Goal: Task Accomplishment & Management: Manage account settings

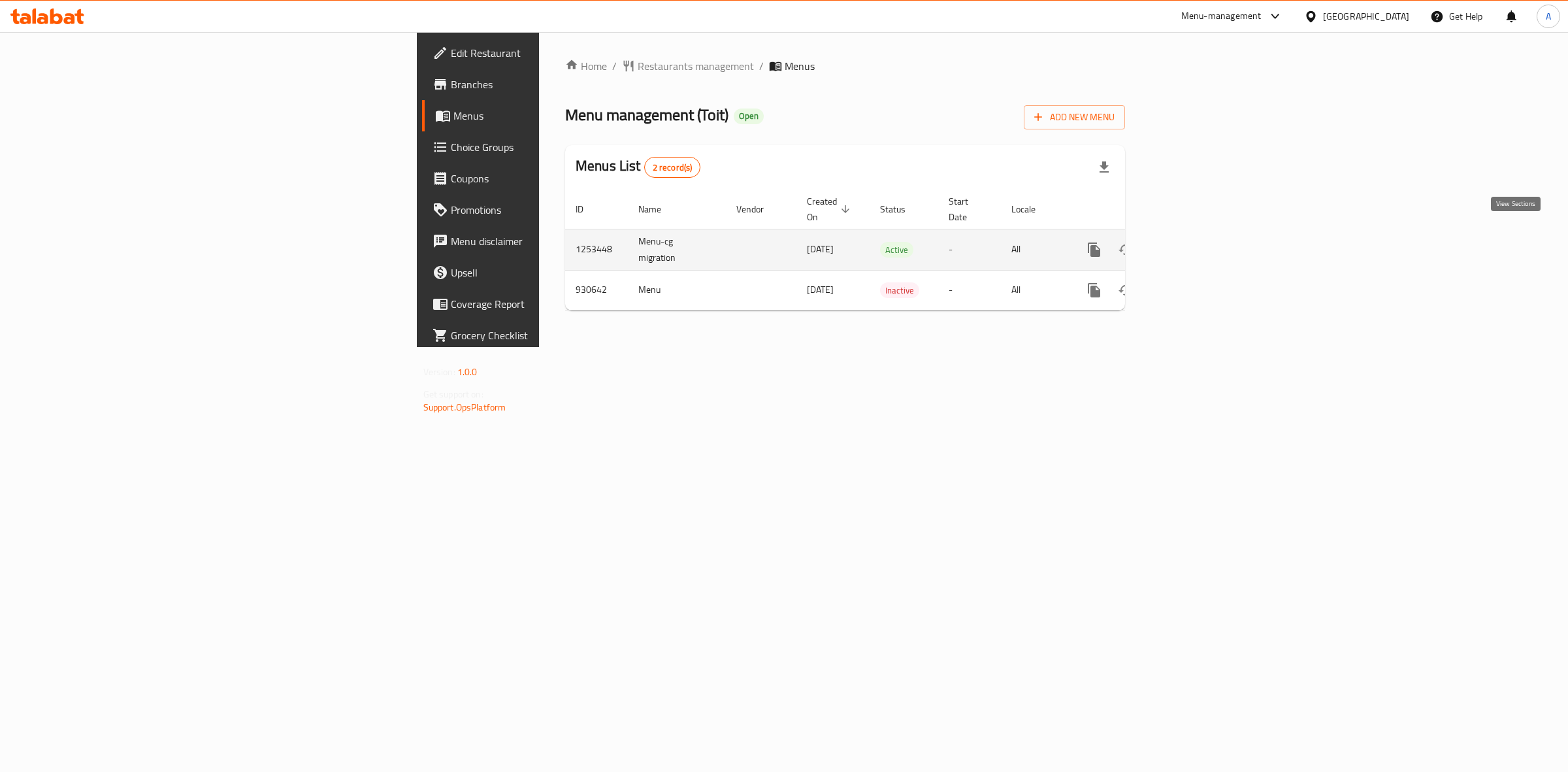
click at [1196, 242] on icon "enhanced table" at bounding box center [1188, 250] width 16 height 16
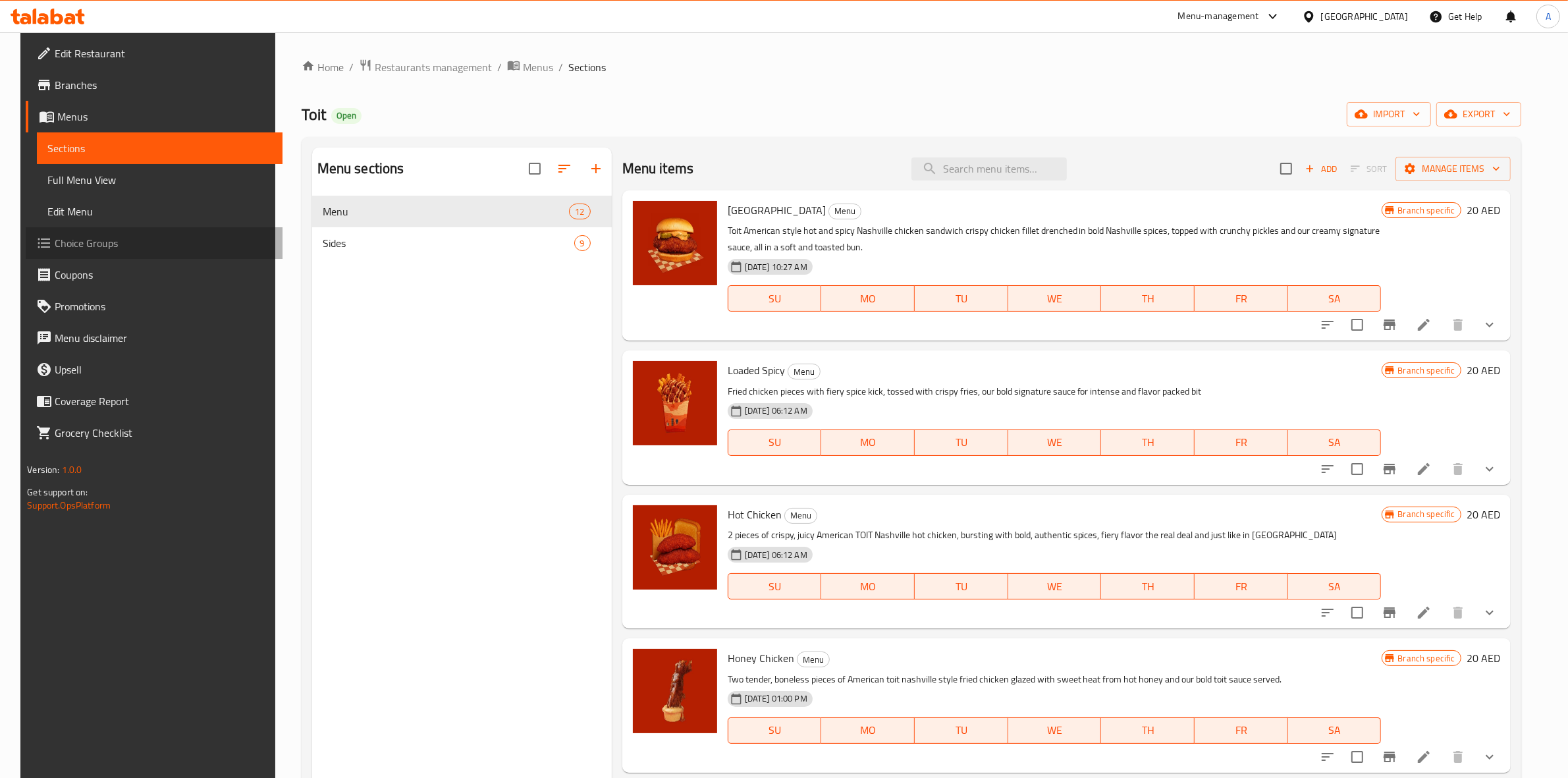
click at [55, 244] on span "Choice Groups" at bounding box center [163, 243] width 218 height 16
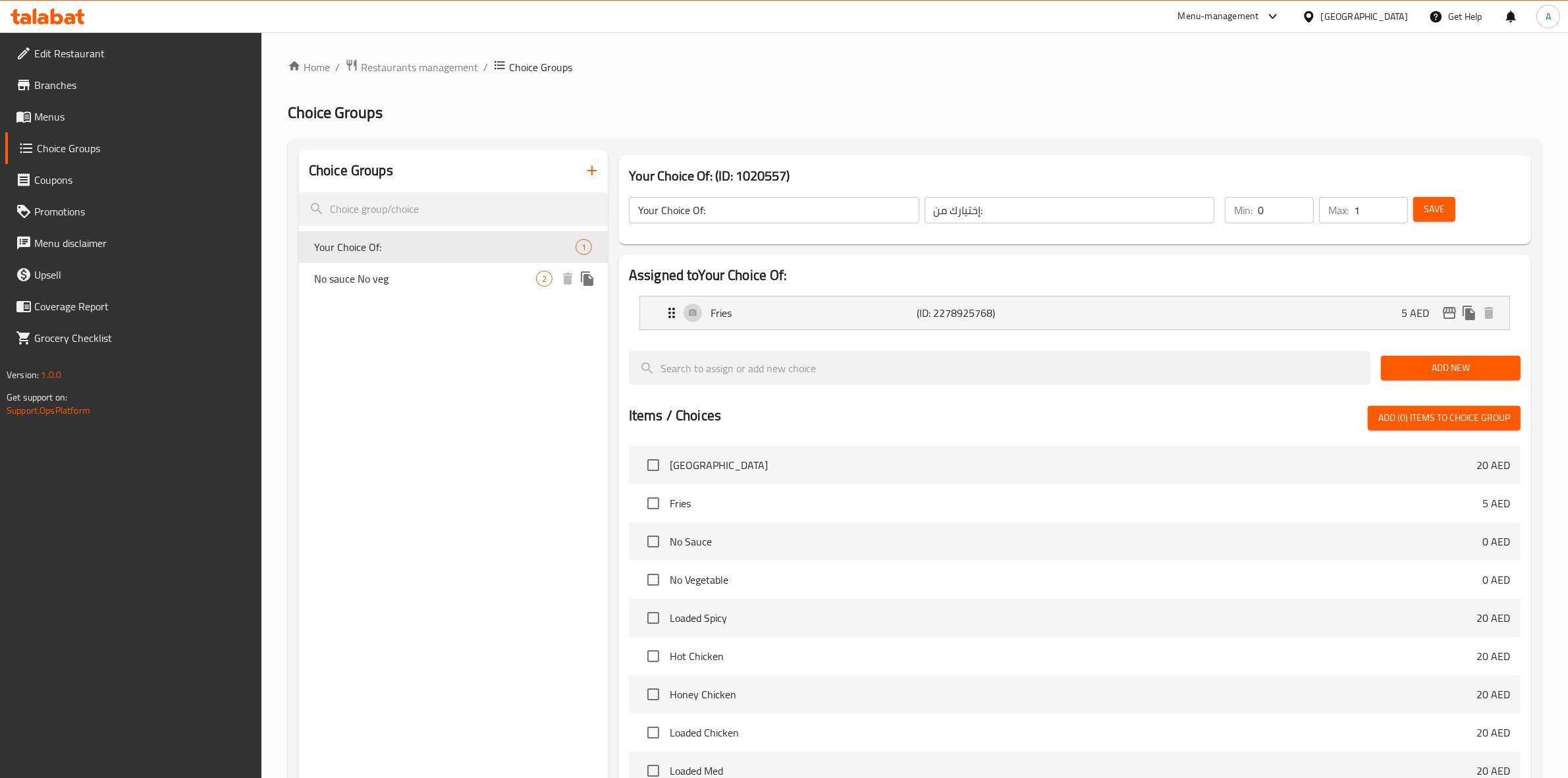
click at [444, 282] on span "No sauce No veg" at bounding box center [425, 278] width 222 height 16
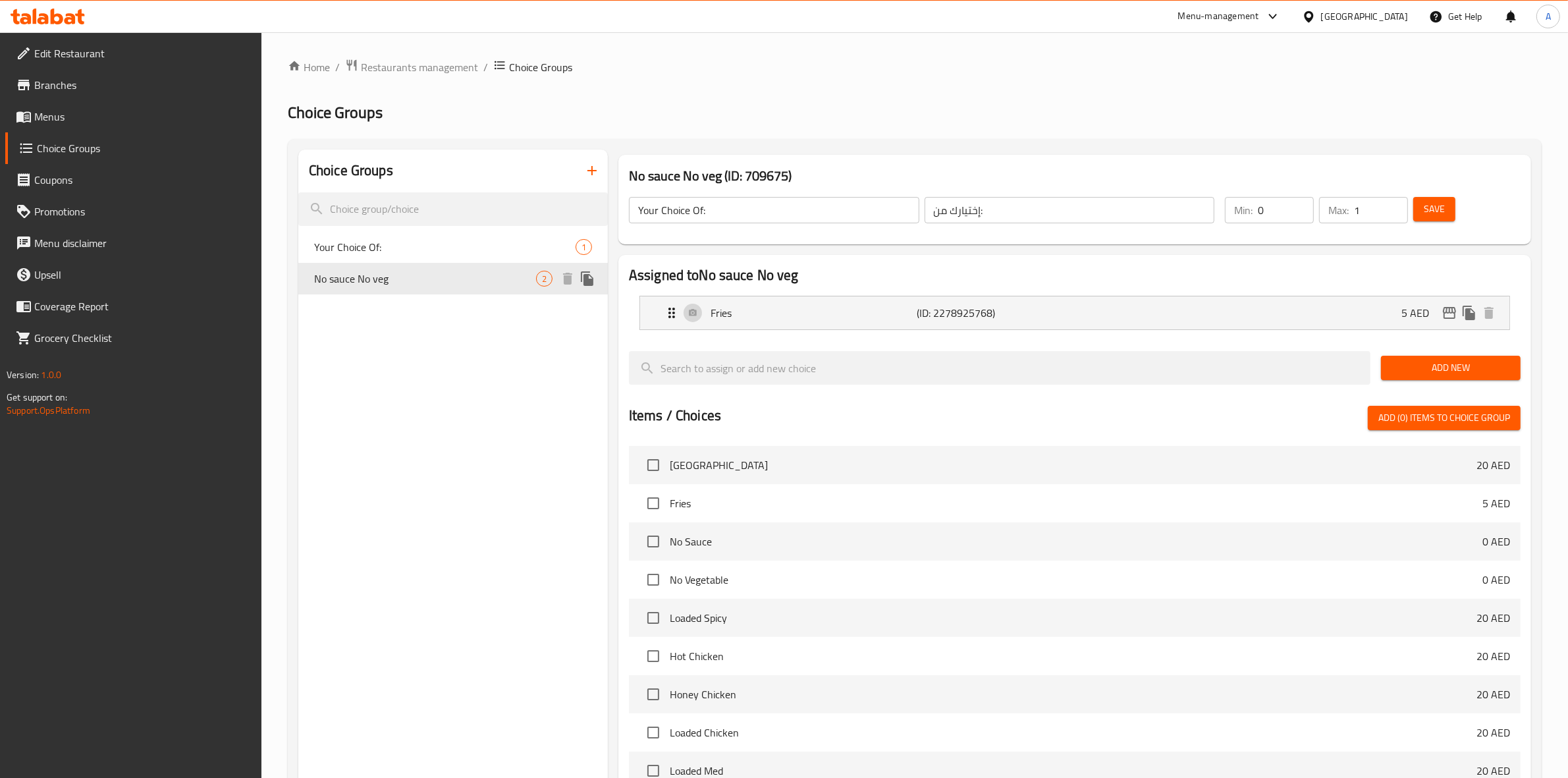
type input "No sauce No veg"
type input "بدون صلصة، بدون خضار"
type input "2"
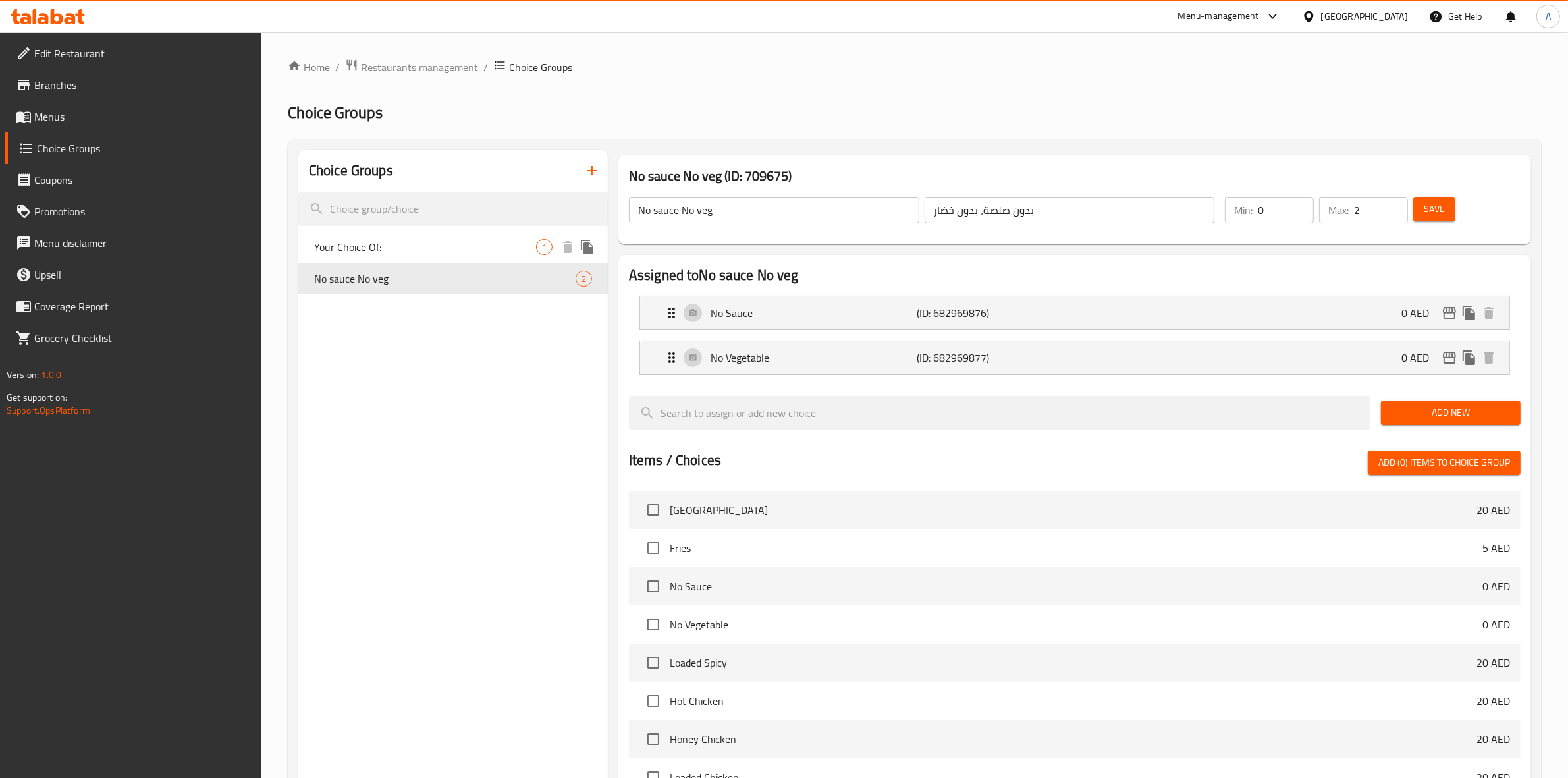
click at [433, 252] on span "Your Choice Of:" at bounding box center [425, 246] width 222 height 16
type input "Your Choice Of:"
type input "إختيارك من:"
type input "1"
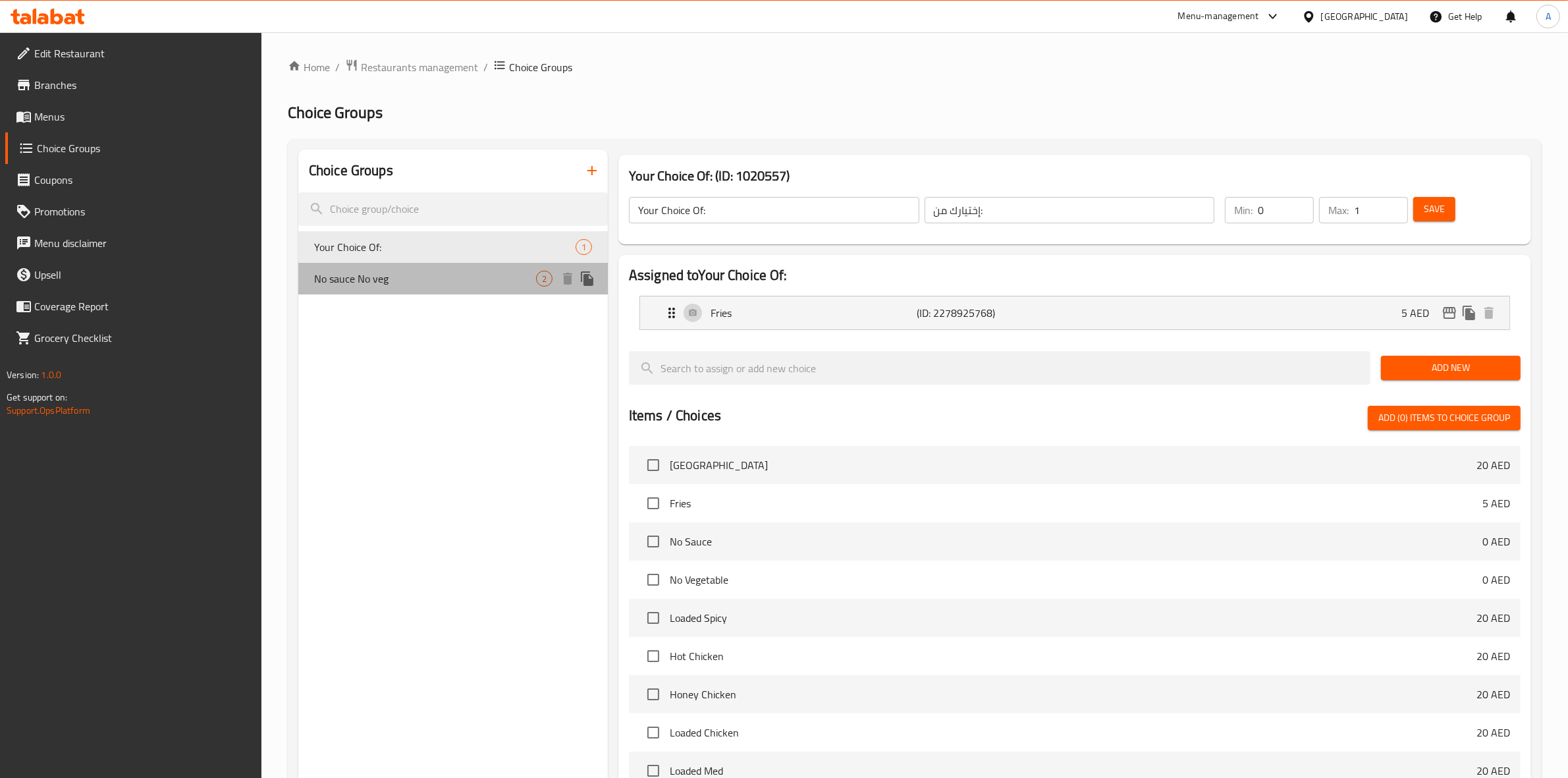
click at [427, 276] on span "No sauce No veg" at bounding box center [425, 278] width 222 height 16
type input "No sauce No veg"
type input "بدون صلصة، بدون خضار"
type input "2"
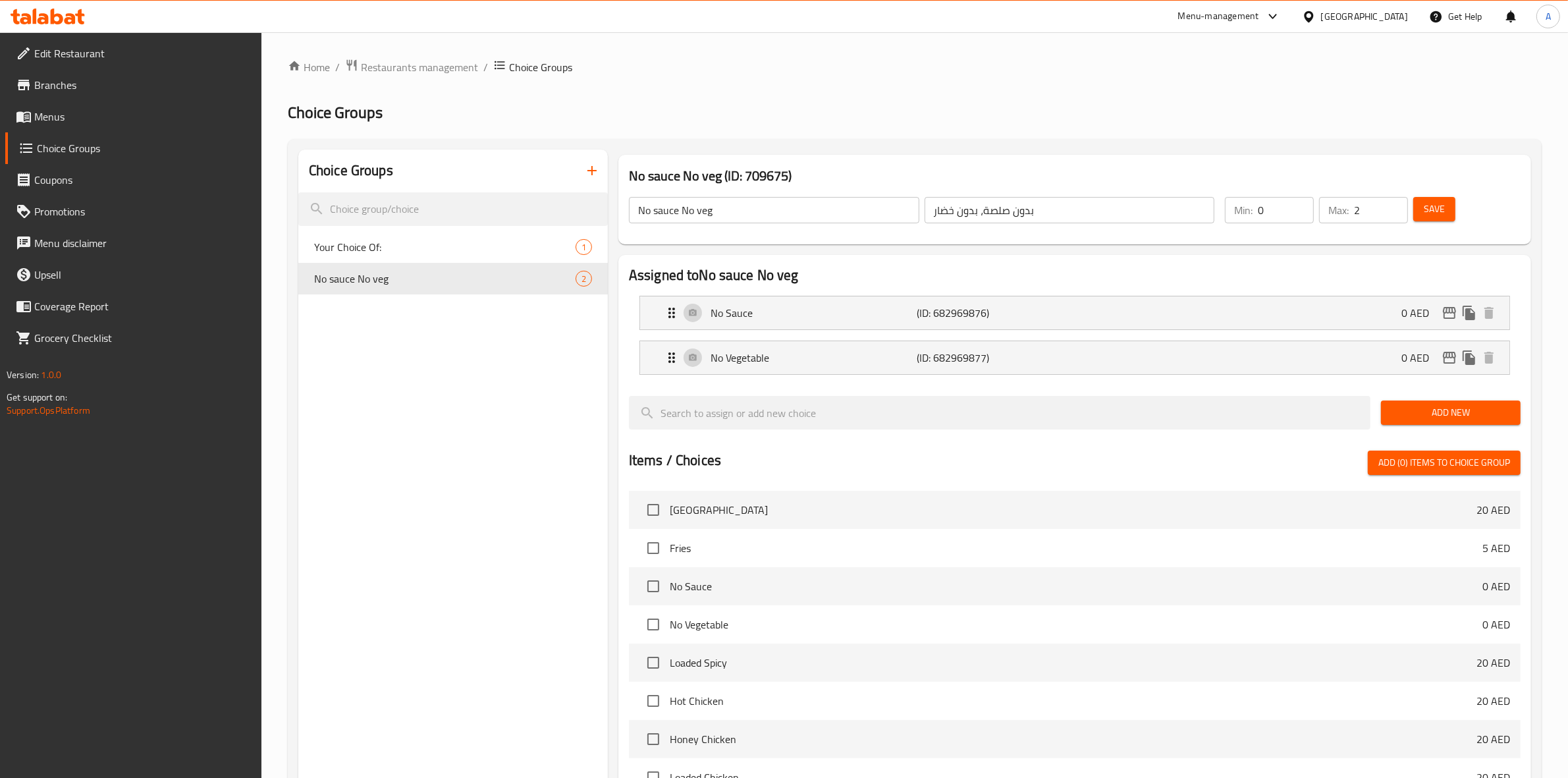
click at [480, 420] on div "Choice Groups Your Choice Of: 1 No sauce No veg 2" at bounding box center [453, 605] width 310 height 911
click at [897, 371] on div "No Vegetable (ID: 682969877) 0 AED" at bounding box center [1079, 358] width 830 height 33
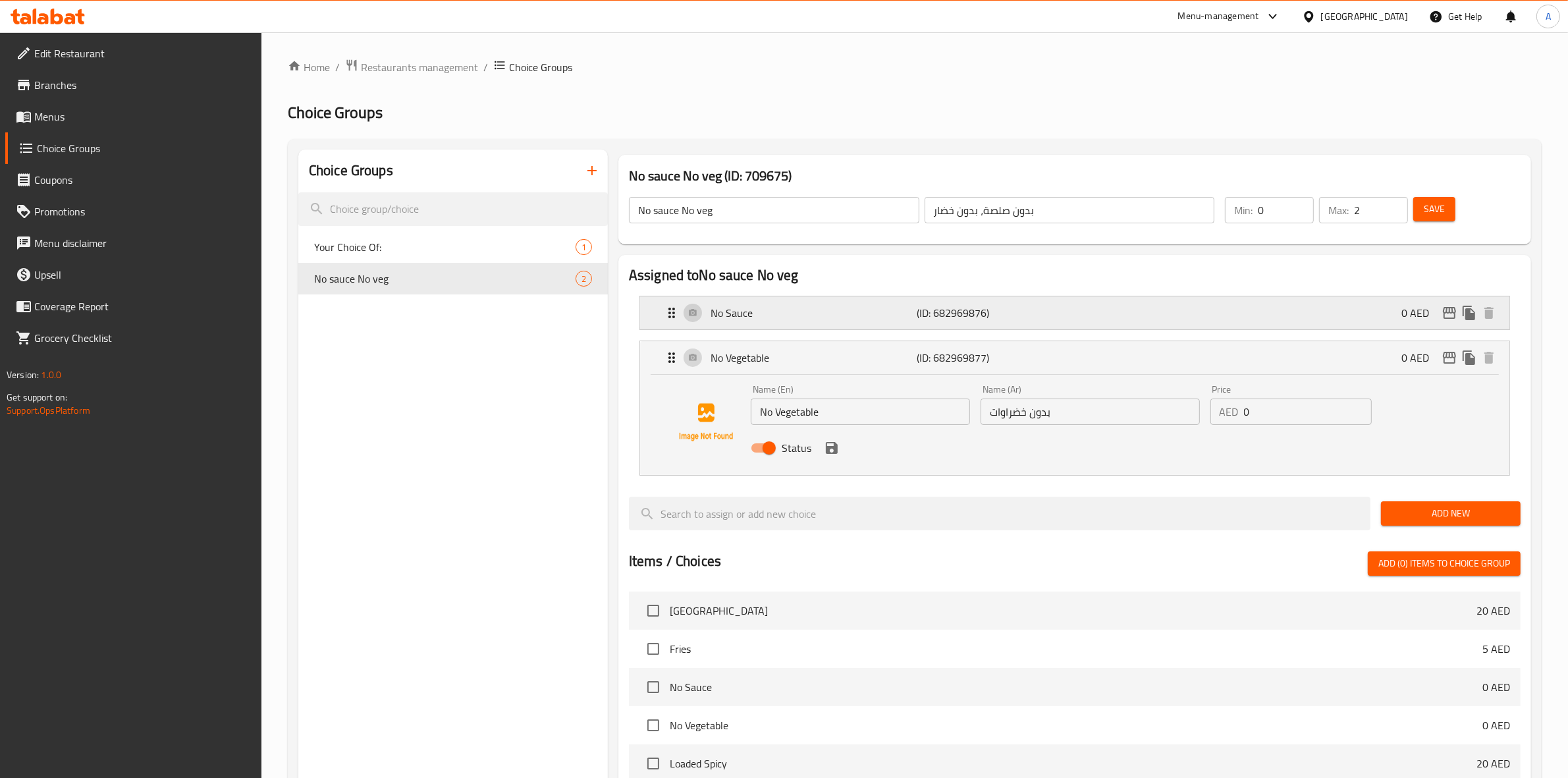
click at [864, 297] on div "No Sauce (ID: 682969876) 0 AED" at bounding box center [1079, 313] width 830 height 33
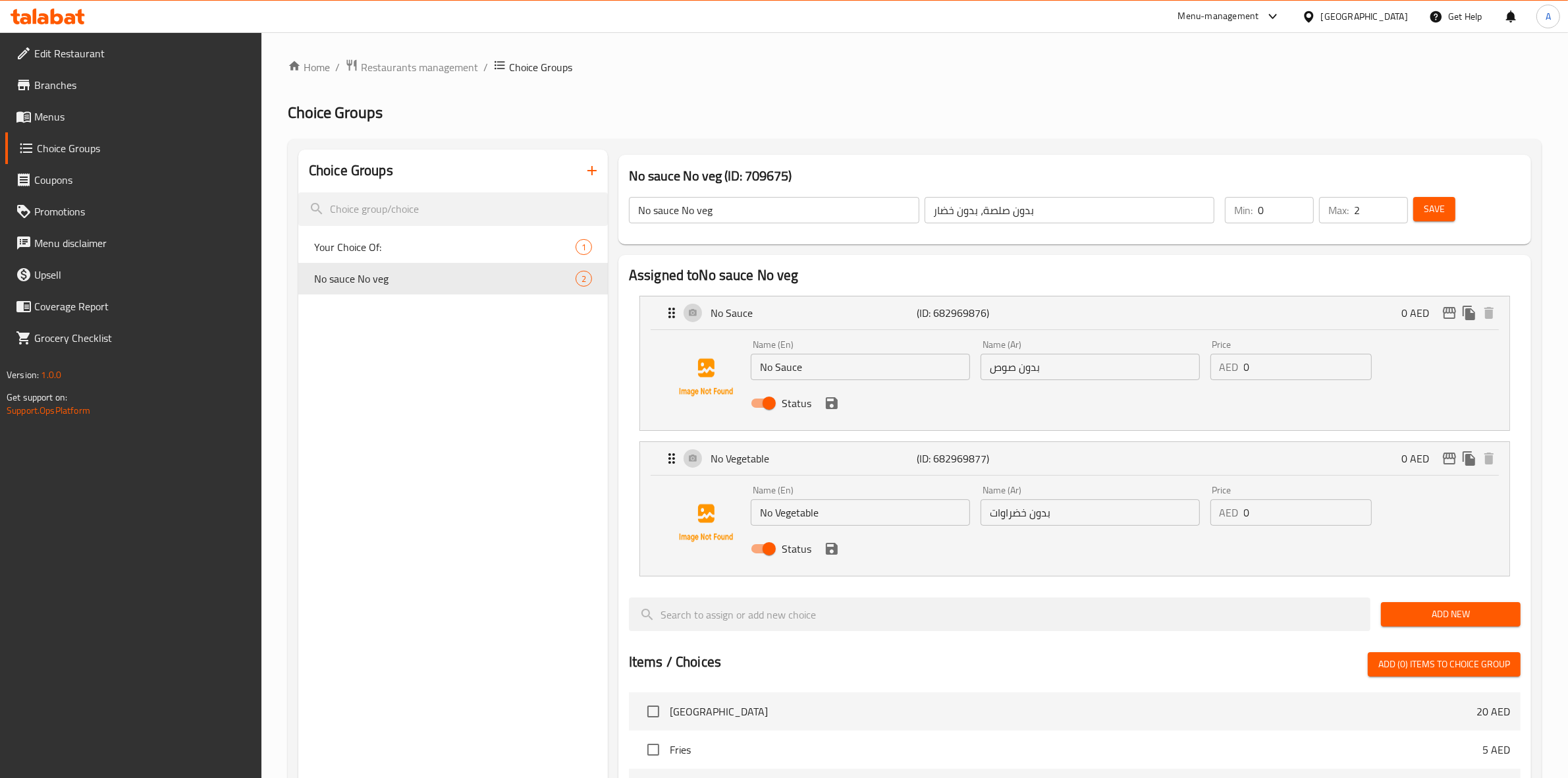
click at [466, 475] on div "Choice Groups Your Choice Of: 1 No sauce No veg 2" at bounding box center [453, 706] width 310 height 1112
click at [397, 251] on span "Your Choice Of:" at bounding box center [425, 246] width 222 height 16
type input "Your Choice Of:"
type input "إختيارك من:"
type input "1"
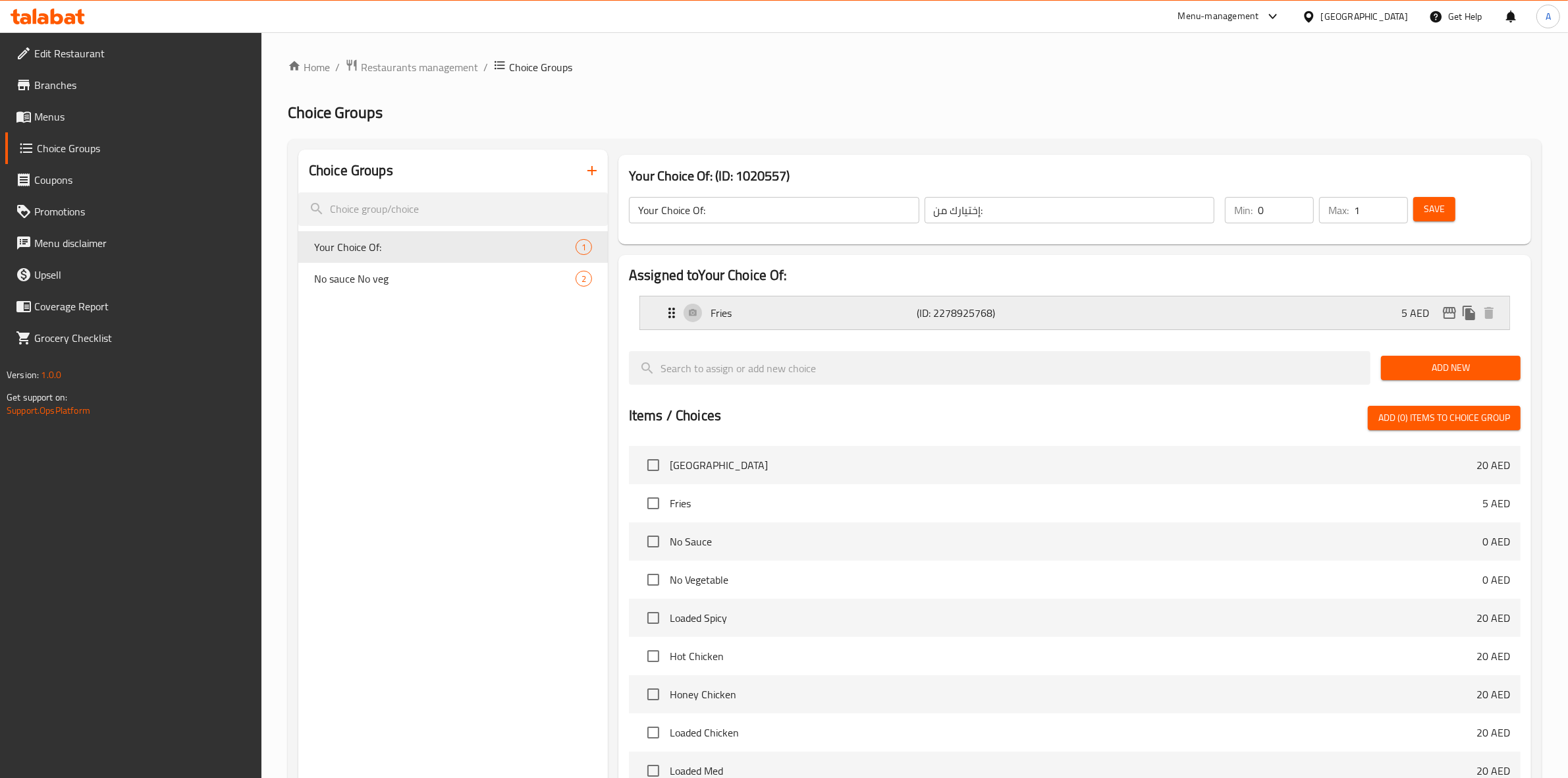
click at [840, 307] on p "Fries" at bounding box center [814, 313] width 207 height 16
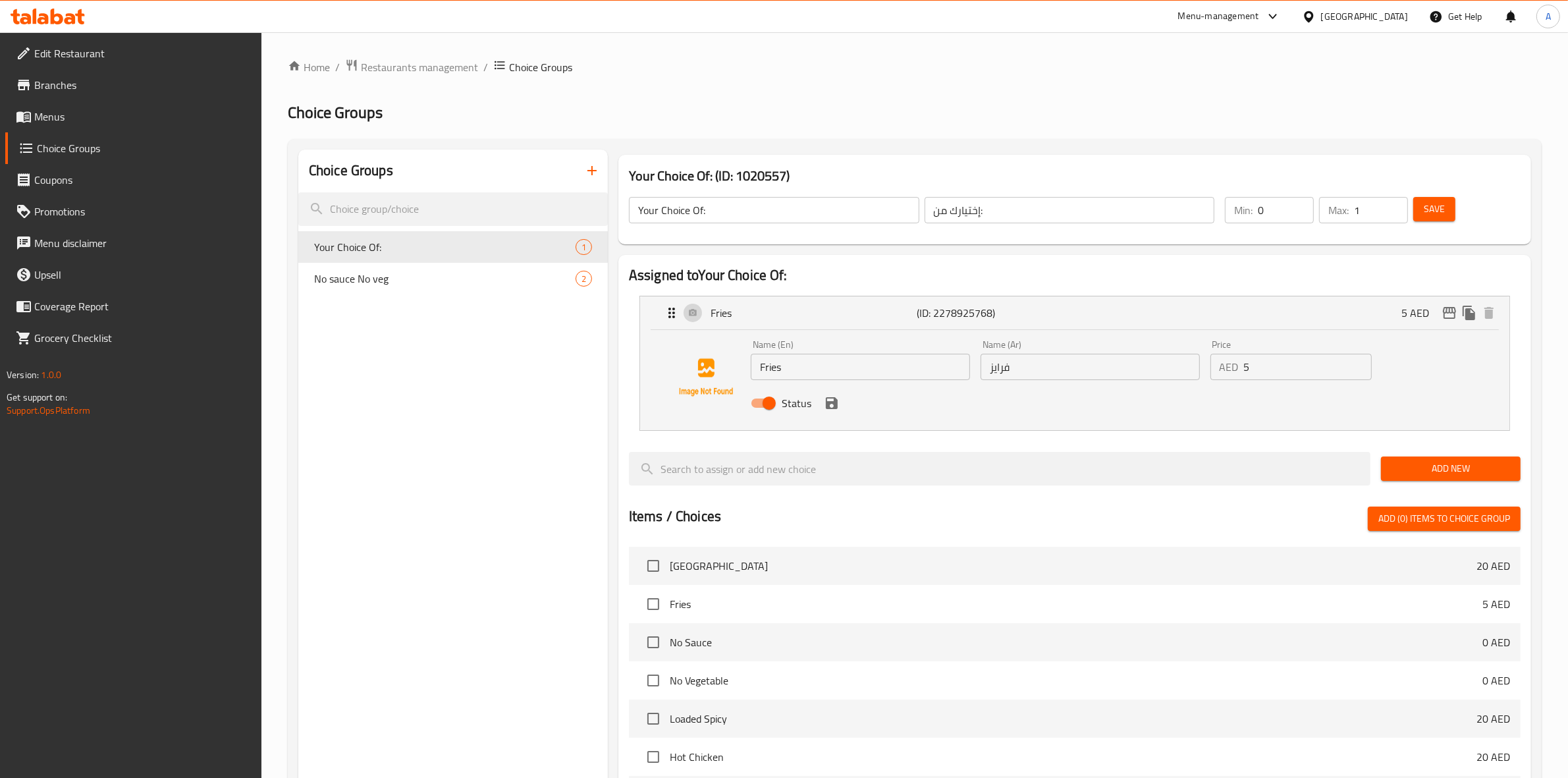
click at [504, 497] on div "Choice Groups Your Choice Of: 1 No sauce No veg 2" at bounding box center [453, 633] width 310 height 967
click at [91, 108] on span "Menus" at bounding box center [142, 116] width 218 height 16
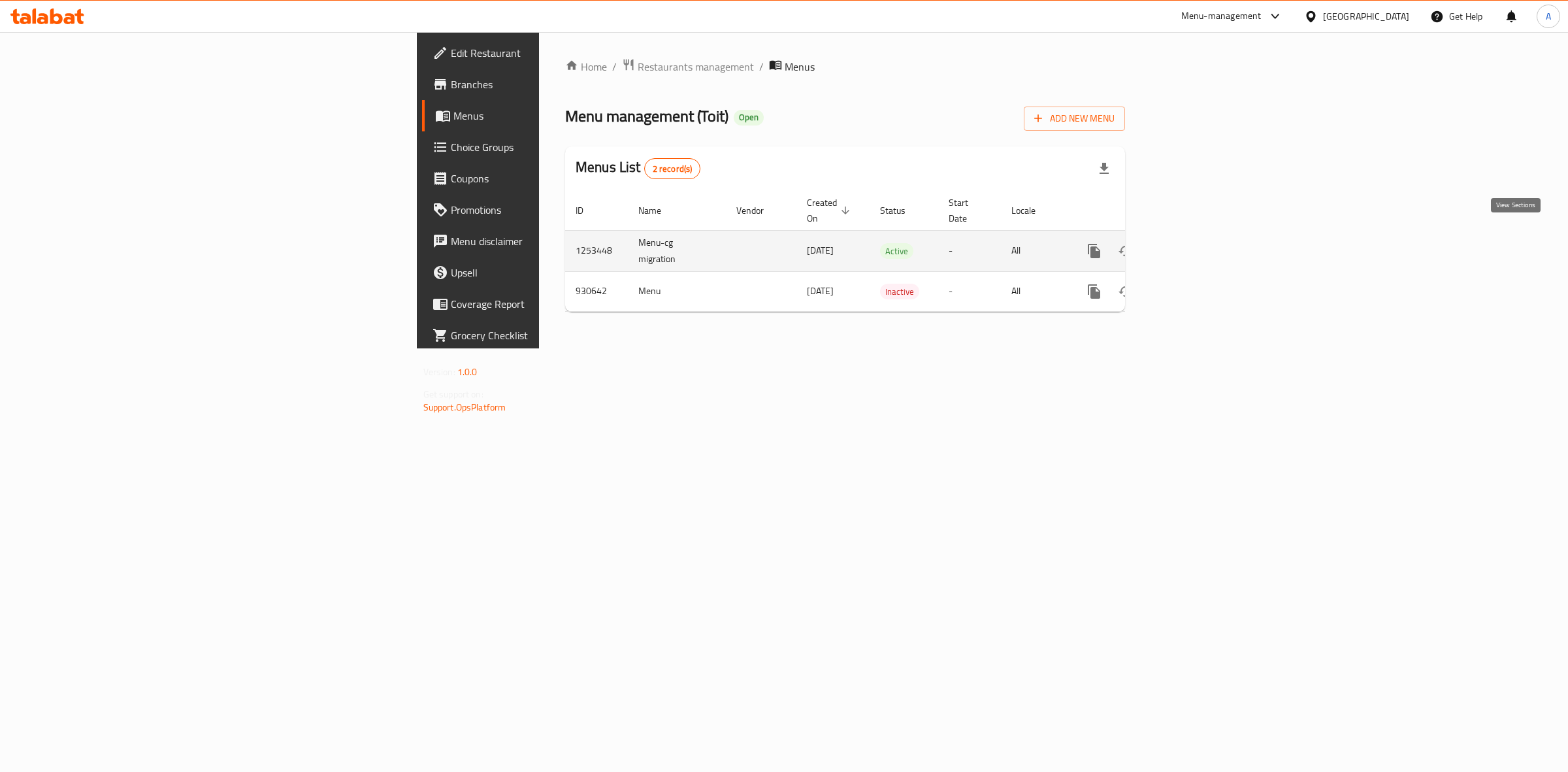
click at [1196, 243] on icon "enhanced table" at bounding box center [1188, 250] width 16 height 16
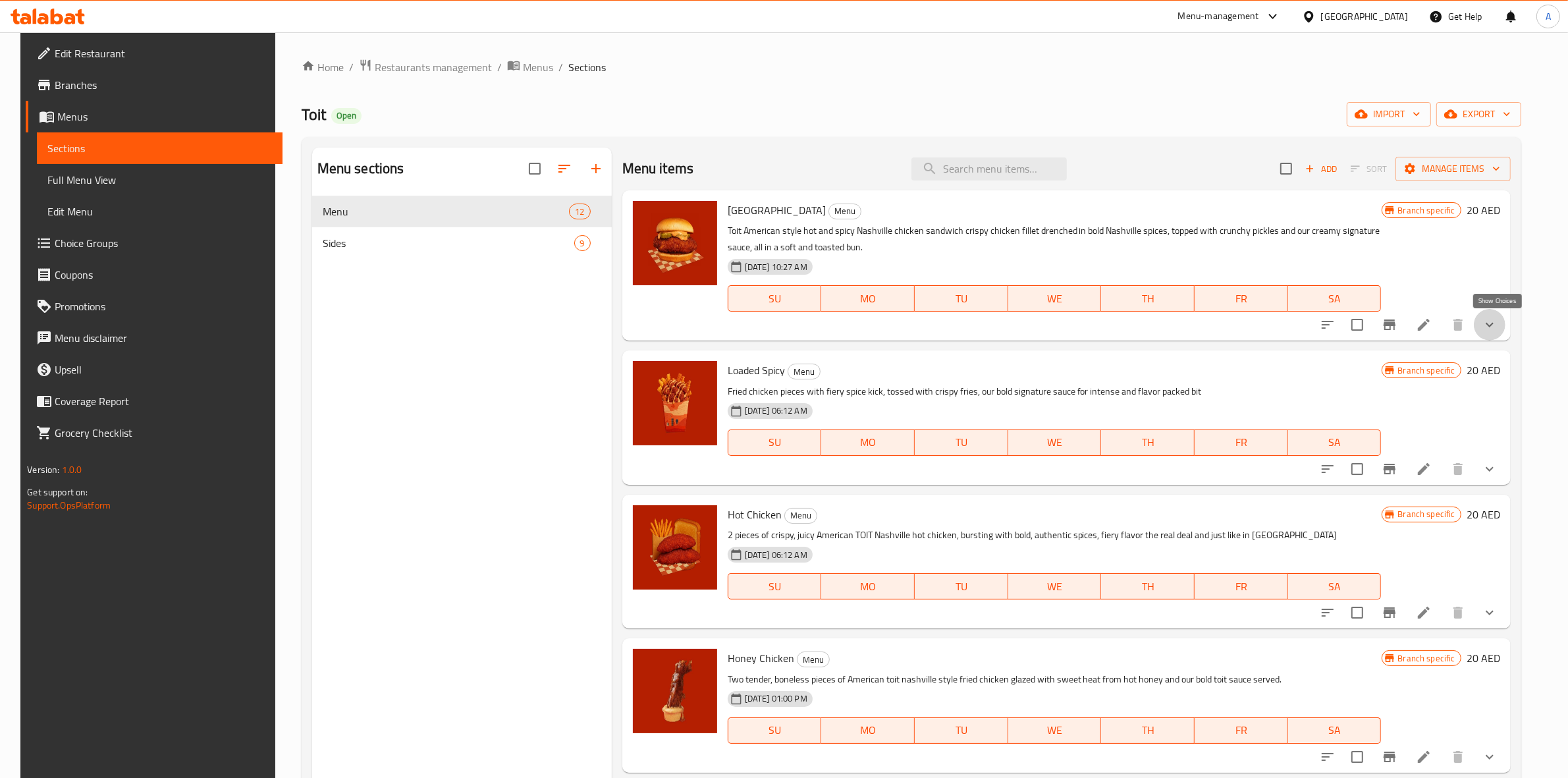
click at [1496, 329] on icon "show more" at bounding box center [1490, 325] width 16 height 16
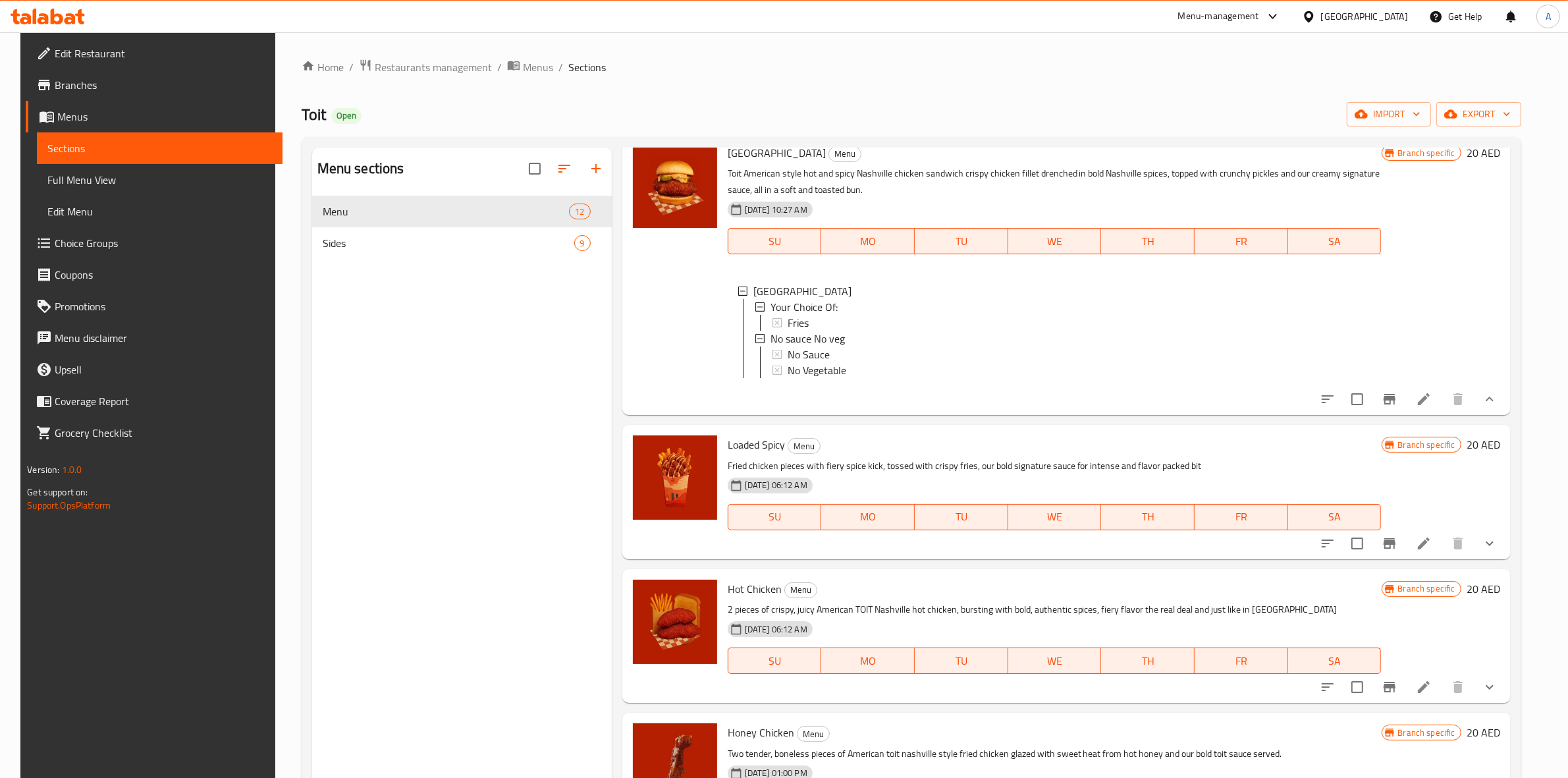
scroll to position [82, 0]
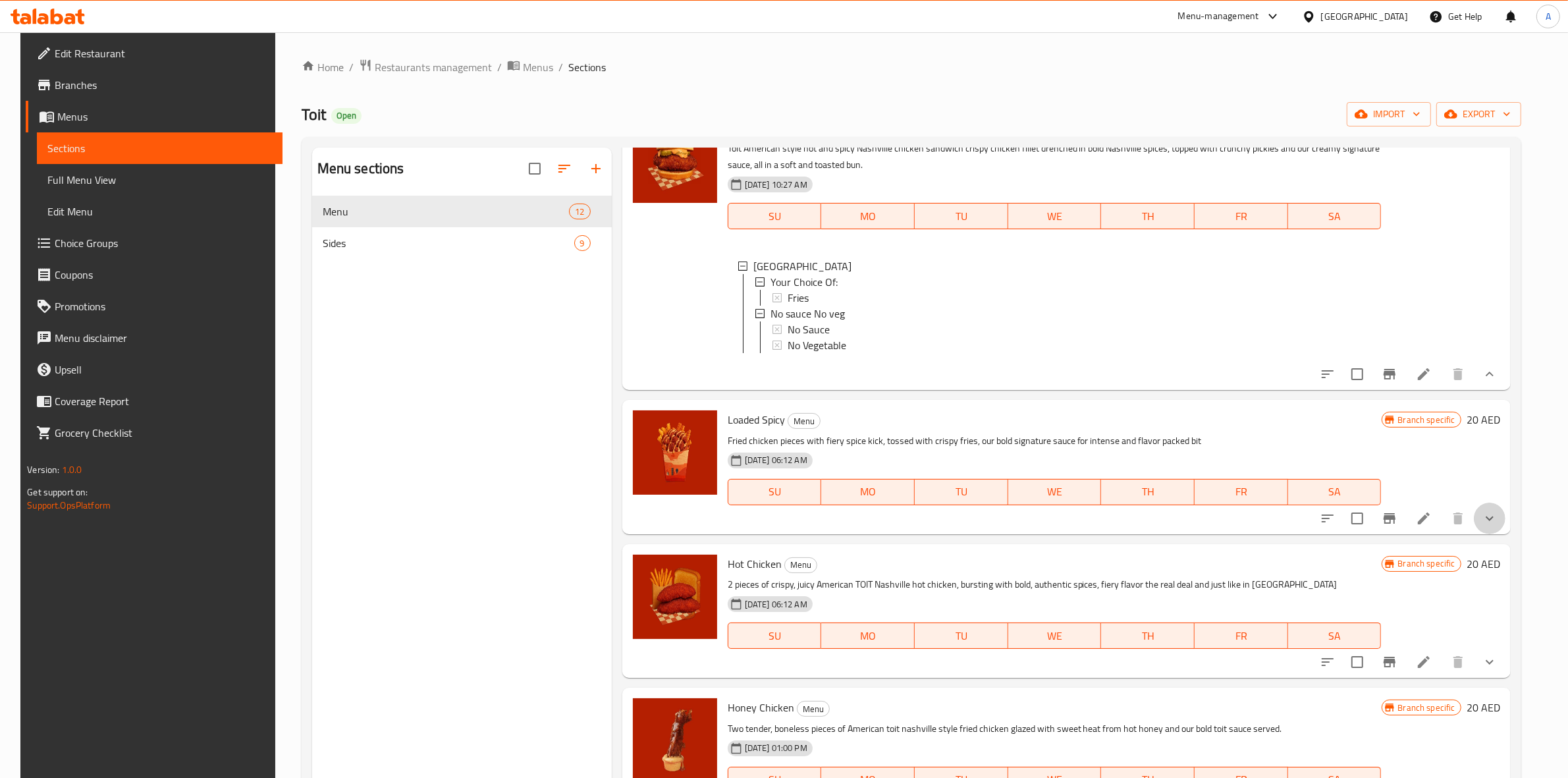
click at [1489, 534] on button "show more" at bounding box center [1490, 518] width 32 height 32
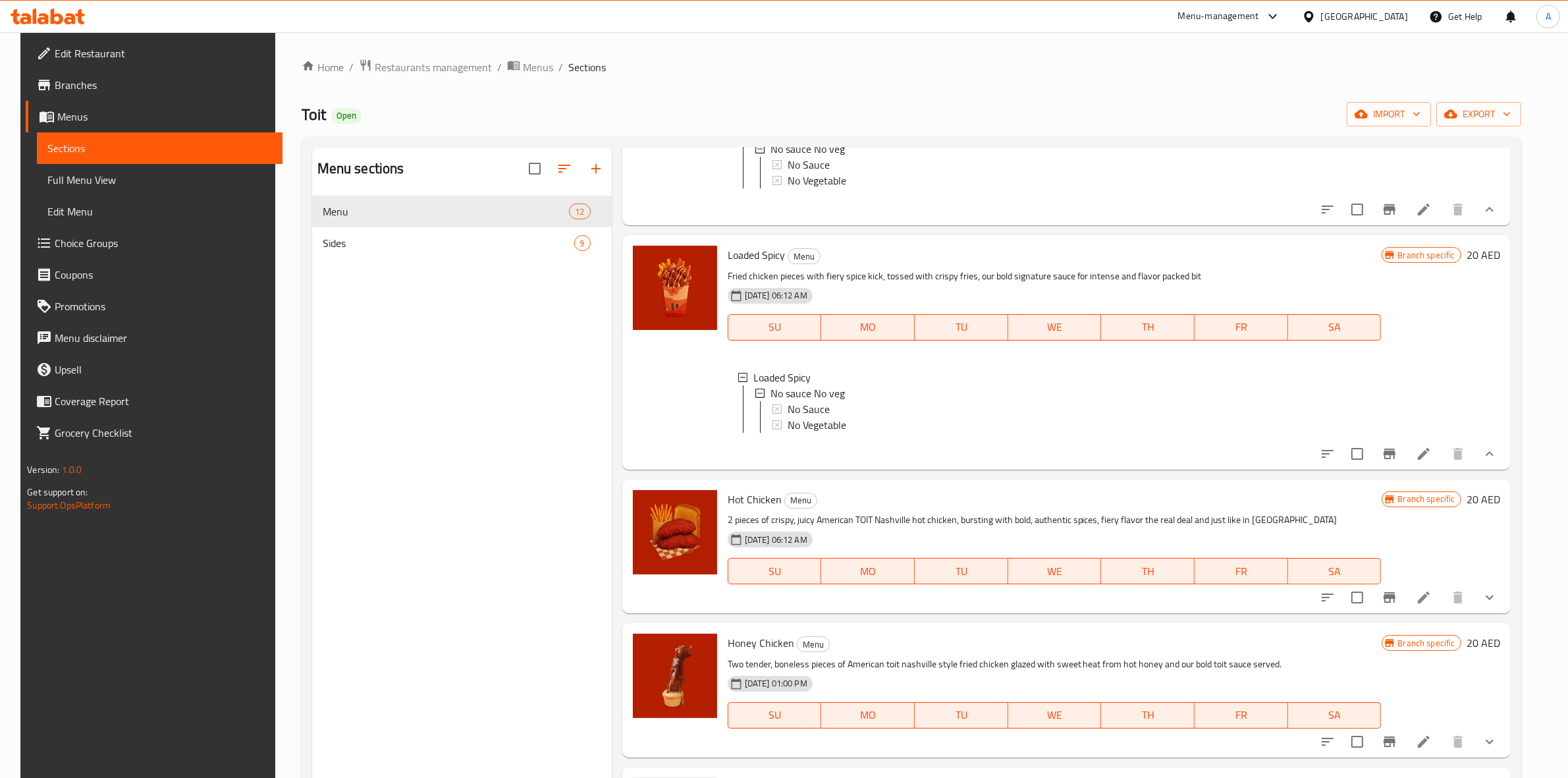
scroll to position [329, 0]
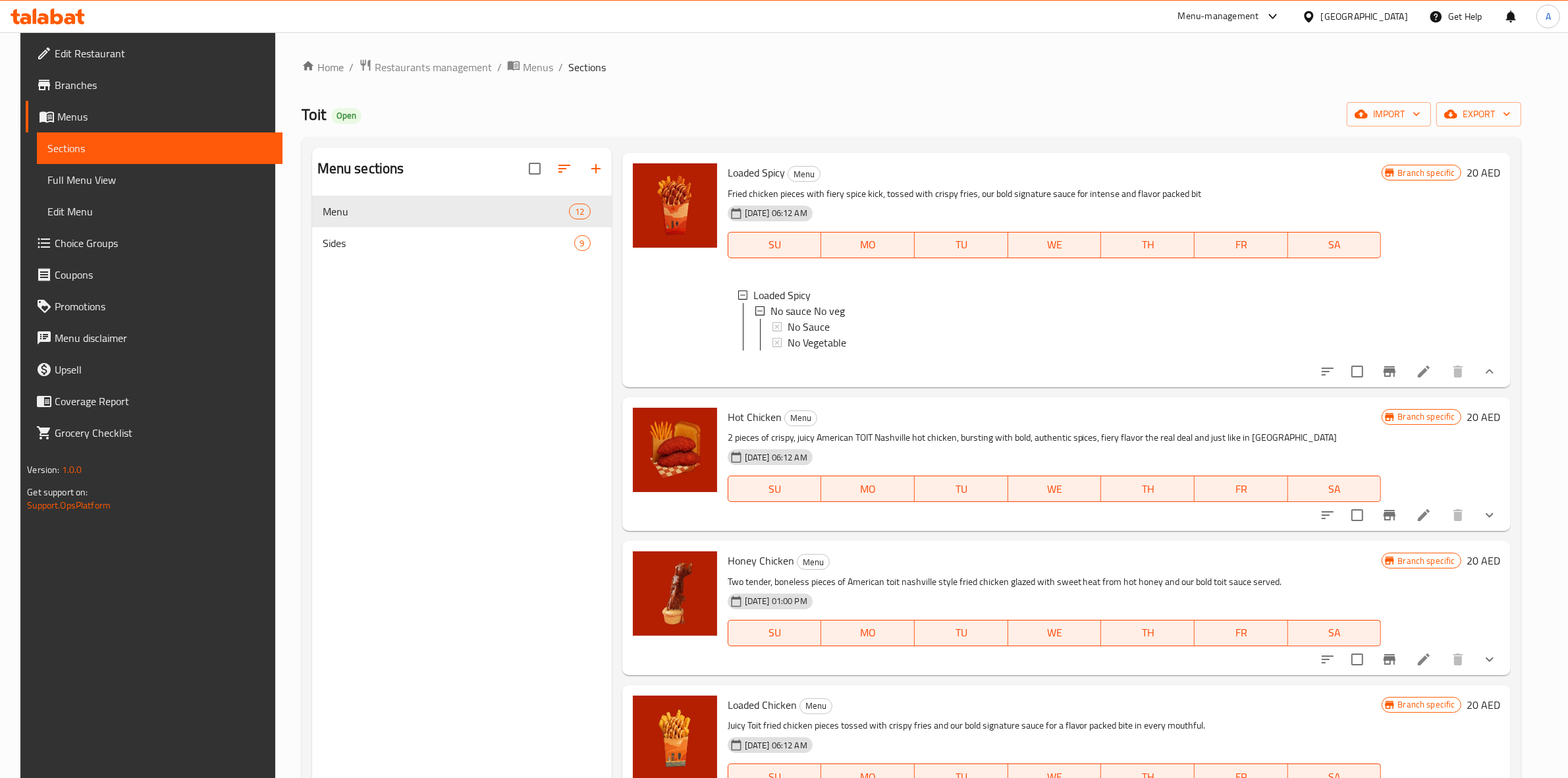
click at [1498, 523] on icon "show more" at bounding box center [1490, 514] width 16 height 16
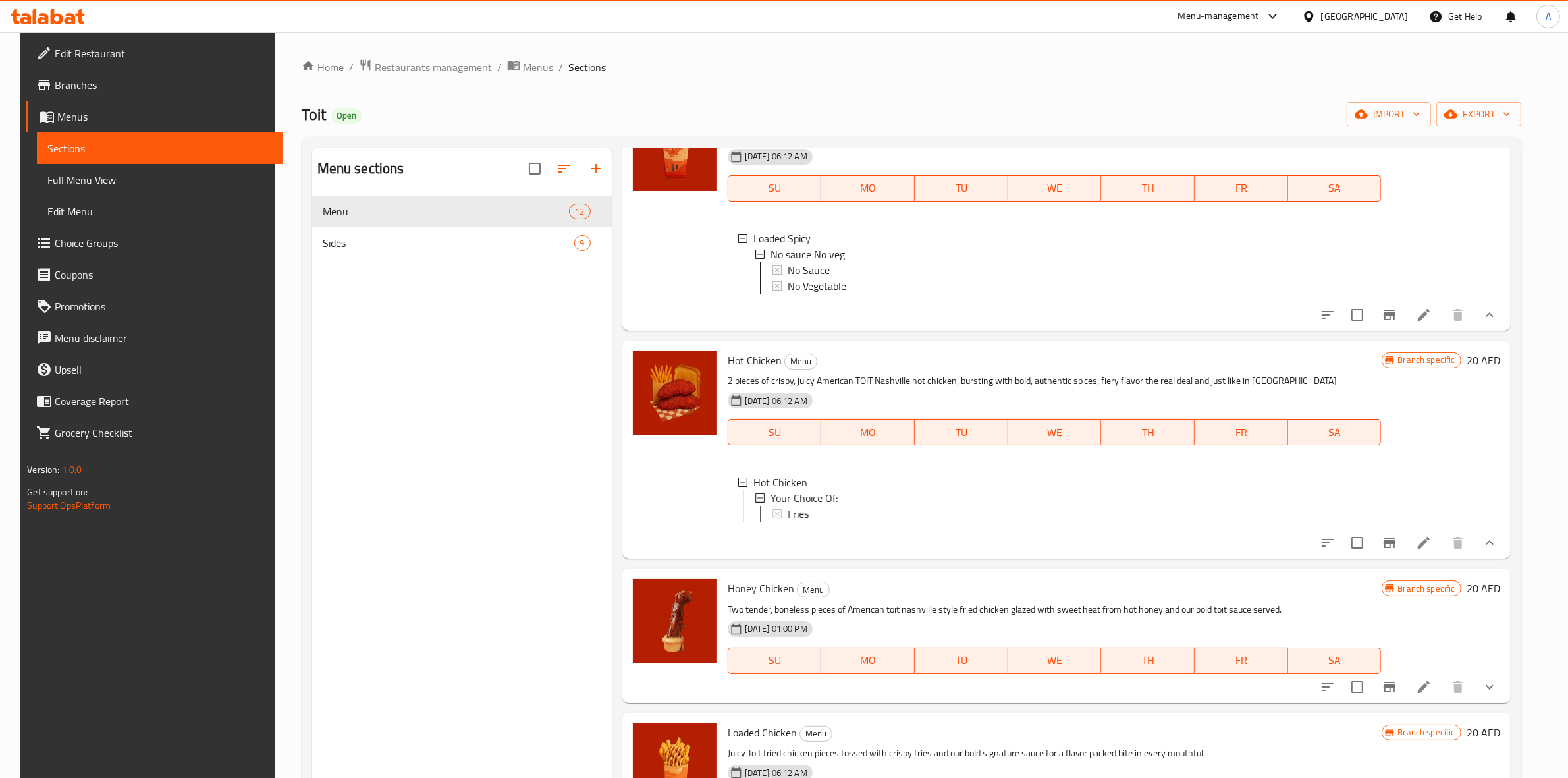
scroll to position [494, 0]
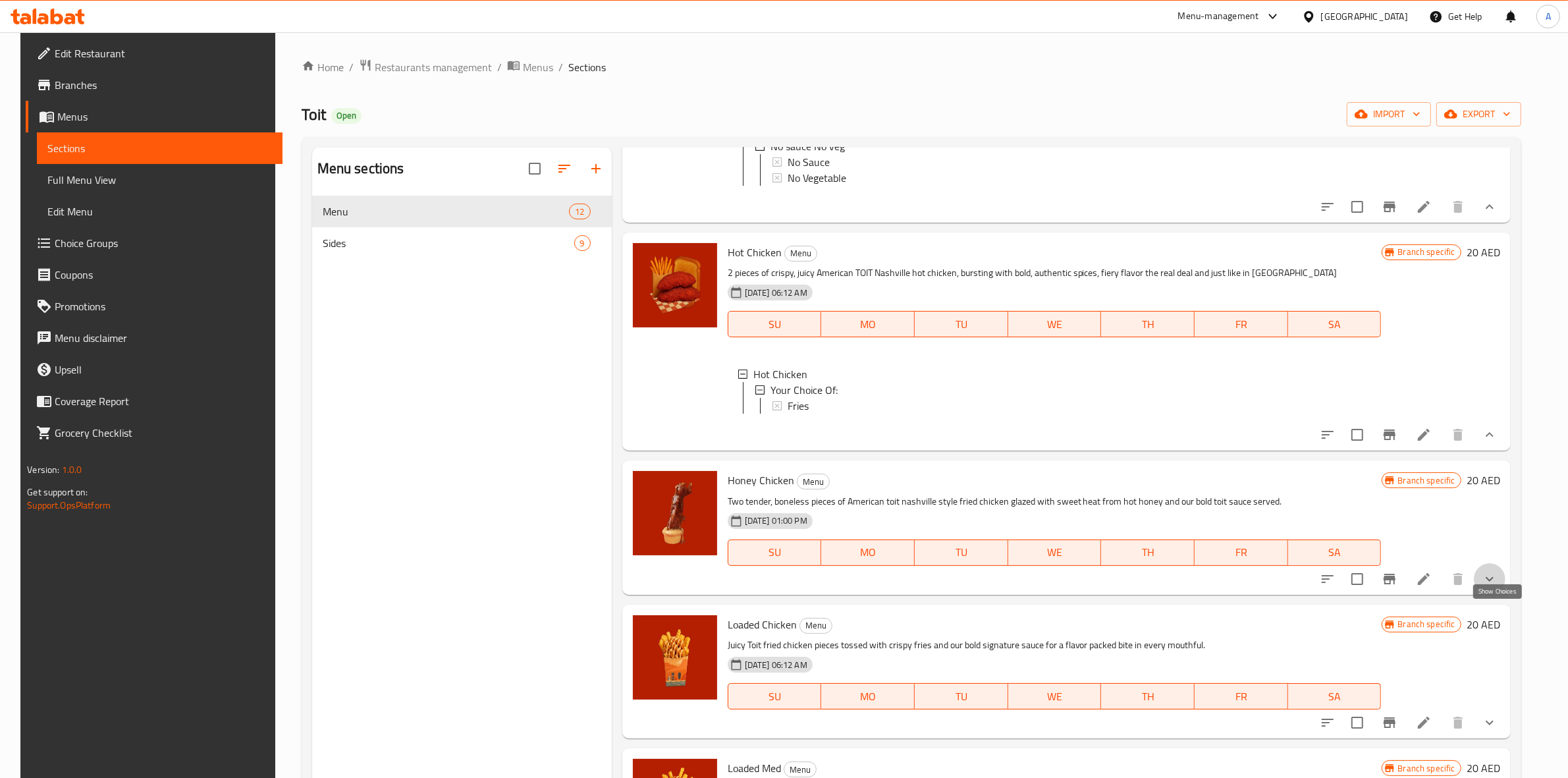
click at [1498, 587] on icon "show more" at bounding box center [1490, 578] width 16 height 16
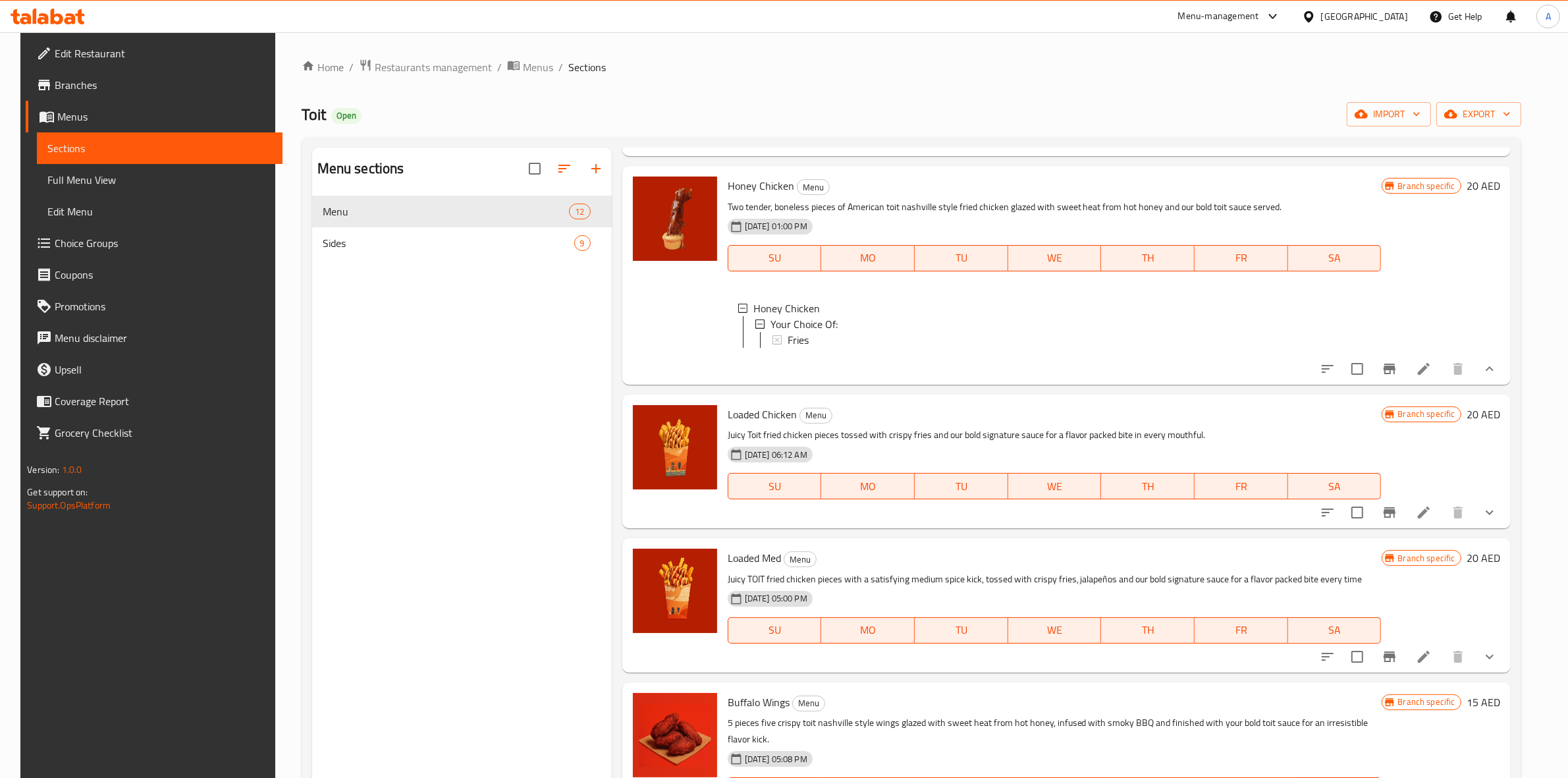
scroll to position [905, 0]
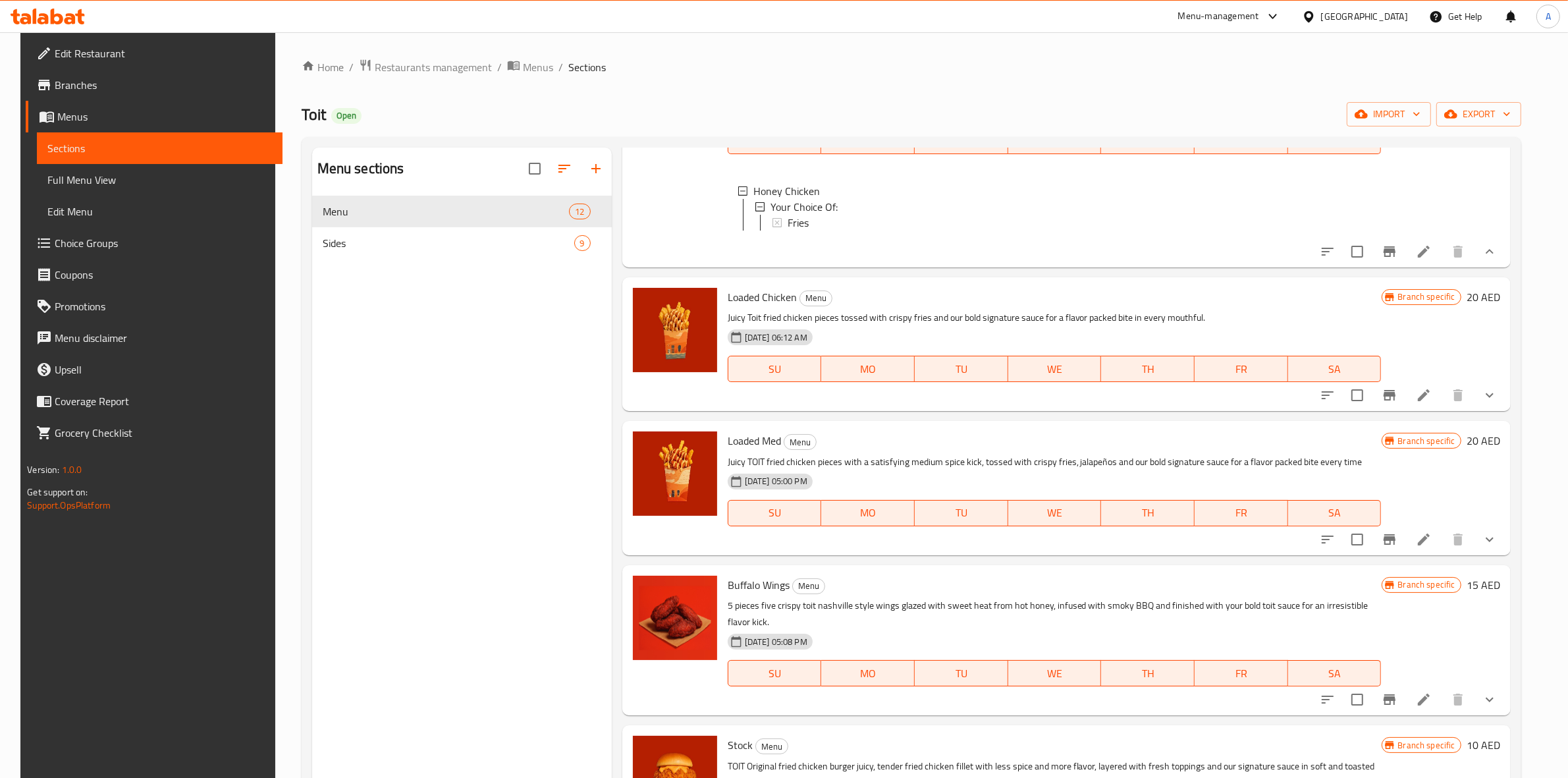
click at [1493, 411] on button "show more" at bounding box center [1490, 395] width 32 height 32
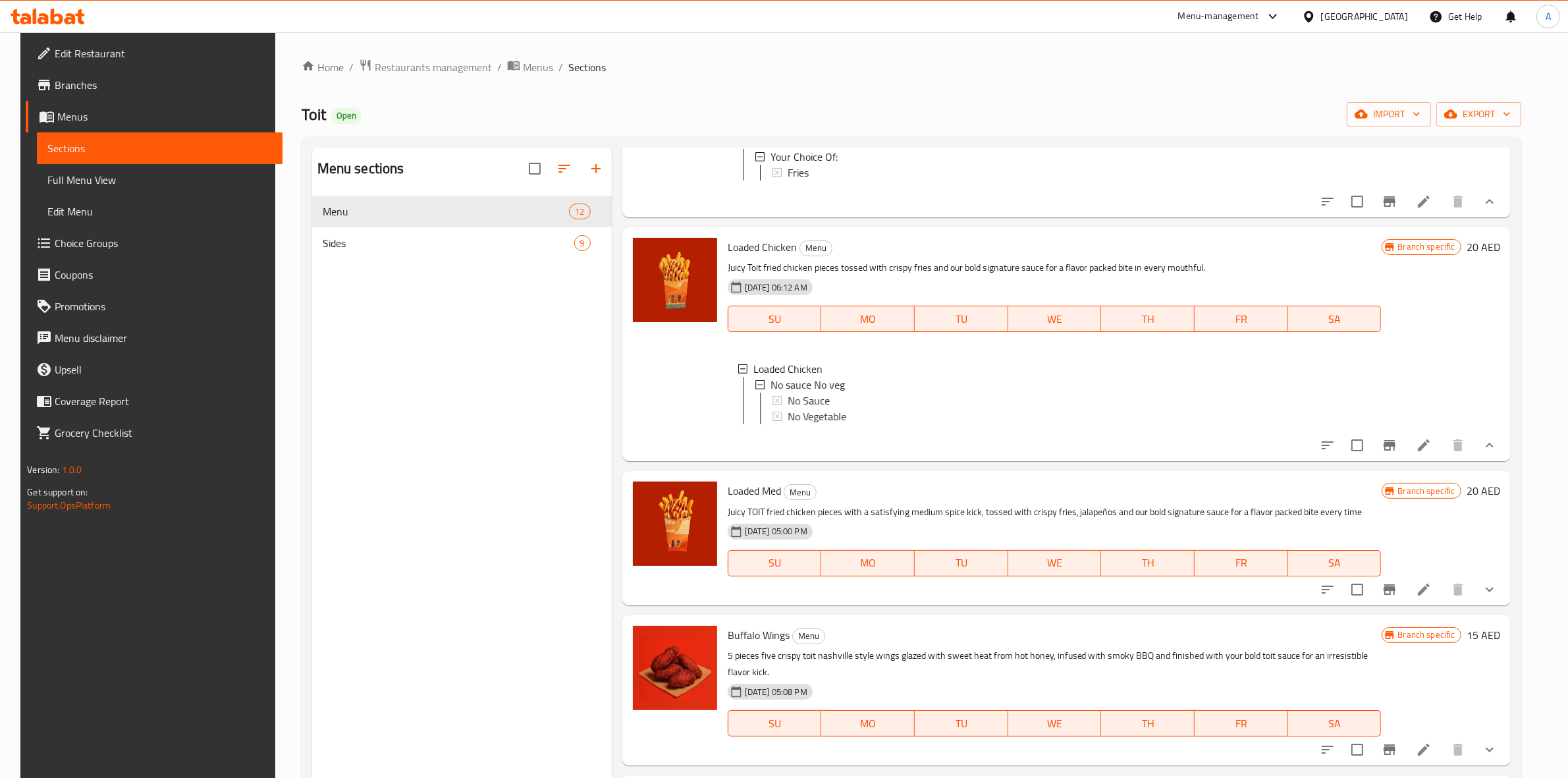
scroll to position [1070, 0]
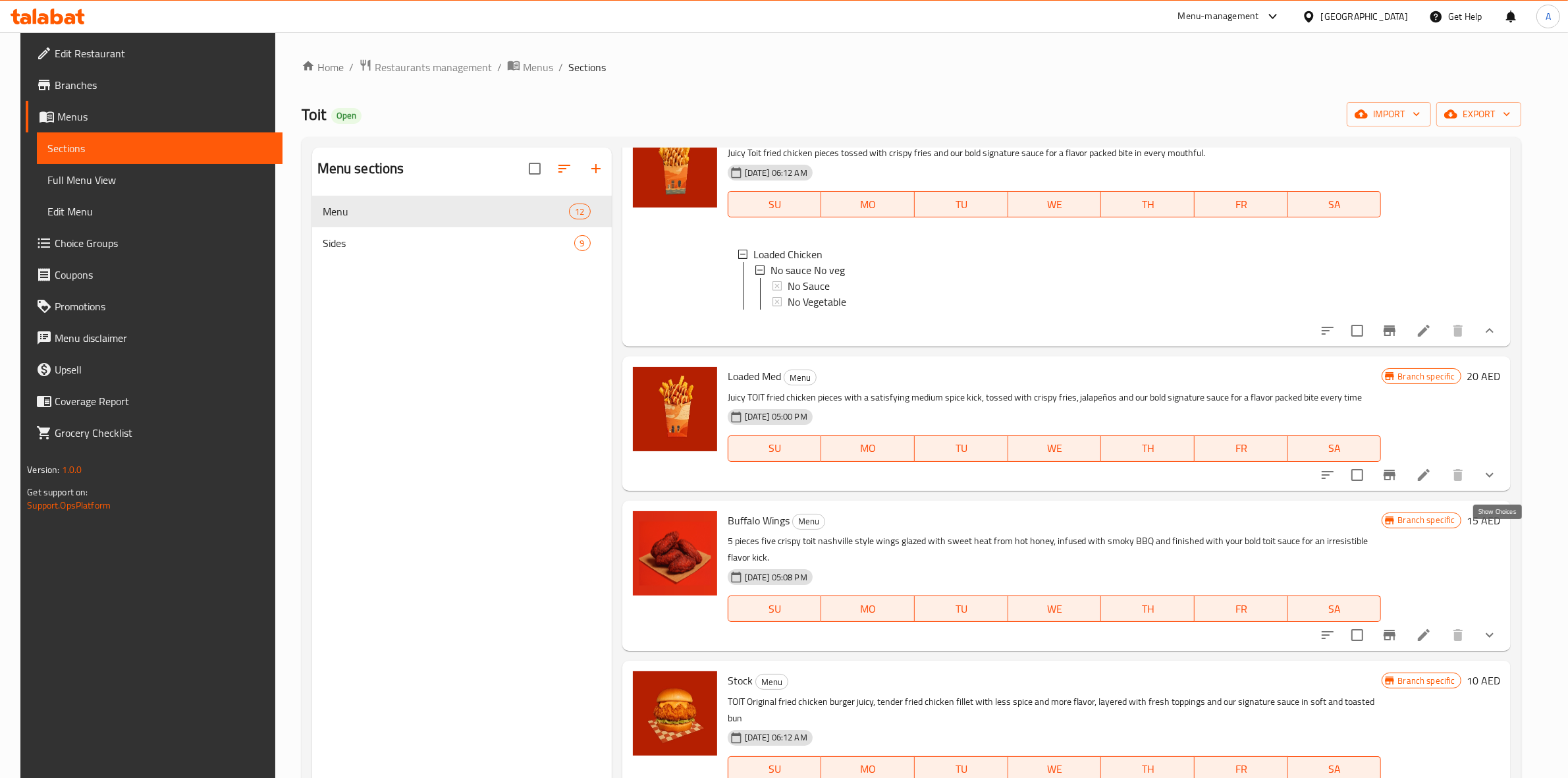
click at [1498, 483] on icon "show more" at bounding box center [1490, 474] width 16 height 16
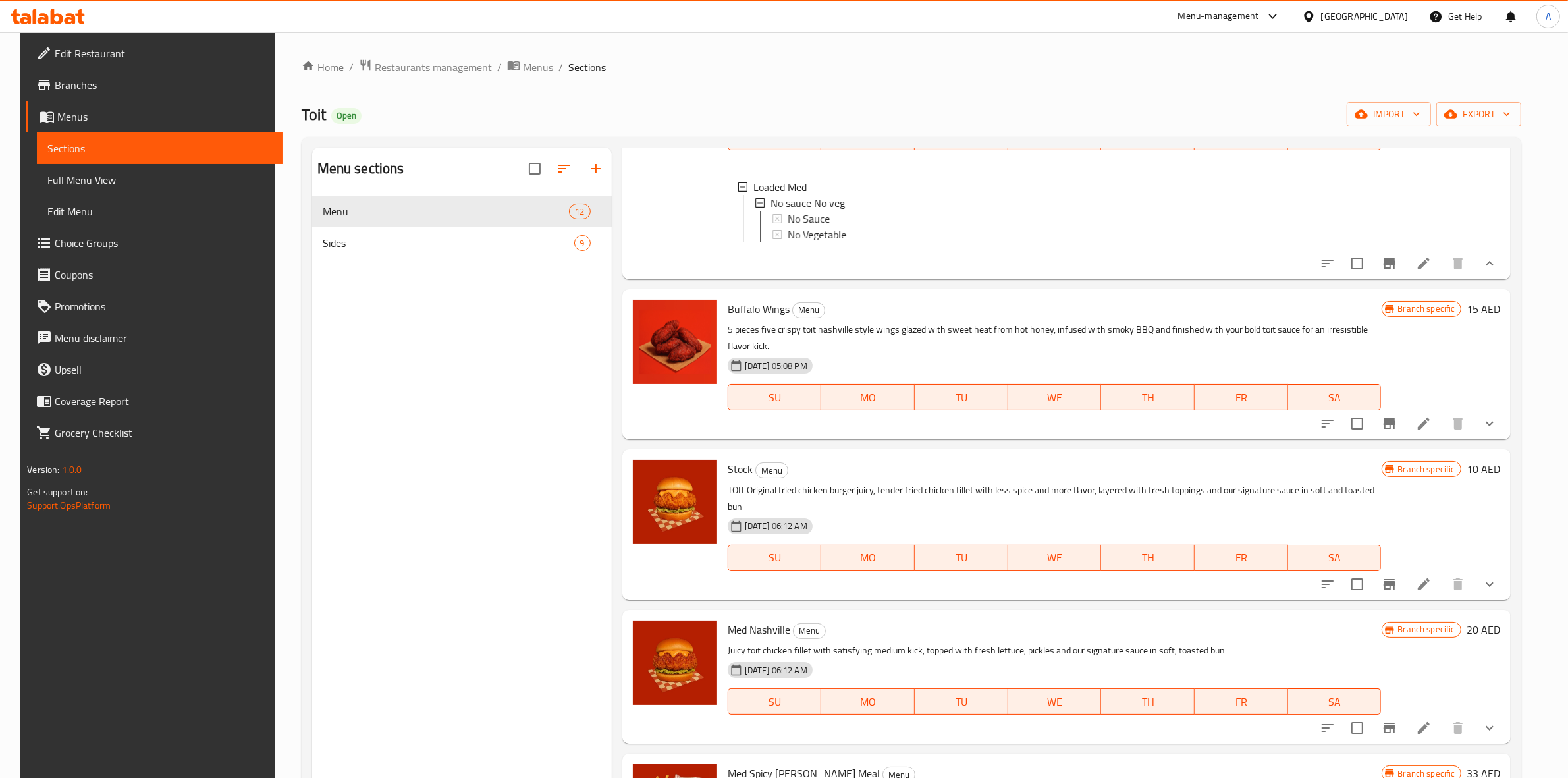
scroll to position [1399, 0]
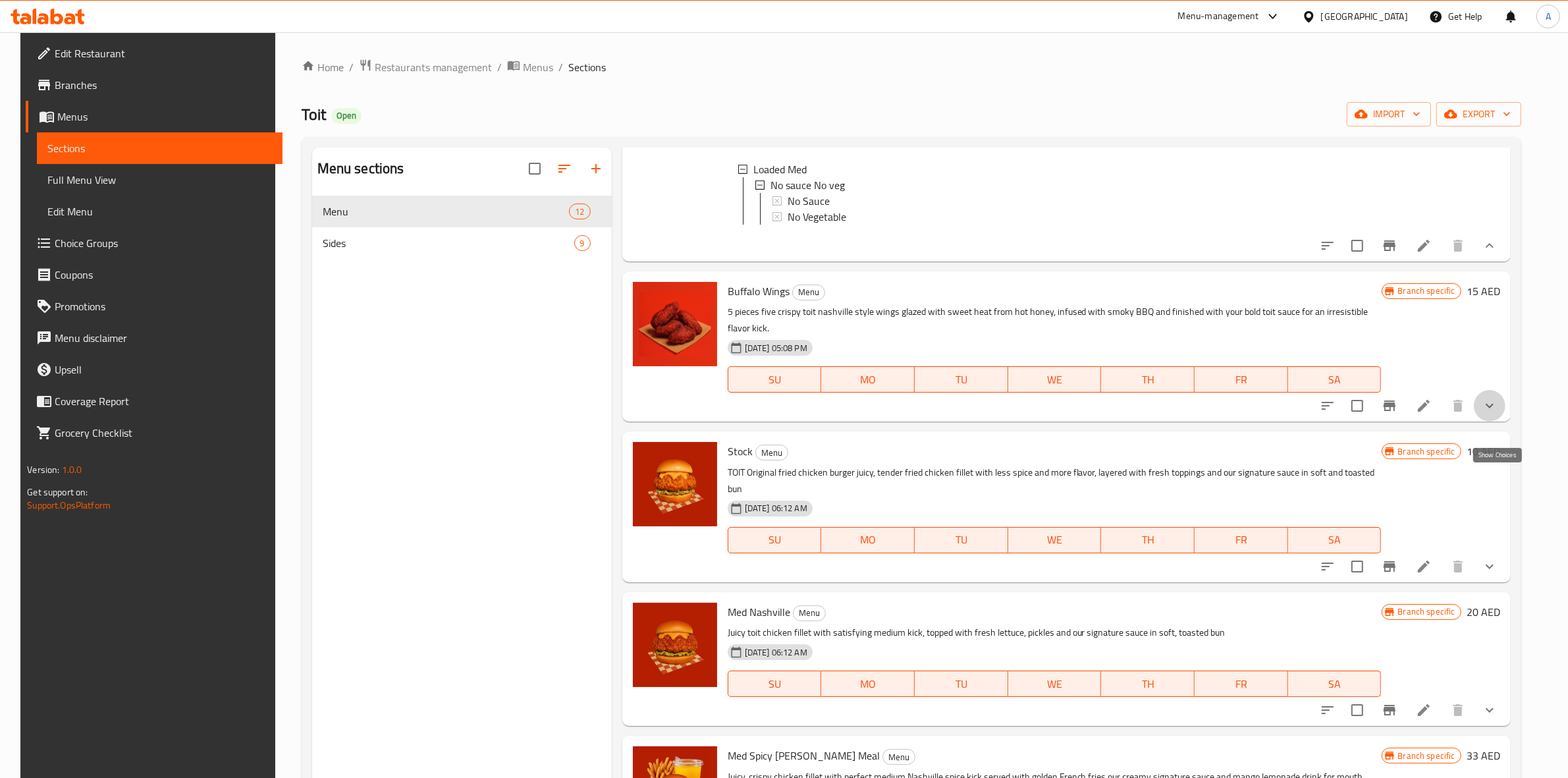
click at [1498, 413] on icon "show more" at bounding box center [1490, 405] width 16 height 16
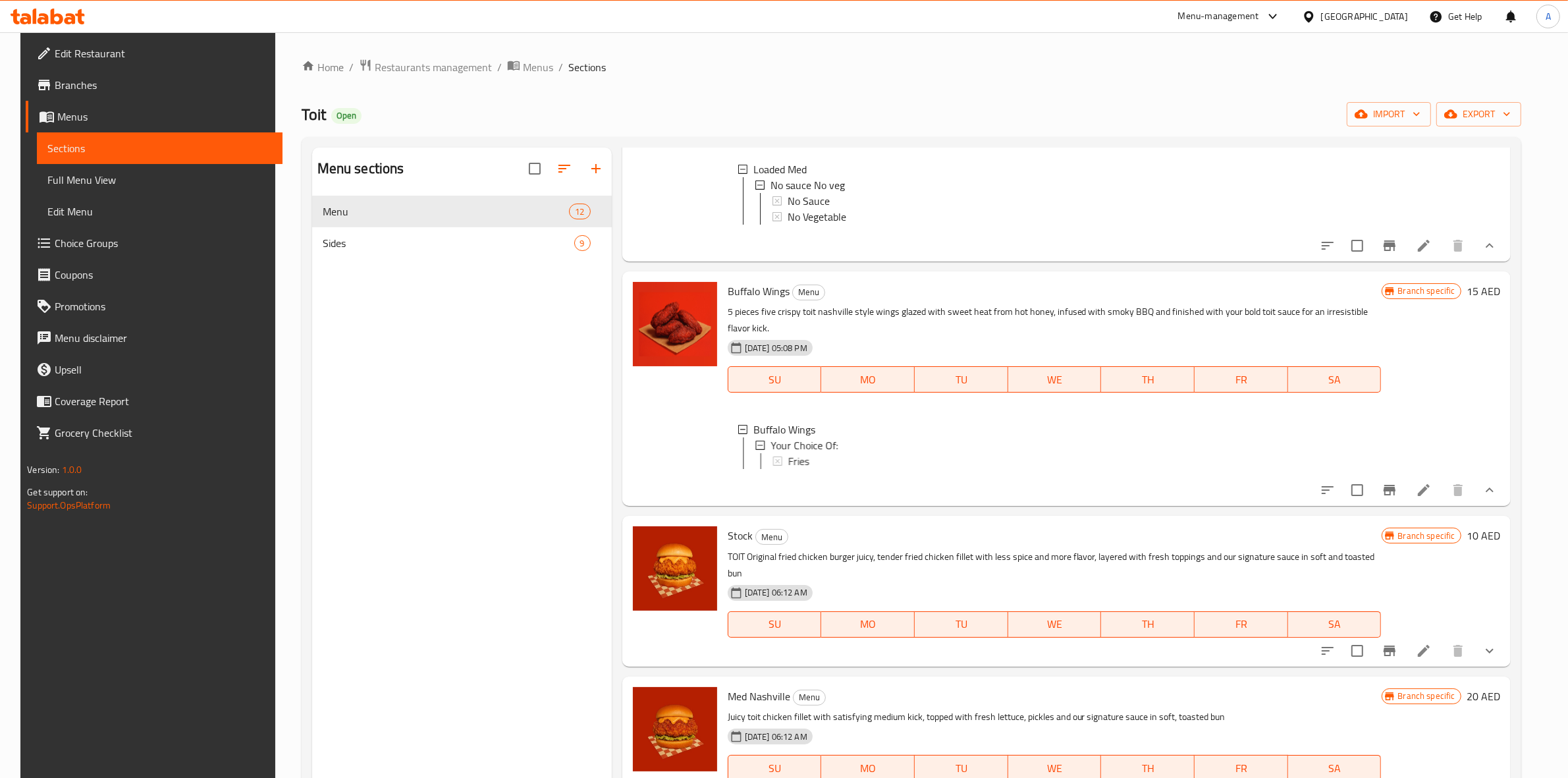
scroll to position [1646, 0]
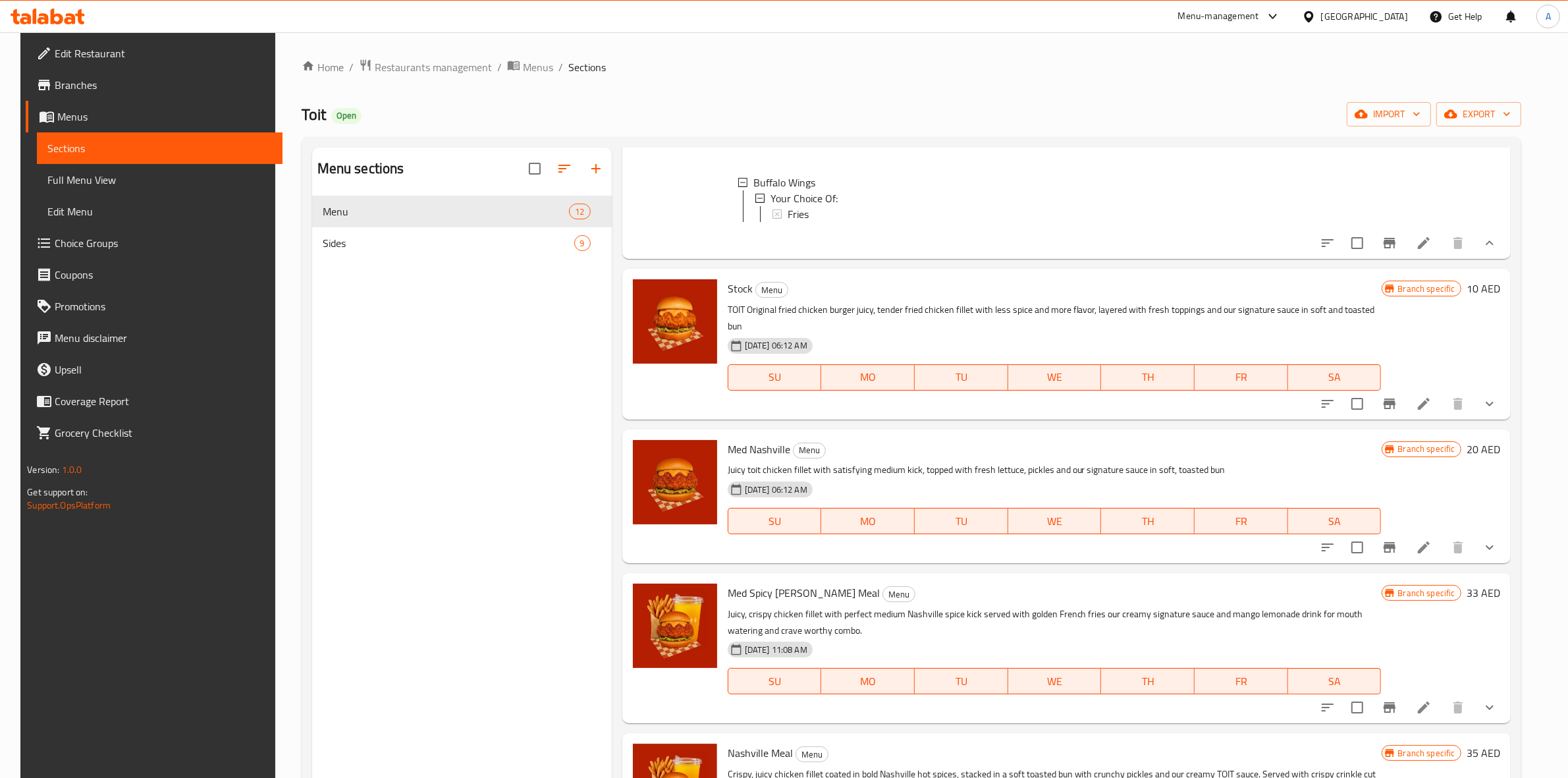
click at [1505, 420] on button "show more" at bounding box center [1490, 404] width 32 height 32
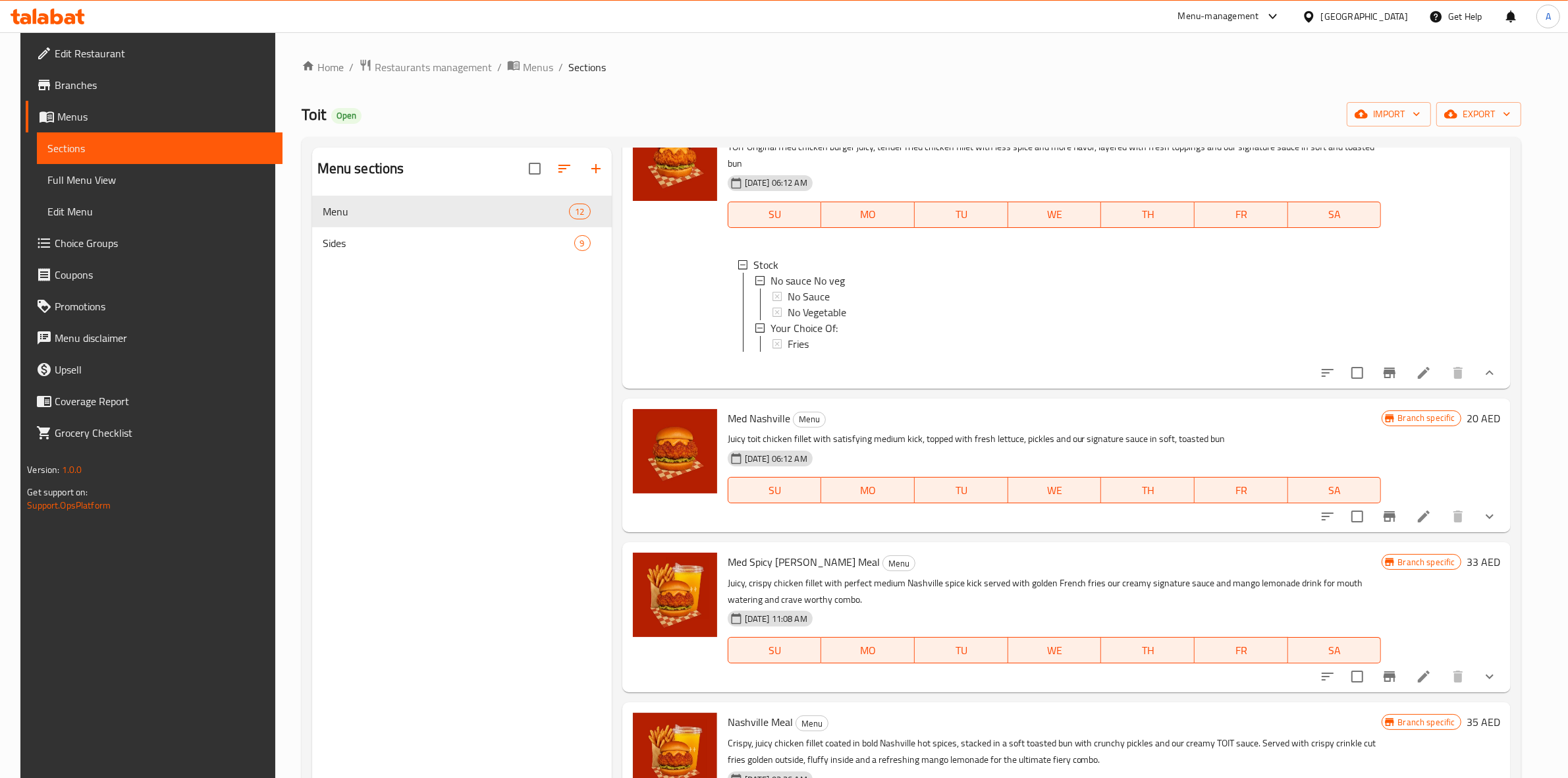
scroll to position [1811, 0]
click at [1498, 523] on icon "show more" at bounding box center [1490, 514] width 16 height 16
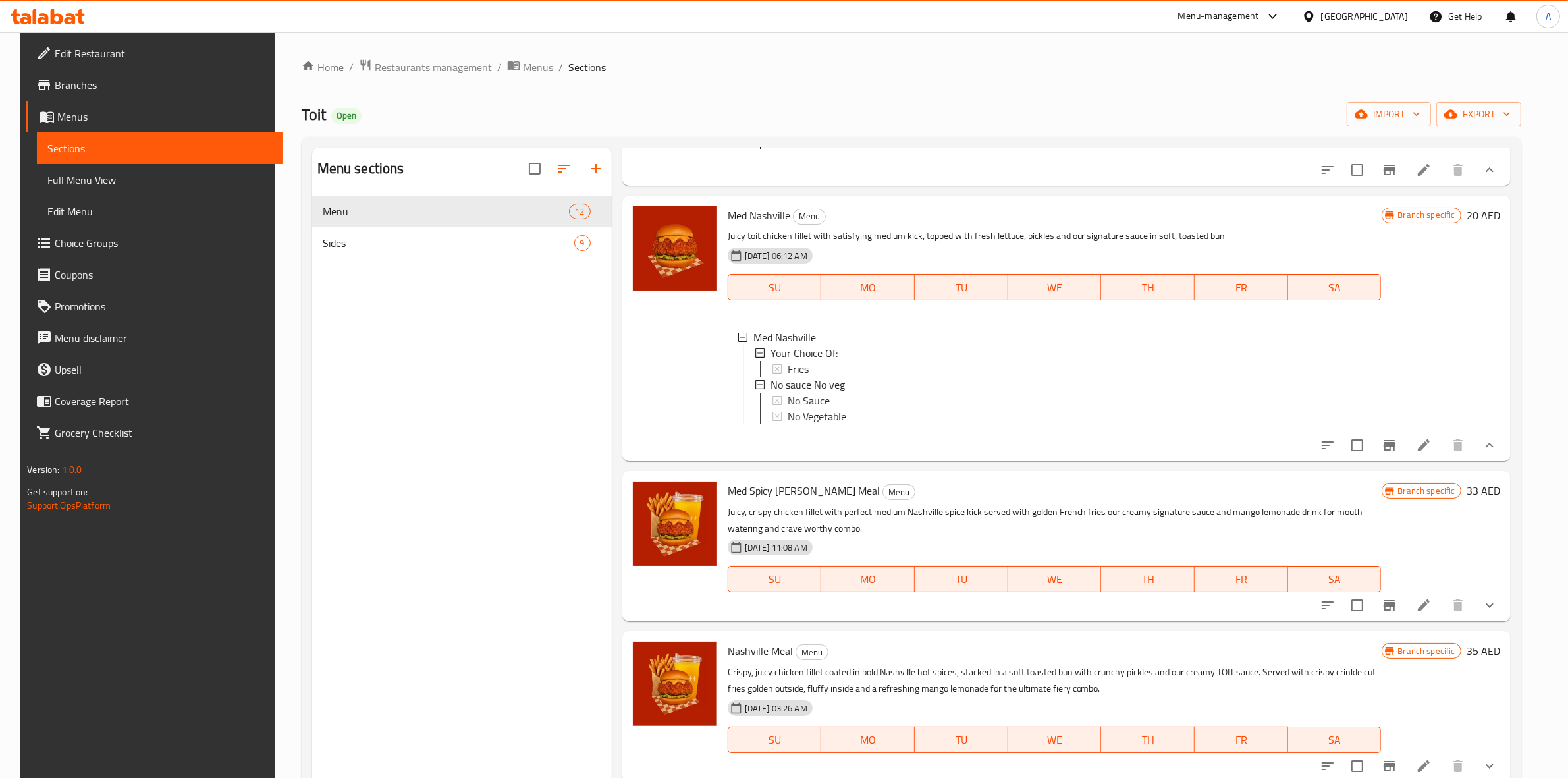
scroll to position [2105, 0]
click at [1505, 604] on button "show more" at bounding box center [1490, 606] width 32 height 32
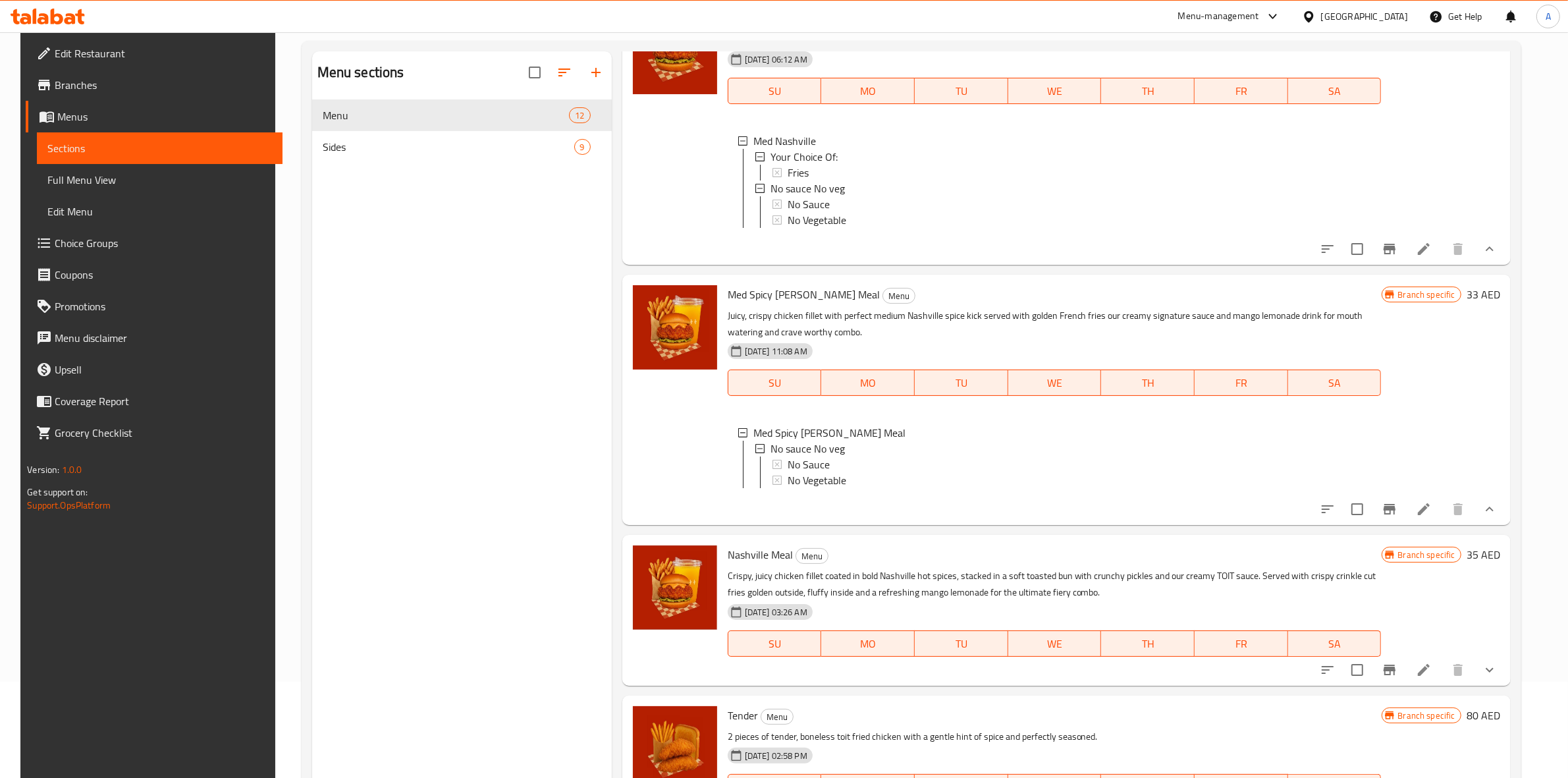
scroll to position [185, 0]
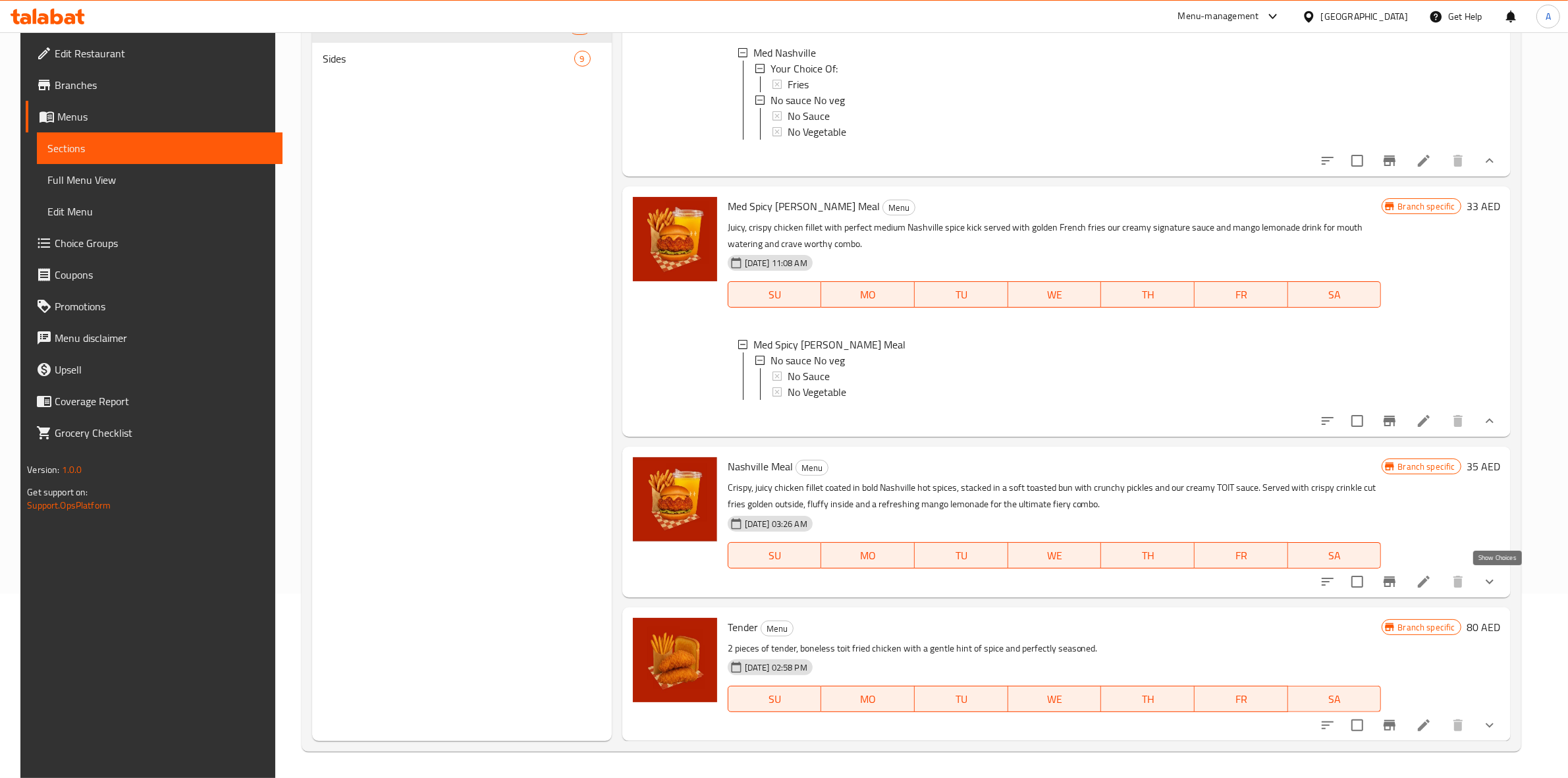
click at [1498, 584] on icon "show more" at bounding box center [1490, 581] width 16 height 16
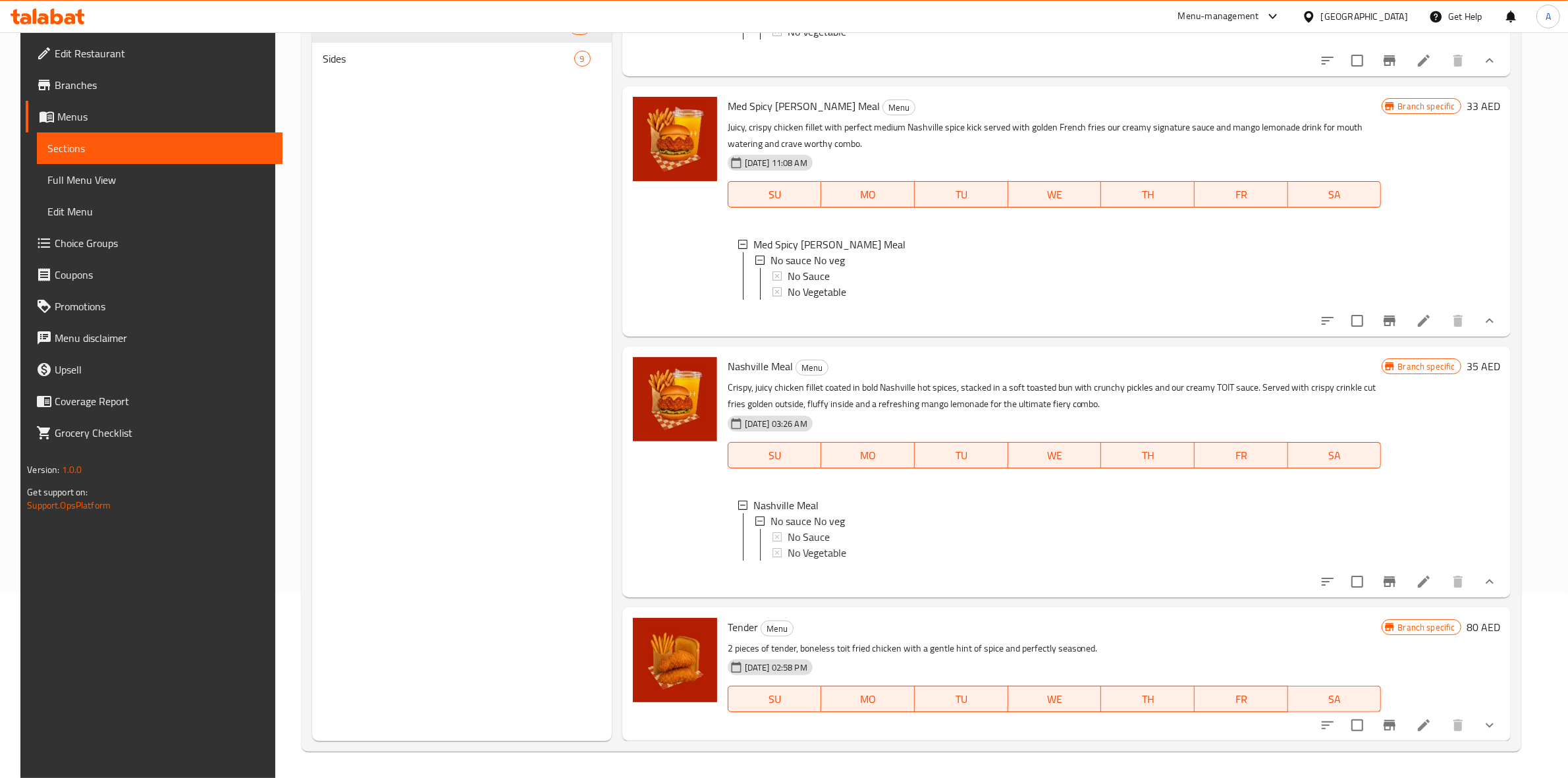
scroll to position [2329, 0]
click at [1497, 723] on icon "show more" at bounding box center [1490, 725] width 16 height 16
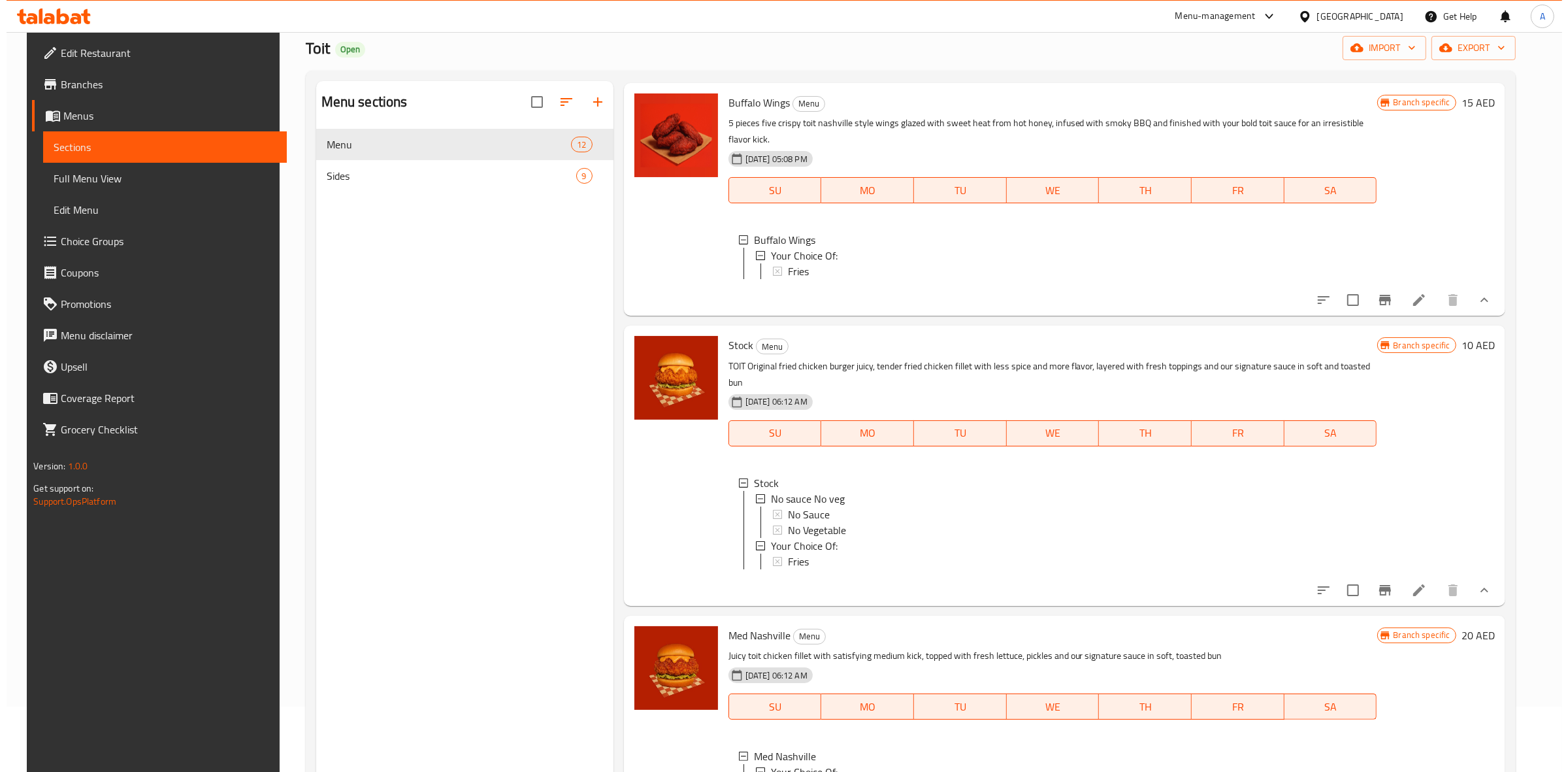
scroll to position [0, 0]
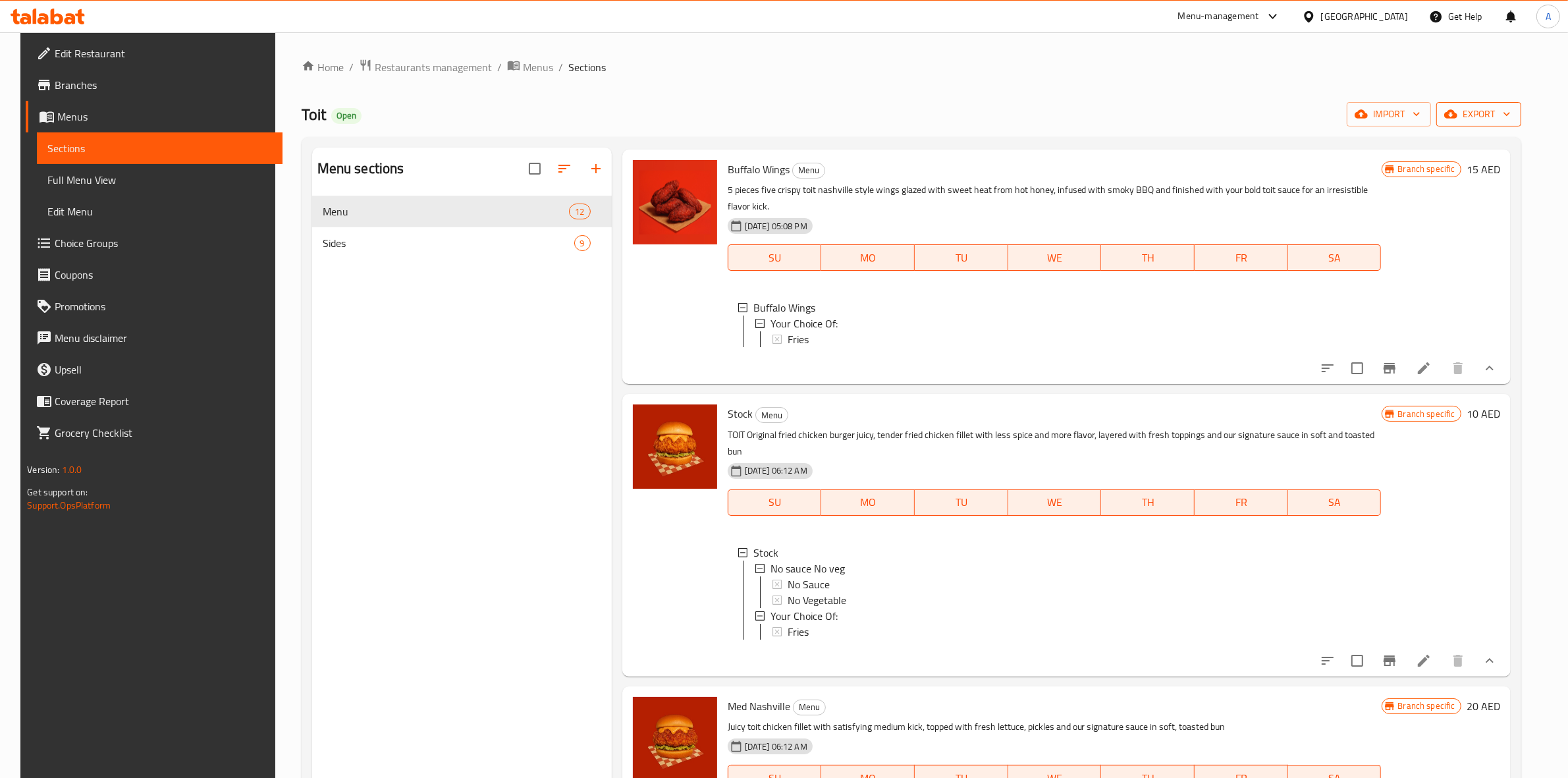
click at [1499, 110] on span "export" at bounding box center [1478, 114] width 64 height 17
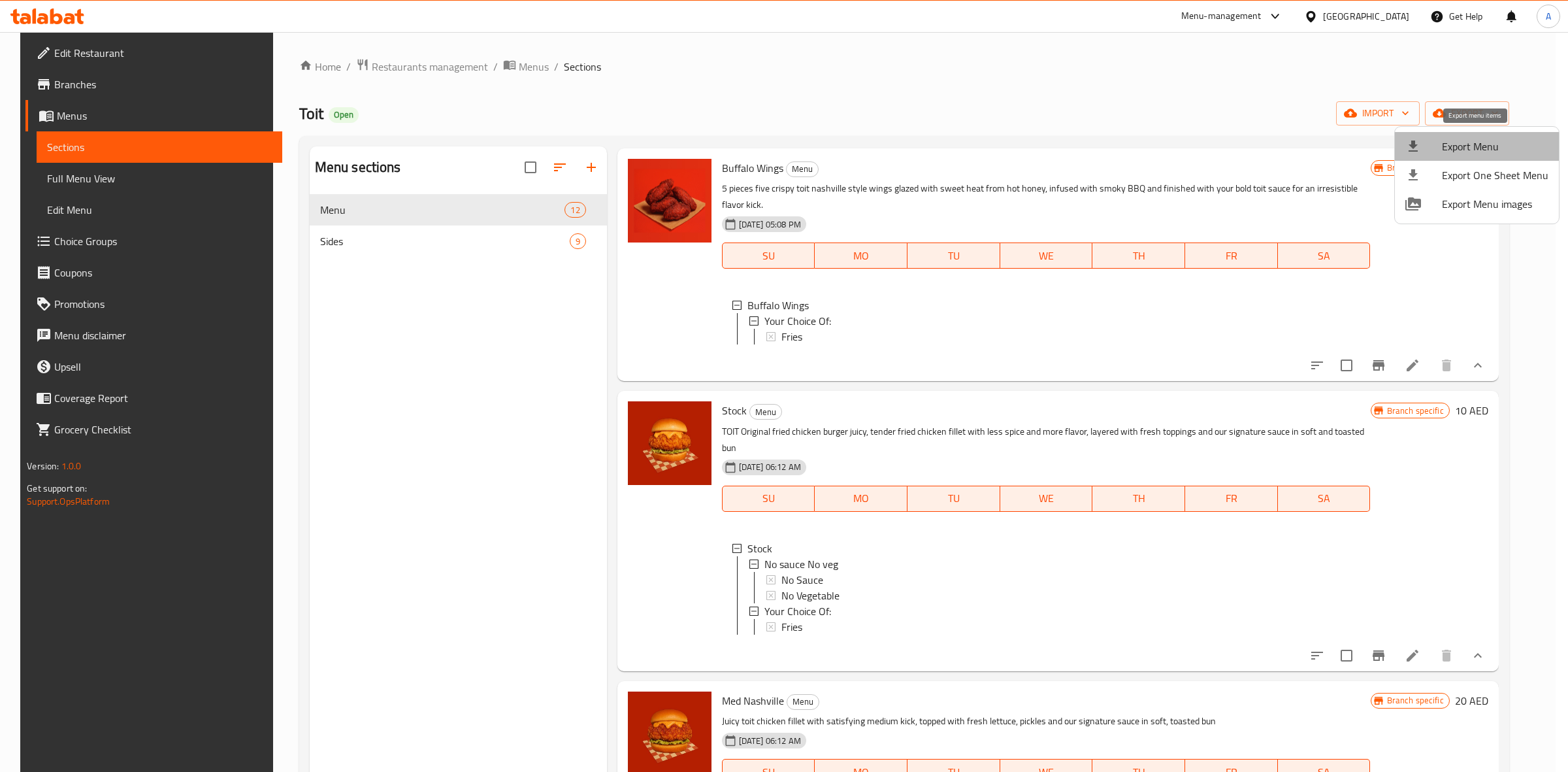
click at [1487, 139] on span "Export Menu" at bounding box center [1495, 146] width 107 height 16
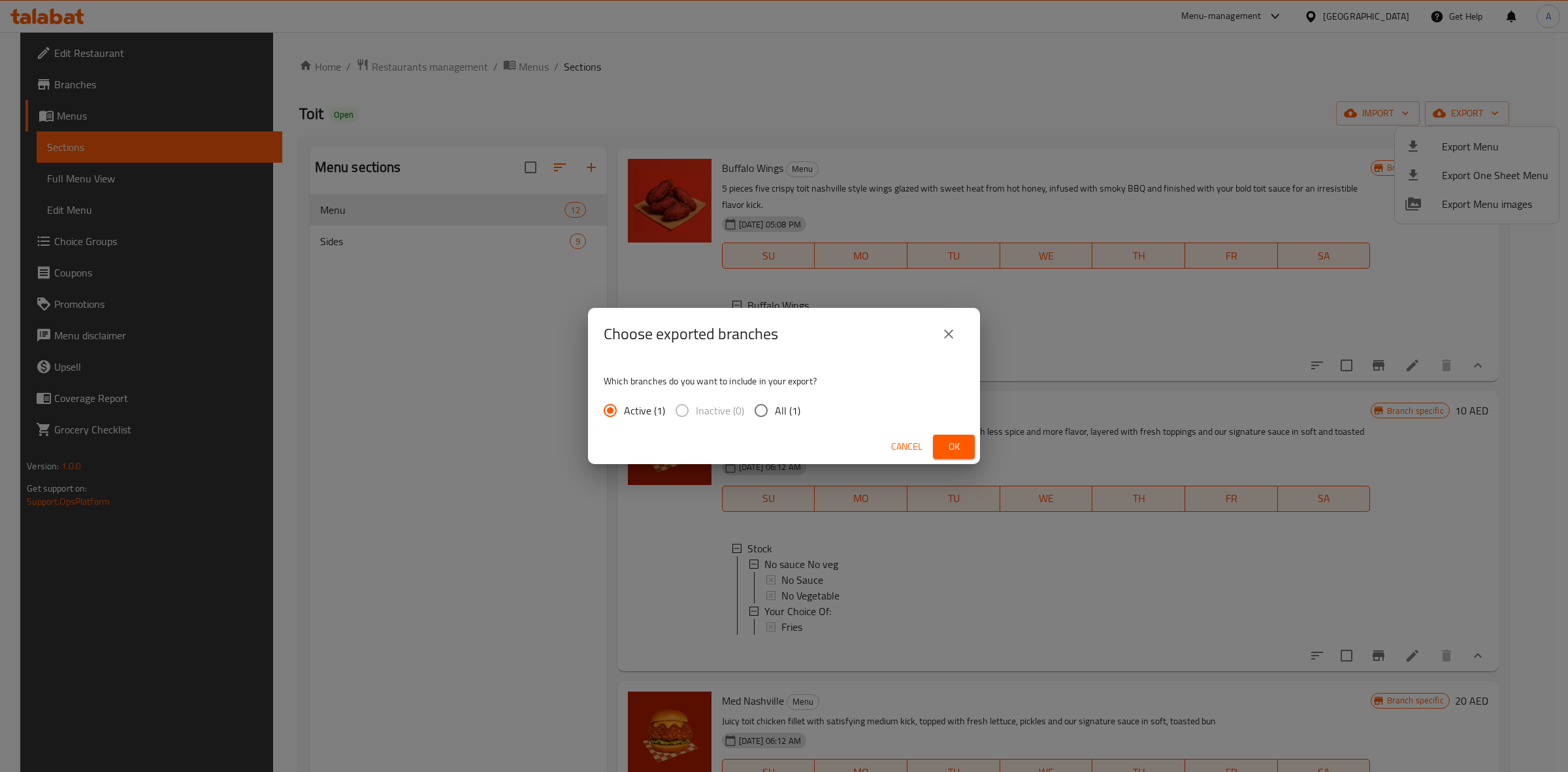
click at [759, 410] on input "All (1)" at bounding box center [760, 410] width 28 height 28
radio input "true"
click at [955, 448] on span "Ok" at bounding box center [954, 447] width 21 height 16
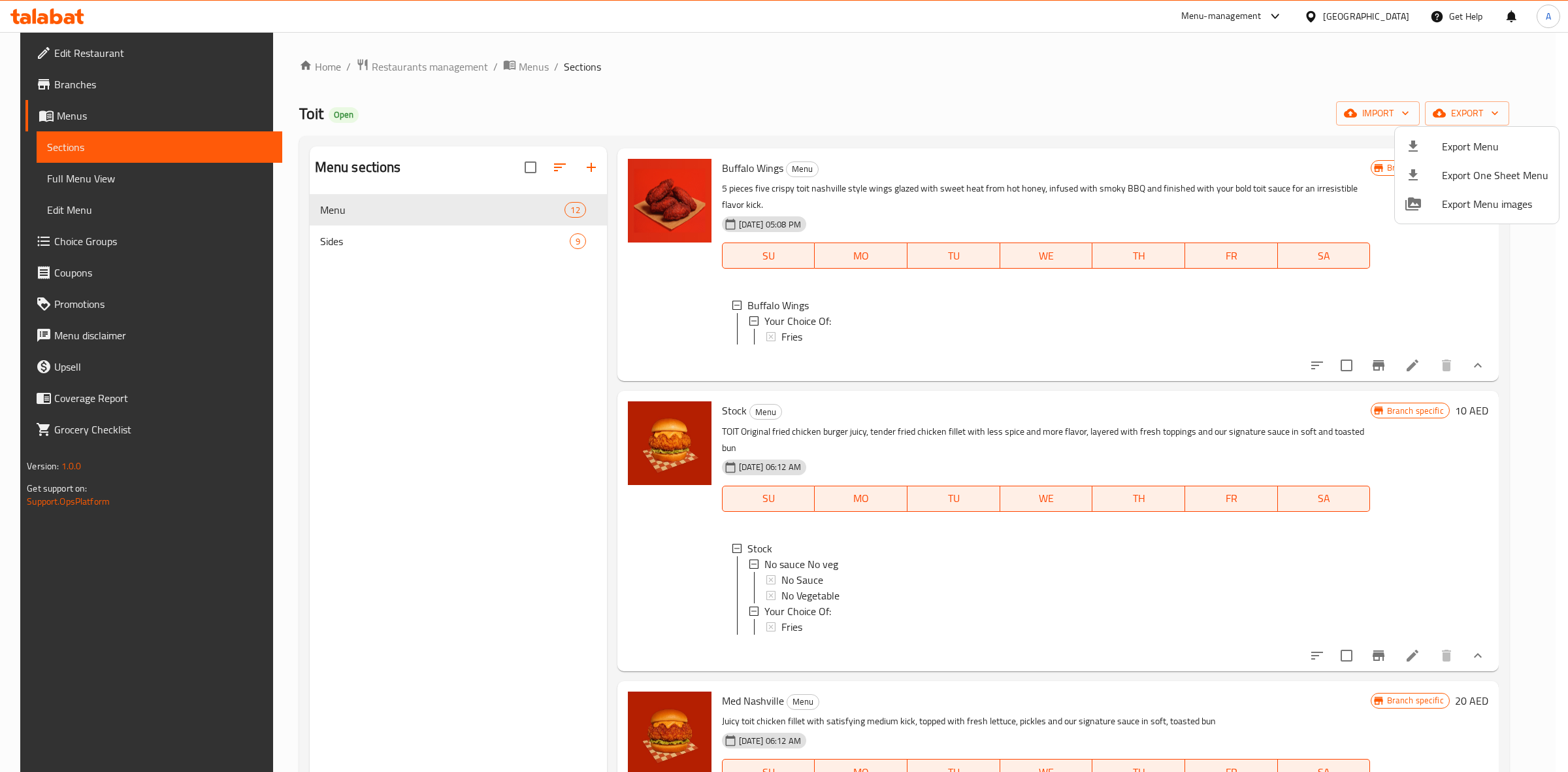
click at [976, 54] on div at bounding box center [784, 386] width 1568 height 772
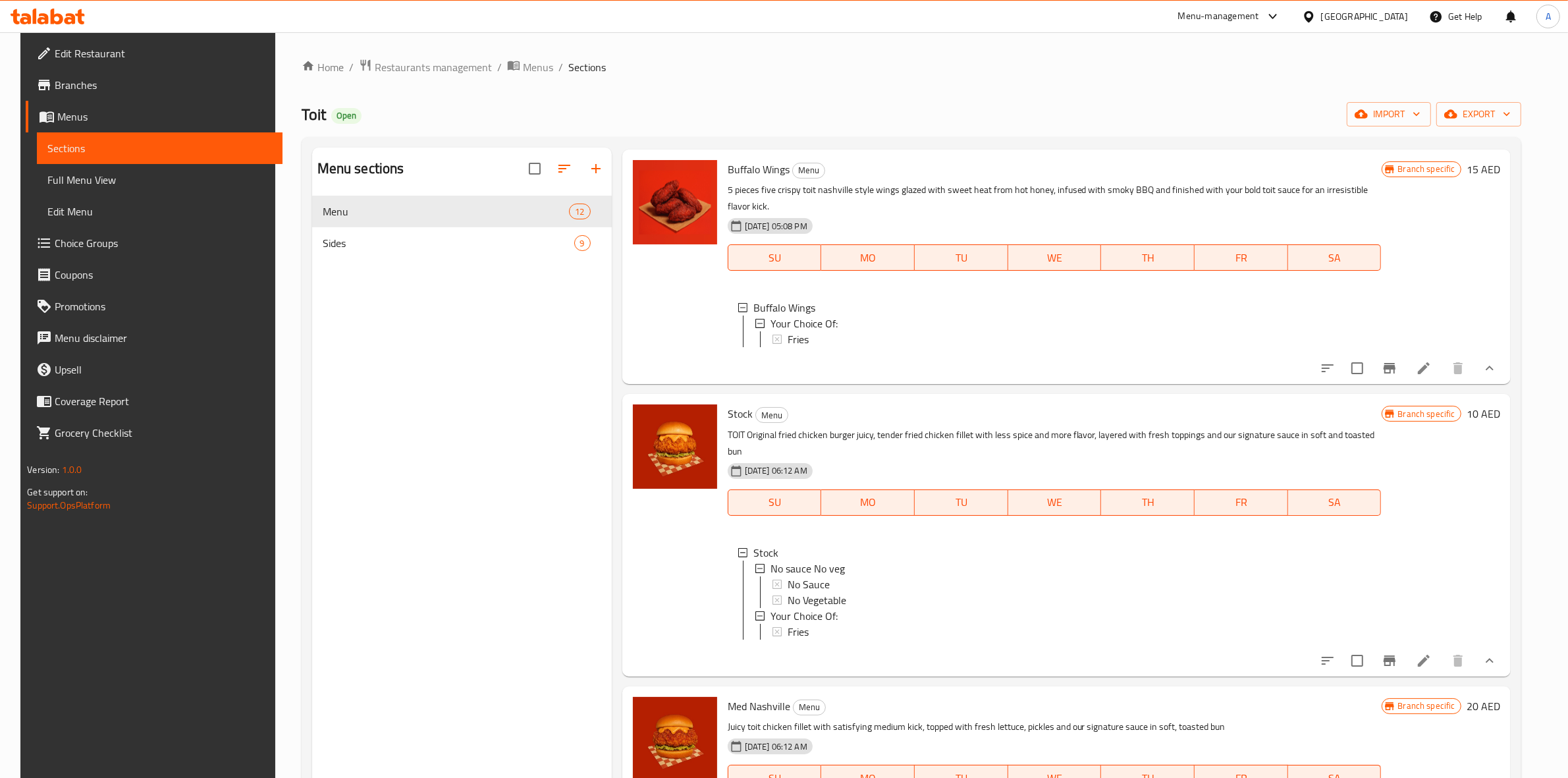
click at [66, 117] on span "Menus" at bounding box center [164, 116] width 215 height 16
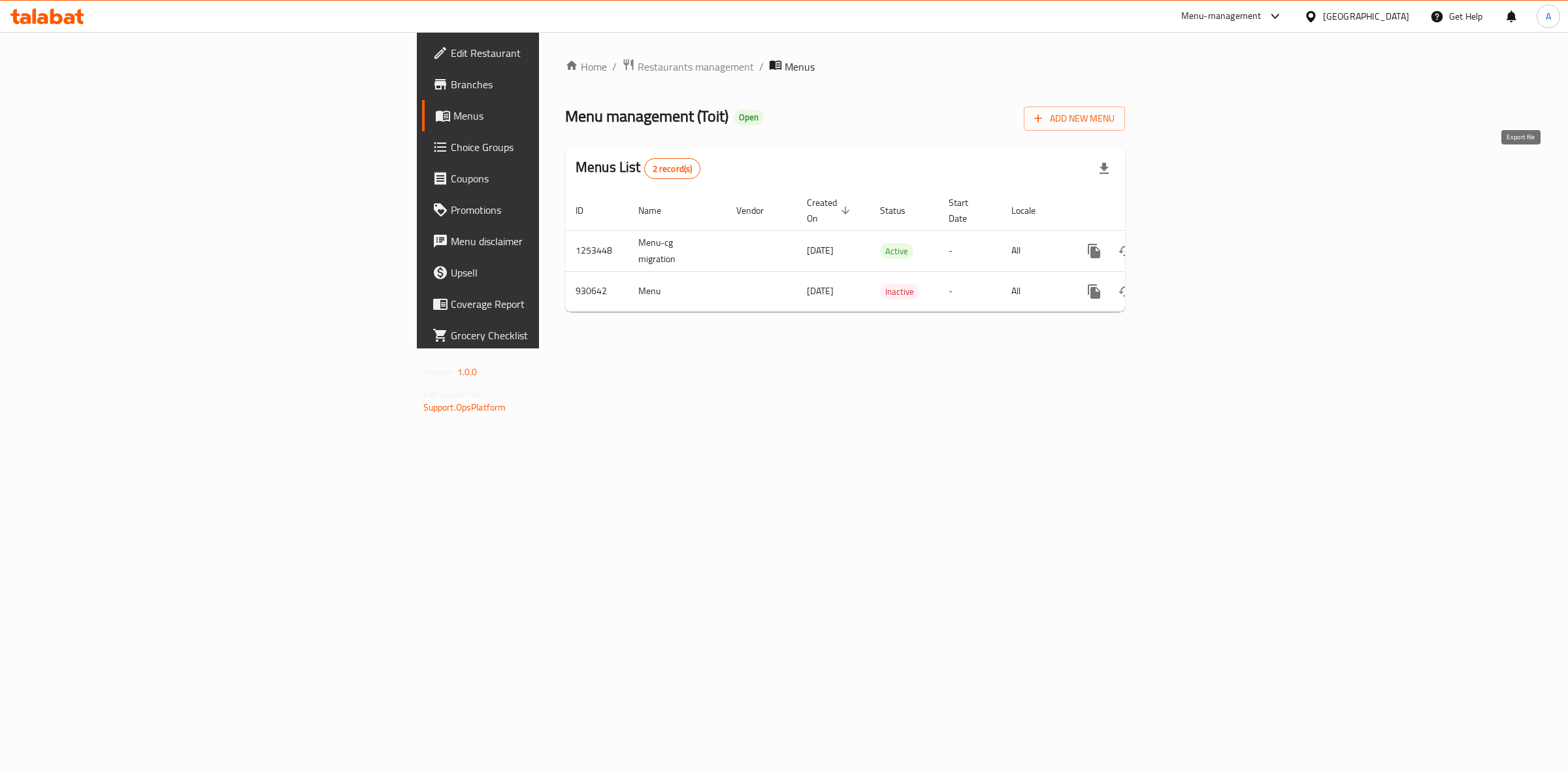
click at [1112, 170] on icon "button" at bounding box center [1103, 168] width 16 height 16
click at [1151, 348] on div "Home / Restaurants management / Menus Menu management ( Toit ) Open Add New Men…" at bounding box center [844, 190] width 612 height 316
click at [1196, 243] on icon "enhanced table" at bounding box center [1188, 250] width 16 height 16
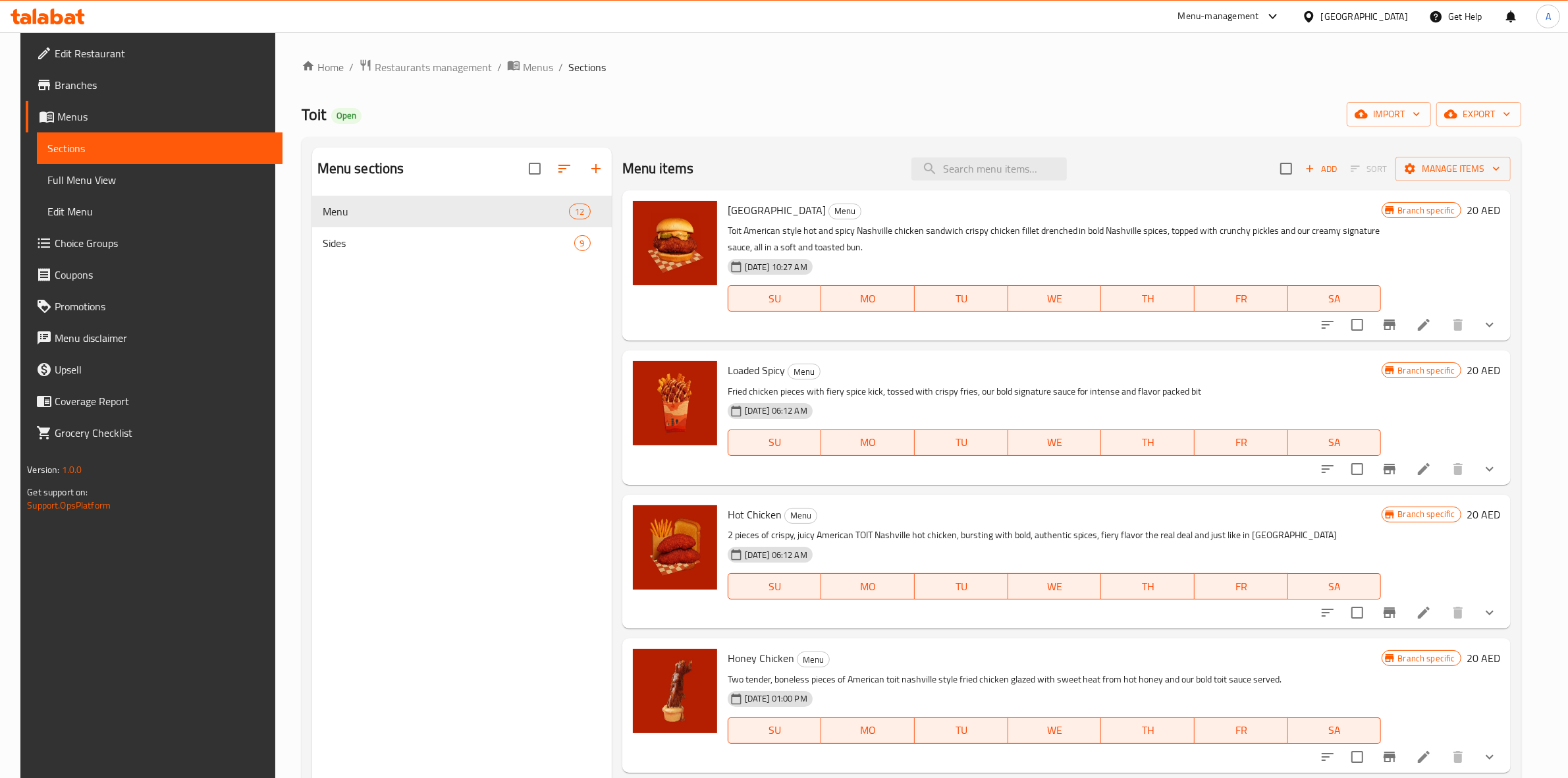
click at [63, 113] on span "Menus" at bounding box center [164, 116] width 215 height 16
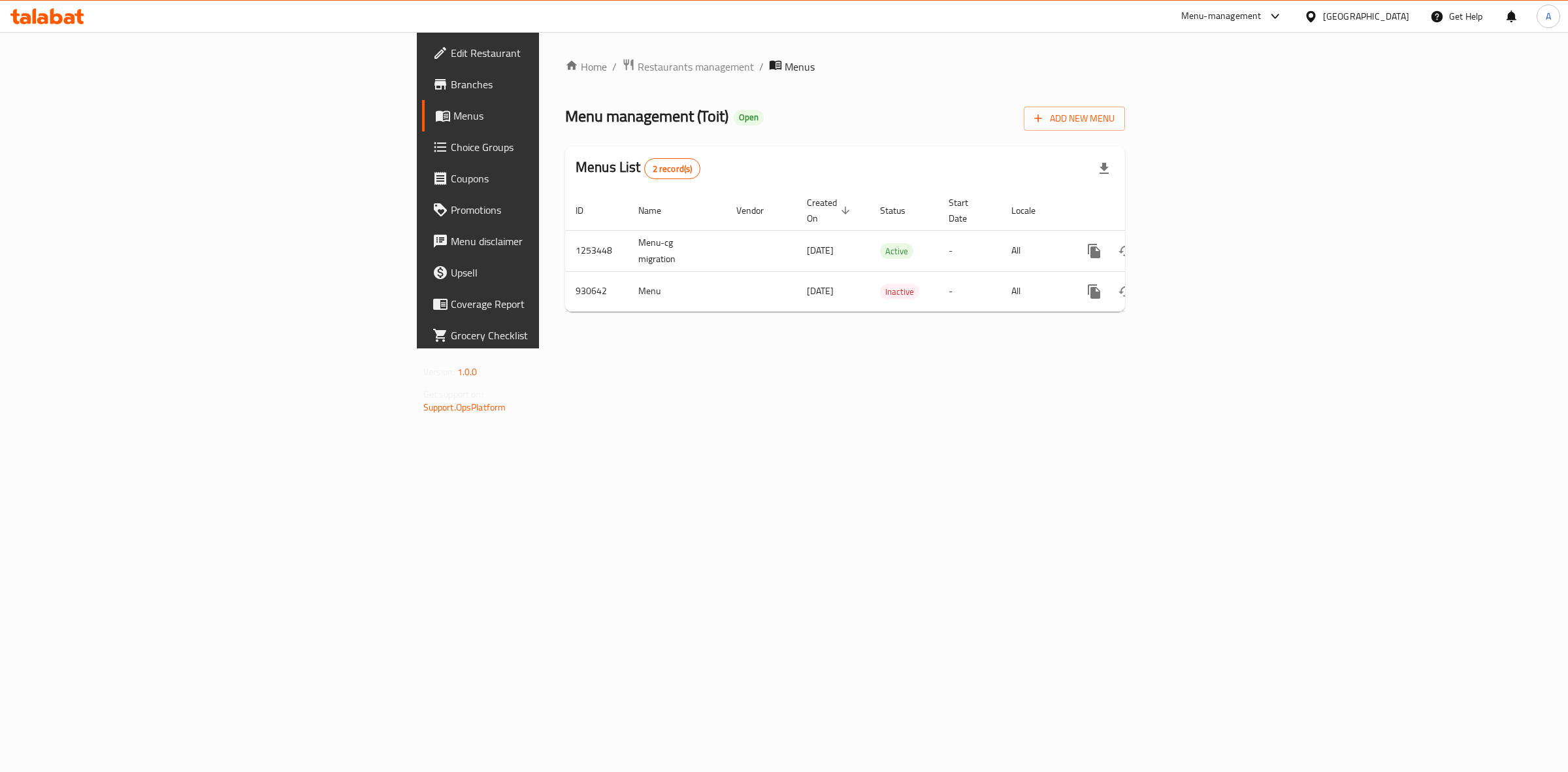
click at [450, 85] on span "Branches" at bounding box center [559, 84] width 217 height 16
click at [450, 91] on span "Branches" at bounding box center [559, 84] width 217 height 16
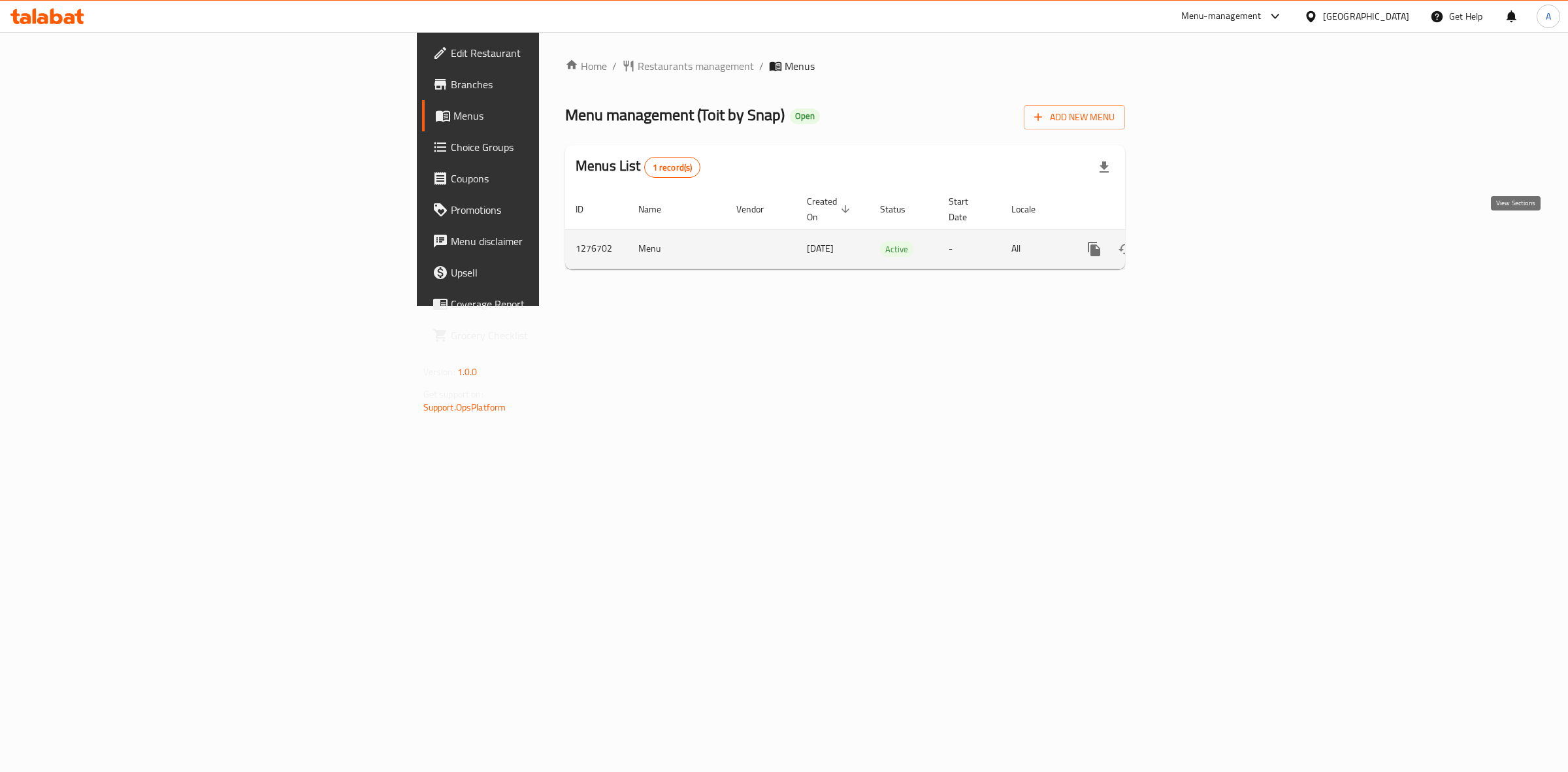
click at [1196, 241] on icon "enhanced table" at bounding box center [1188, 249] width 16 height 16
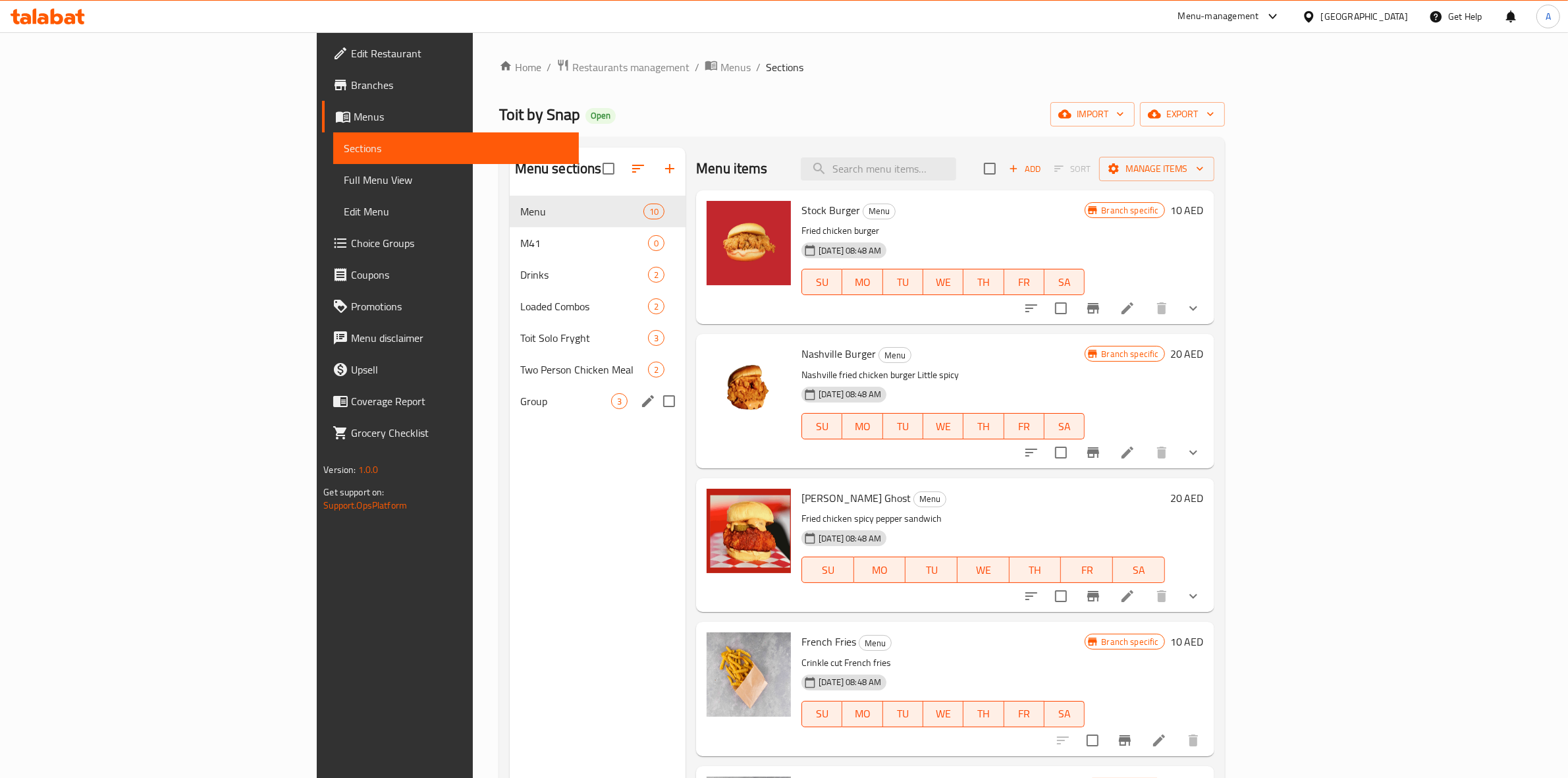
click at [510, 392] on div "Group 3" at bounding box center [598, 401] width 176 height 32
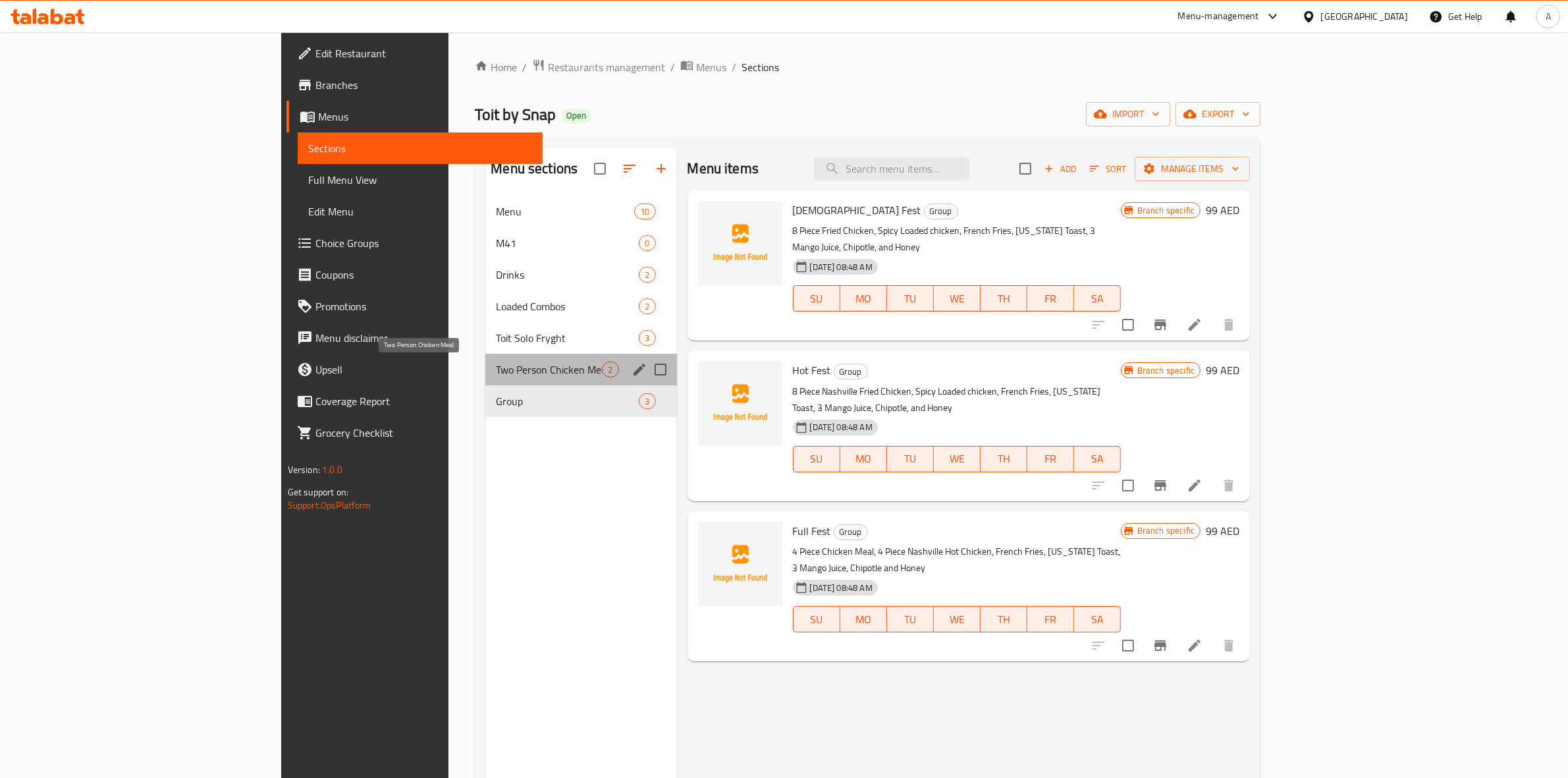
click at [496, 369] on span "Two Person Chicken Meal" at bounding box center [549, 369] width 106 height 16
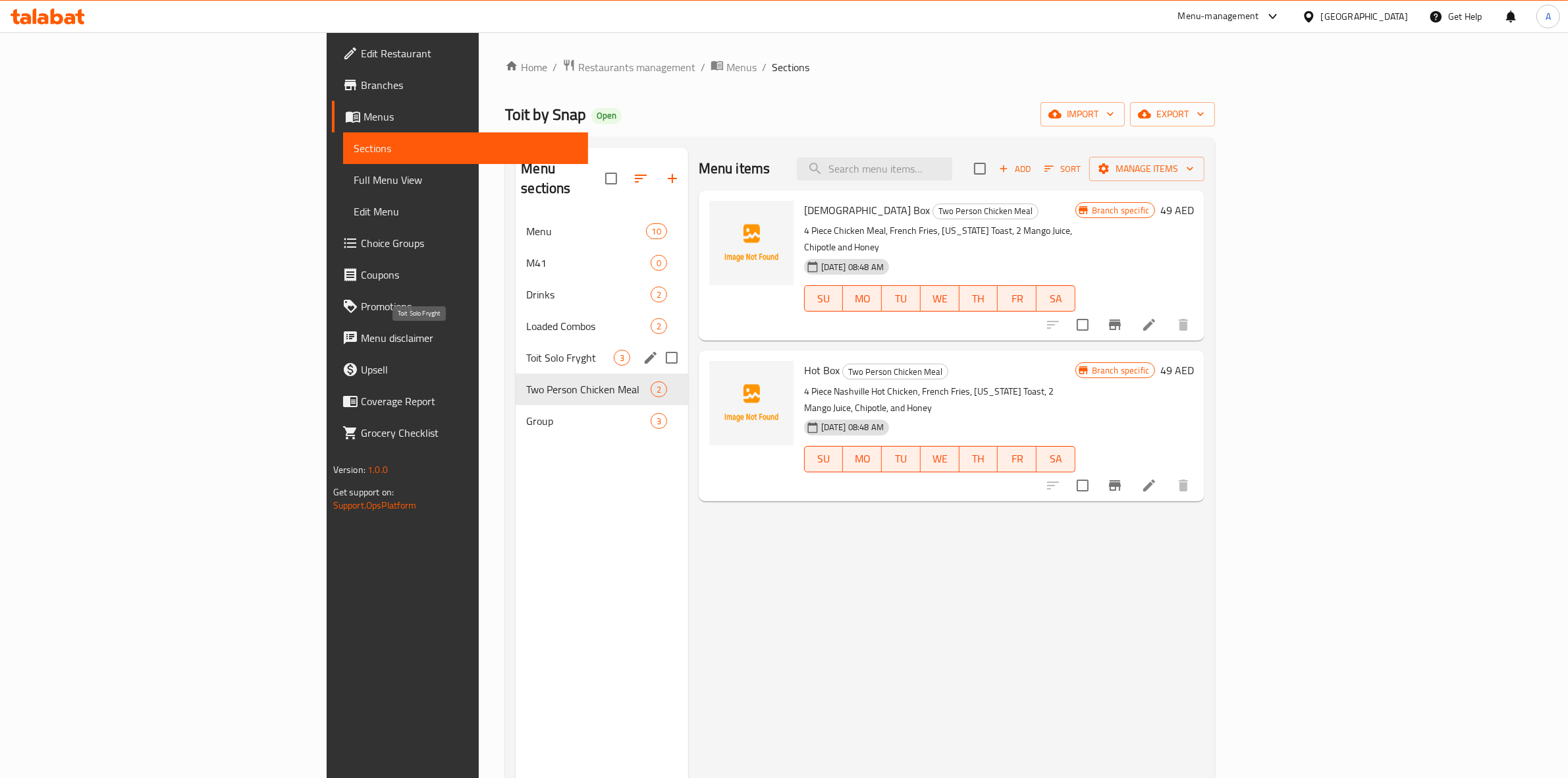
click at [526, 349] on span "Toit Solo Fryght" at bounding box center [569, 357] width 87 height 16
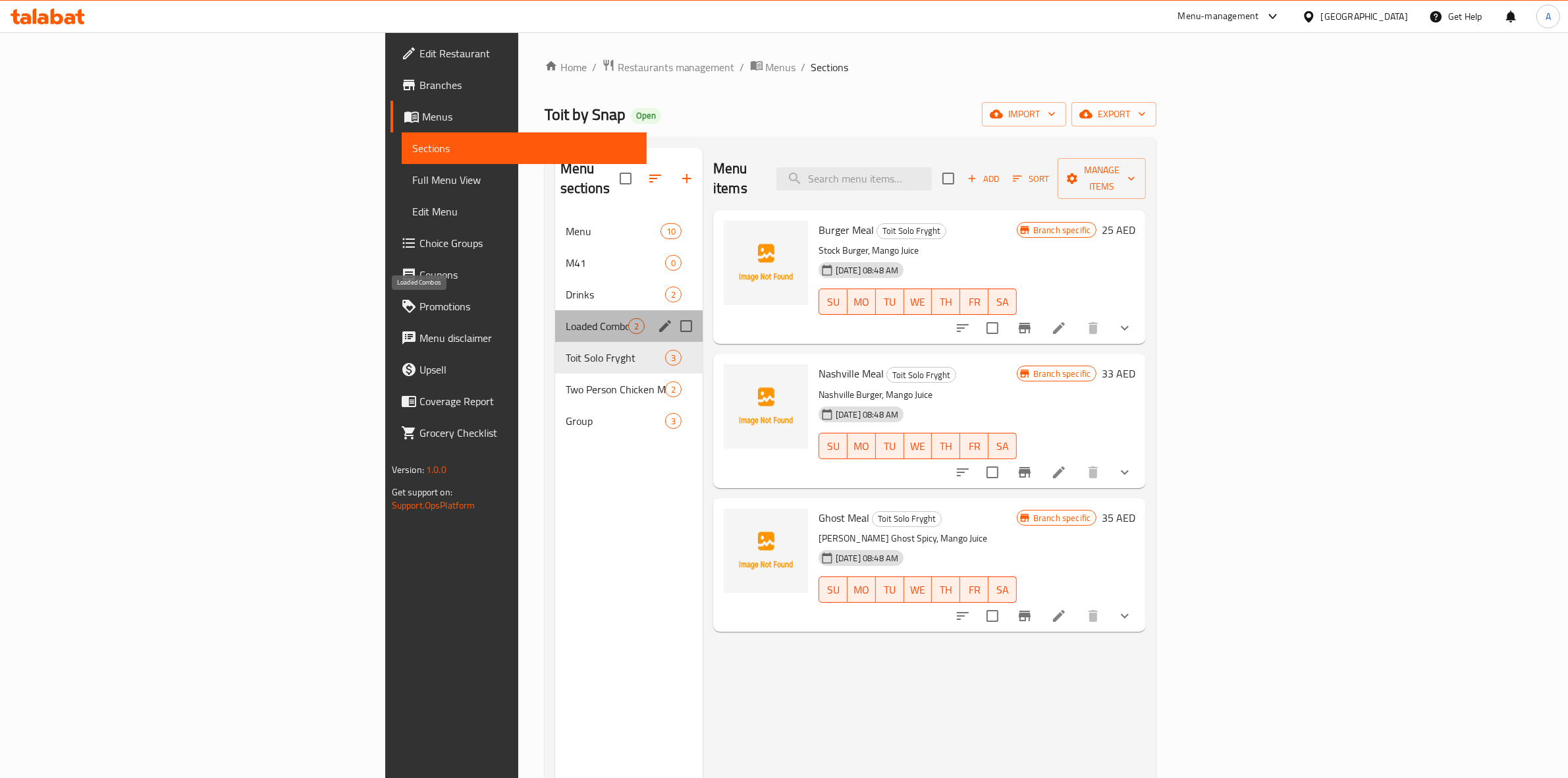
click at [566, 318] on span "Loaded Combos" at bounding box center [596, 325] width 63 height 16
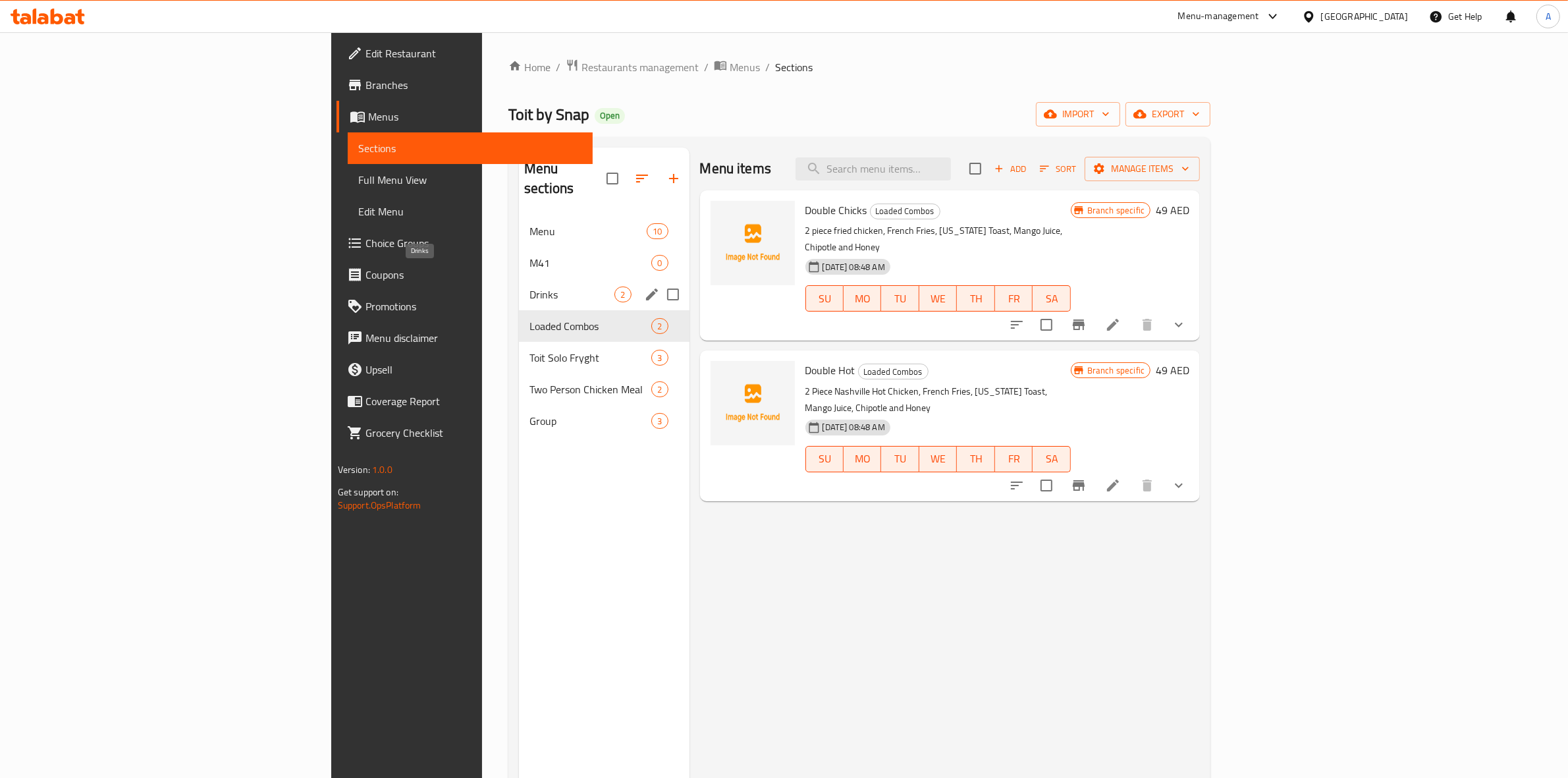
click at [529, 286] on span "Drinks" at bounding box center [572, 294] width 85 height 16
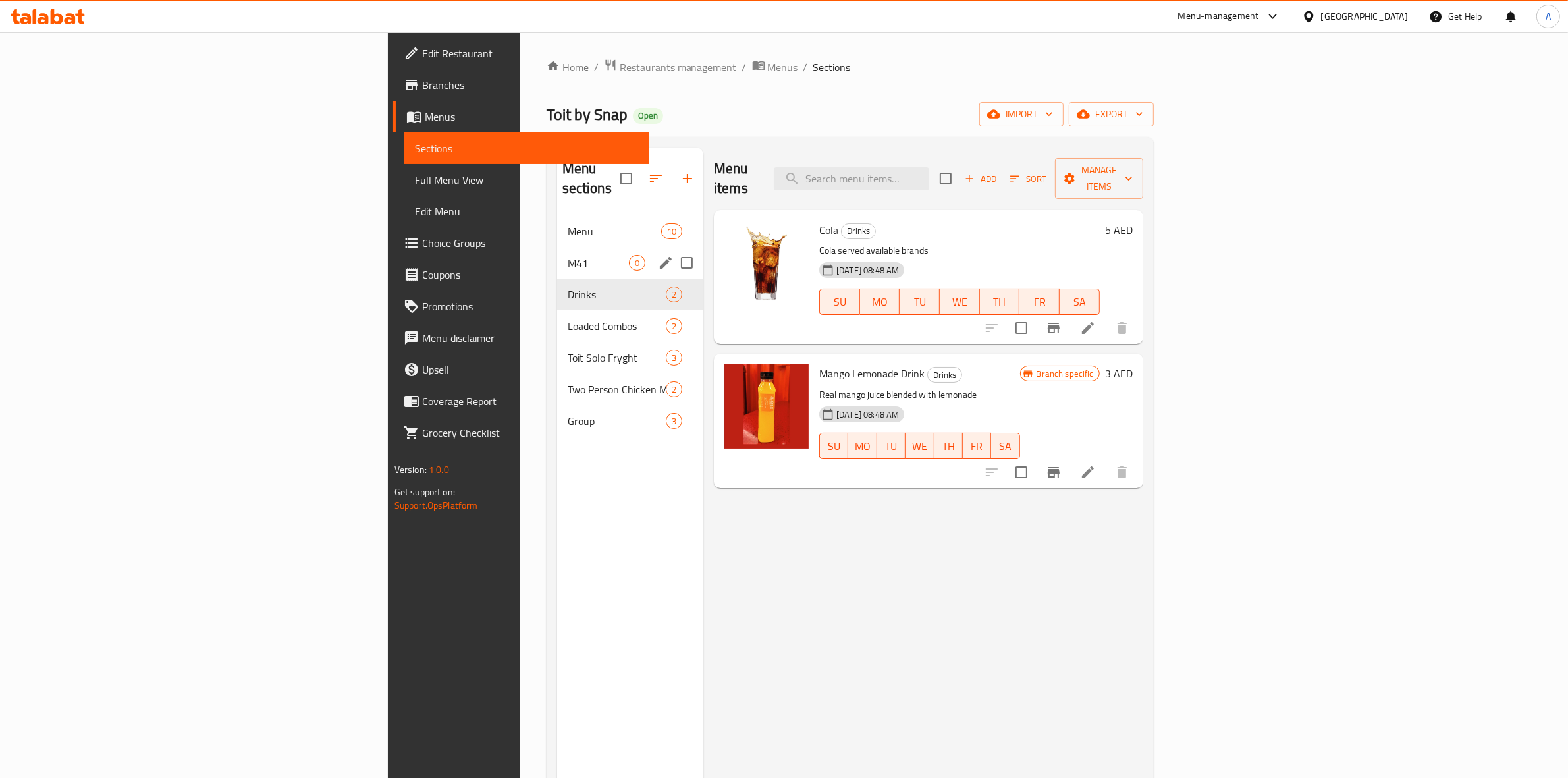
click at [557, 247] on div "M41 0" at bounding box center [630, 263] width 147 height 32
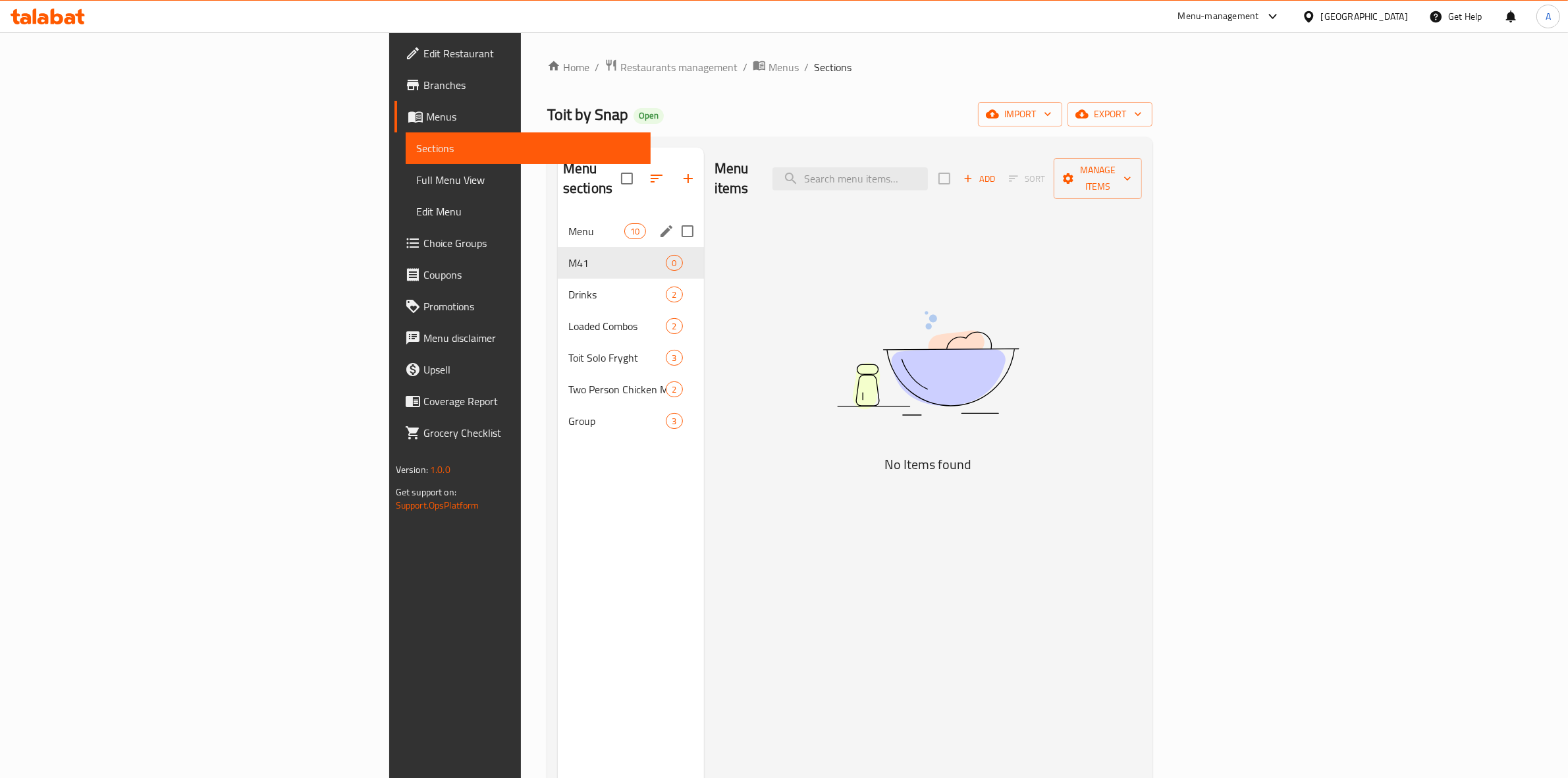
click at [558, 215] on div "Menu 10" at bounding box center [631, 231] width 146 height 32
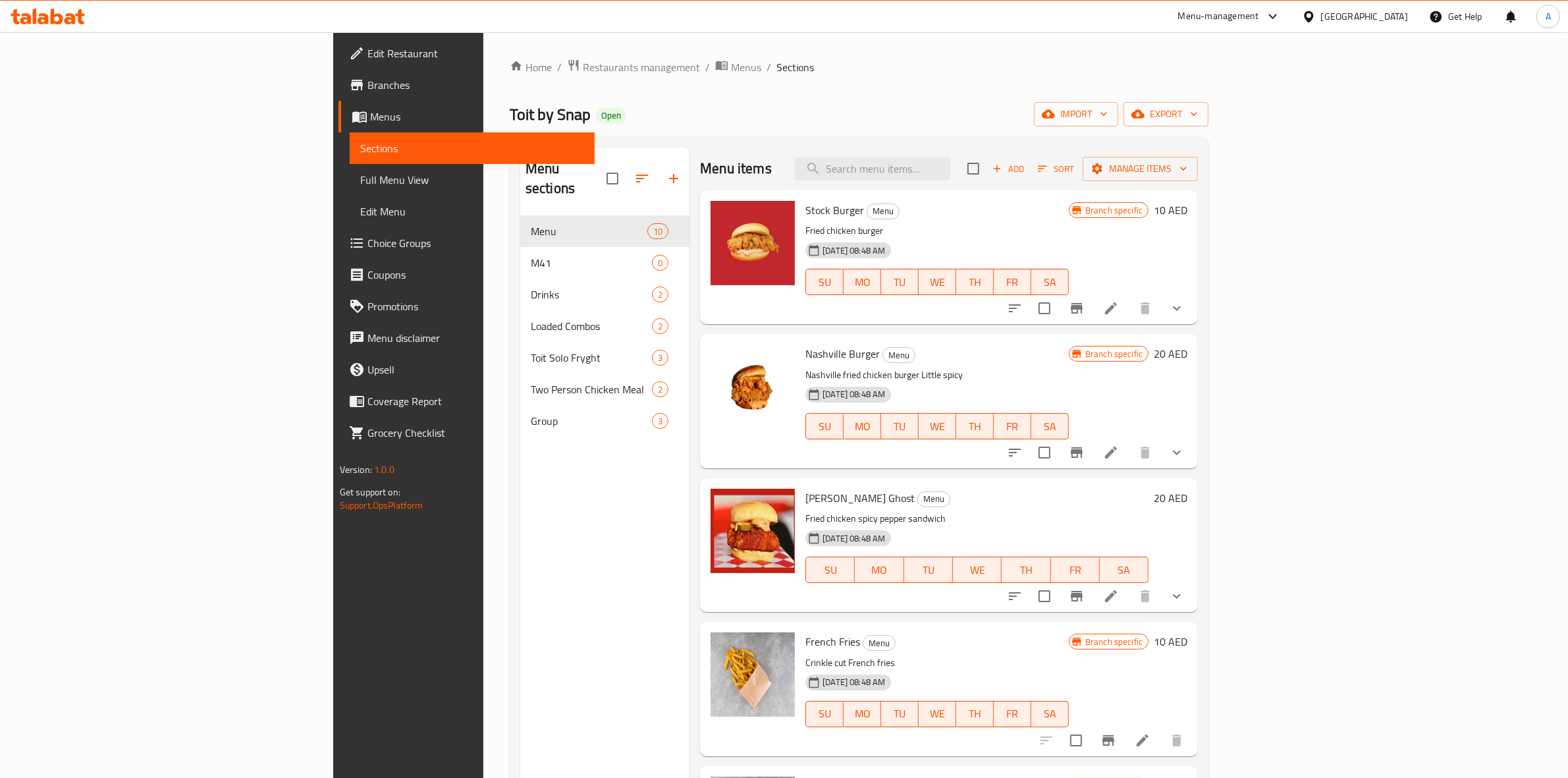
click at [370, 119] on span "Menus" at bounding box center [477, 116] width 215 height 16
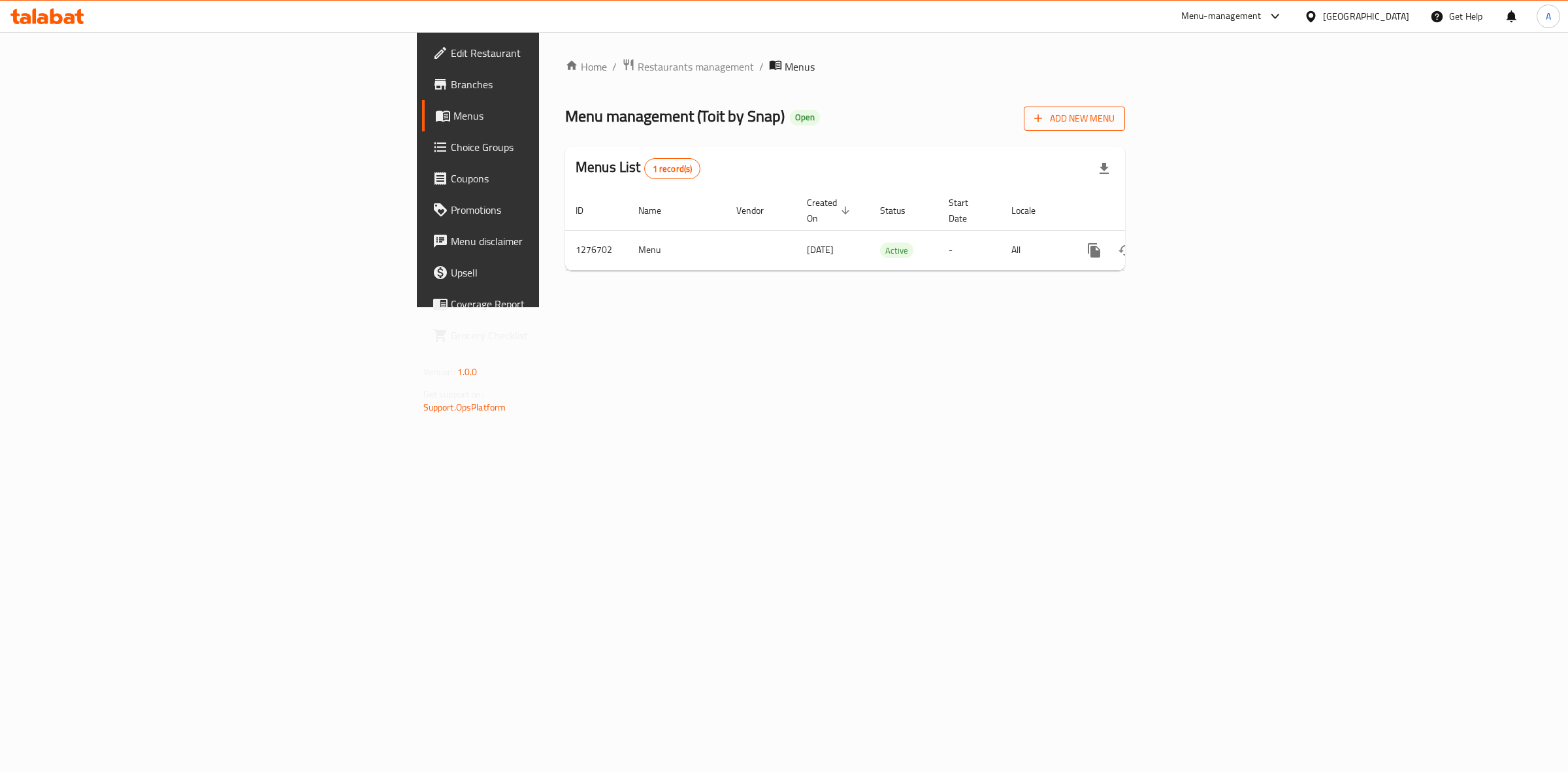
click at [1115, 126] on span "Add New Menu" at bounding box center [1074, 119] width 81 height 16
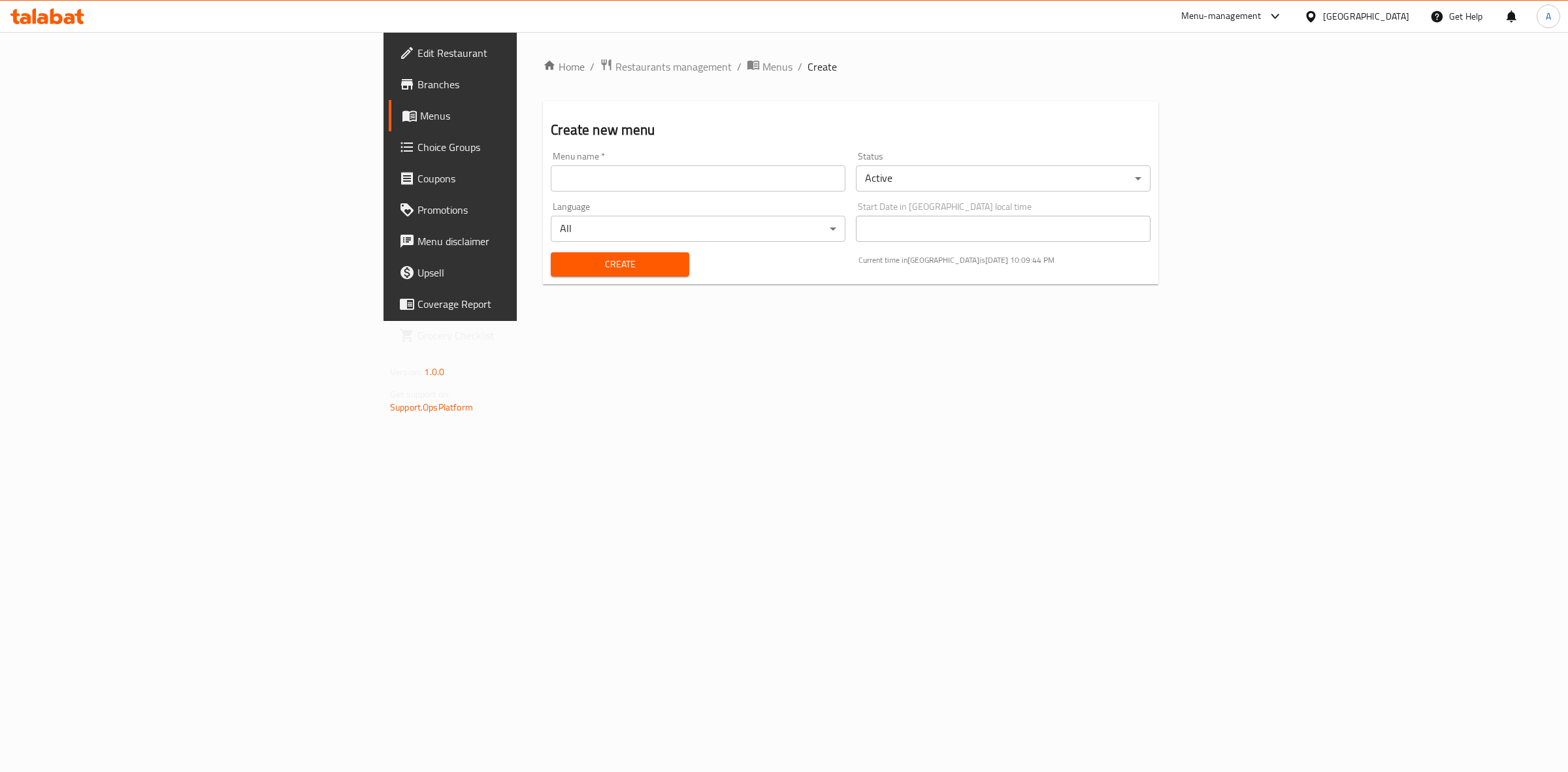
click at [551, 178] on input "text" at bounding box center [698, 178] width 294 height 26
type input "n"
type input "New menu [DATE]"
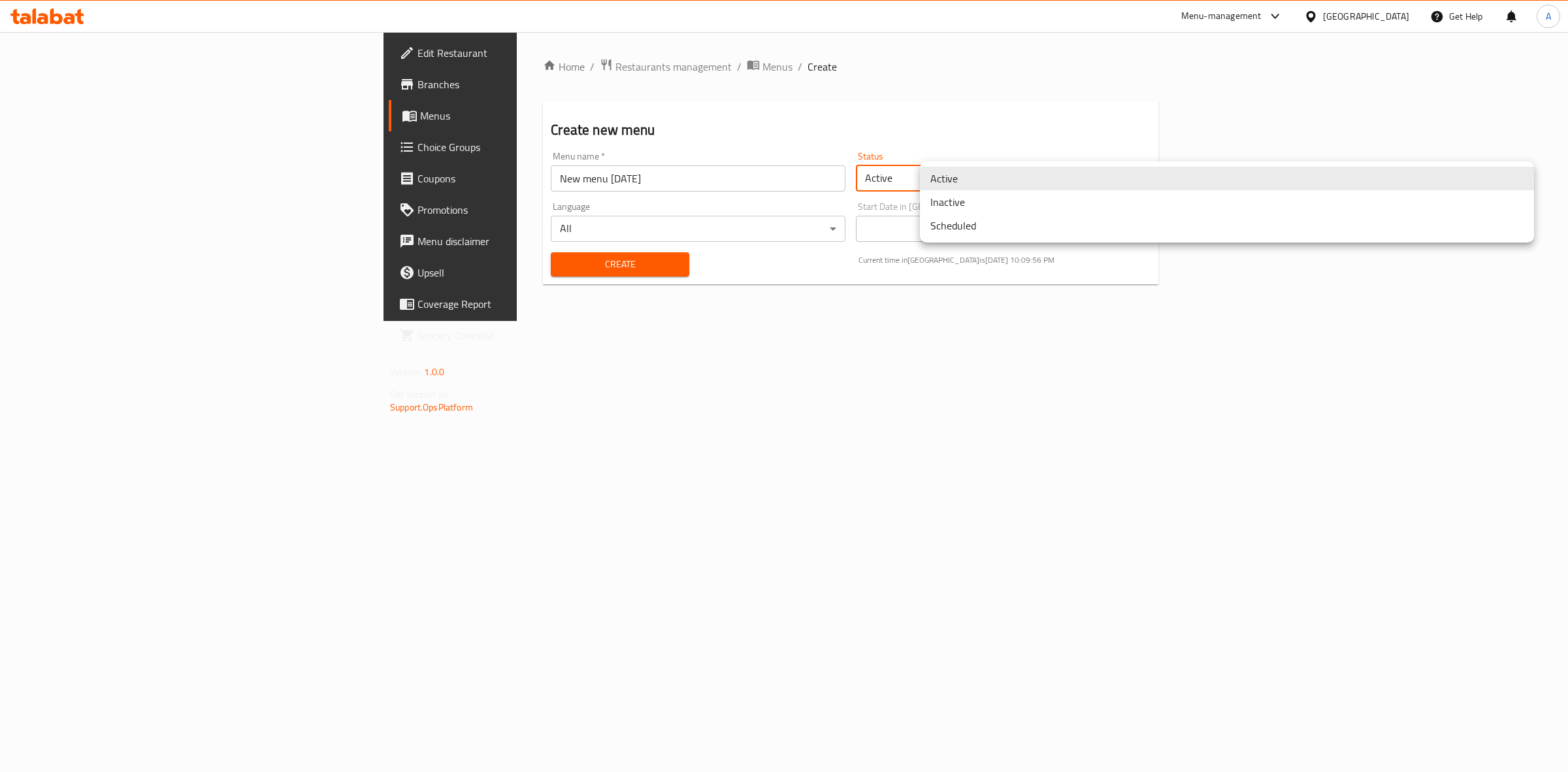
click at [969, 179] on body "​ Menu-management United Arab Emirates Get Help A Edit Restaurant Branches Menu…" at bounding box center [784, 402] width 1568 height 740
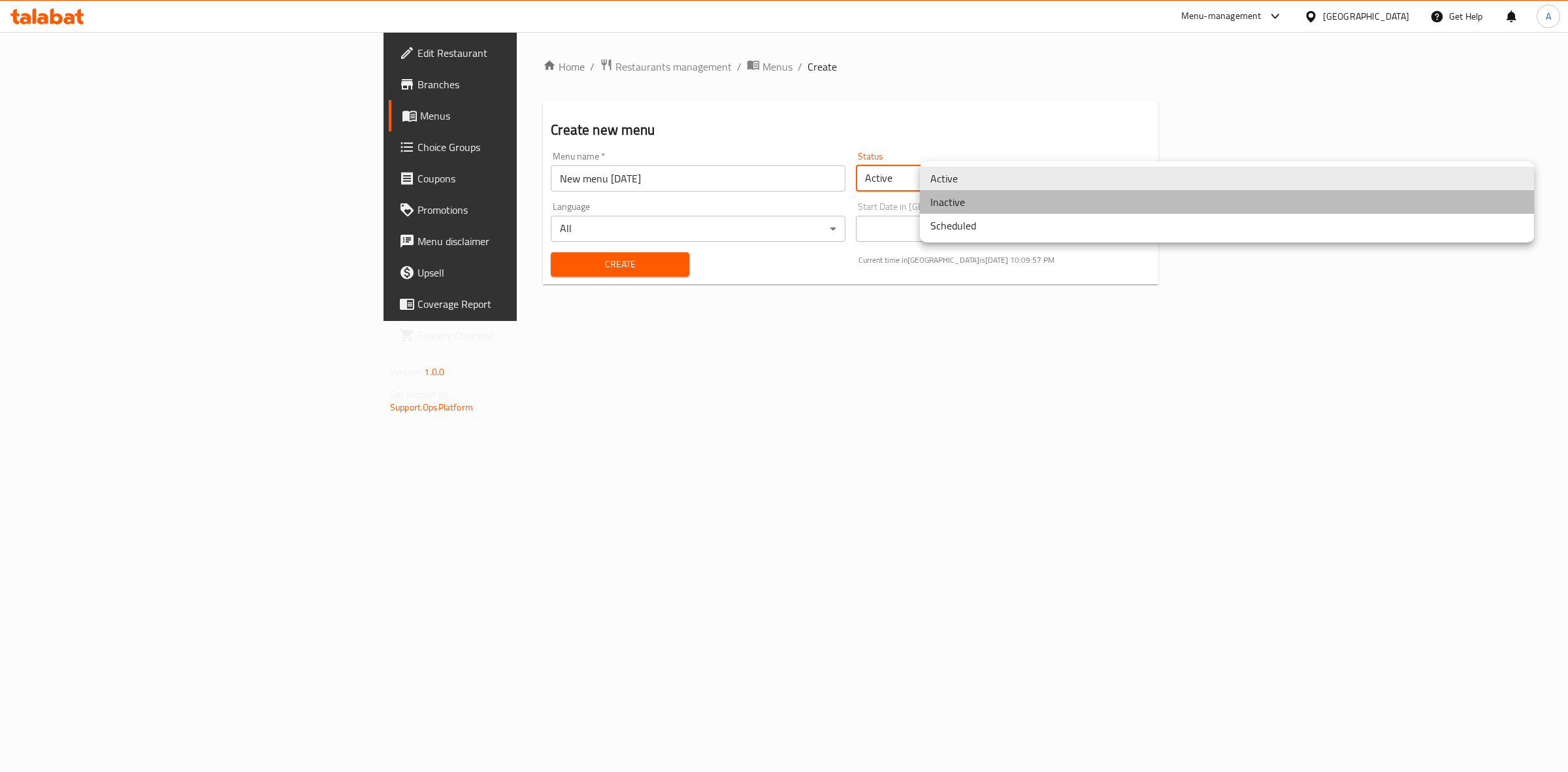
click at [962, 200] on li "Inactive" at bounding box center [1227, 201] width 614 height 23
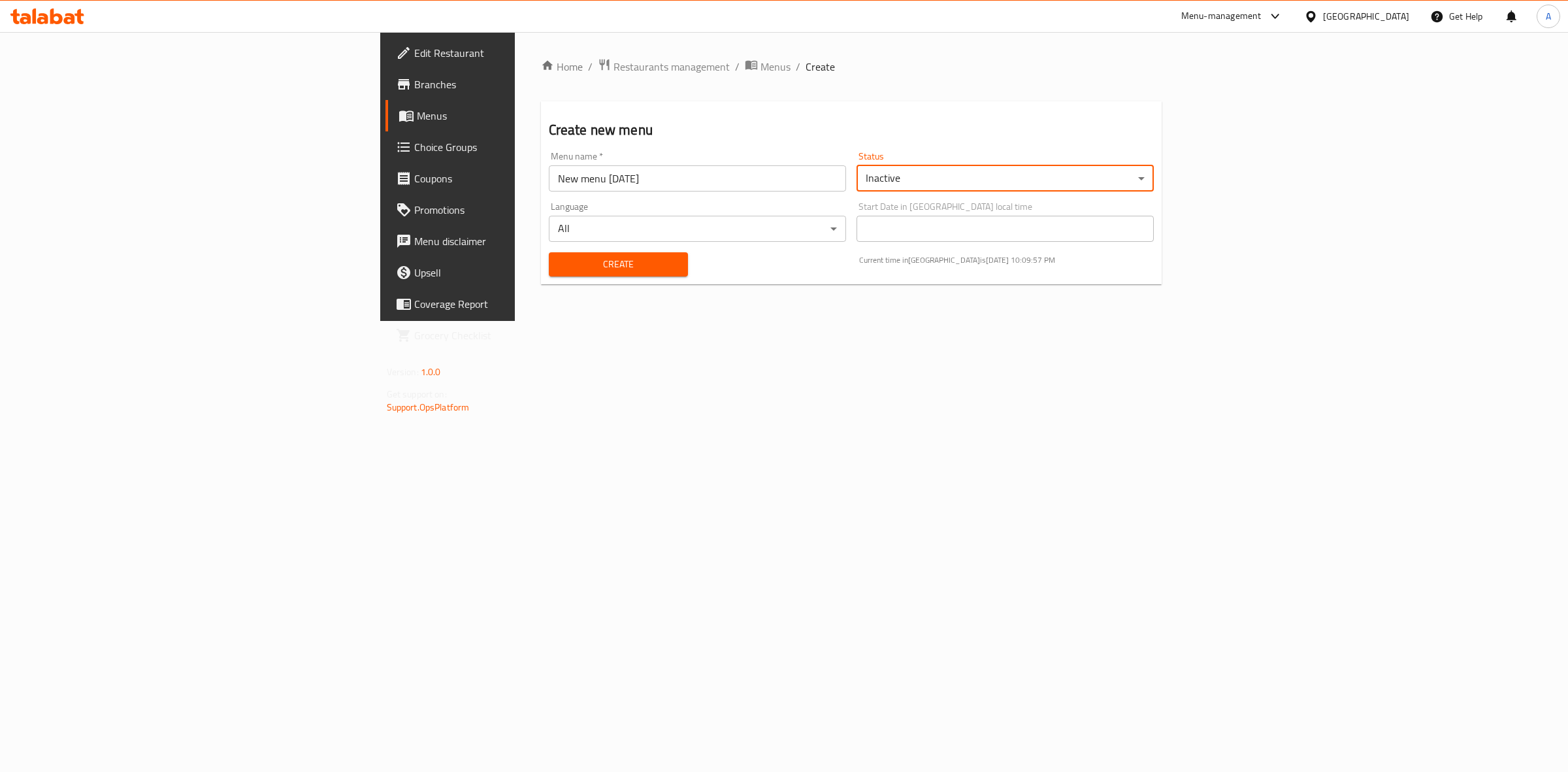
click at [958, 321] on div "Home / Restaurants management / Menus / Create Create new menu Menu name   * Ne…" at bounding box center [852, 176] width 674 height 289
click at [560, 263] on span "Create" at bounding box center [619, 265] width 119 height 16
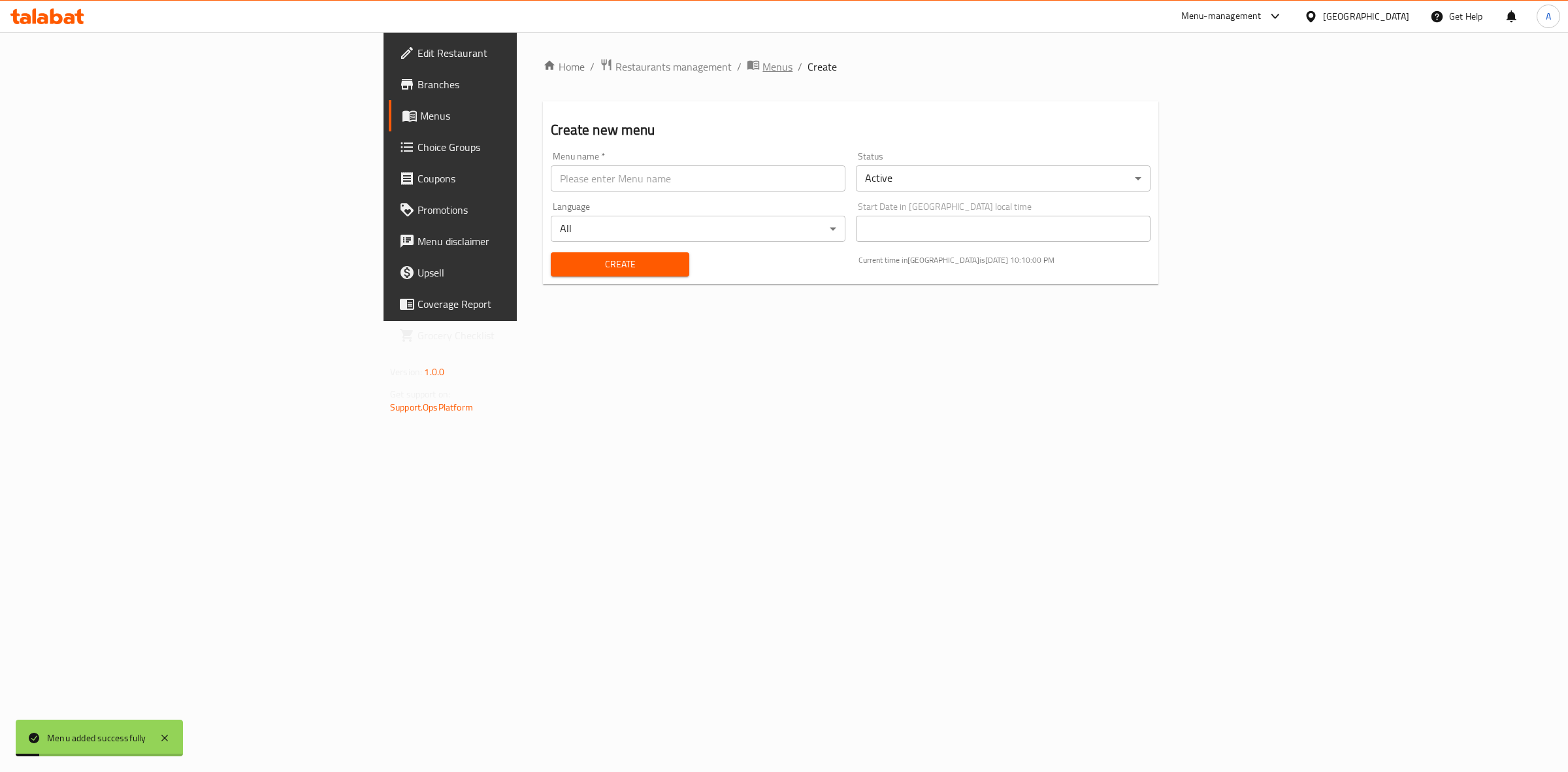
click at [763, 63] on span "Menus" at bounding box center [778, 67] width 30 height 16
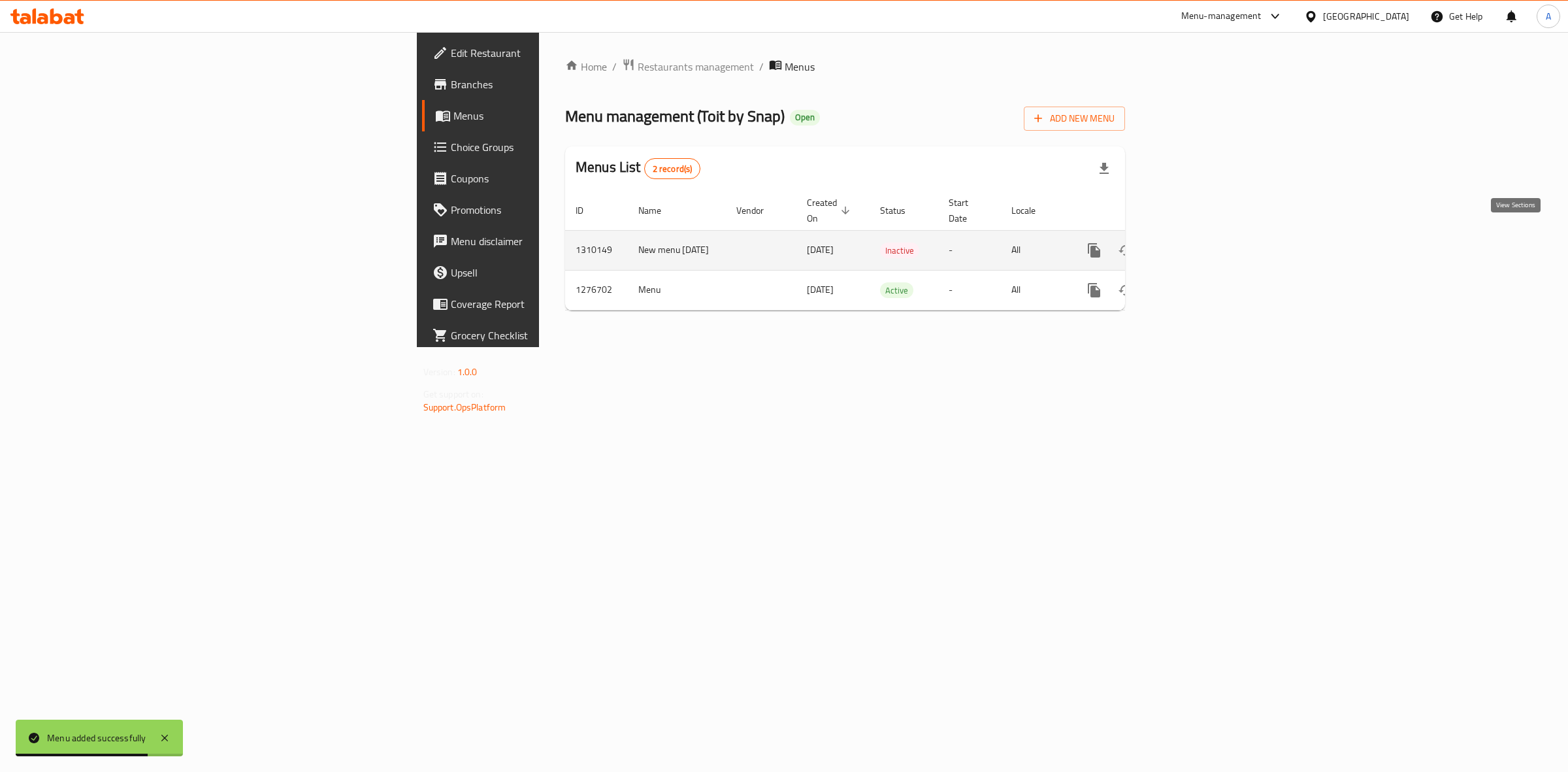
click at [1196, 242] on icon "enhanced table" at bounding box center [1188, 250] width 16 height 16
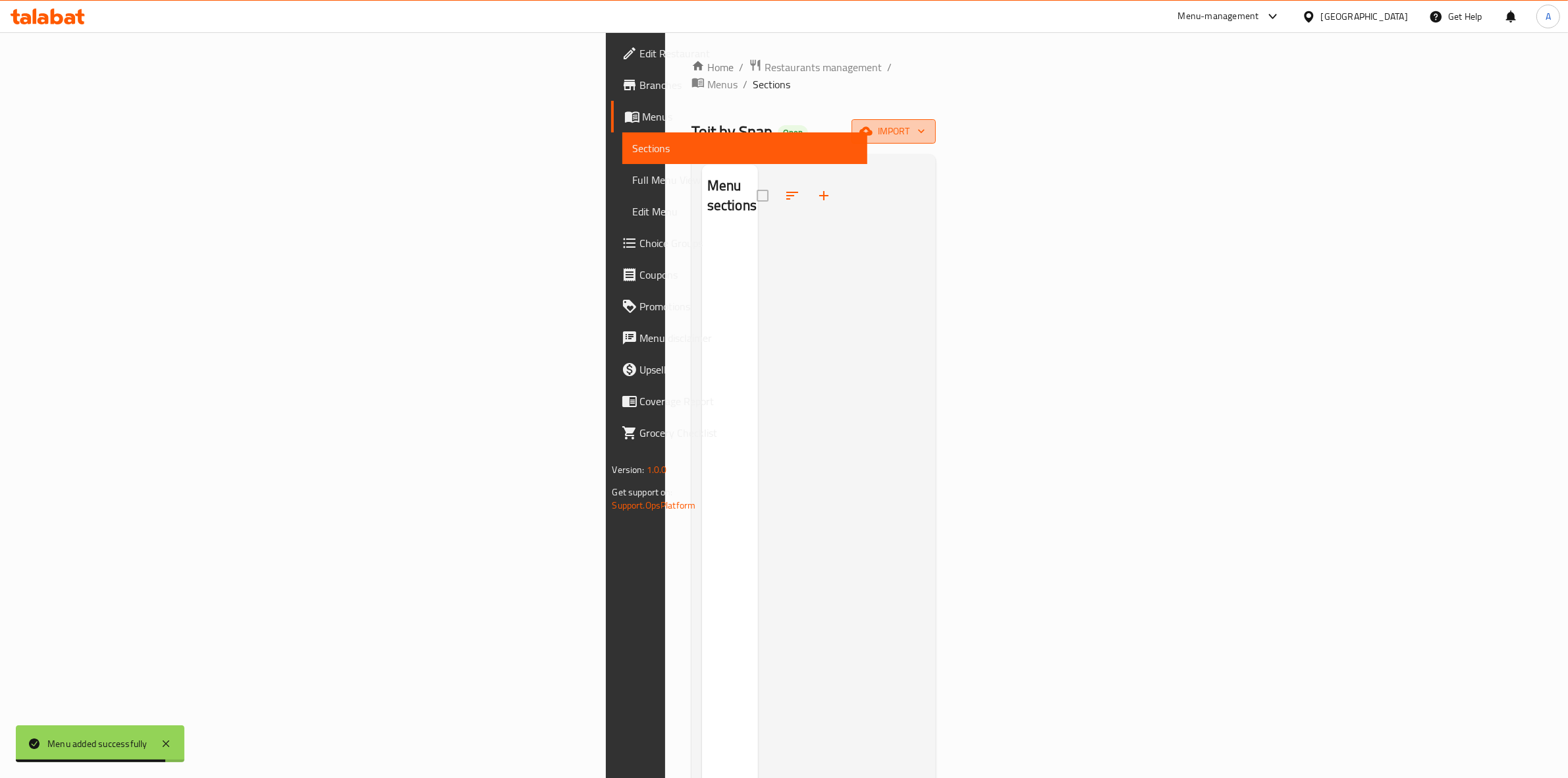
click at [926, 124] on span "import" at bounding box center [894, 132] width 63 height 17
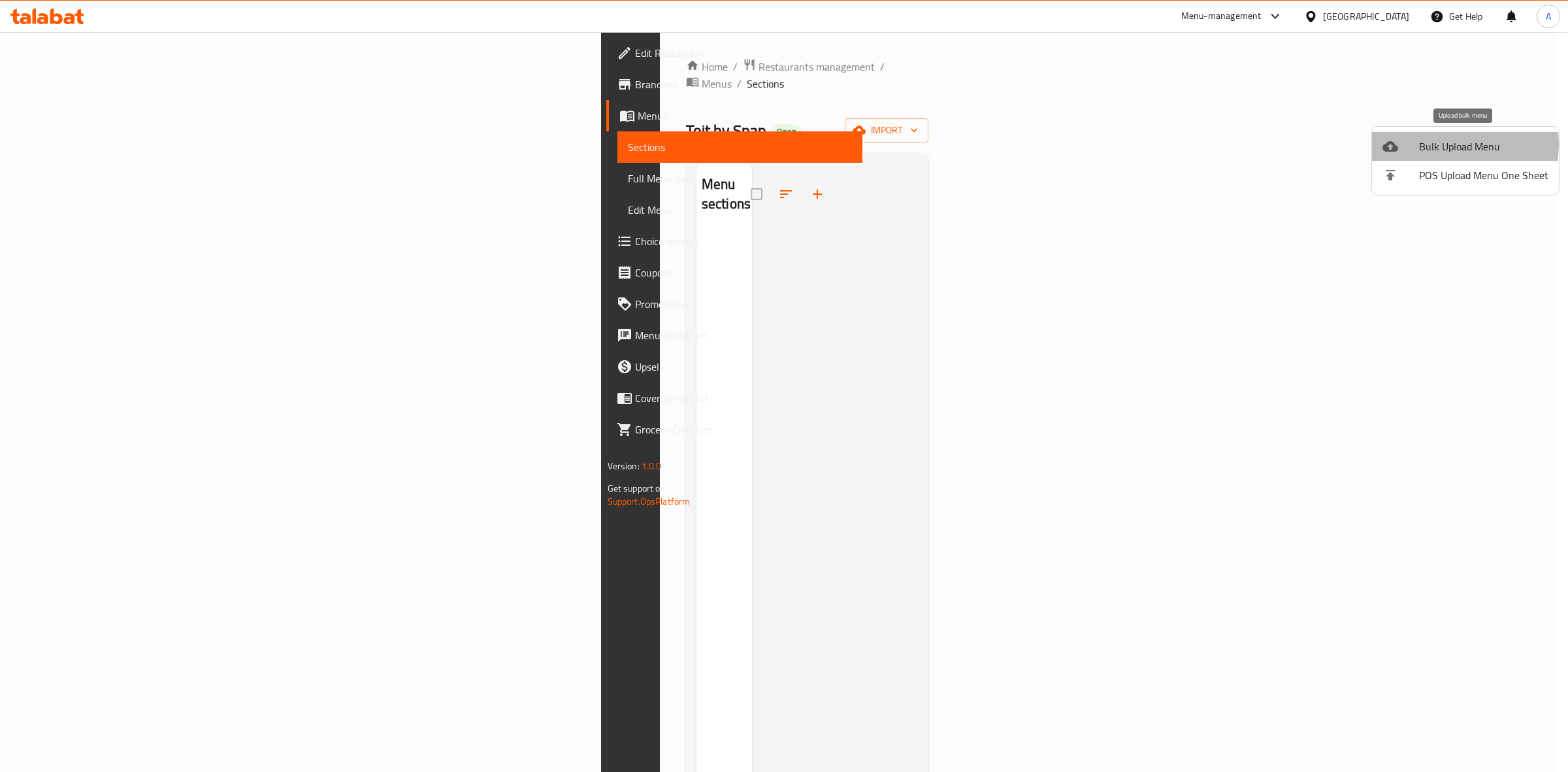
click at [1441, 144] on span "Bulk Upload Menu" at bounding box center [1483, 146] width 129 height 16
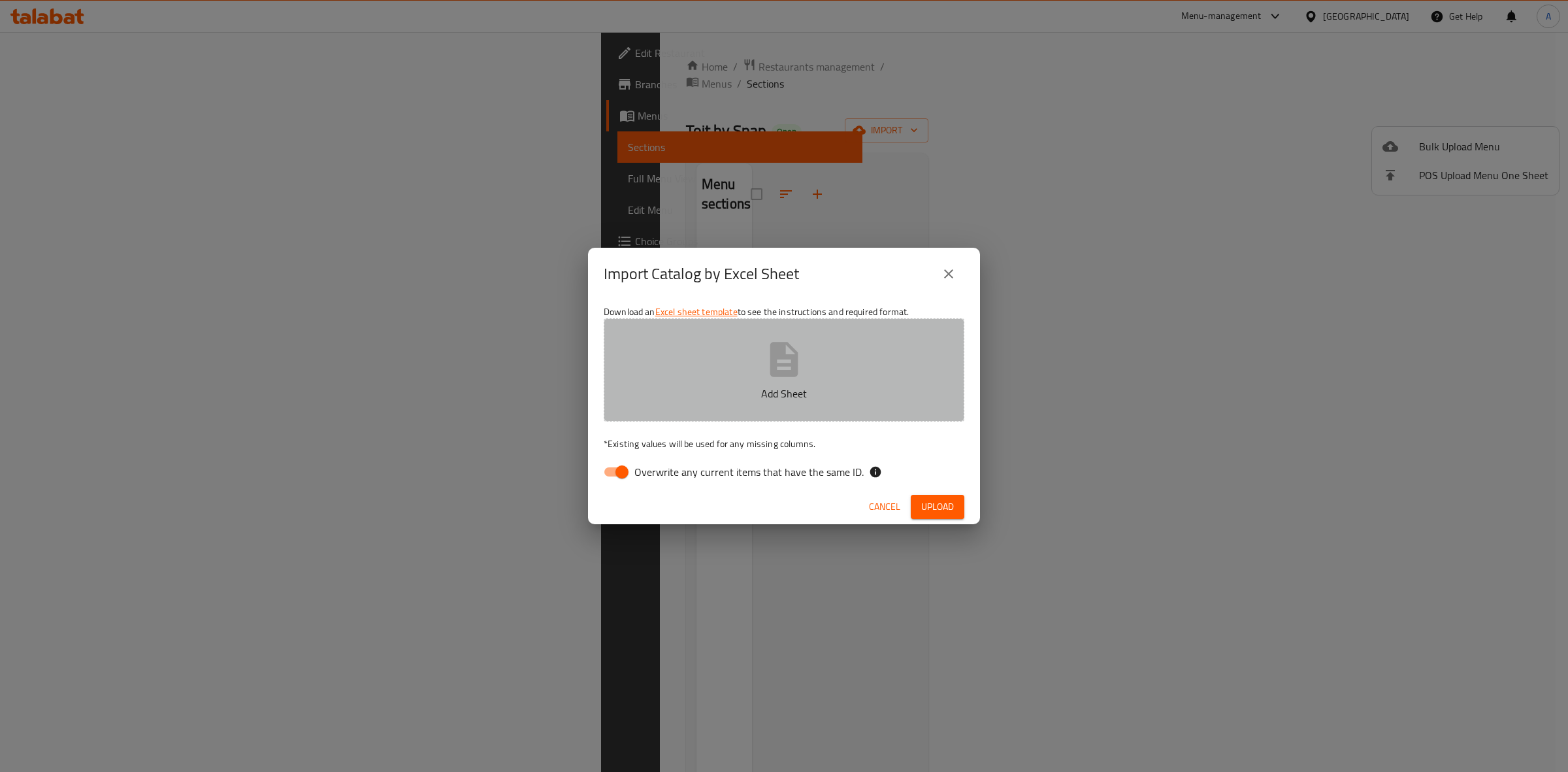
click at [809, 386] on p "Add Sheet" at bounding box center [784, 393] width 320 height 16
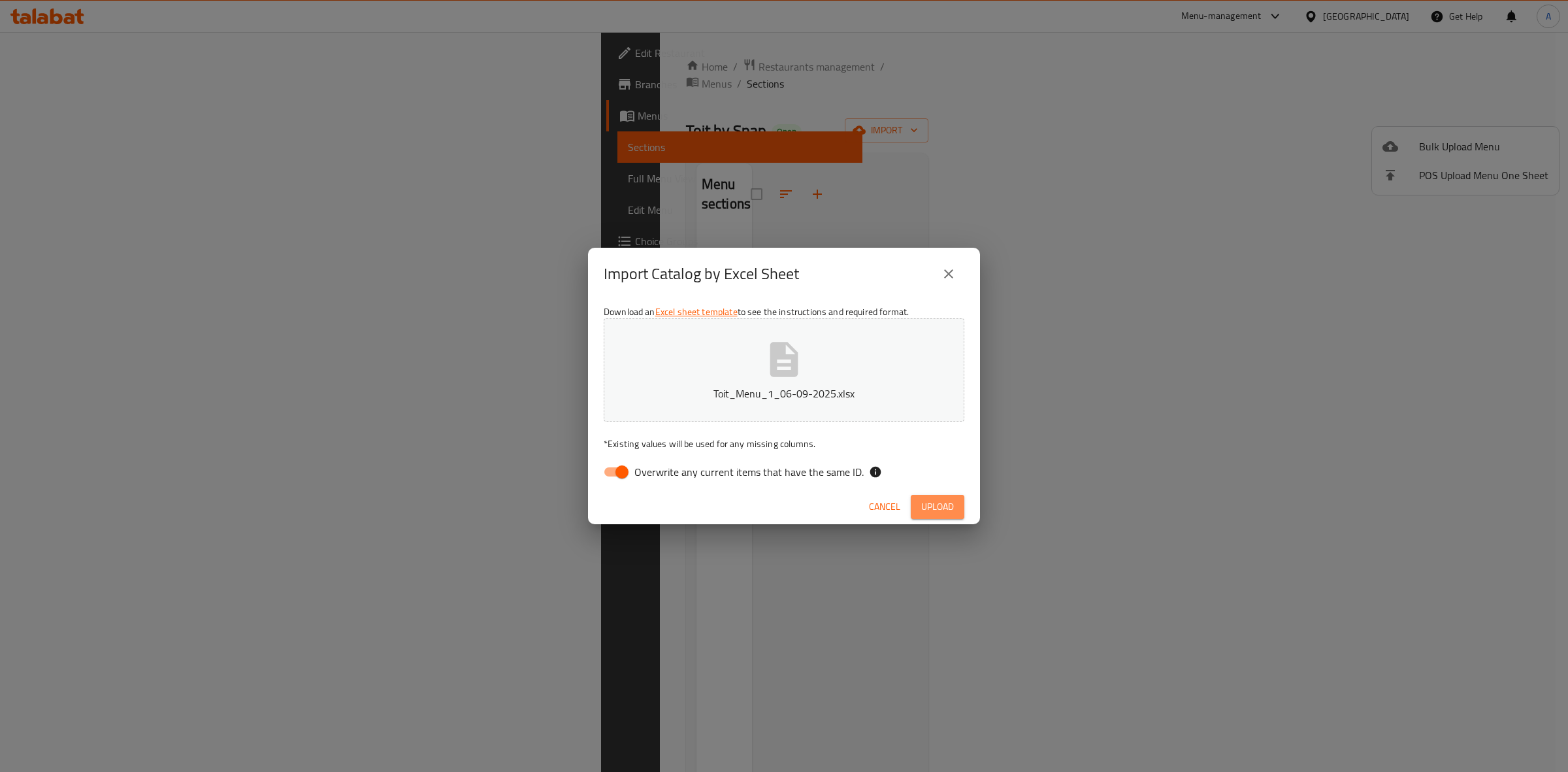
click at [935, 504] on span "Upload" at bounding box center [938, 507] width 33 height 16
click at [625, 469] on input "Overwrite any current items that have the same ID." at bounding box center [622, 472] width 75 height 25
checkbox input "false"
click at [941, 504] on span "Upload" at bounding box center [938, 507] width 33 height 16
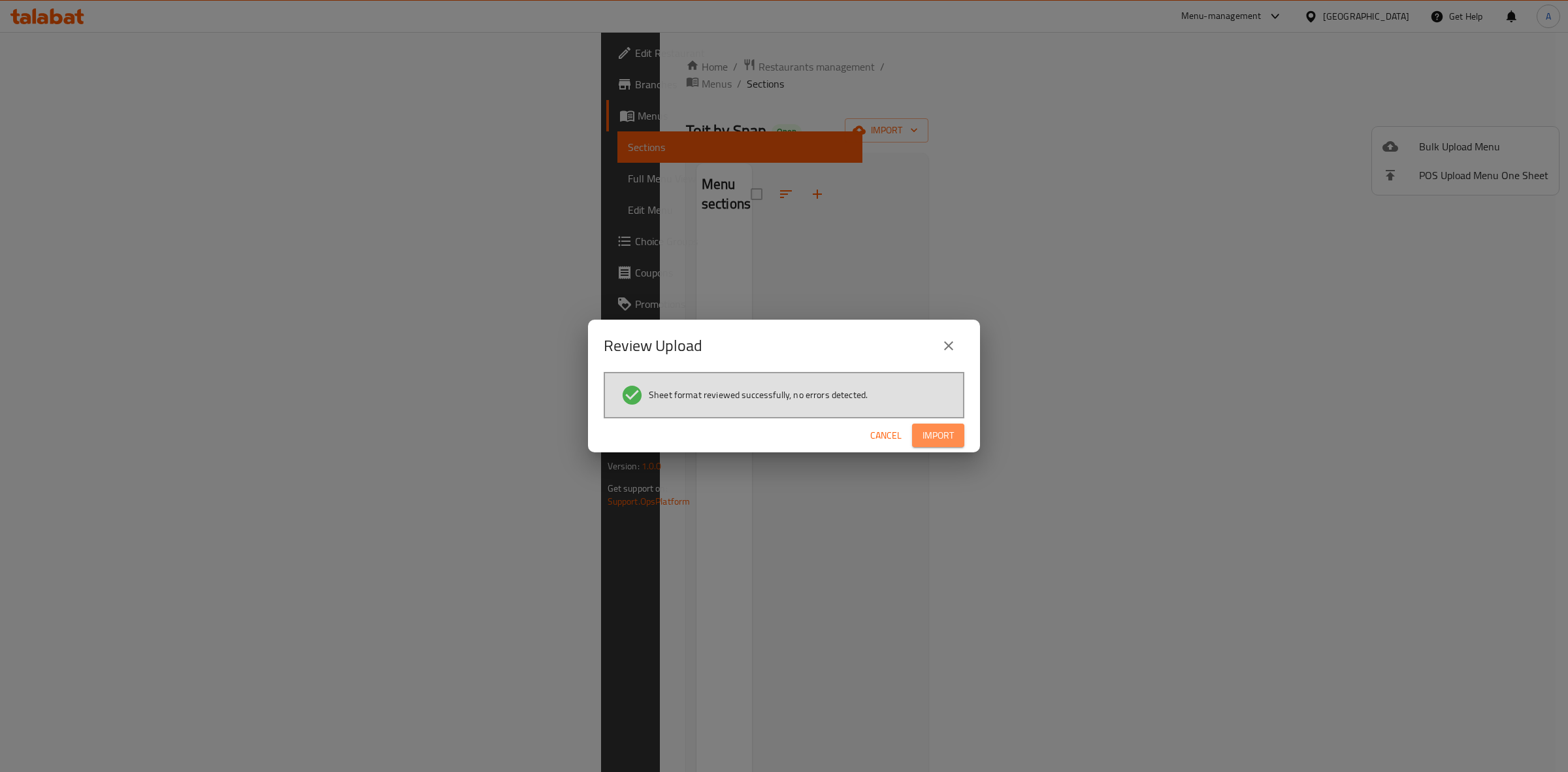
click at [941, 430] on span "Import" at bounding box center [938, 436] width 31 height 16
click at [926, 427] on span "Import" at bounding box center [938, 436] width 31 height 16
click at [929, 430] on span "Import" at bounding box center [938, 436] width 31 height 16
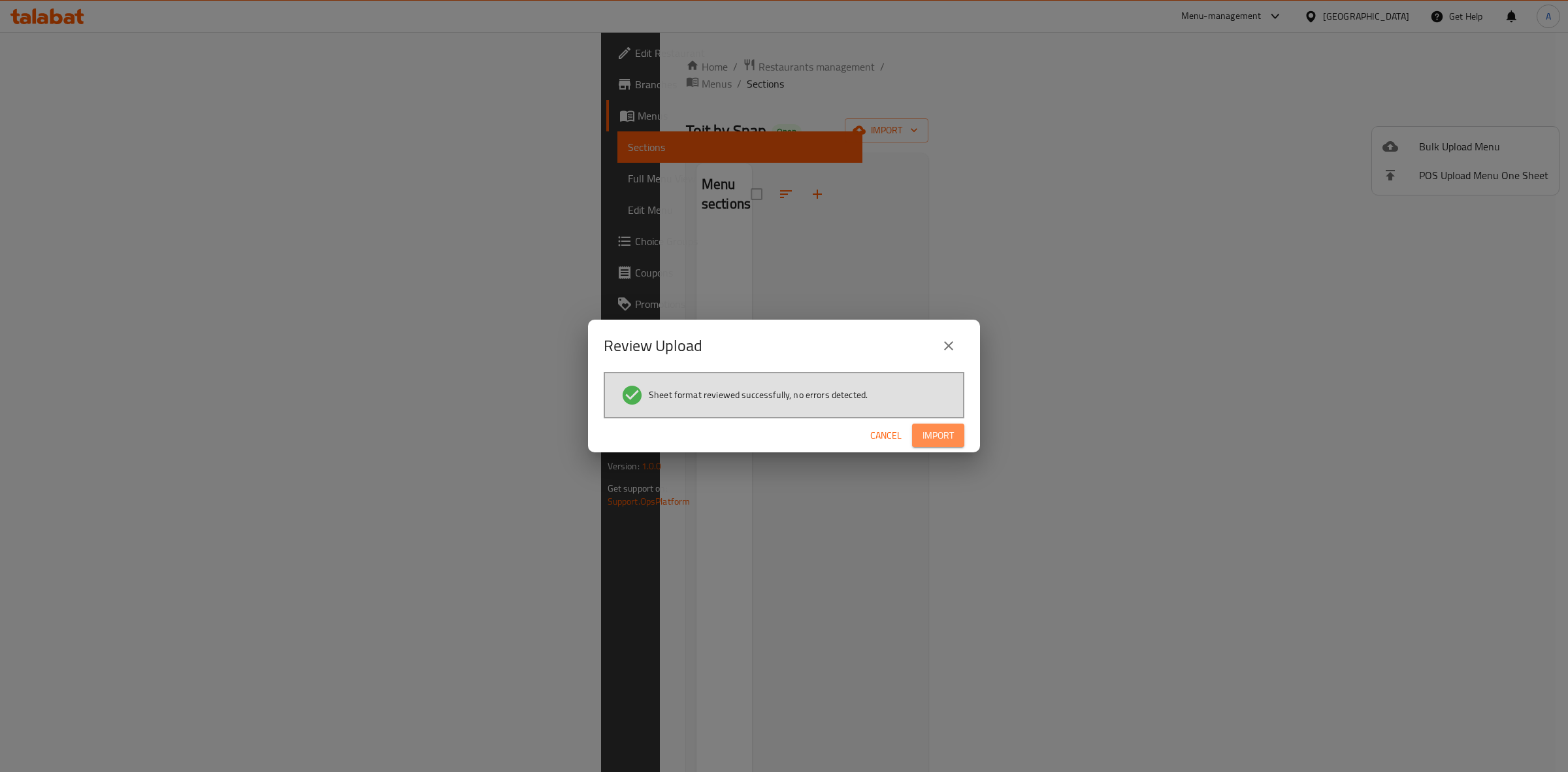
click at [929, 430] on span "Import" at bounding box center [938, 436] width 31 height 16
click at [884, 432] on span "Cancel" at bounding box center [886, 436] width 31 height 16
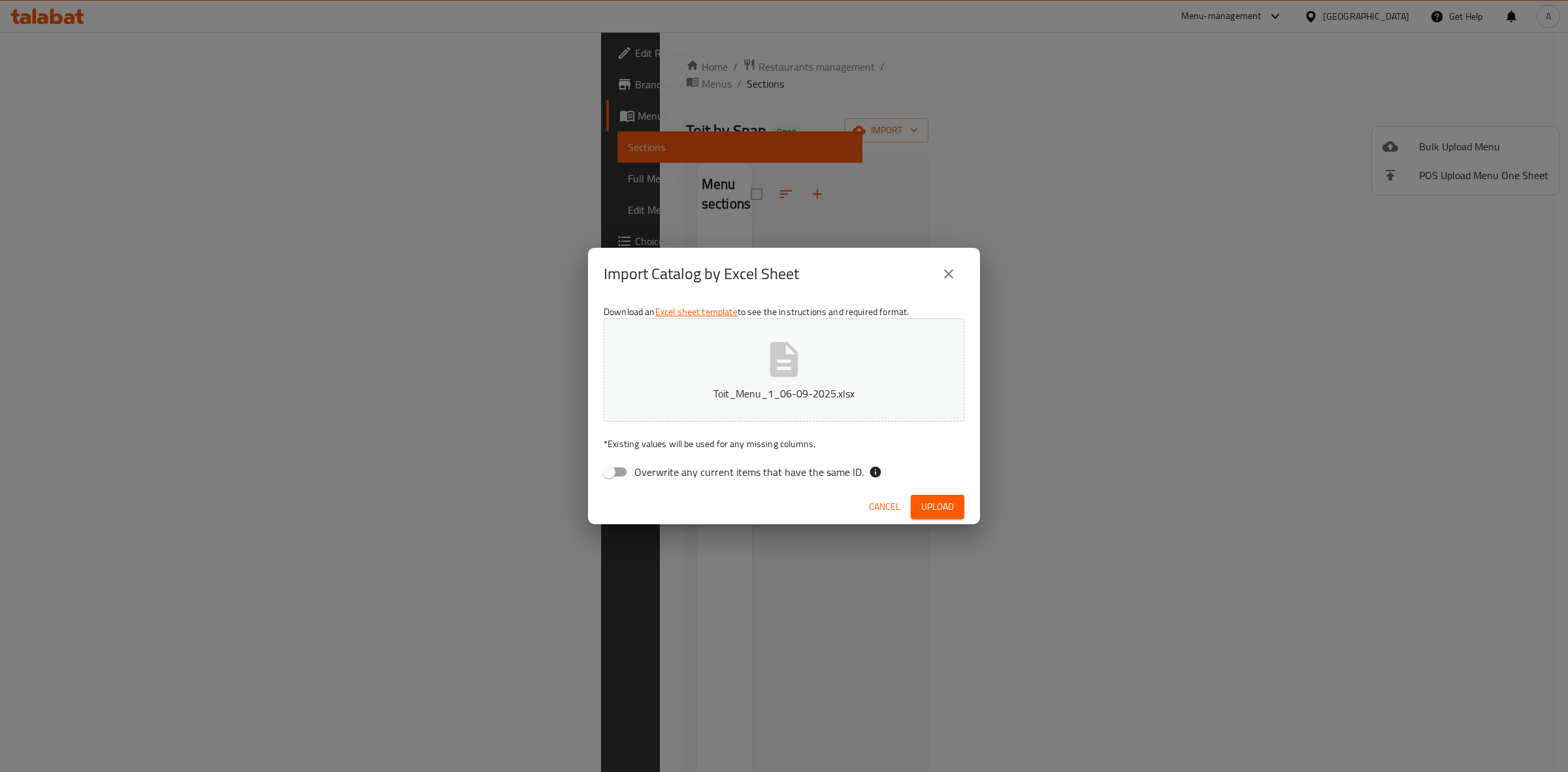
click at [883, 502] on span "Cancel" at bounding box center [884, 507] width 31 height 16
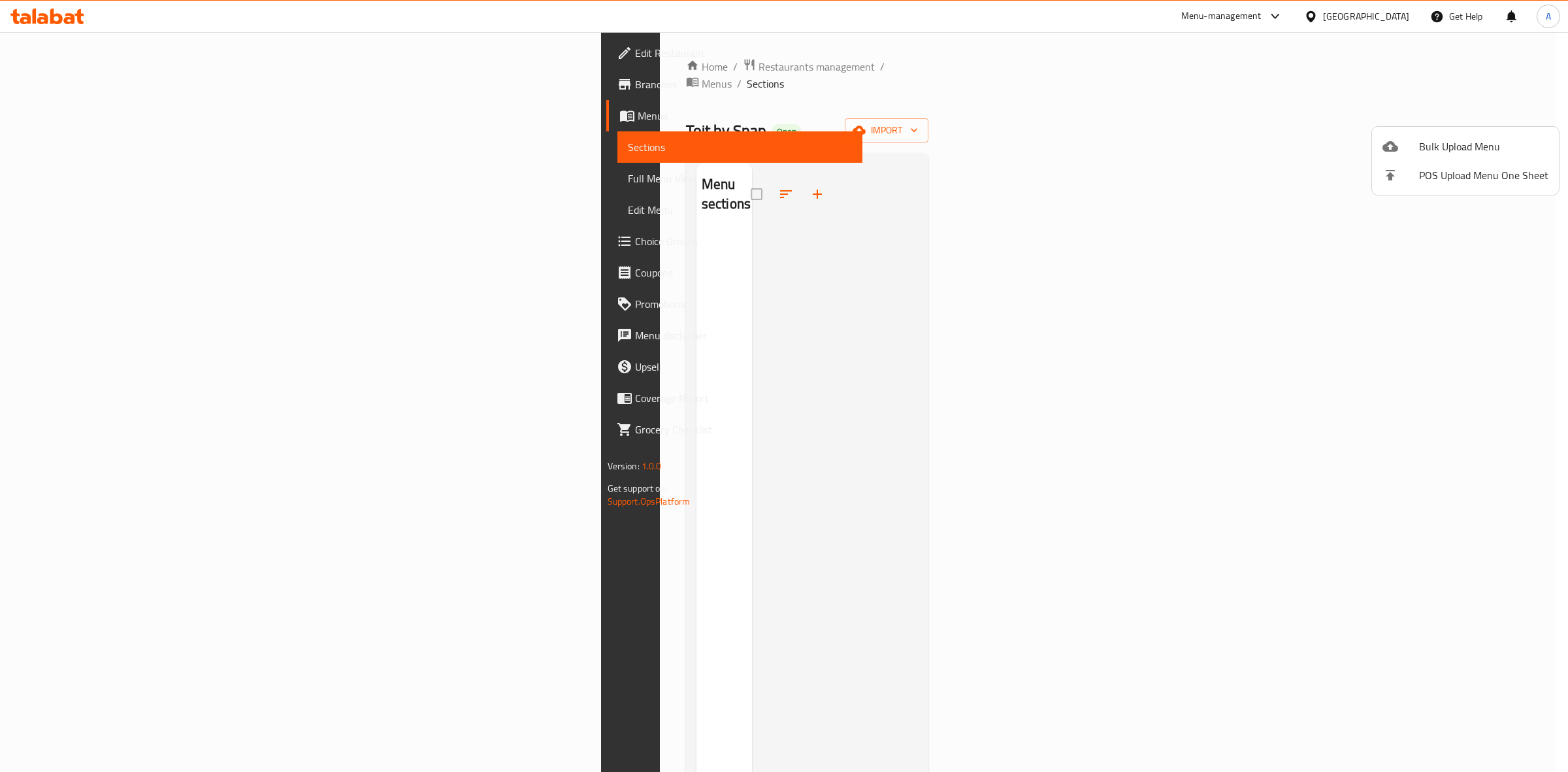
click at [1164, 304] on div at bounding box center [784, 386] width 1568 height 772
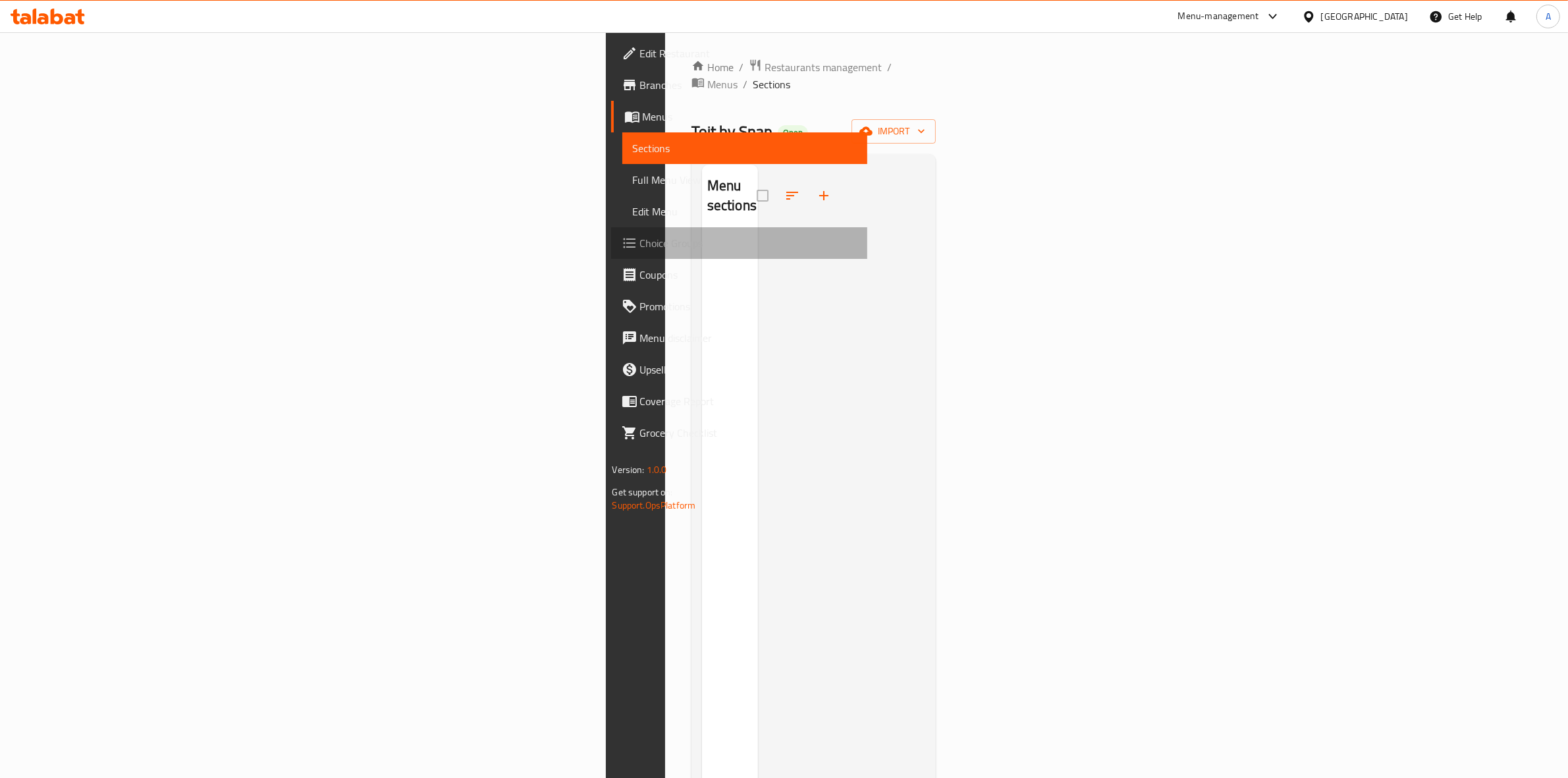
click at [640, 243] on span "Choice Groups" at bounding box center [749, 243] width 218 height 16
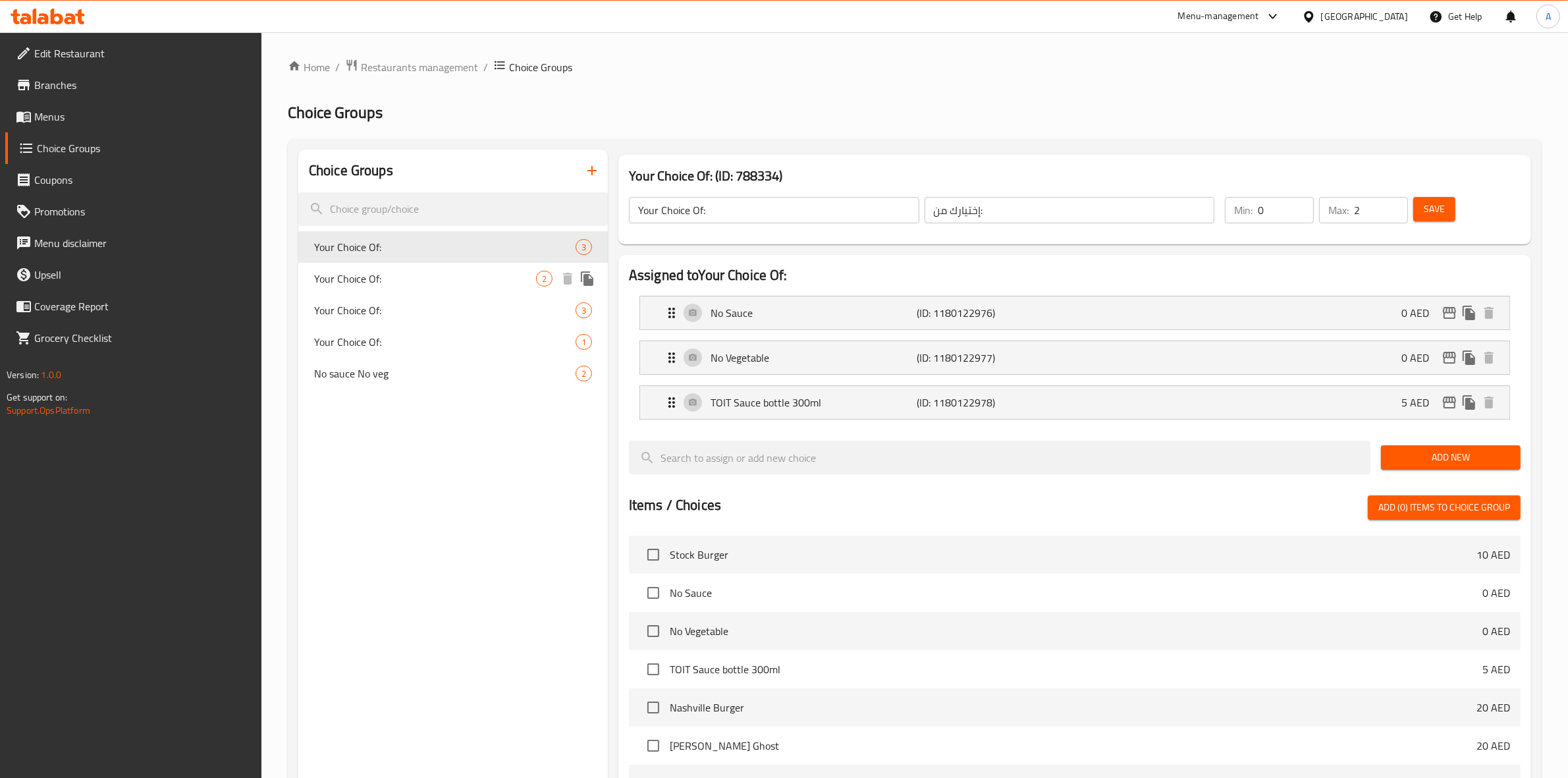
click at [429, 283] on span "Your Choice Of:" at bounding box center [425, 278] width 222 height 16
type input "Your Choice Of:"
type input "اختيارك من:"
type input "1"
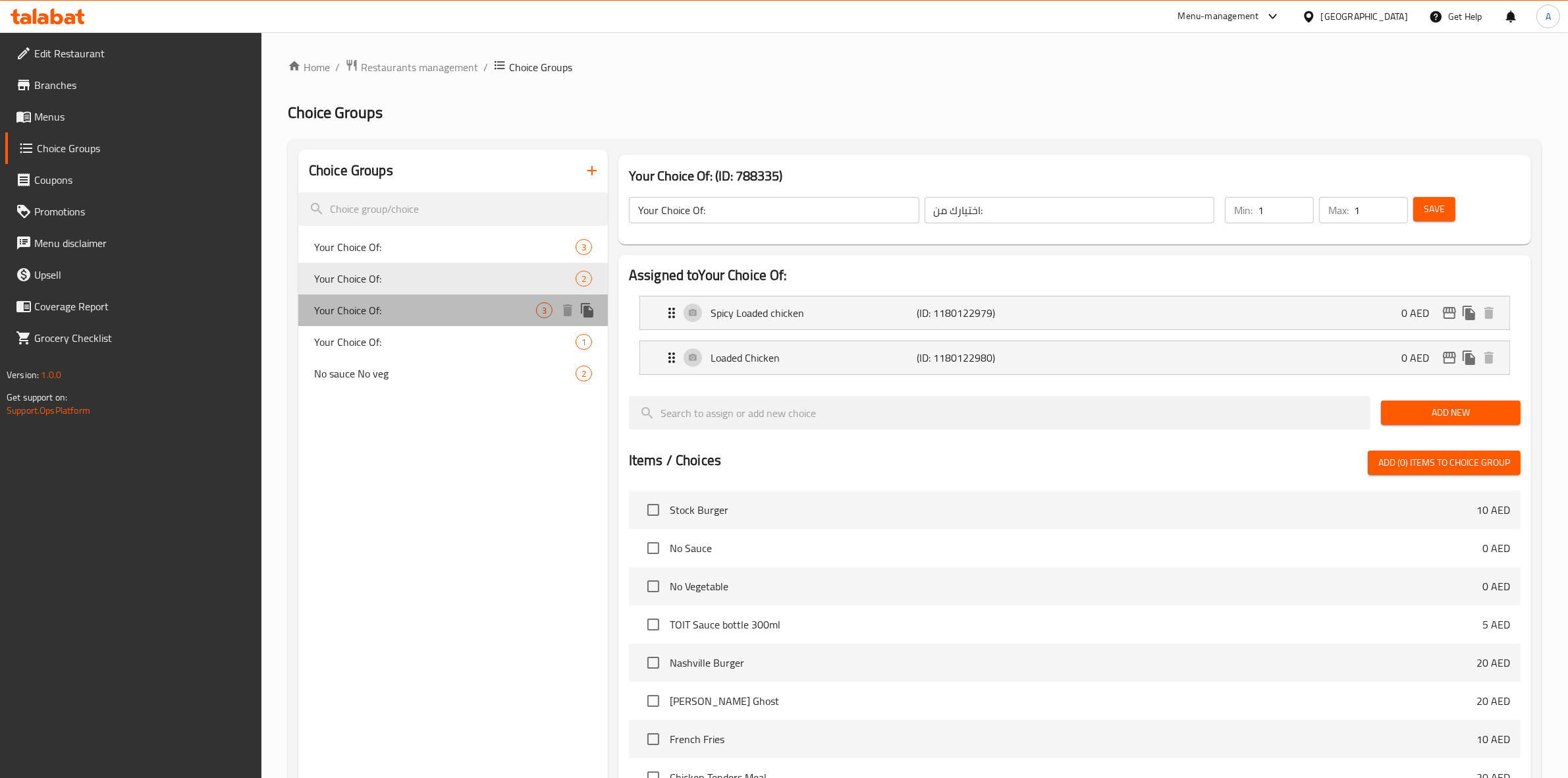
click at [401, 300] on div "Your Choice Of: 3" at bounding box center [453, 310] width 310 height 32
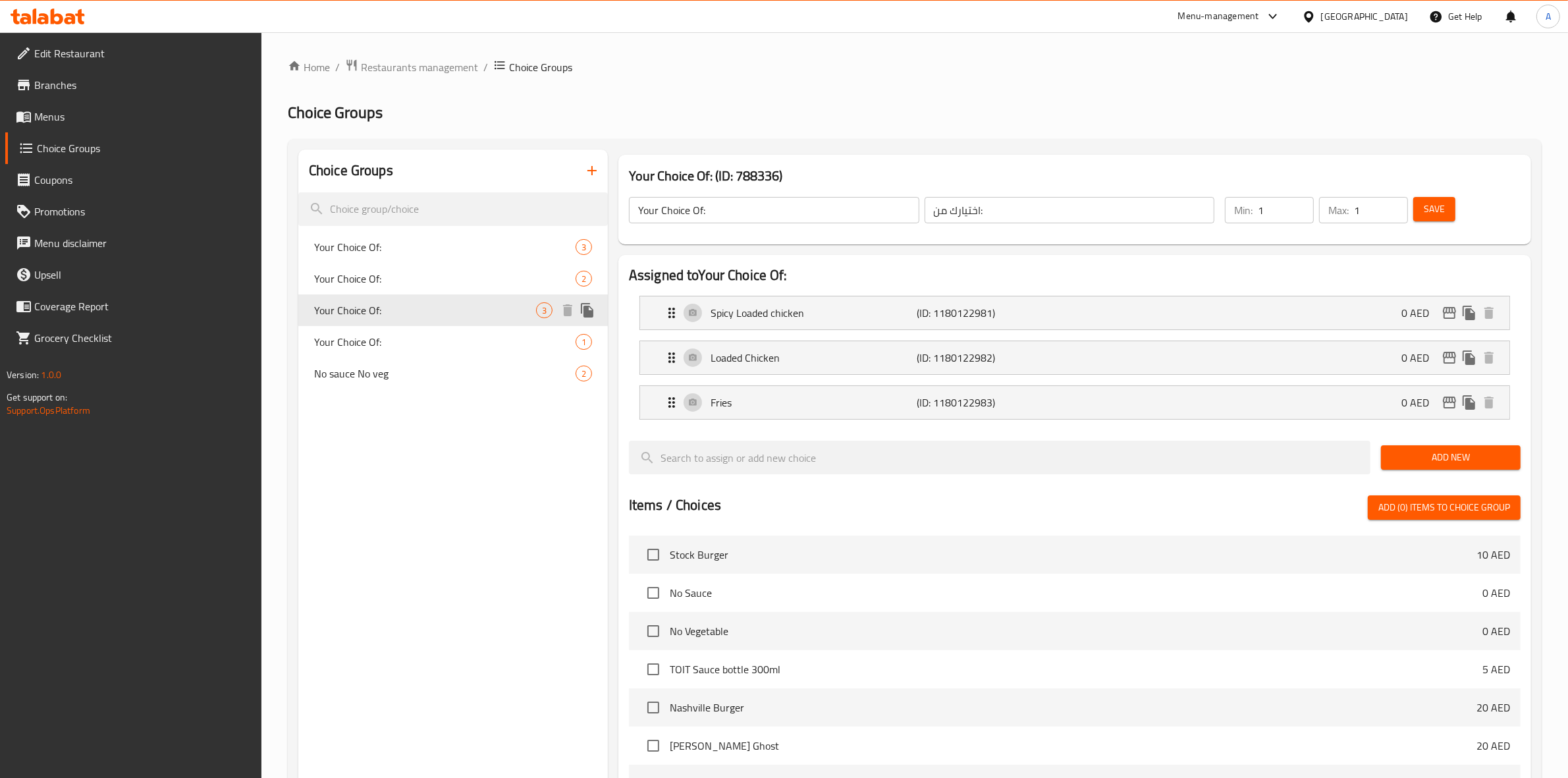
click at [383, 324] on div "Your Choice Of: 3" at bounding box center [453, 310] width 310 height 32
click at [380, 349] on div "Your Choice Of: 1" at bounding box center [453, 342] width 310 height 32
type input "Your Choice Of:"
type input "إختيارك من:"
type input "0"
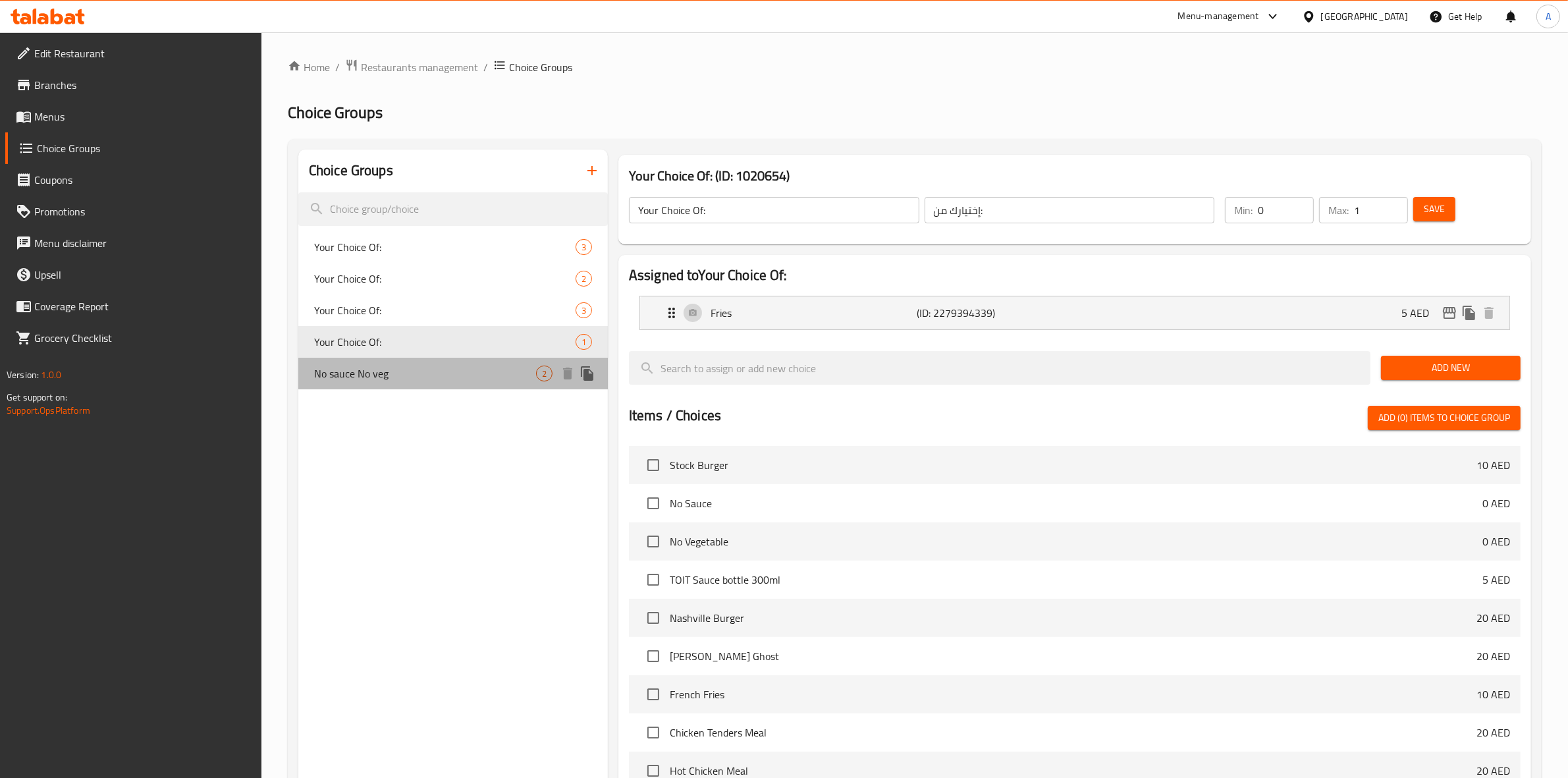
click at [376, 375] on span "No sauce No veg" at bounding box center [425, 373] width 222 height 16
type input "No sauce No veg"
type input "بدون صلصة، بدون خضار"
type input "2"
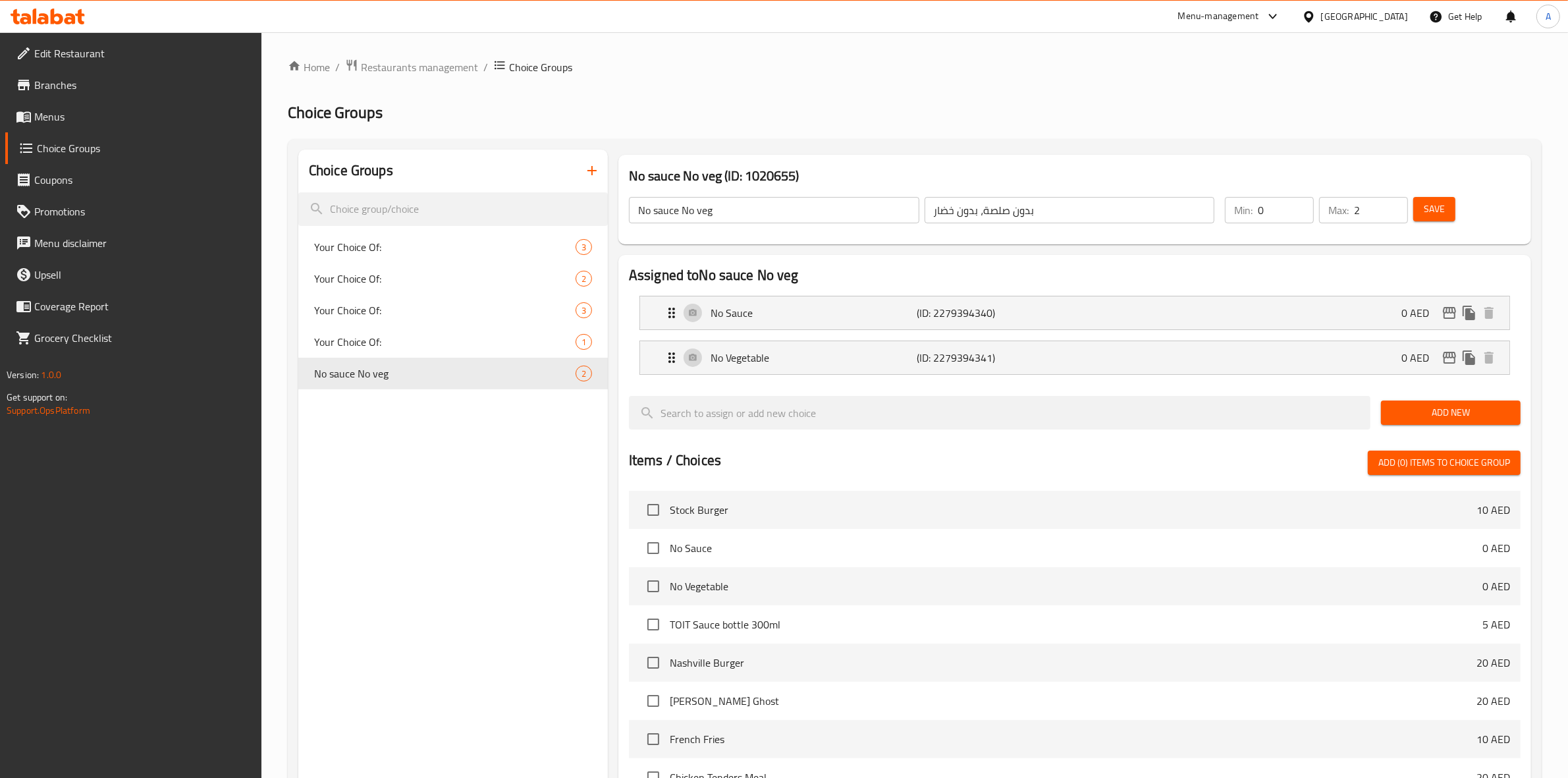
click at [451, 502] on div "Choice Groups Your Choice Of: 3 Your Choice Of: 2 Your Choice Of: 3 Your Choice…" at bounding box center [453, 605] width 310 height 911
click at [72, 108] on span "Menus" at bounding box center [142, 116] width 218 height 16
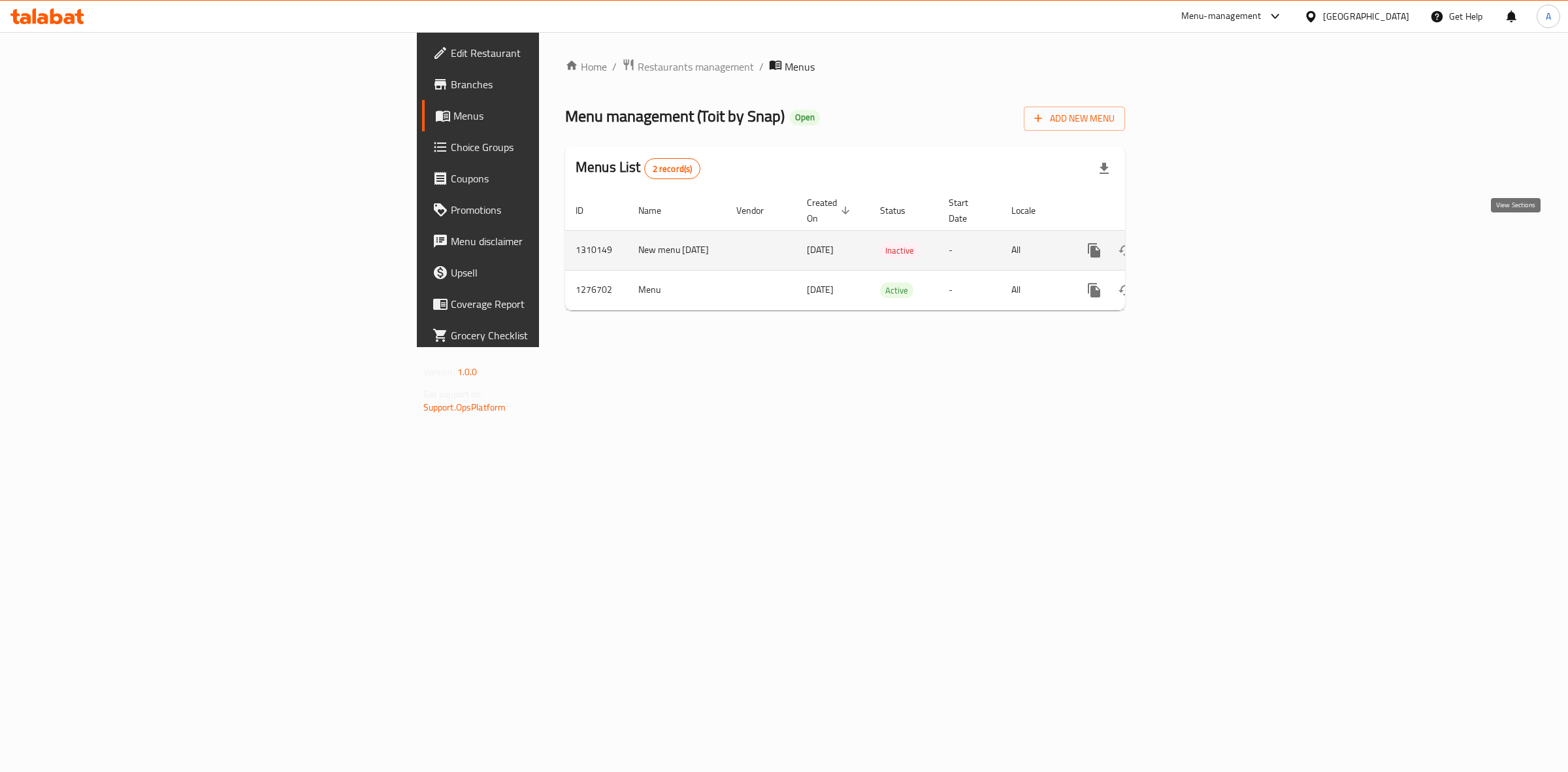
click at [1204, 235] on link "enhanced table" at bounding box center [1189, 250] width 31 height 31
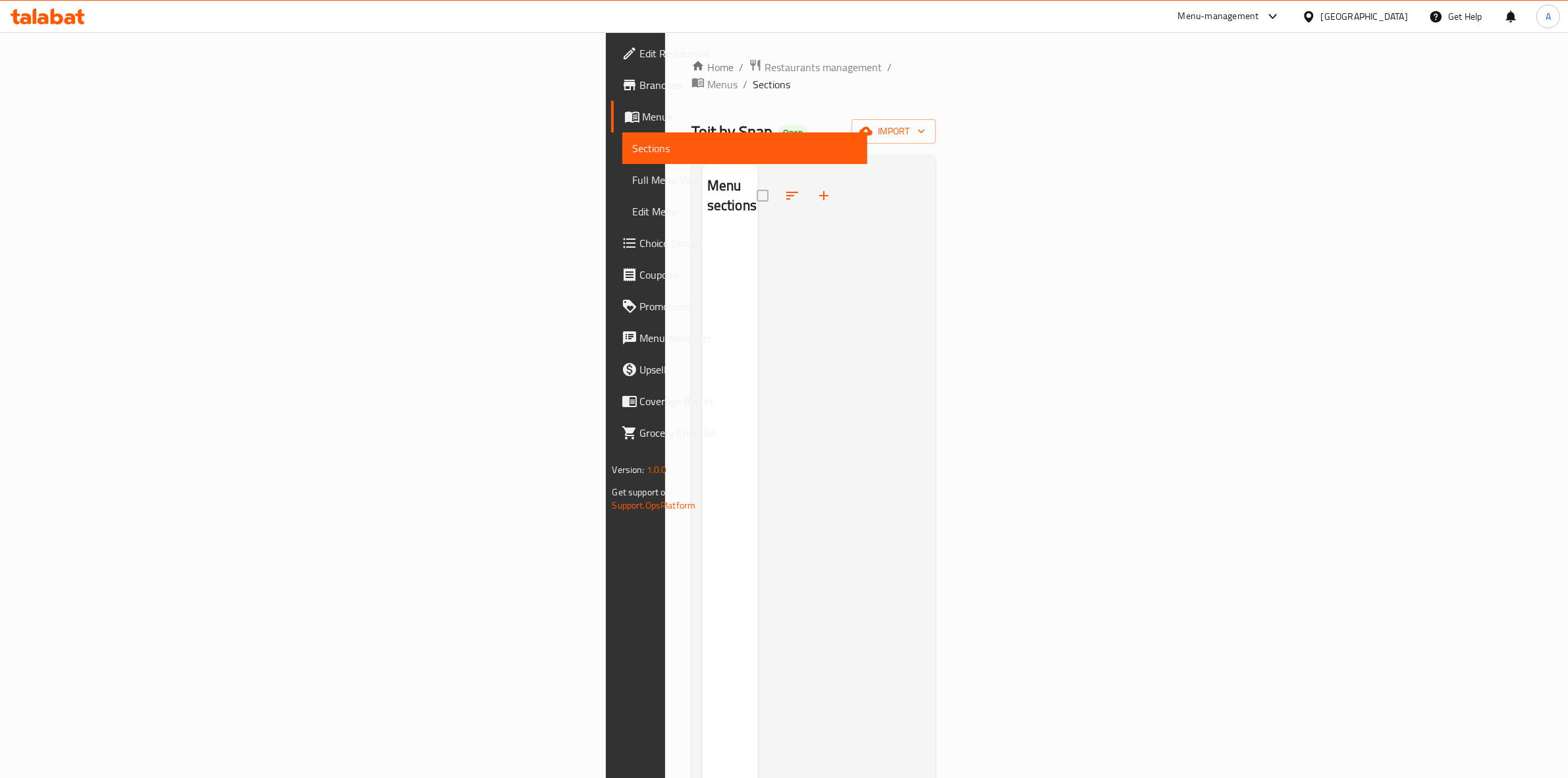
click at [702, 257] on div "Menu sections" at bounding box center [730, 554] width 56 height 778
click at [707, 76] on span "Menus" at bounding box center [722, 84] width 30 height 16
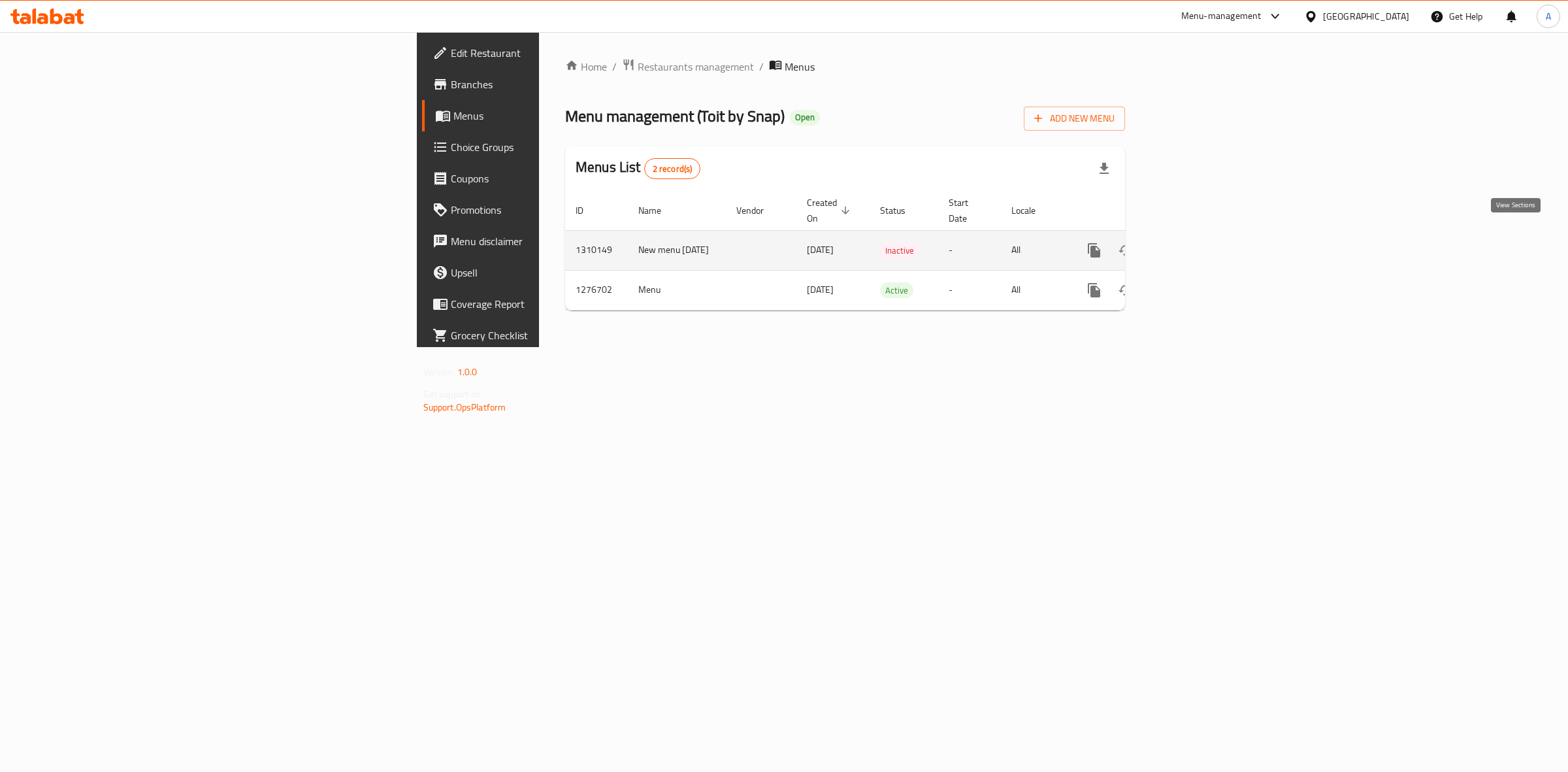
click at [1196, 243] on icon "enhanced table" at bounding box center [1188, 250] width 16 height 16
click at [1196, 242] on icon "enhanced table" at bounding box center [1188, 250] width 16 height 16
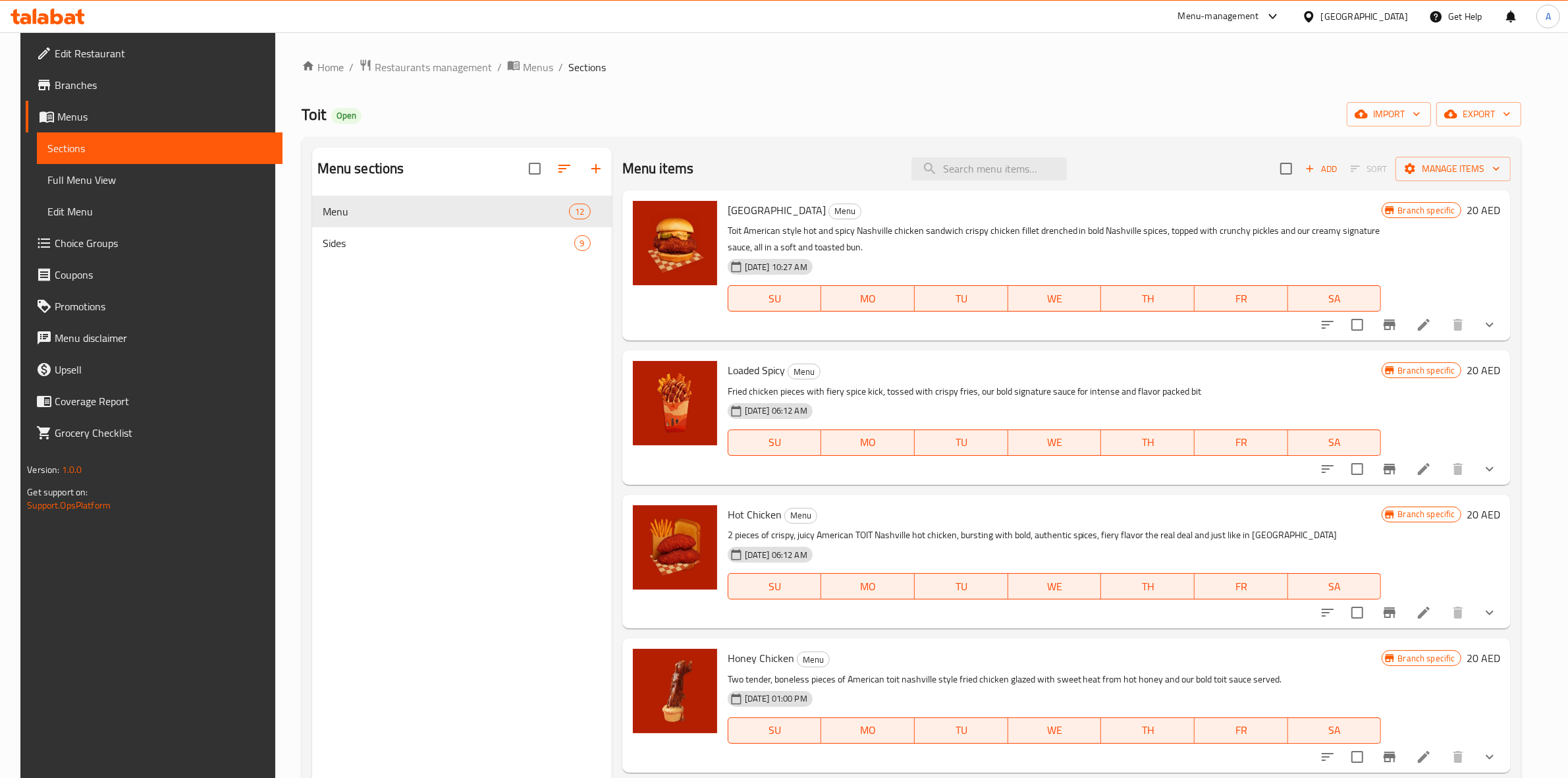
click at [81, 239] on span "Choice Groups" at bounding box center [163, 243] width 218 height 16
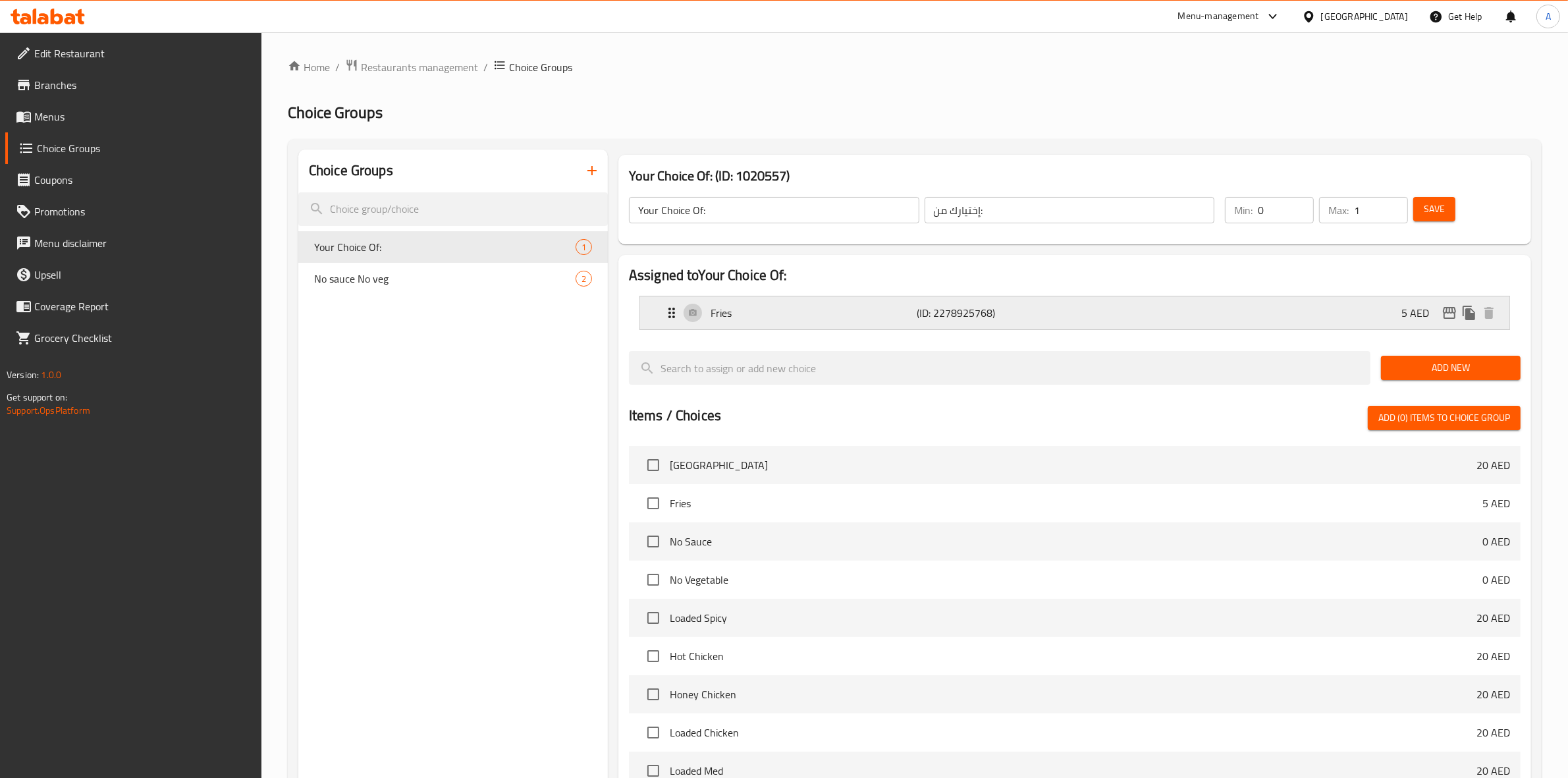
click at [1039, 314] on p "(ID: 2278925768)" at bounding box center [986, 313] width 138 height 16
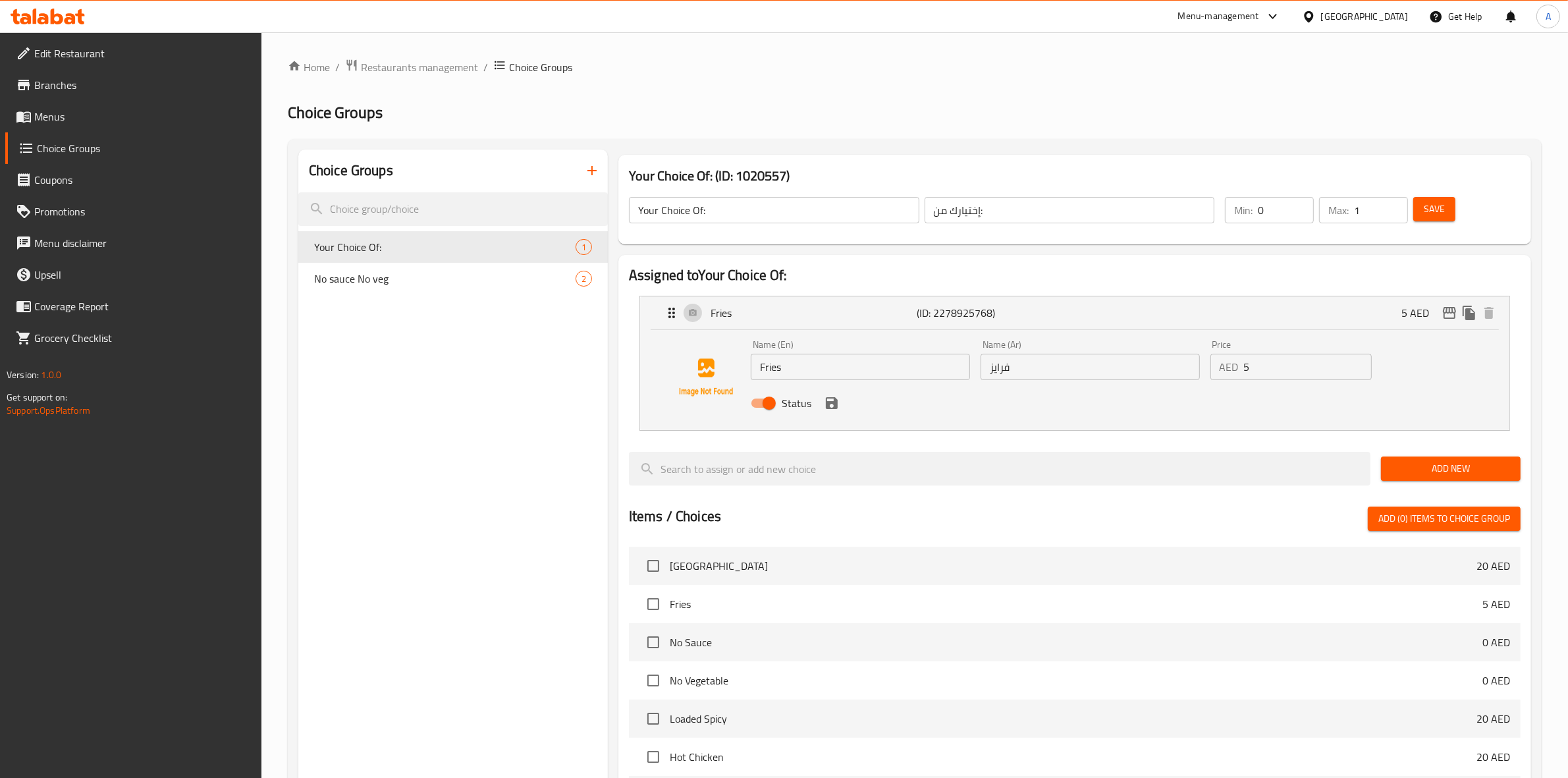
click at [55, 114] on span "Menus" at bounding box center [142, 116] width 218 height 16
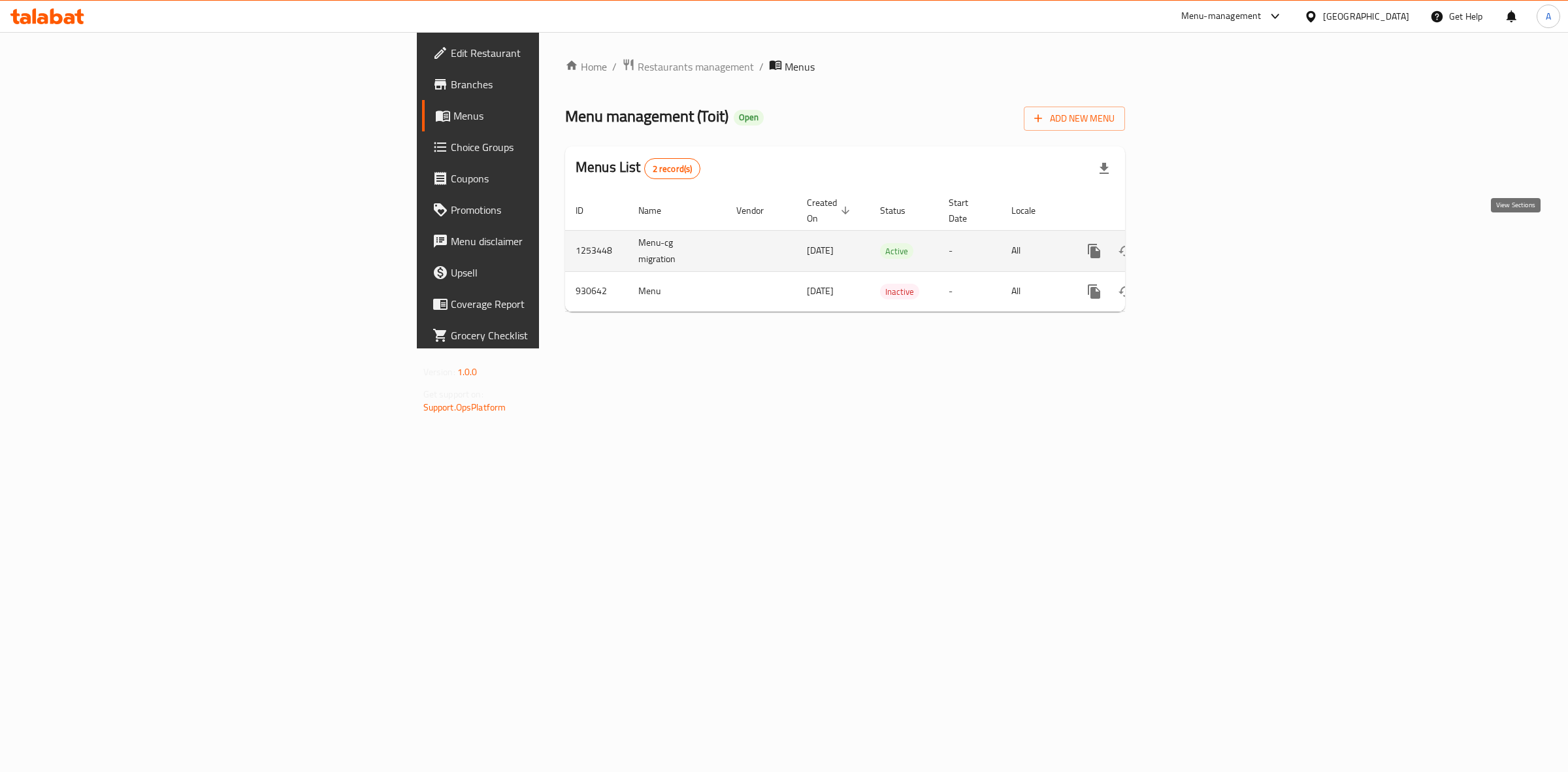
click at [1196, 243] on icon "enhanced table" at bounding box center [1188, 250] width 16 height 16
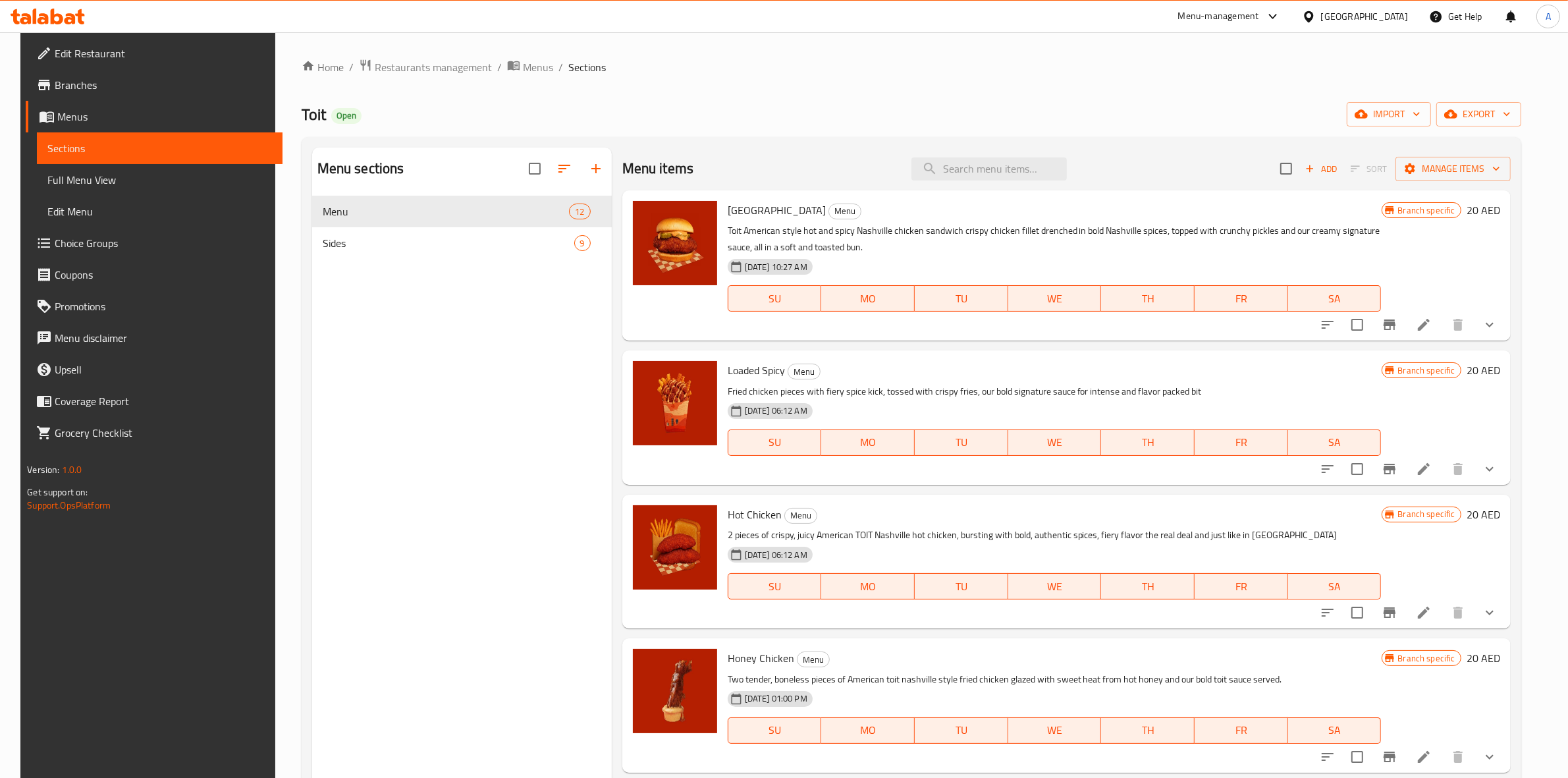
click at [1393, 330] on icon "Branch-specific-item" at bounding box center [1390, 325] width 12 height 11
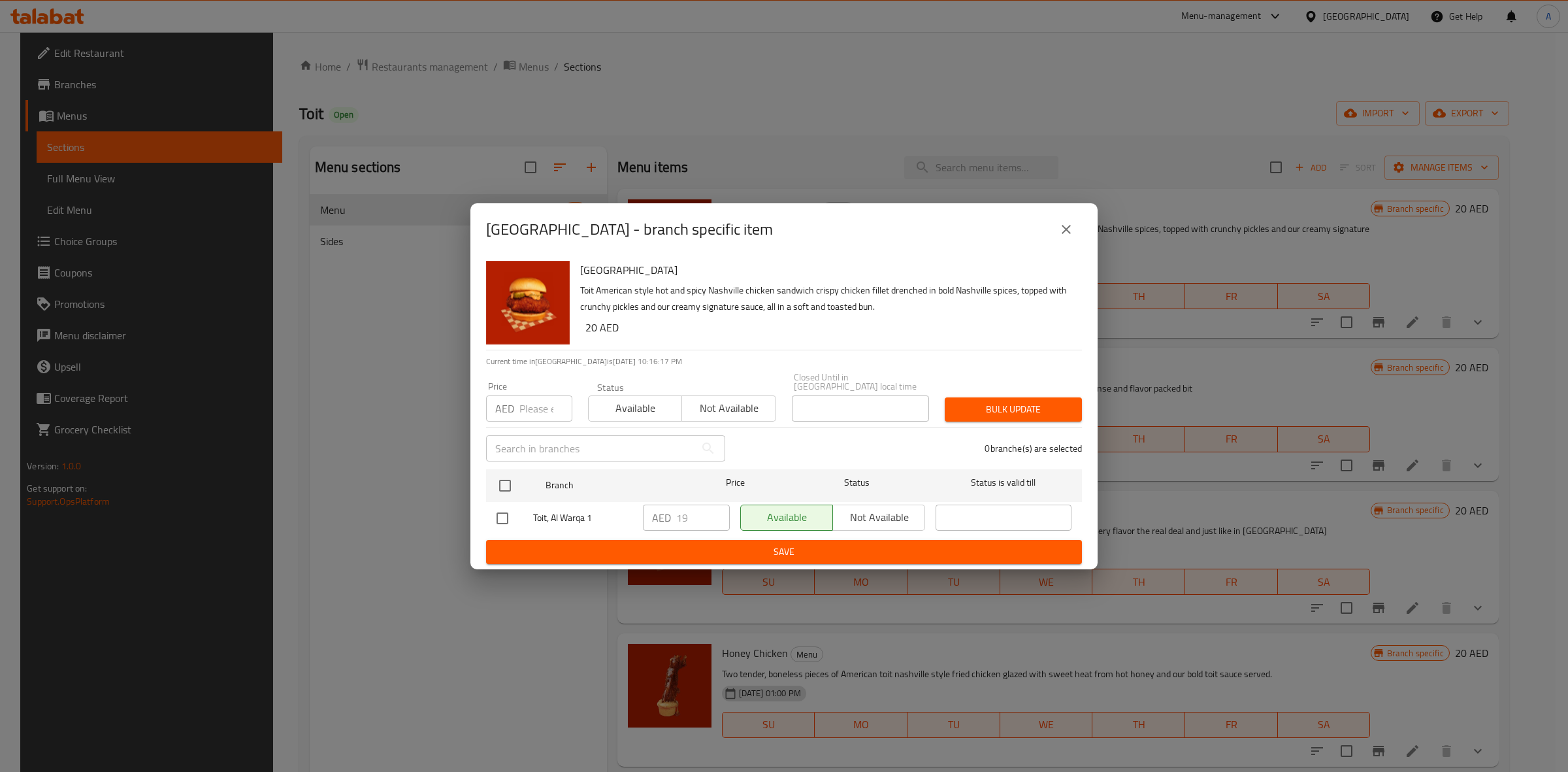
click at [1065, 231] on icon "close" at bounding box center [1066, 229] width 9 height 9
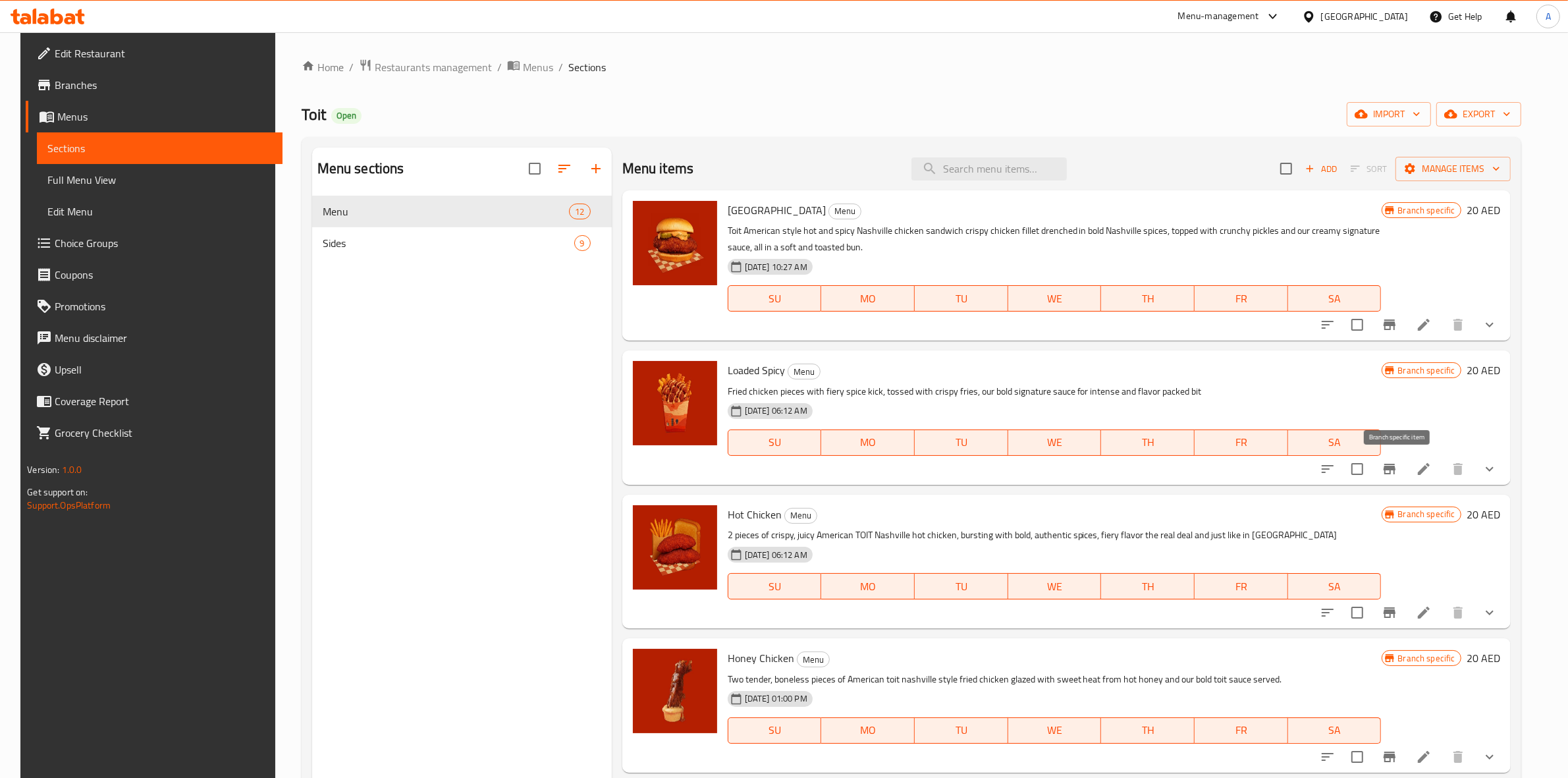
click at [1396, 474] on icon "Branch-specific-item" at bounding box center [1390, 469] width 12 height 11
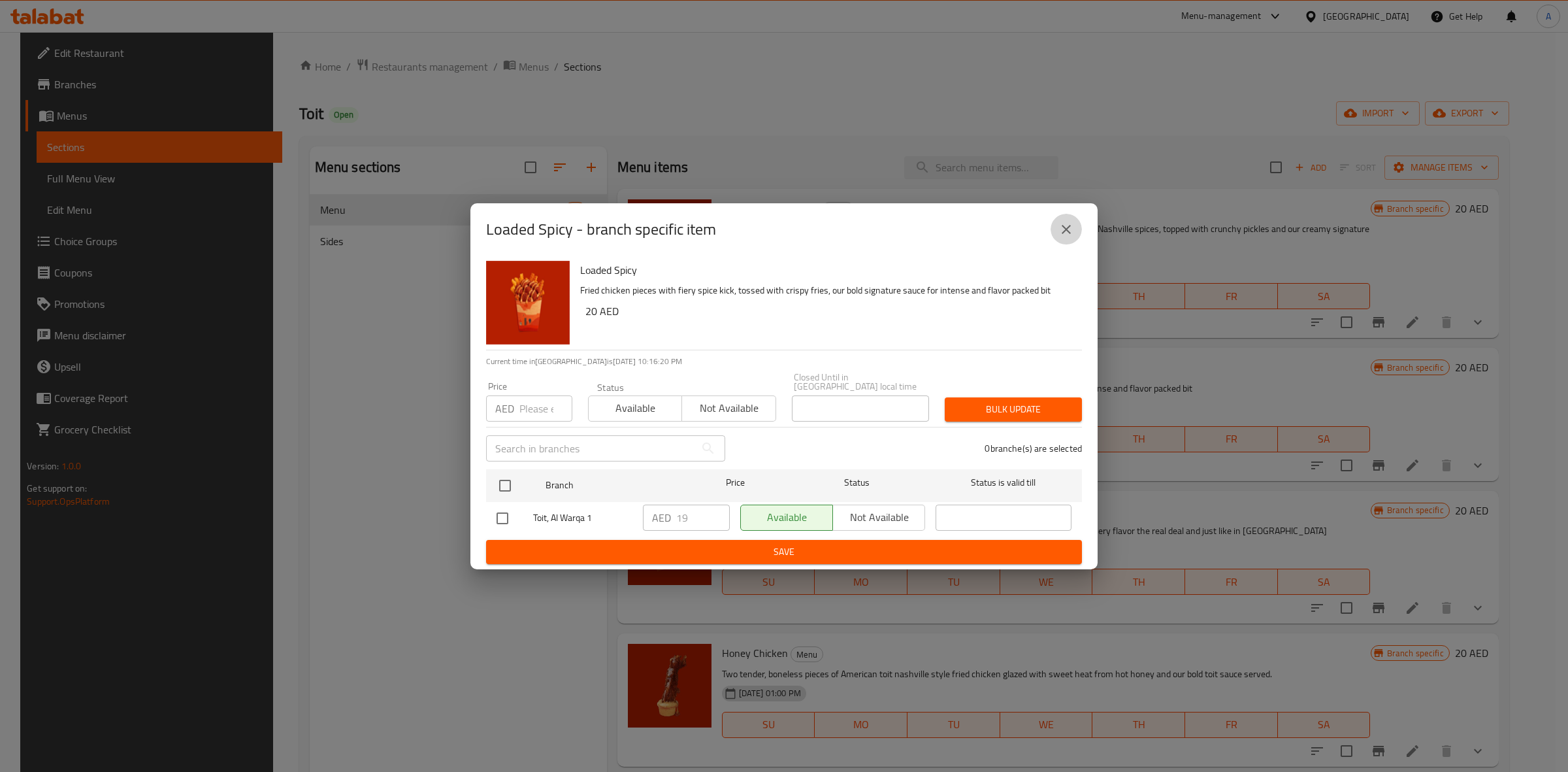
click at [1076, 232] on button "close" at bounding box center [1066, 229] width 31 height 31
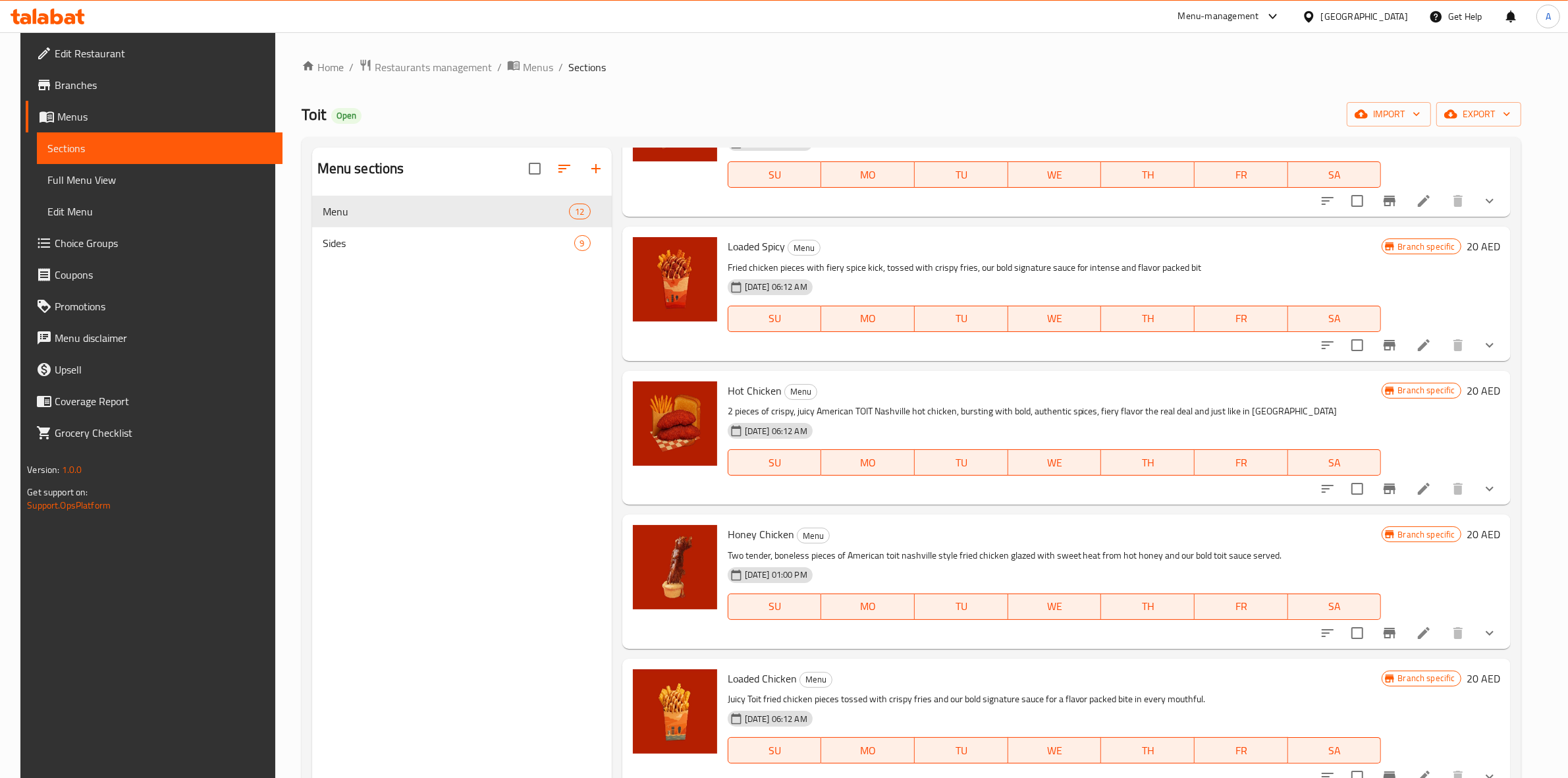
scroll to position [165, 0]
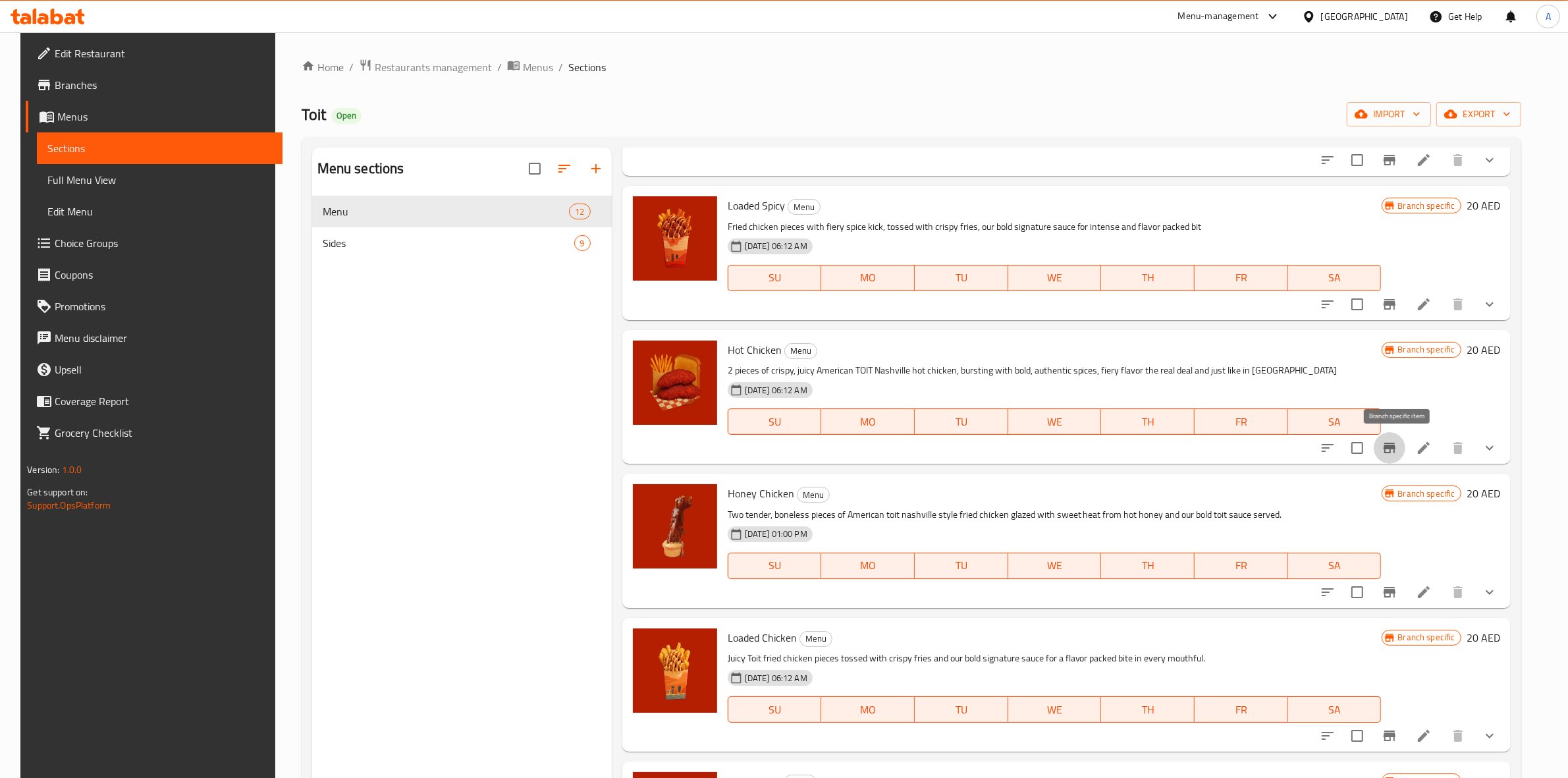
click at [1396, 448] on icon "Branch-specific-item" at bounding box center [1390, 448] width 12 height 11
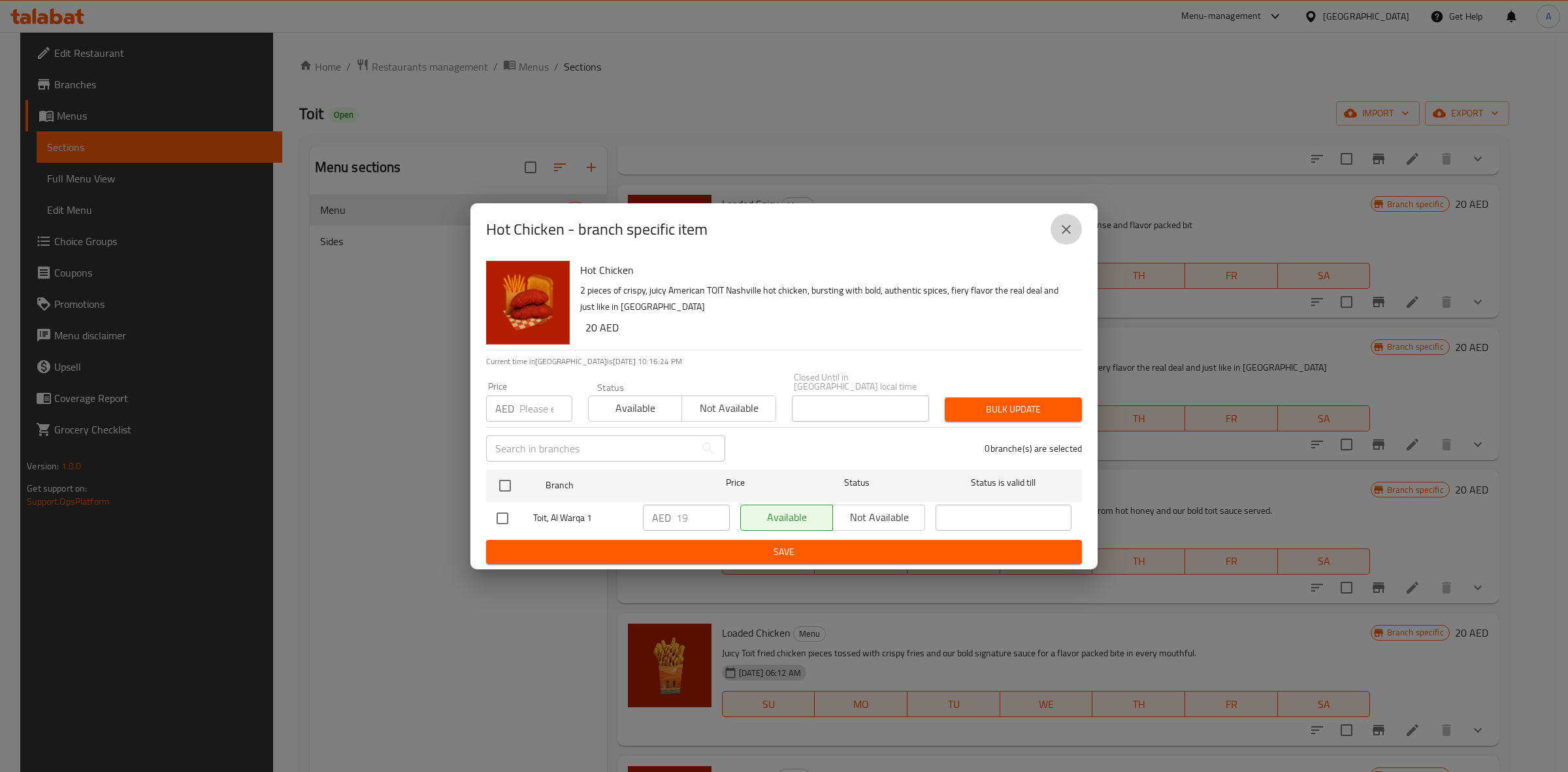
click at [1062, 230] on icon "close" at bounding box center [1066, 229] width 16 height 16
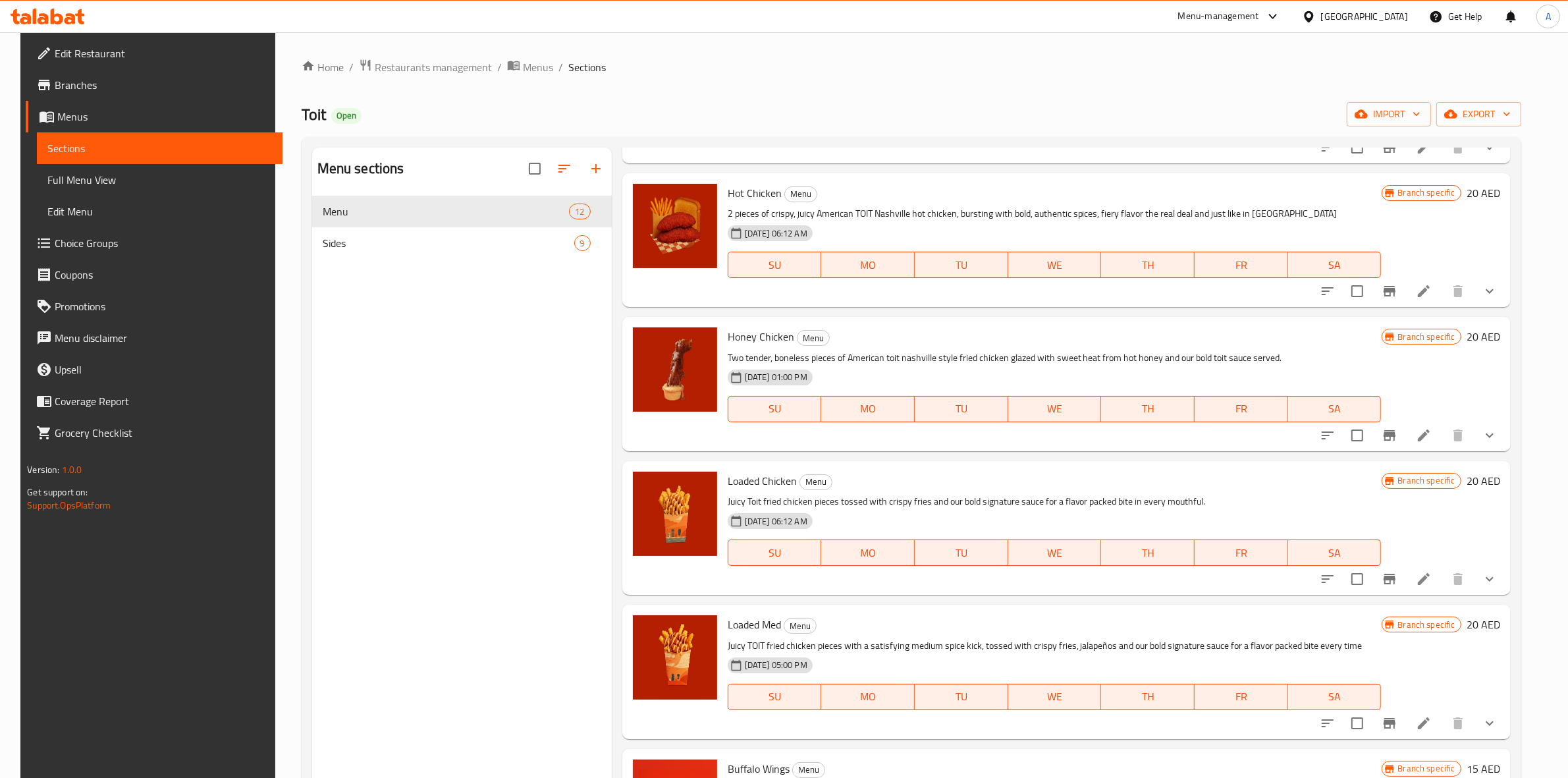
scroll to position [329, 0]
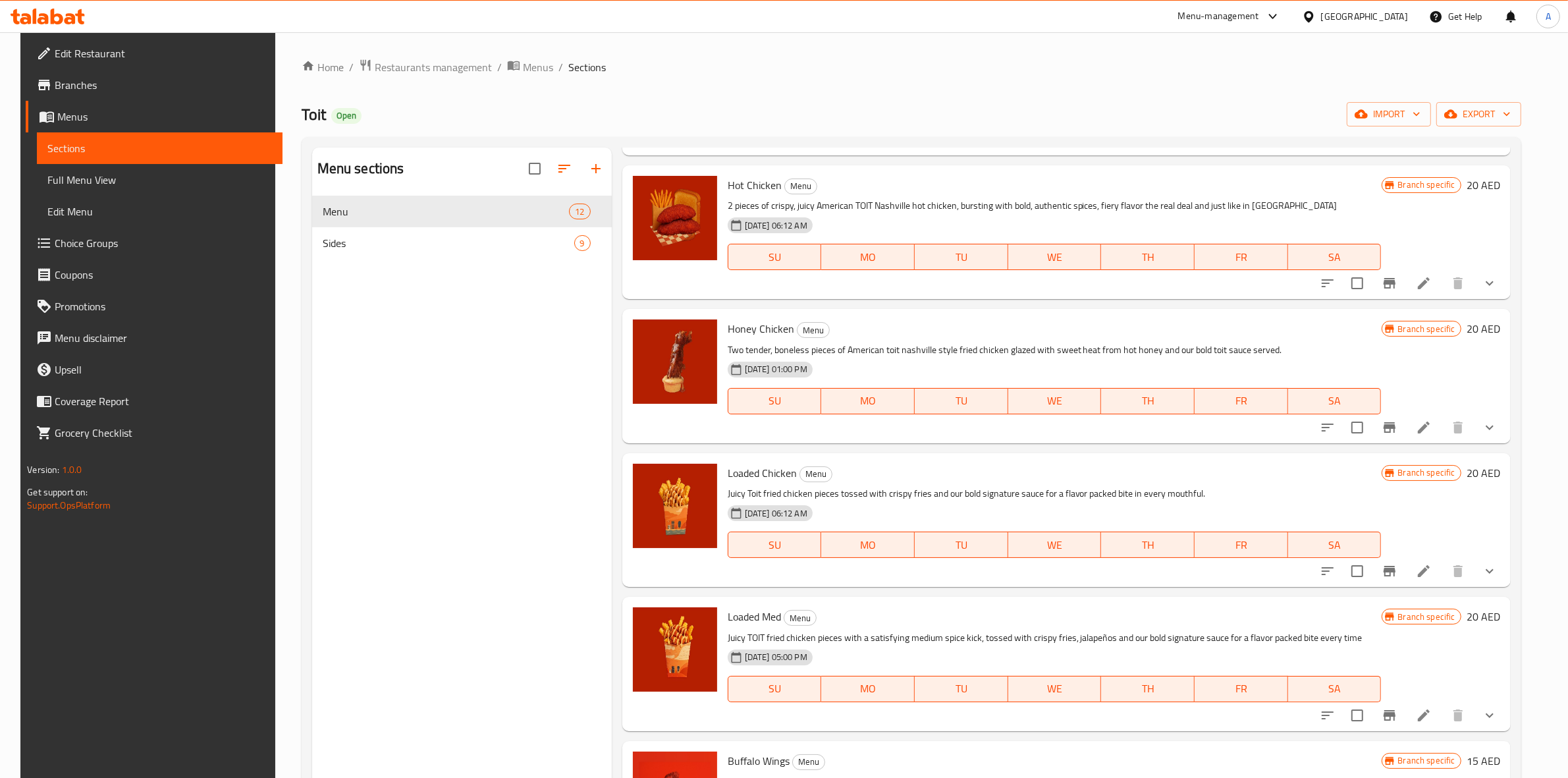
click at [1396, 569] on icon "Branch-specific-item" at bounding box center [1390, 571] width 12 height 11
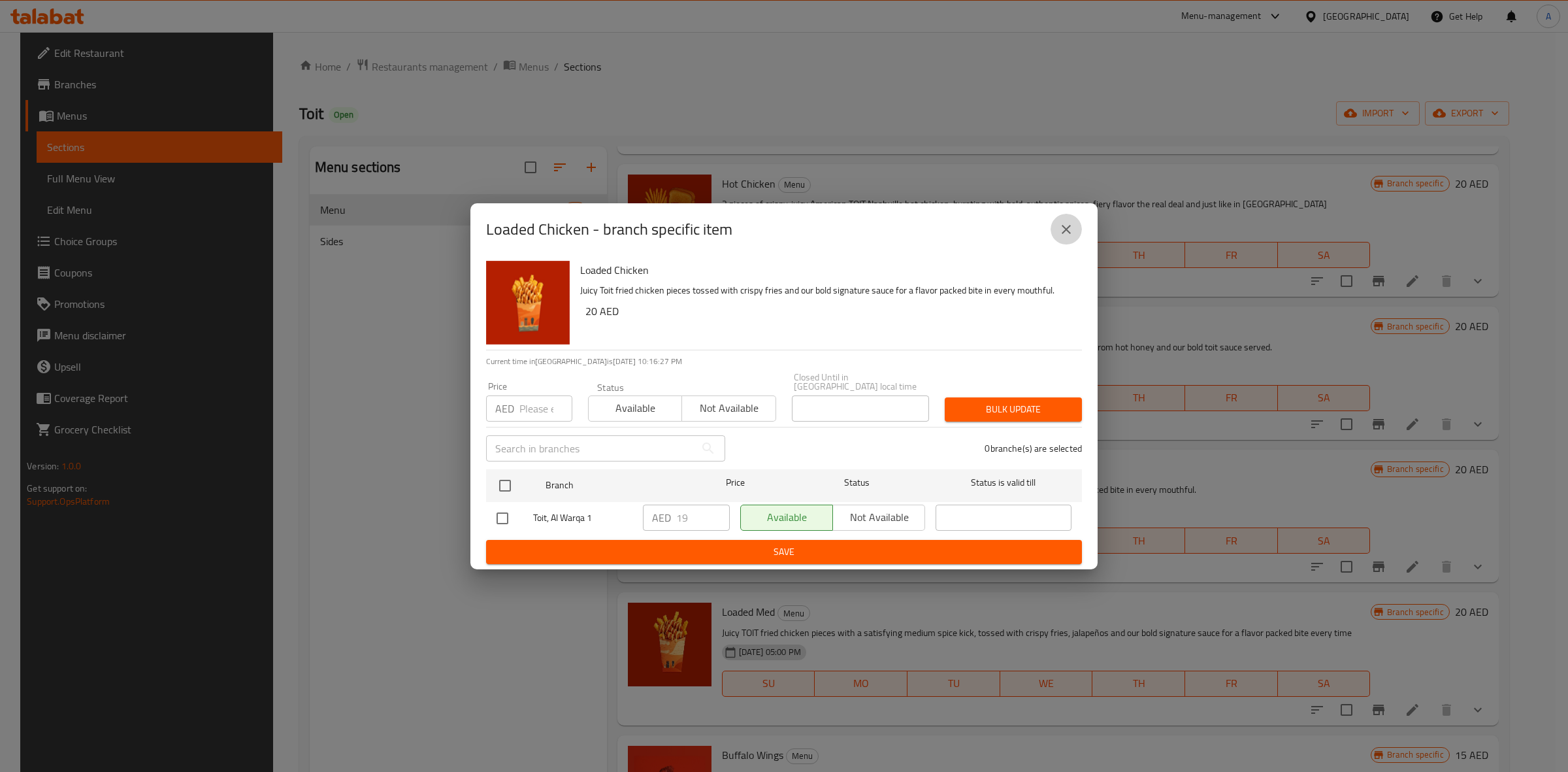
click at [1057, 236] on button "close" at bounding box center [1066, 229] width 31 height 31
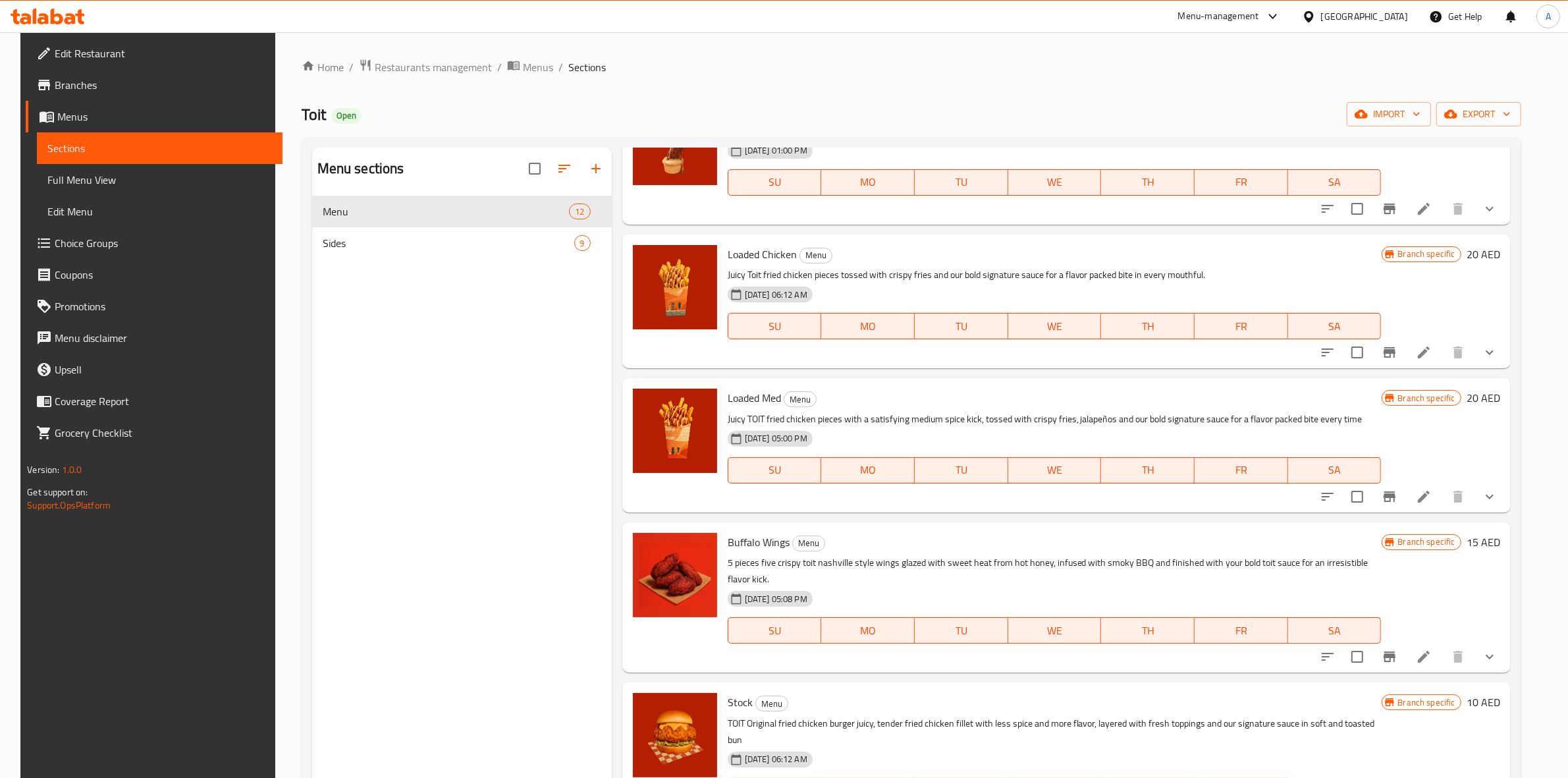
scroll to position [576, 0]
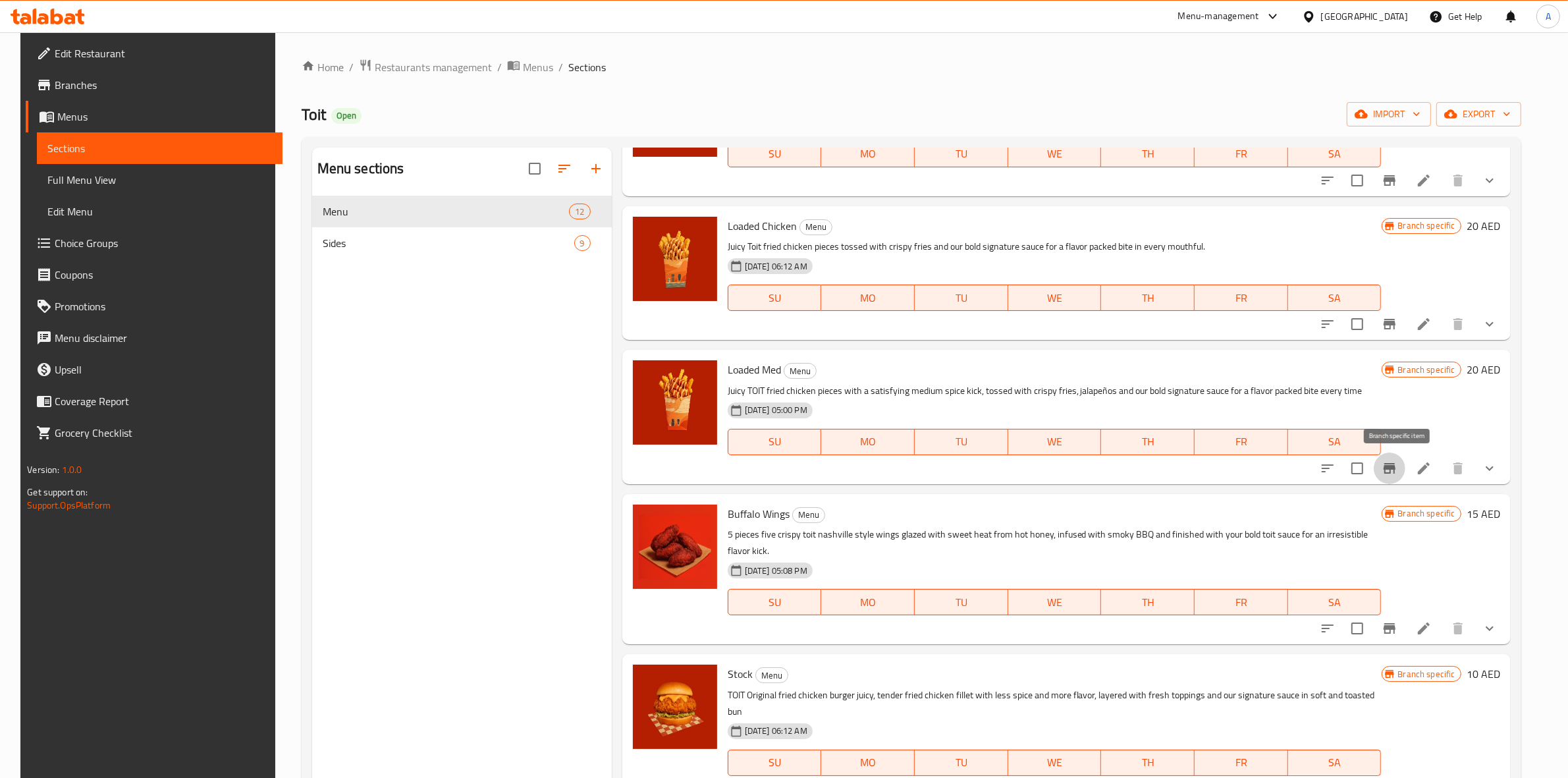
click at [1396, 465] on icon "Branch-specific-item" at bounding box center [1390, 468] width 12 height 11
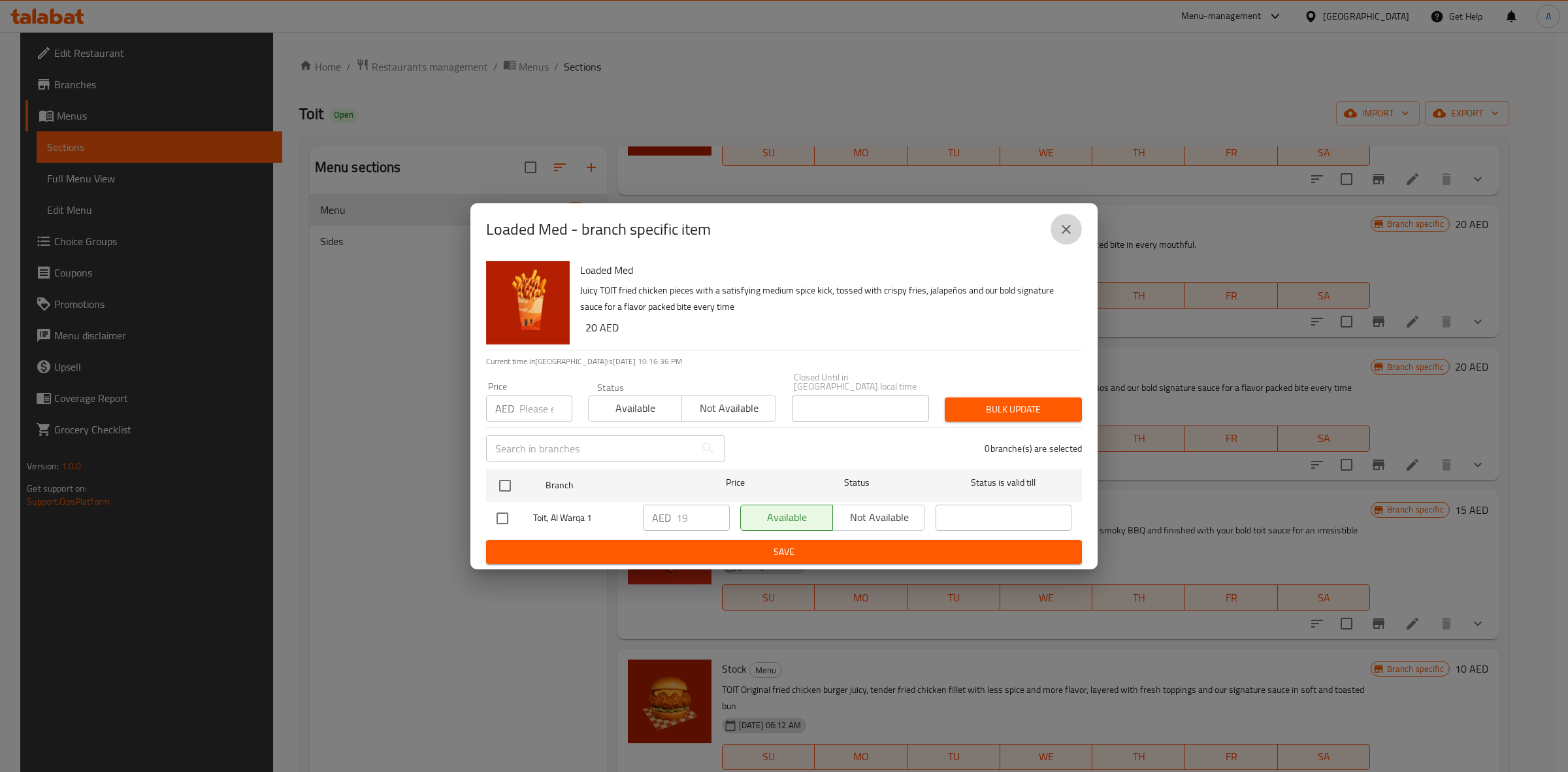
click at [1060, 231] on icon "close" at bounding box center [1066, 229] width 16 height 16
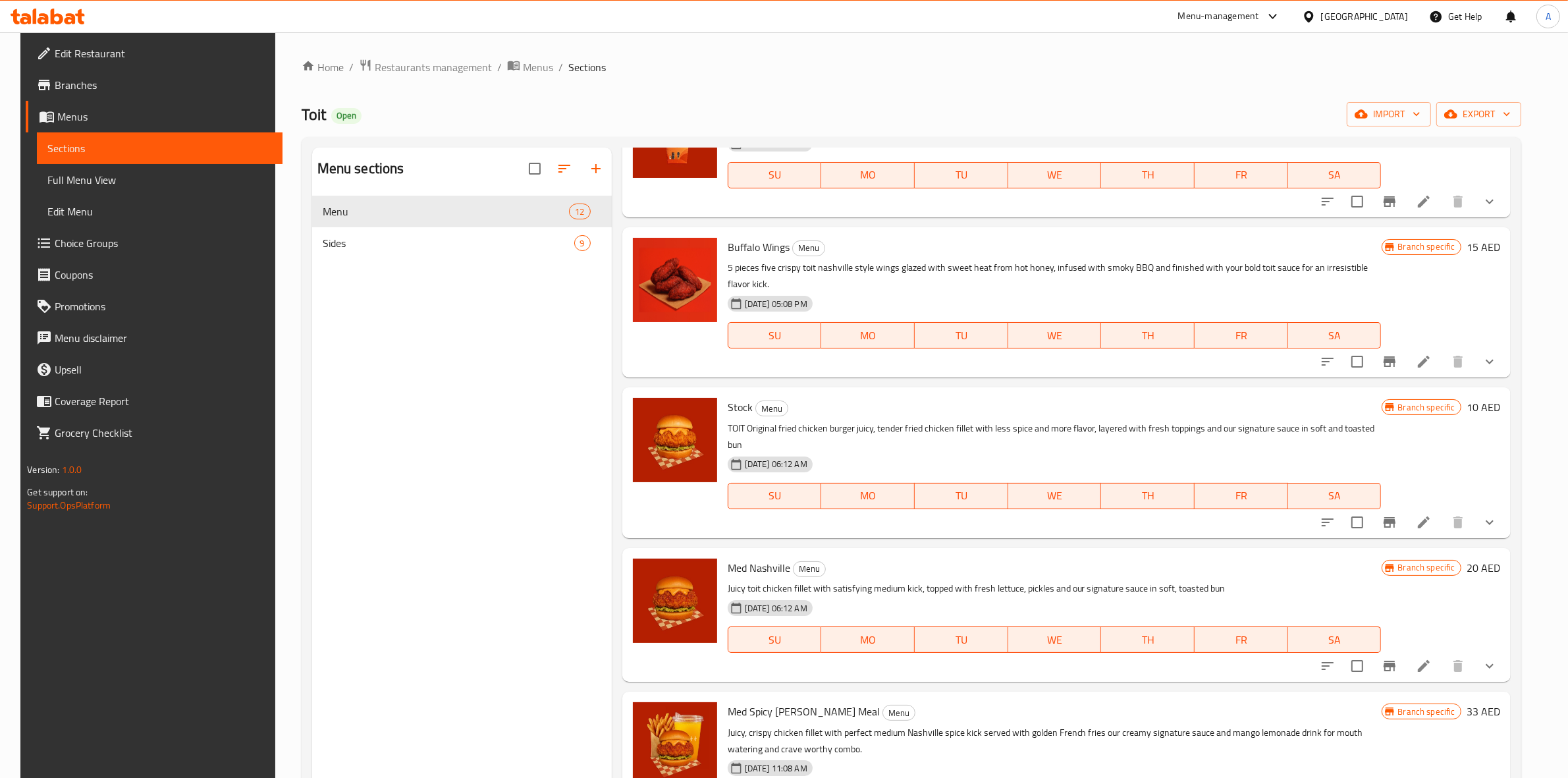
scroll to position [905, 0]
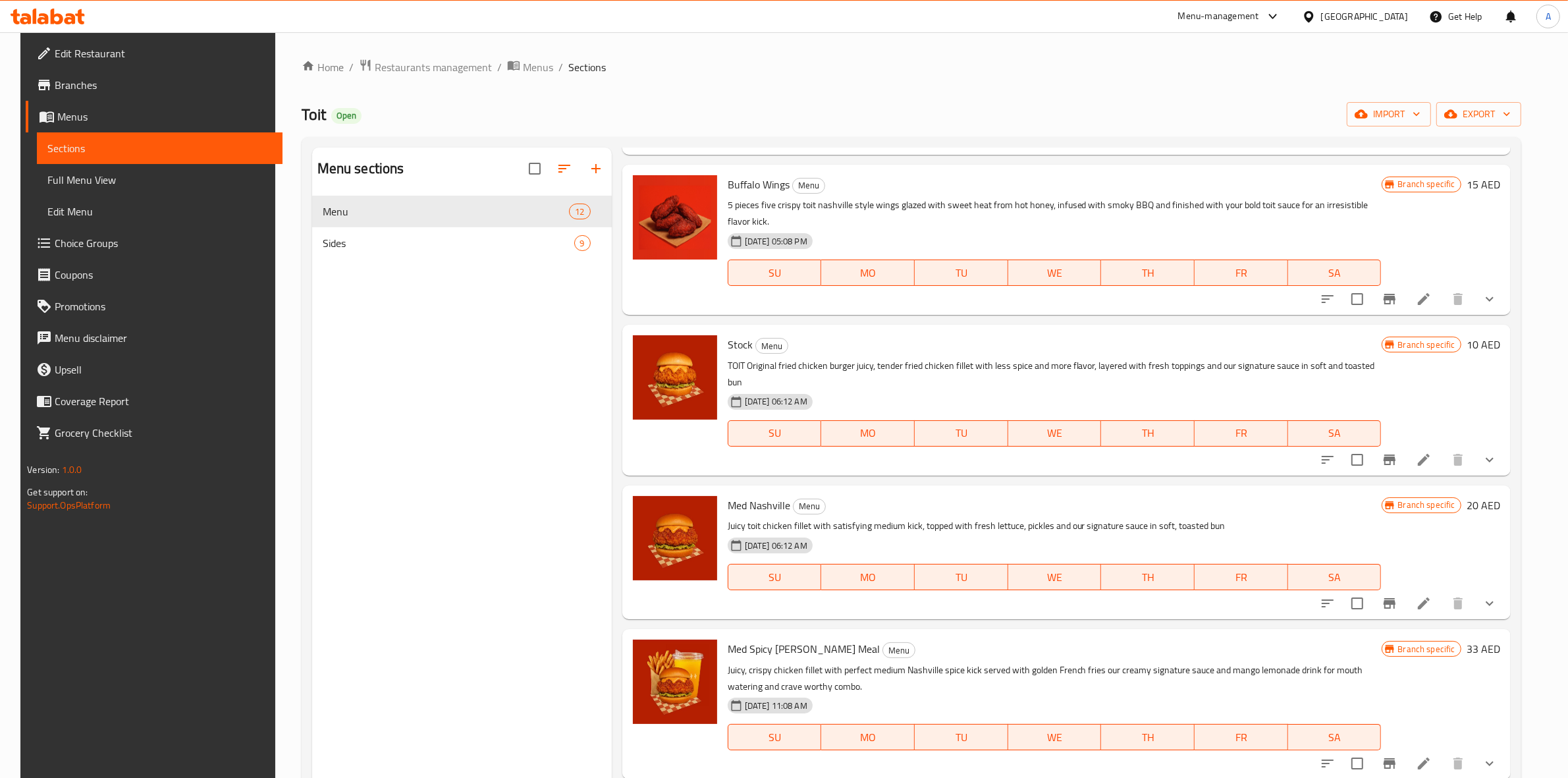
click at [1396, 454] on icon "Branch-specific-item" at bounding box center [1390, 459] width 12 height 11
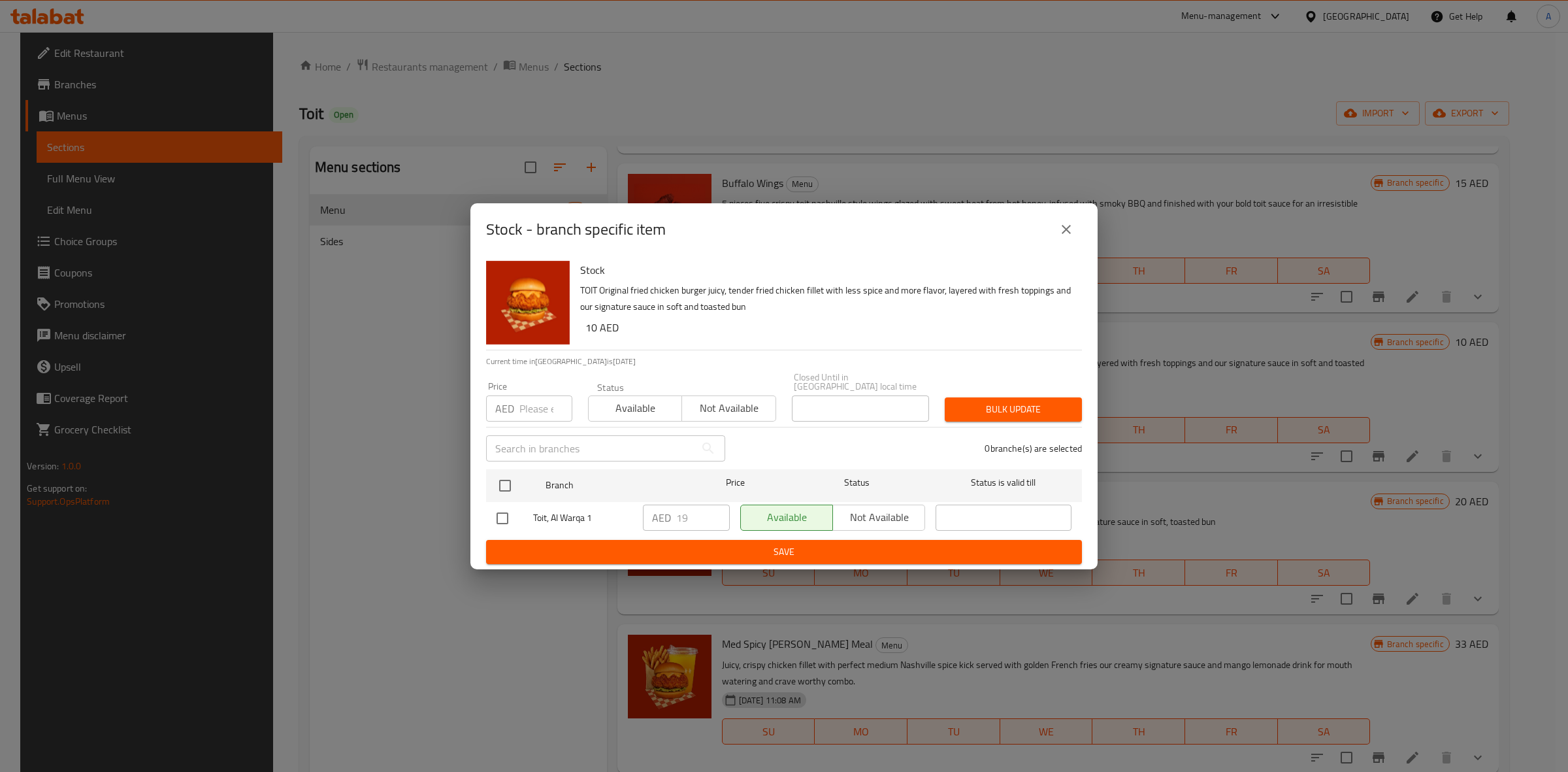
click at [1068, 237] on icon "close" at bounding box center [1066, 229] width 16 height 16
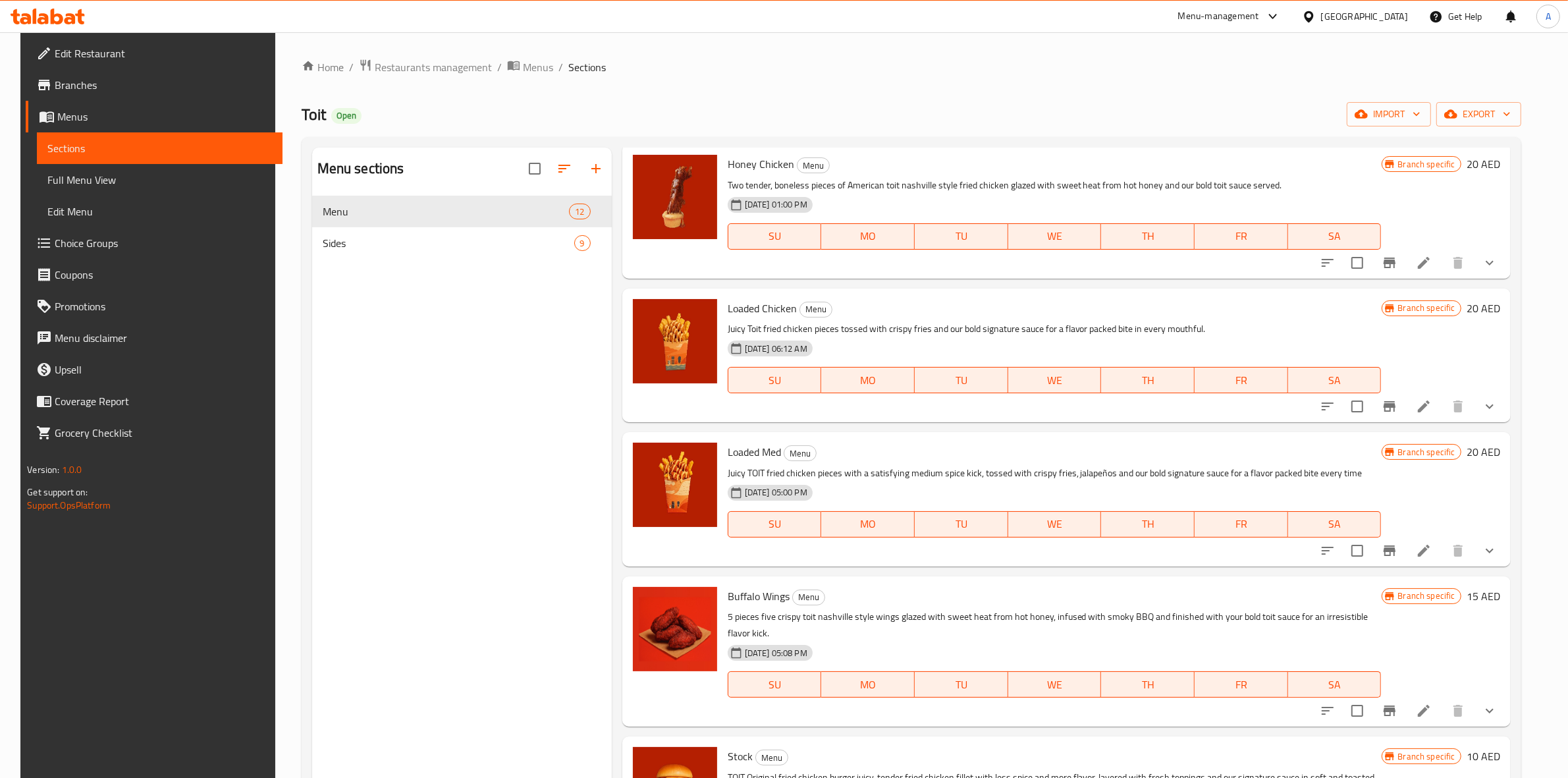
scroll to position [0, 0]
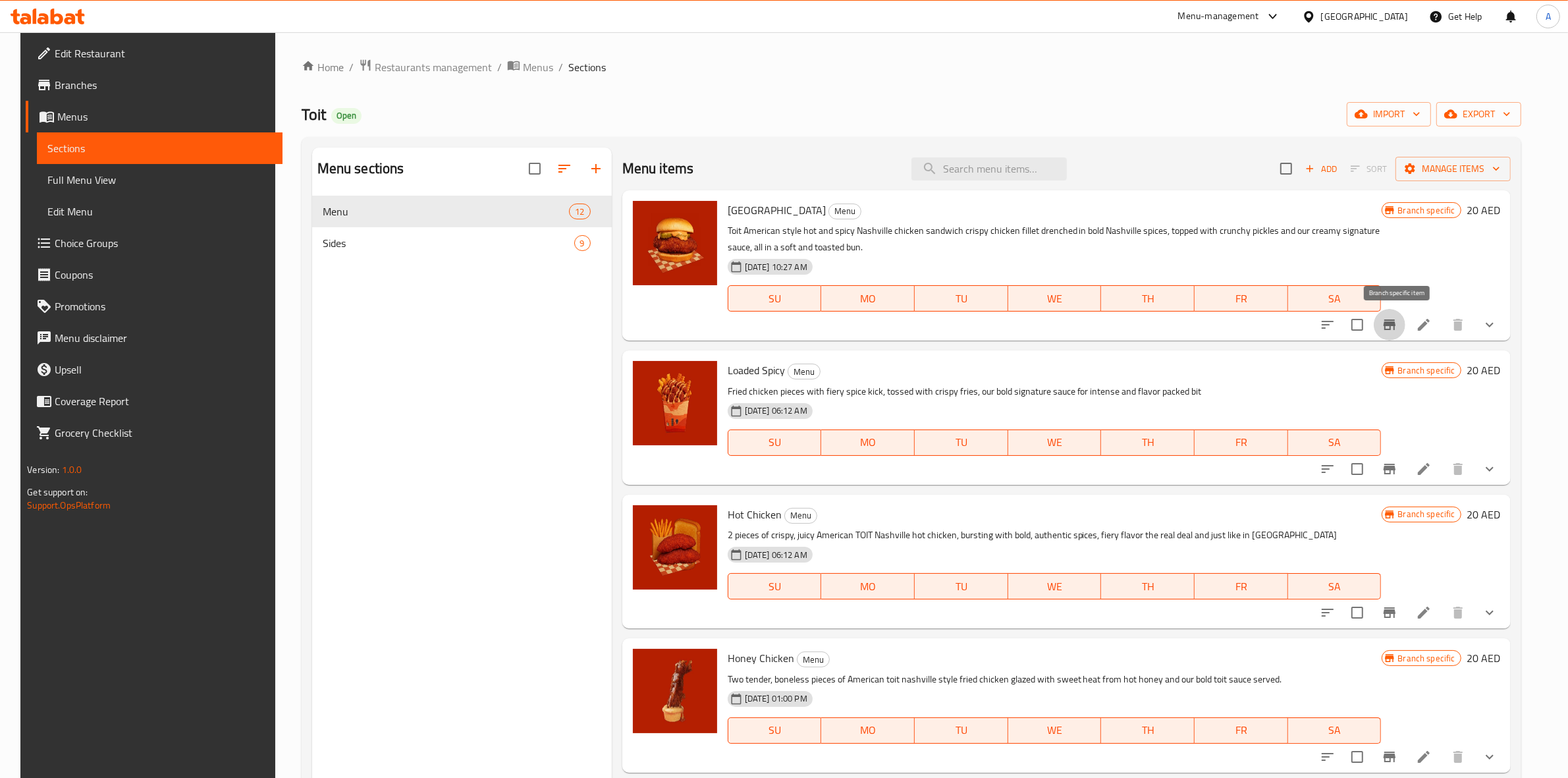
click at [1388, 328] on button "Branch-specific-item" at bounding box center [1390, 325] width 32 height 32
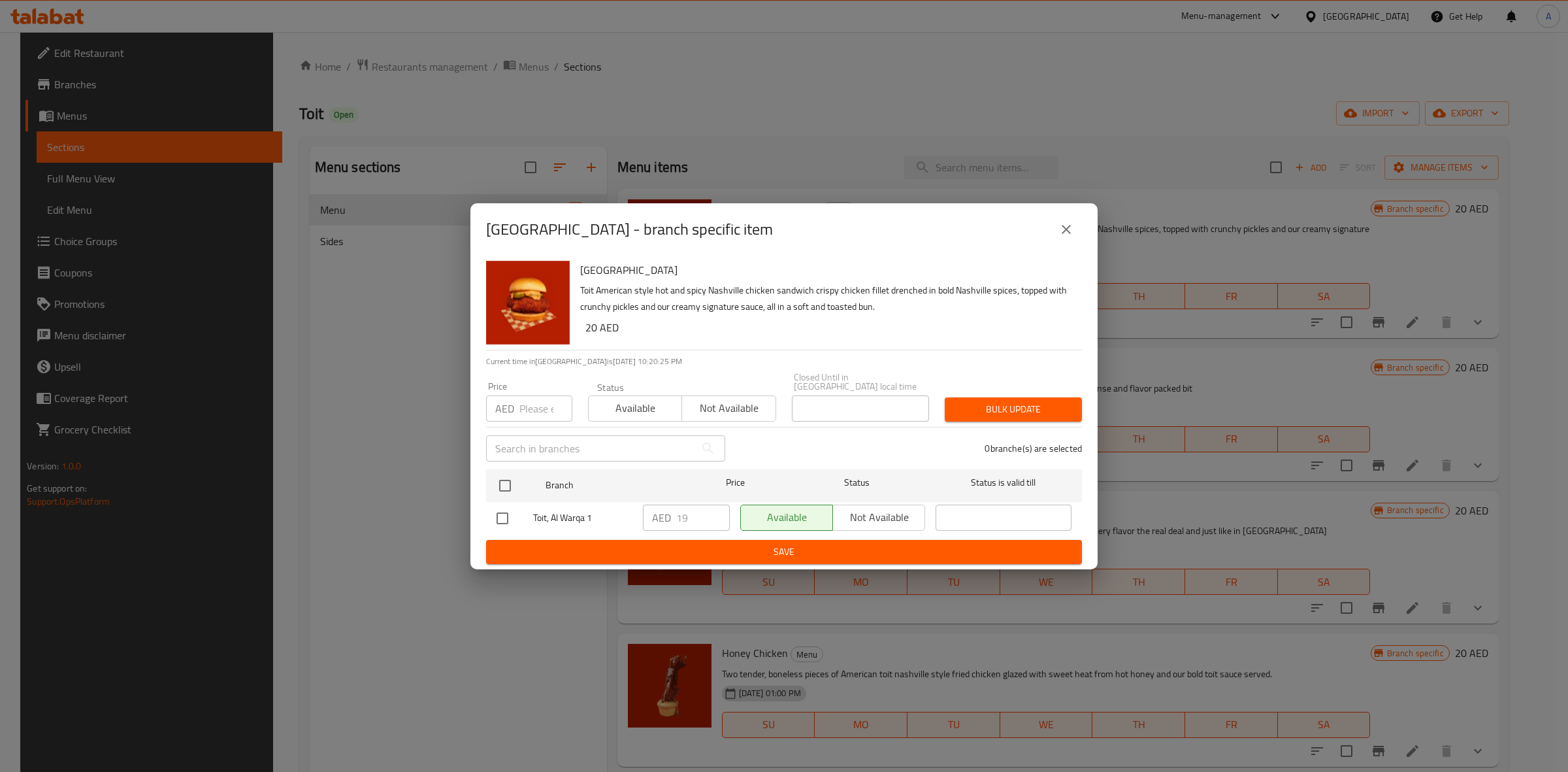
click at [1191, 129] on div "Nashville - branch specific item Nashville Toit American style hot and spicy Na…" at bounding box center [784, 386] width 1568 height 772
click at [1071, 230] on icon "close" at bounding box center [1066, 229] width 16 height 16
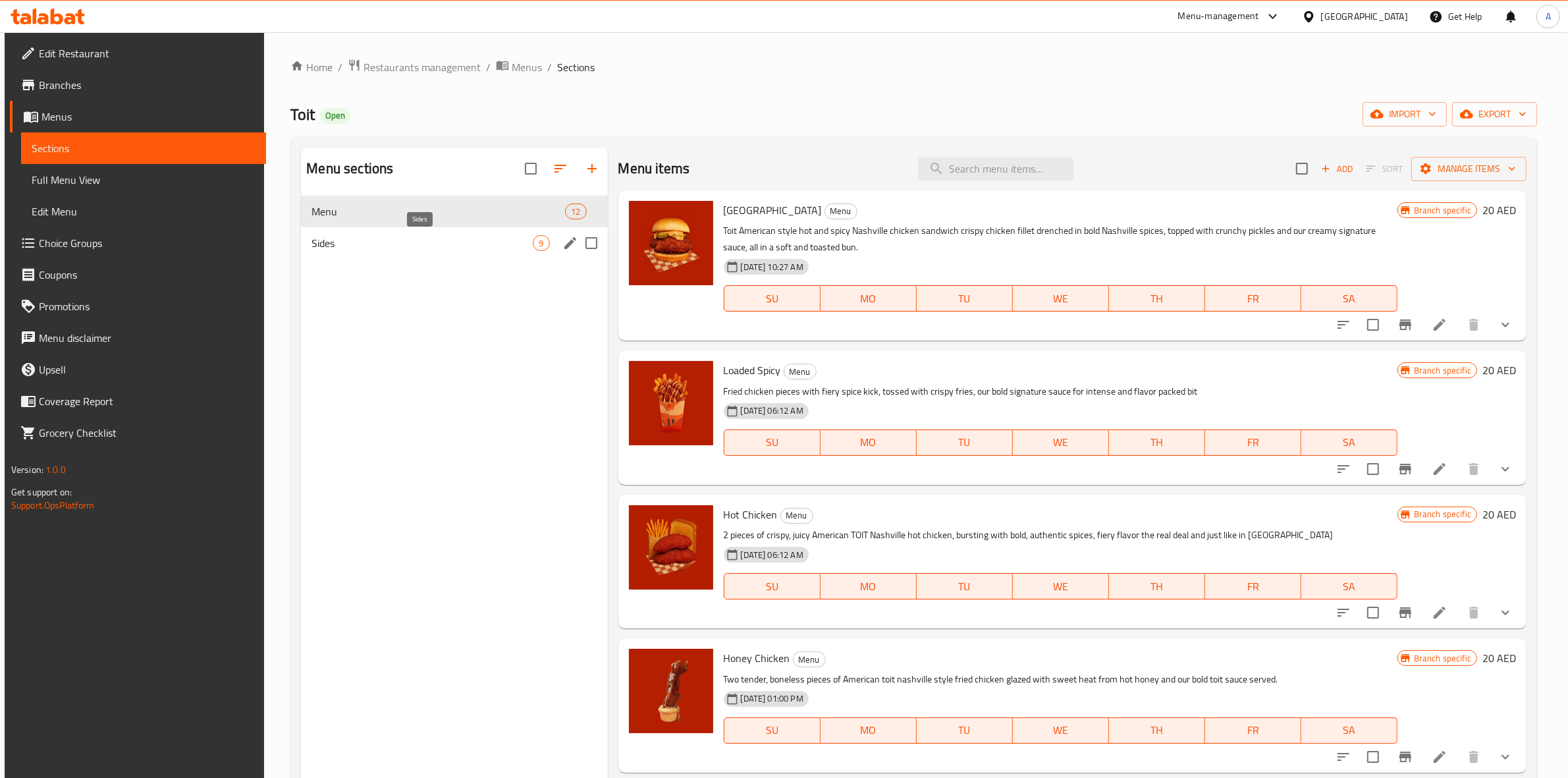
click at [349, 244] on span "Sides" at bounding box center [423, 243] width 221 height 16
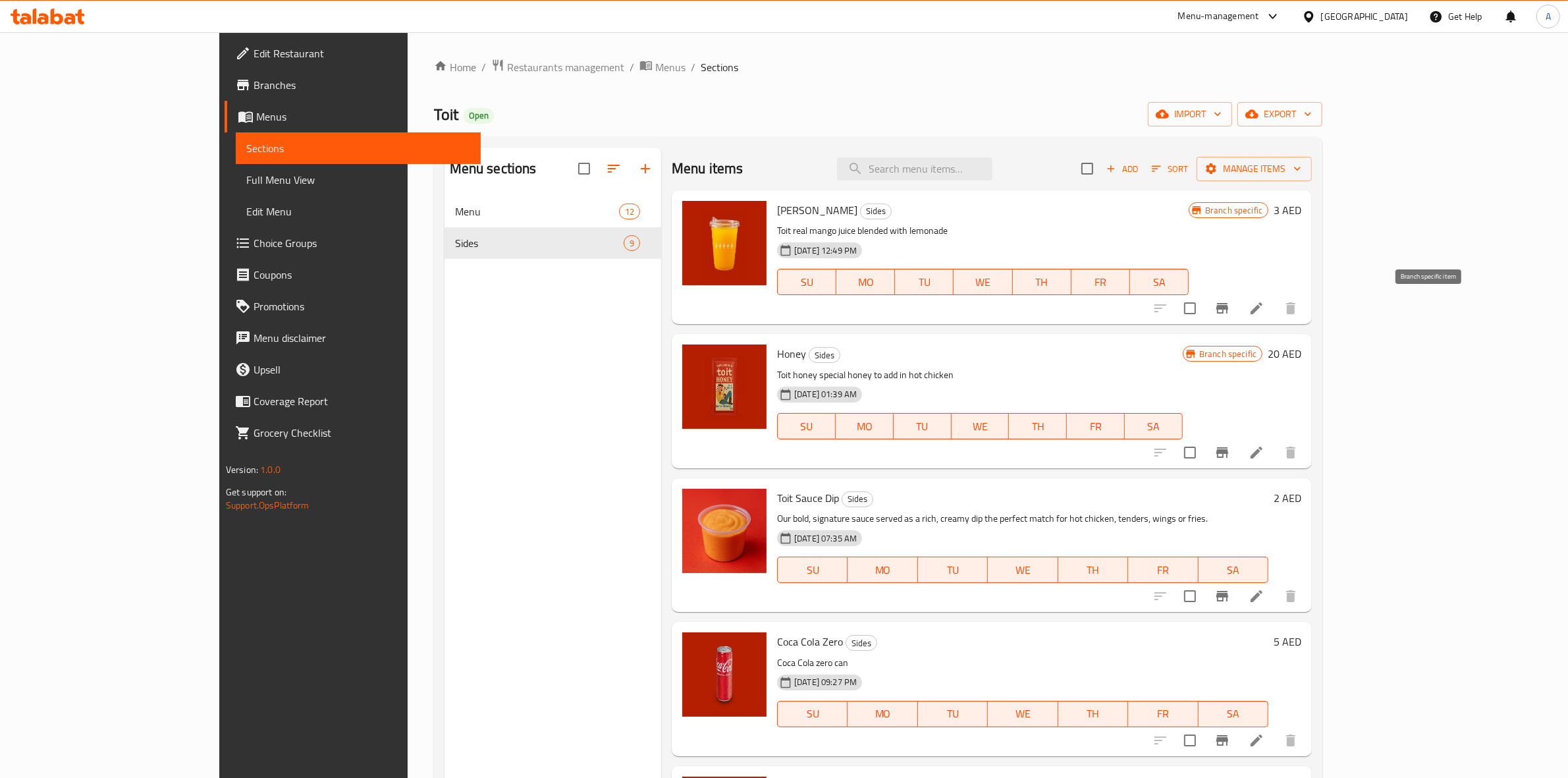
click at [1238, 313] on button "Branch-specific-item" at bounding box center [1222, 308] width 32 height 32
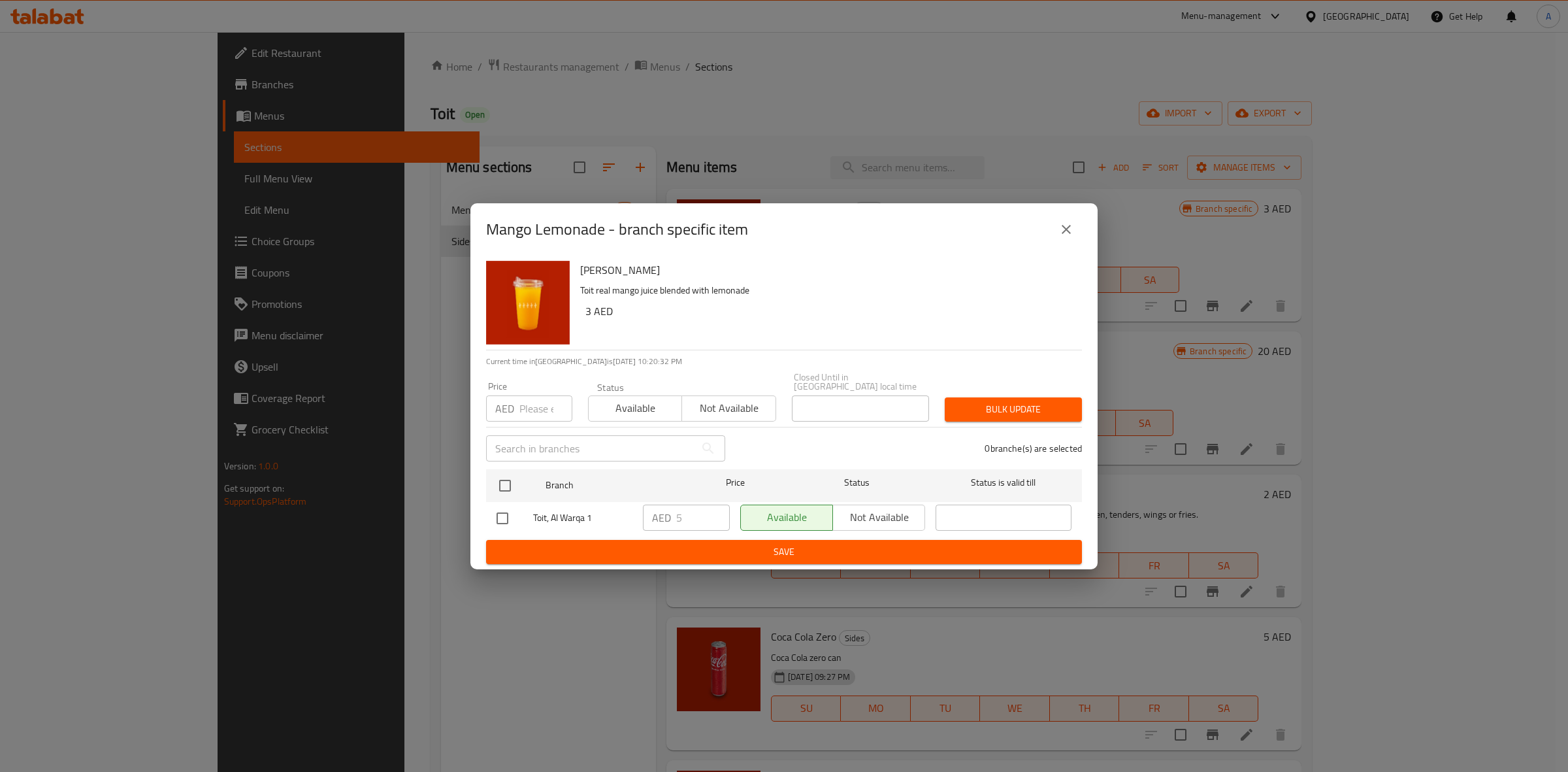
click at [1066, 236] on icon "close" at bounding box center [1066, 229] width 16 height 16
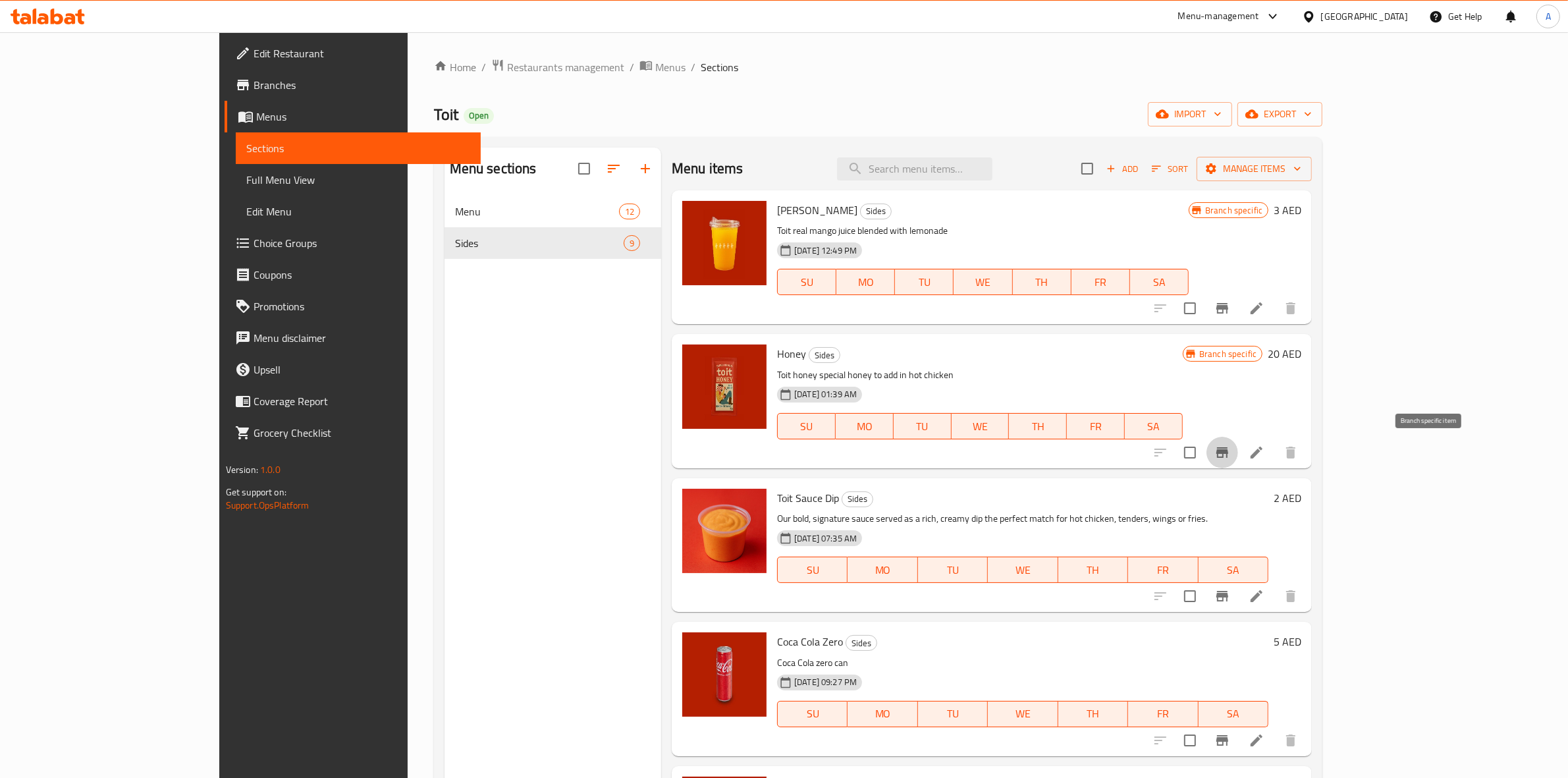
click at [1228, 451] on icon "Branch-specific-item" at bounding box center [1222, 453] width 12 height 11
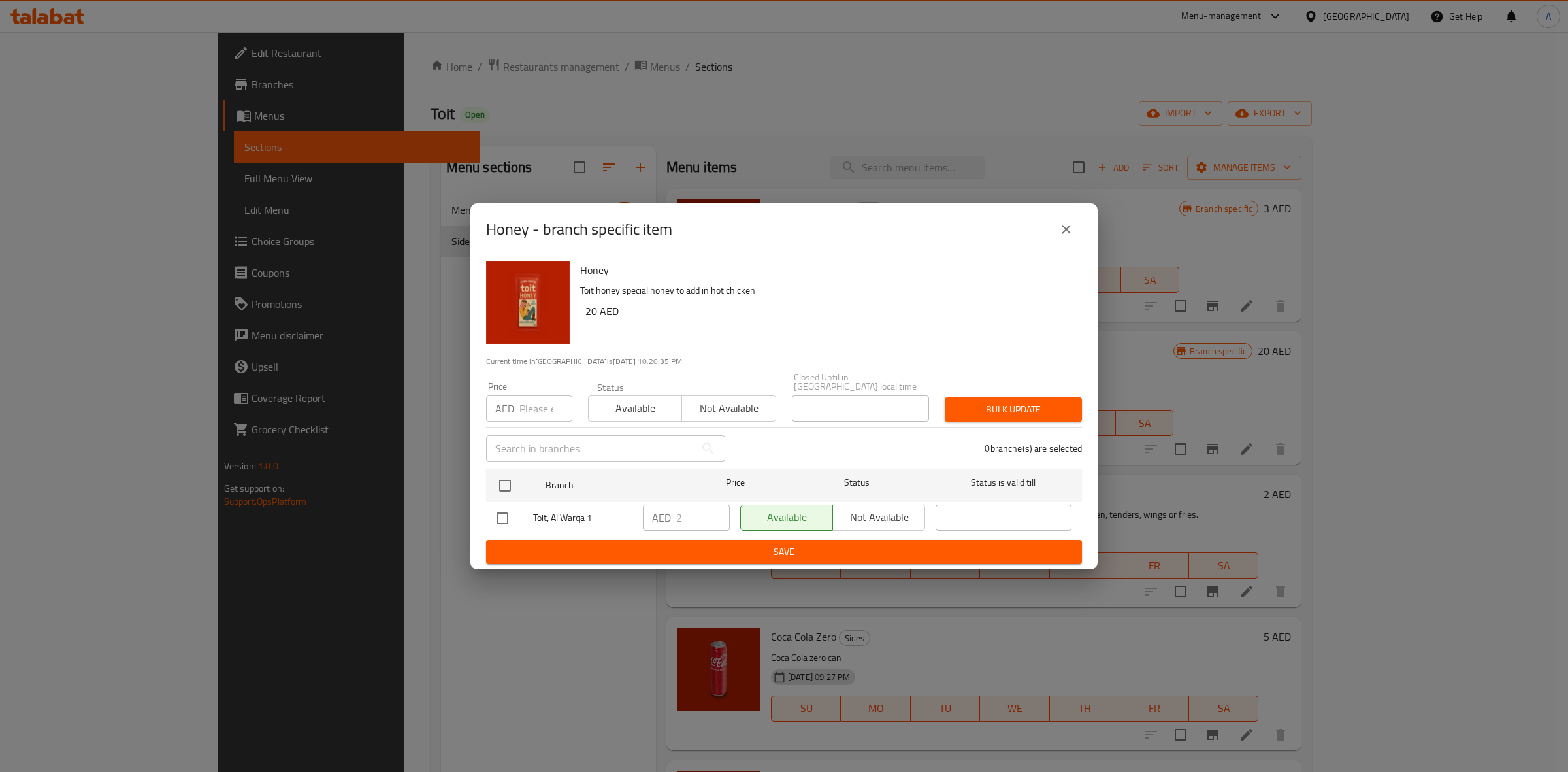
click at [1065, 235] on icon "close" at bounding box center [1066, 229] width 16 height 16
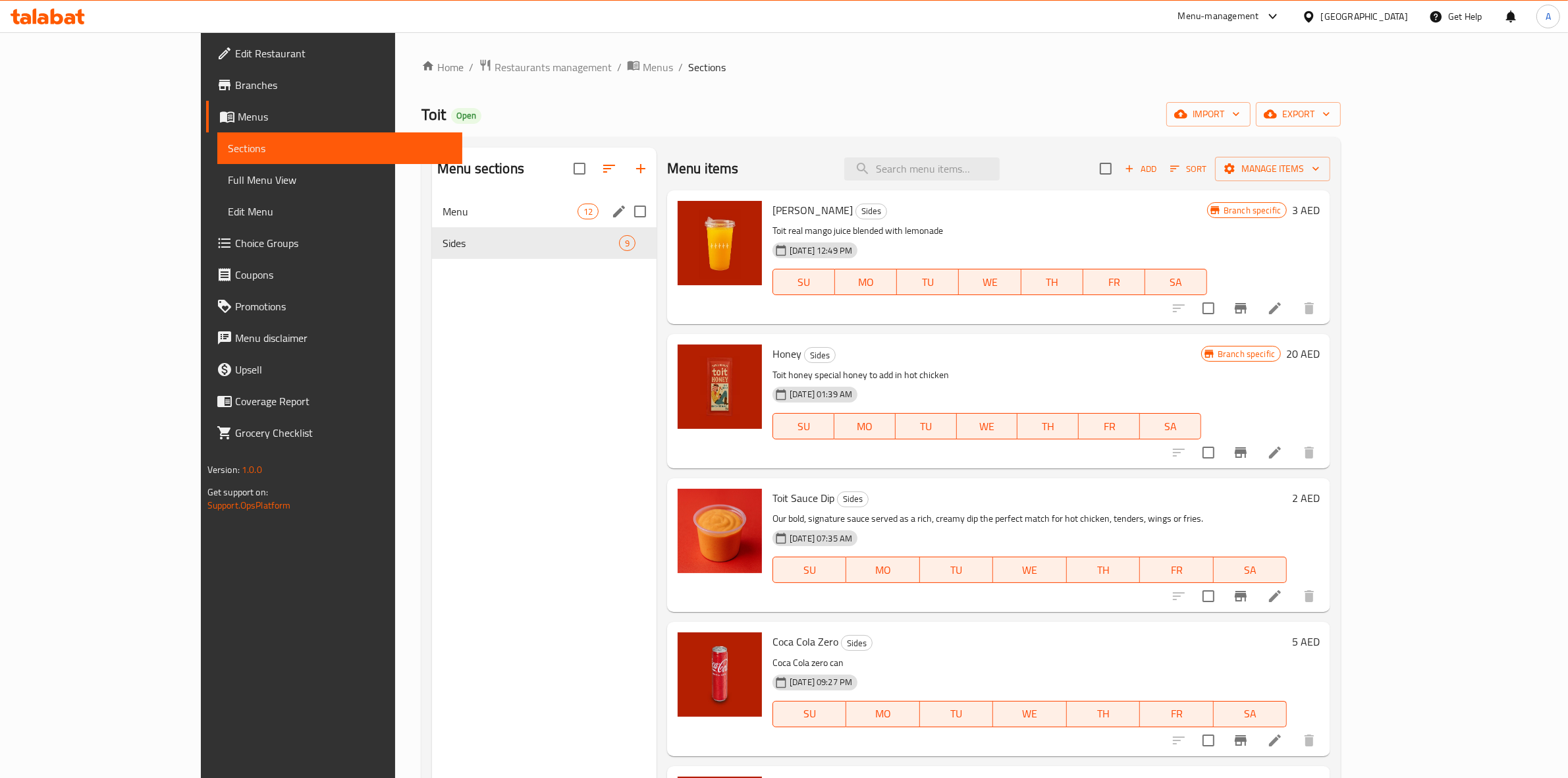
click at [443, 215] on span "Menu" at bounding box center [510, 211] width 135 height 16
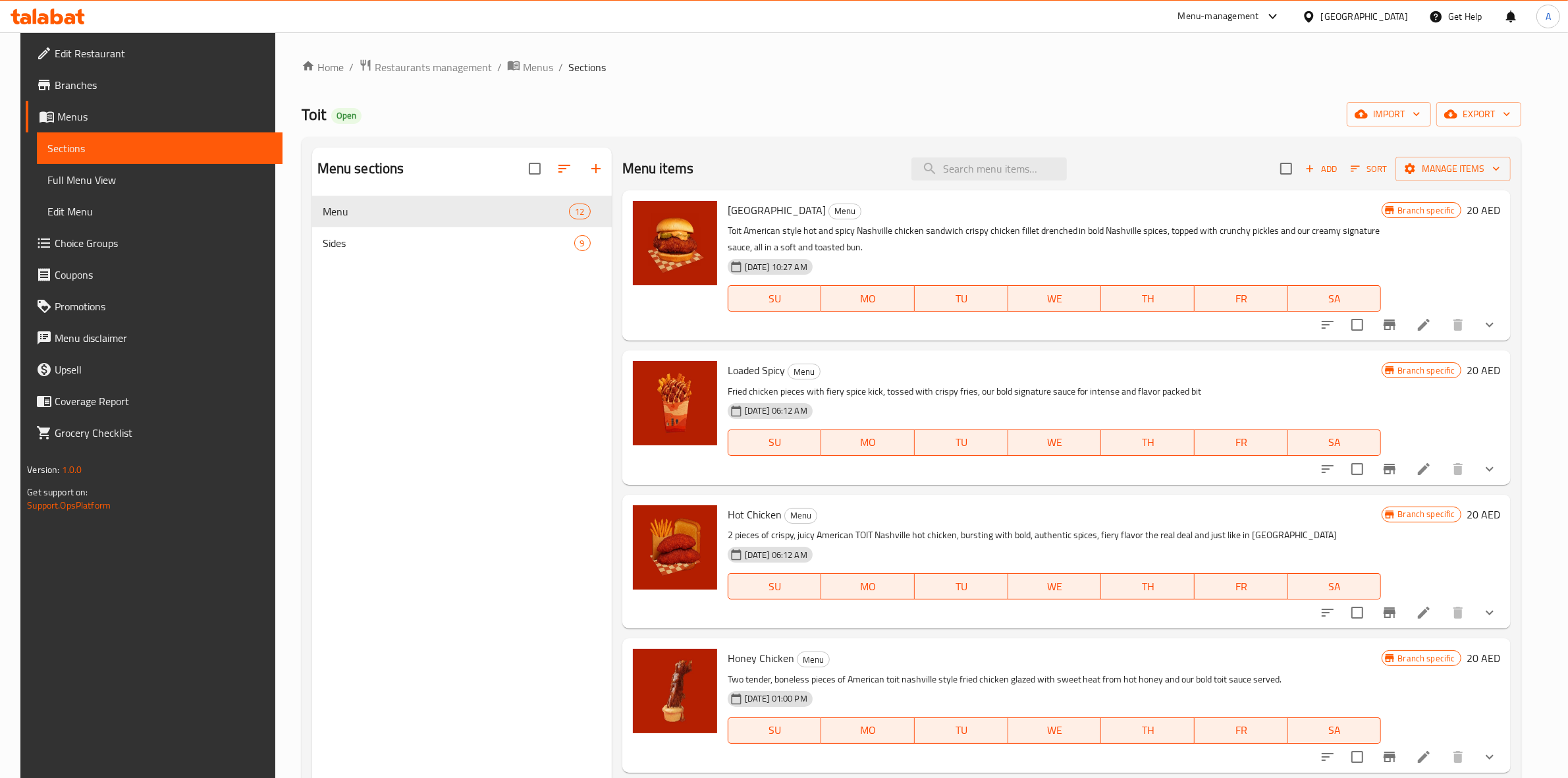
click at [113, 235] on span "Choice Groups" at bounding box center [163, 243] width 218 height 16
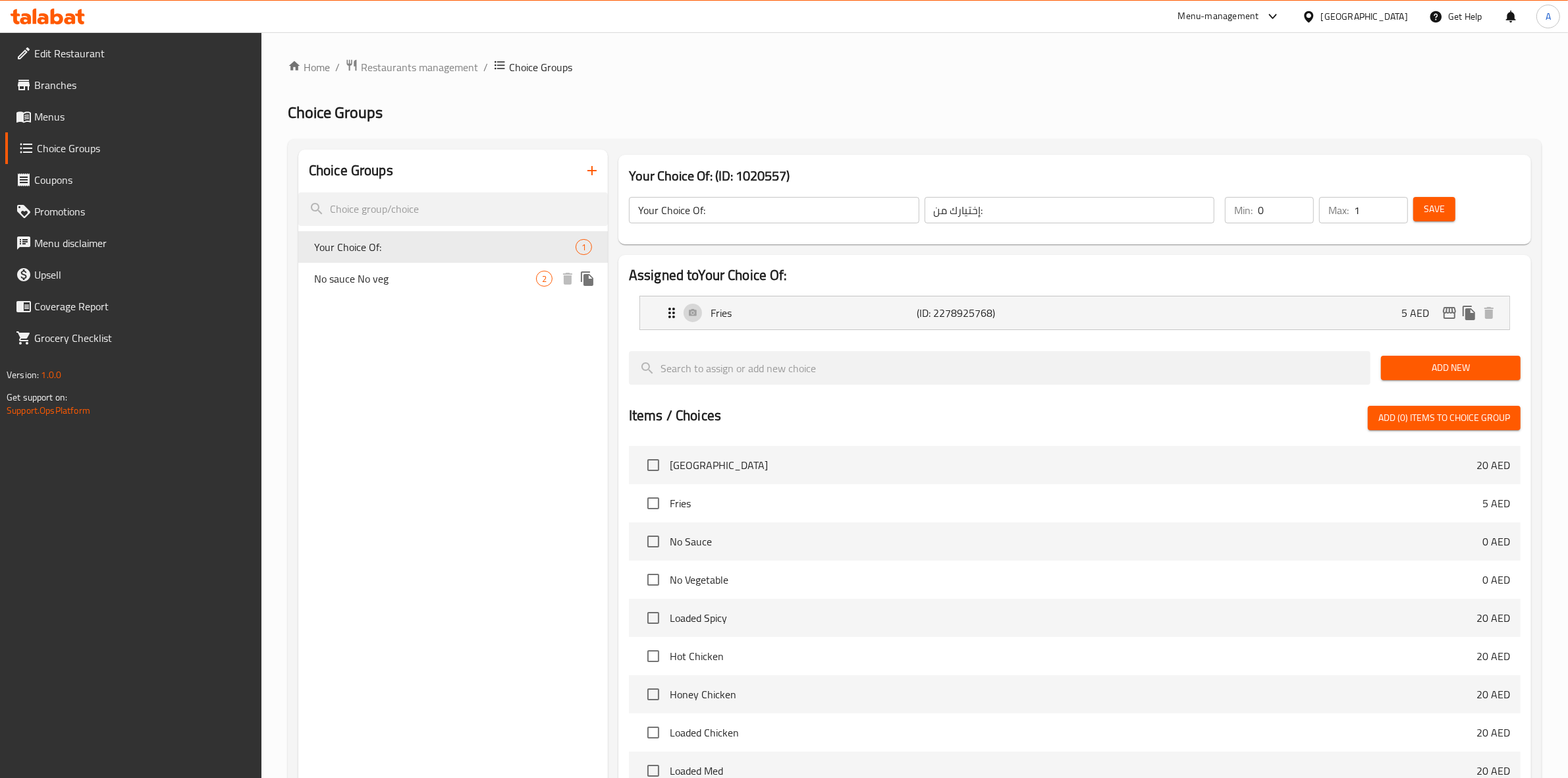
click at [415, 281] on span "No sauce No veg" at bounding box center [425, 278] width 222 height 16
type input "No sauce No veg"
type input "بدون صلصة، بدون خضار"
type input "2"
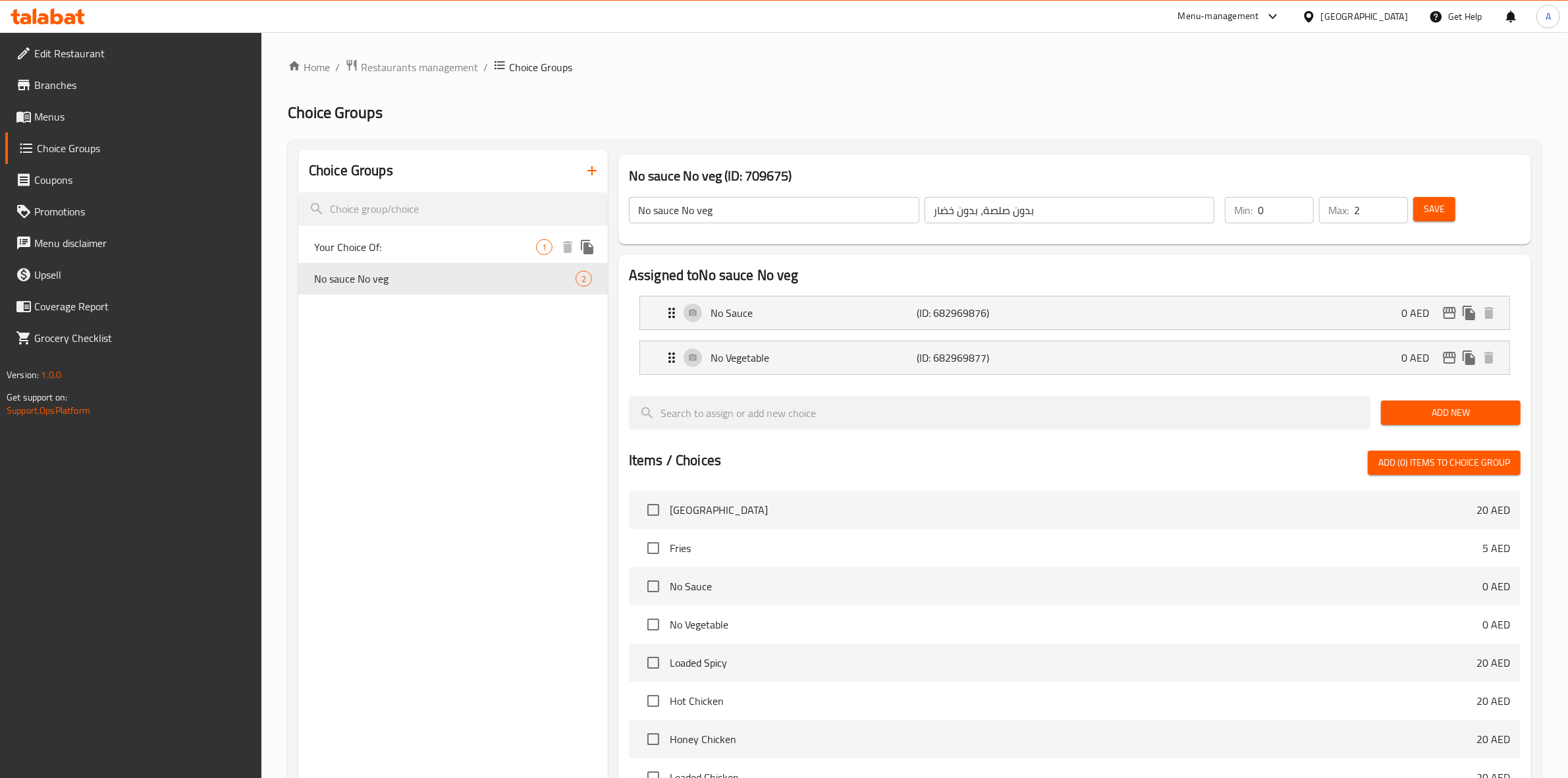
click at [423, 250] on span "Your Choice Of:" at bounding box center [425, 246] width 222 height 16
type input "Your Choice Of:"
type input "إختيارك من:"
type input "1"
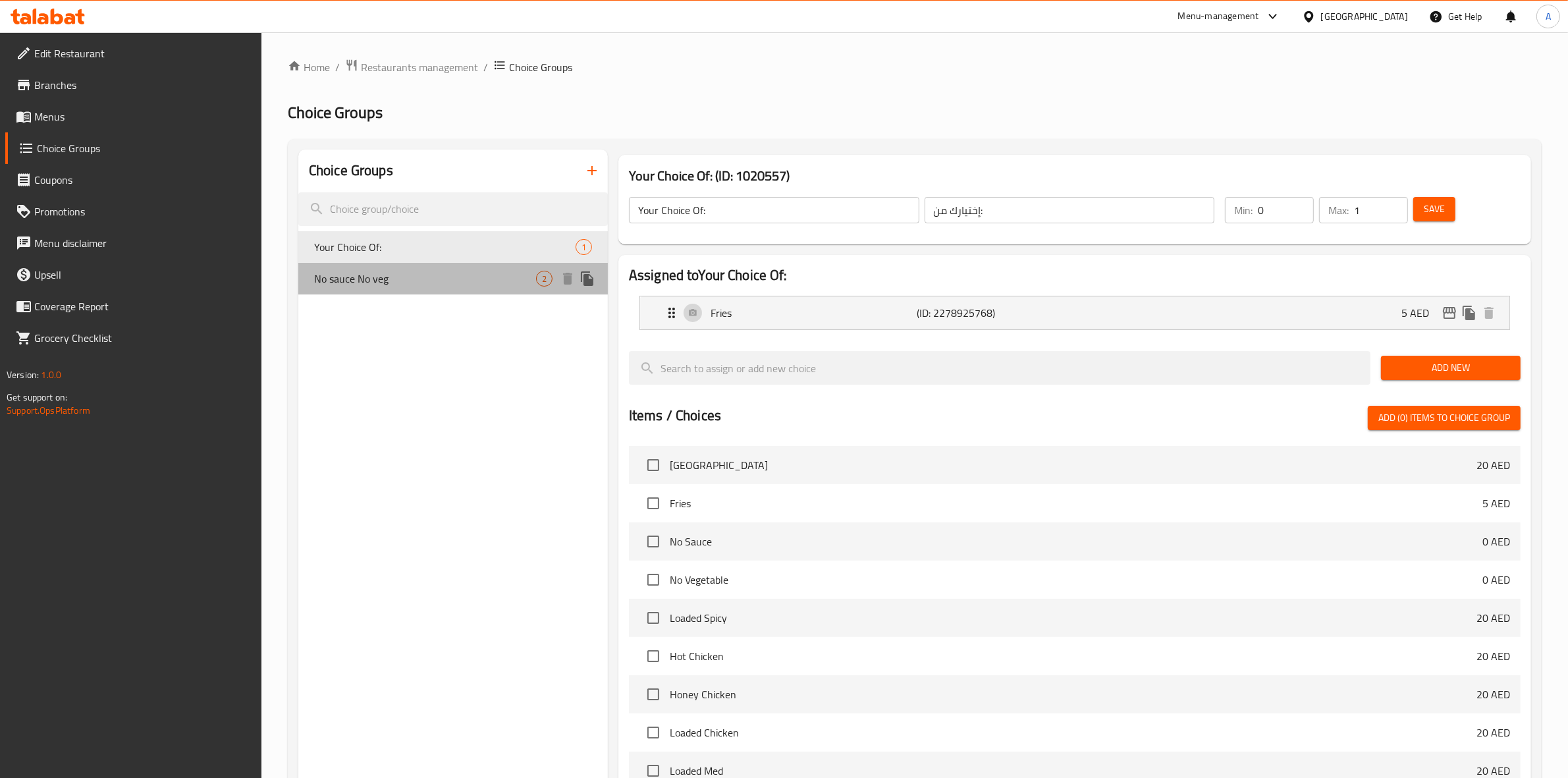
click at [370, 278] on span "No sauce No veg" at bounding box center [425, 278] width 222 height 16
type input "No sauce No veg"
type input "بدون صلصة، بدون خضار"
type input "2"
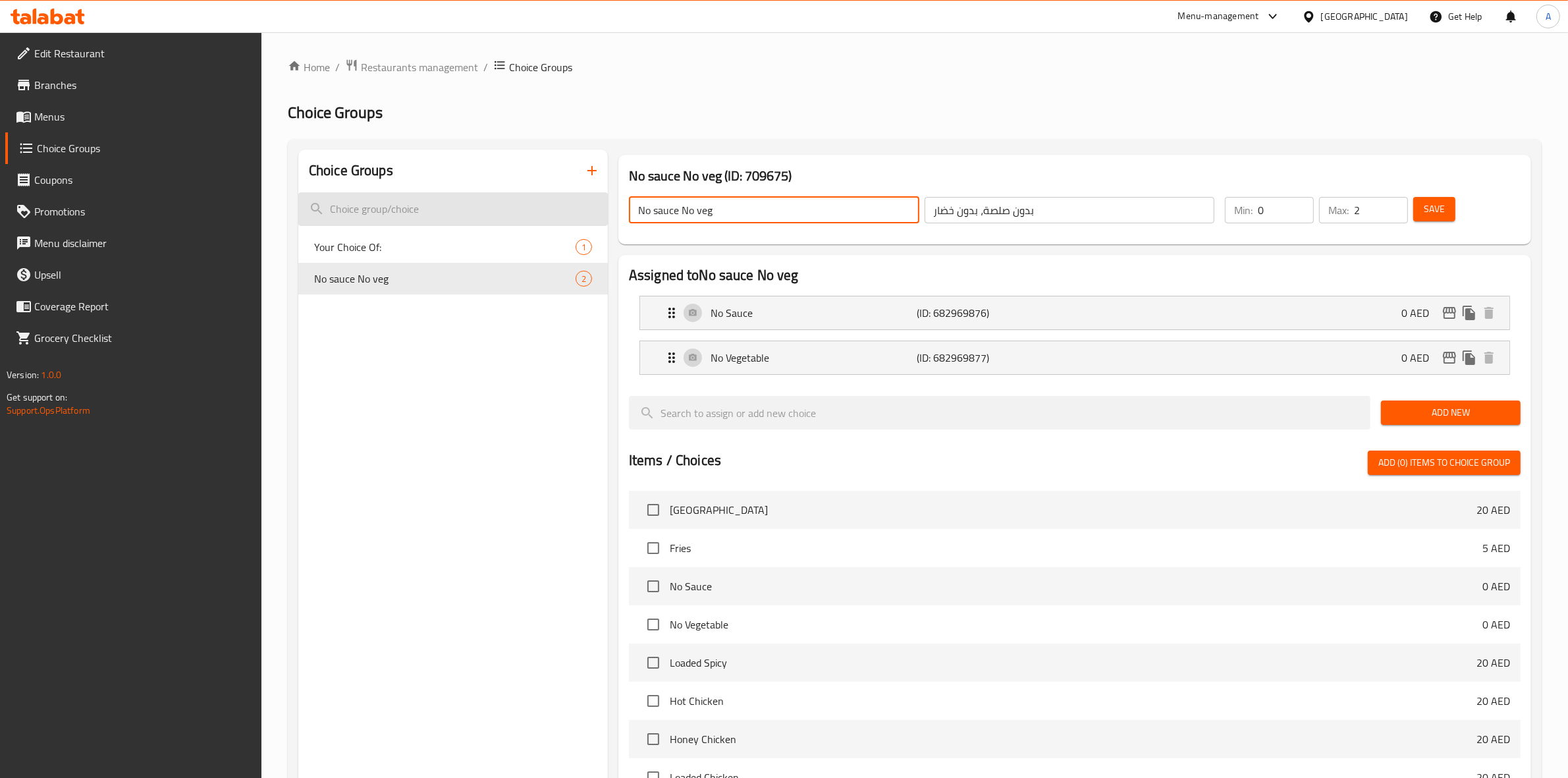
drag, startPoint x: 732, startPoint y: 206, endPoint x: 587, endPoint y: 205, distance: 145.0
click at [587, 205] on div "Choice Groups Your Choice Of: 1 No sauce No veg 2 No sauce No veg (ID: 709675) …" at bounding box center [917, 605] width 1238 height 911
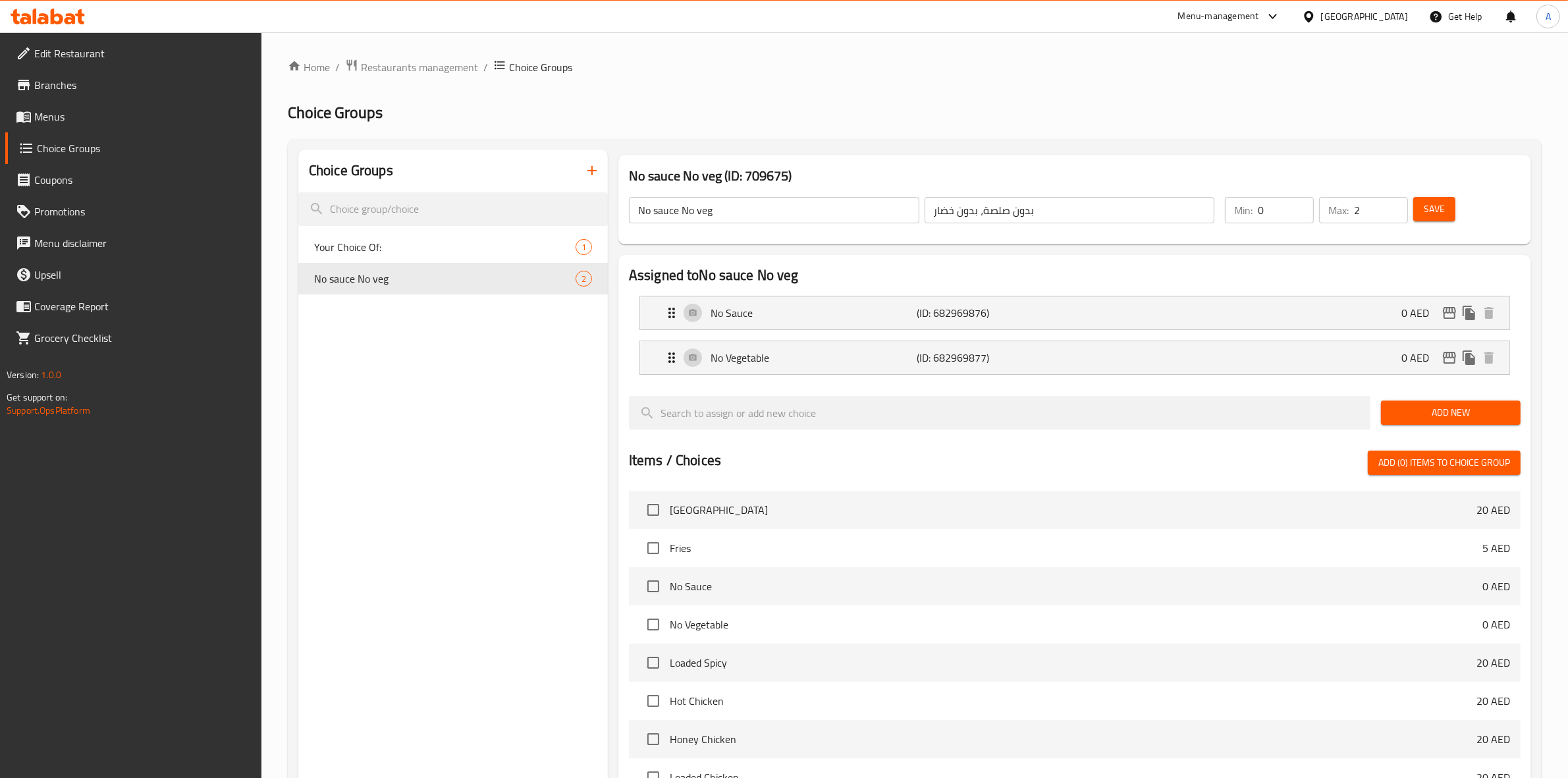
click at [903, 126] on div "Home / Restaurants management / Choice Groups Choice Groups Choice Groups Your …" at bounding box center [914, 565] width 1254 height 1012
click at [1446, 316] on icon "edit" at bounding box center [1449, 313] width 16 height 16
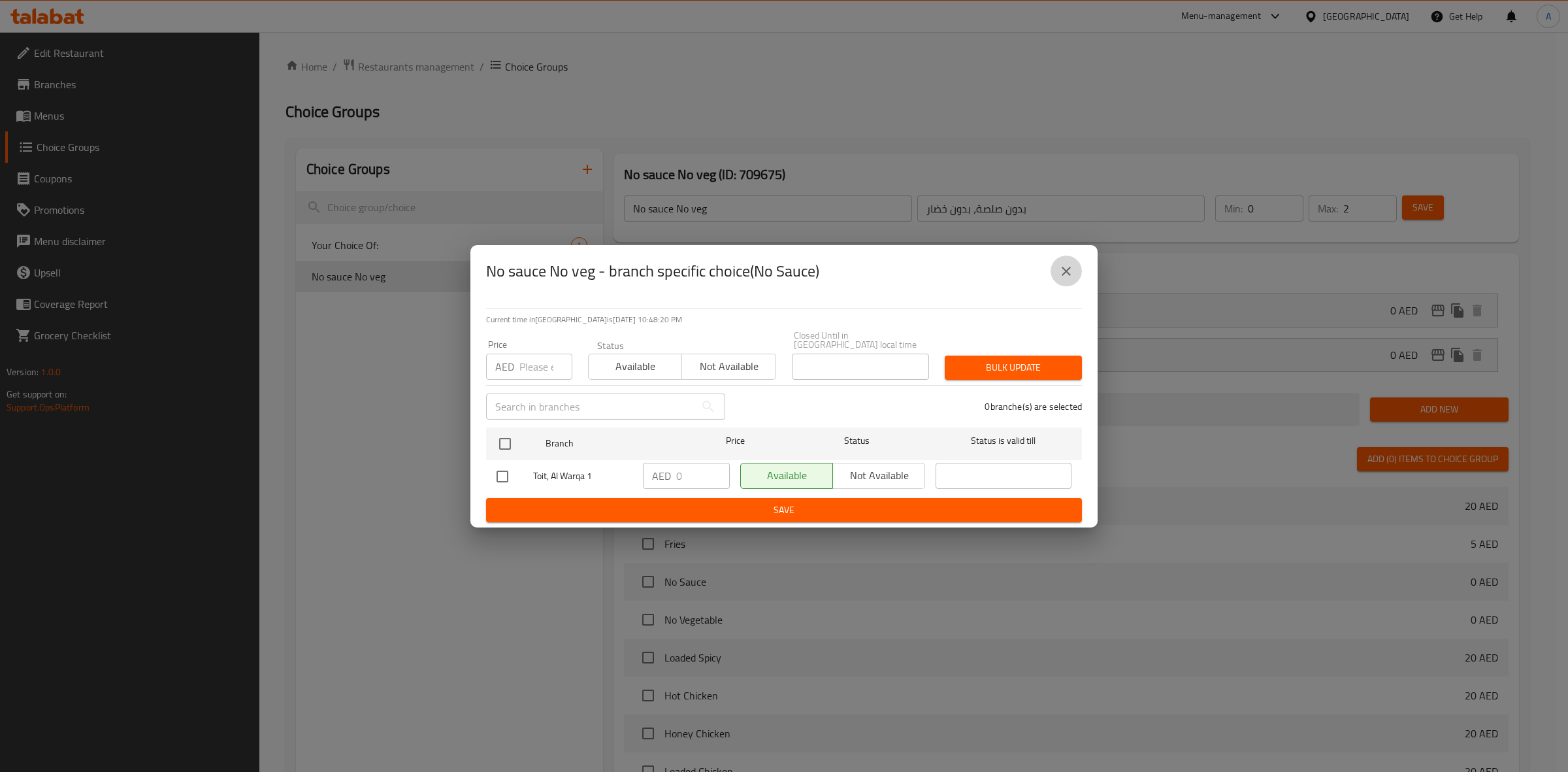
click at [1063, 274] on icon "close" at bounding box center [1066, 271] width 9 height 9
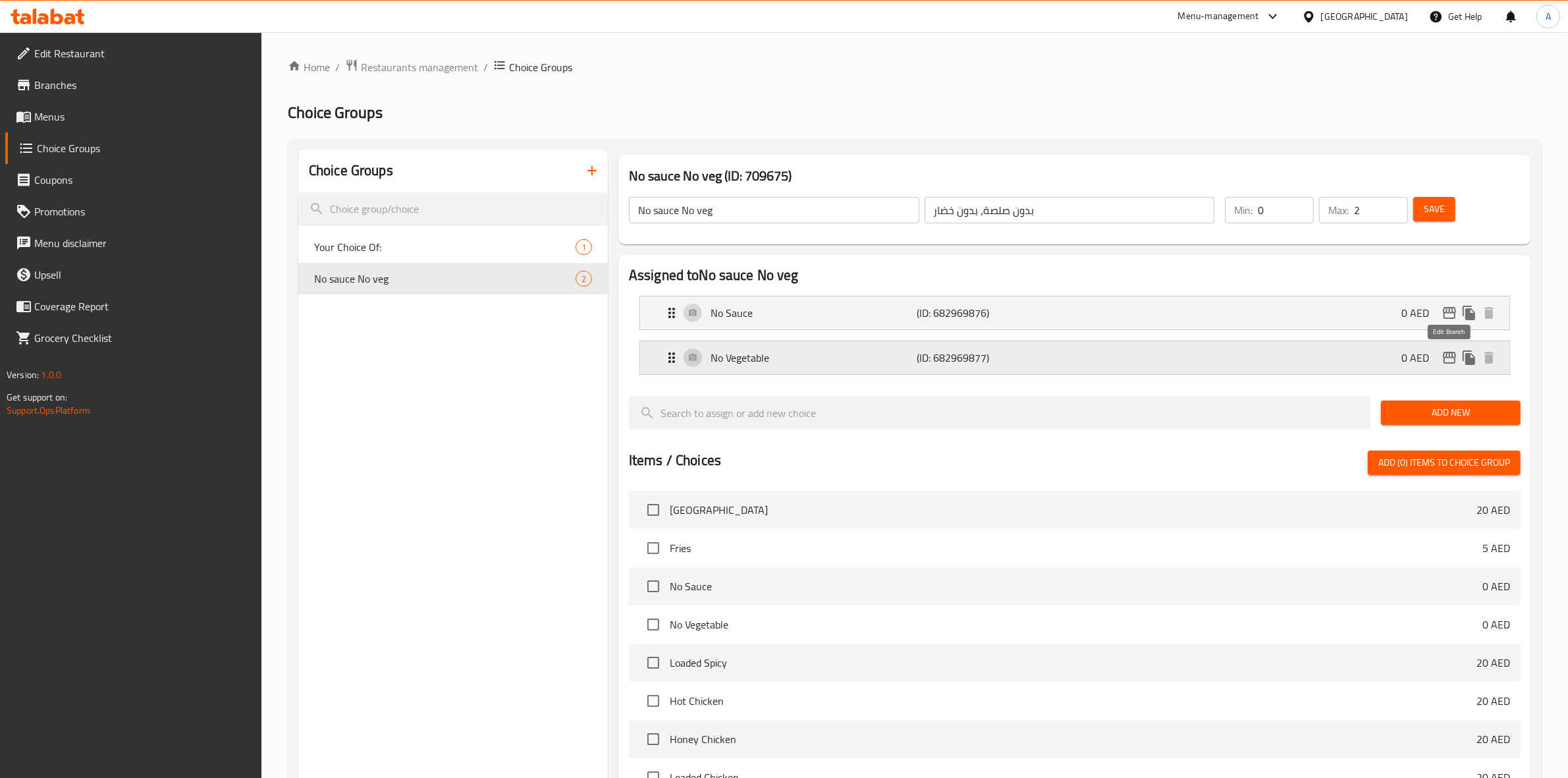
click at [1453, 359] on icon "edit" at bounding box center [1449, 357] width 16 height 16
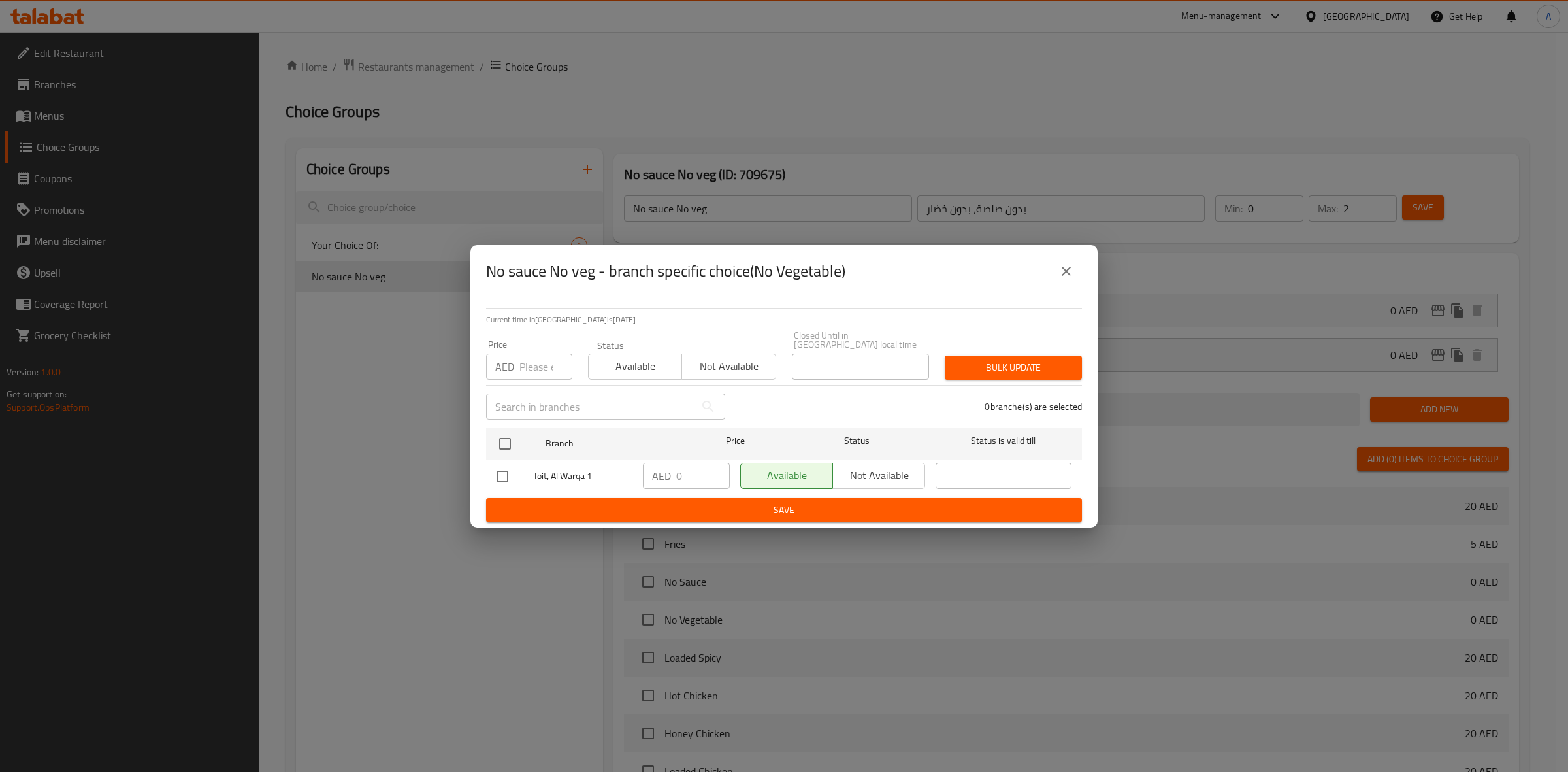
click at [1064, 262] on button "close" at bounding box center [1066, 271] width 31 height 31
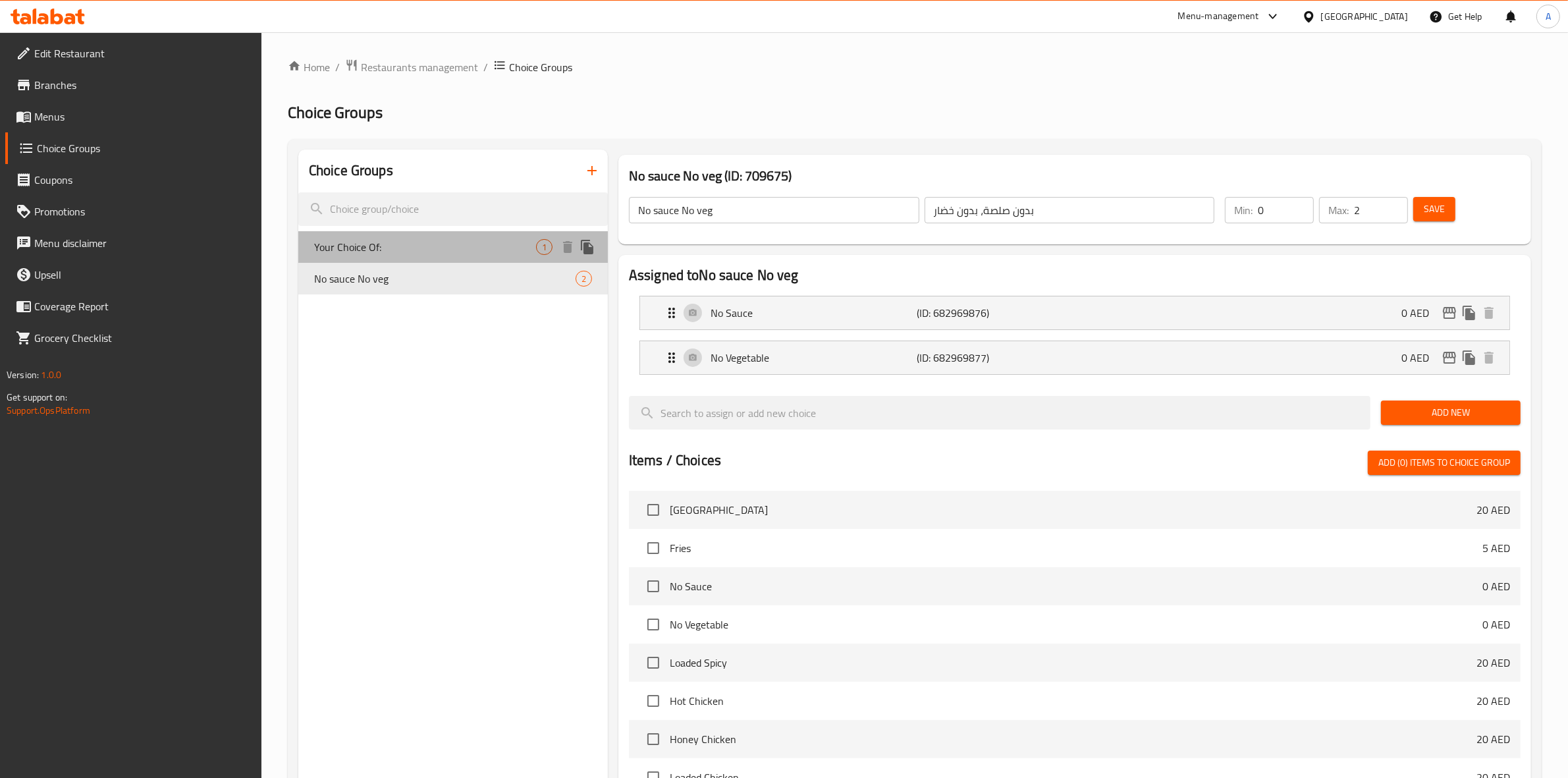
click at [362, 241] on span "Your Choice Of:" at bounding box center [425, 246] width 222 height 16
type input "Your Choice Of:"
type input "إختيارك من:"
type input "1"
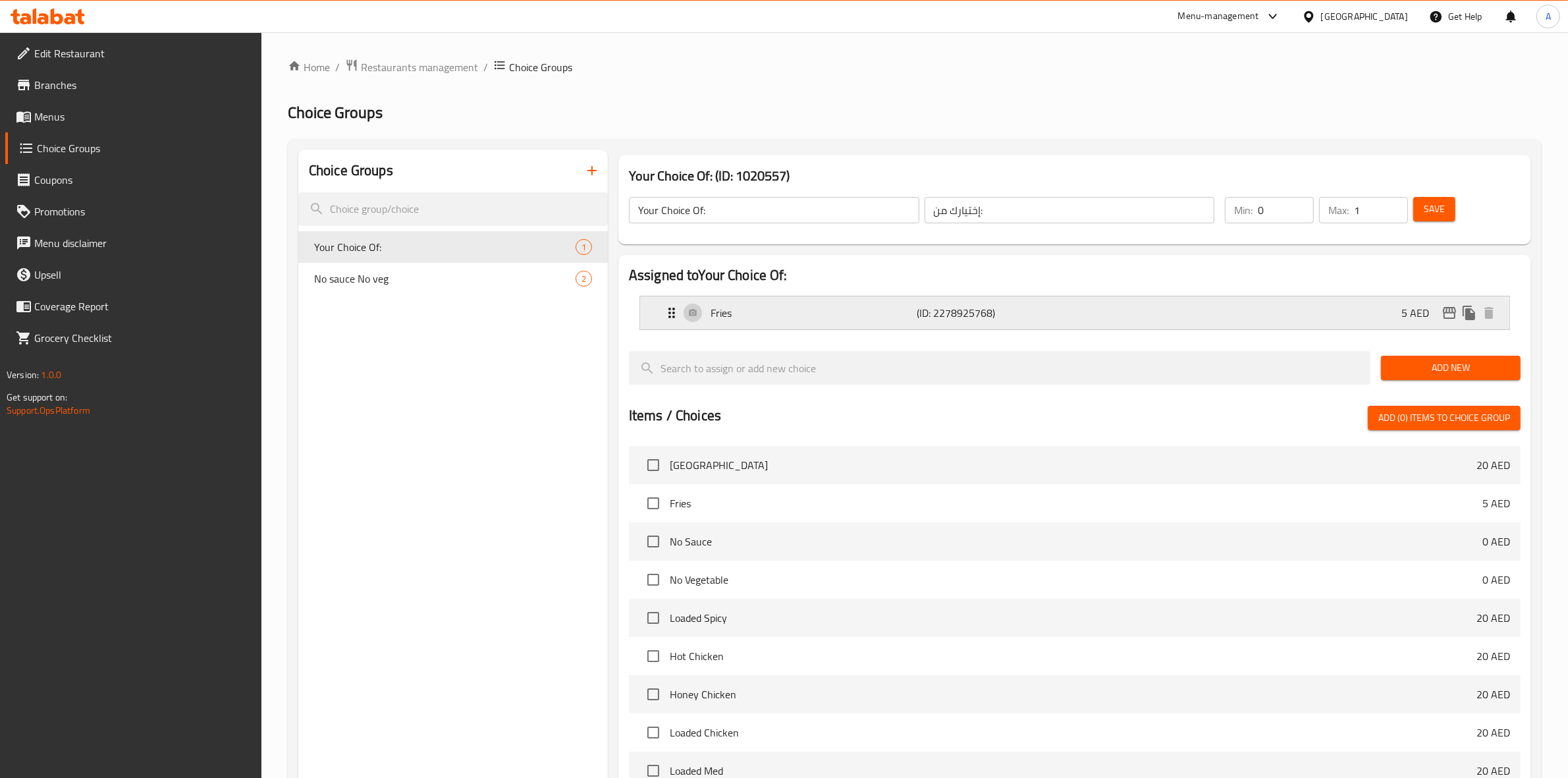
click at [1449, 305] on icon "edit" at bounding box center [1449, 313] width 16 height 16
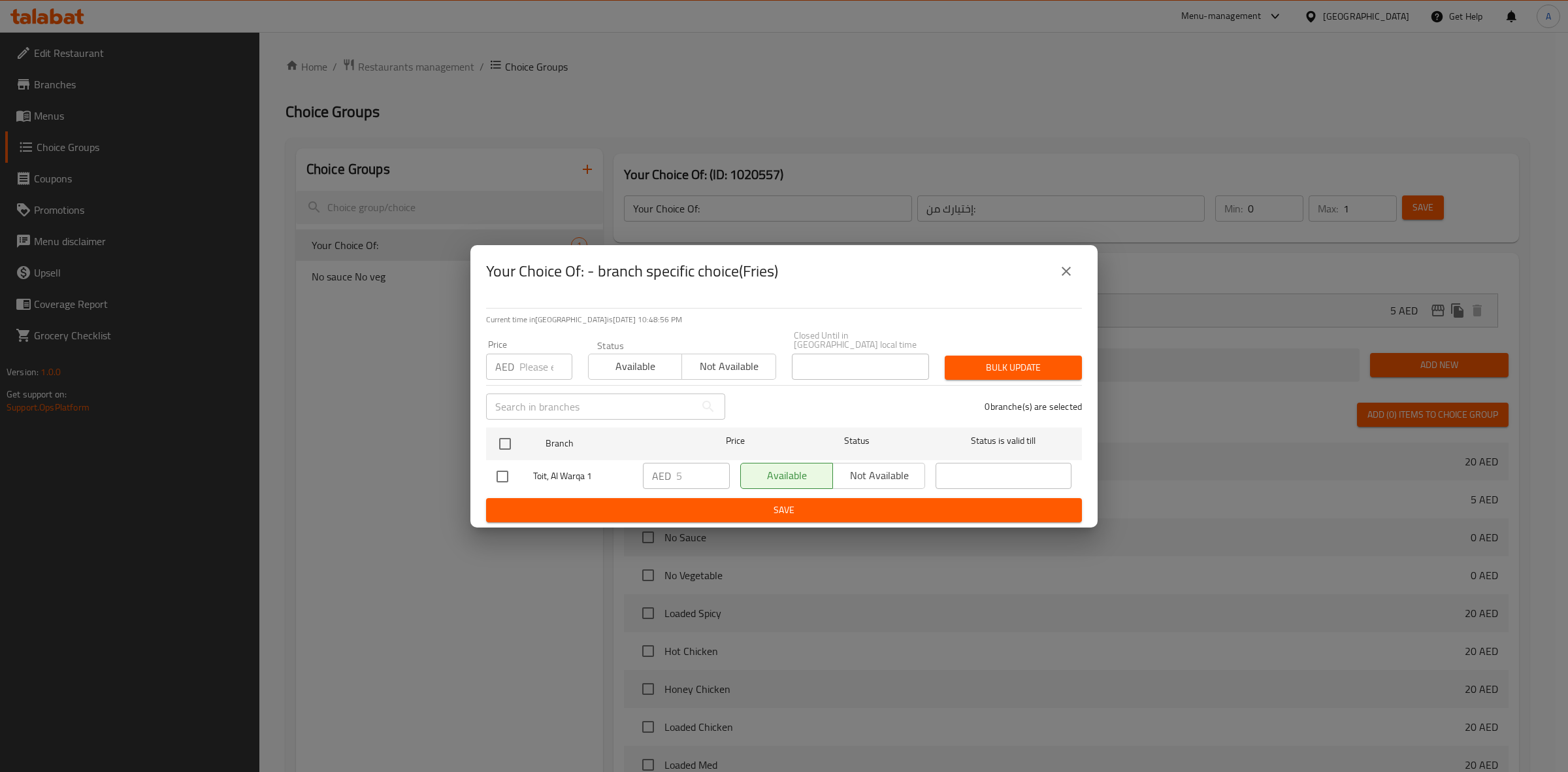
click at [1069, 274] on icon "close" at bounding box center [1066, 271] width 9 height 9
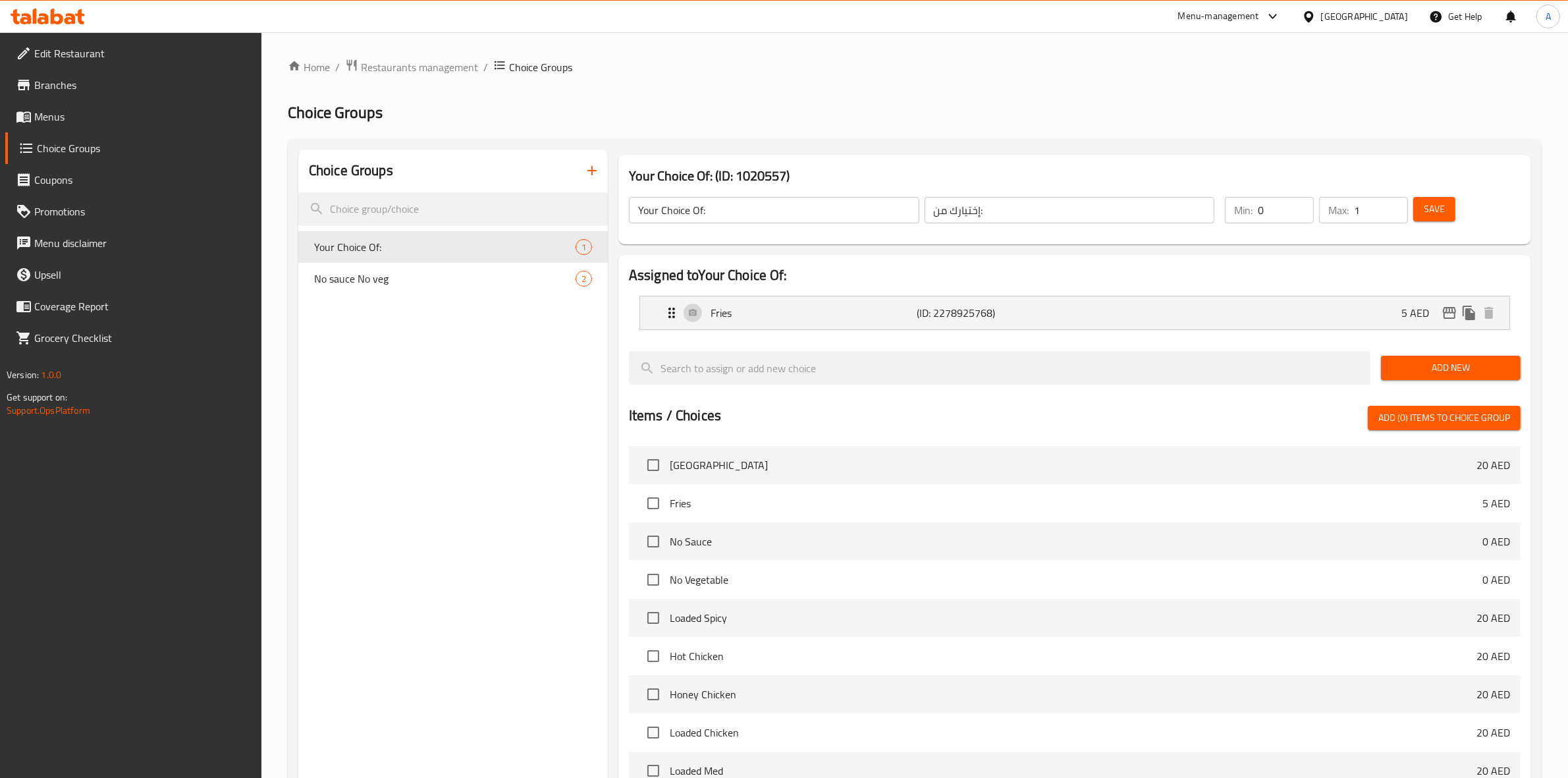
click at [86, 126] on link "Menus" at bounding box center [133, 117] width 257 height 32
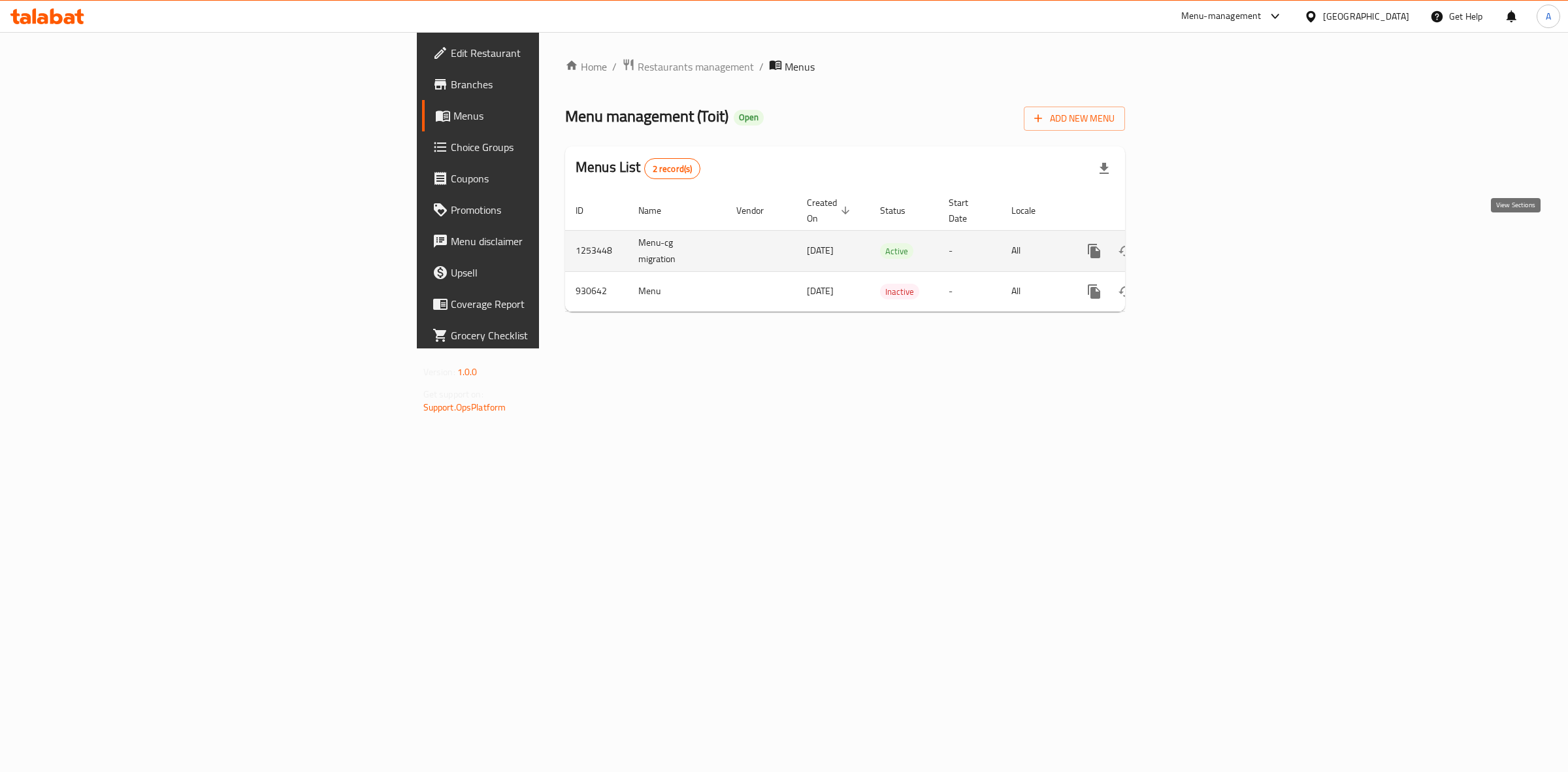
click at [1196, 243] on icon "enhanced table" at bounding box center [1188, 250] width 16 height 16
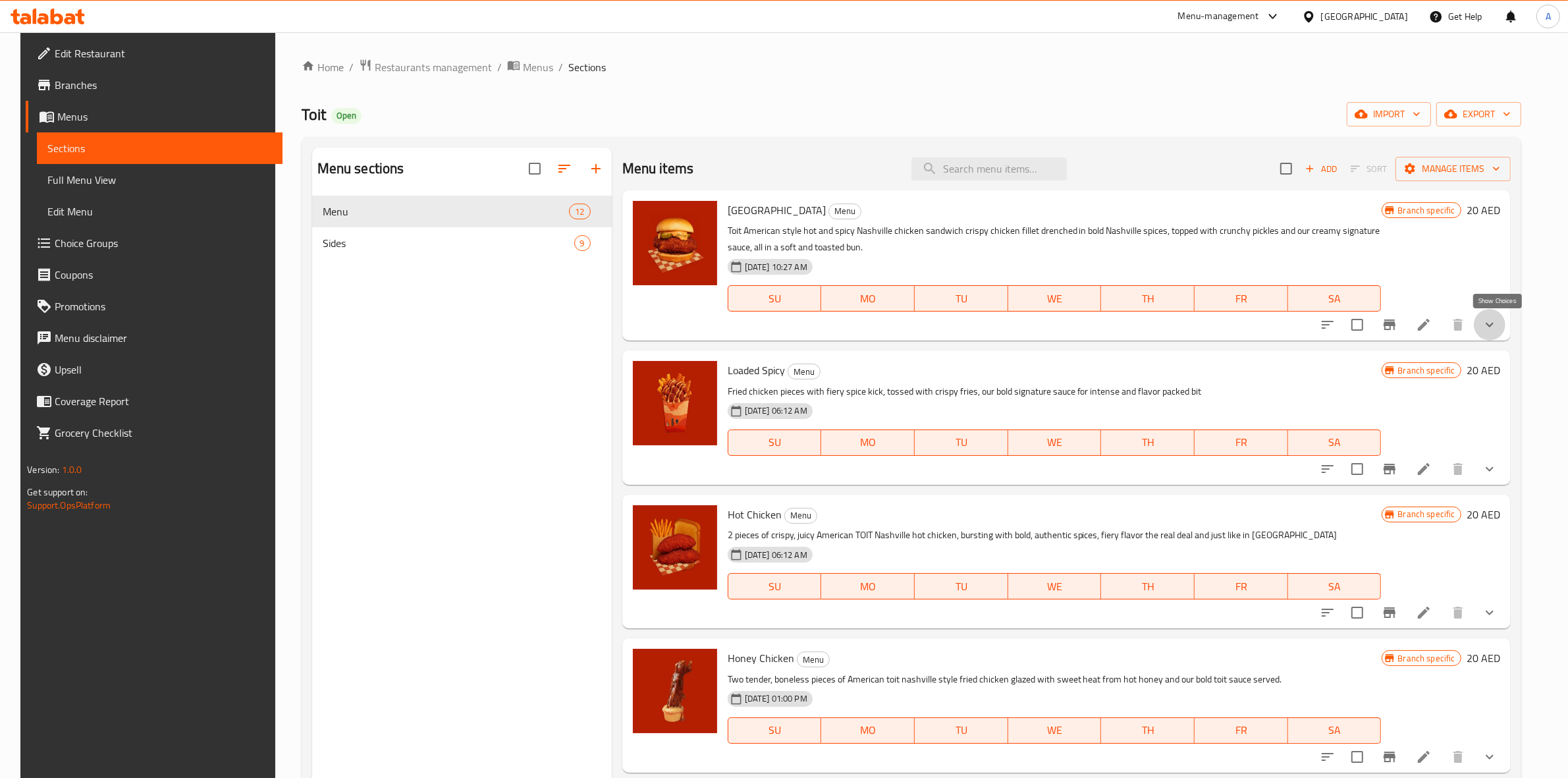
click at [1493, 324] on icon "show more" at bounding box center [1490, 325] width 8 height 5
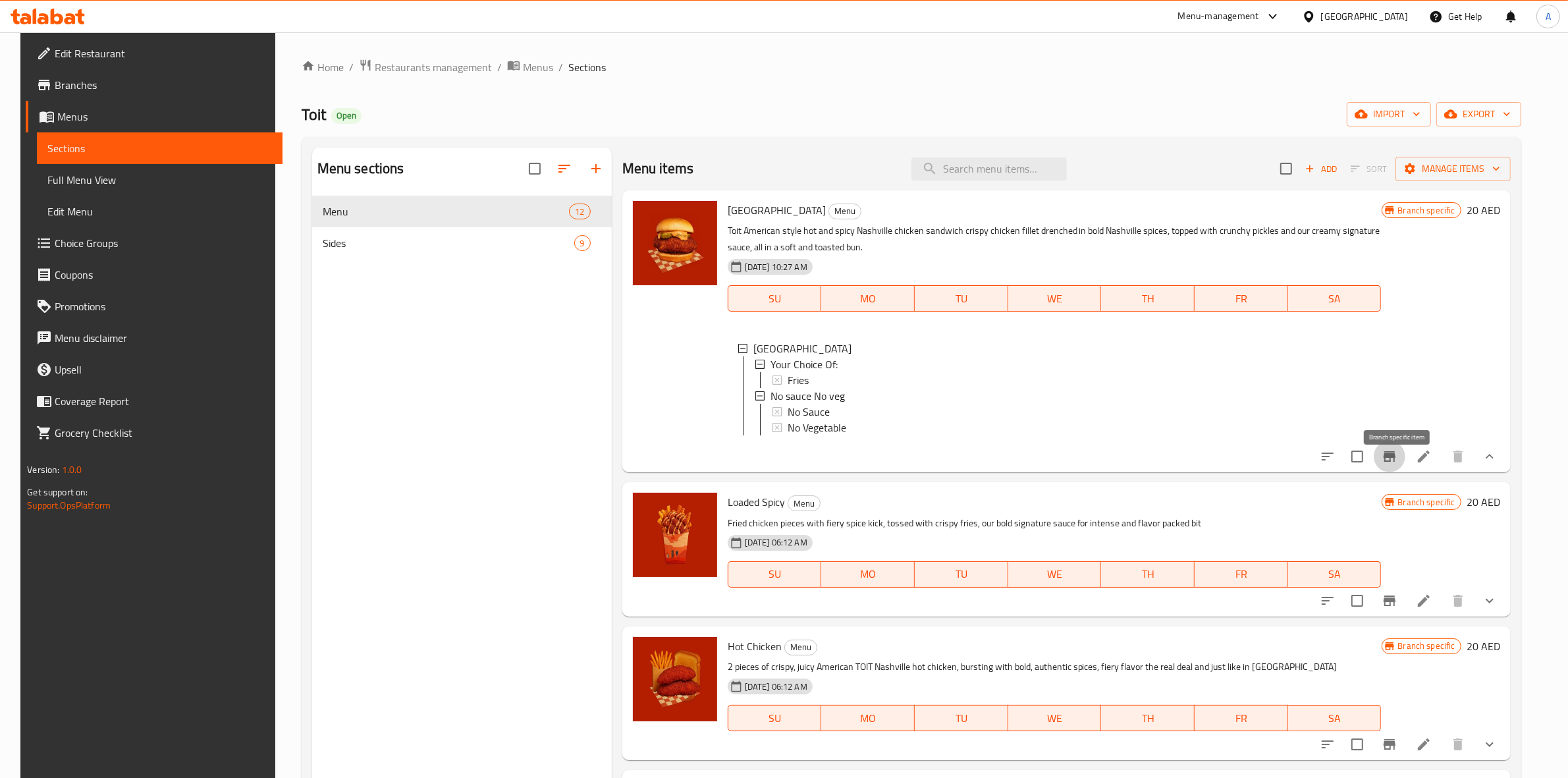
click at [1396, 462] on icon "Branch-specific-item" at bounding box center [1390, 456] width 12 height 11
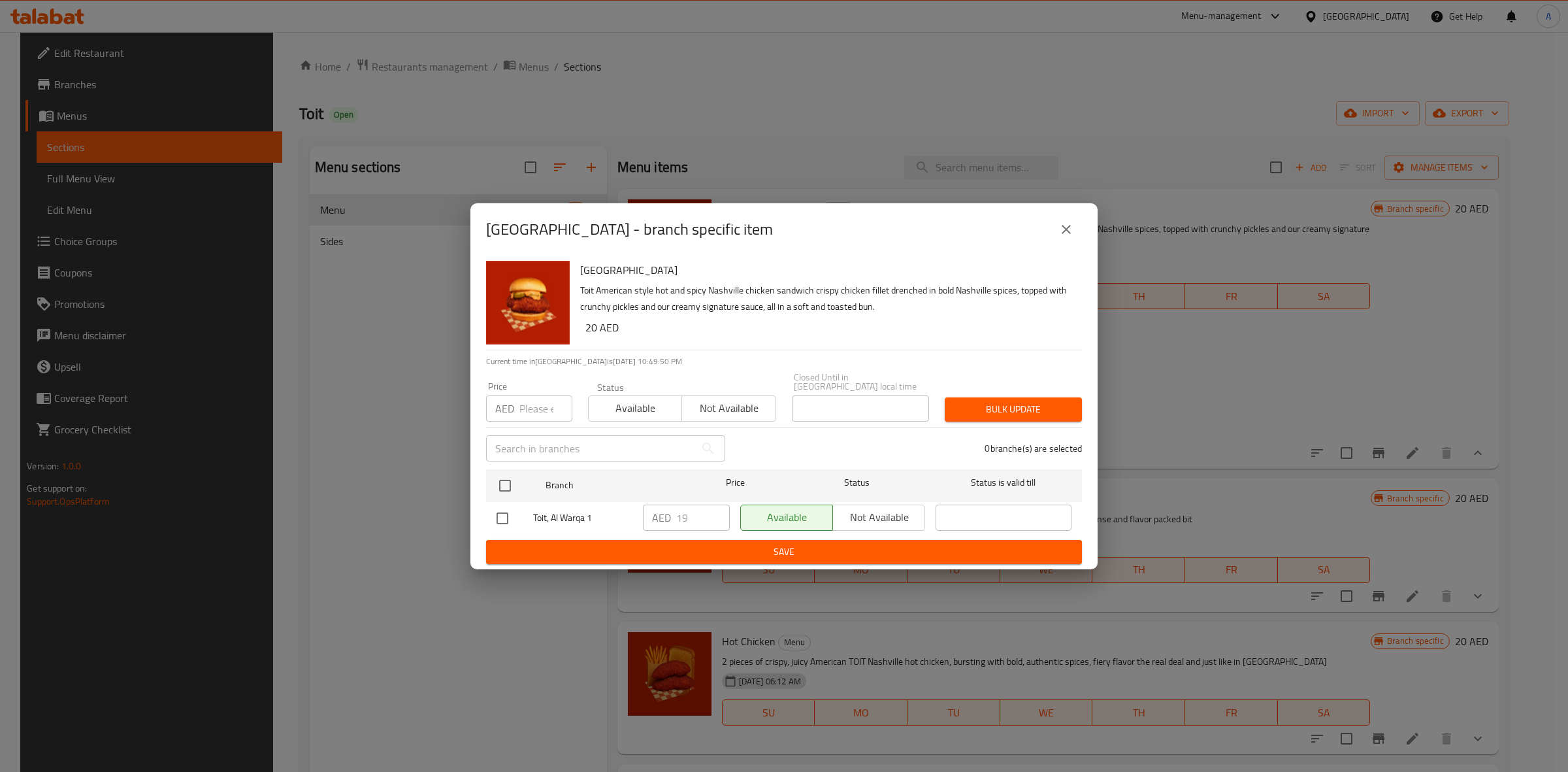
click at [1071, 231] on icon "close" at bounding box center [1066, 229] width 16 height 16
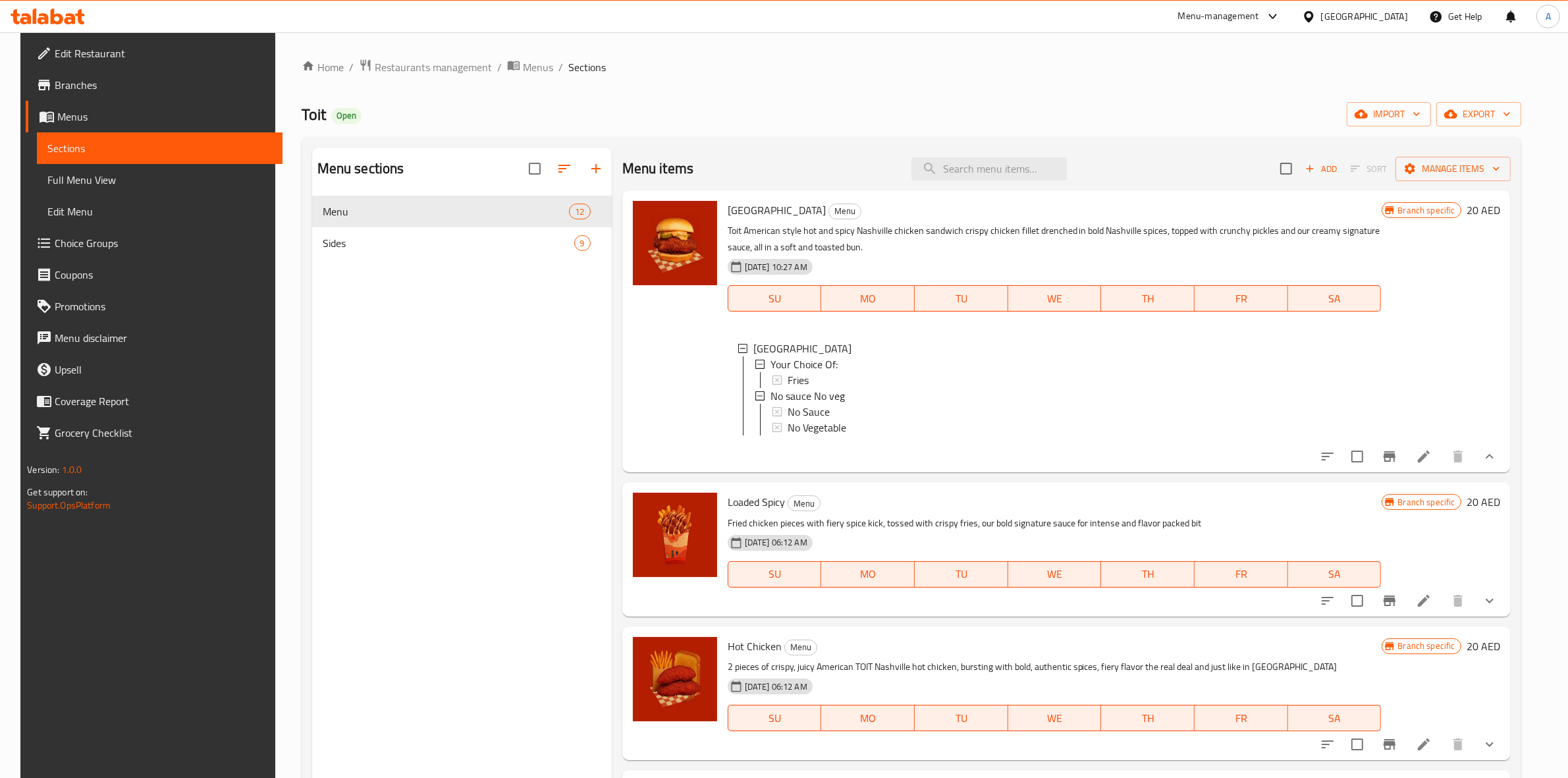
click at [1504, 617] on button "show more" at bounding box center [1490, 601] width 32 height 32
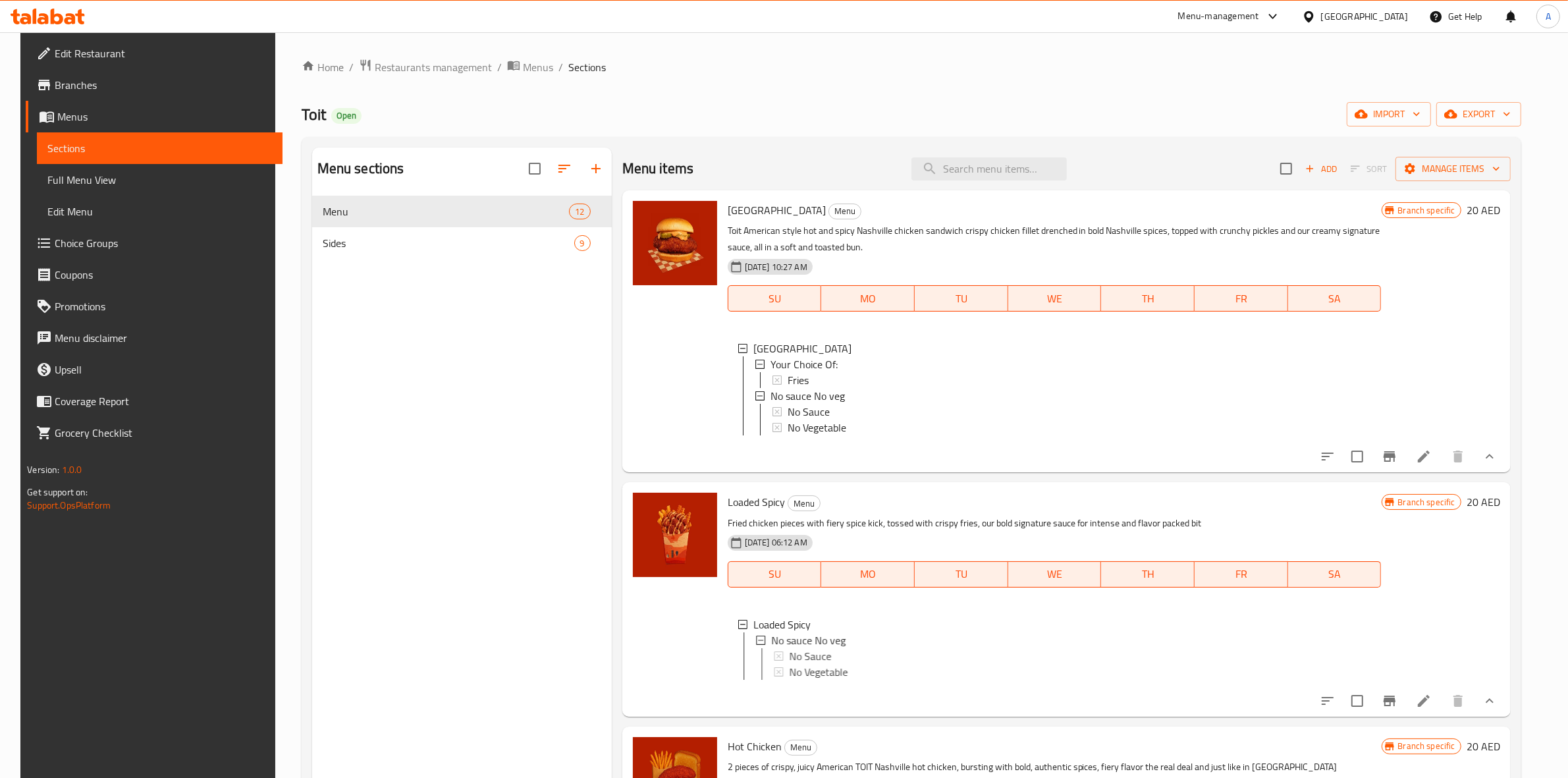
scroll to position [165, 0]
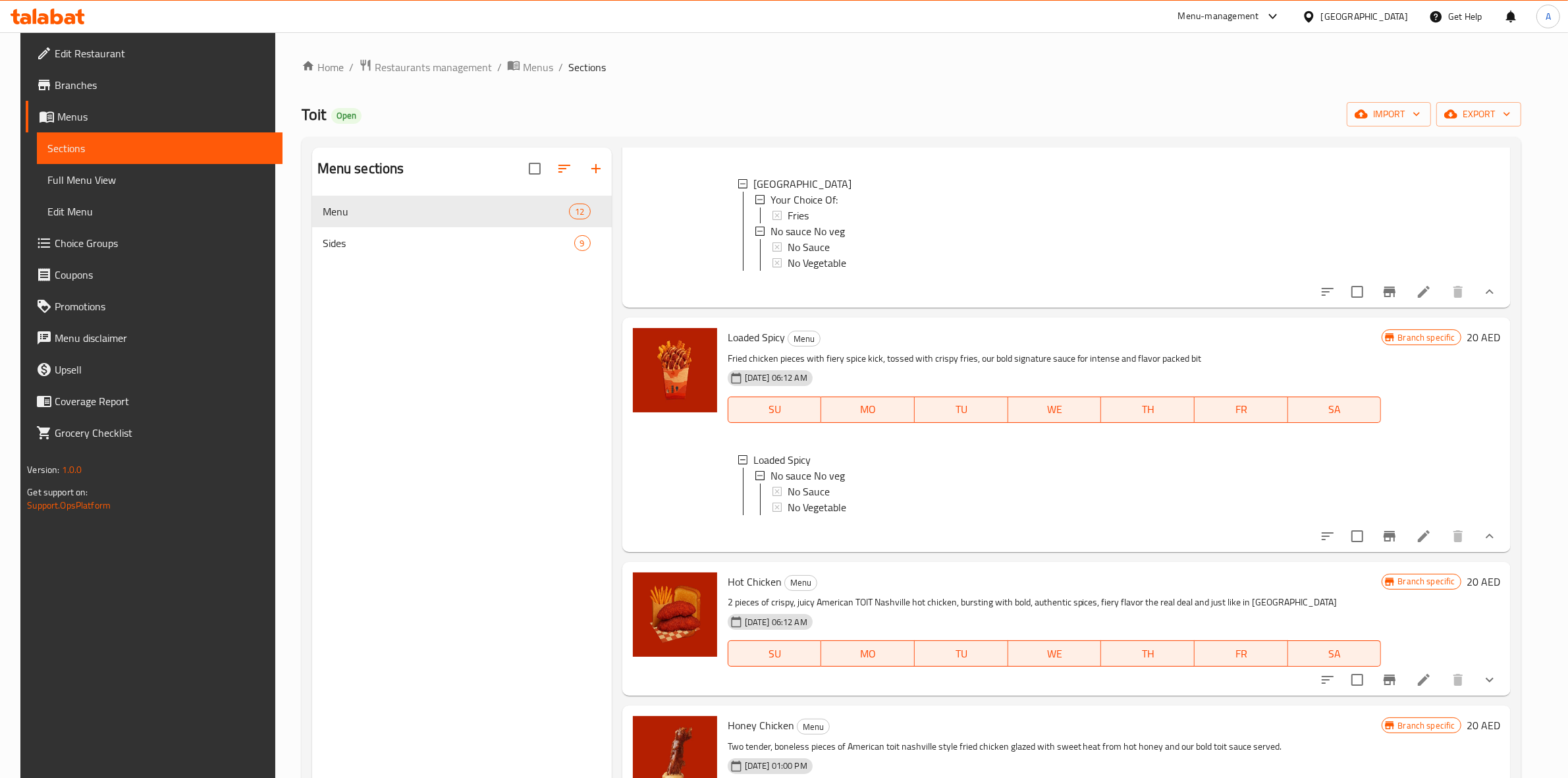
click at [1398, 544] on icon "Branch-specific-item" at bounding box center [1390, 535] width 16 height 16
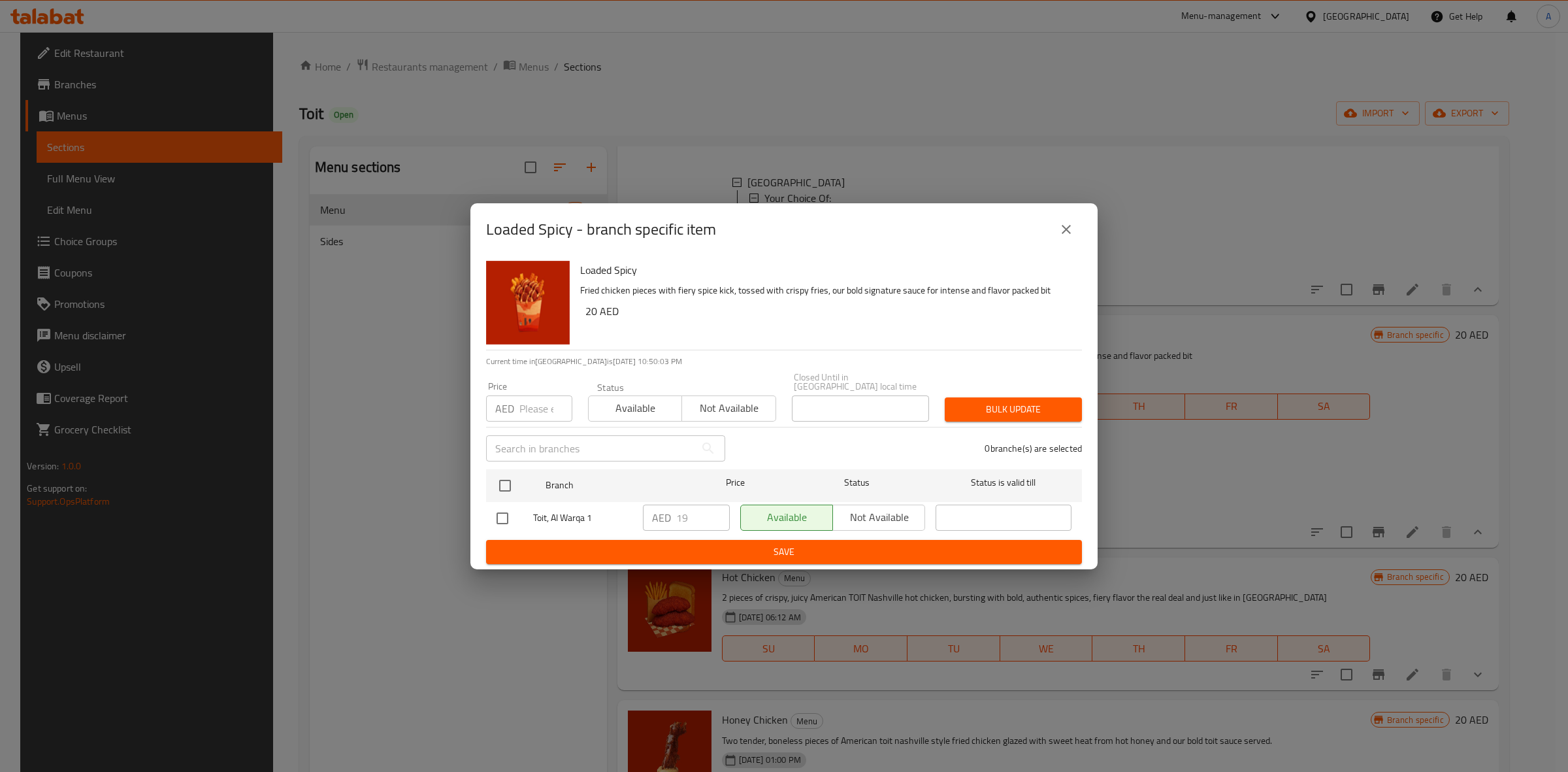
click at [1068, 237] on icon "close" at bounding box center [1066, 229] width 16 height 16
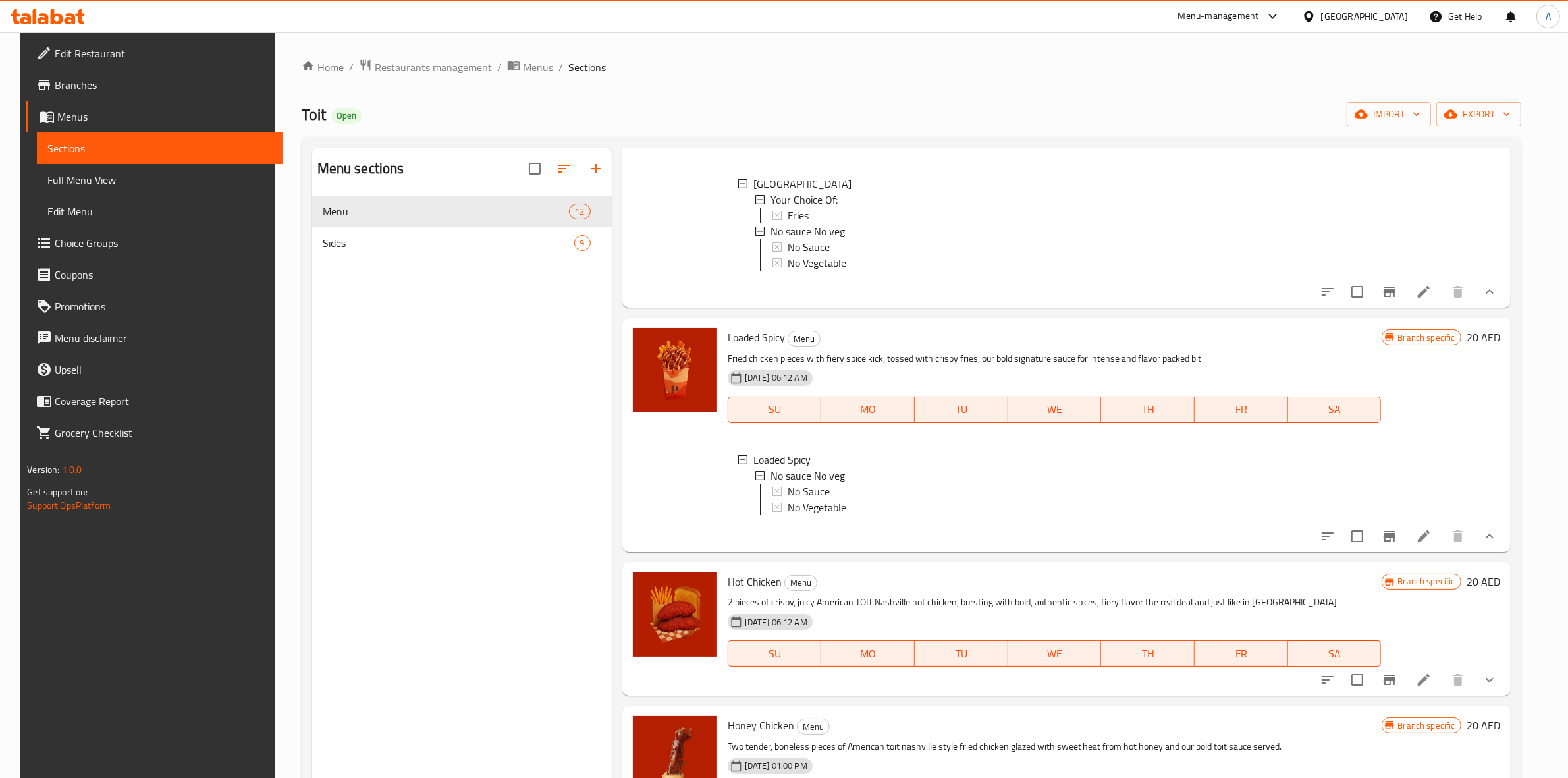
click at [1498, 688] on icon "show more" at bounding box center [1490, 679] width 16 height 16
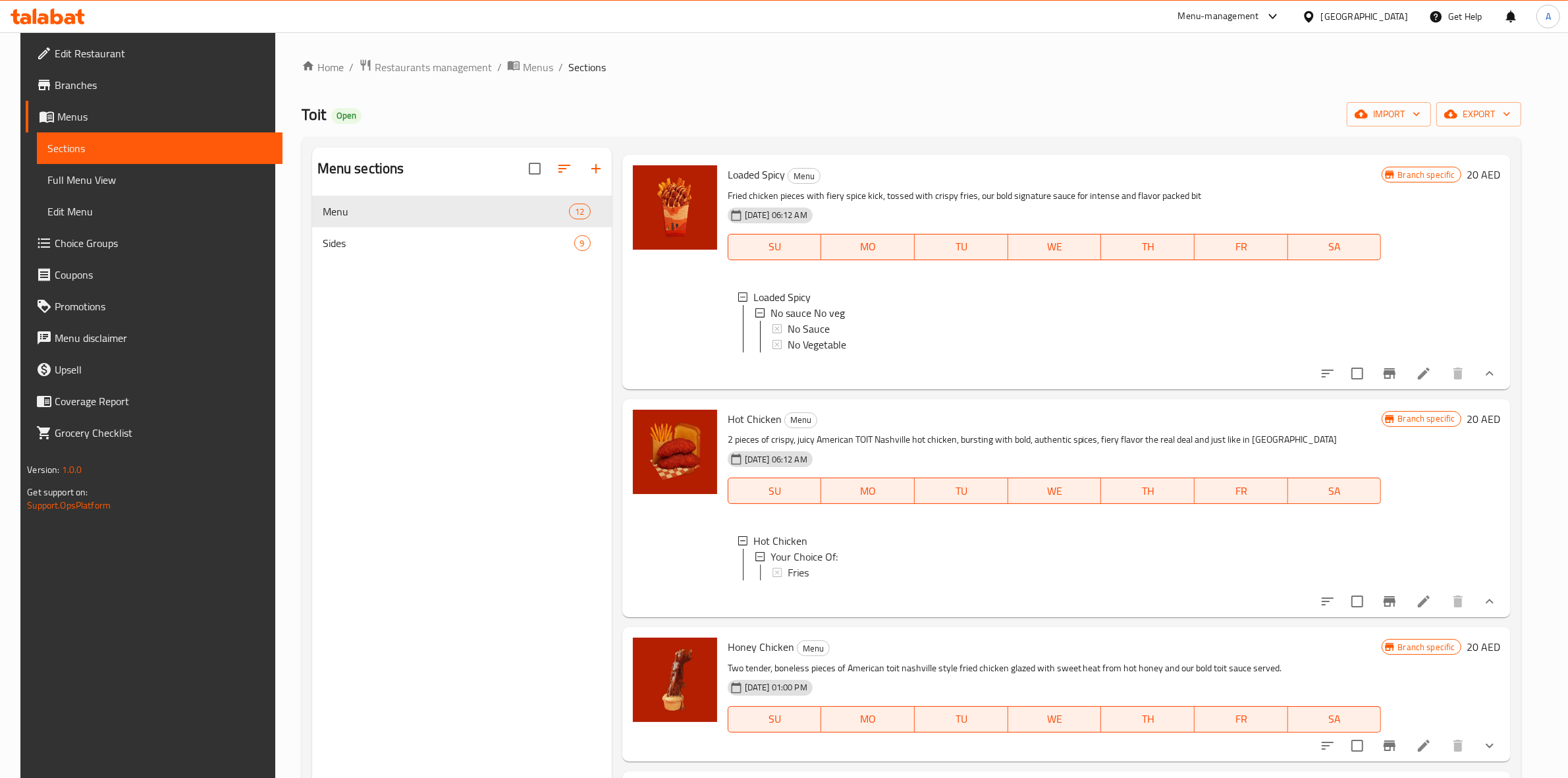
scroll to position [329, 0]
click at [1395, 605] on icon "Branch-specific-item" at bounding box center [1390, 600] width 12 height 11
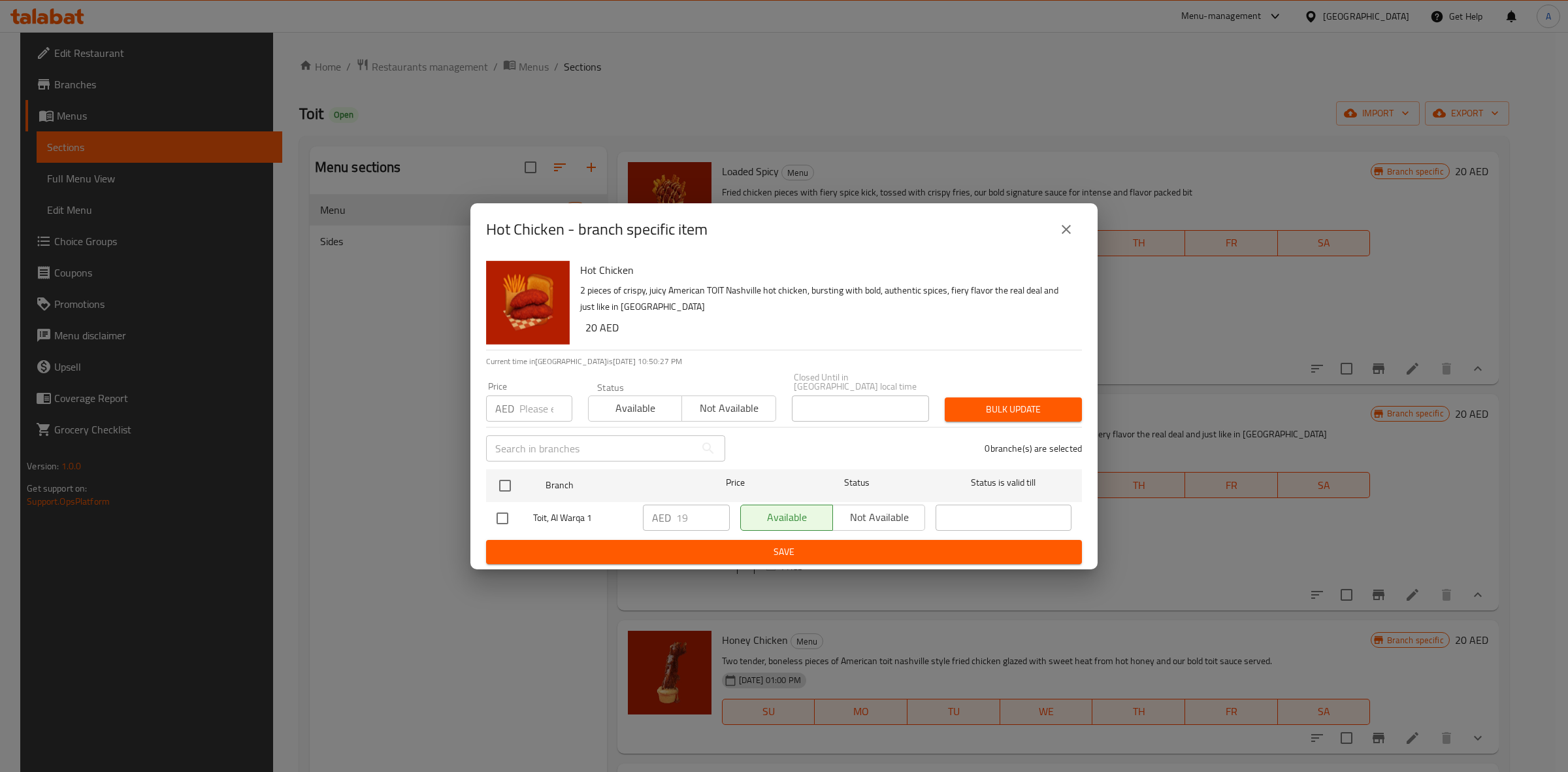
click at [1072, 222] on icon "close" at bounding box center [1066, 229] width 16 height 16
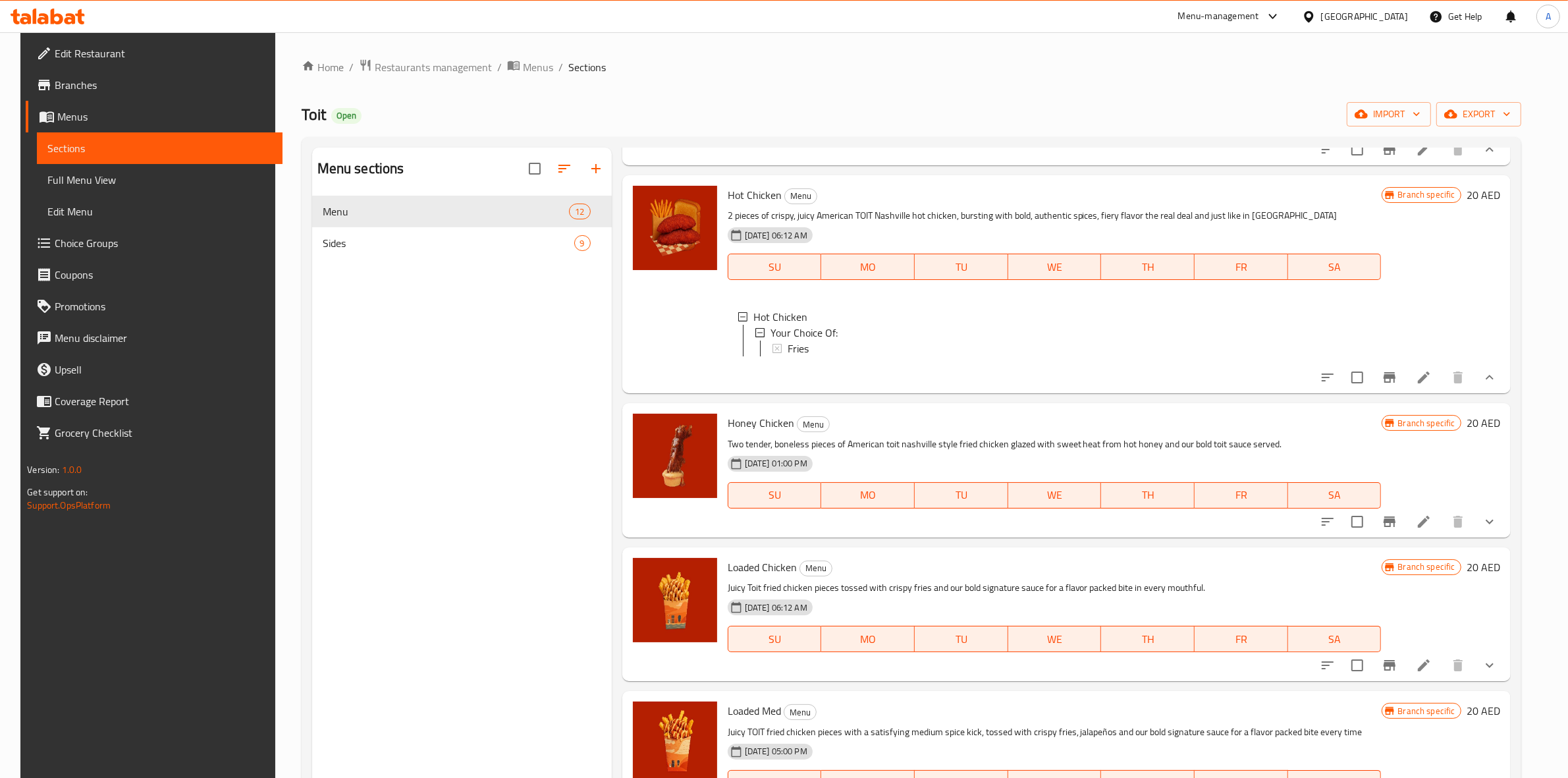
scroll to position [576, 0]
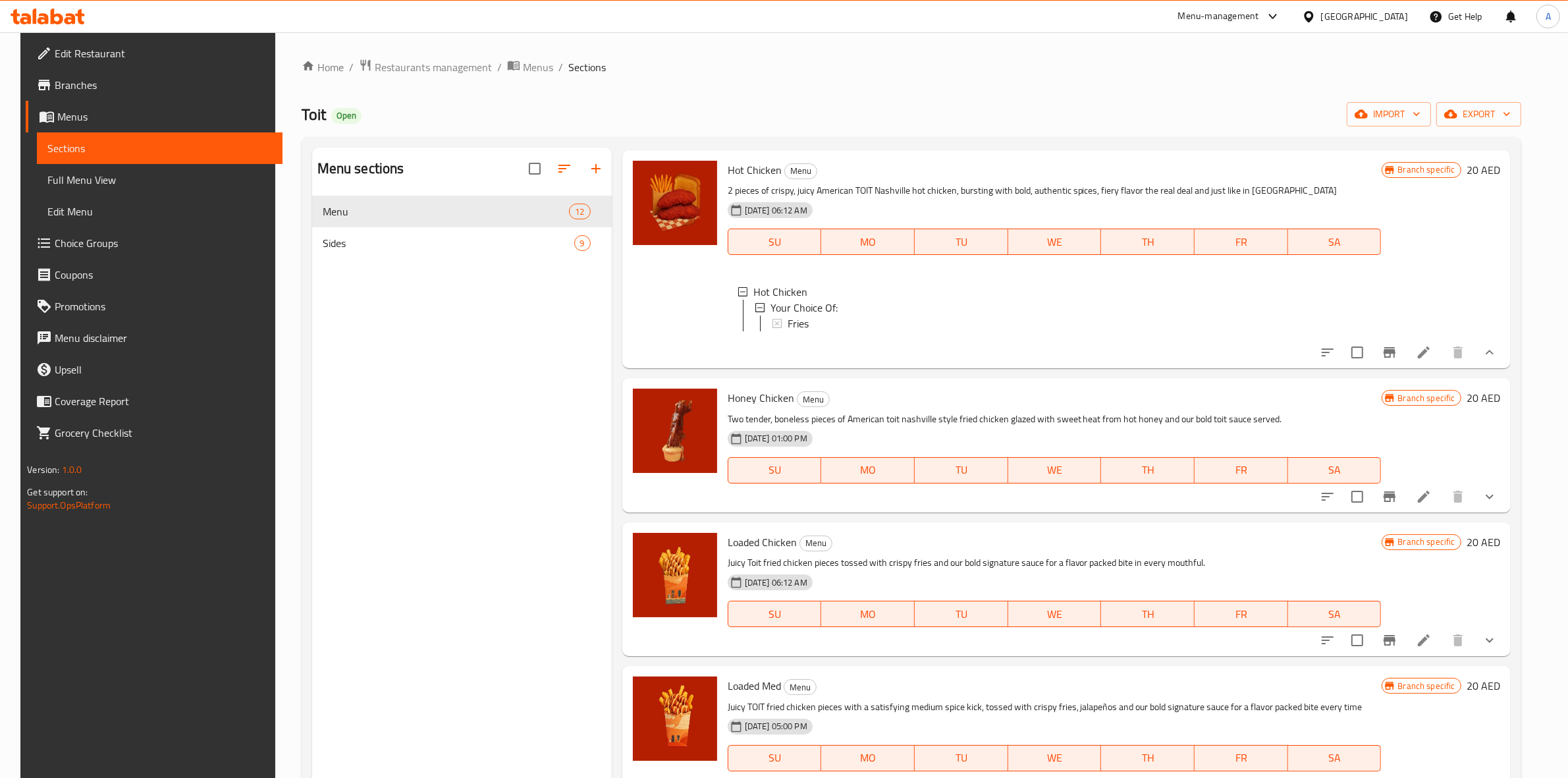
click at [1498, 505] on icon "show more" at bounding box center [1490, 496] width 16 height 16
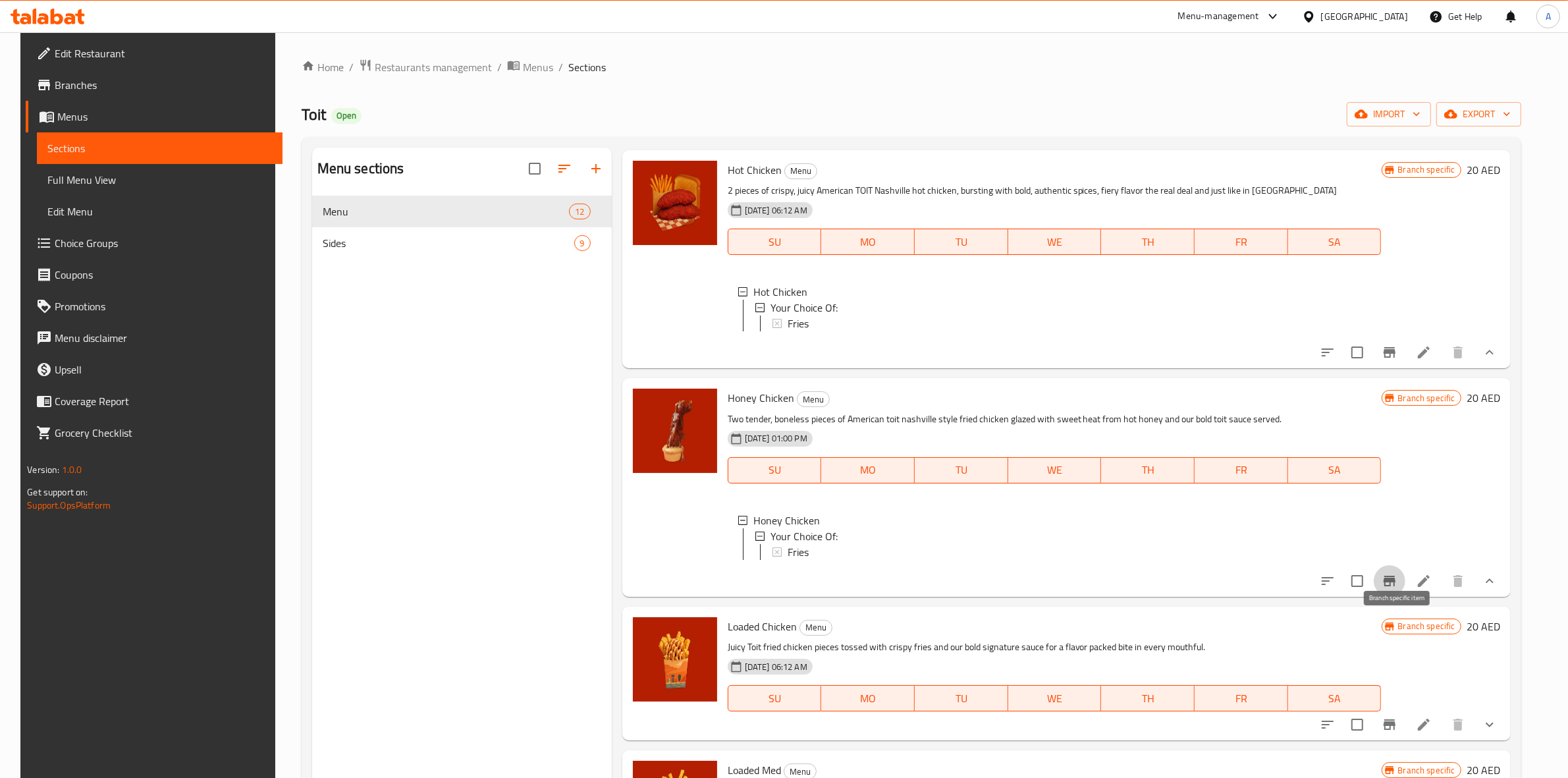
click at [1395, 586] on icon "Branch-specific-item" at bounding box center [1390, 581] width 12 height 11
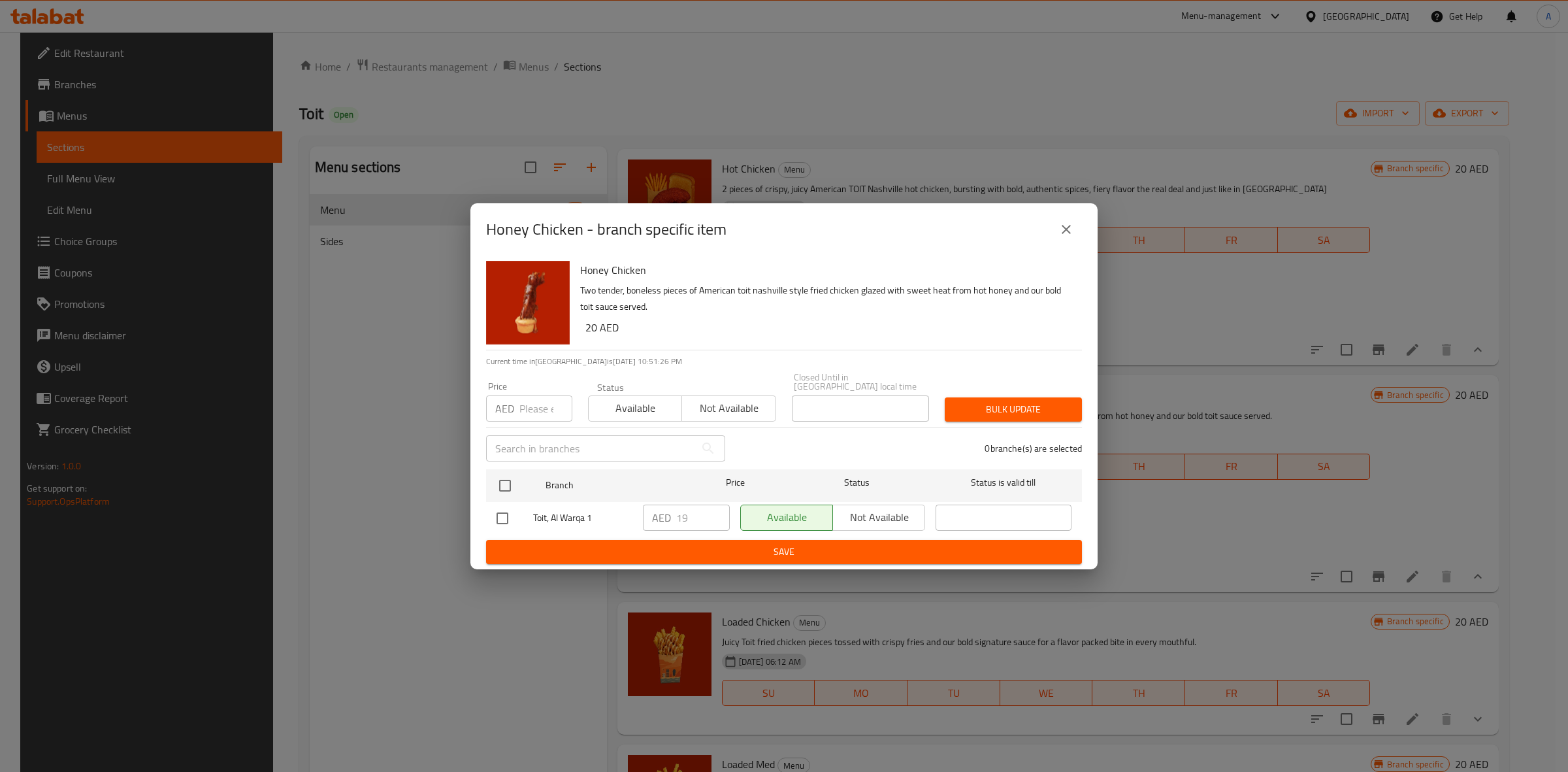
click at [1065, 224] on icon "close" at bounding box center [1066, 229] width 16 height 16
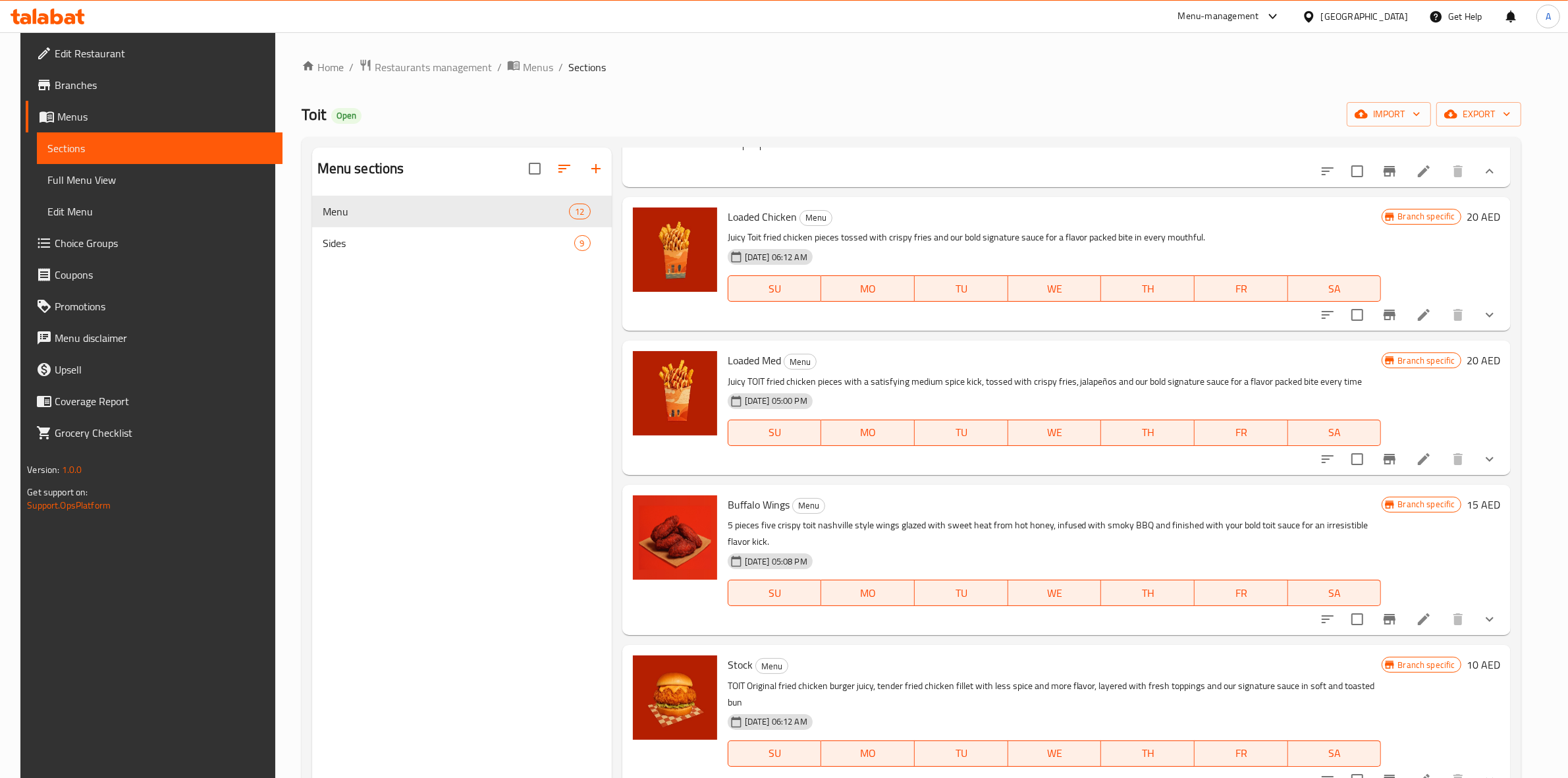
scroll to position [988, 0]
click at [1398, 321] on icon "Branch-specific-item" at bounding box center [1390, 313] width 16 height 16
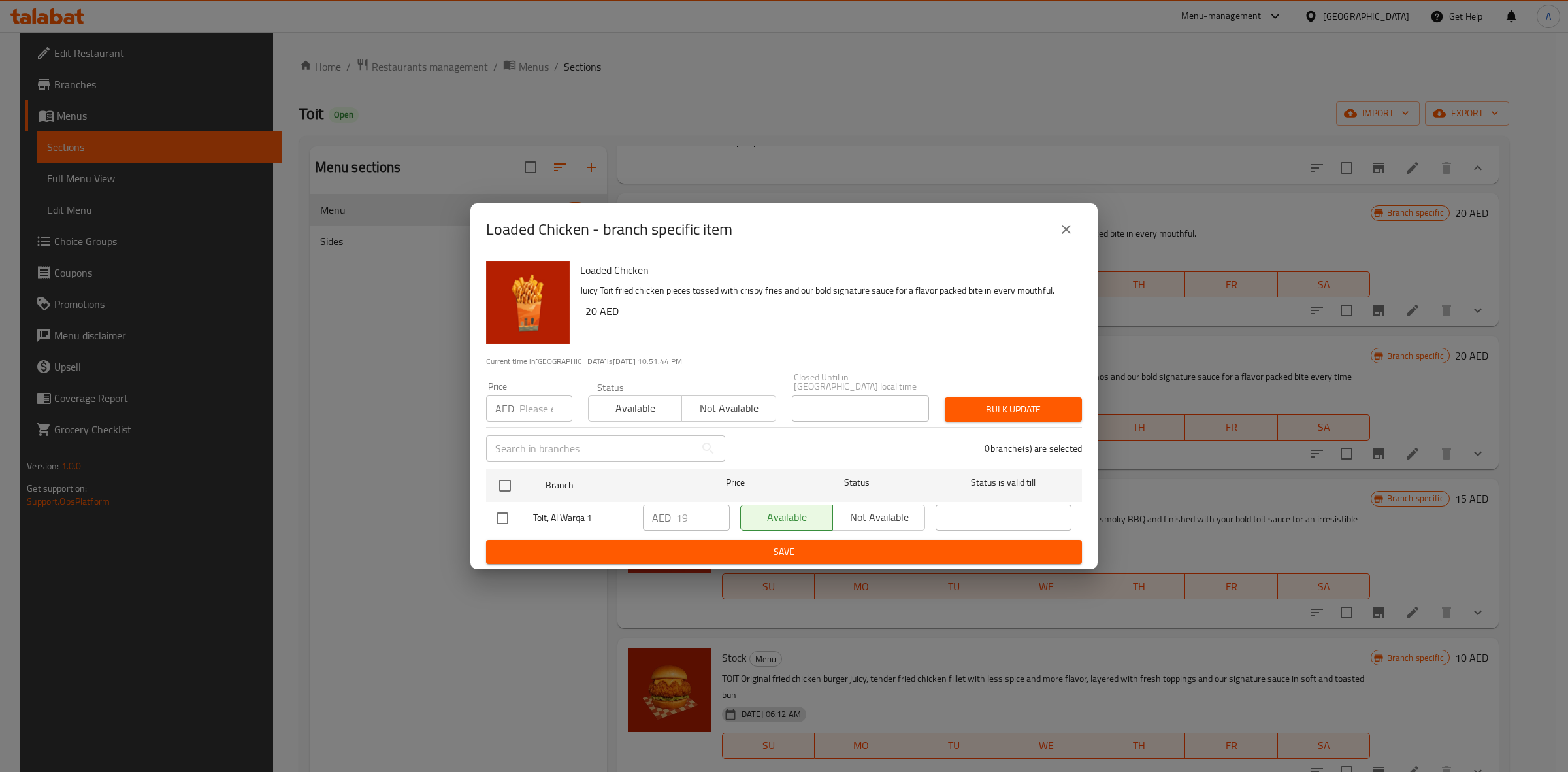
click at [1067, 227] on icon "close" at bounding box center [1066, 229] width 9 height 9
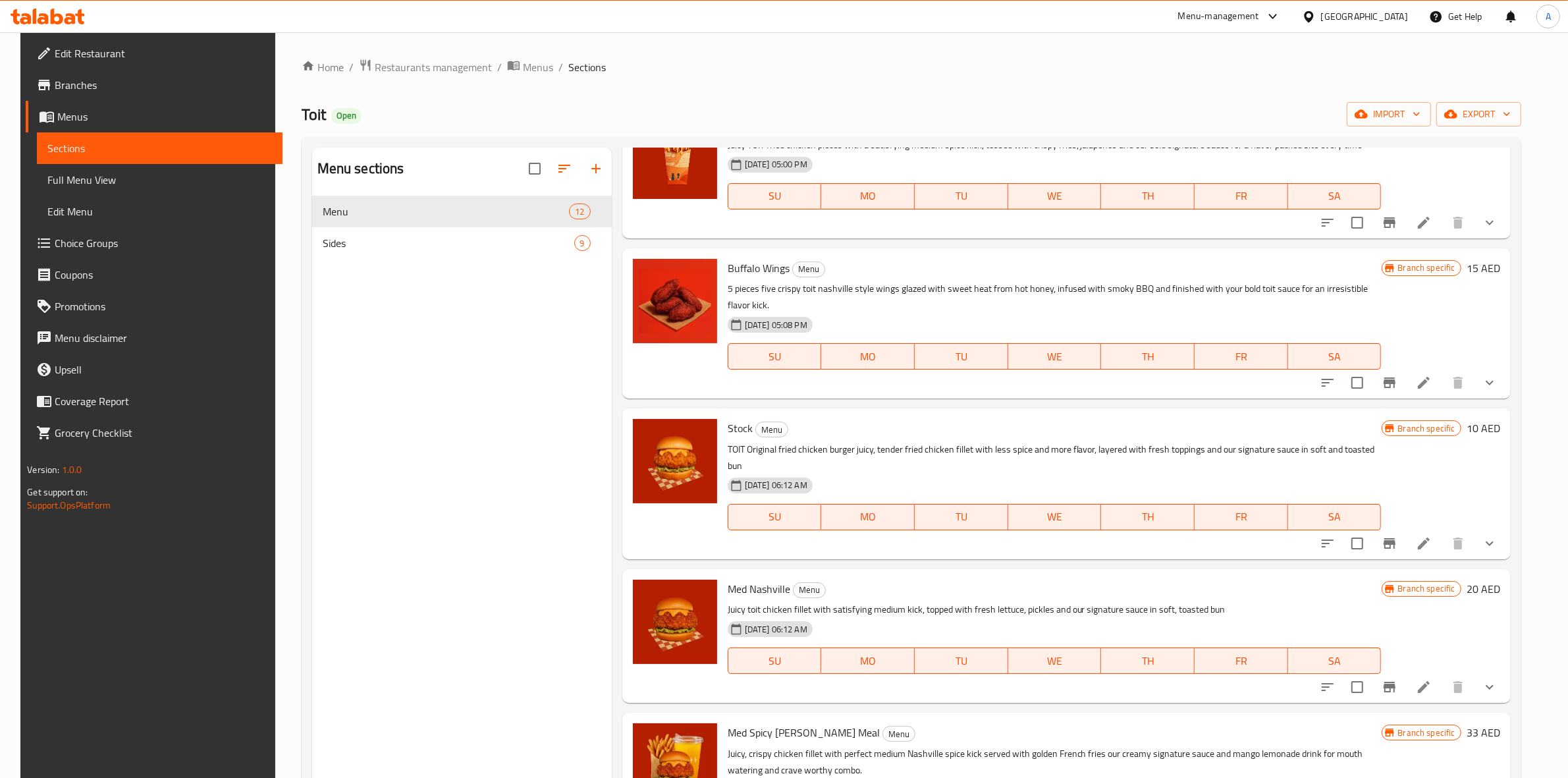
scroll to position [1317, 0]
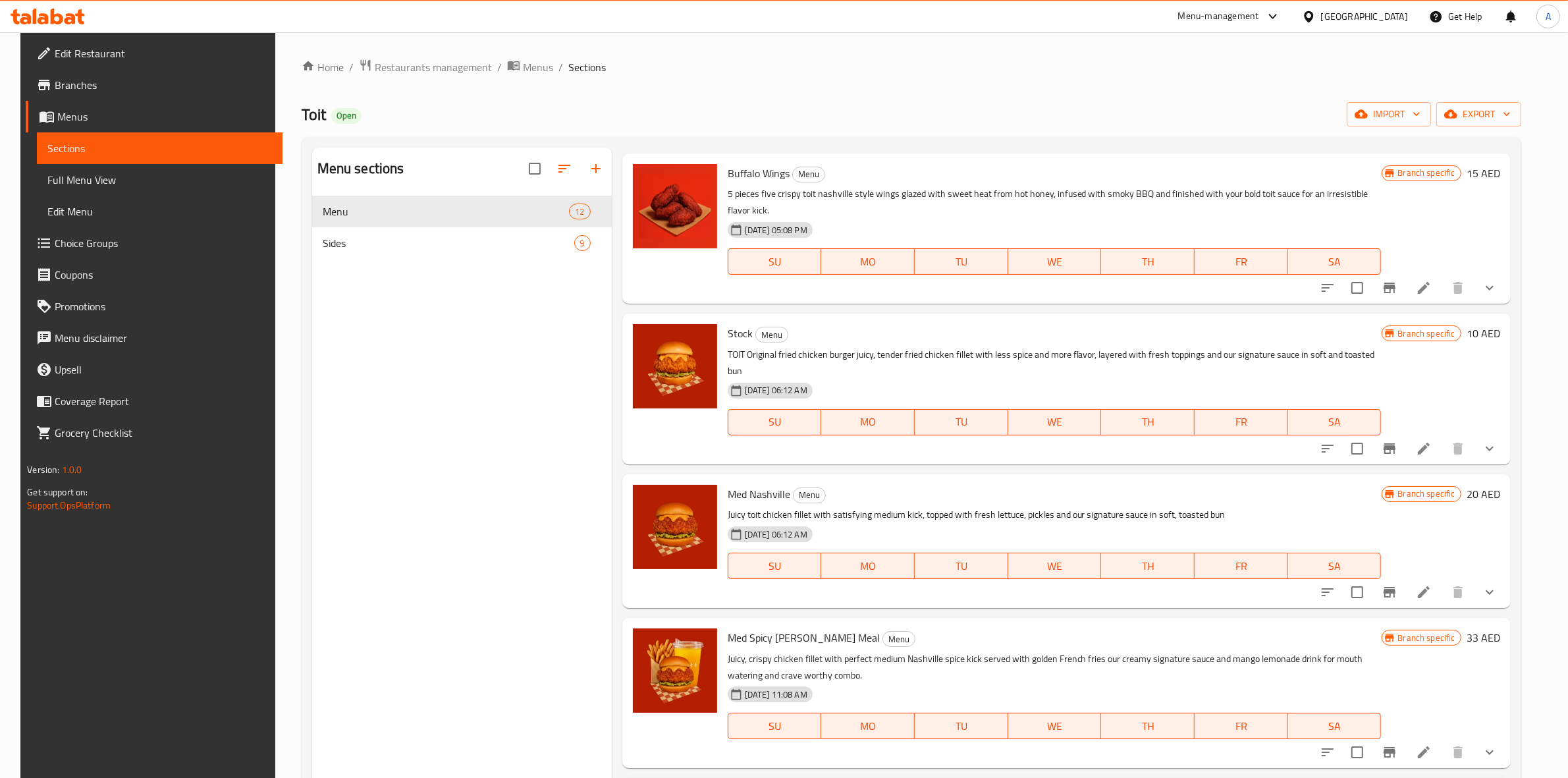
click at [1505, 304] on button "show more" at bounding box center [1490, 288] width 32 height 32
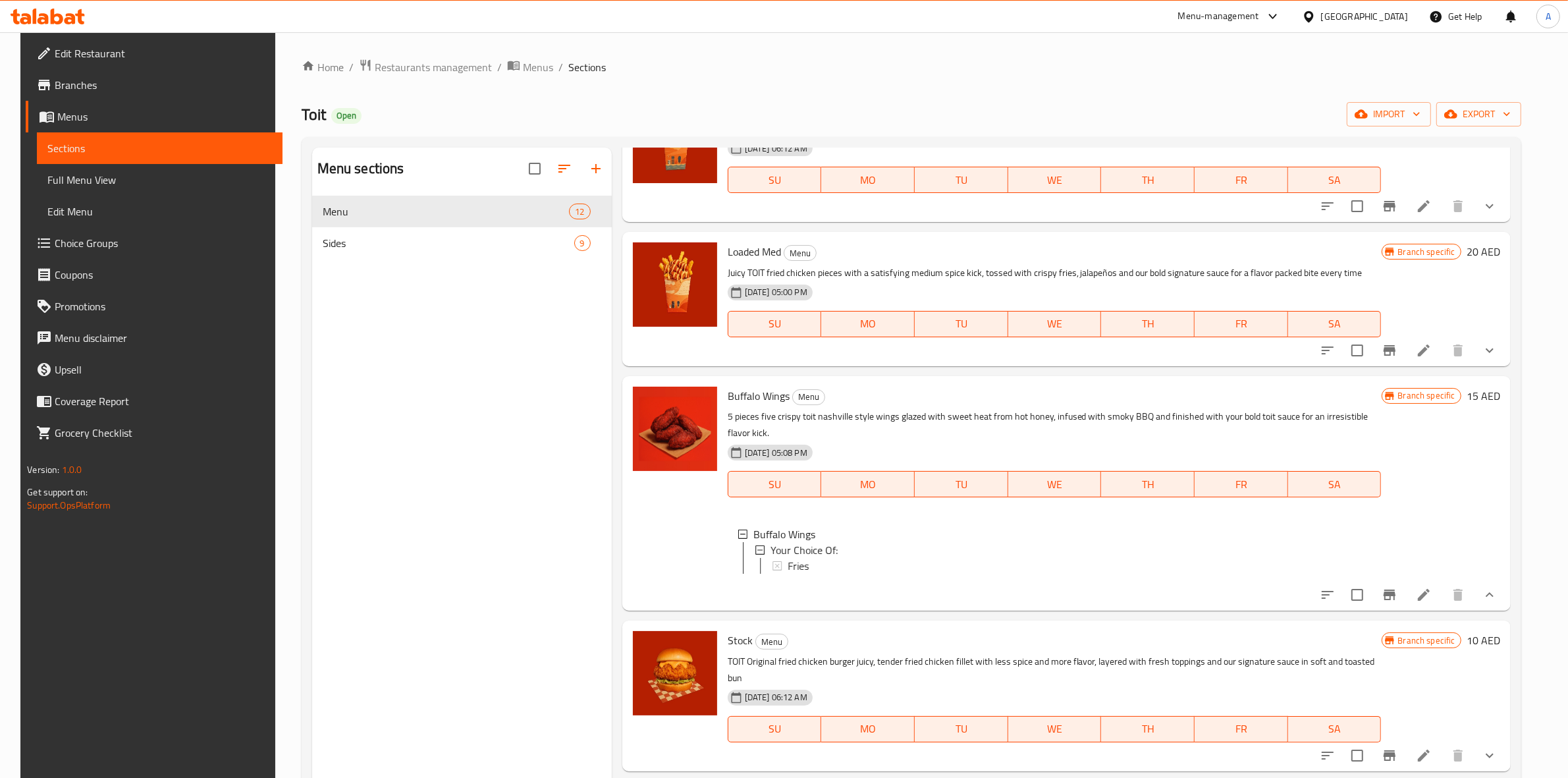
scroll to position [1070, 0]
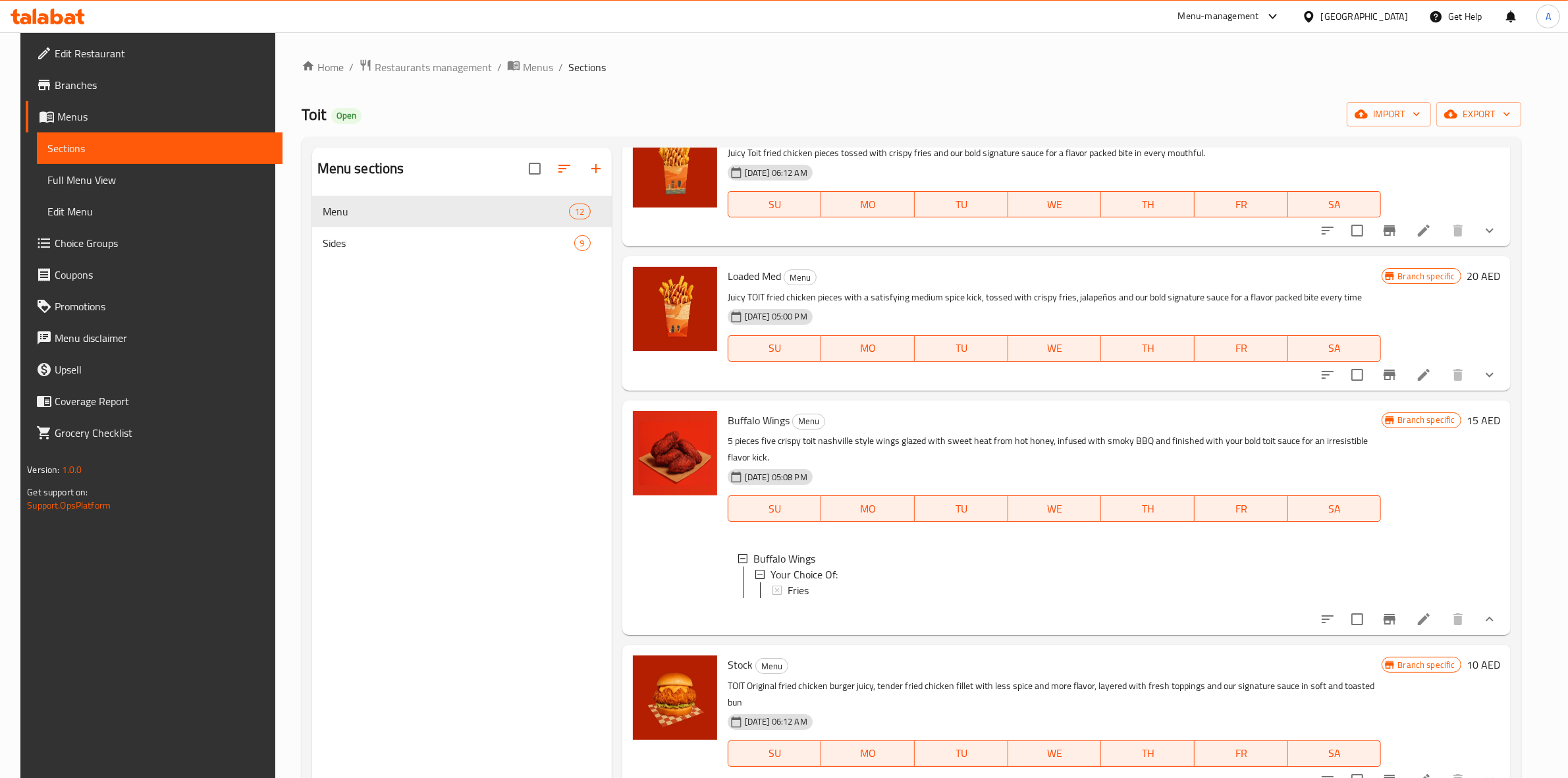
click at [1496, 383] on icon "show more" at bounding box center [1490, 374] width 16 height 16
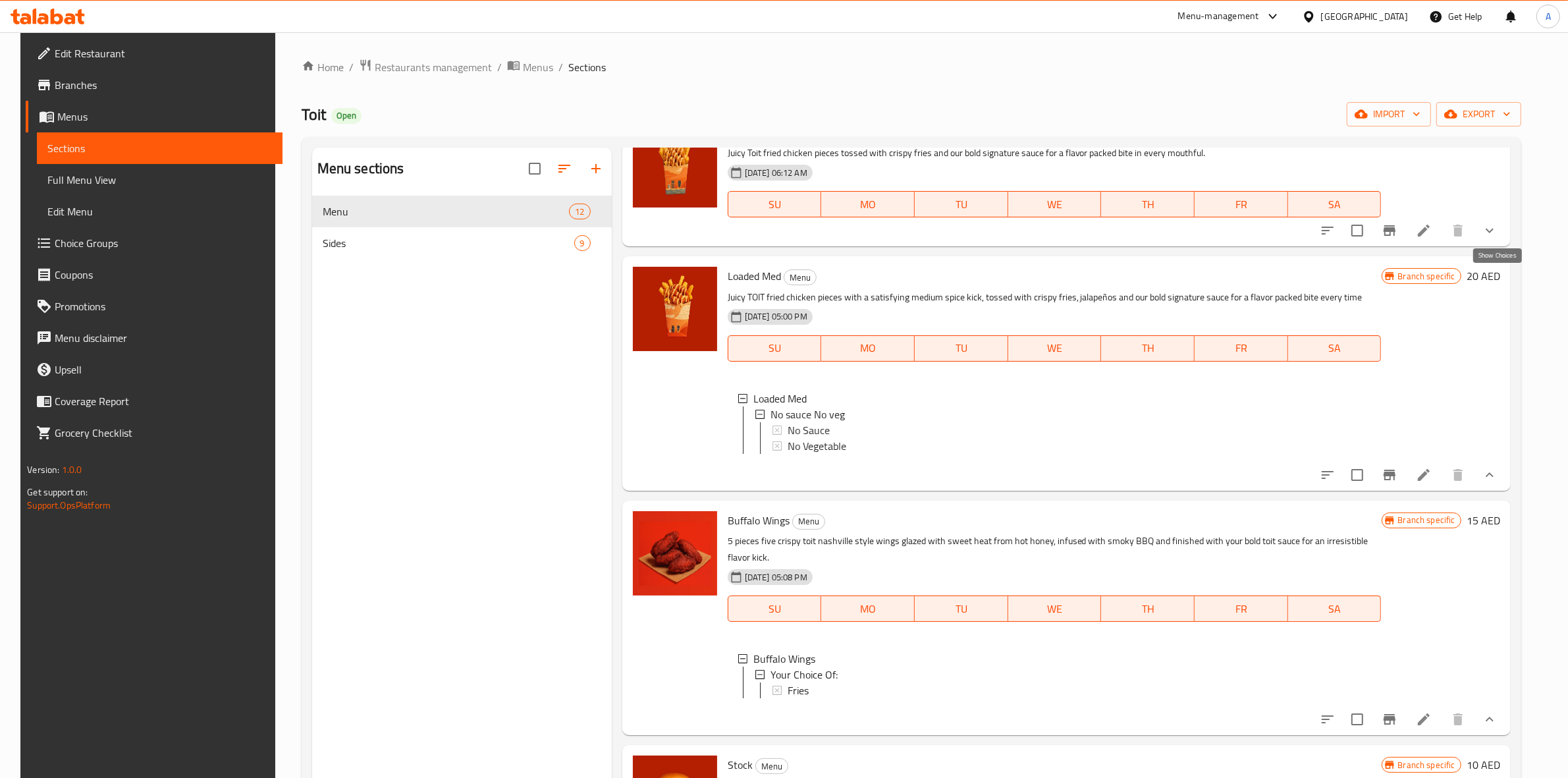
click at [1496, 239] on icon "show more" at bounding box center [1490, 230] width 16 height 16
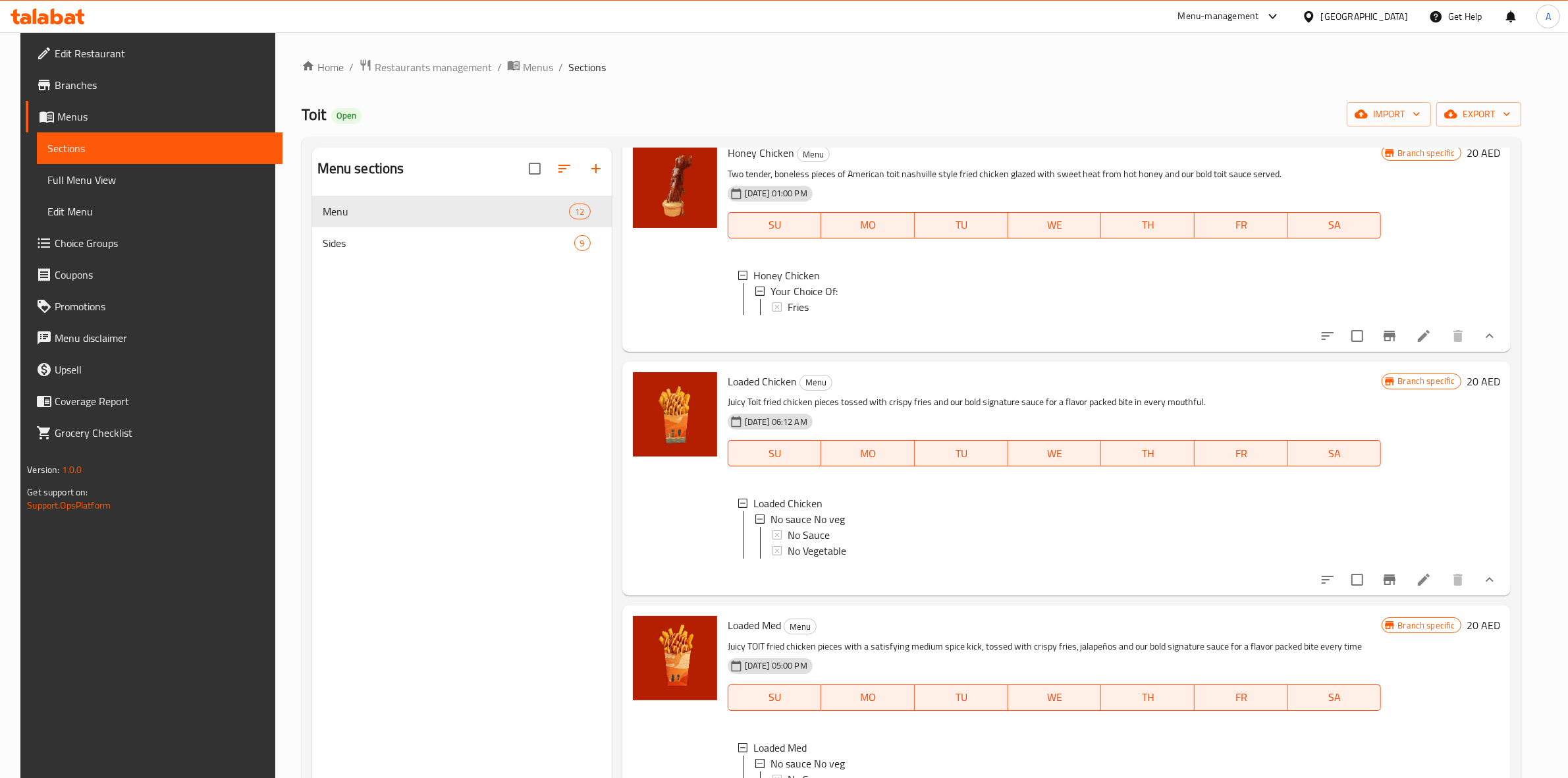
scroll to position [905, 0]
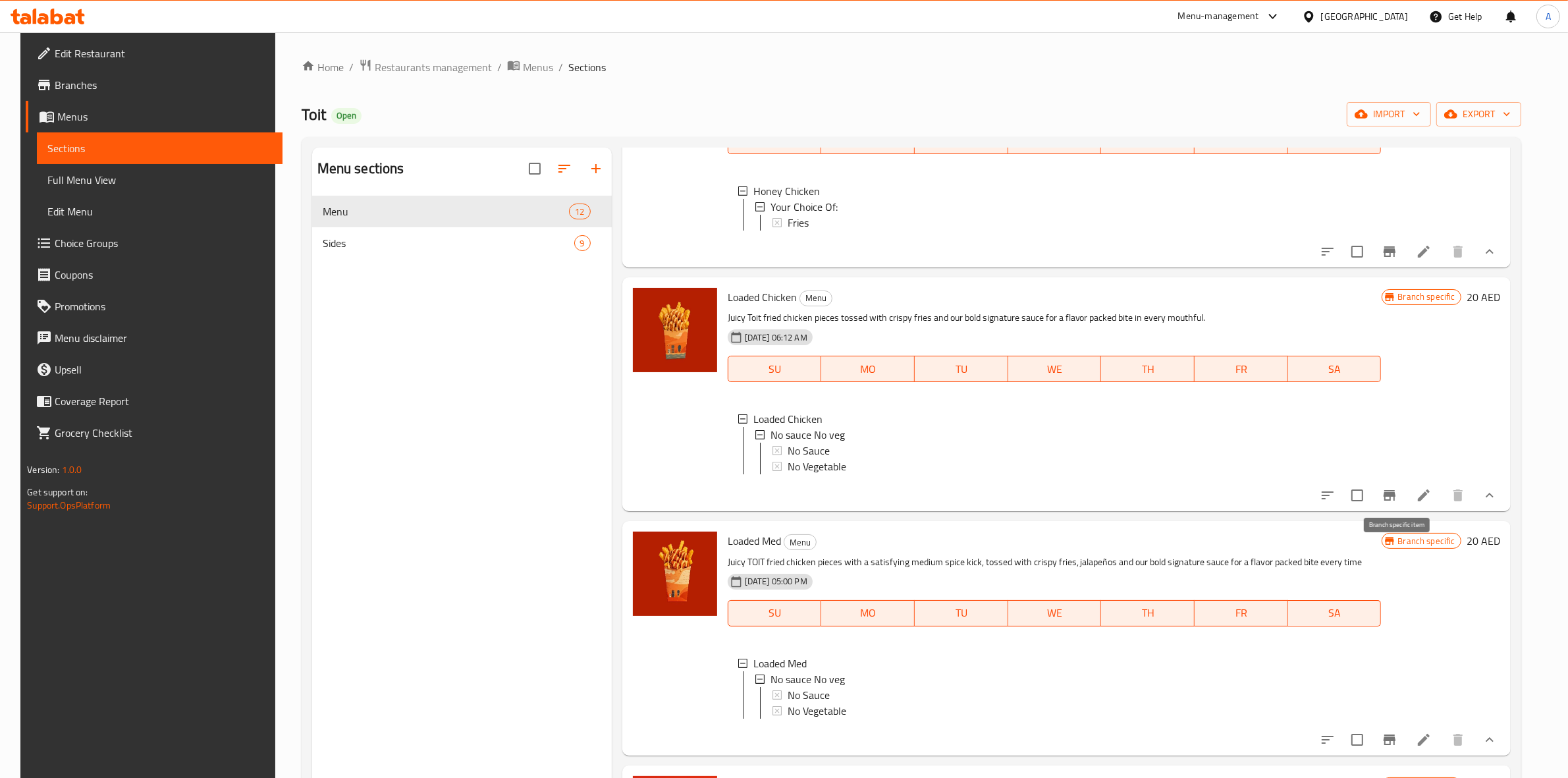
click at [1394, 501] on icon "Branch-specific-item" at bounding box center [1390, 496] width 12 height 11
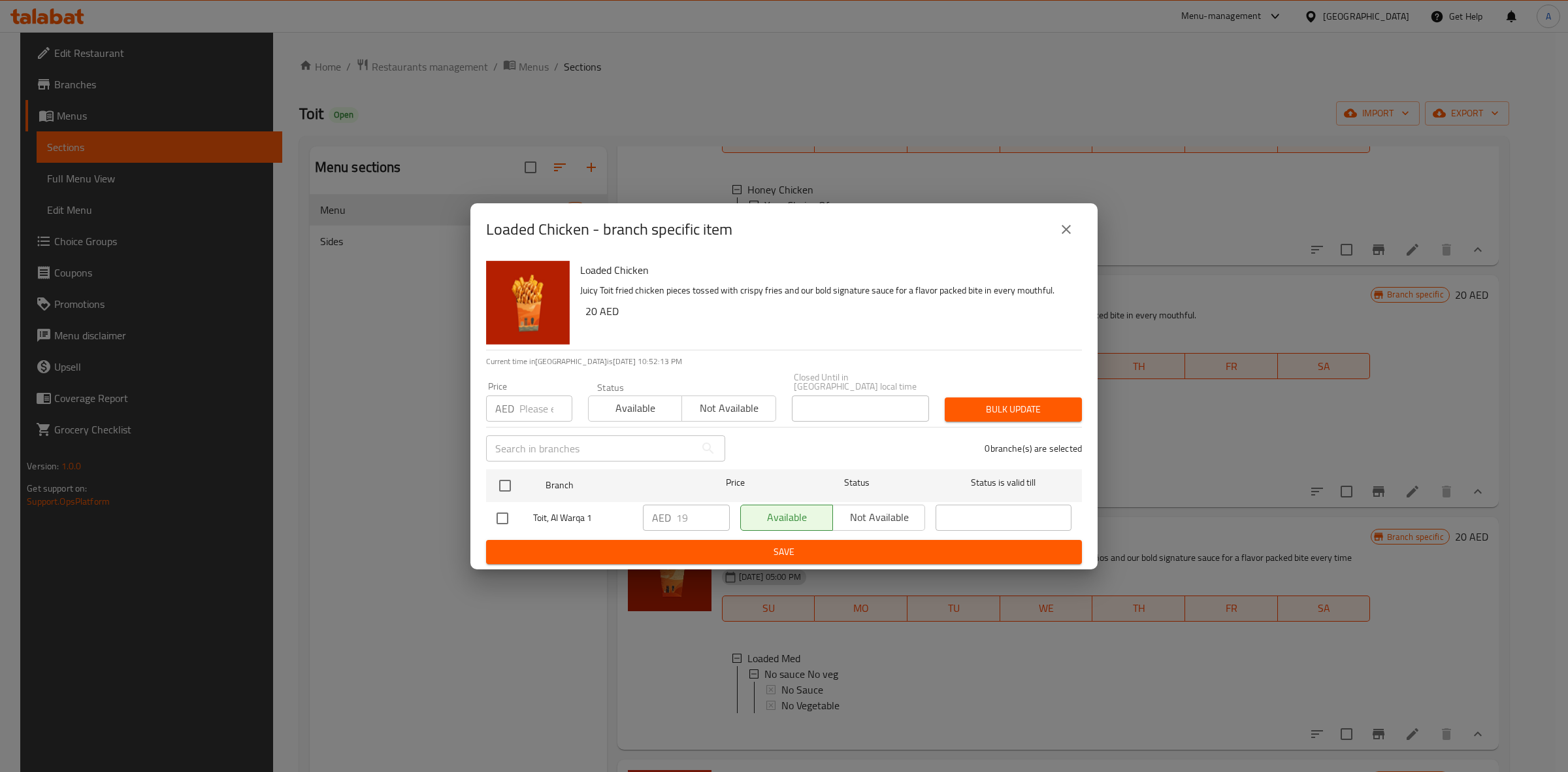
click at [1069, 233] on icon "close" at bounding box center [1066, 229] width 16 height 16
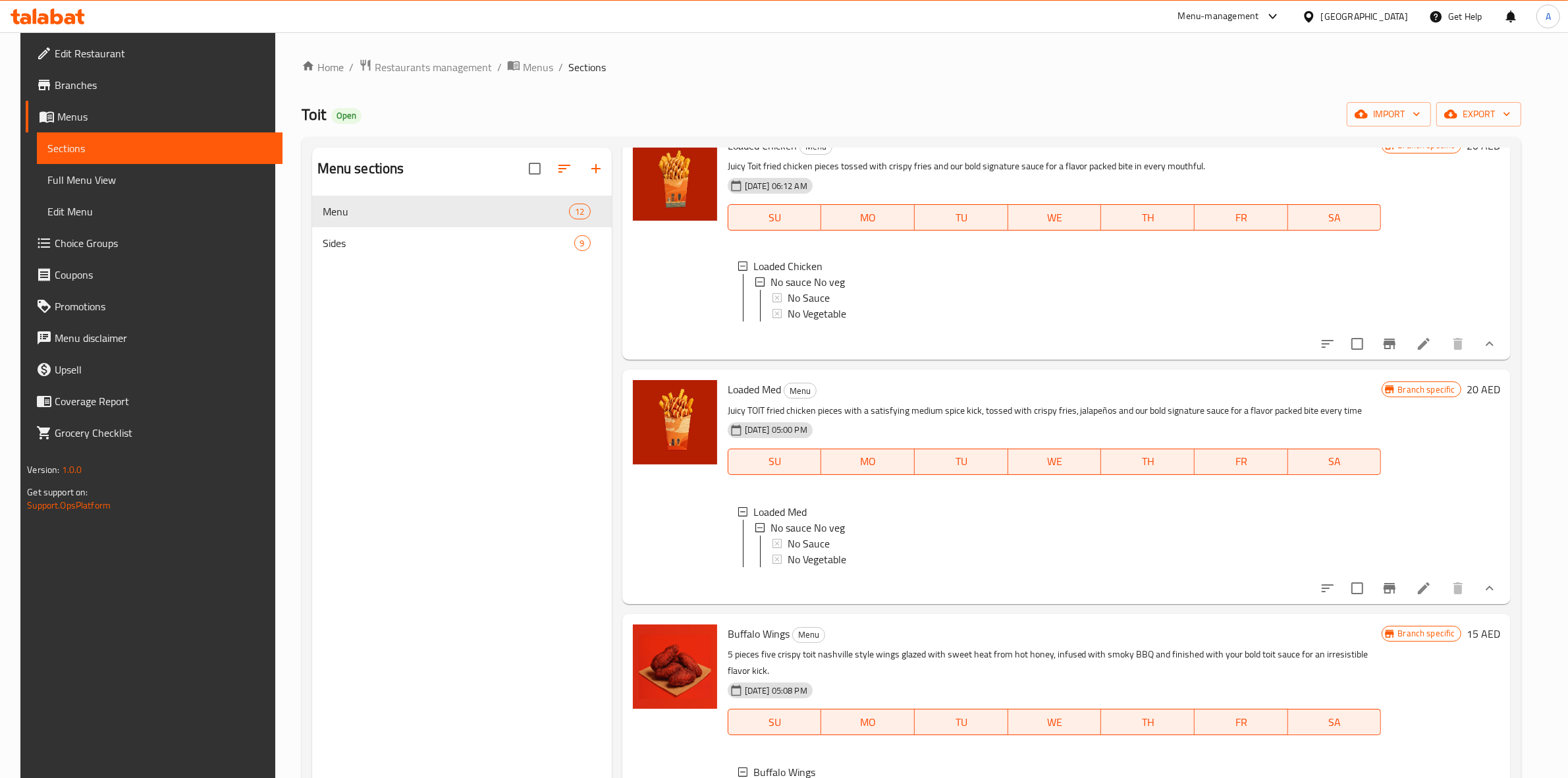
scroll to position [1152, 0]
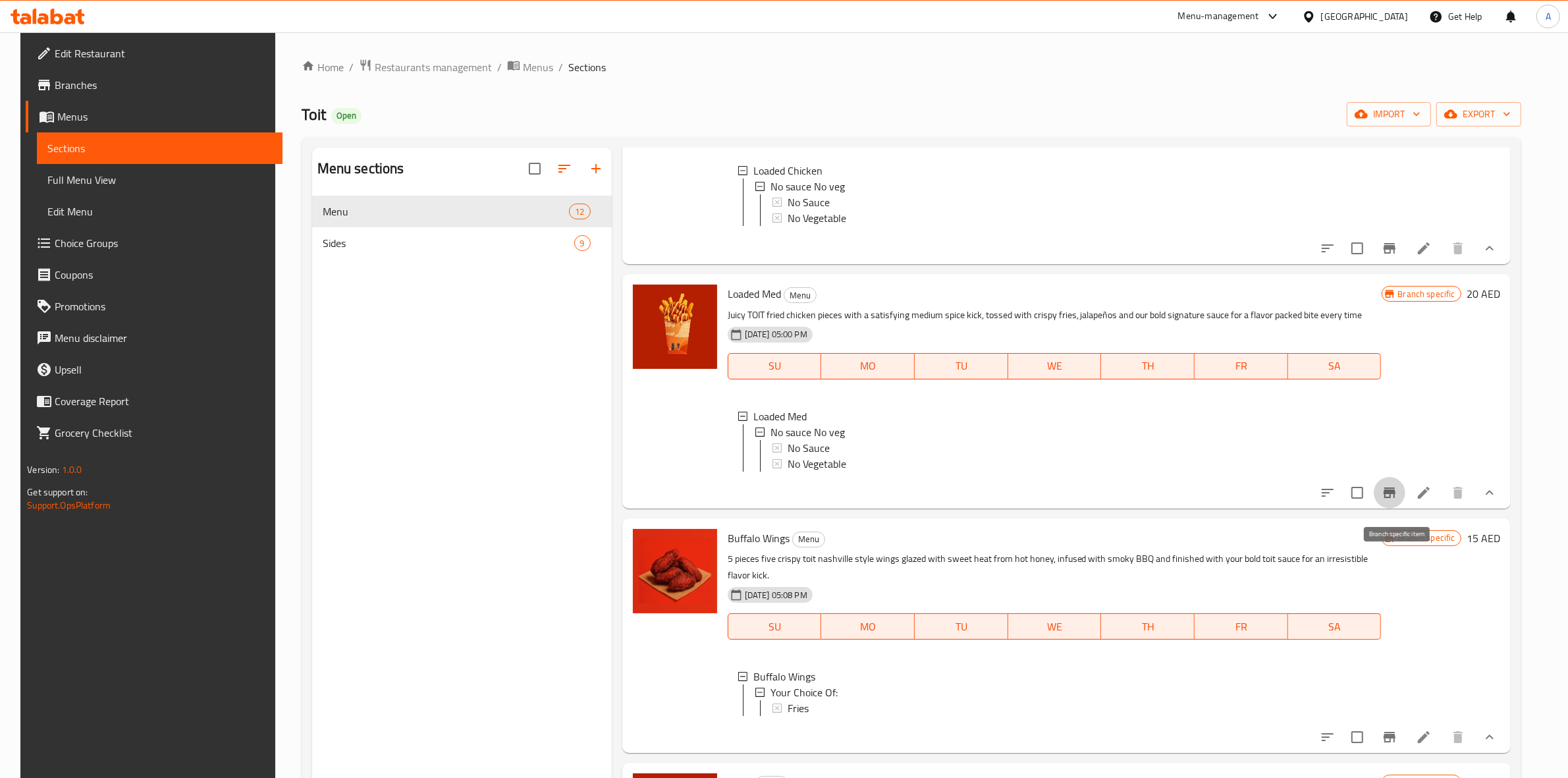
click at [1397, 501] on icon "Branch-specific-item" at bounding box center [1390, 493] width 16 height 16
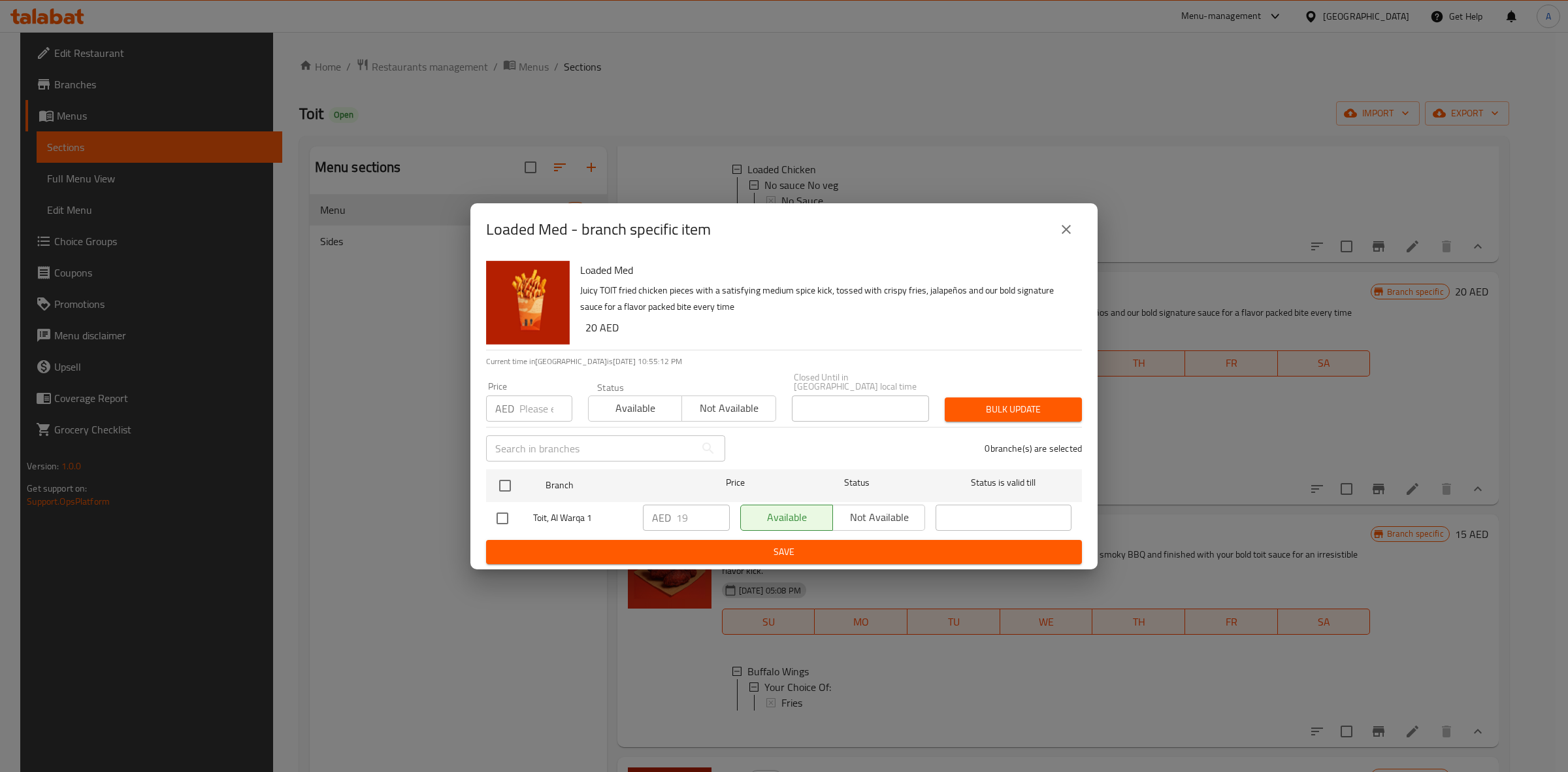
click at [1070, 234] on icon "close" at bounding box center [1066, 229] width 16 height 16
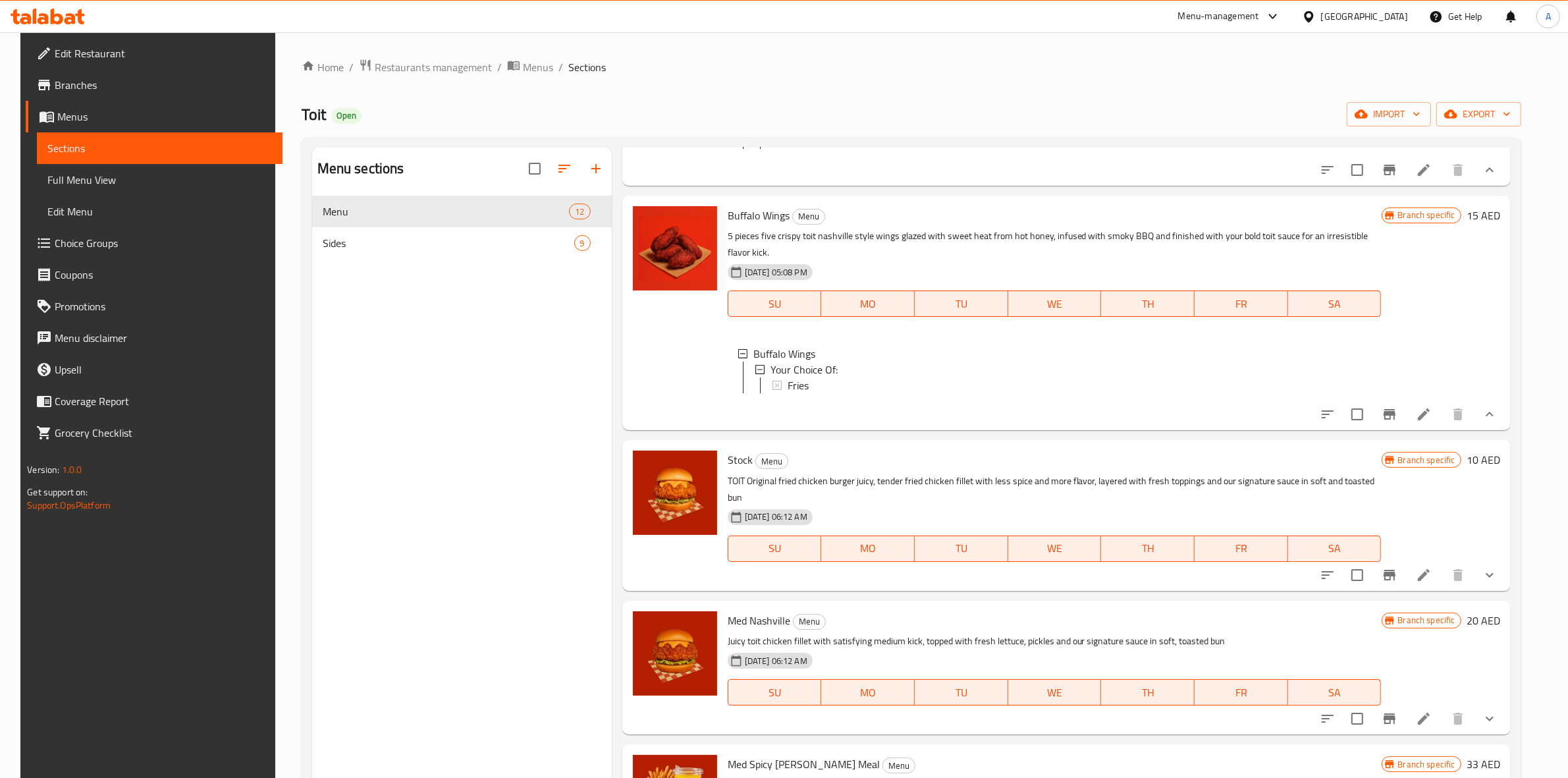
scroll to position [1564, 0]
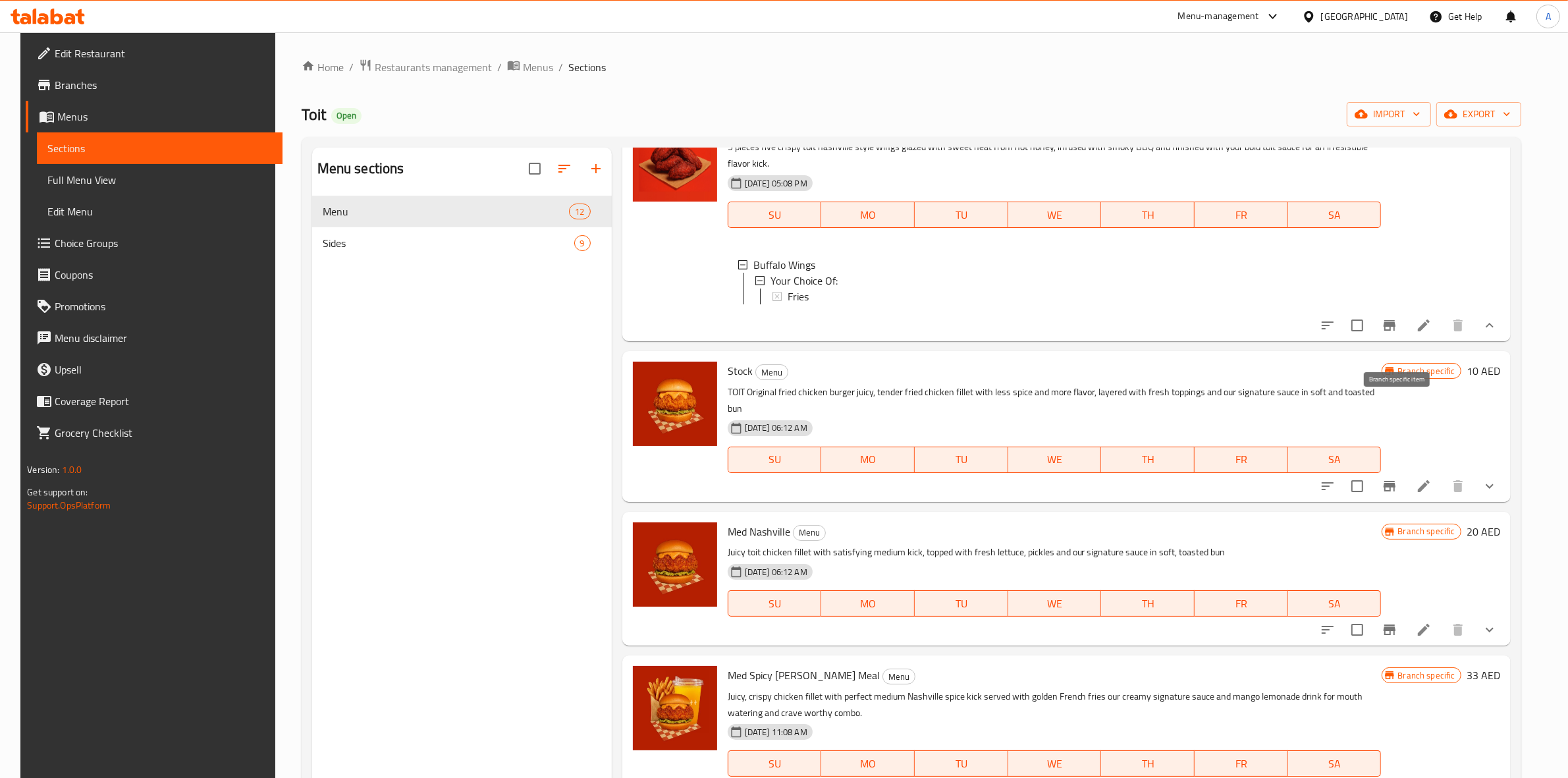
click at [1395, 331] on icon "Branch-specific-item" at bounding box center [1390, 325] width 12 height 11
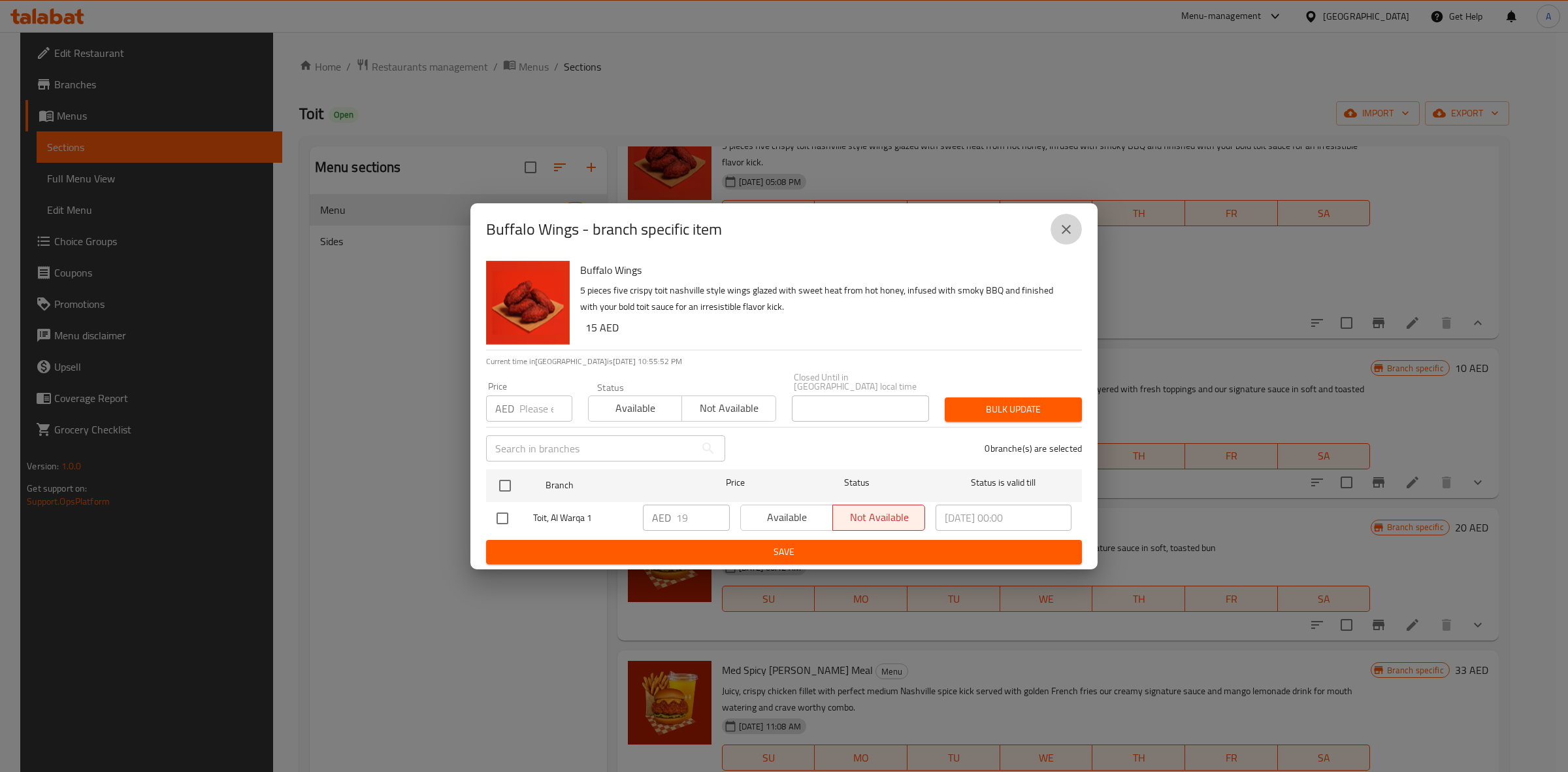
click at [1060, 236] on icon "close" at bounding box center [1066, 229] width 16 height 16
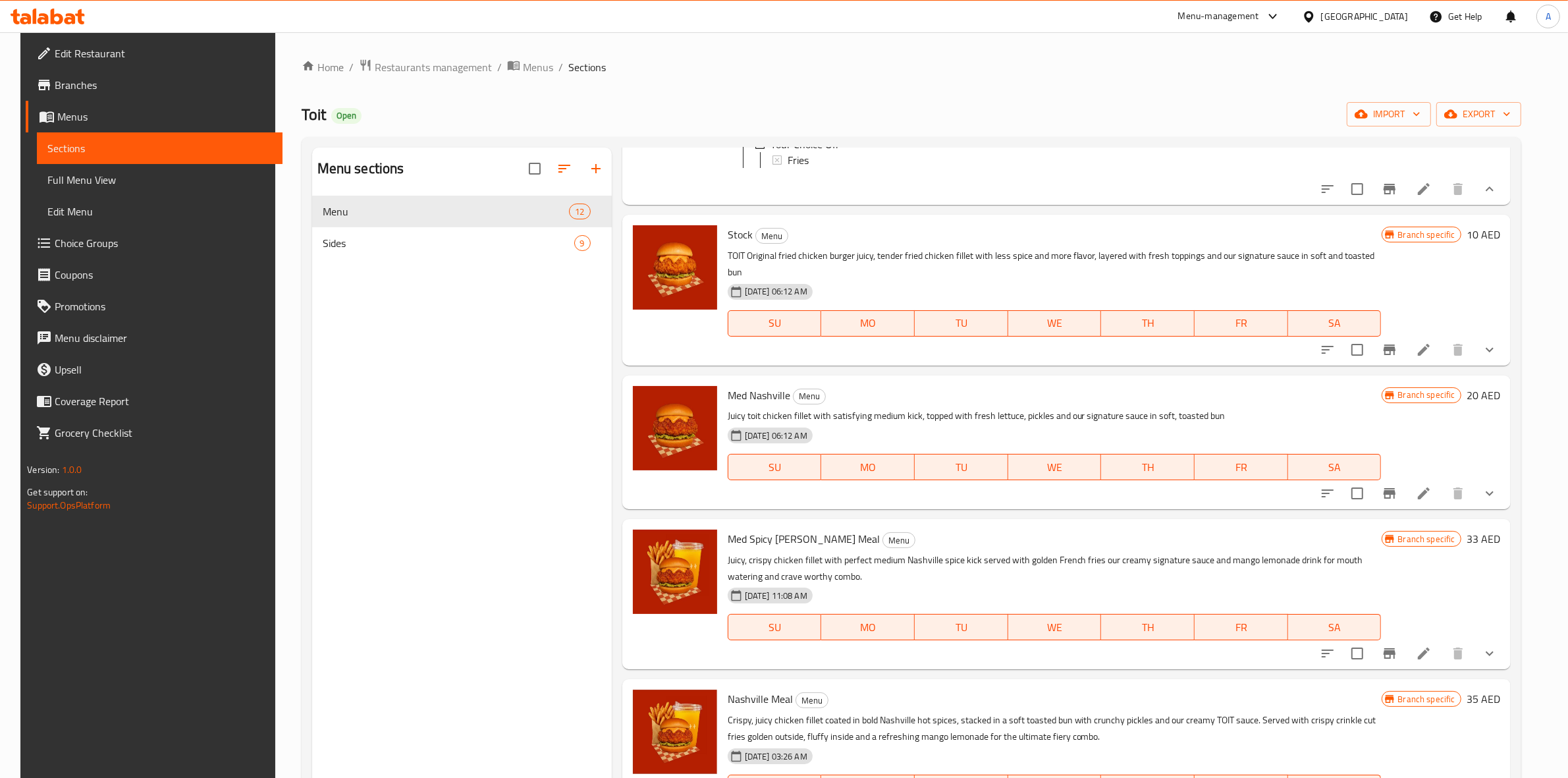
scroll to position [1729, 0]
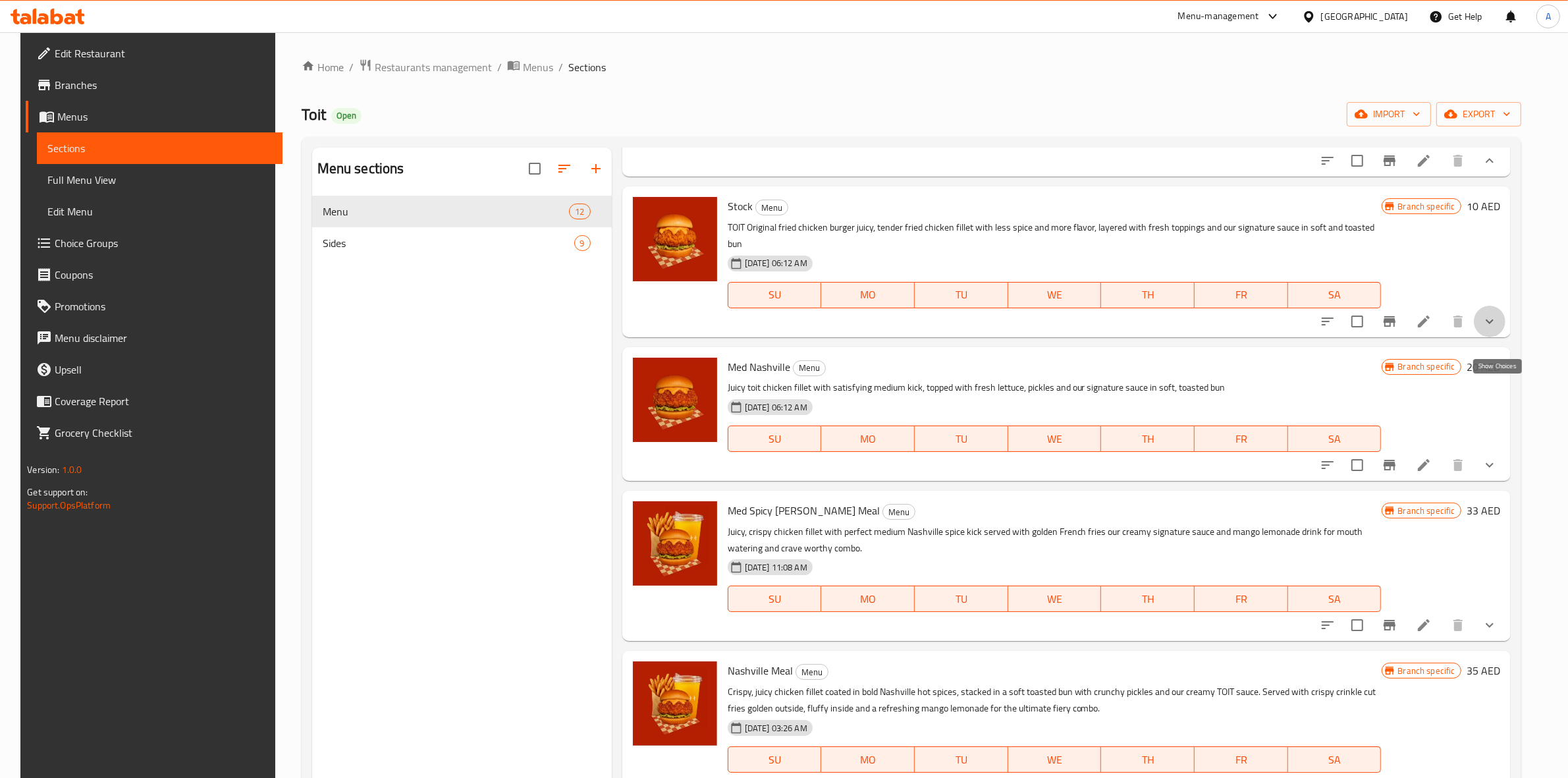
click at [1498, 329] on icon "show more" at bounding box center [1490, 321] width 16 height 16
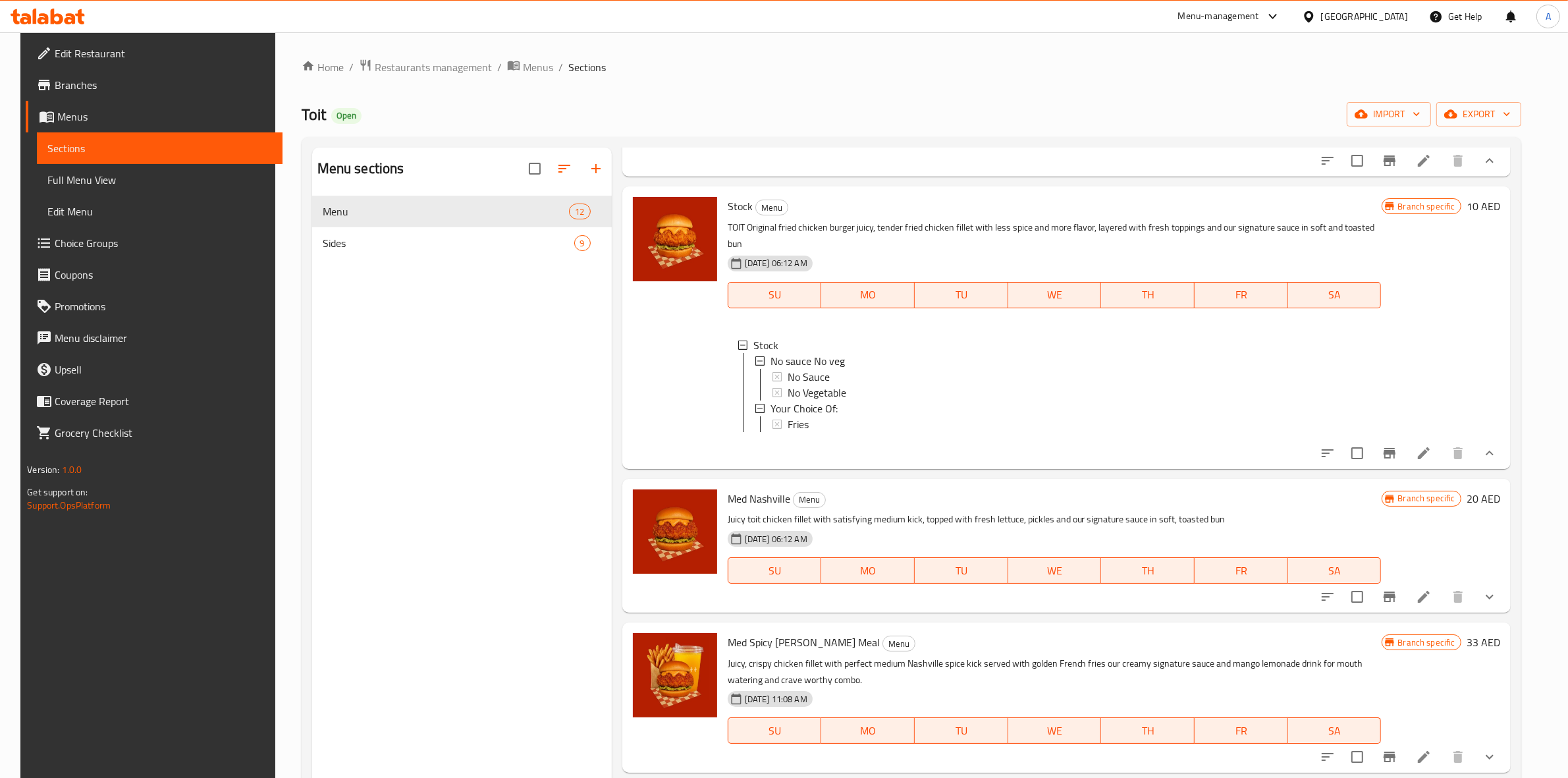
scroll to position [1811, 0]
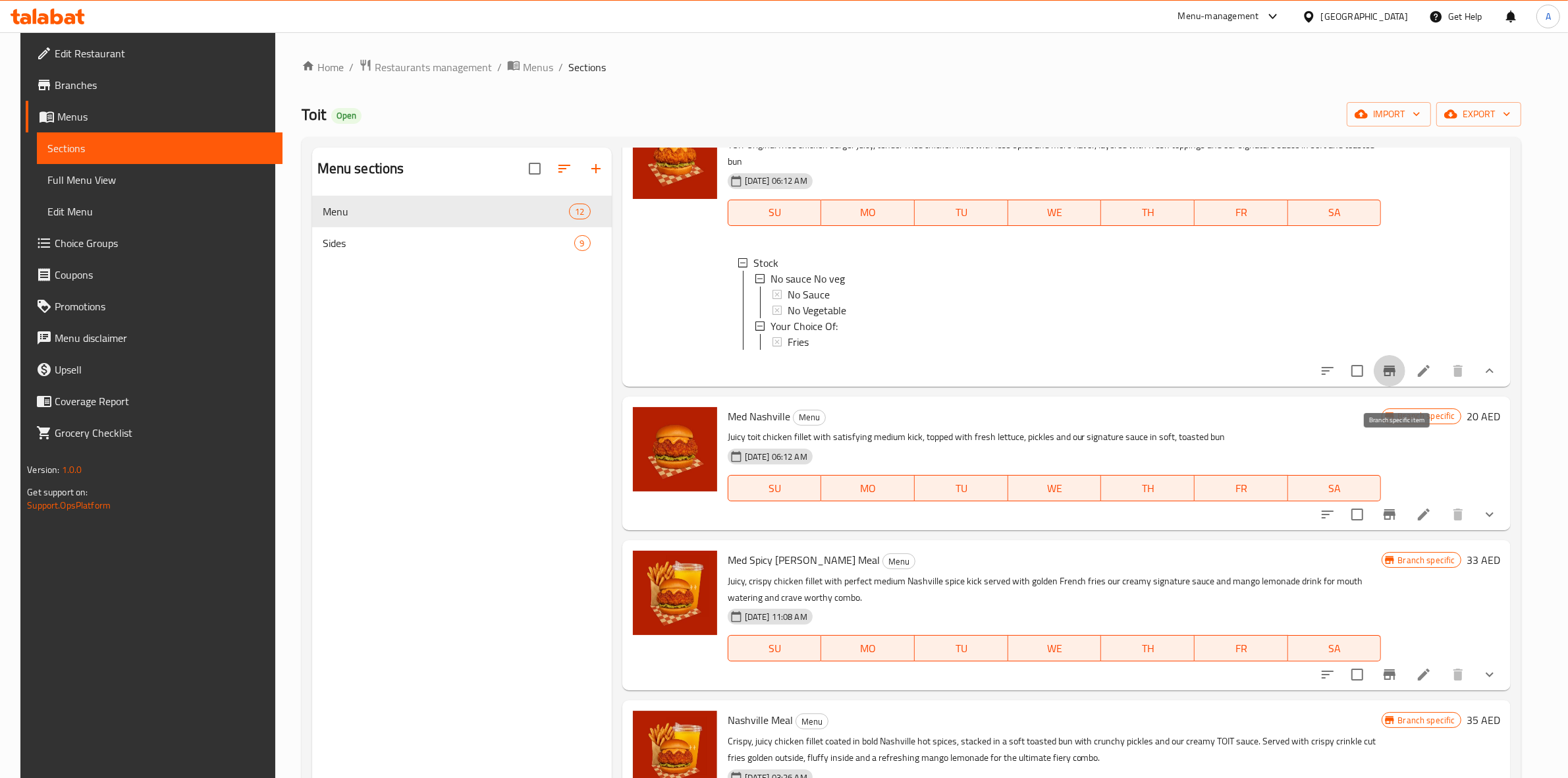
click at [1396, 376] on icon "Branch-specific-item" at bounding box center [1390, 371] width 12 height 11
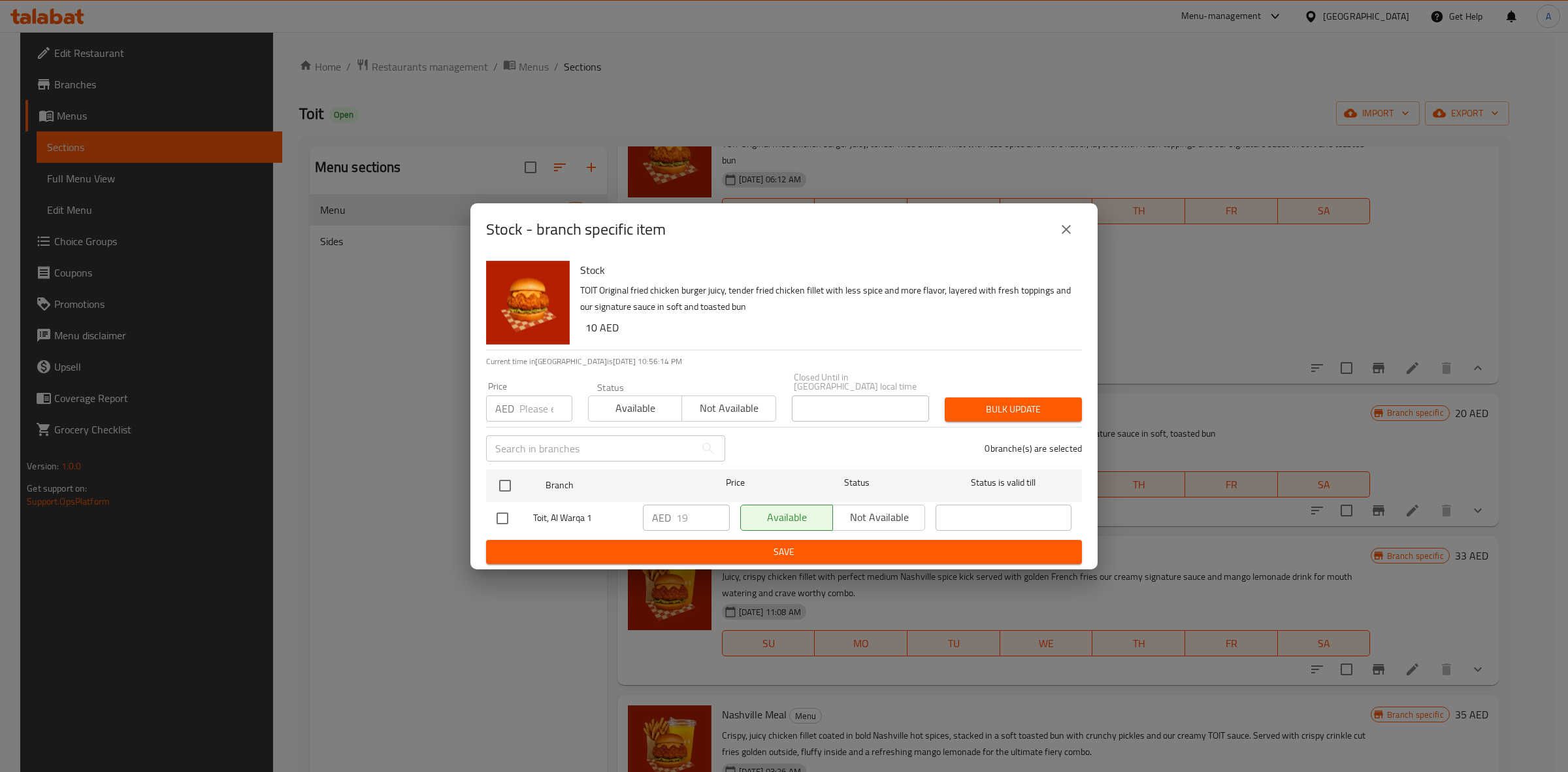
click at [1064, 224] on icon "close" at bounding box center [1066, 229] width 16 height 16
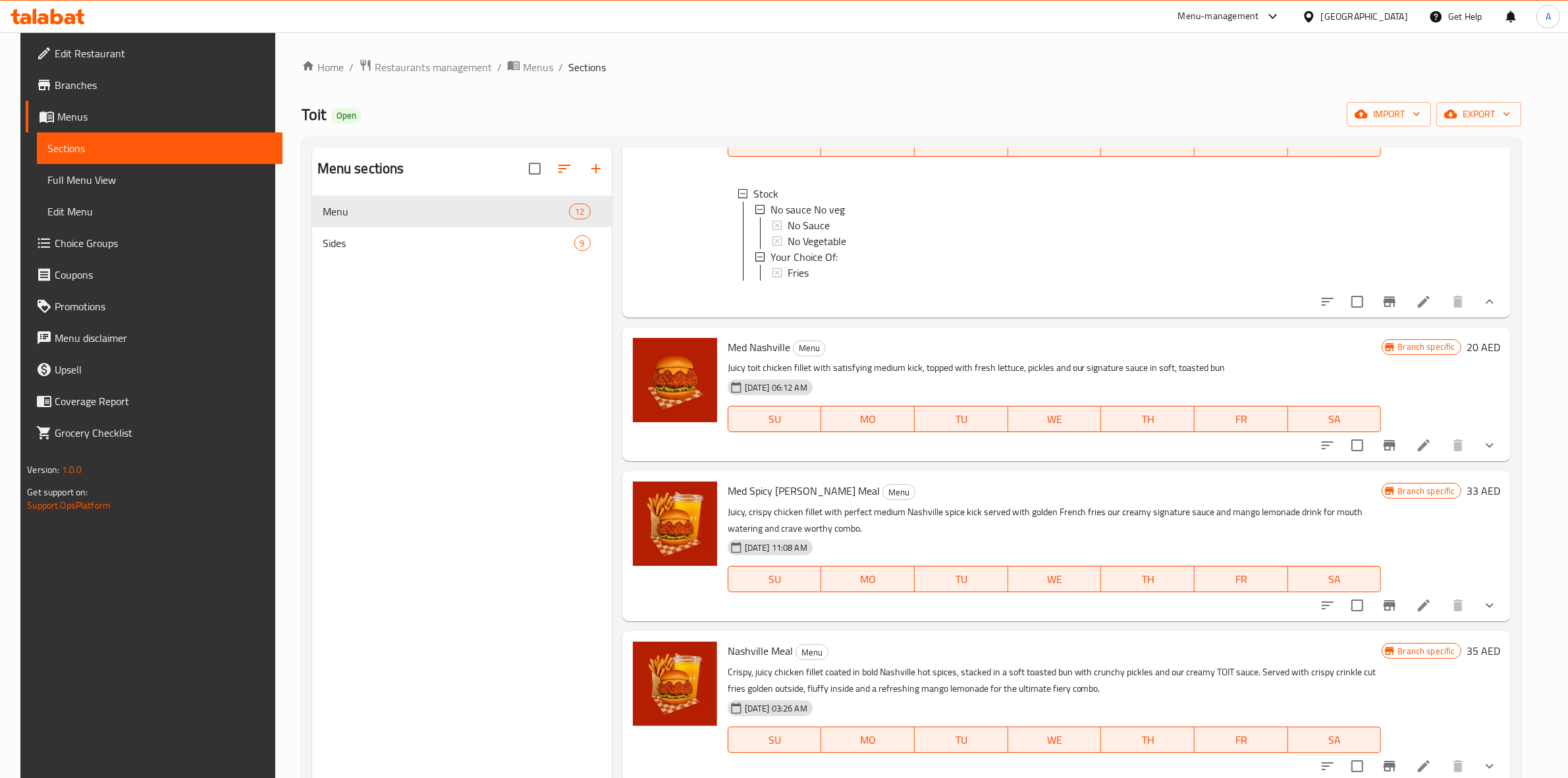
scroll to position [1960, 0]
click at [1498, 449] on icon "show more" at bounding box center [1490, 445] width 16 height 16
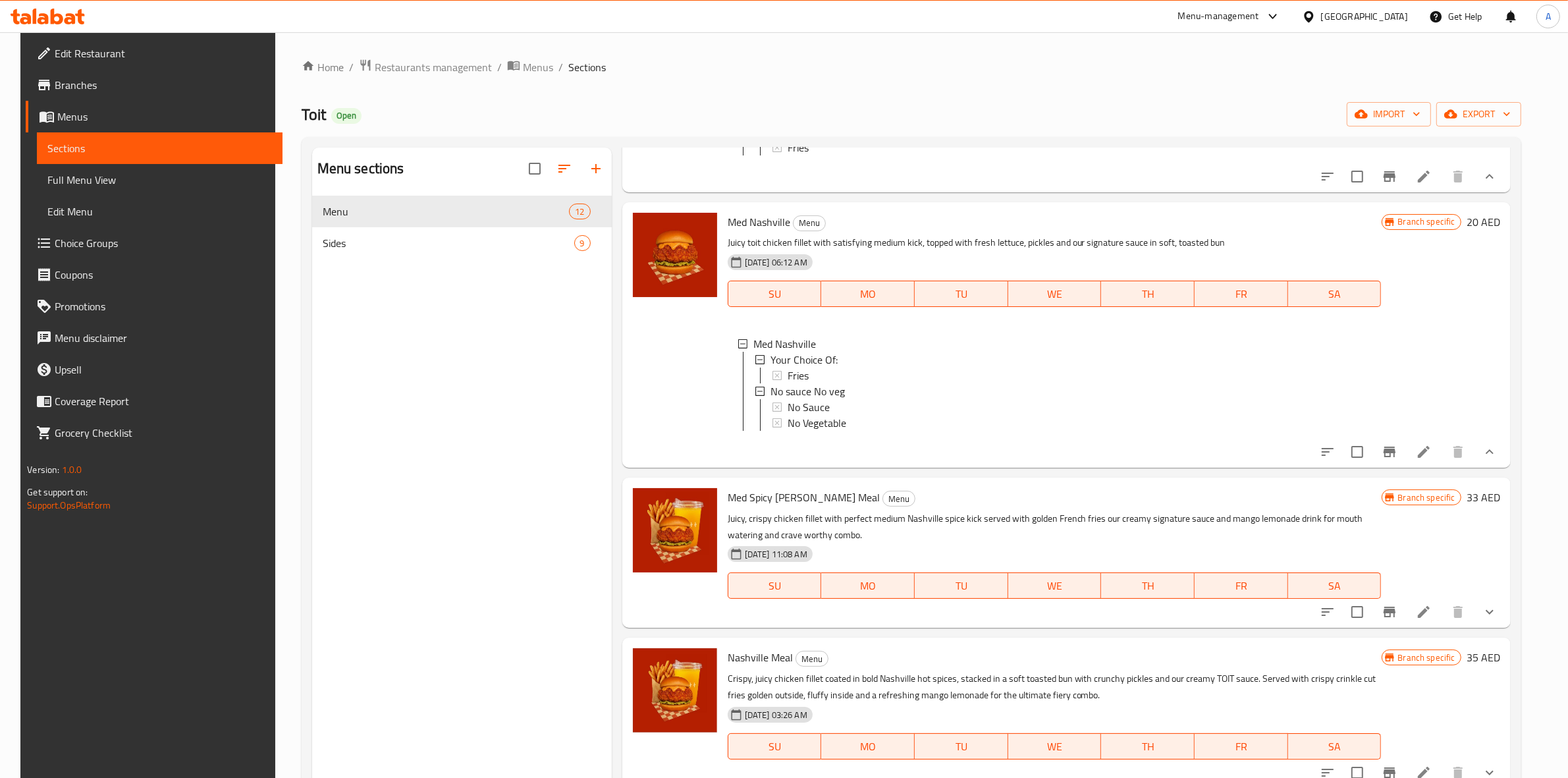
scroll to position [2043, 0]
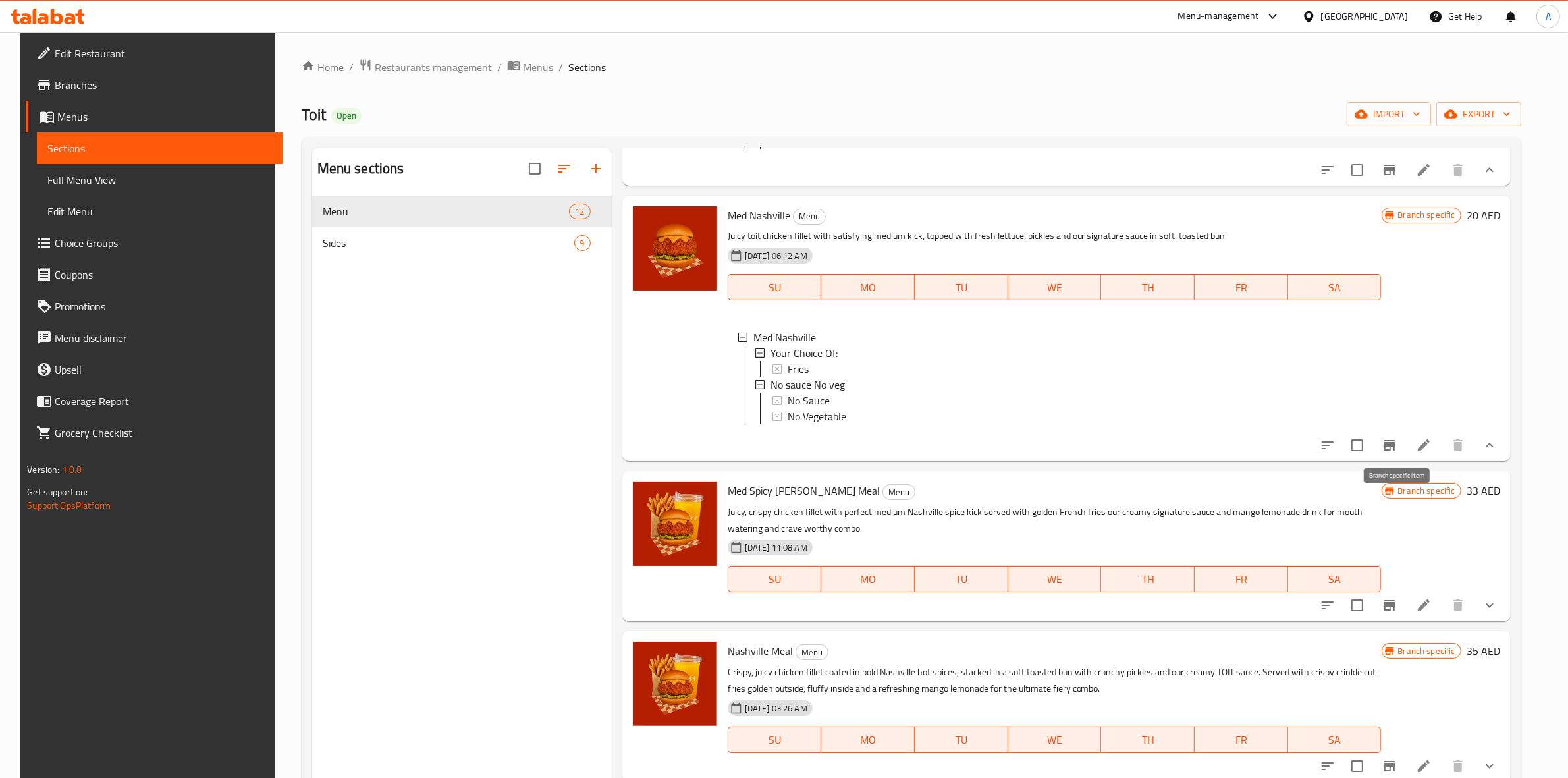
click at [1396, 450] on icon "Branch-specific-item" at bounding box center [1390, 445] width 12 height 11
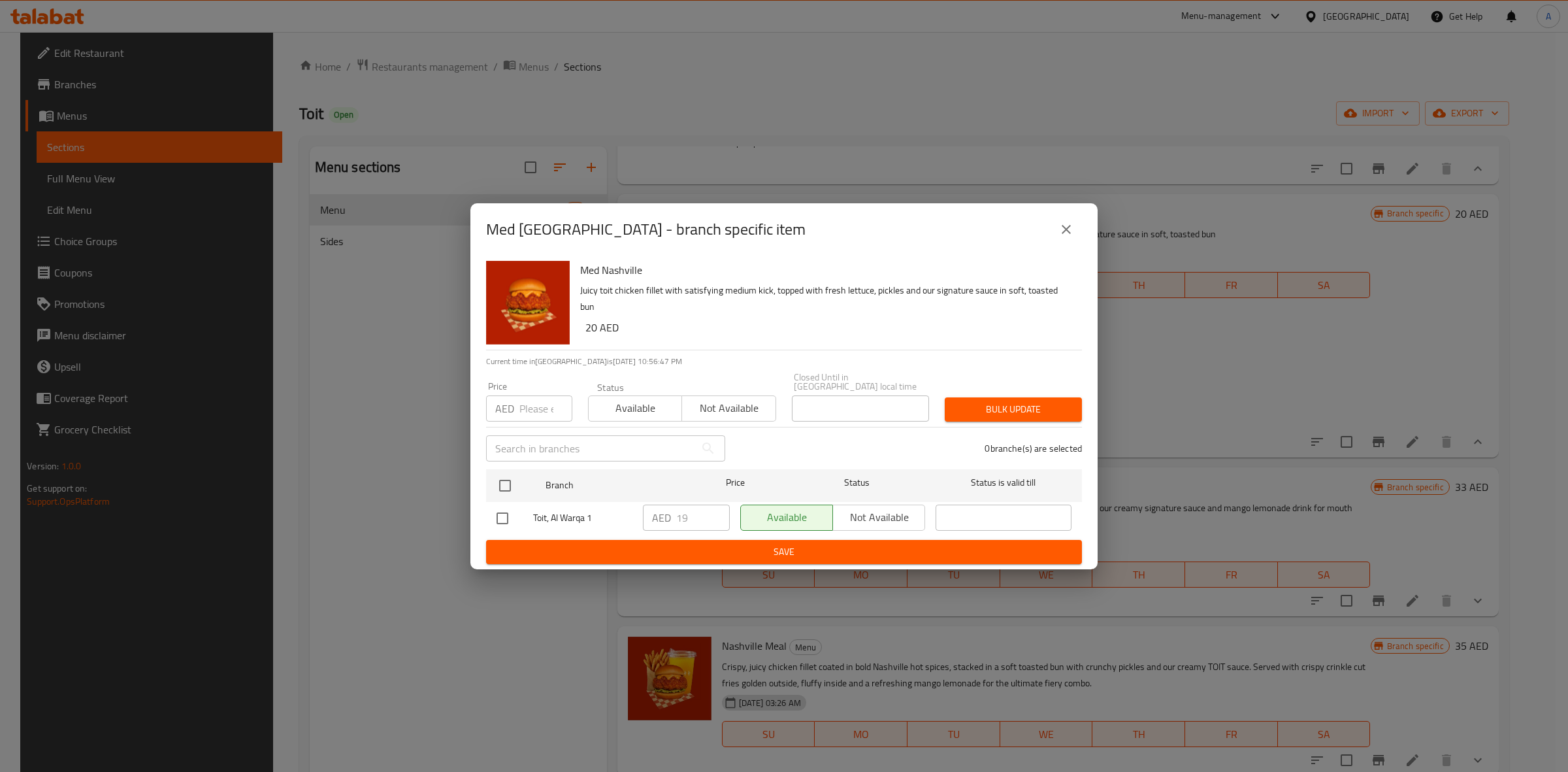
click at [1060, 226] on icon "close" at bounding box center [1066, 229] width 16 height 16
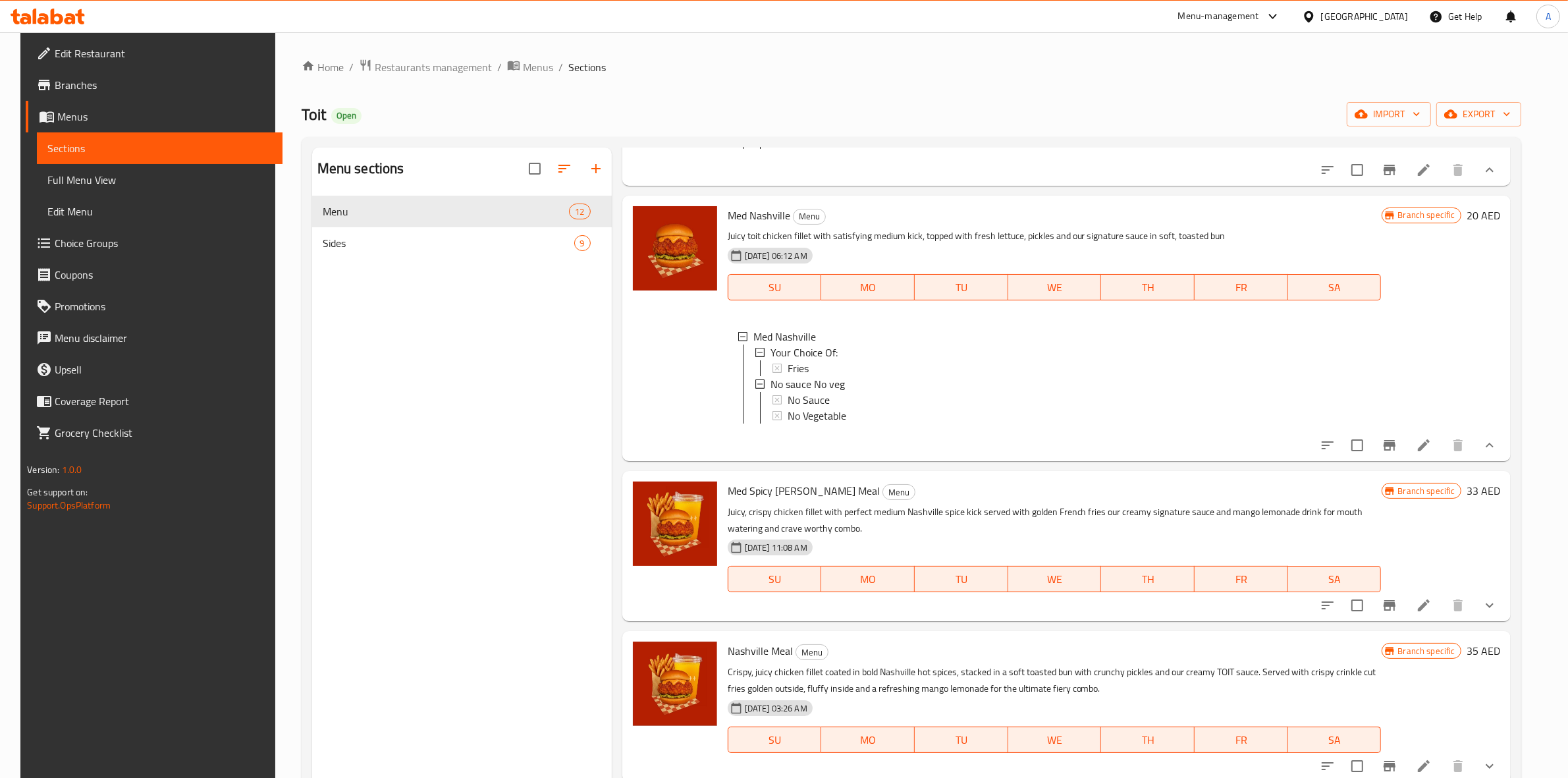
scroll to position [2105, 0]
click at [1505, 600] on button "show more" at bounding box center [1490, 606] width 32 height 32
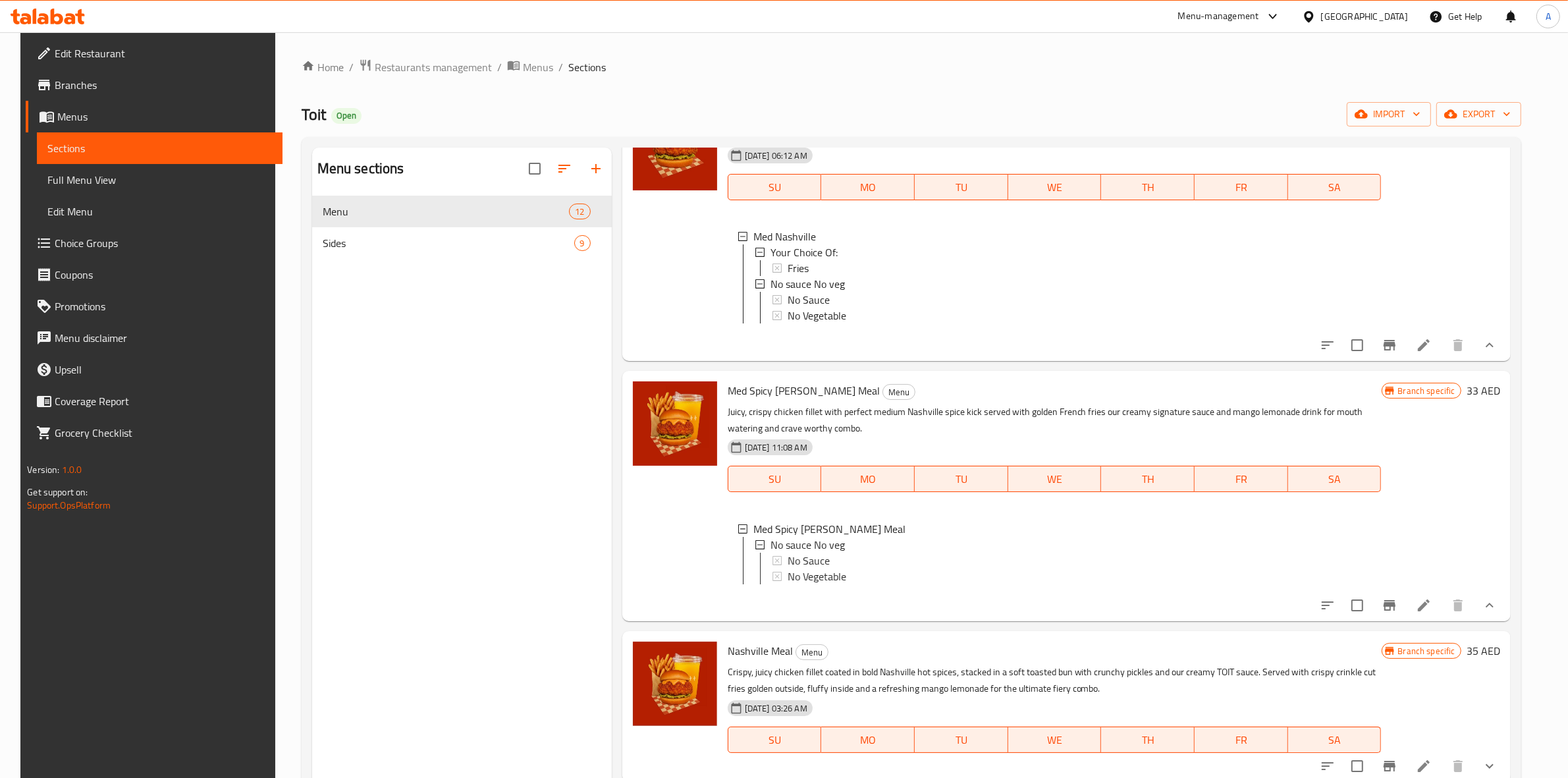
scroll to position [2218, 0]
click at [1397, 594] on button "Branch-specific-item" at bounding box center [1390, 606] width 32 height 32
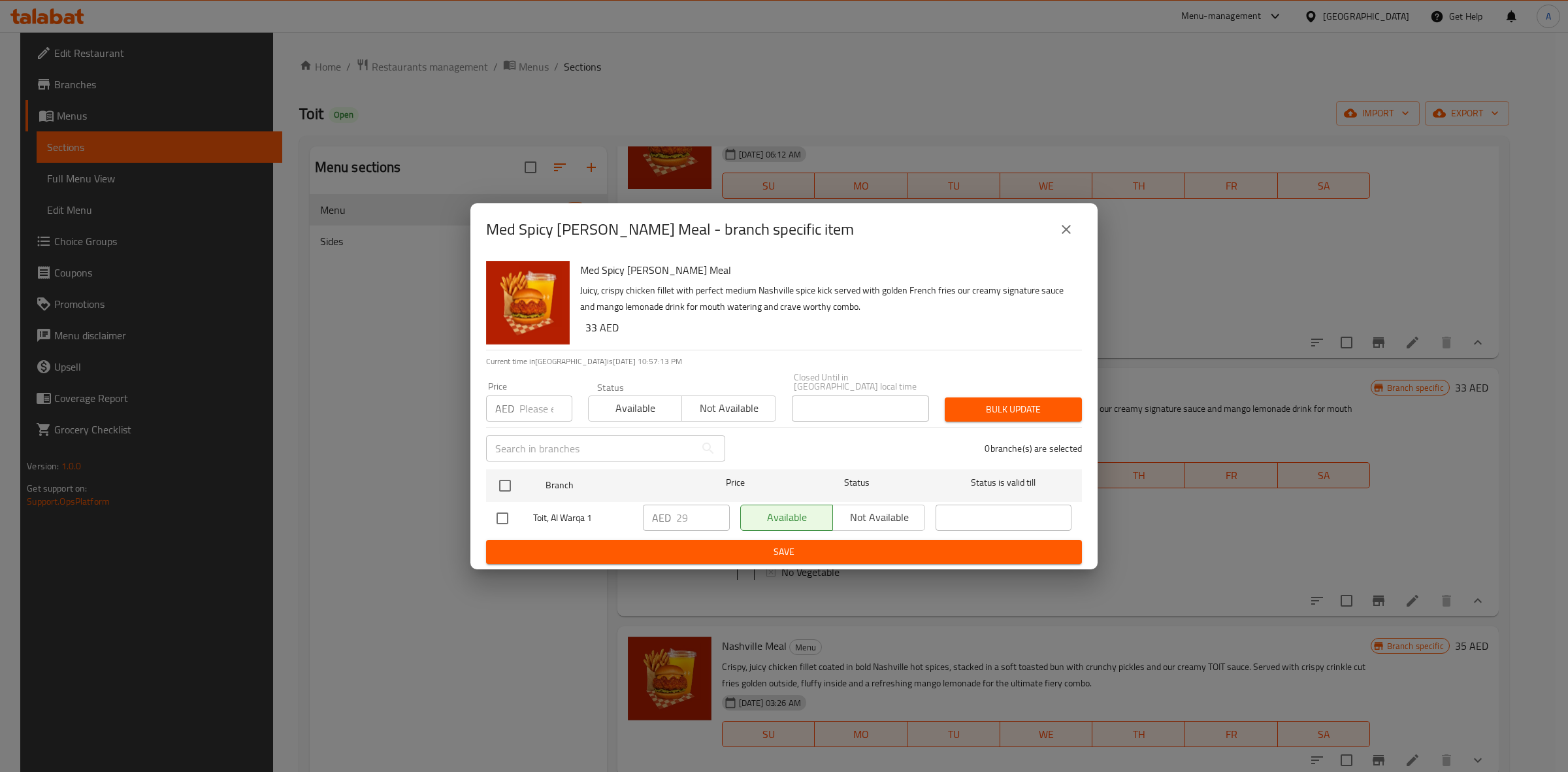
click at [1062, 233] on icon "close" at bounding box center [1066, 229] width 9 height 9
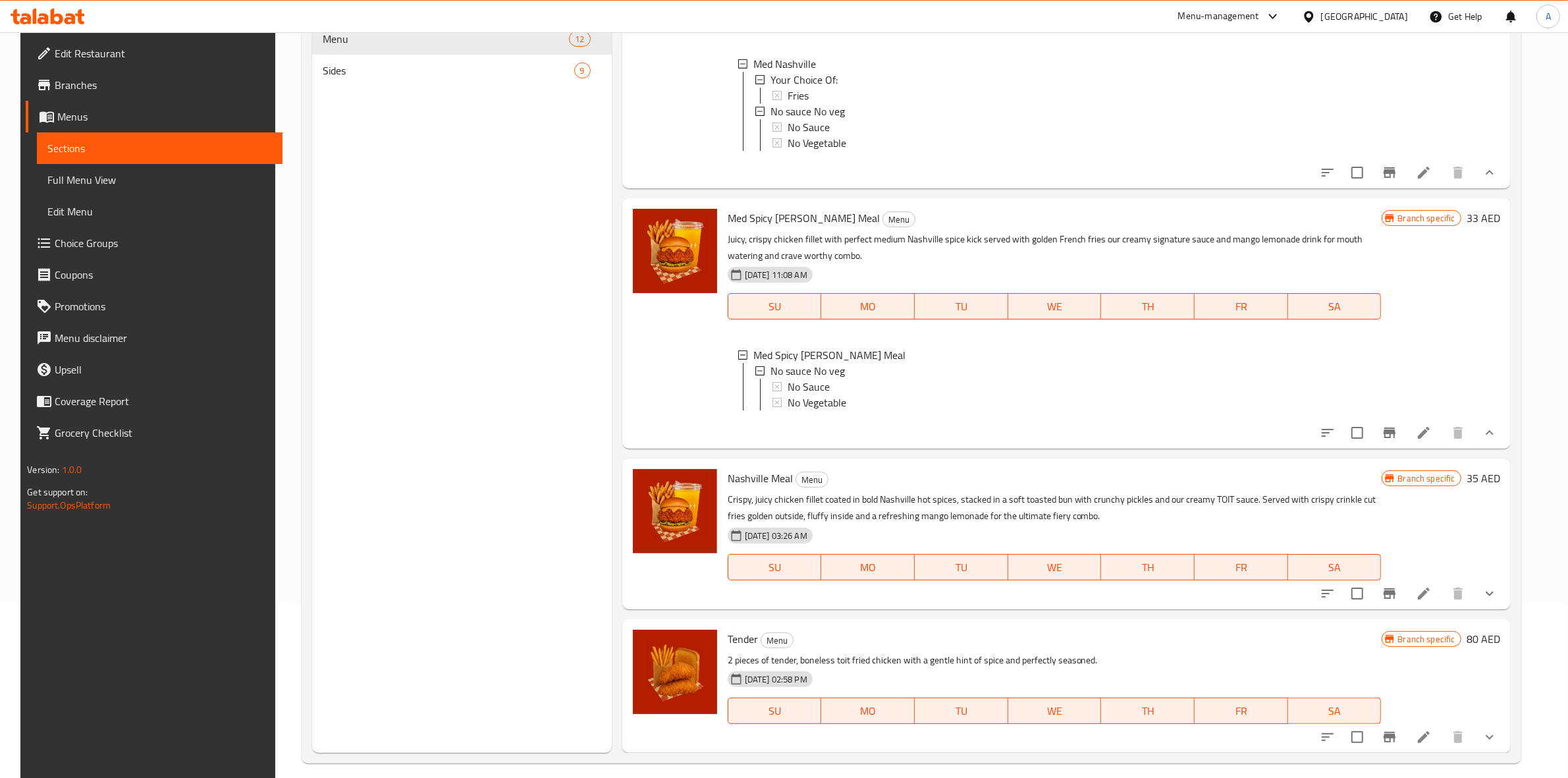
scroll to position [185, 0]
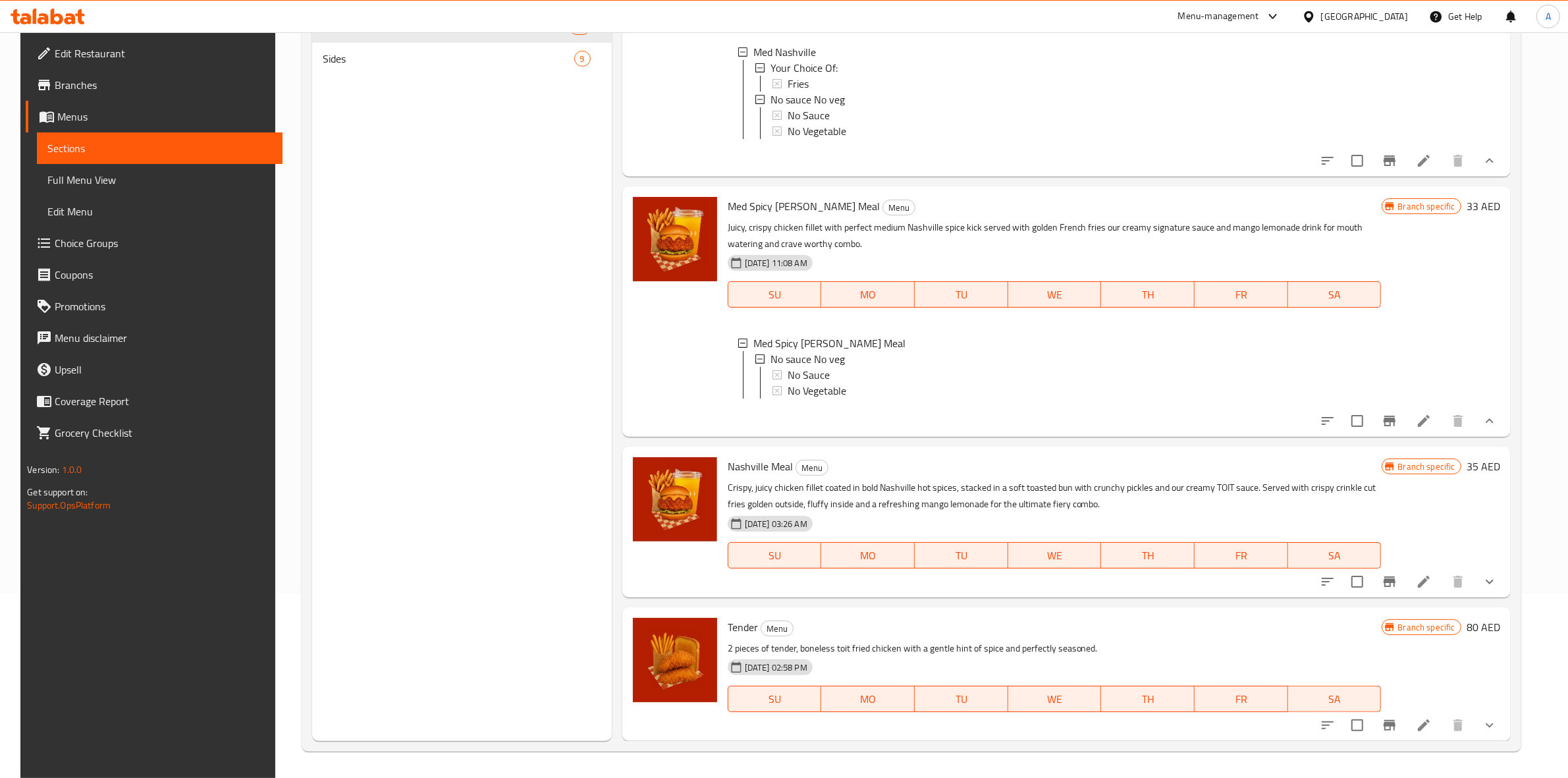
click at [1498, 578] on icon "show more" at bounding box center [1490, 581] width 16 height 16
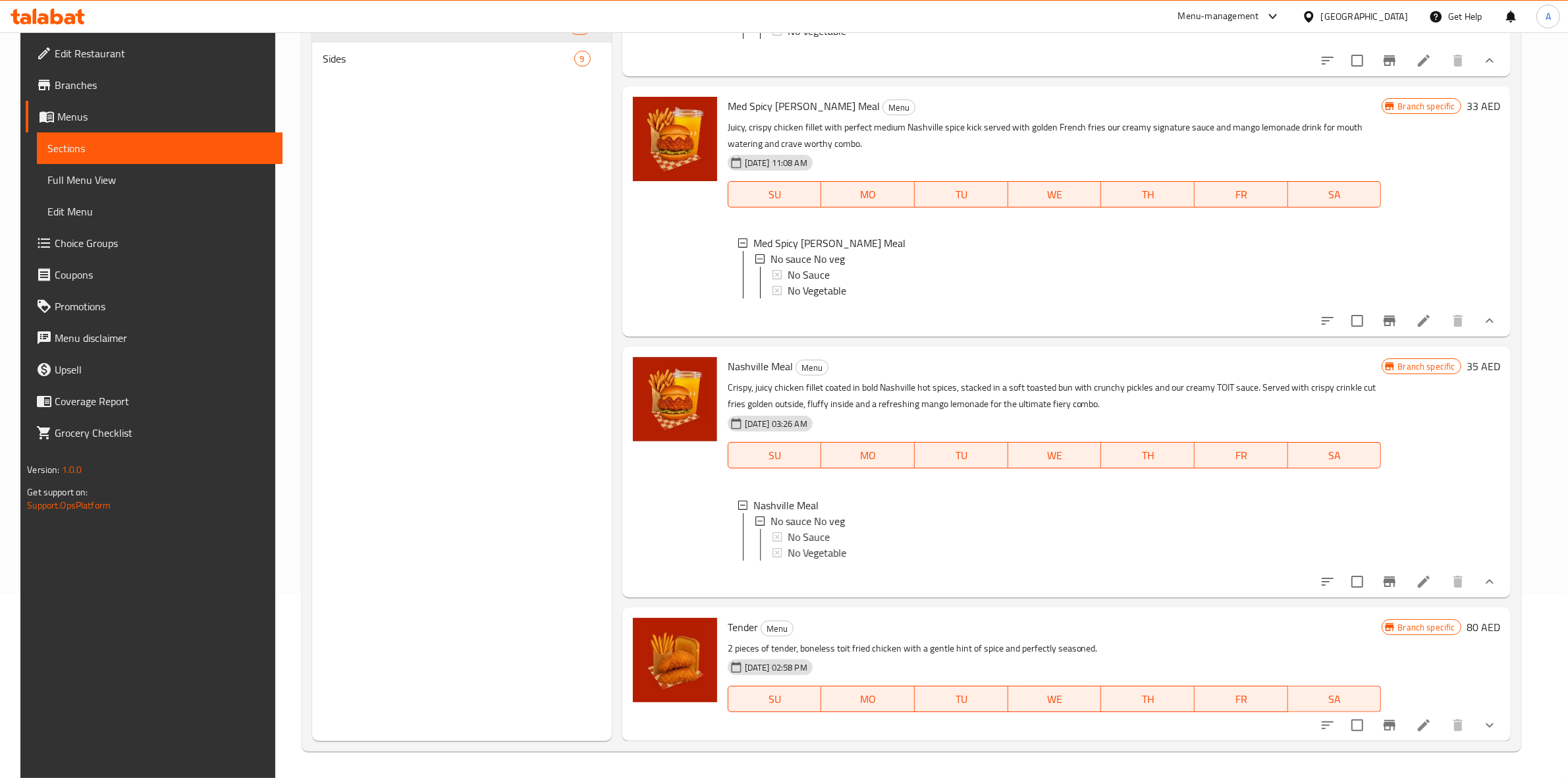
scroll to position [2329, 0]
click at [1405, 584] on button "Branch-specific-item" at bounding box center [1390, 581] width 32 height 32
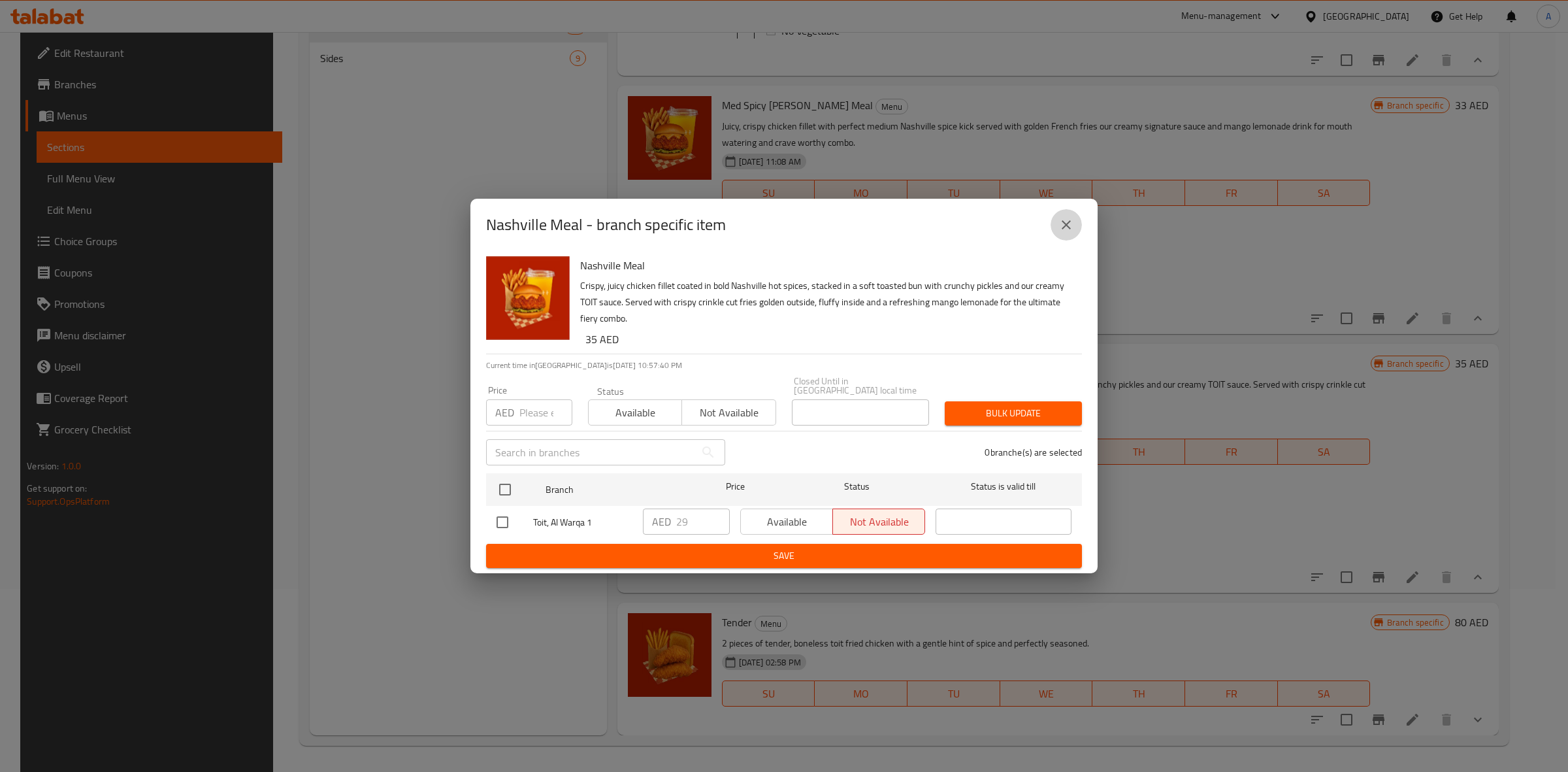
click at [1053, 226] on button "close" at bounding box center [1066, 225] width 31 height 31
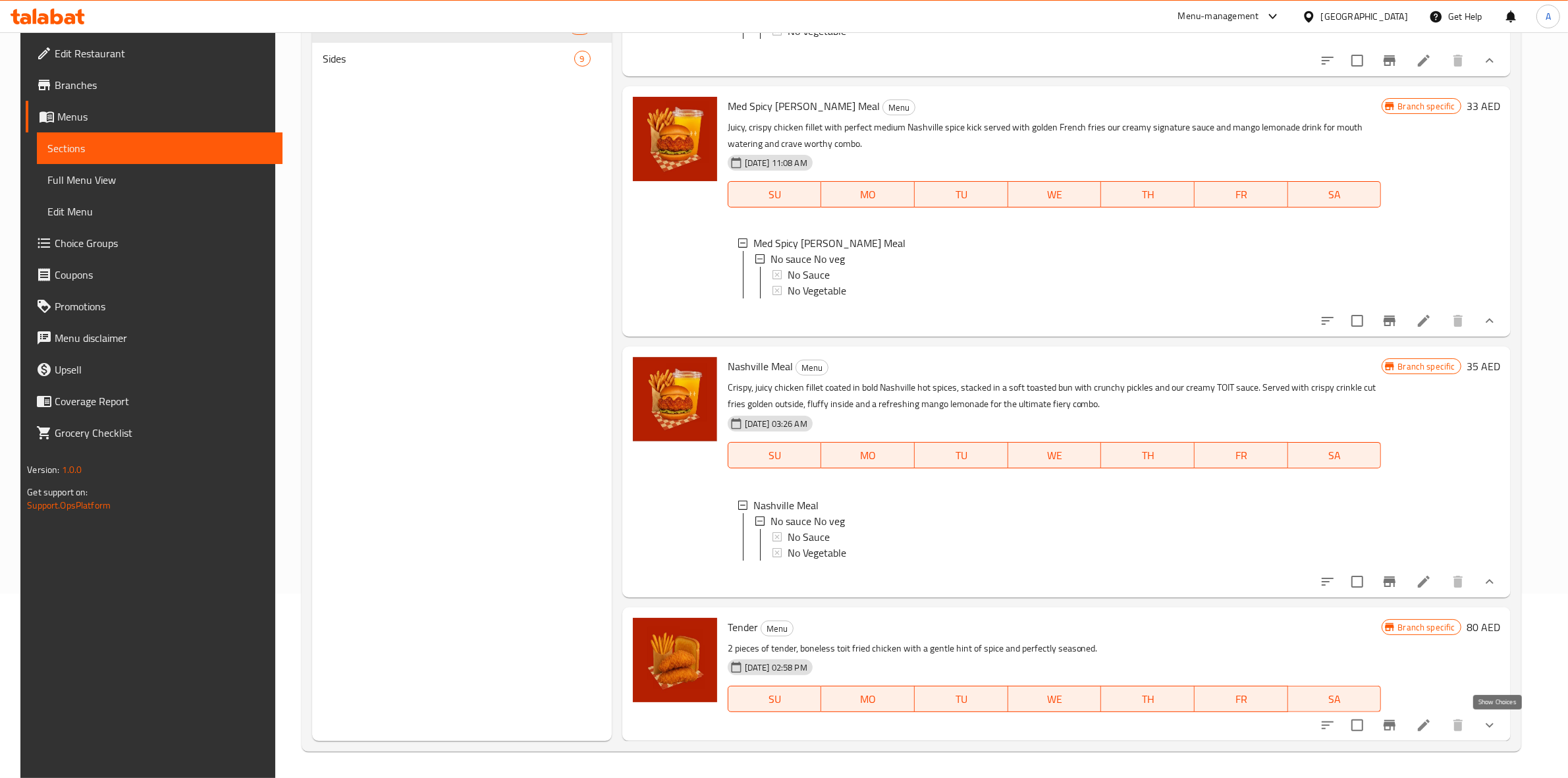
click at [1492, 725] on icon "show more" at bounding box center [1490, 725] width 16 height 16
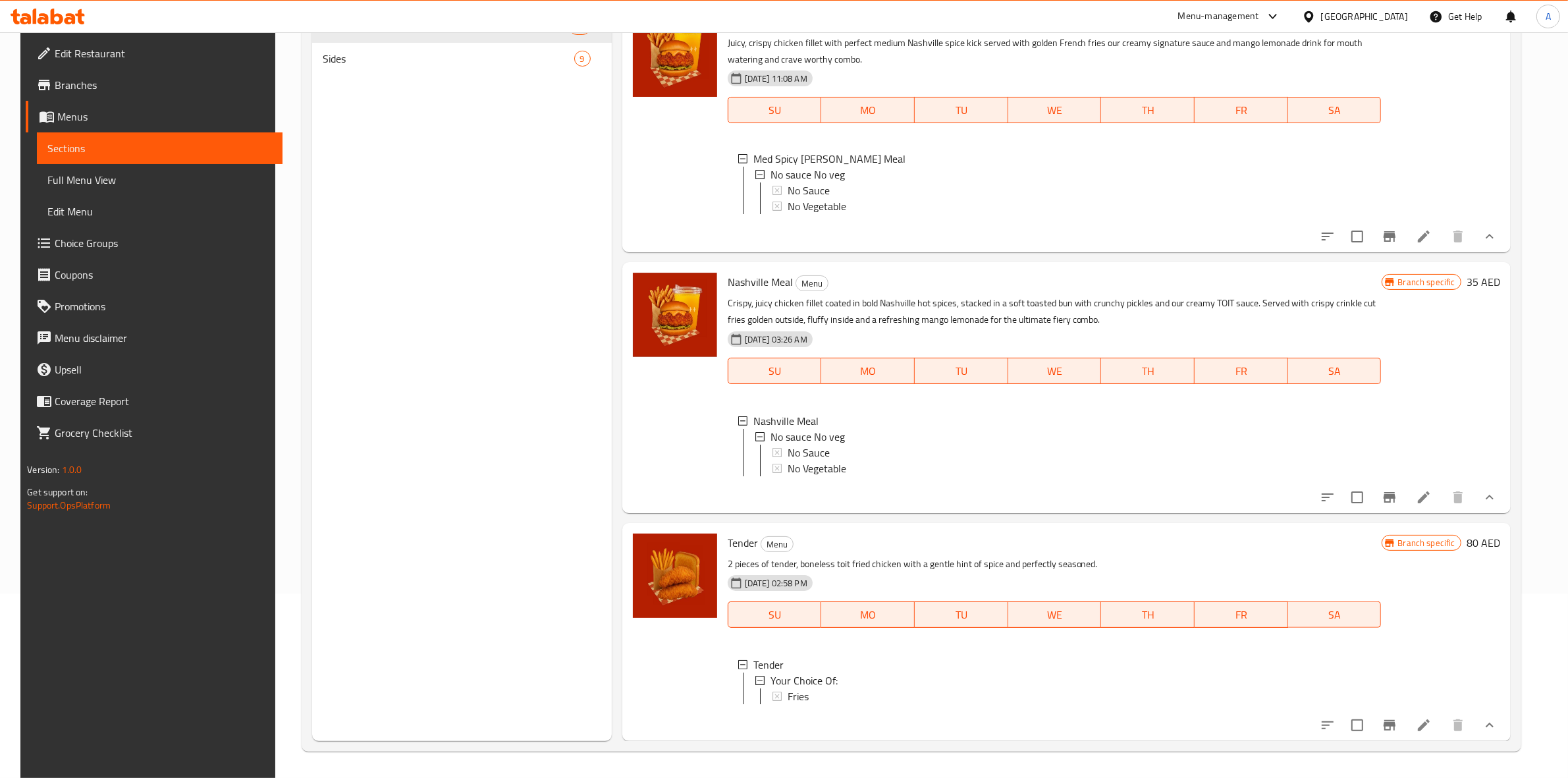
scroll to position [1, 0]
click at [1394, 728] on icon "Branch-specific-item" at bounding box center [1390, 725] width 16 height 16
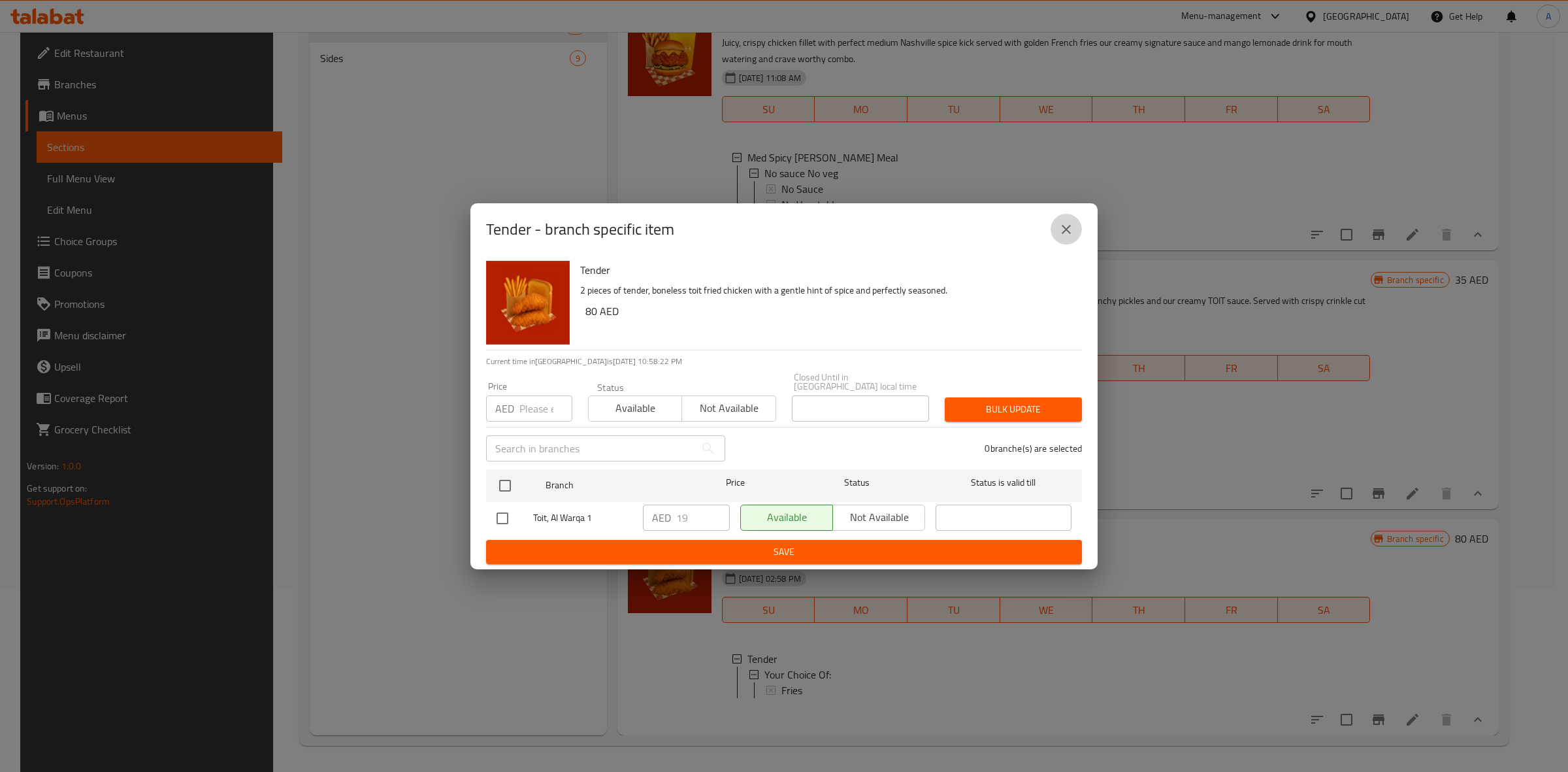
click at [1055, 217] on button "close" at bounding box center [1066, 229] width 31 height 31
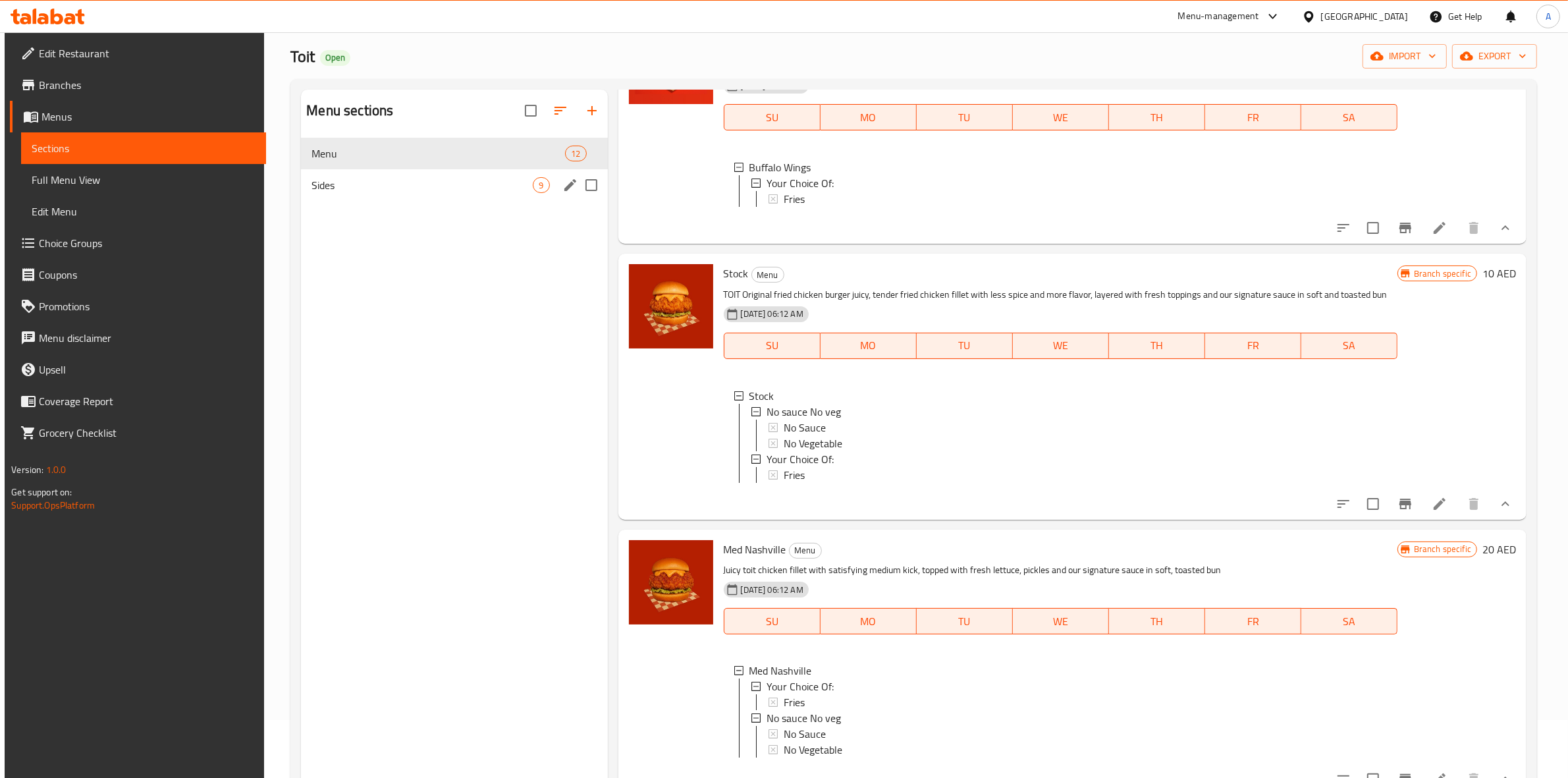
scroll to position [0, 0]
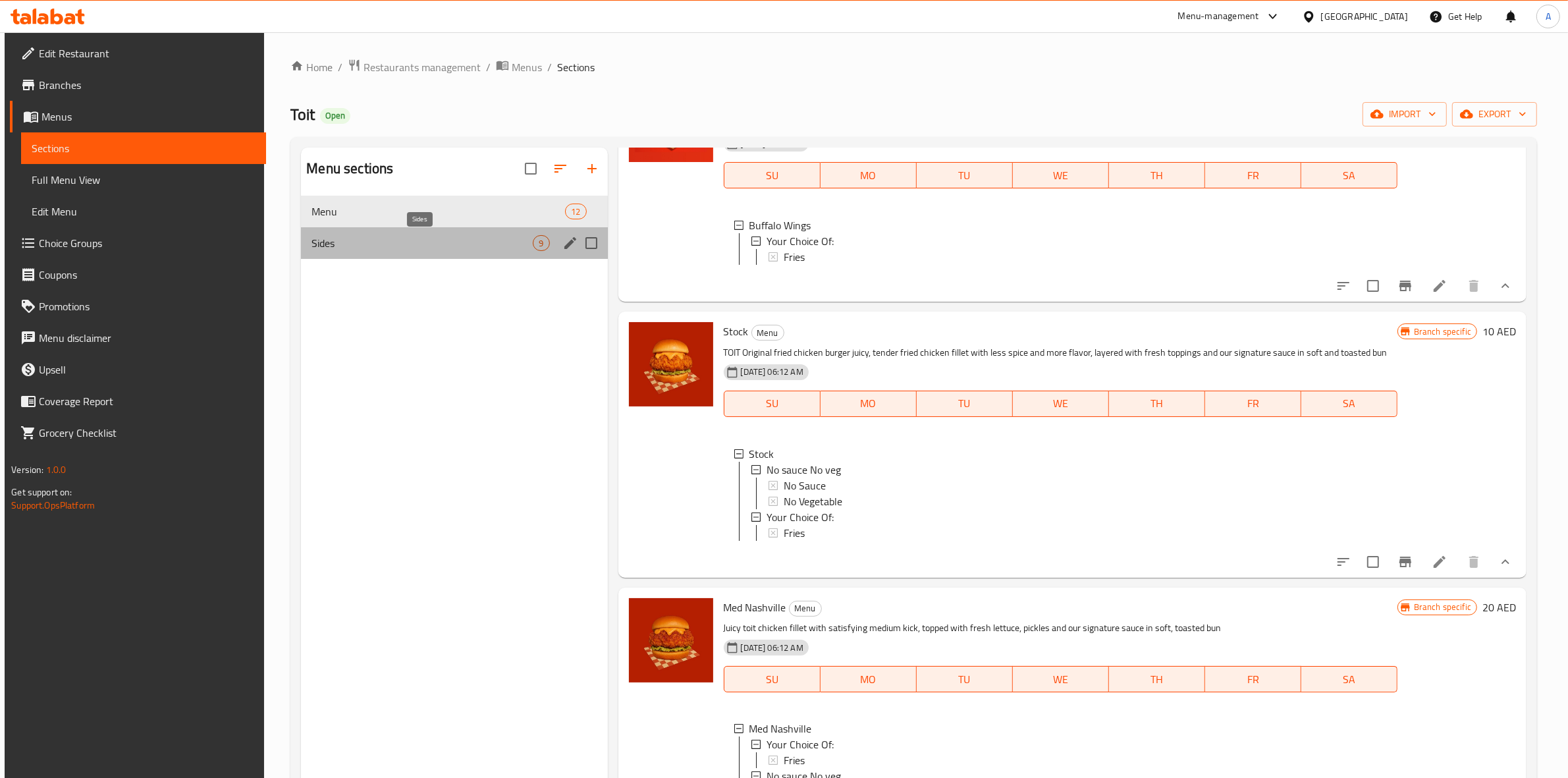
click at [486, 249] on span "Sides" at bounding box center [423, 243] width 221 height 16
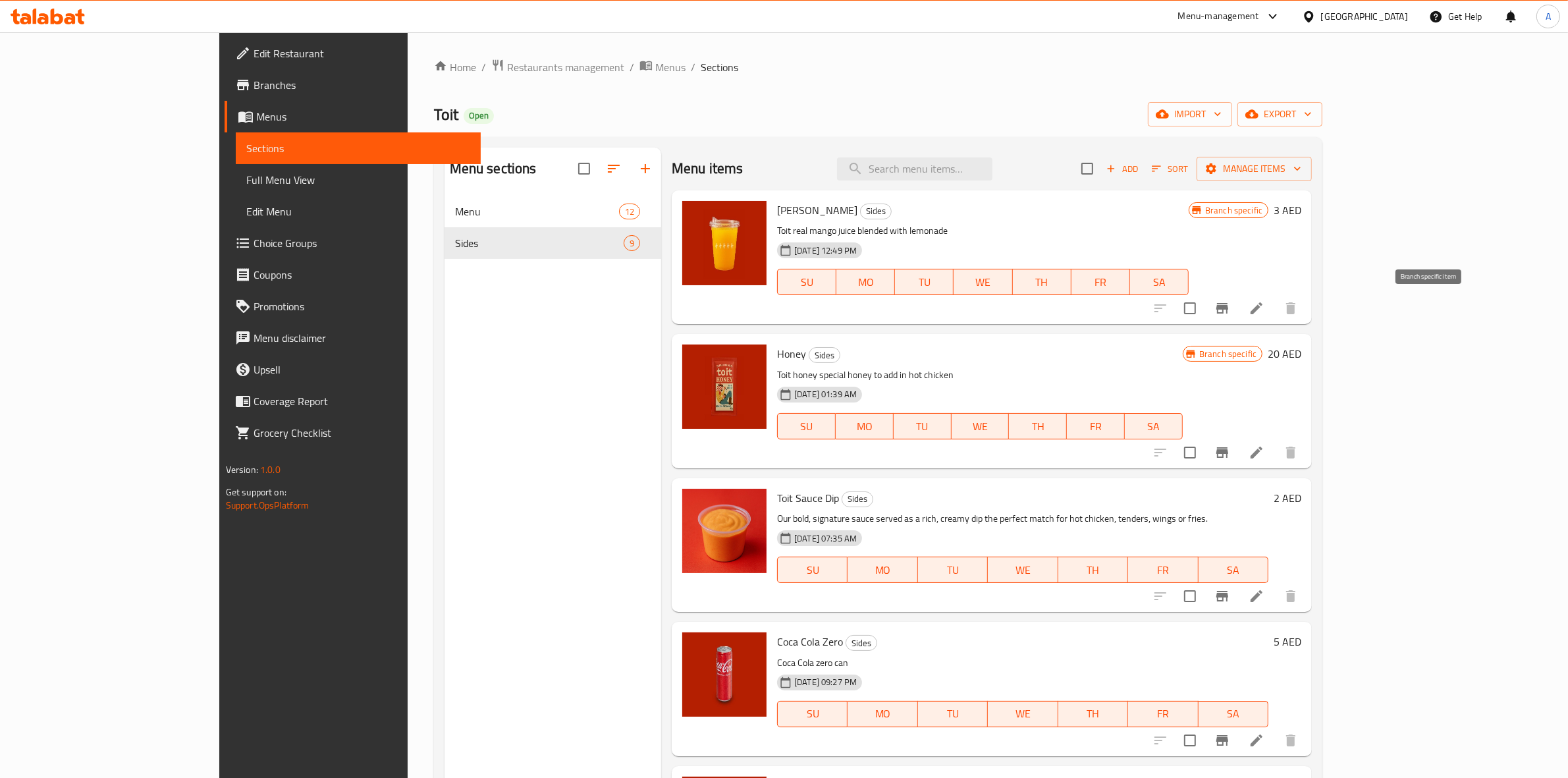
click at [1231, 312] on icon "Branch-specific-item" at bounding box center [1222, 308] width 16 height 16
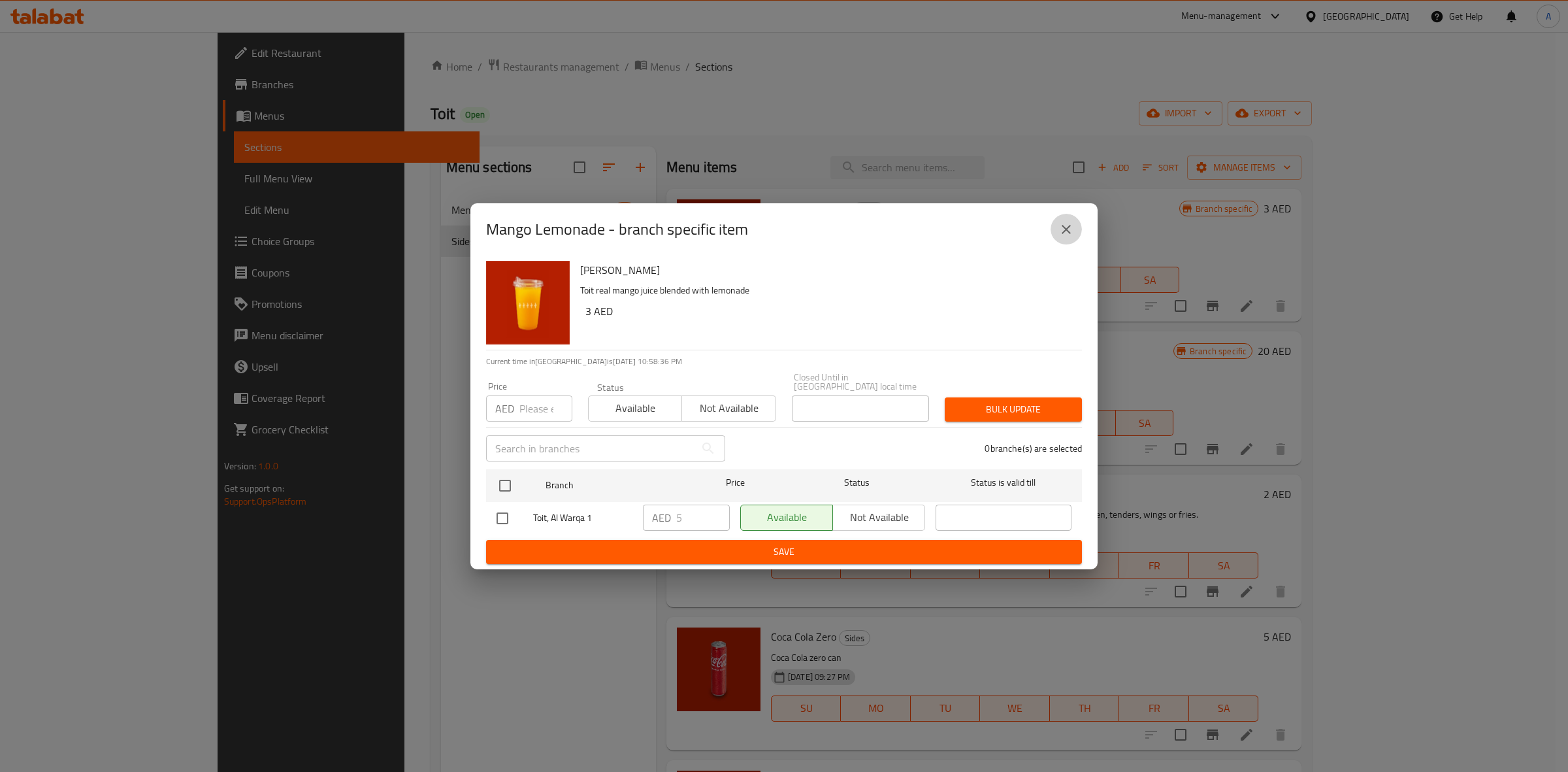
click at [1063, 227] on icon "close" at bounding box center [1066, 229] width 16 height 16
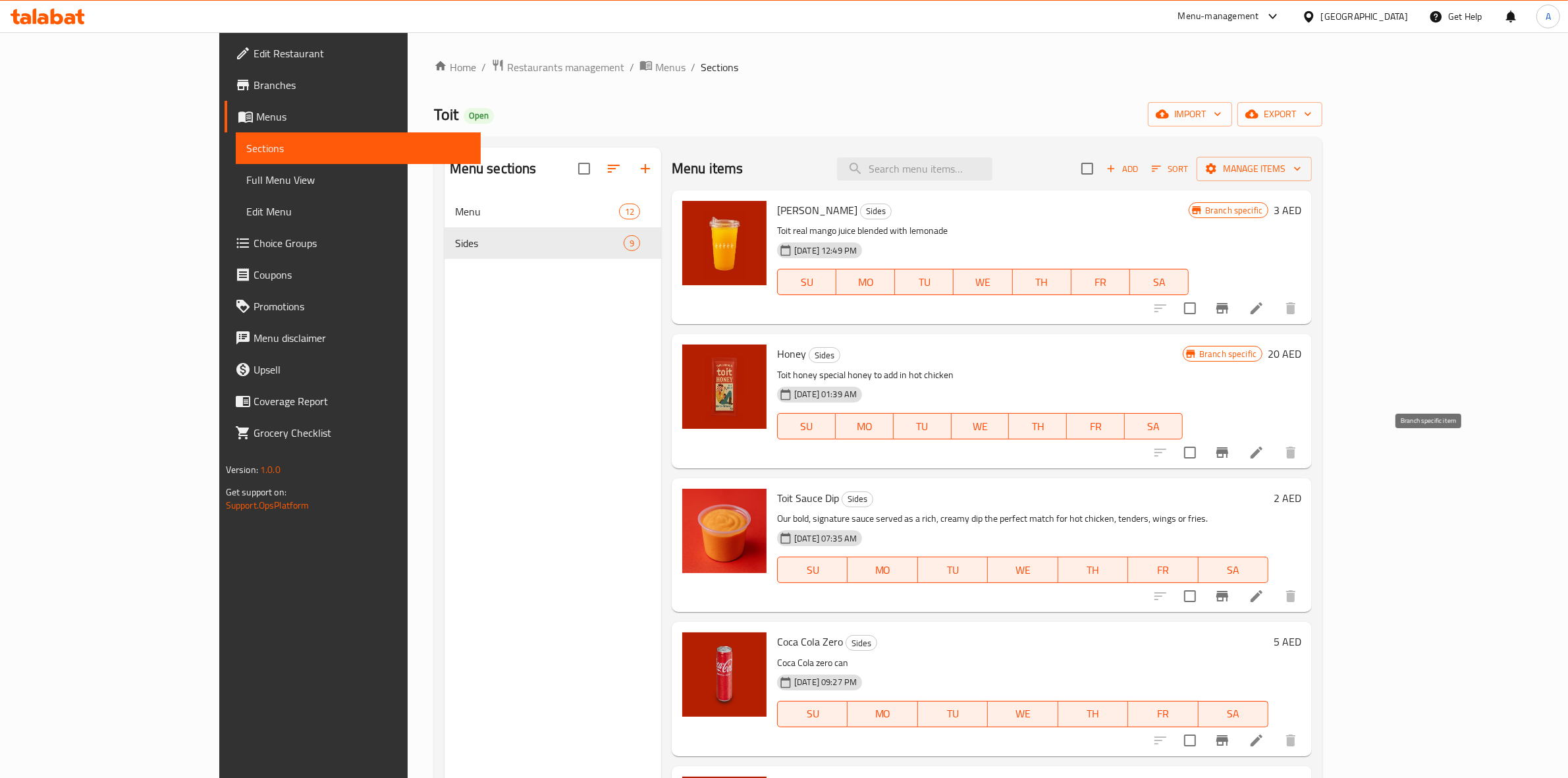
click at [1231, 446] on icon "Branch-specific-item" at bounding box center [1222, 452] width 16 height 16
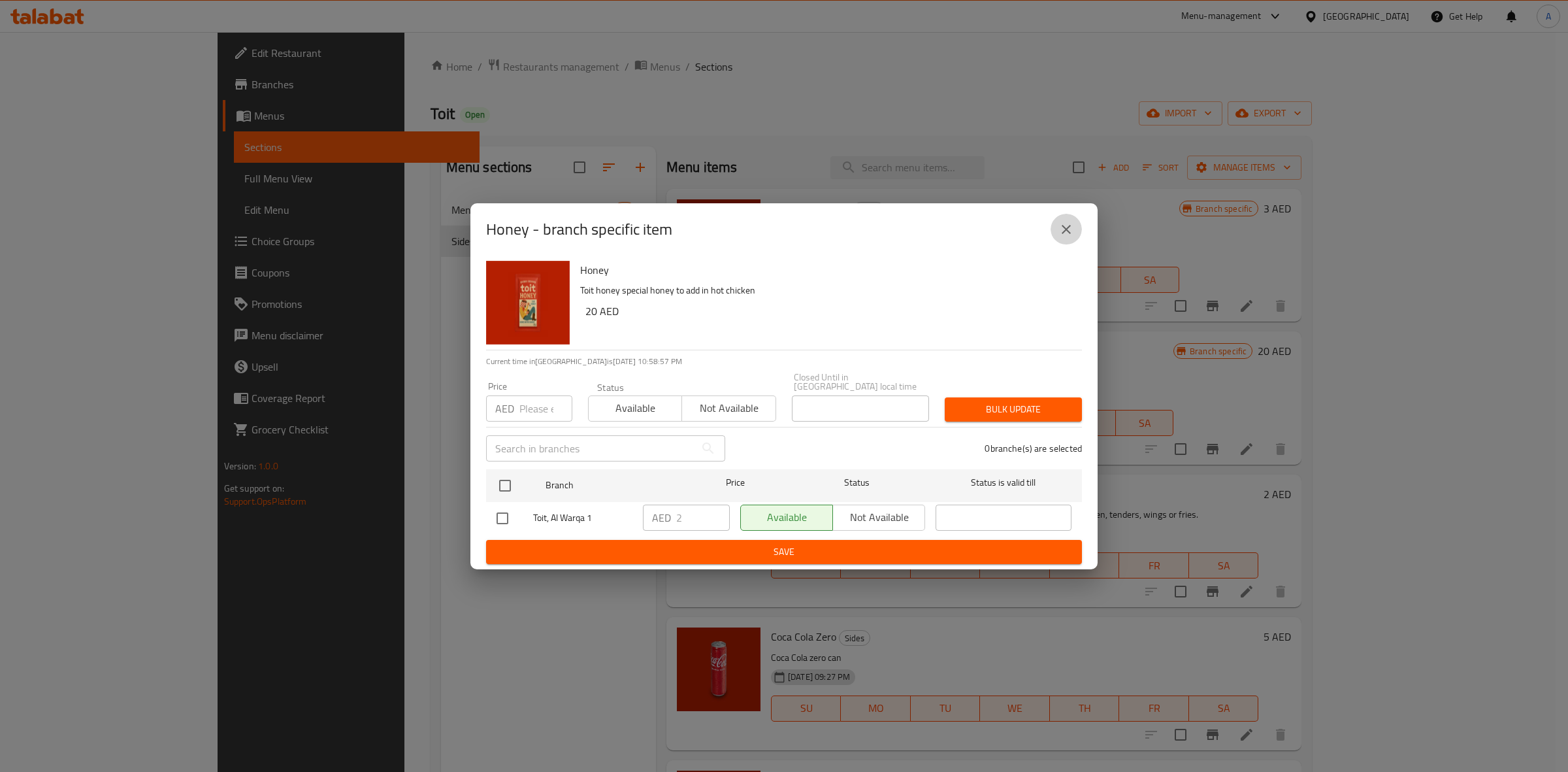
click at [1065, 226] on icon "close" at bounding box center [1066, 229] width 16 height 16
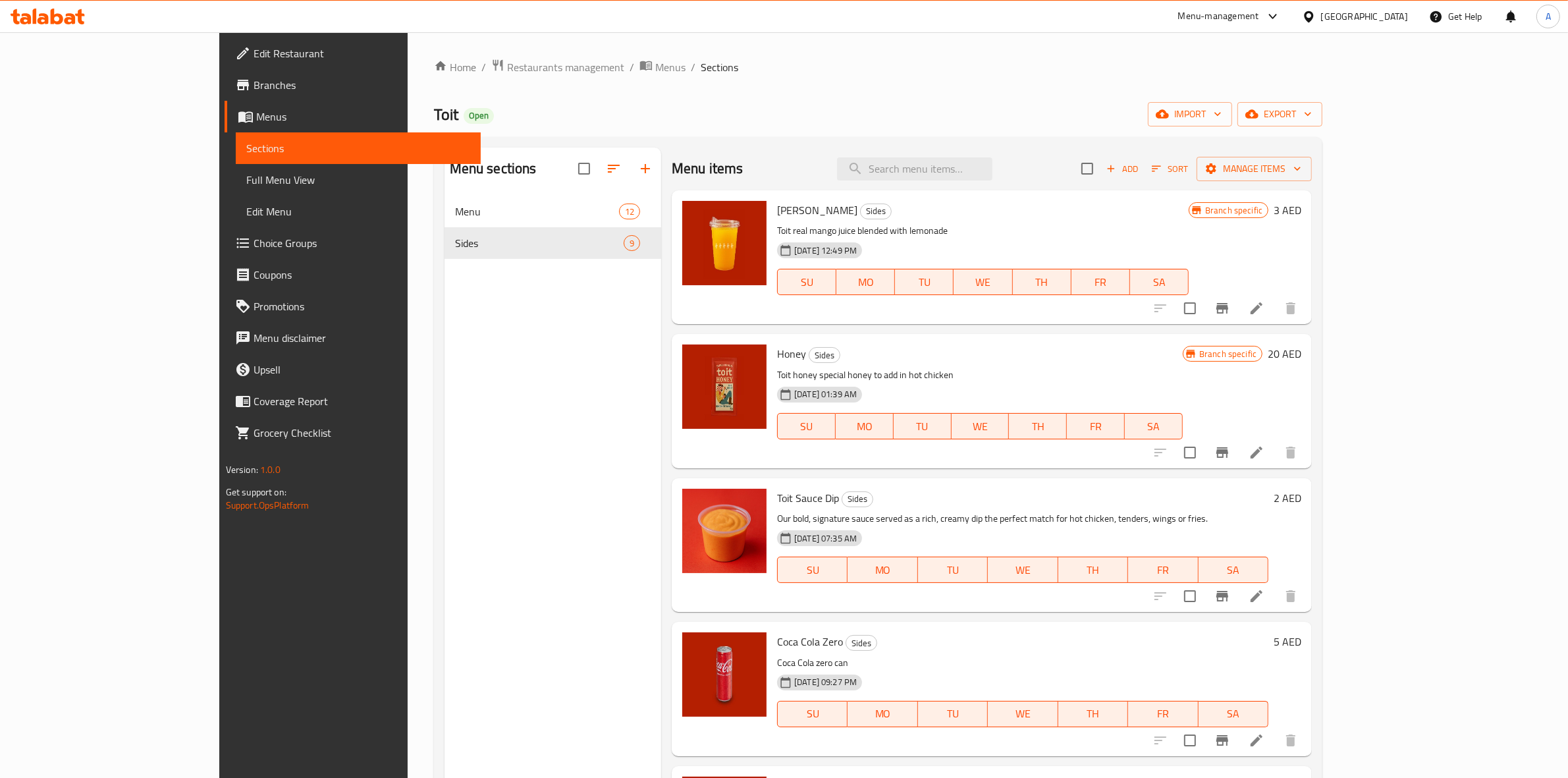
click at [1228, 595] on icon "Branch-specific-item" at bounding box center [1222, 596] width 12 height 11
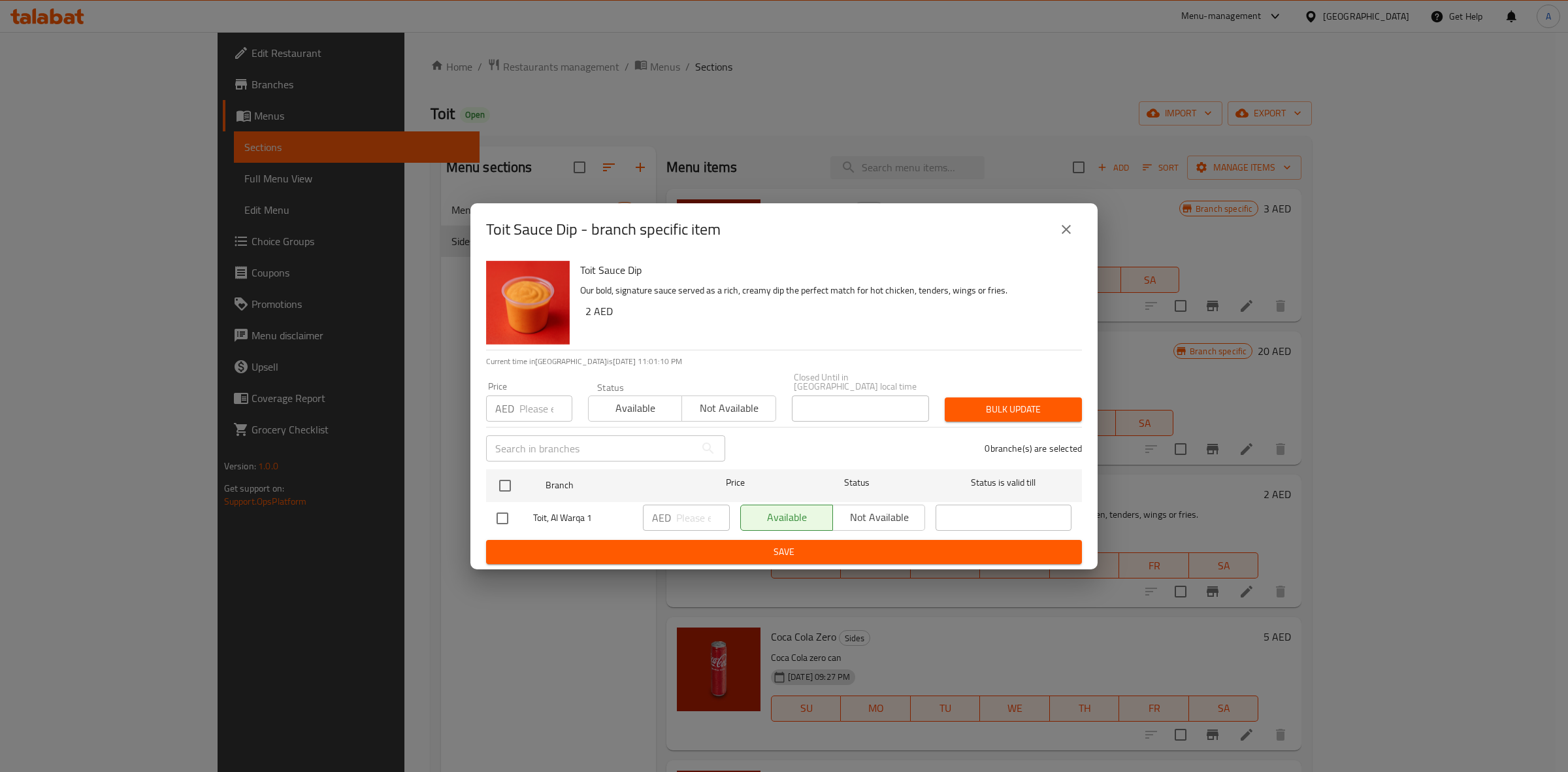
click at [1064, 226] on icon "close" at bounding box center [1066, 229] width 9 height 9
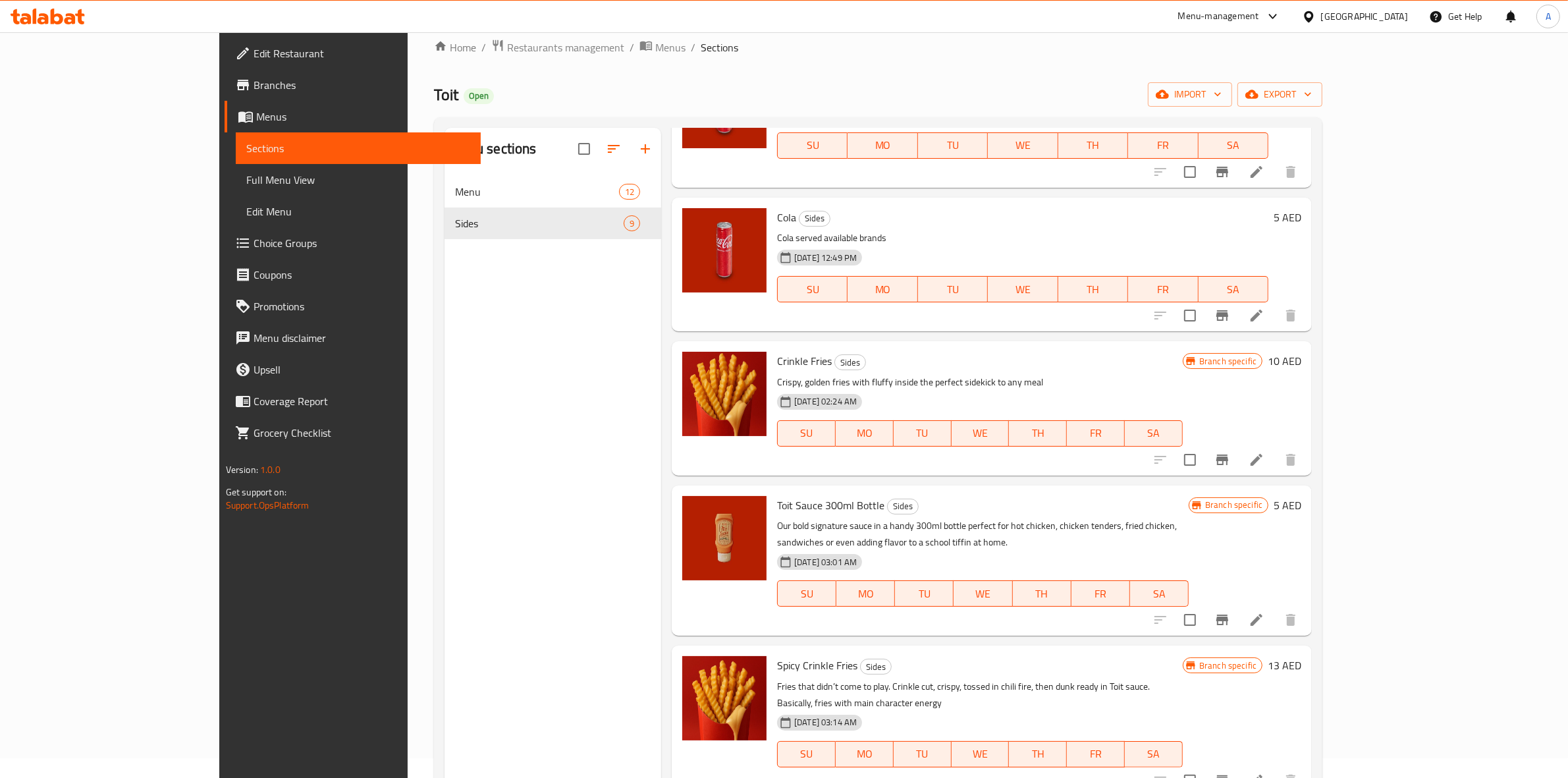
scroll to position [82, 0]
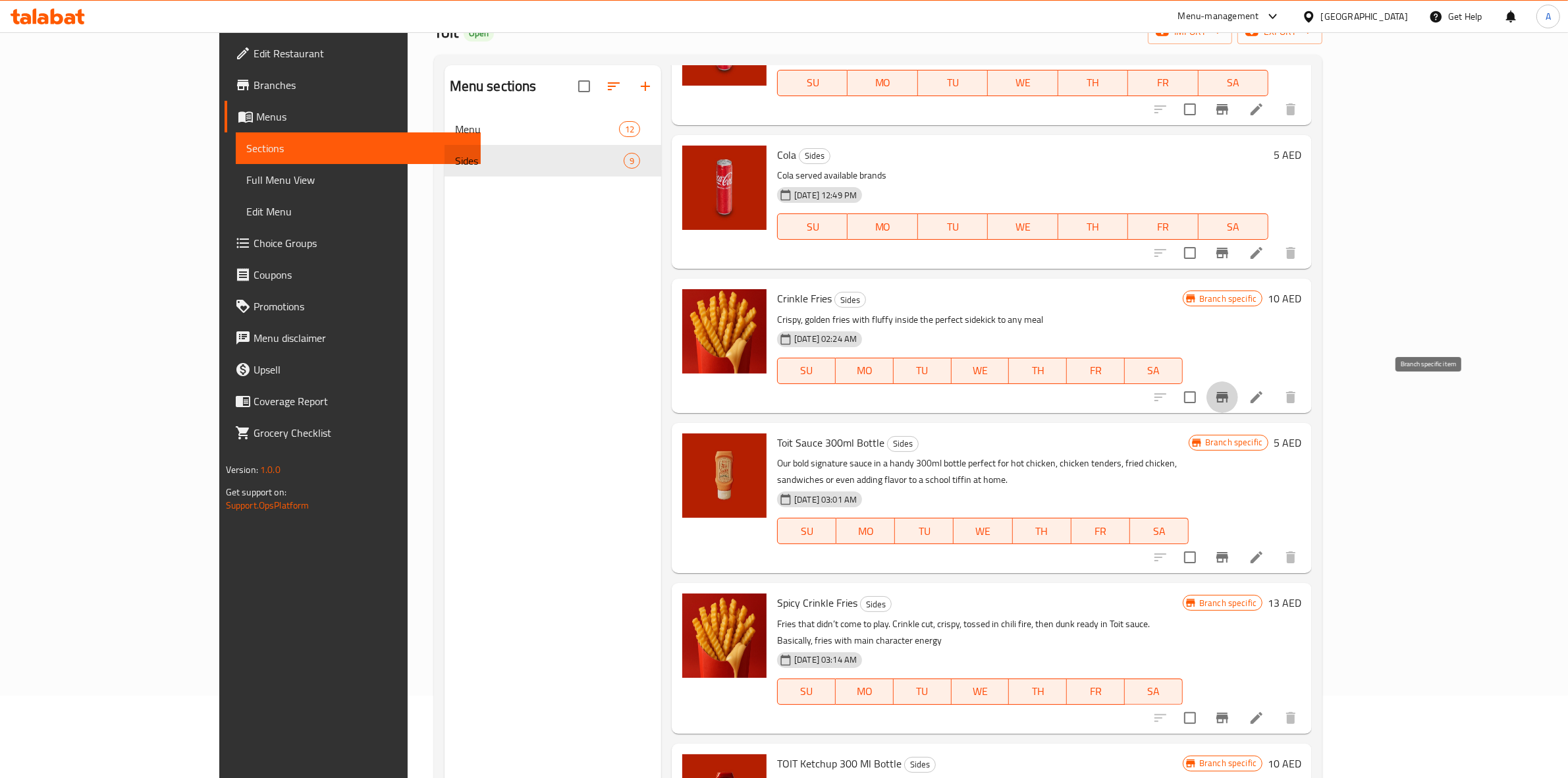
click at [1228, 397] on icon "Branch-specific-item" at bounding box center [1222, 397] width 12 height 11
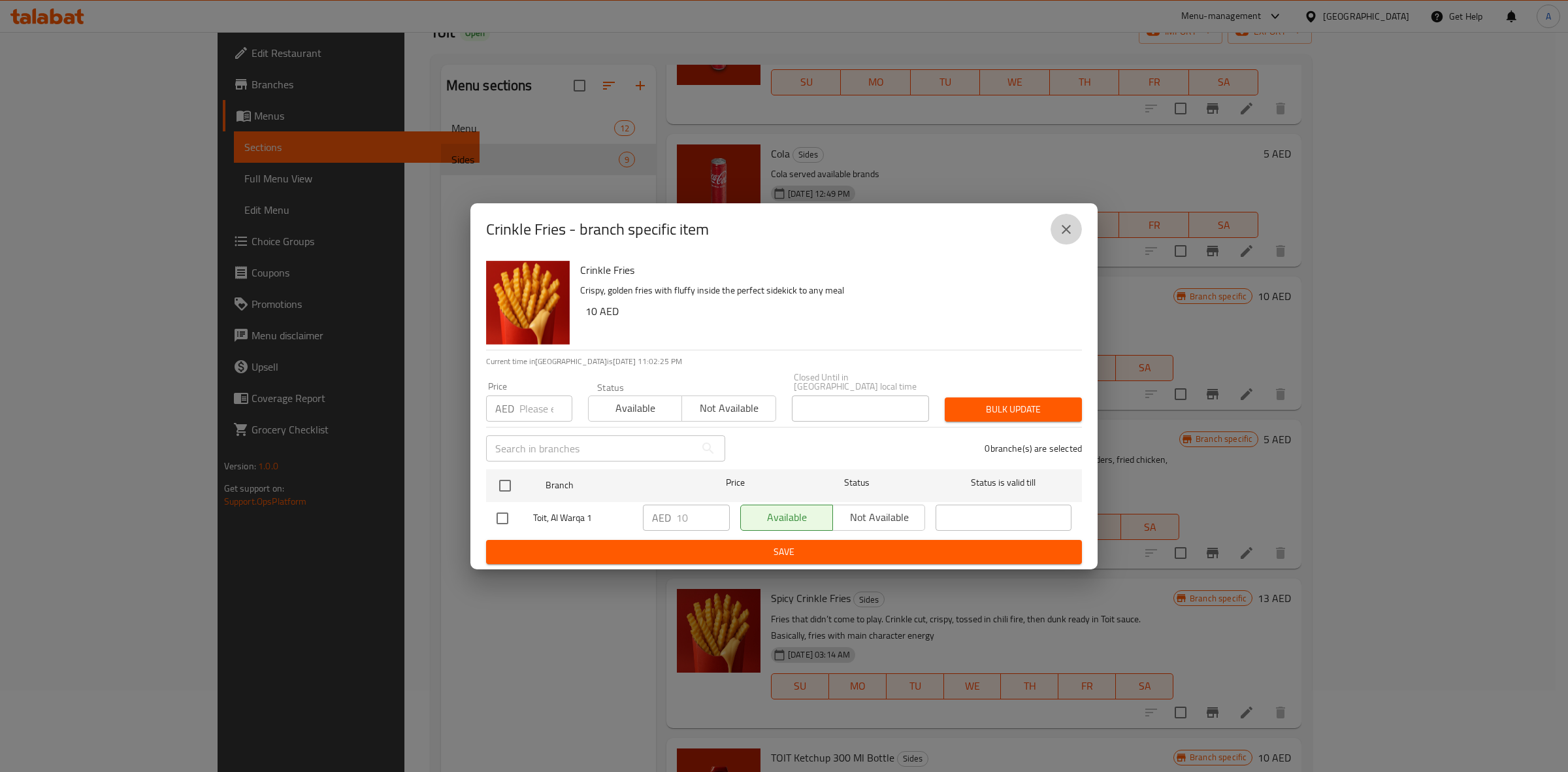
click at [1069, 231] on icon "close" at bounding box center [1066, 229] width 9 height 9
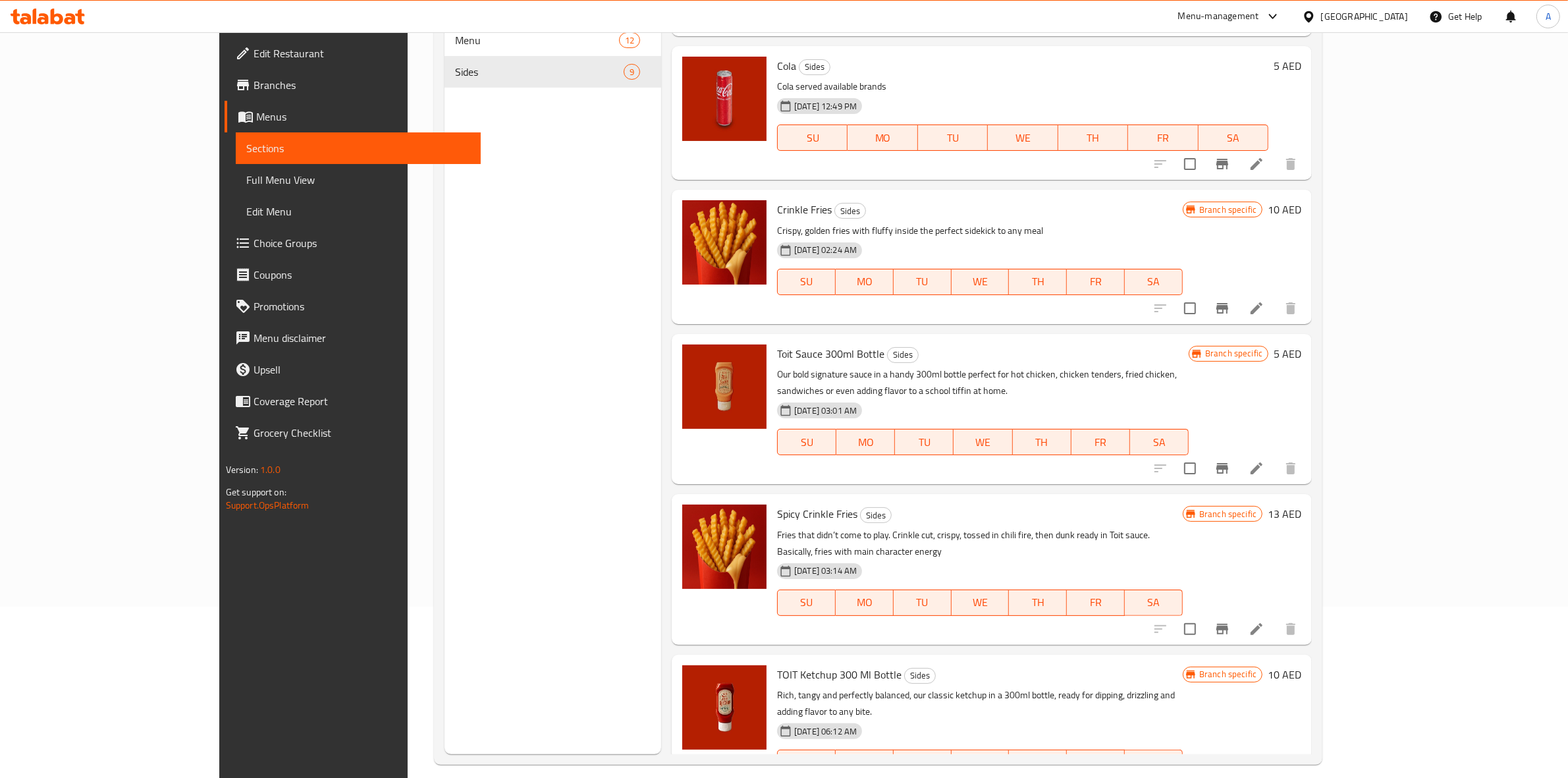
scroll to position [185, 0]
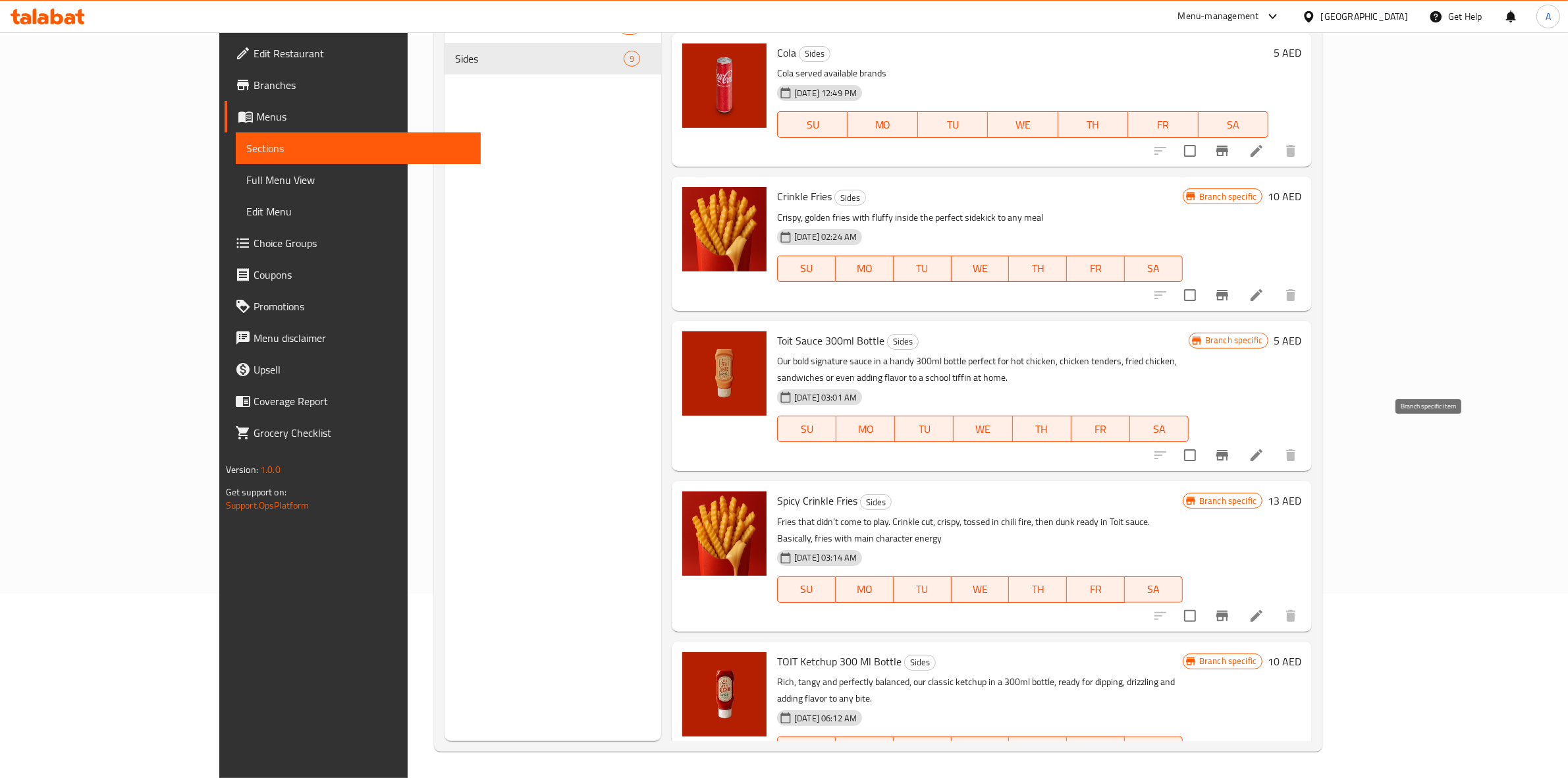
click at [1231, 447] on icon "Branch-specific-item" at bounding box center [1222, 455] width 16 height 16
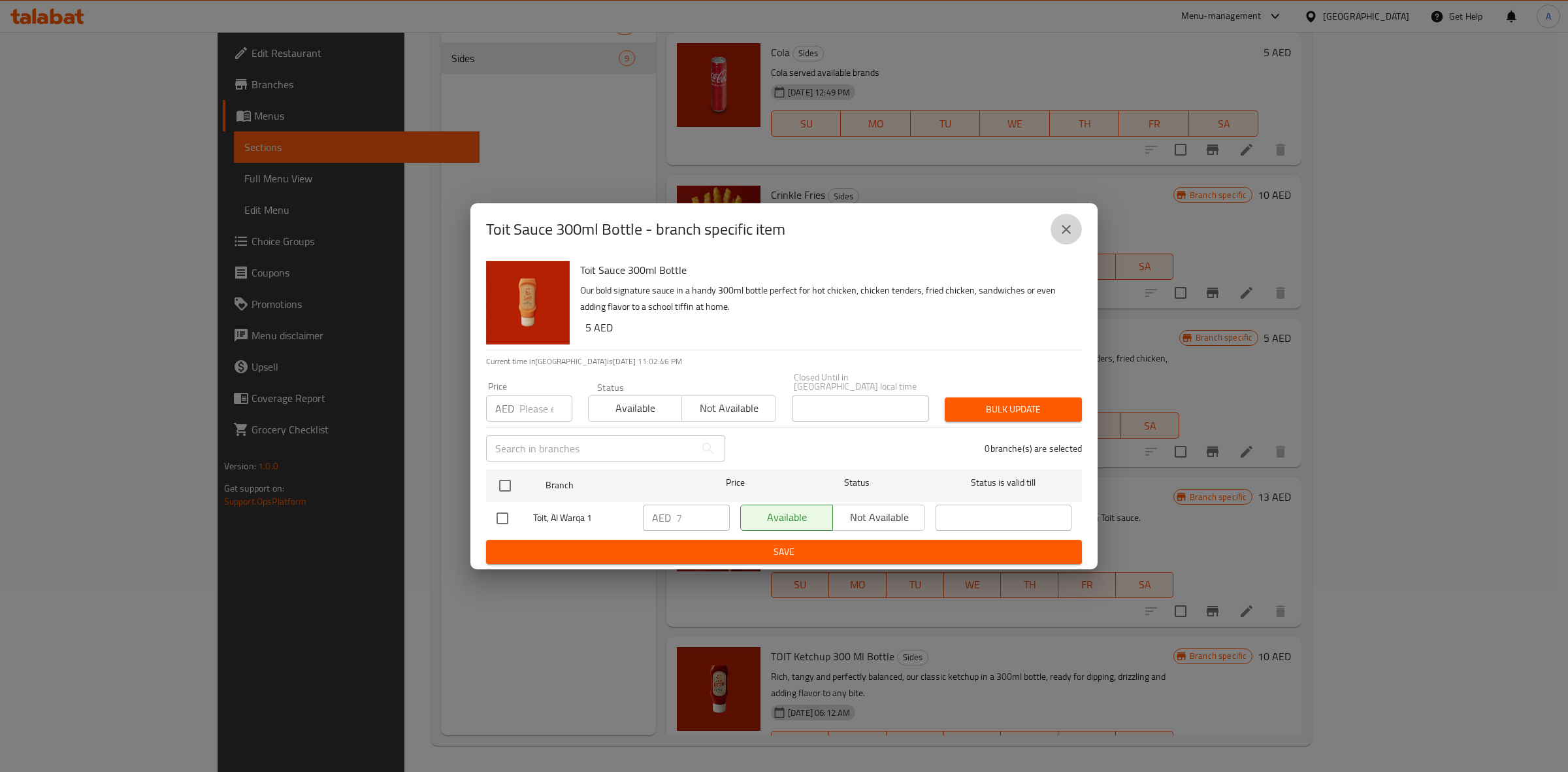
click at [1063, 232] on icon "close" at bounding box center [1066, 229] width 9 height 9
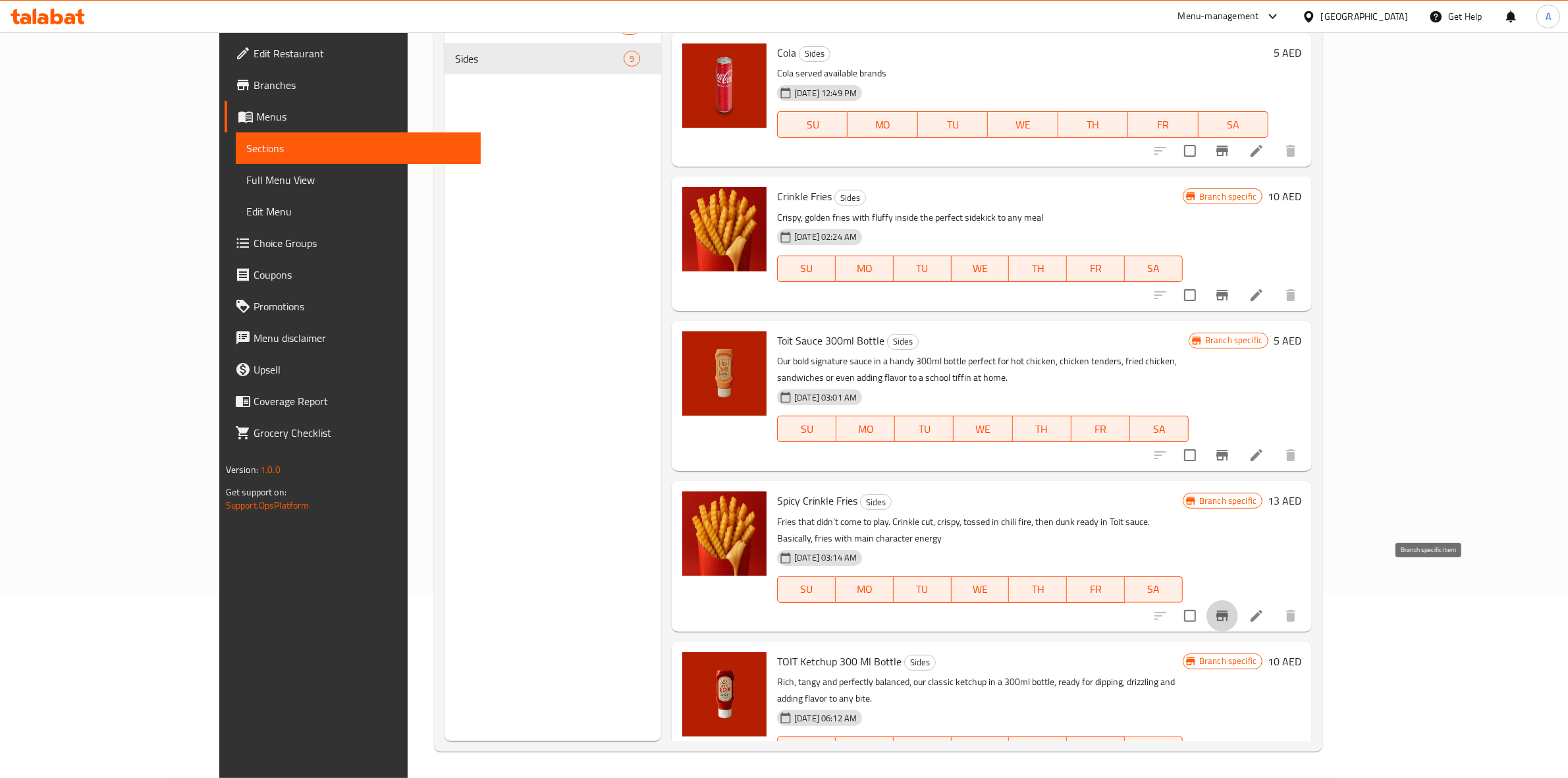
click at [1228, 611] on icon "Branch-specific-item" at bounding box center [1222, 616] width 12 height 11
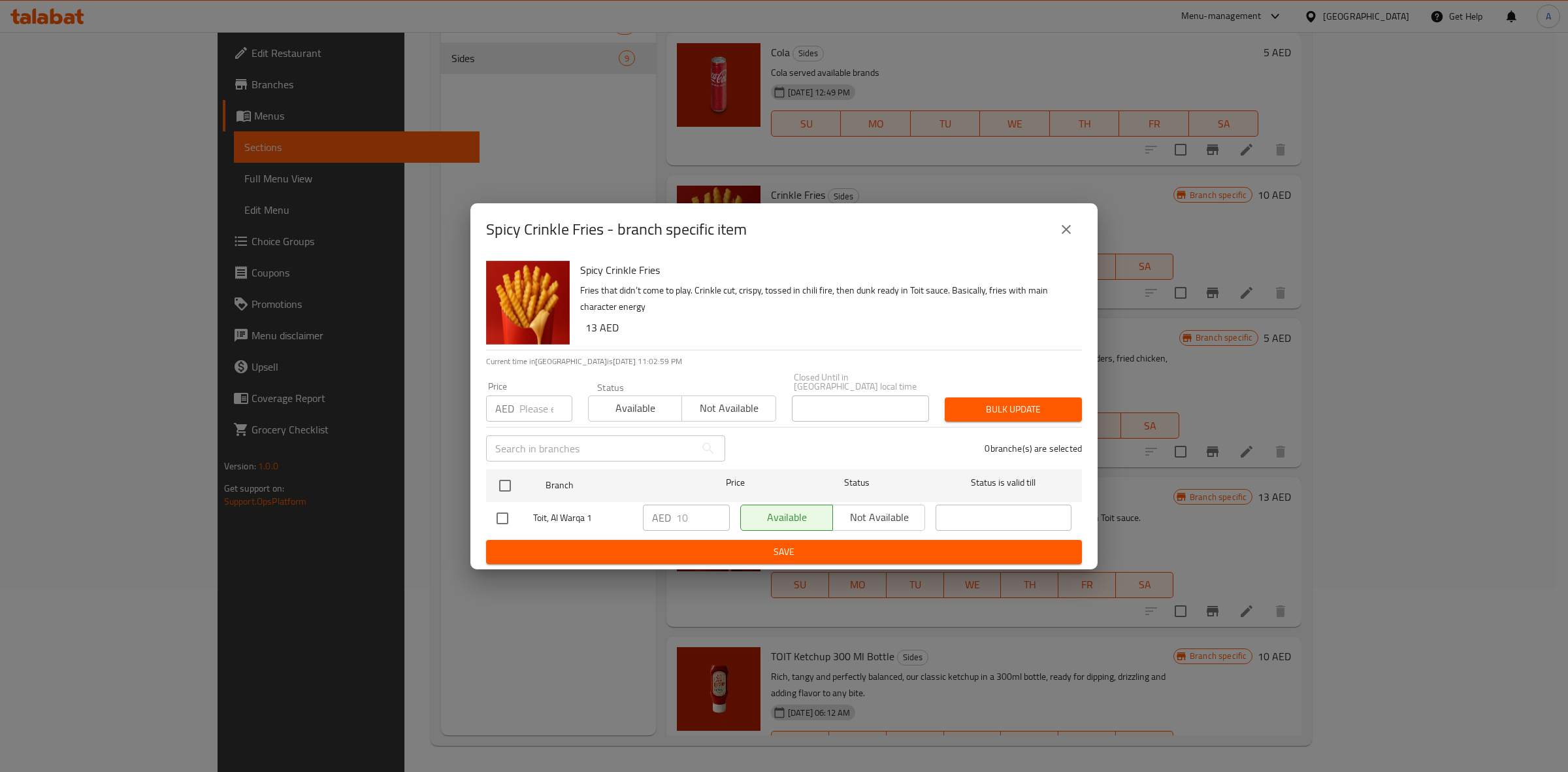
click at [1073, 237] on icon "close" at bounding box center [1066, 229] width 16 height 16
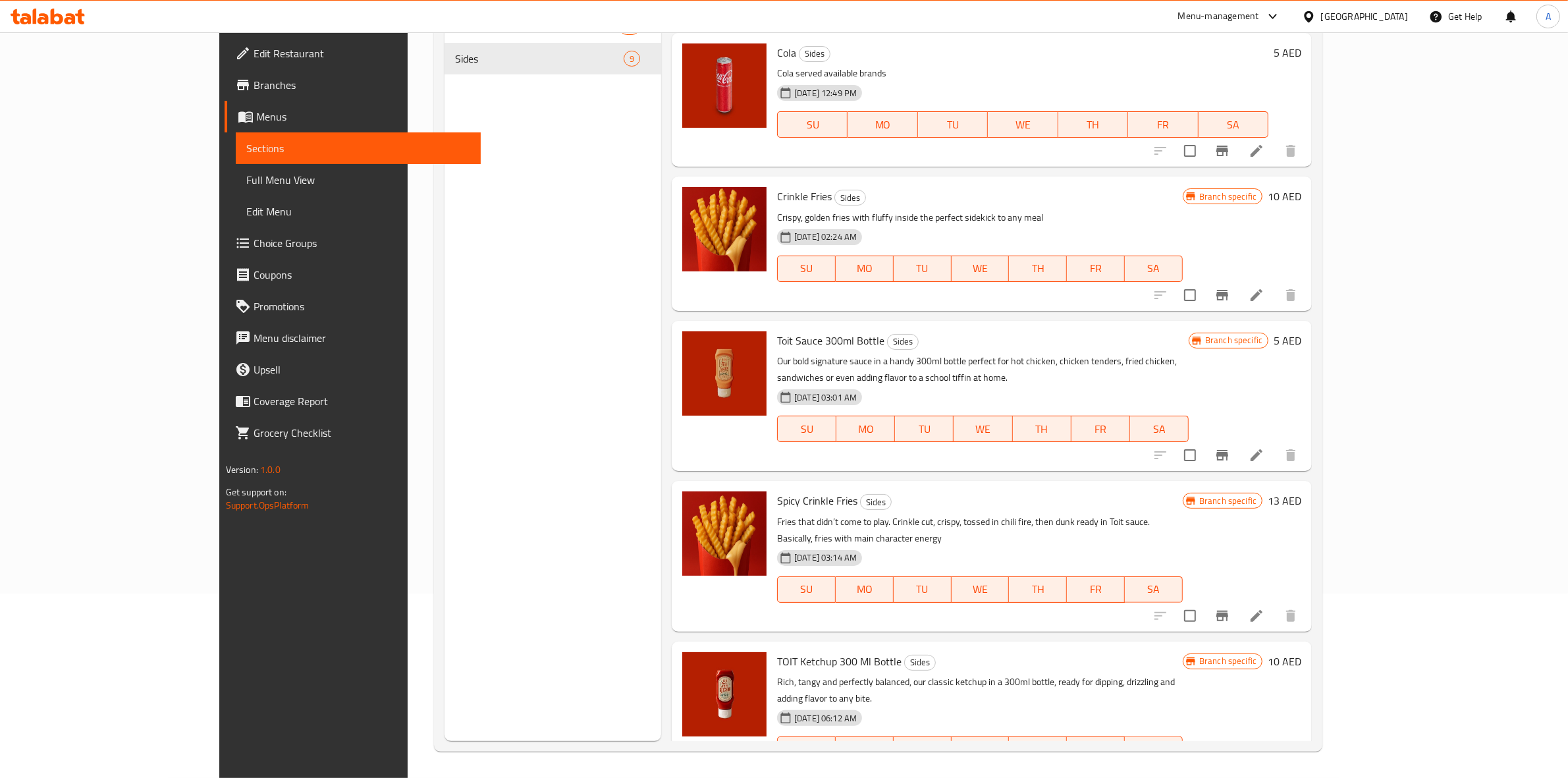
click at [1228, 770] on icon "Branch-specific-item" at bounding box center [1222, 776] width 12 height 11
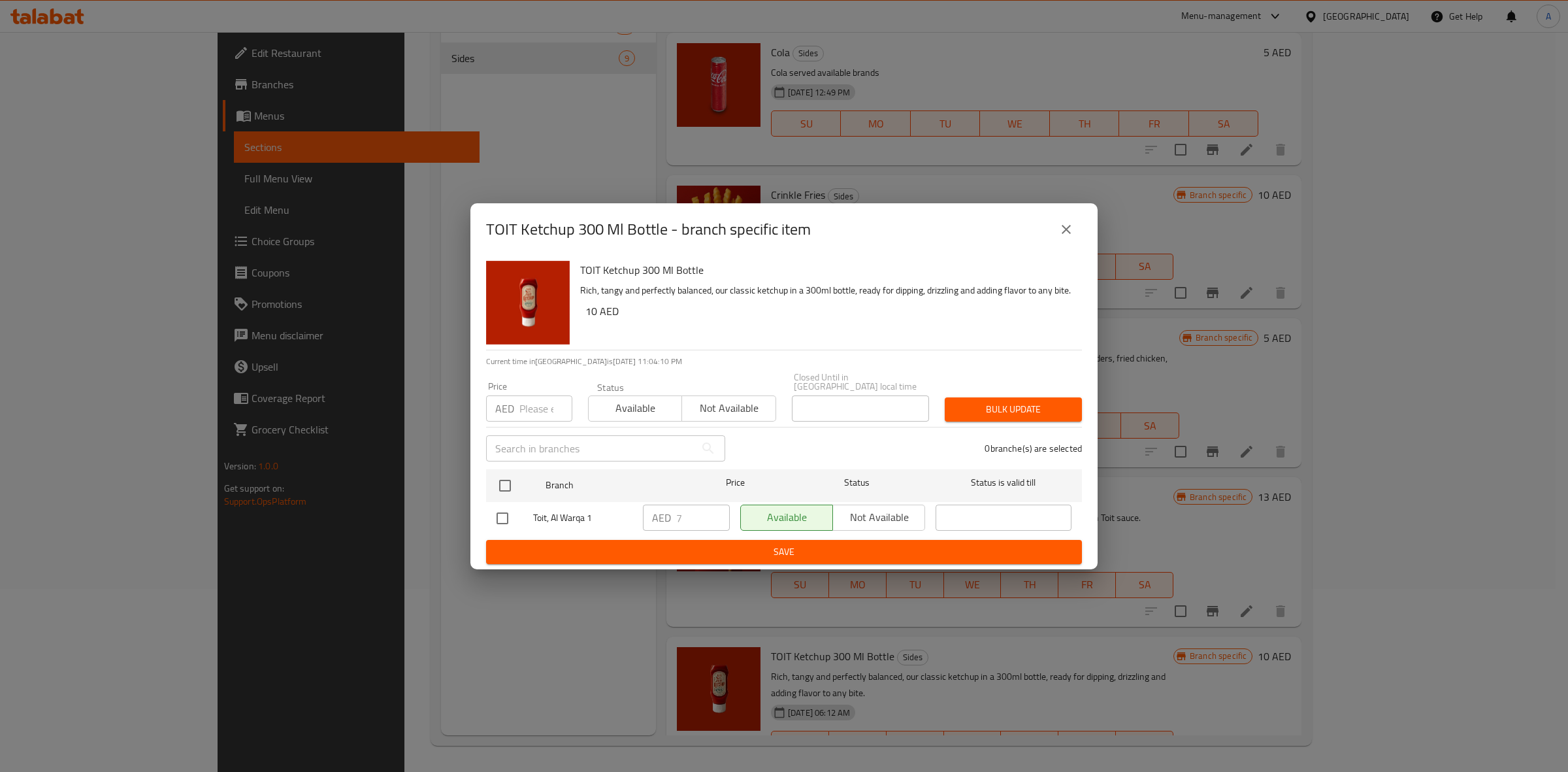
click at [1054, 224] on button "close" at bounding box center [1066, 229] width 31 height 31
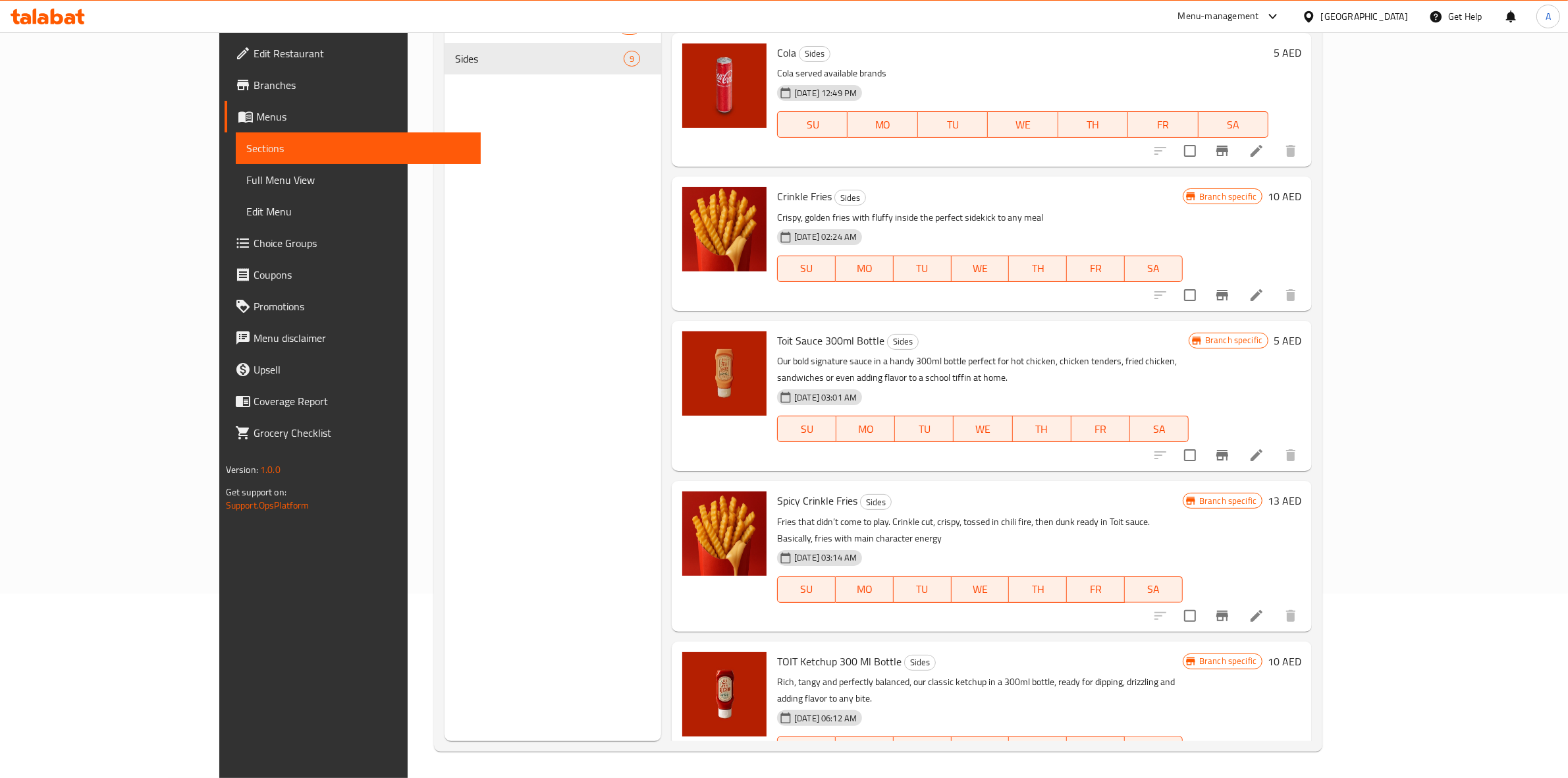
click at [1238, 760] on button "Branch-specific-item" at bounding box center [1222, 776] width 32 height 32
click at [1228, 611] on icon "Branch-specific-item" at bounding box center [1222, 616] width 12 height 11
click at [1228, 450] on icon "Branch-specific-item" at bounding box center [1222, 455] width 12 height 11
click at [1228, 290] on icon "Branch-specific-item" at bounding box center [1222, 295] width 12 height 11
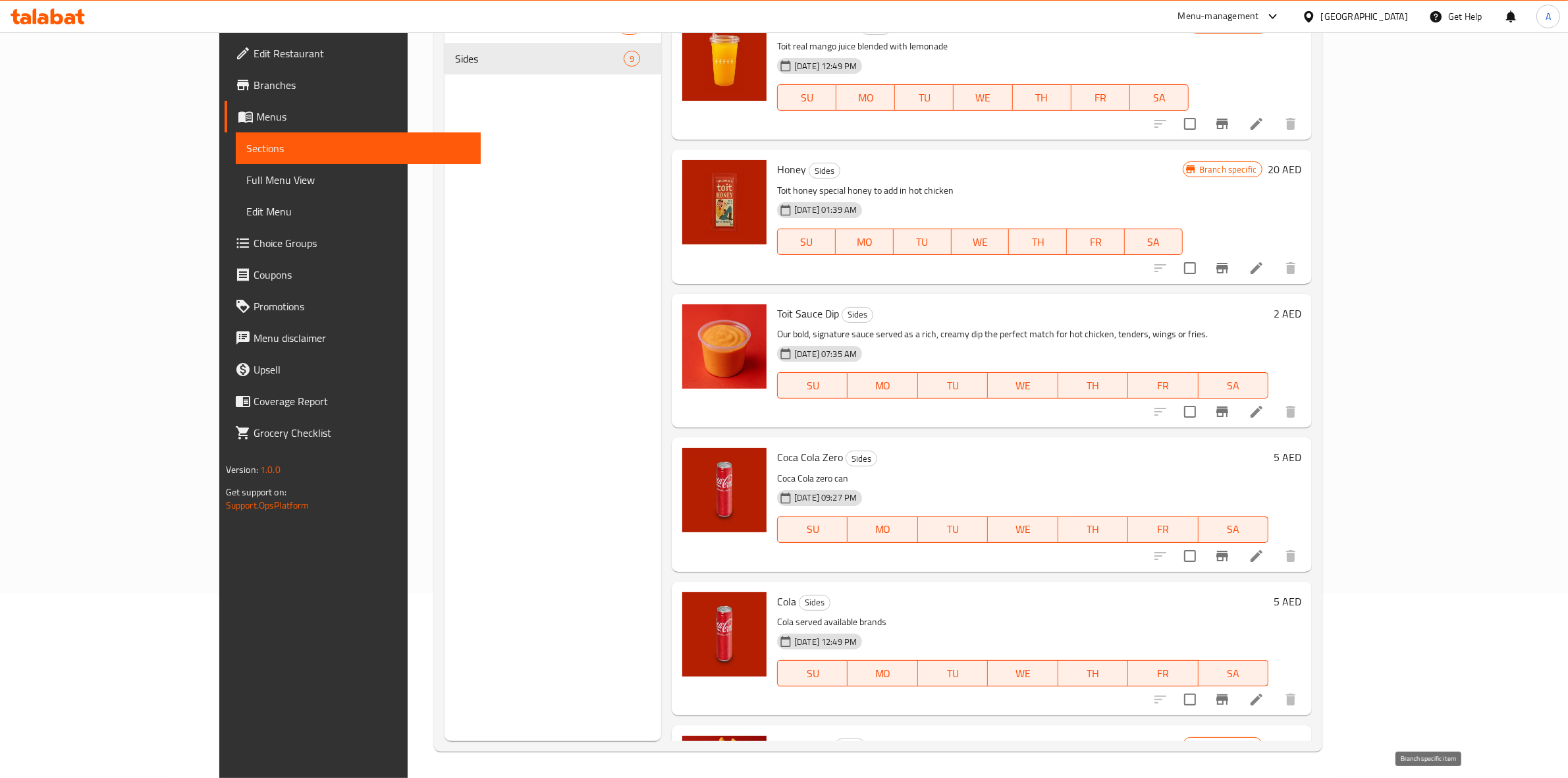
scroll to position [0, 0]
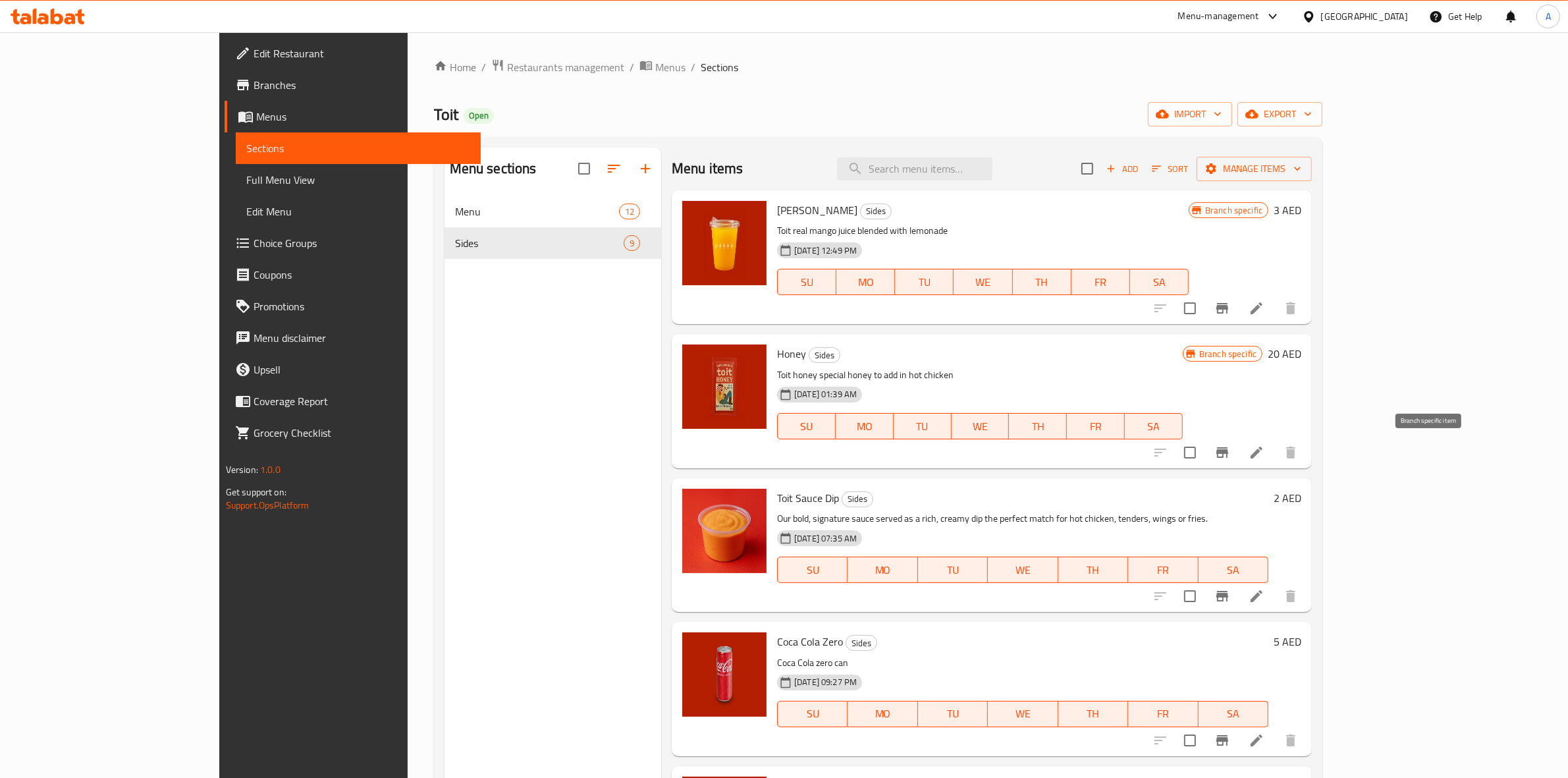
click at [1228, 451] on icon "Branch-specific-item" at bounding box center [1222, 453] width 12 height 11
click at [1228, 304] on icon "Branch-specific-item" at bounding box center [1222, 308] width 12 height 11
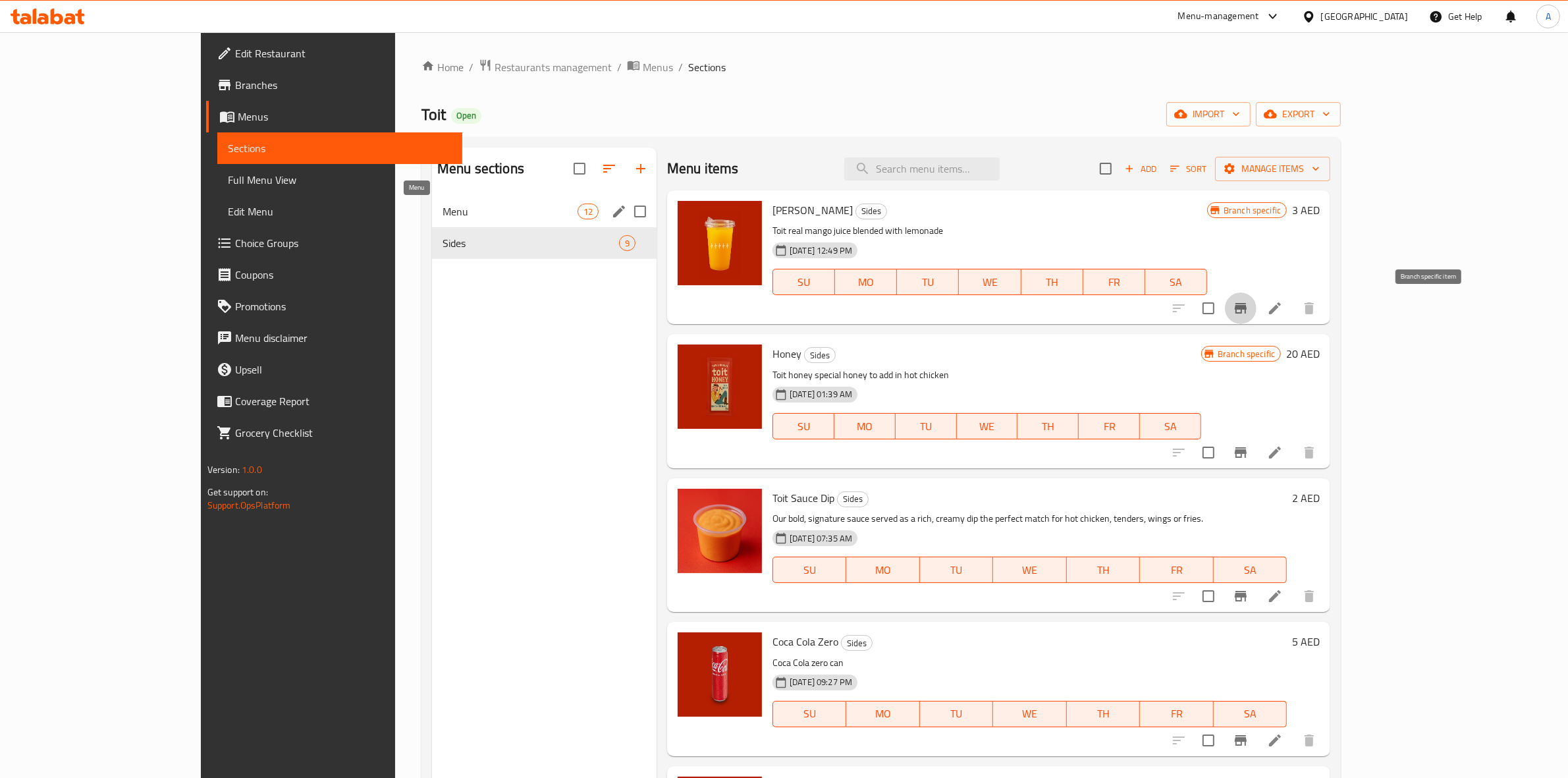
click at [455, 208] on span "Menu" at bounding box center [510, 211] width 135 height 16
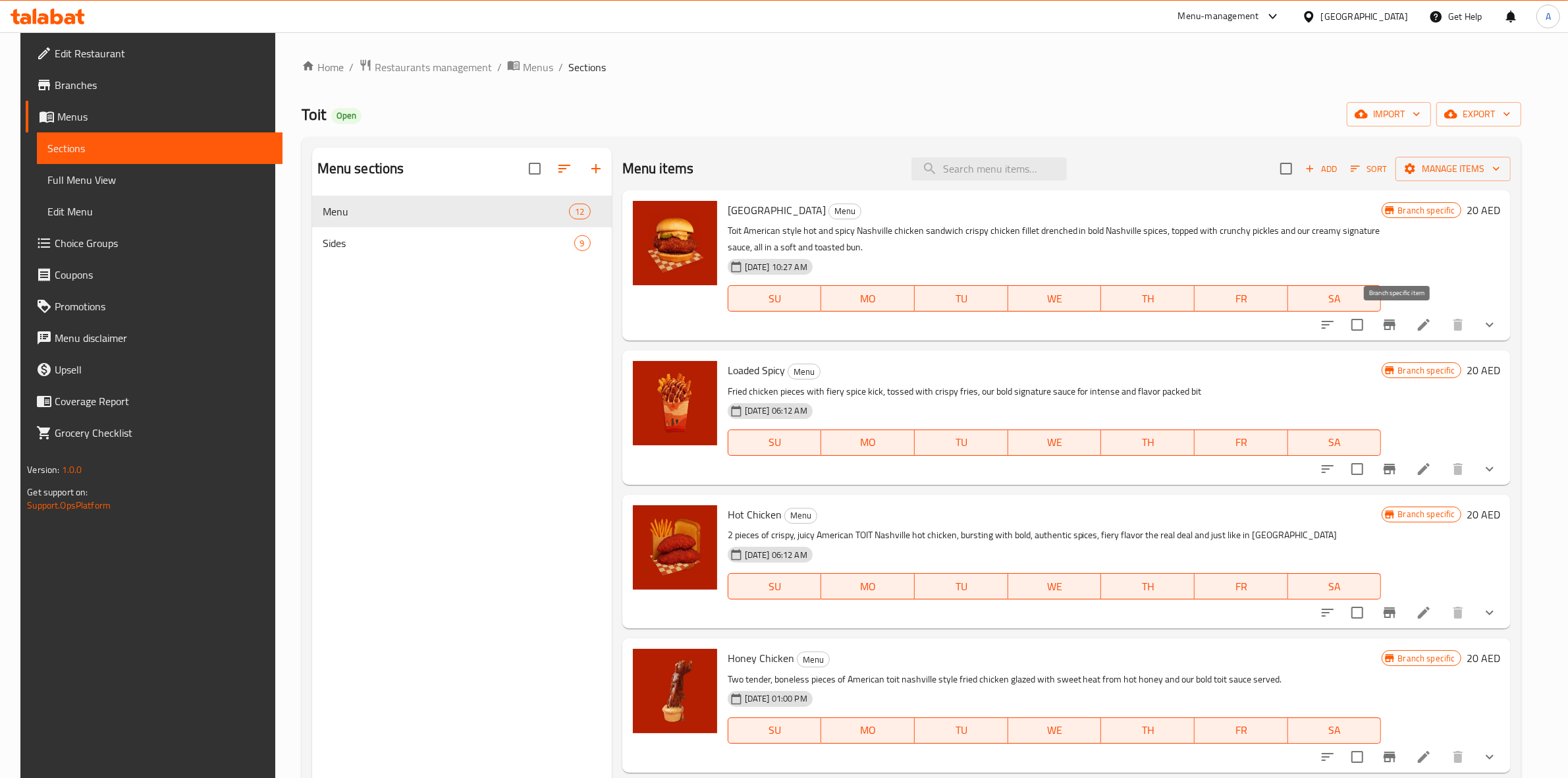
click at [1398, 322] on icon "Branch-specific-item" at bounding box center [1390, 325] width 16 height 16
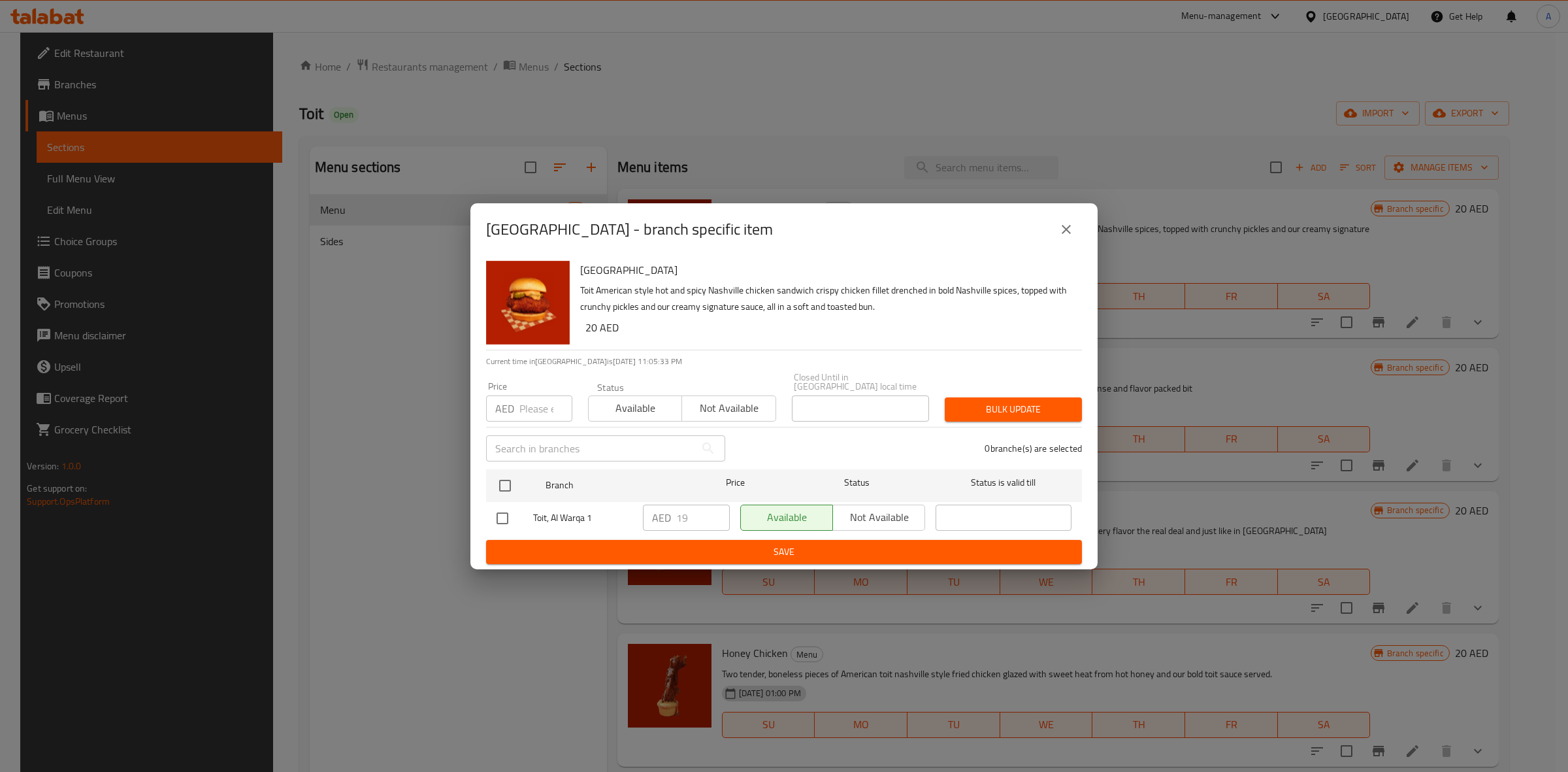
click at [1341, 412] on div "Nashville - branch specific item Nashville Toit American style hot and spicy Na…" at bounding box center [784, 386] width 1568 height 772
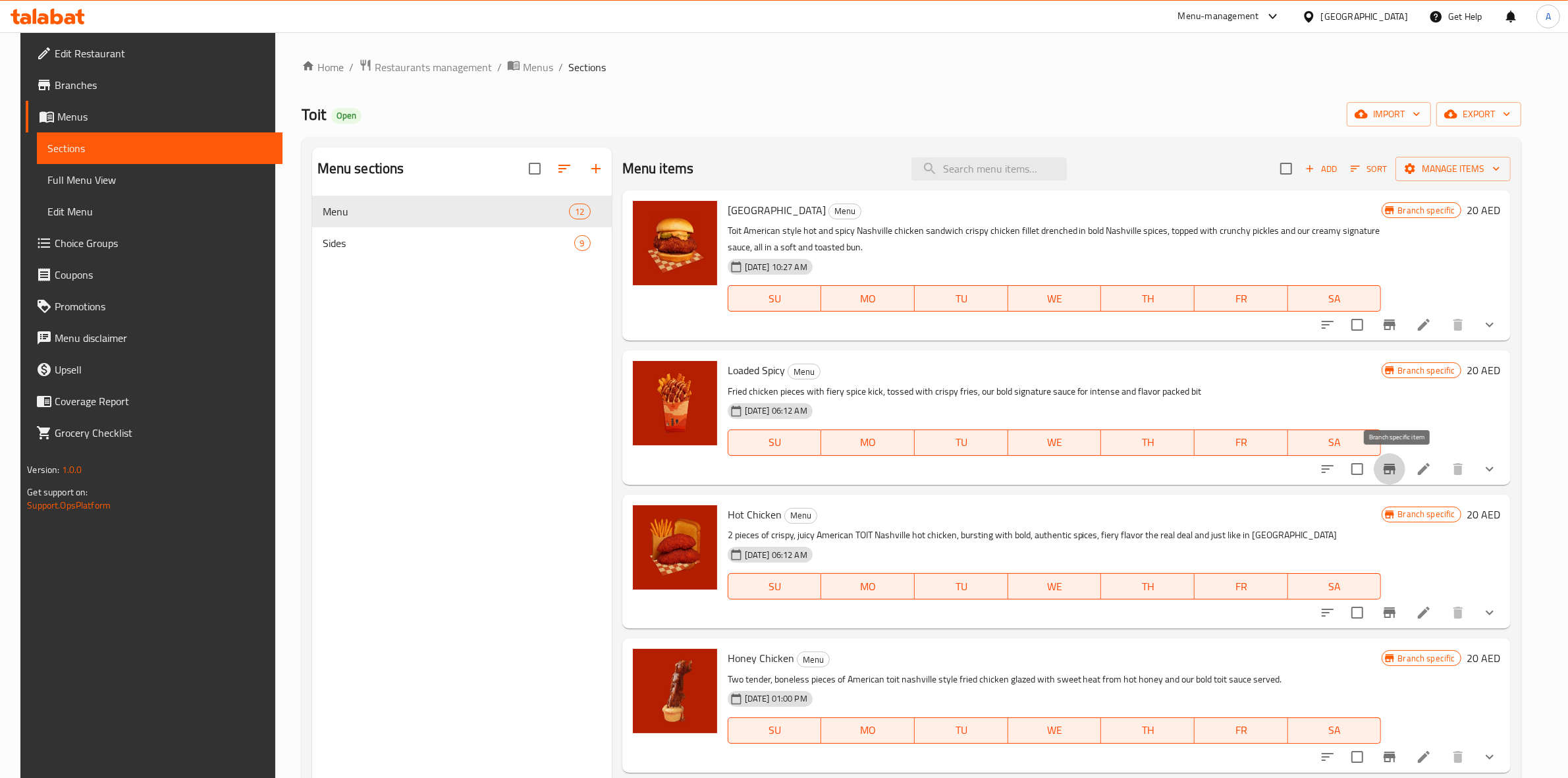
click at [1396, 469] on icon "Branch-specific-item" at bounding box center [1390, 469] width 12 height 11
click at [1394, 612] on icon "Branch-specific-item" at bounding box center [1390, 612] width 12 height 11
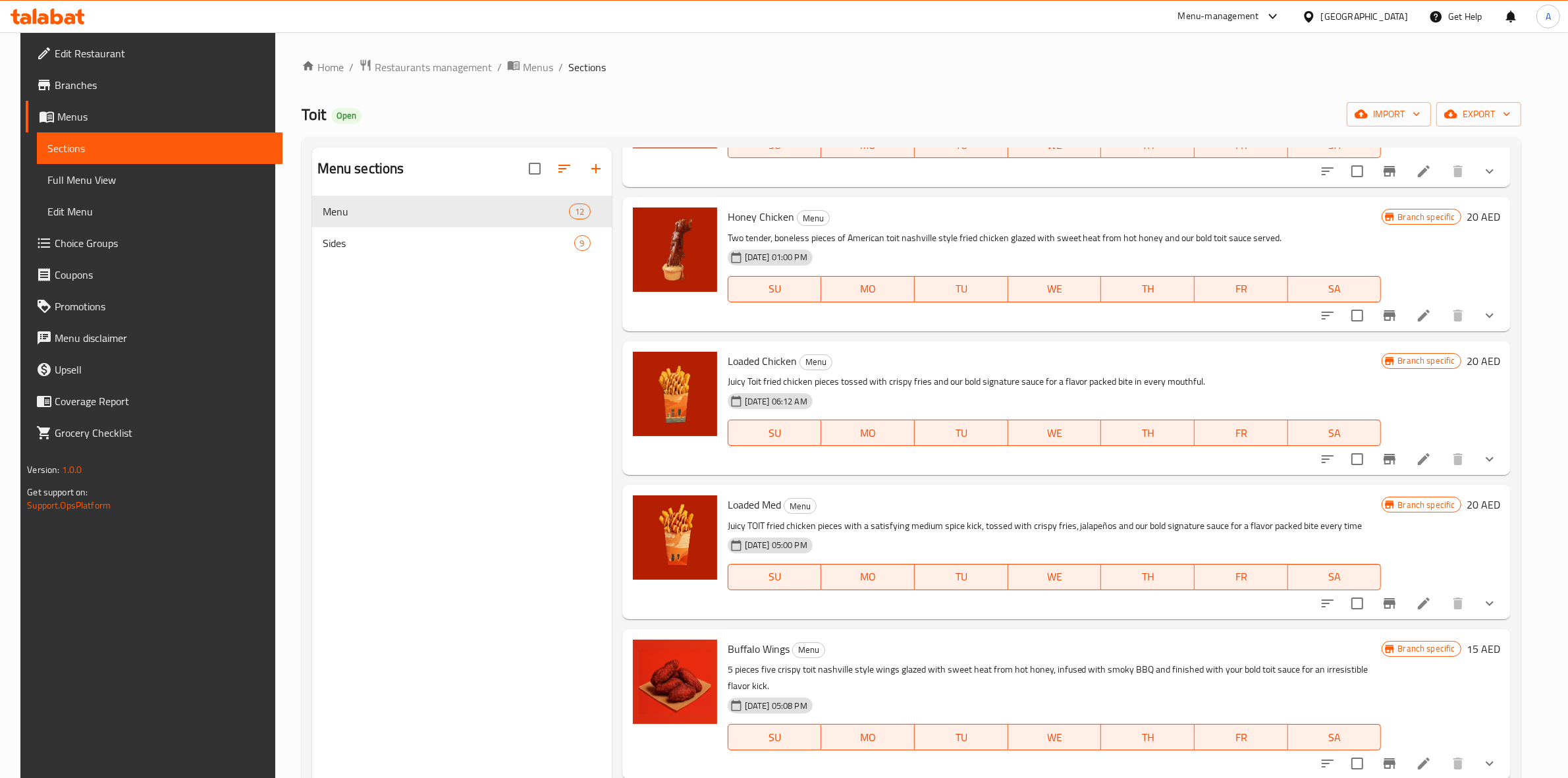
scroll to position [494, 0]
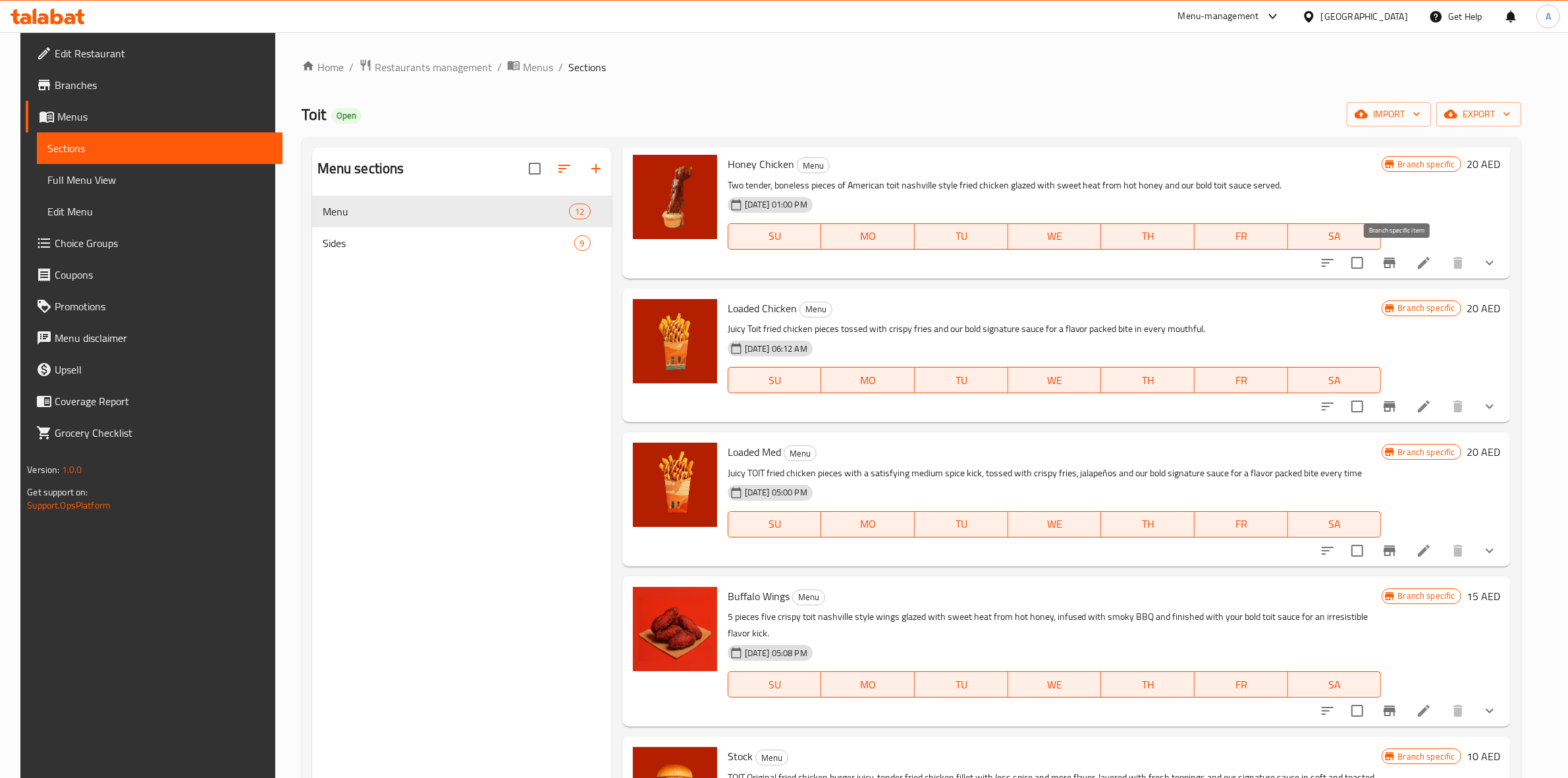
click at [1392, 265] on icon "Branch-specific-item" at bounding box center [1390, 262] width 16 height 16
click at [1398, 413] on icon "Branch-specific-item" at bounding box center [1390, 406] width 16 height 16
click at [1397, 542] on button "Branch-specific-item" at bounding box center [1390, 551] width 32 height 32
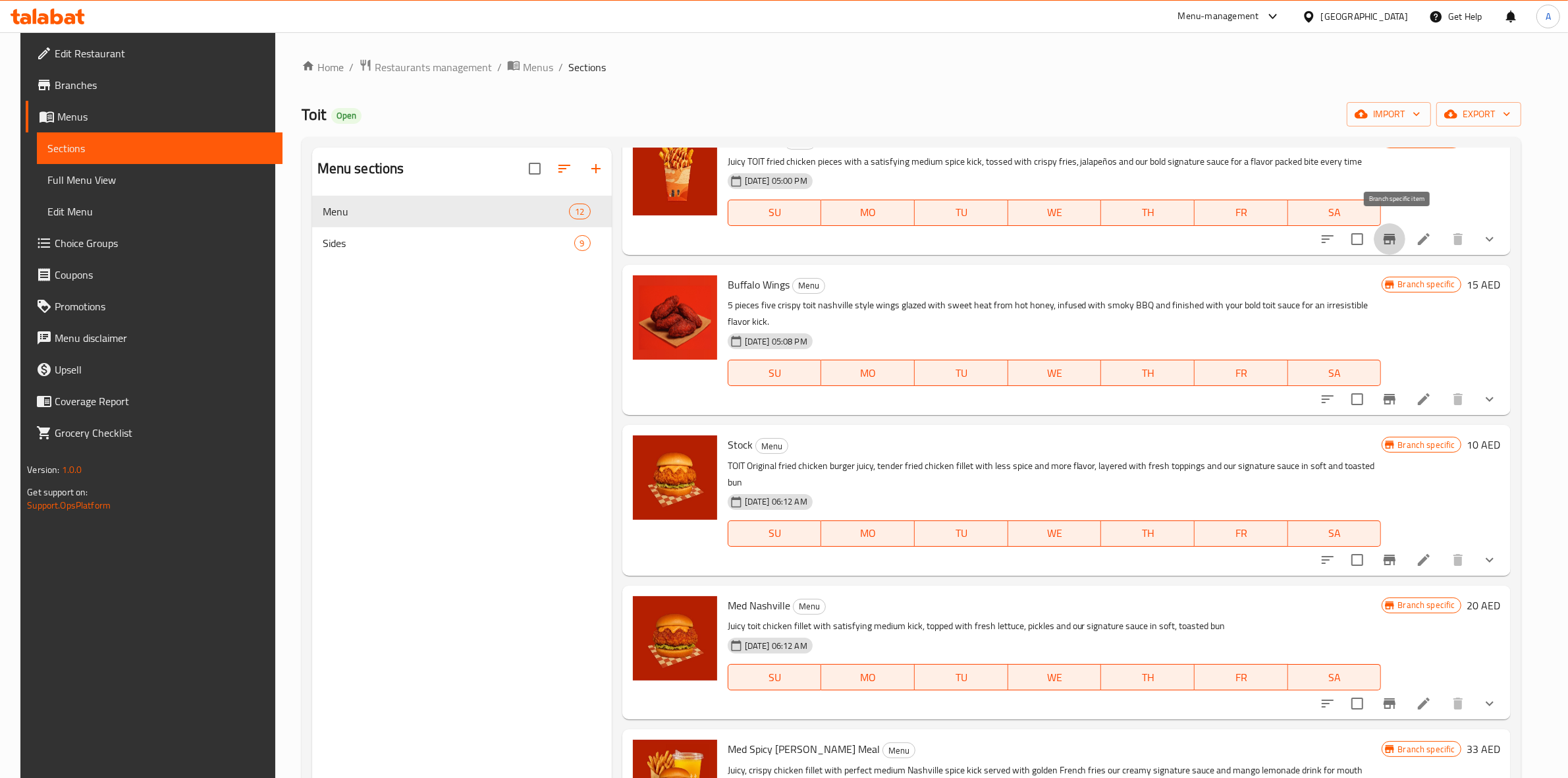
scroll to position [823, 0]
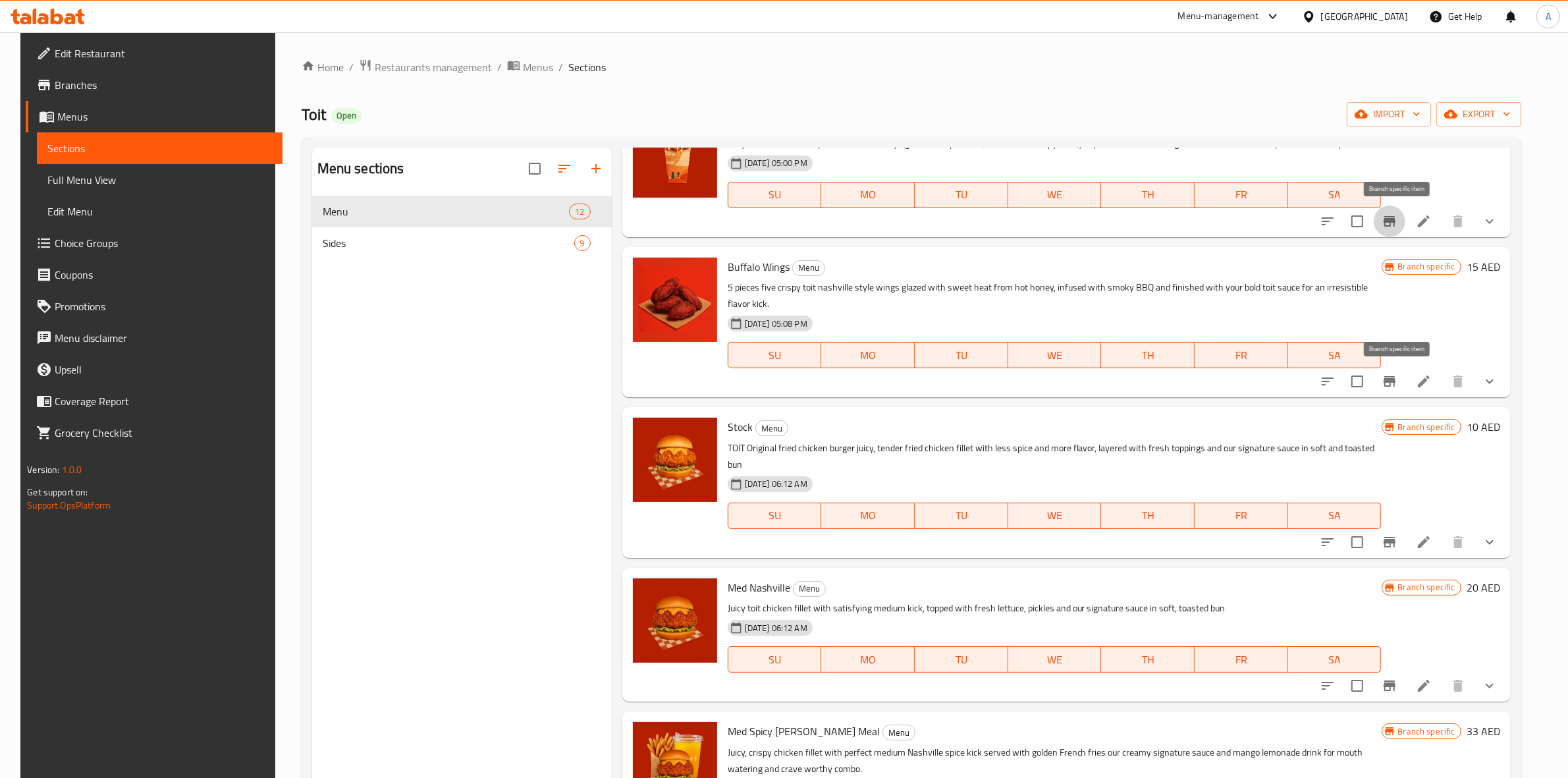
click at [1398, 374] on icon "Branch-specific-item" at bounding box center [1390, 381] width 16 height 16
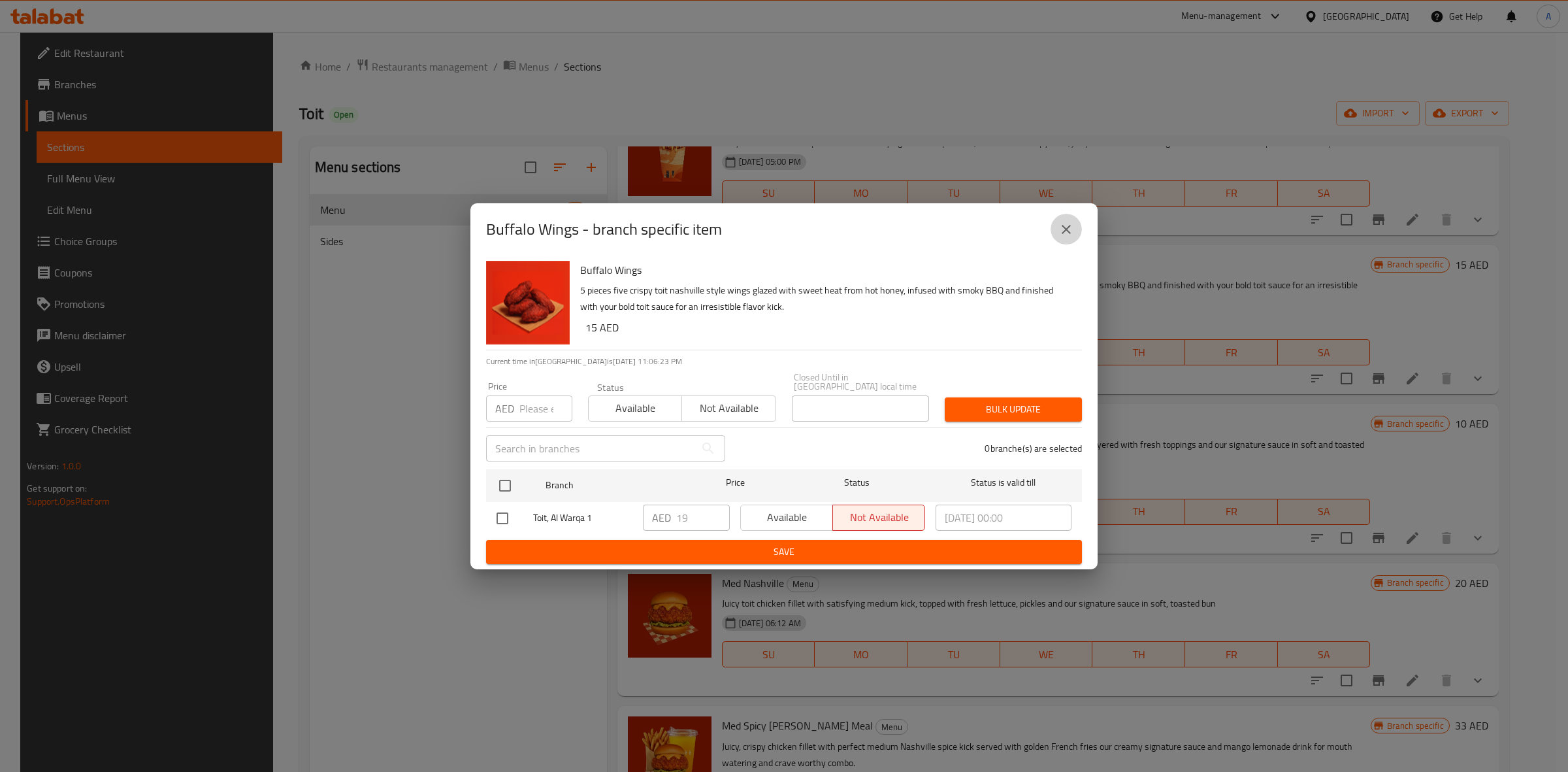
click at [1062, 229] on icon "close" at bounding box center [1066, 229] width 16 height 16
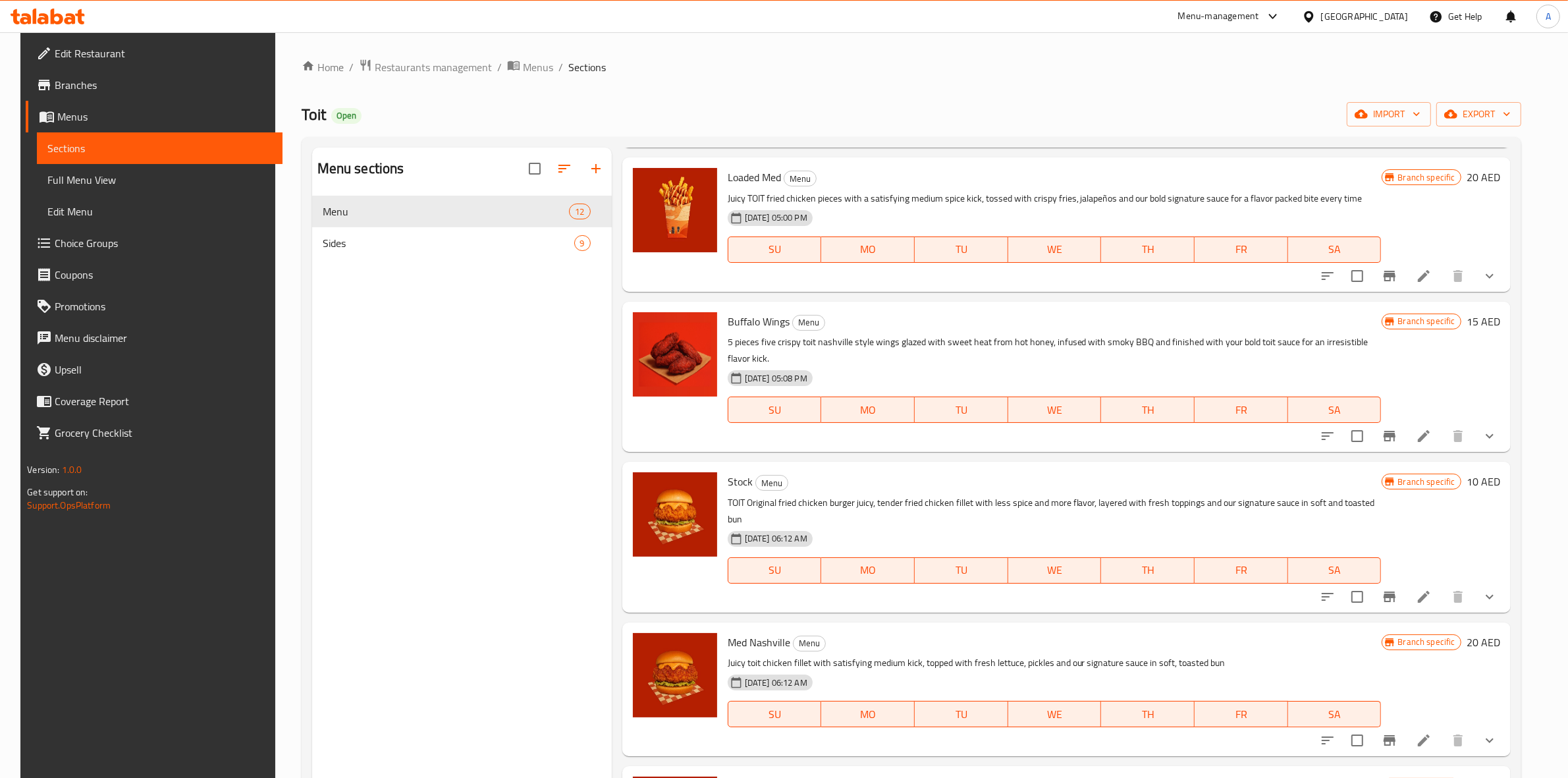
scroll to position [741, 0]
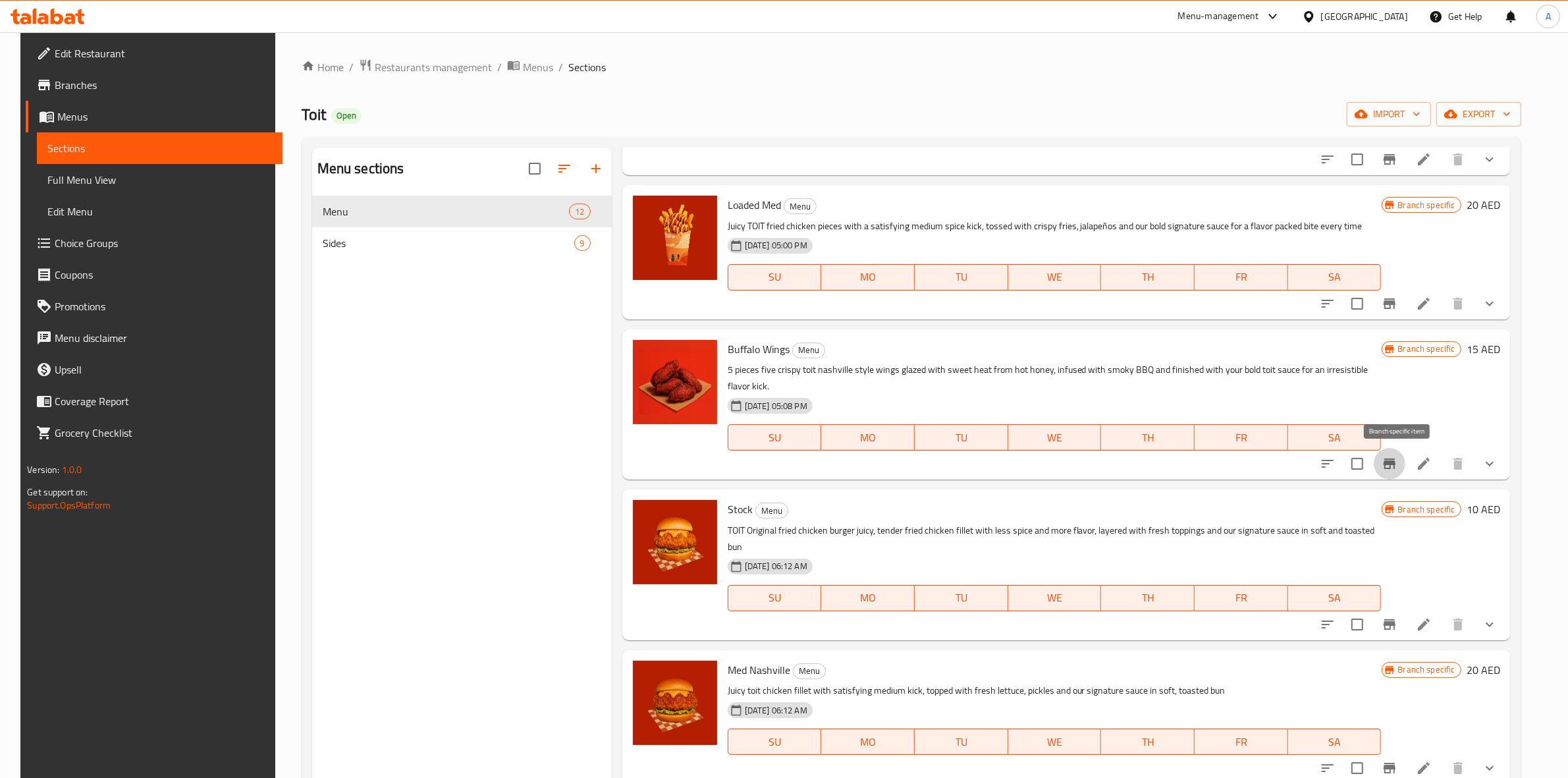
click at [1393, 466] on icon "Branch-specific-item" at bounding box center [1390, 464] width 12 height 11
click at [1397, 617] on button "Branch-specific-item" at bounding box center [1390, 624] width 32 height 32
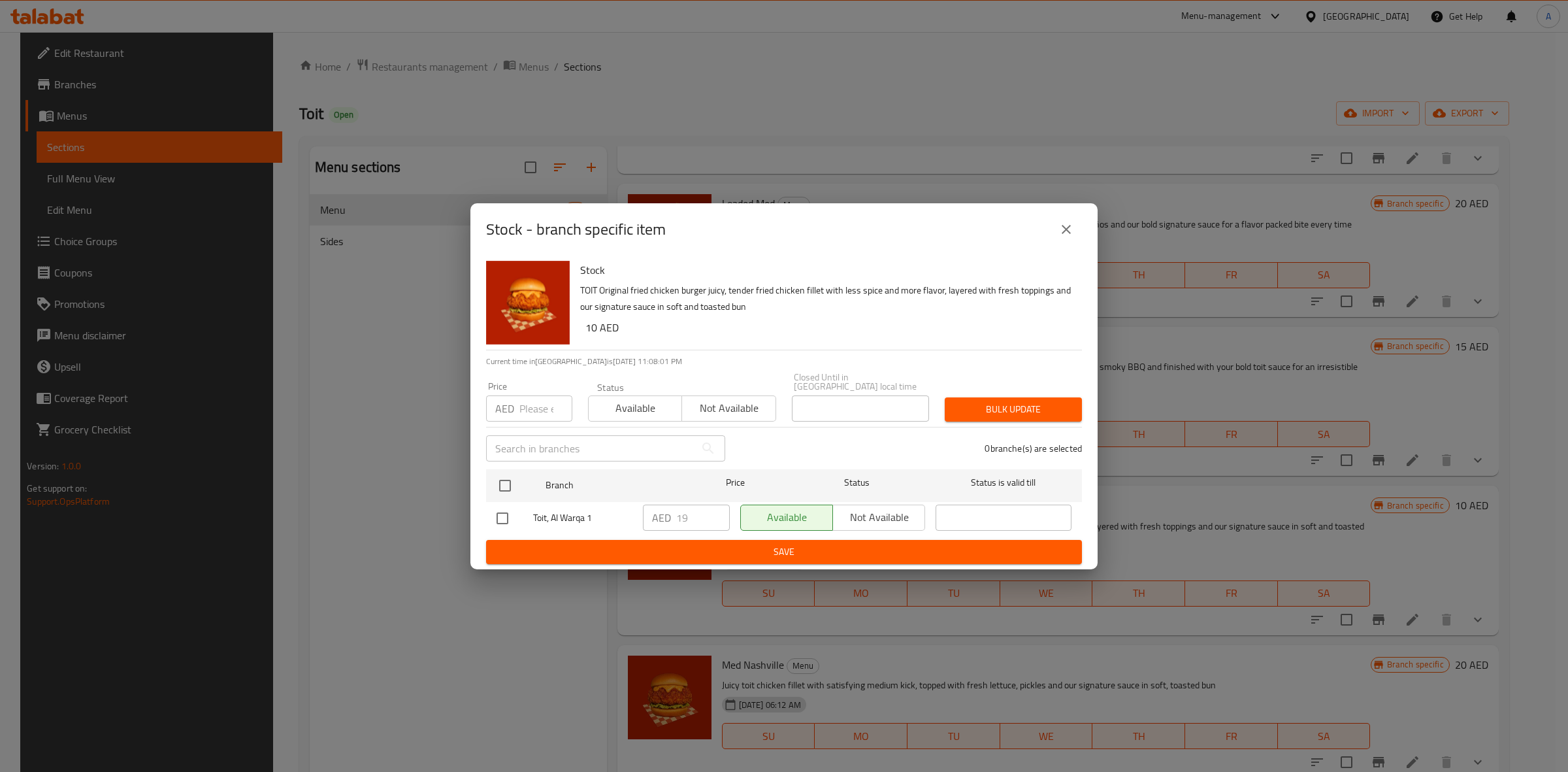
click at [1066, 237] on icon "close" at bounding box center [1066, 229] width 16 height 16
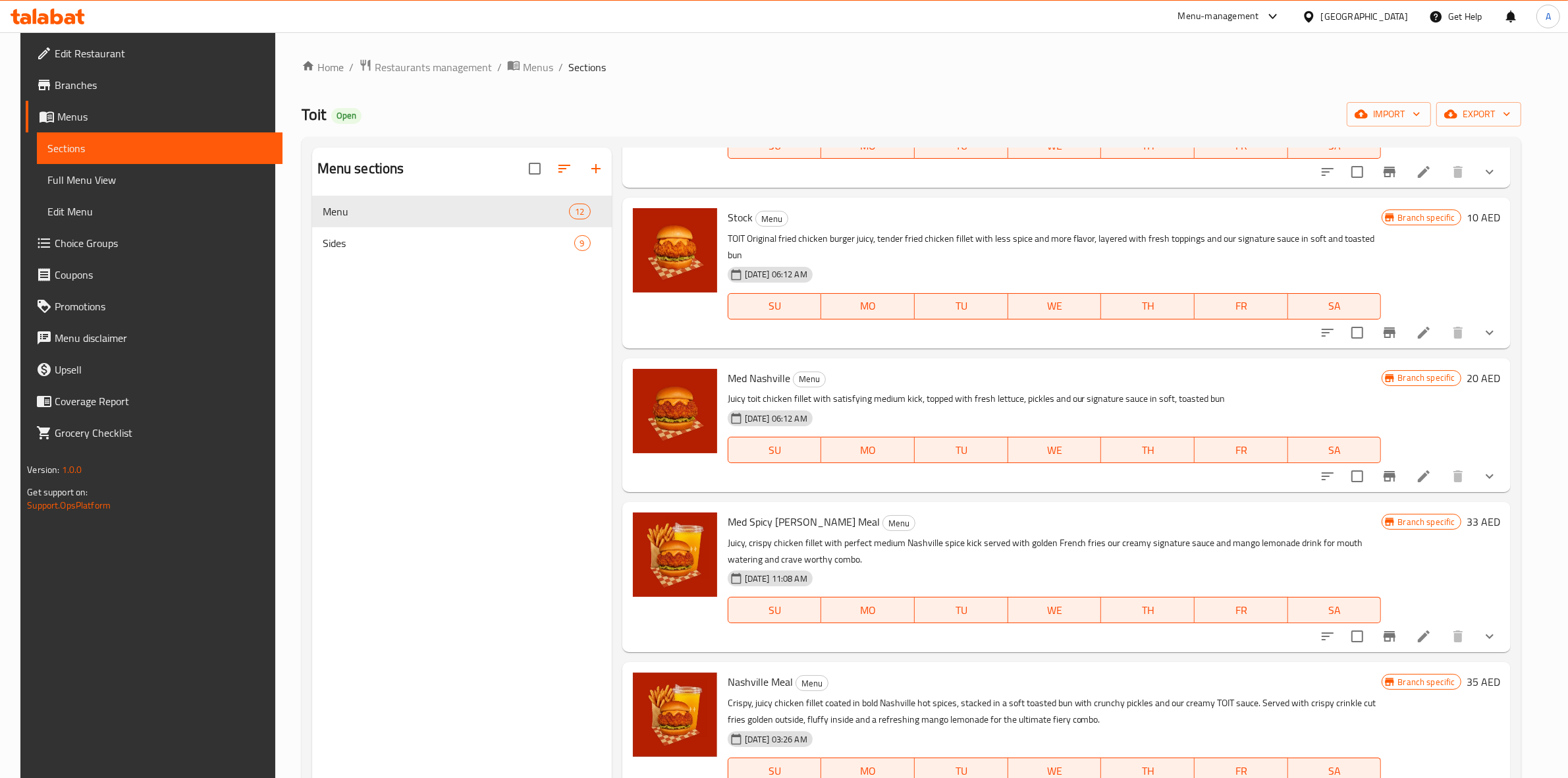
scroll to position [1046, 0]
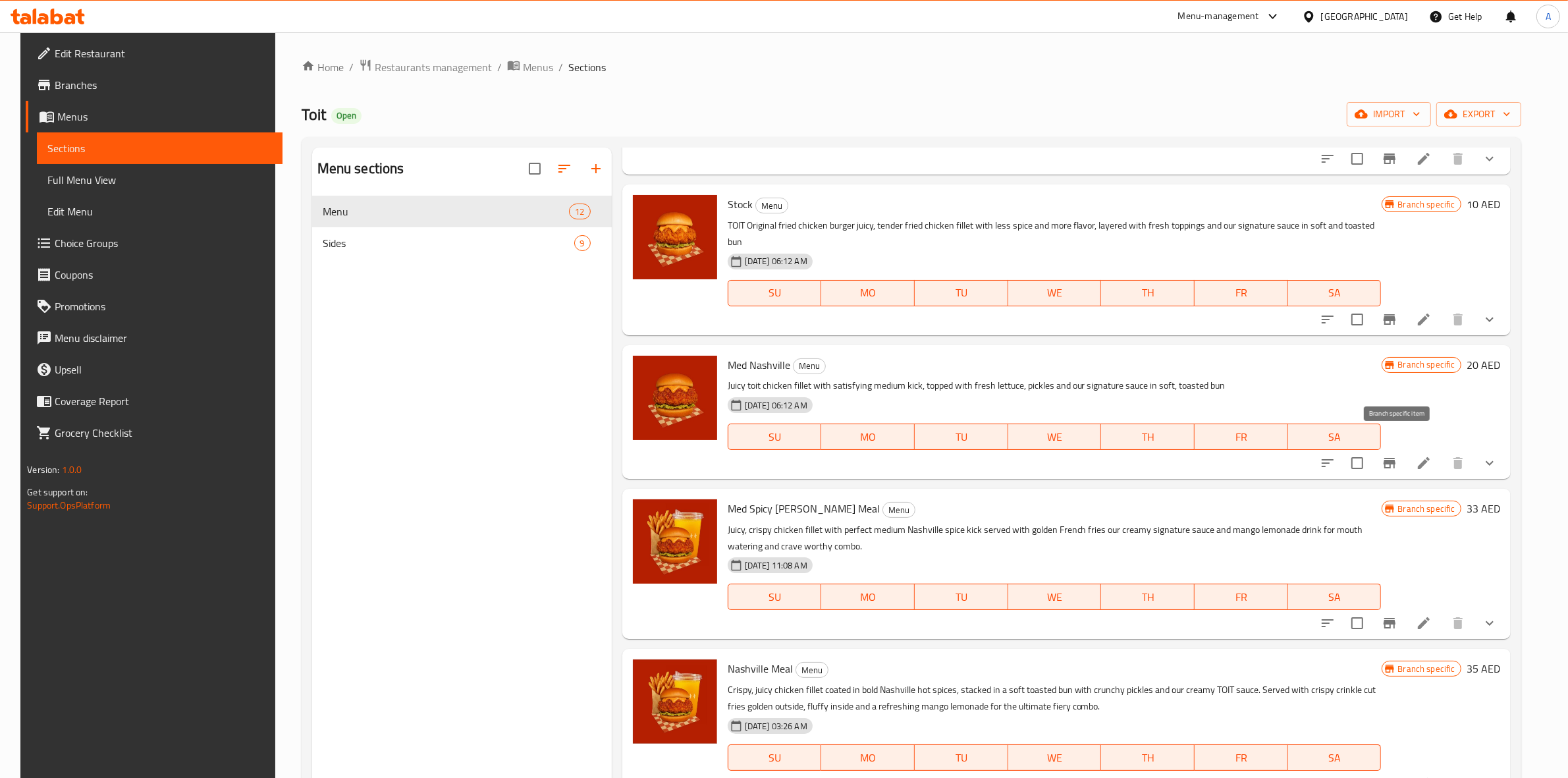
click at [1392, 455] on icon "Branch-specific-item" at bounding box center [1390, 462] width 16 height 16
click at [1405, 613] on button "Branch-specific-item" at bounding box center [1390, 623] width 32 height 32
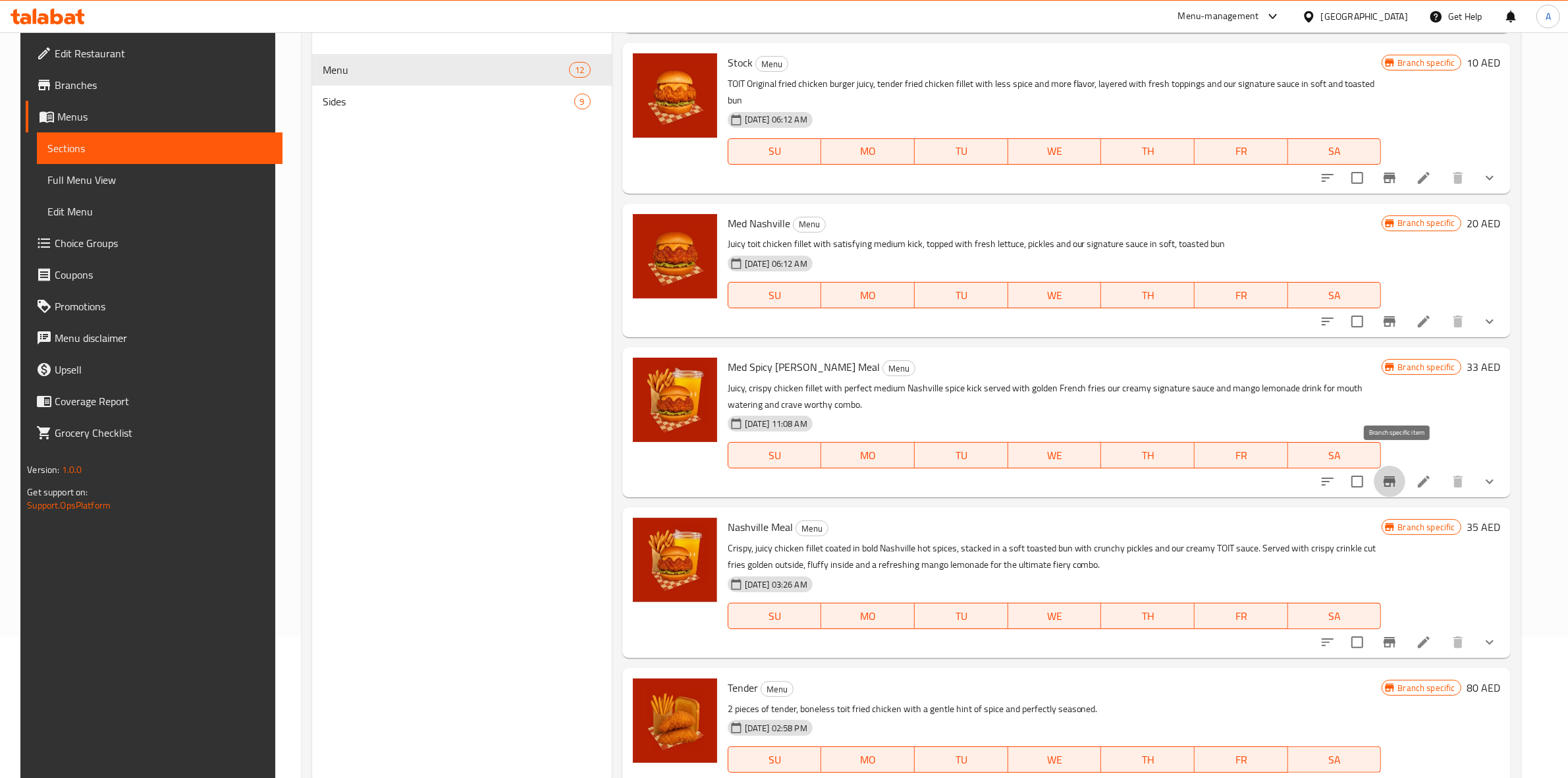
scroll to position [185, 0]
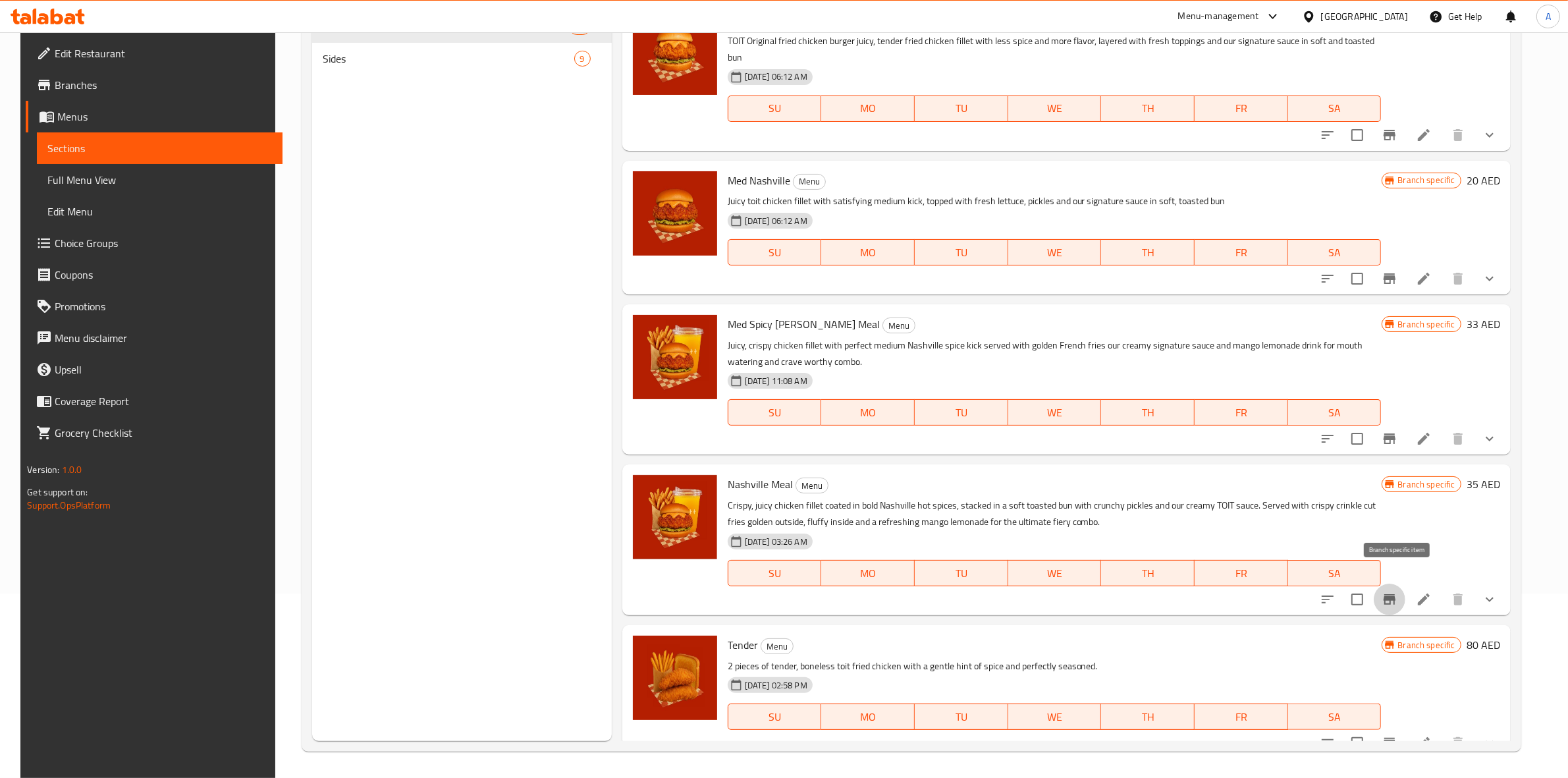
click at [1405, 590] on button "Branch-specific-item" at bounding box center [1390, 600] width 32 height 32
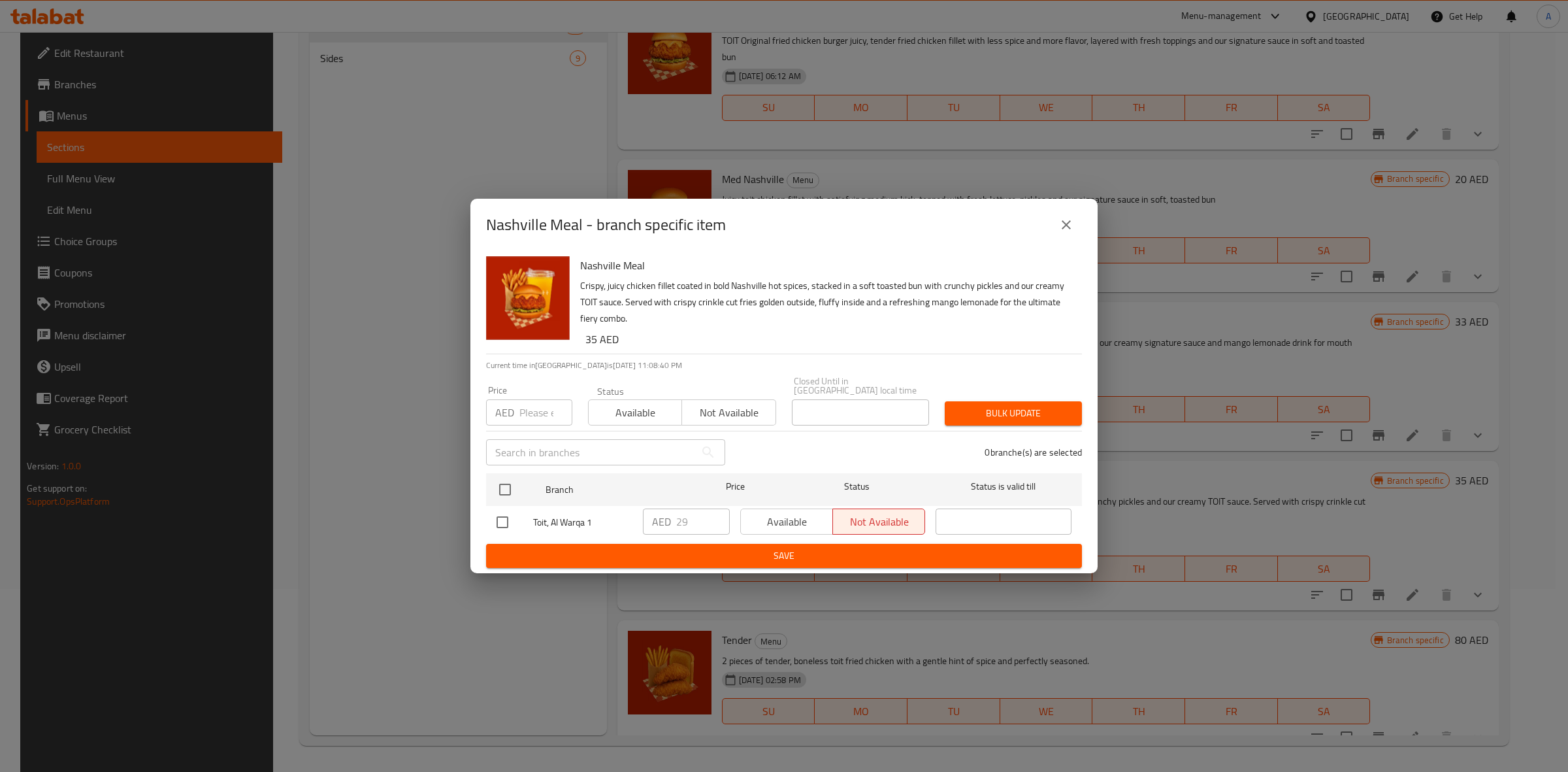
click at [1065, 221] on icon "close" at bounding box center [1066, 224] width 16 height 16
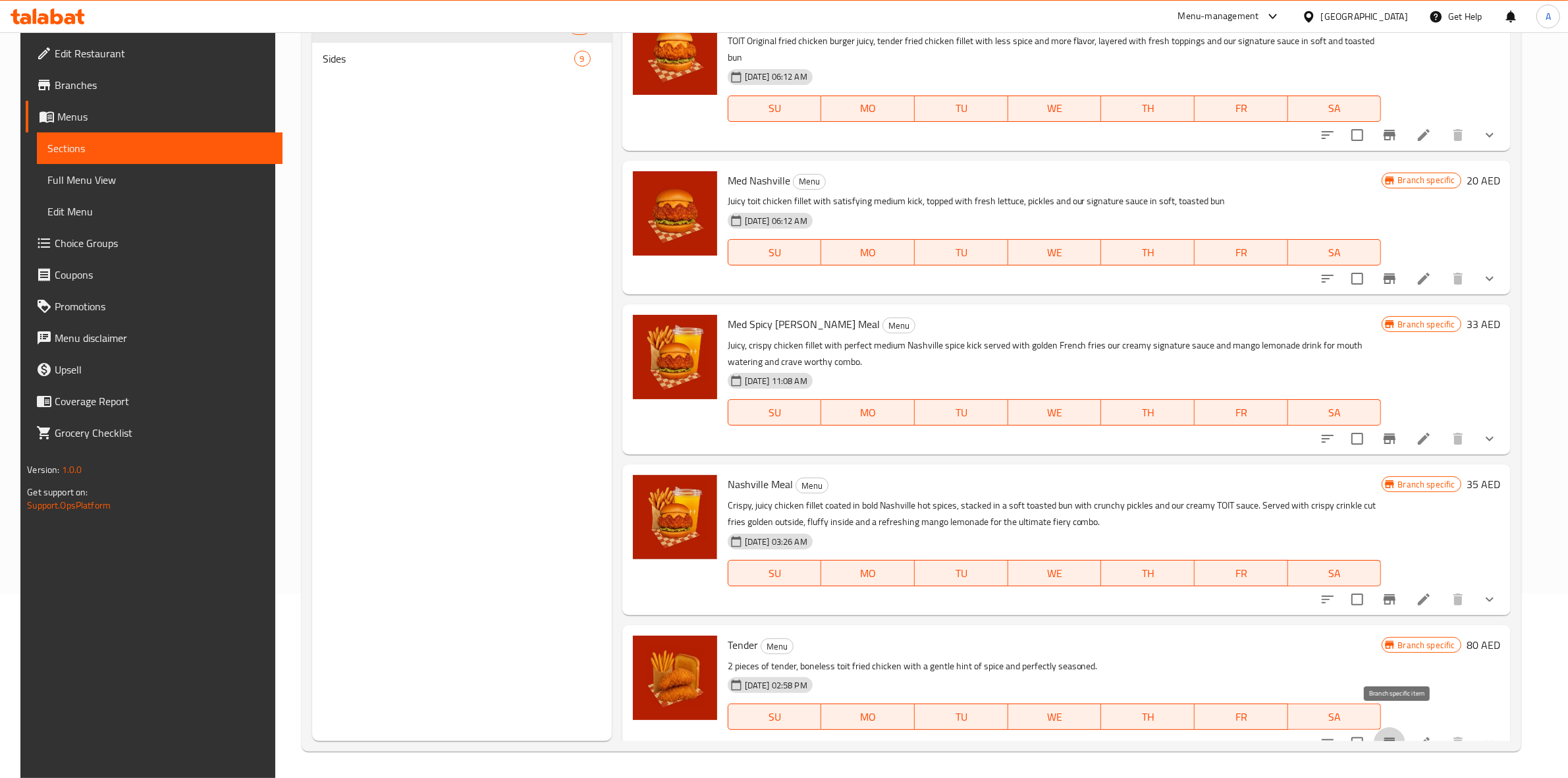
click at [1398, 735] on icon "Branch-specific-item" at bounding box center [1390, 743] width 16 height 16
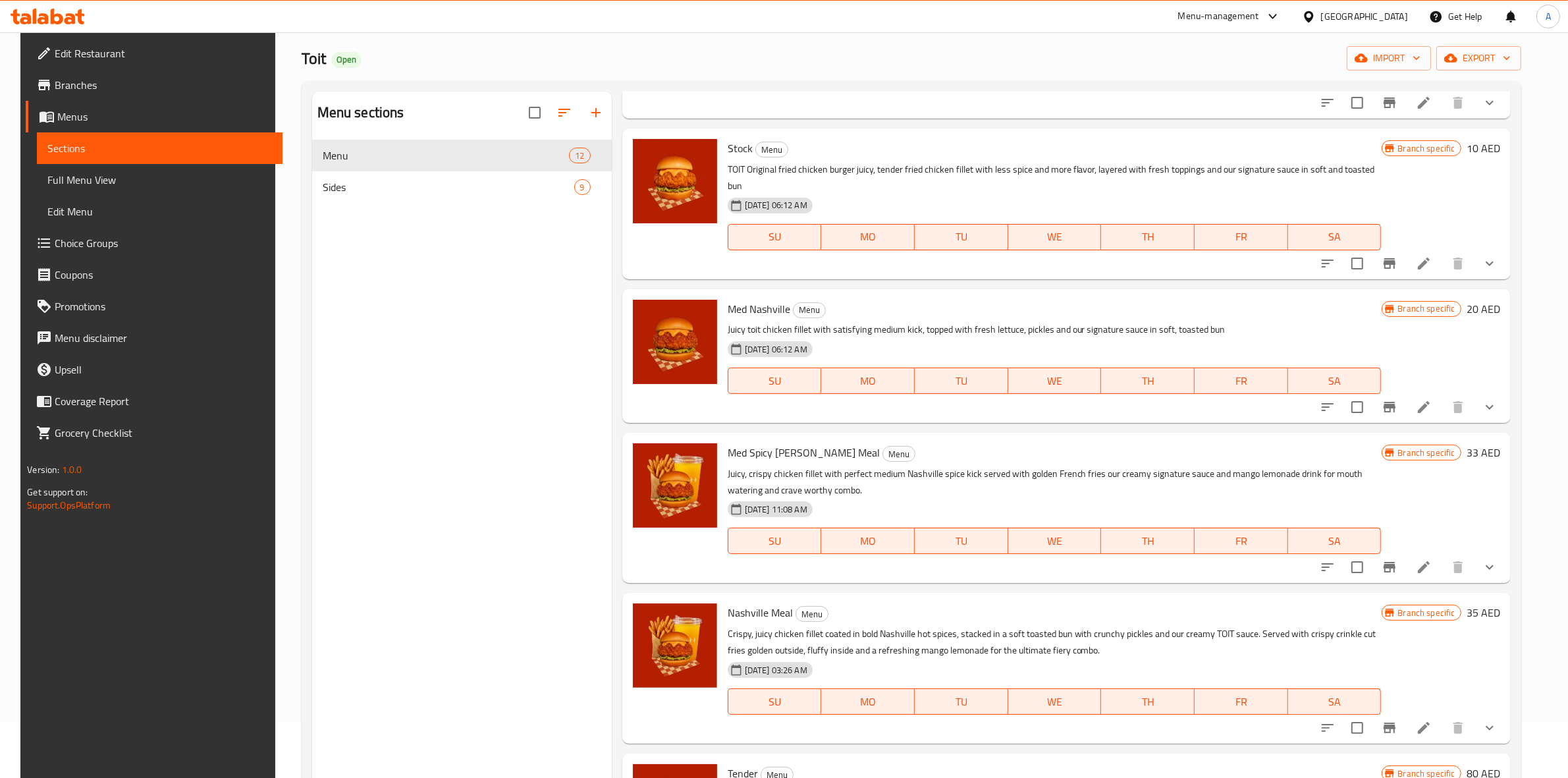
scroll to position [0, 0]
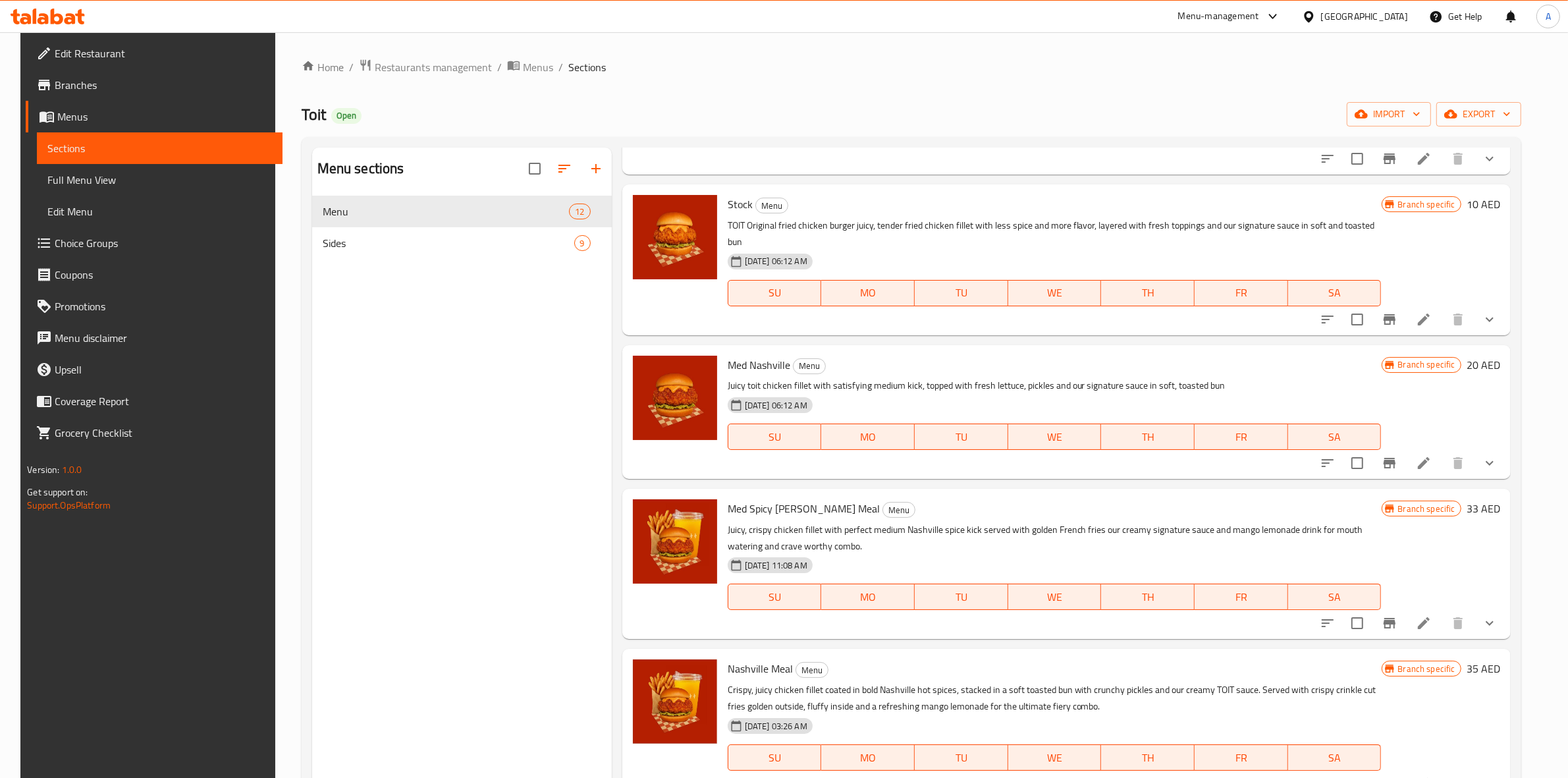
click at [66, 18] on icon at bounding box center [70, 18] width 11 height 11
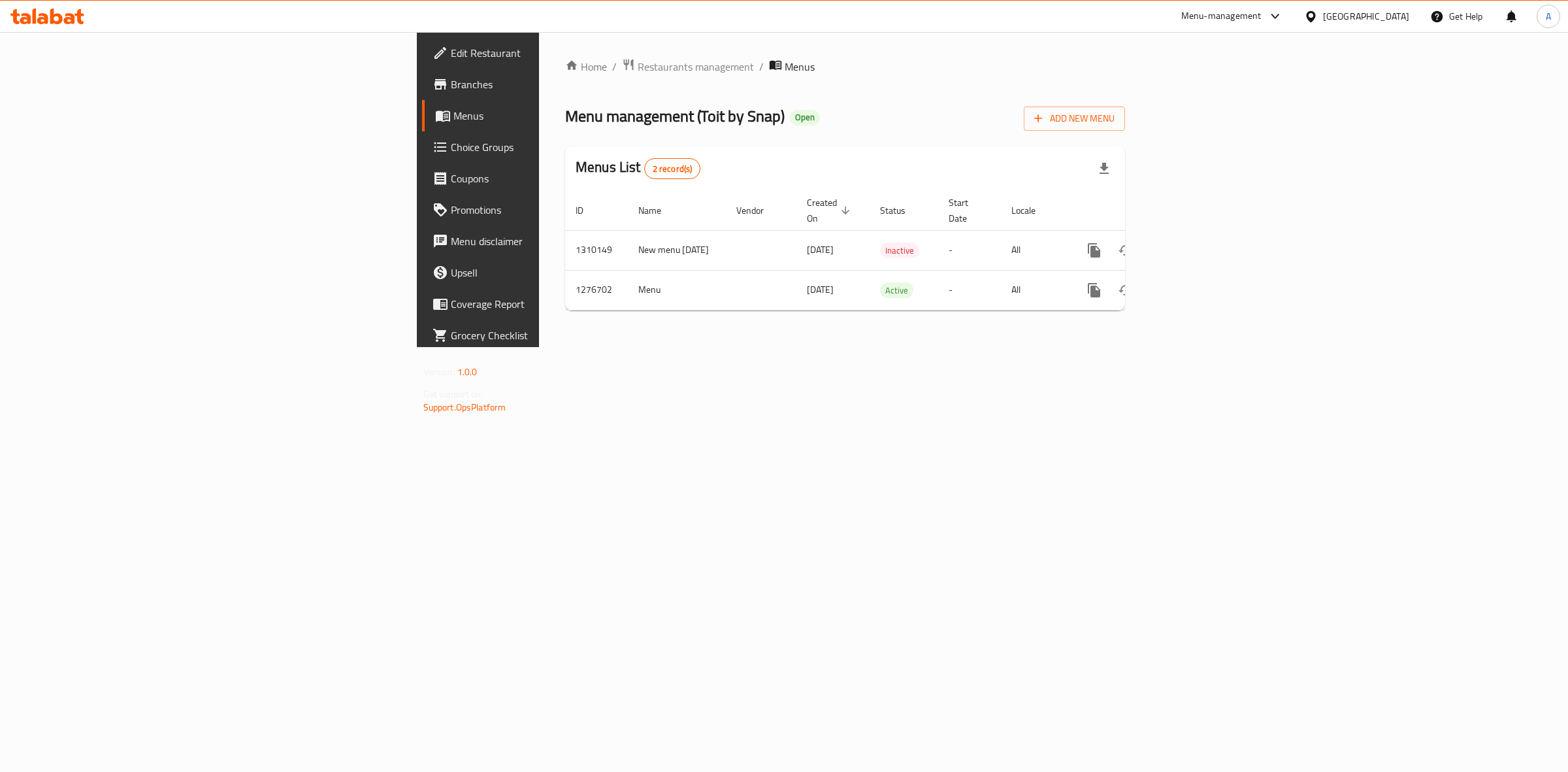
click at [848, 118] on div "Menu management ( Toit by Snap ) Open Add New Menu" at bounding box center [844, 116] width 560 height 29
click at [814, 347] on div "Home / Restaurants management / Menus Menu management ( Toit by Snap ) Open Add…" at bounding box center [844, 190] width 612 height 315
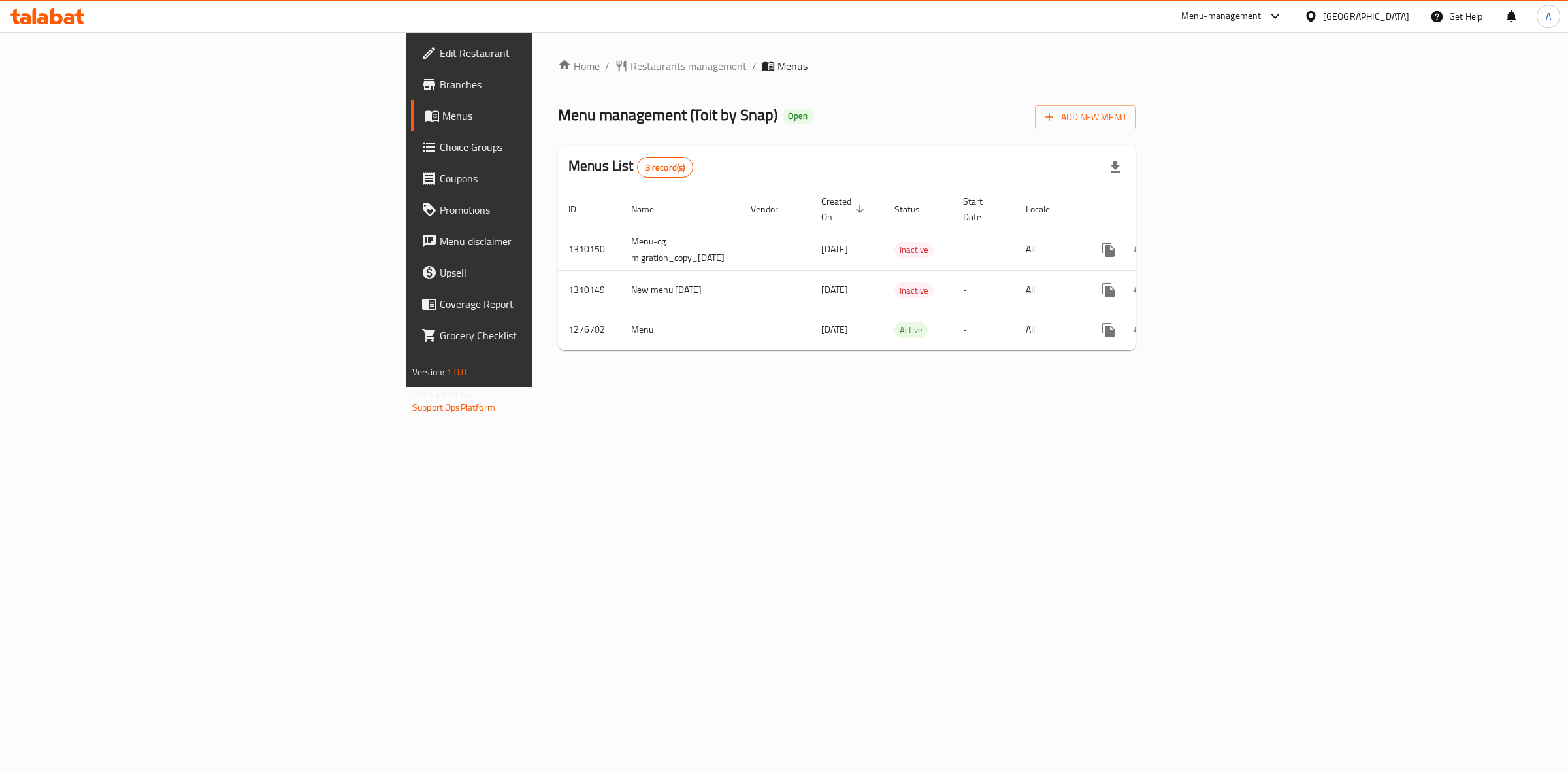
click at [783, 387] on div "Home / Restaurants management / Menus Menu management ( Toit by Snap ) Open Add…" at bounding box center [847, 209] width 630 height 355
click at [1211, 242] on icon "enhanced table" at bounding box center [1203, 250] width 16 height 16
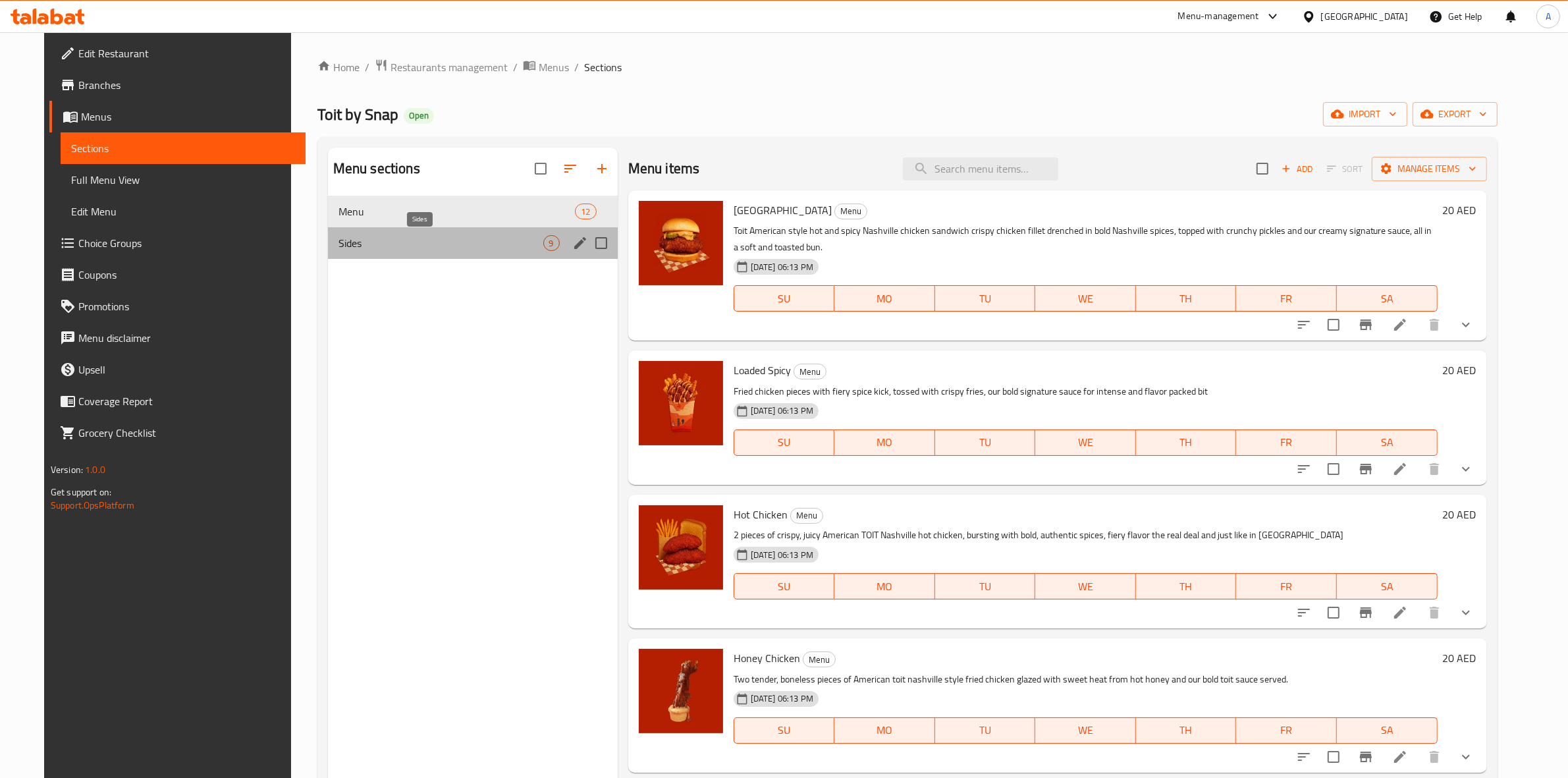
click at [448, 236] on span "Sides" at bounding box center [441, 243] width 205 height 16
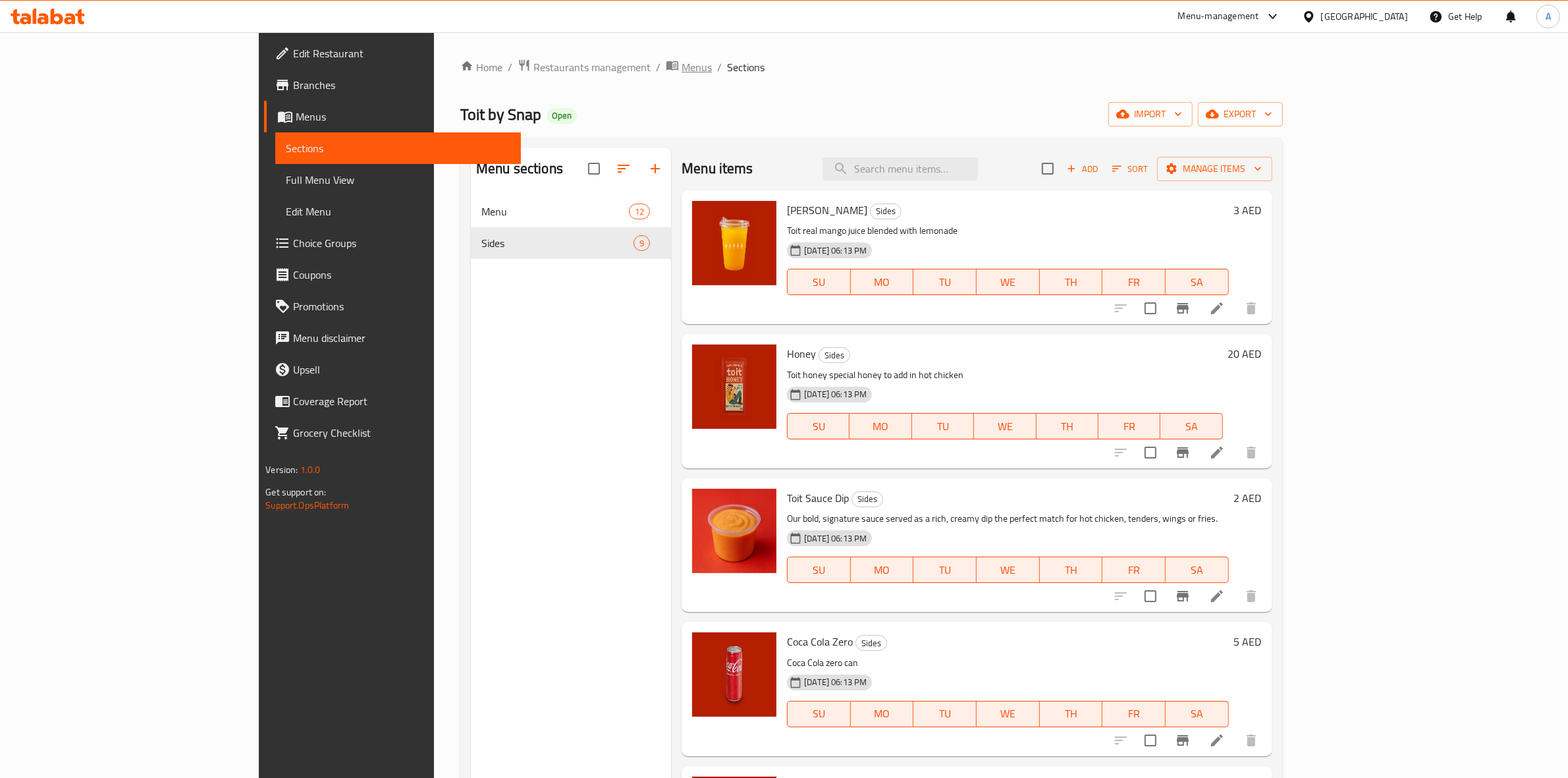
click at [682, 71] on span "Menus" at bounding box center [697, 67] width 30 height 16
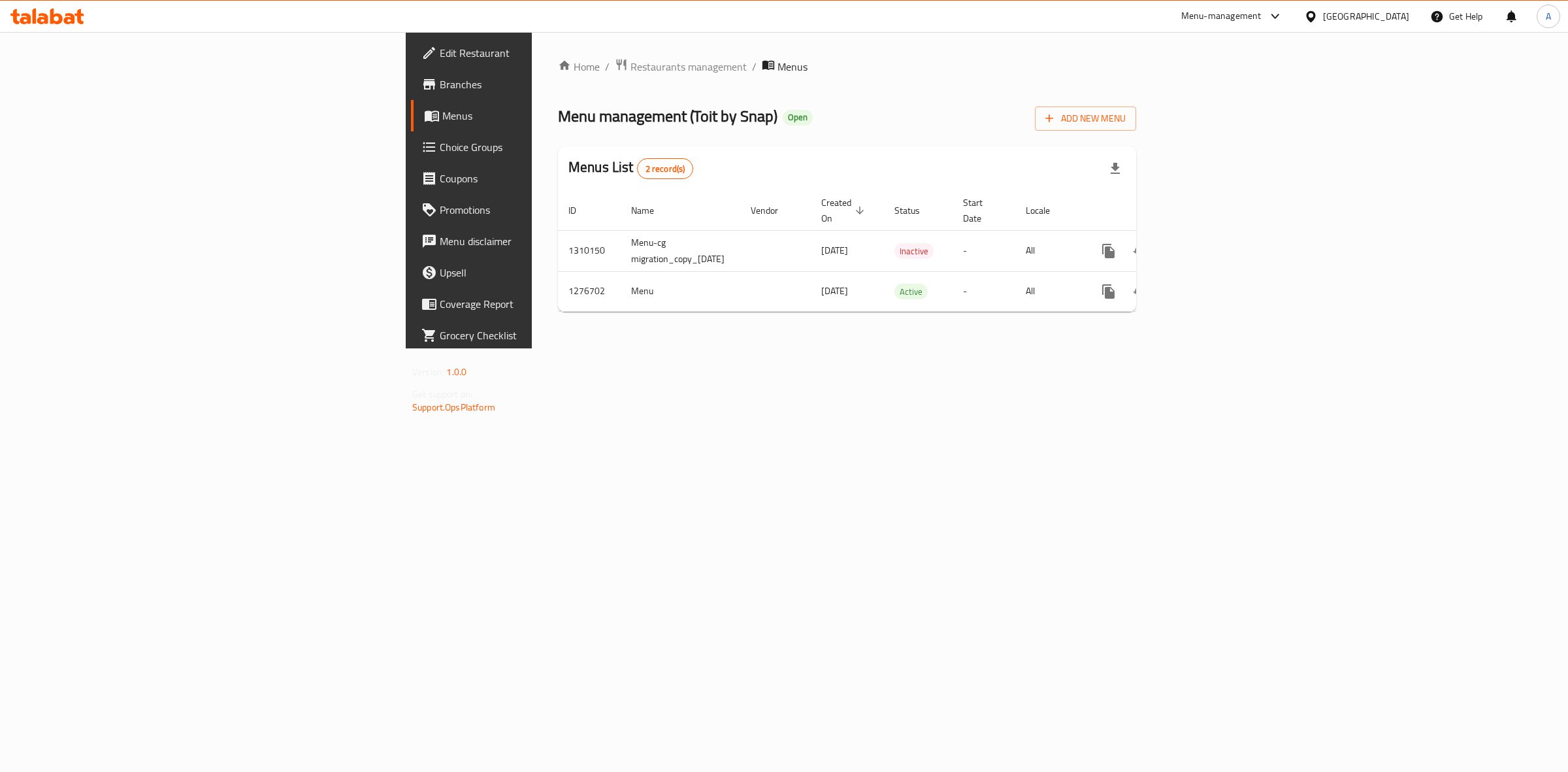
click at [607, 348] on div "Home / Restaurants management / Menus Menu management ( Toit by Snap ) Open Add…" at bounding box center [847, 190] width 630 height 316
click at [1211, 243] on icon "enhanced table" at bounding box center [1203, 250] width 16 height 16
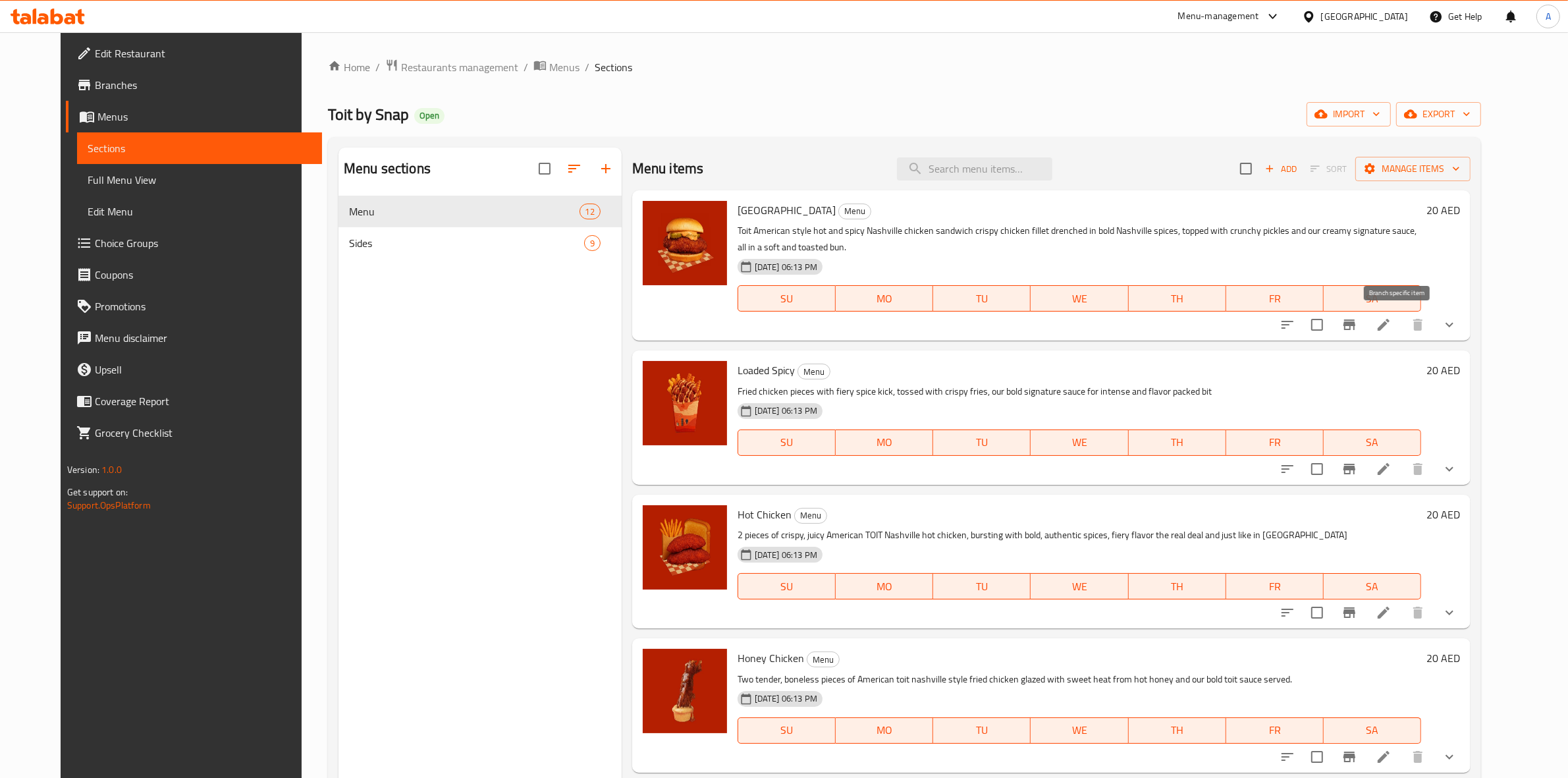
click at [1357, 331] on icon "Branch-specific-item" at bounding box center [1349, 325] width 16 height 16
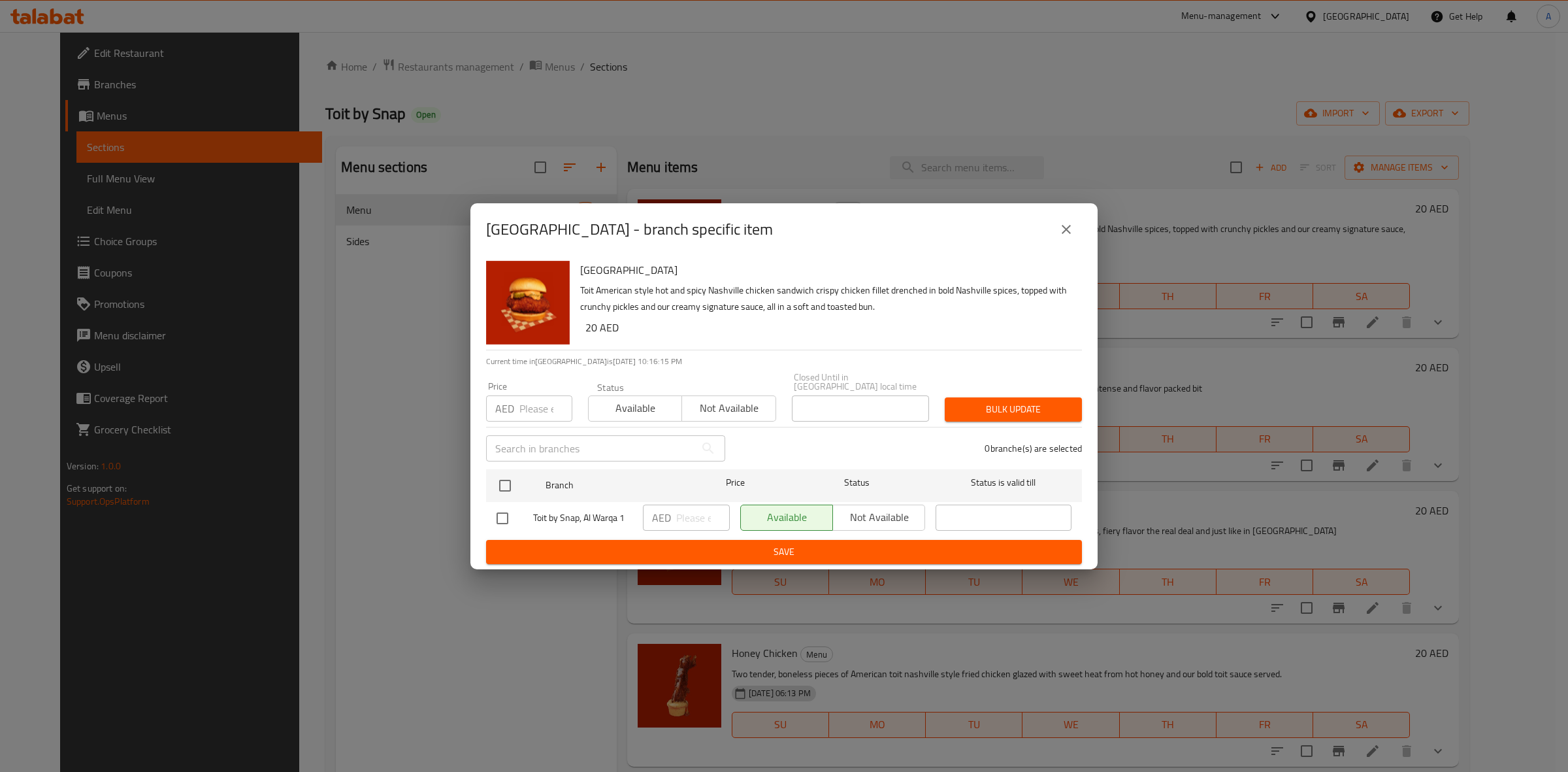
click at [1057, 229] on button "close" at bounding box center [1066, 229] width 31 height 31
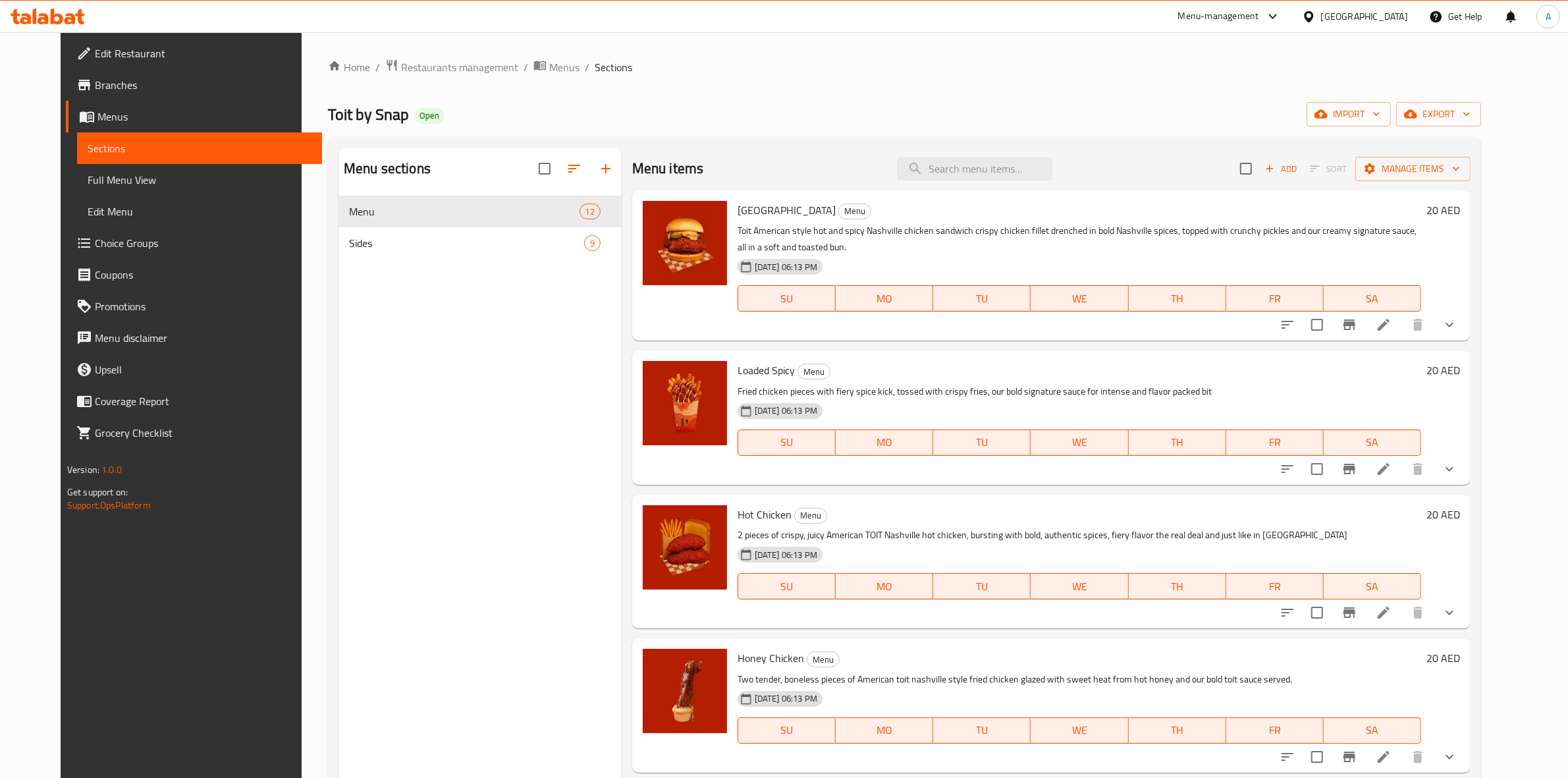
click at [95, 244] on span "Choice Groups" at bounding box center [203, 243] width 218 height 16
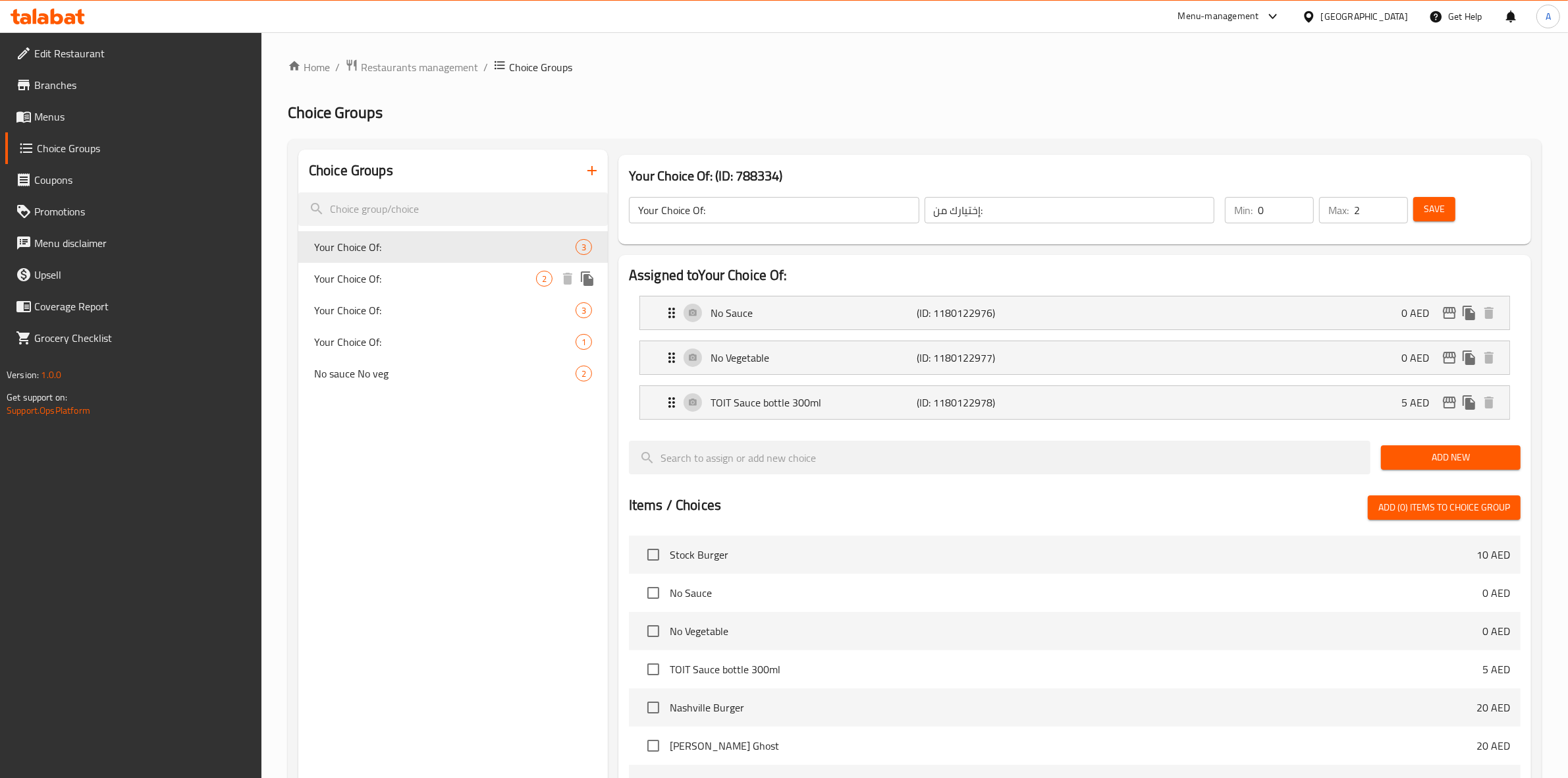
click at [447, 275] on span "Your Choice Of:" at bounding box center [425, 278] width 222 height 16
type input "Your Choice Of:"
type input "اختيارك من:"
type input "1"
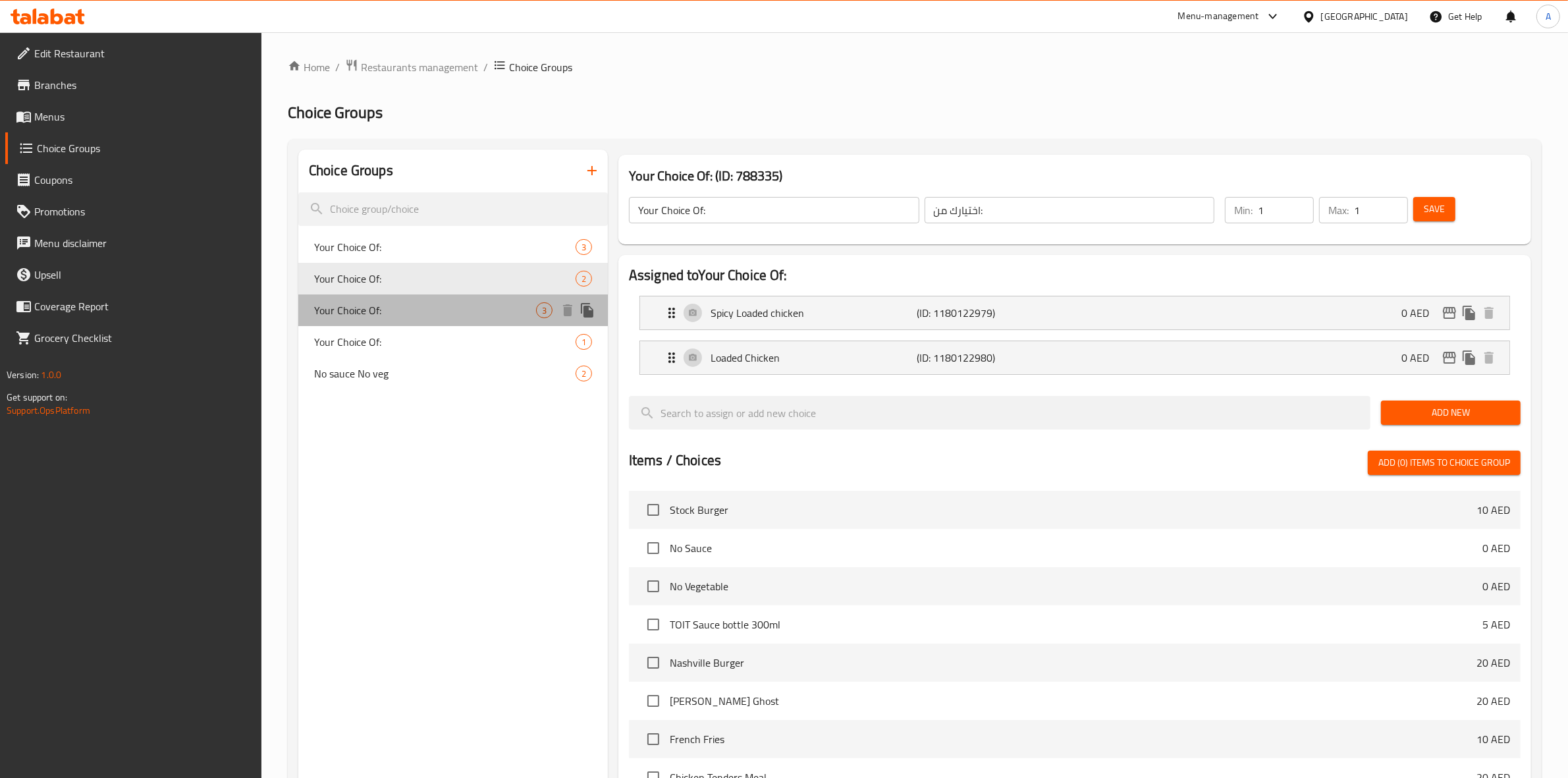
click at [430, 304] on span "Your Choice Of:" at bounding box center [425, 310] width 222 height 16
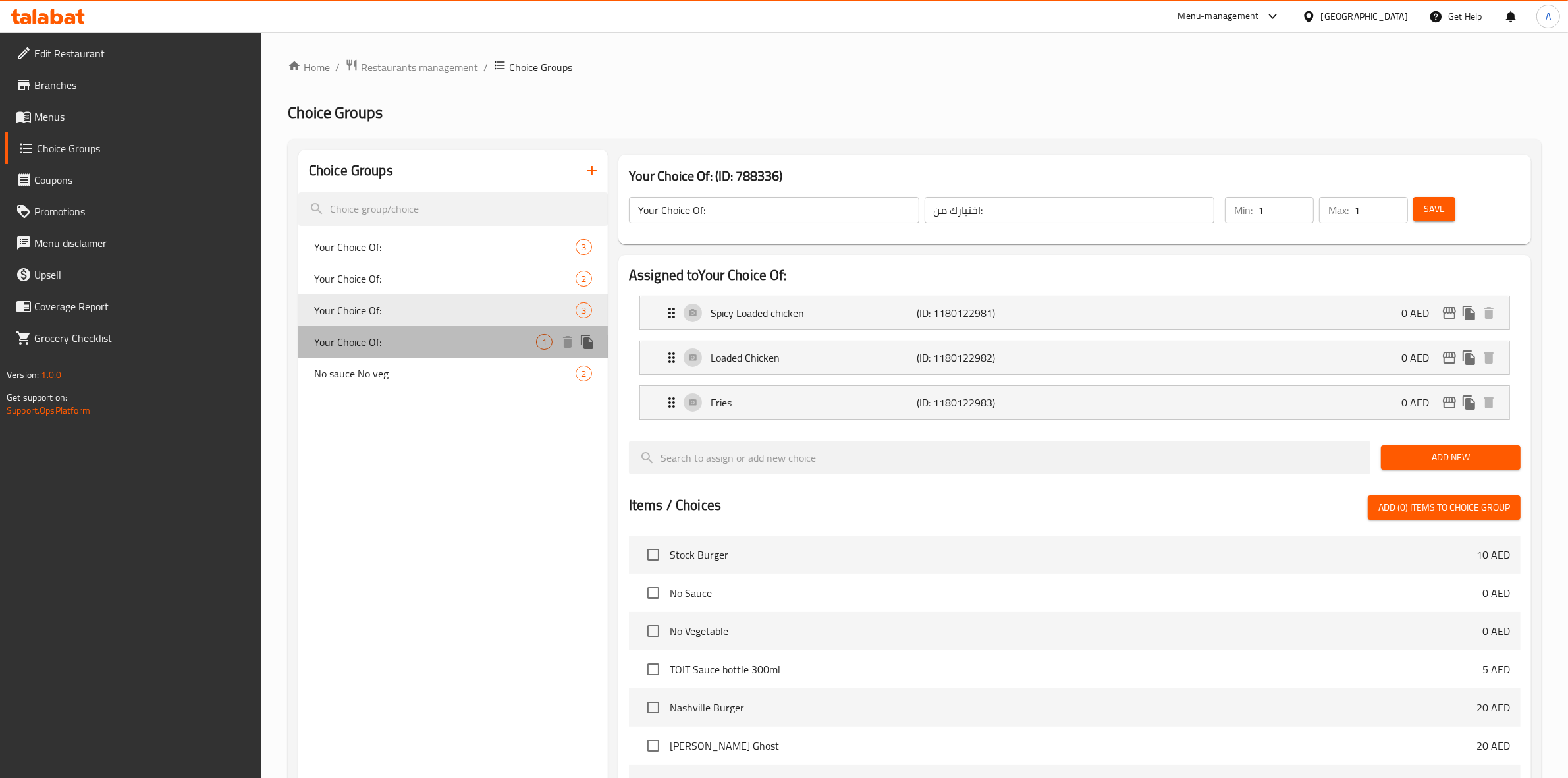
click at [430, 344] on span "Your Choice Of:" at bounding box center [425, 341] width 222 height 16
type input "Your Choice Of:"
type input "إختيارك من:"
type input "0"
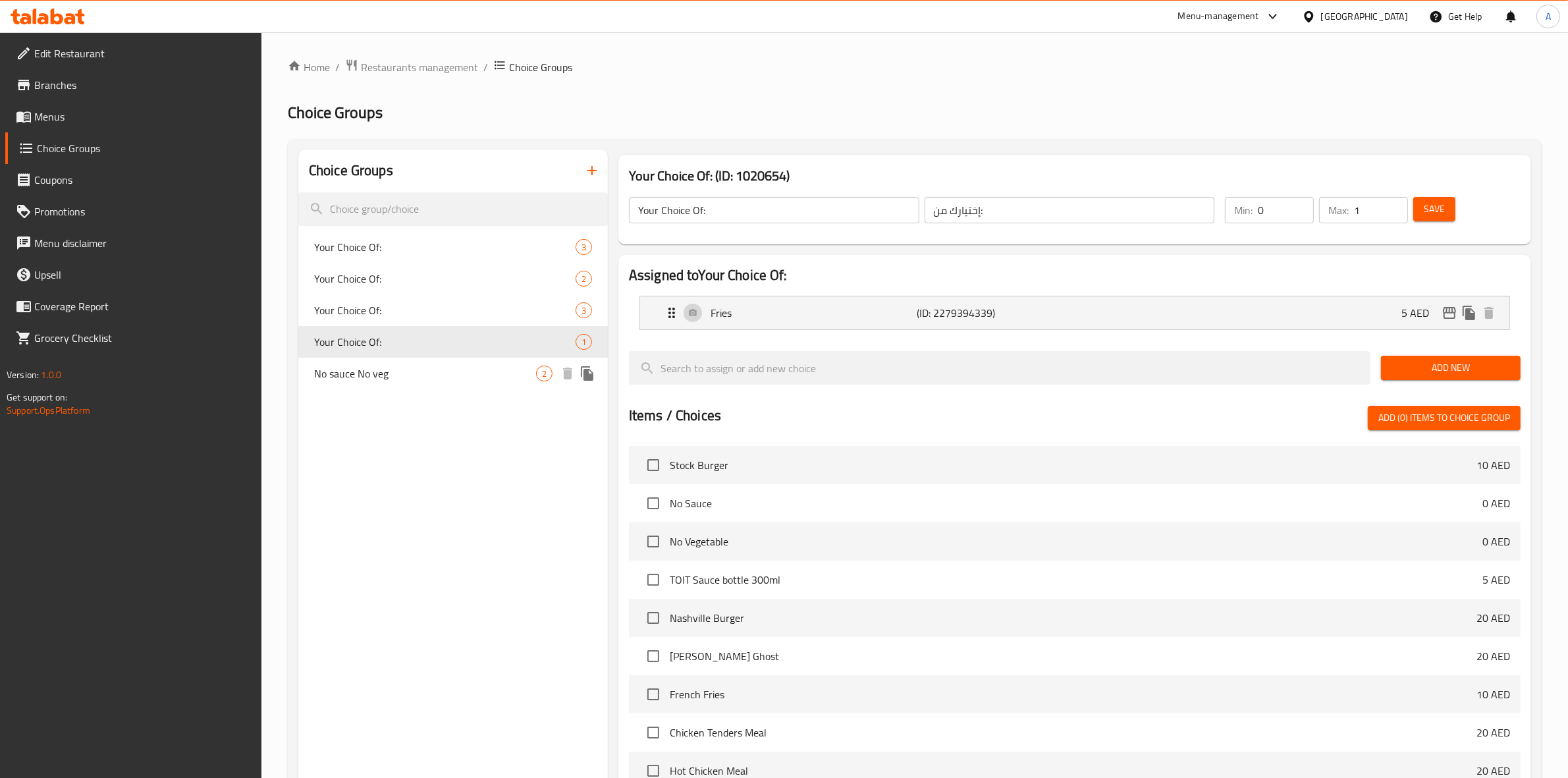
click at [426, 372] on span "No sauce No veg" at bounding box center [425, 373] width 222 height 16
type input "No sauce No veg"
type input "بدون صلصة، بدون خضار"
type input "2"
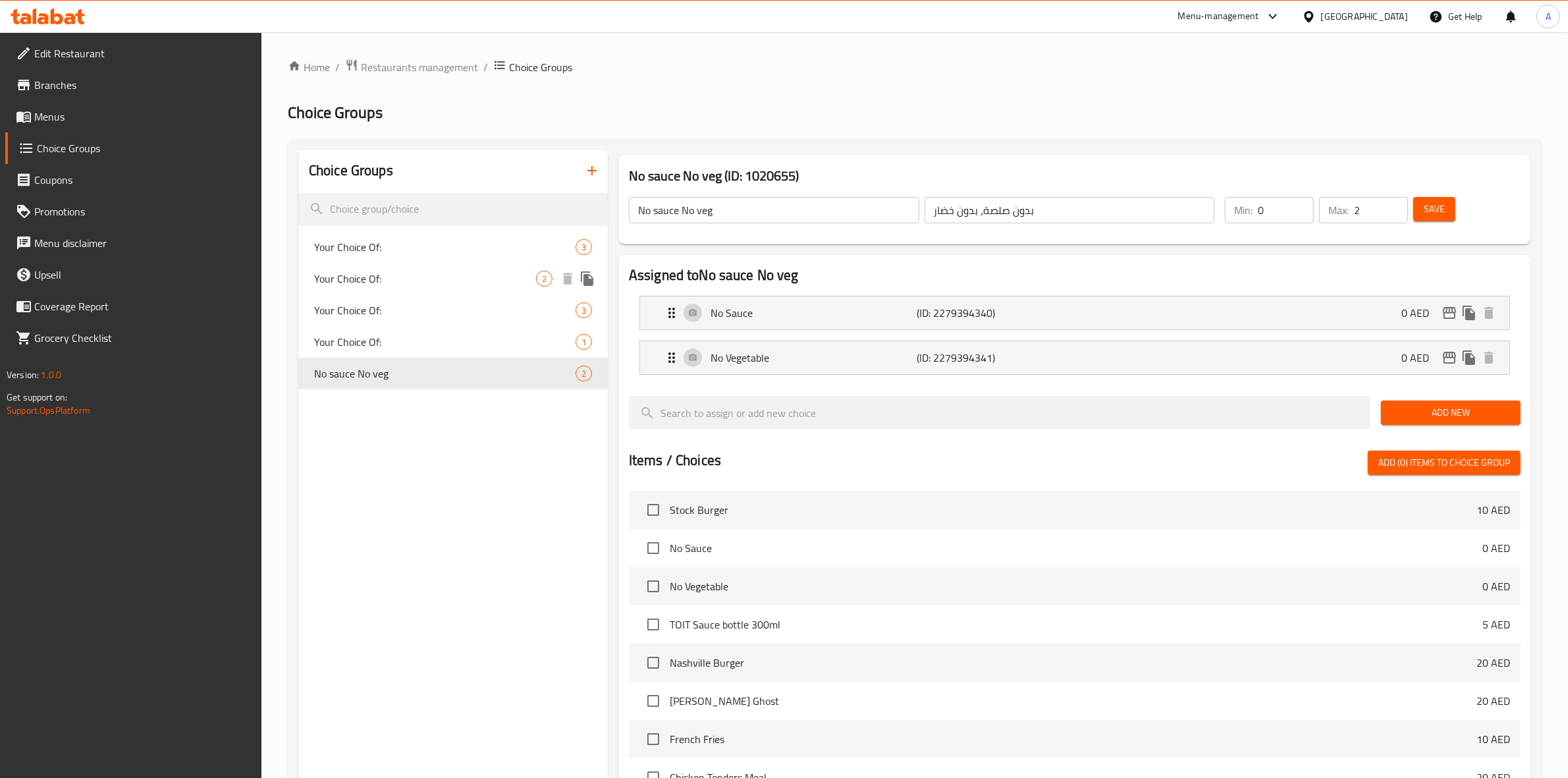
click at [420, 275] on span "Your Choice Of:" at bounding box center [425, 278] width 222 height 16
type input "Your Choice Of:"
type input "اختيارك من:"
type input "1"
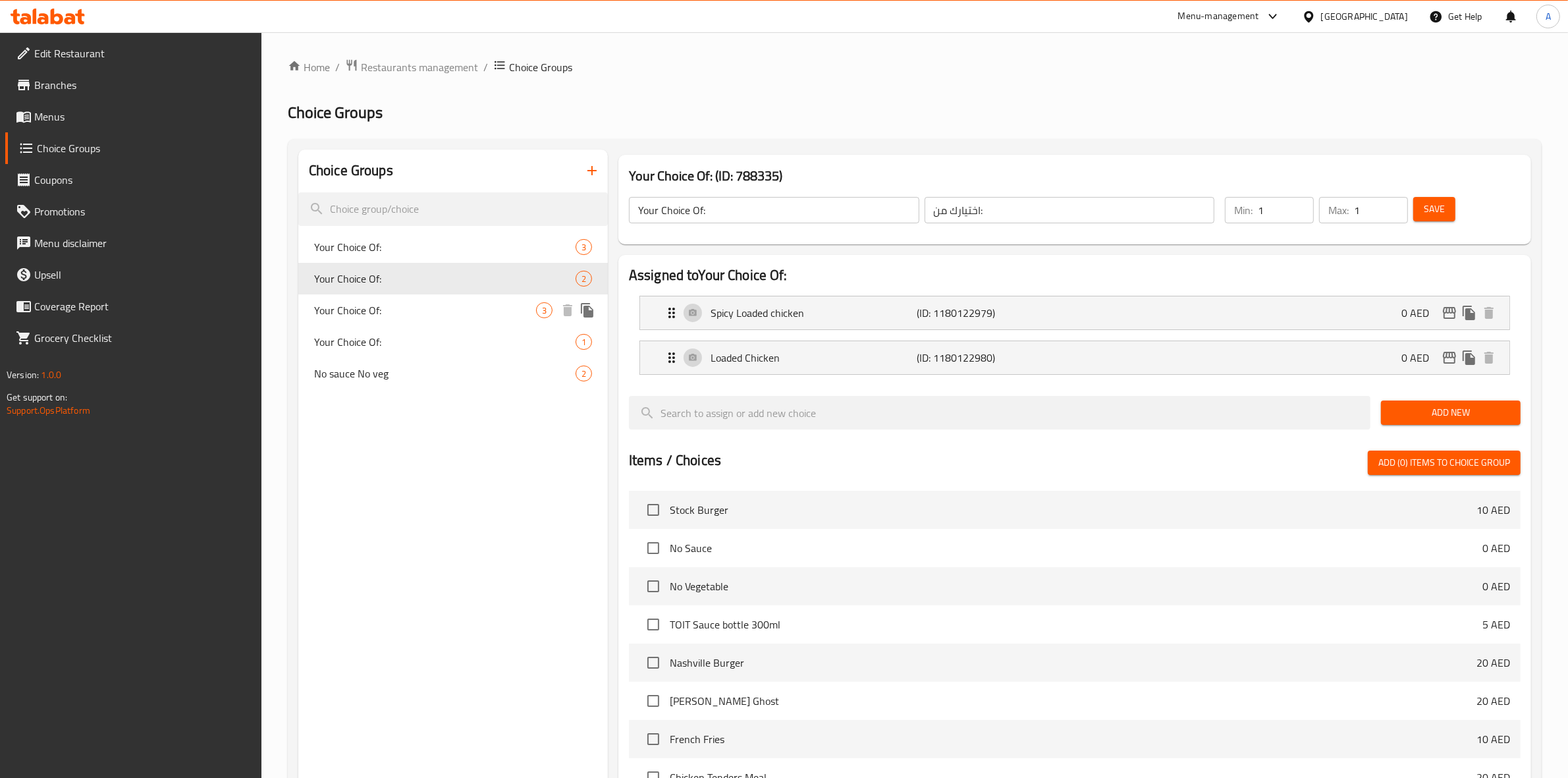
click at [448, 314] on span "Your Choice Of:" at bounding box center [425, 310] width 222 height 16
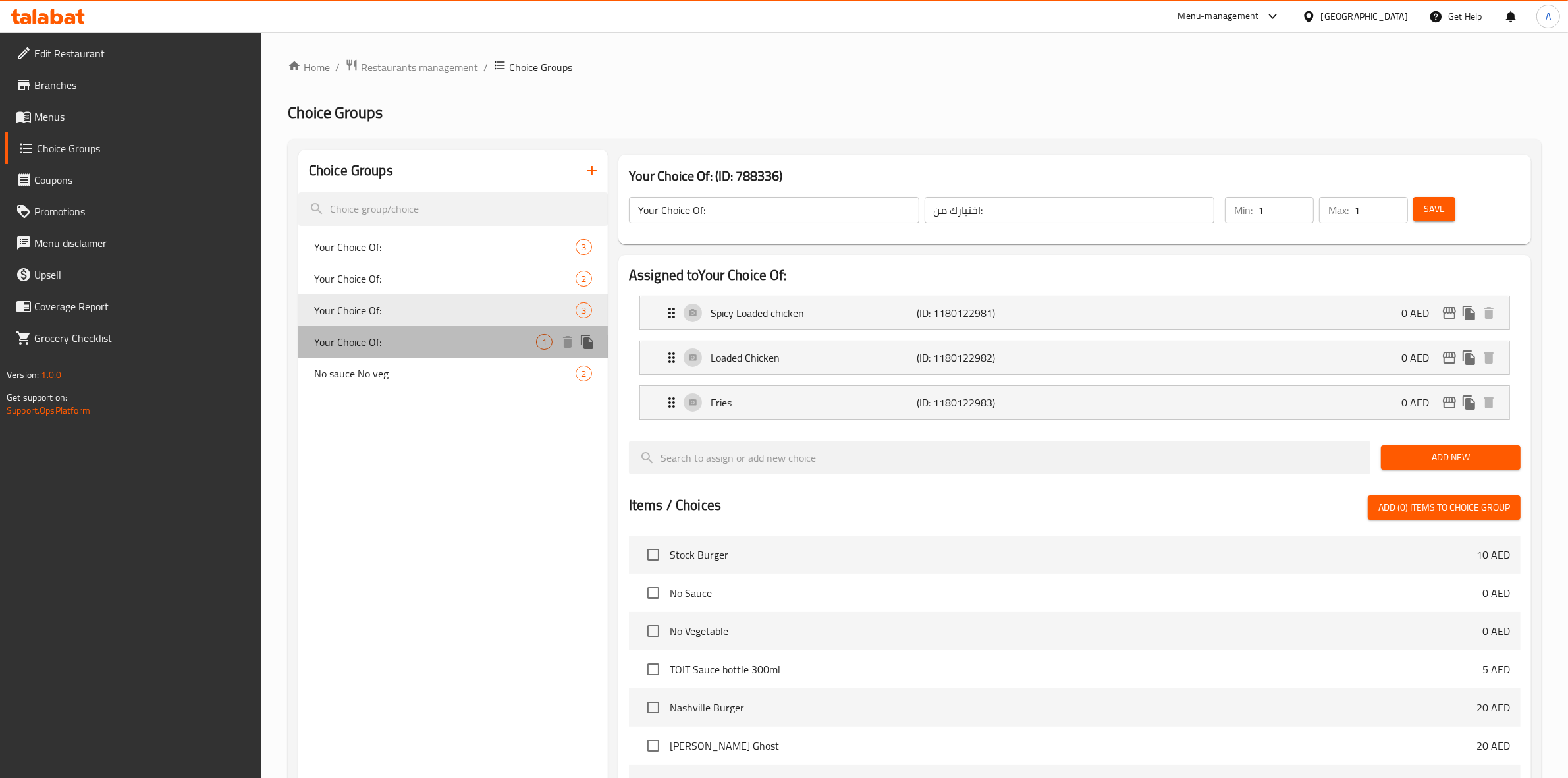
click at [444, 340] on span "Your Choice Of:" at bounding box center [425, 341] width 222 height 16
type input "Your Choice Of:"
type input "إختيارك من:"
type input "0"
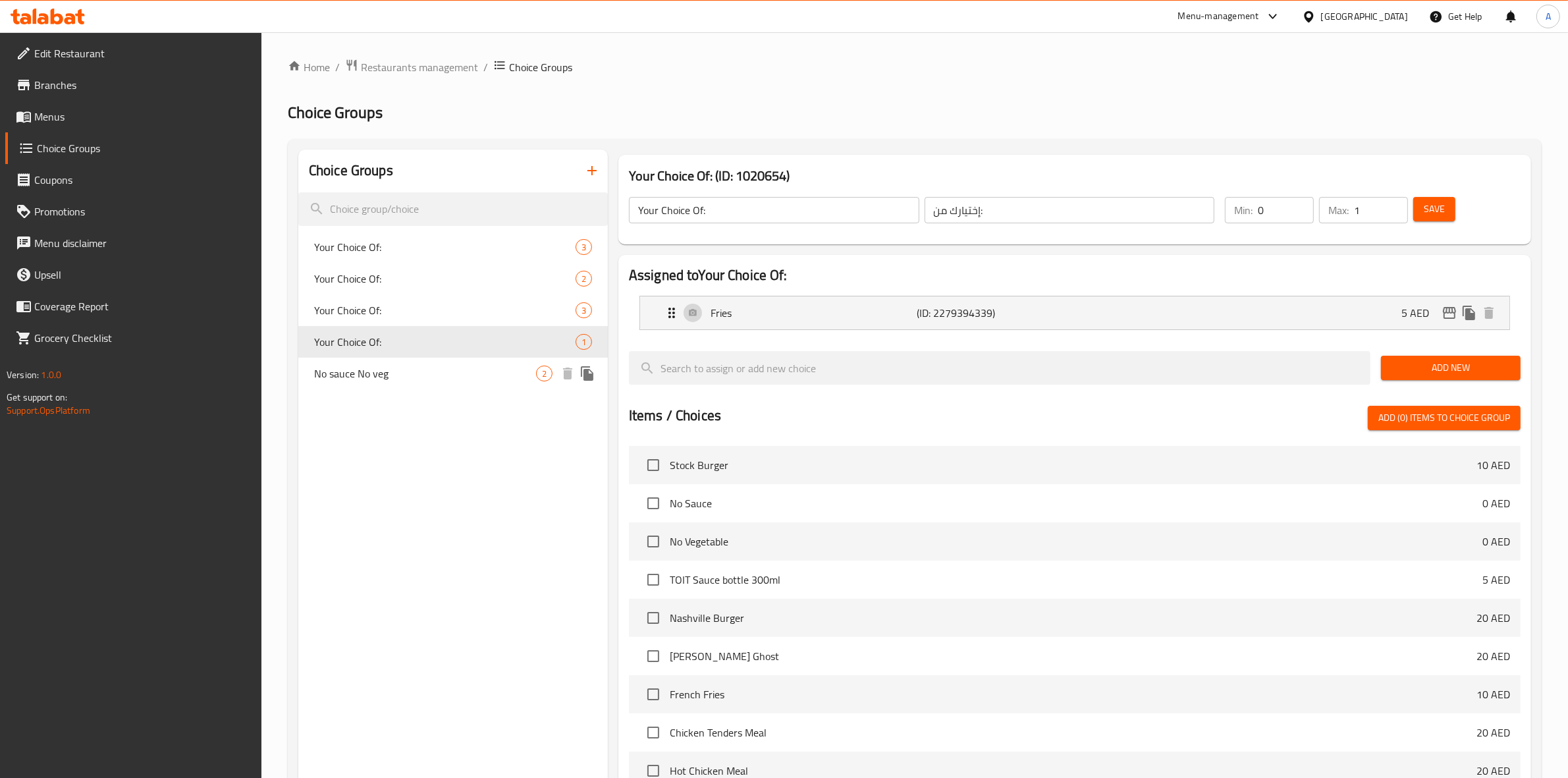
click at [430, 376] on span "No sauce No veg" at bounding box center [425, 373] width 222 height 16
type input "No sauce No veg"
type input "بدون صلصة، بدون خضار"
type input "2"
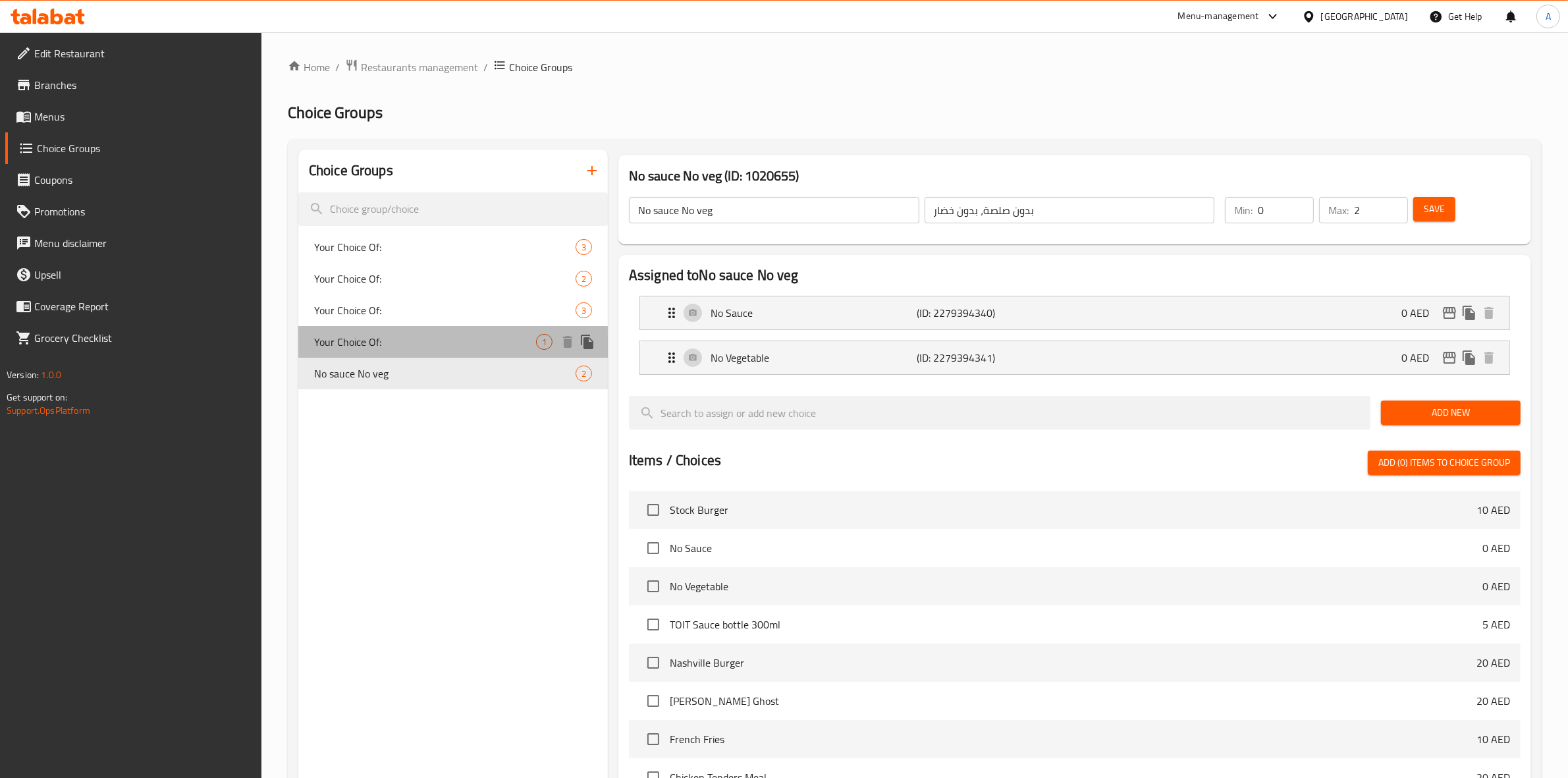
click at [438, 334] on span "Your Choice Of:" at bounding box center [425, 341] width 222 height 16
type input "Your Choice Of:"
type input "إختيارك من:"
type input "1"
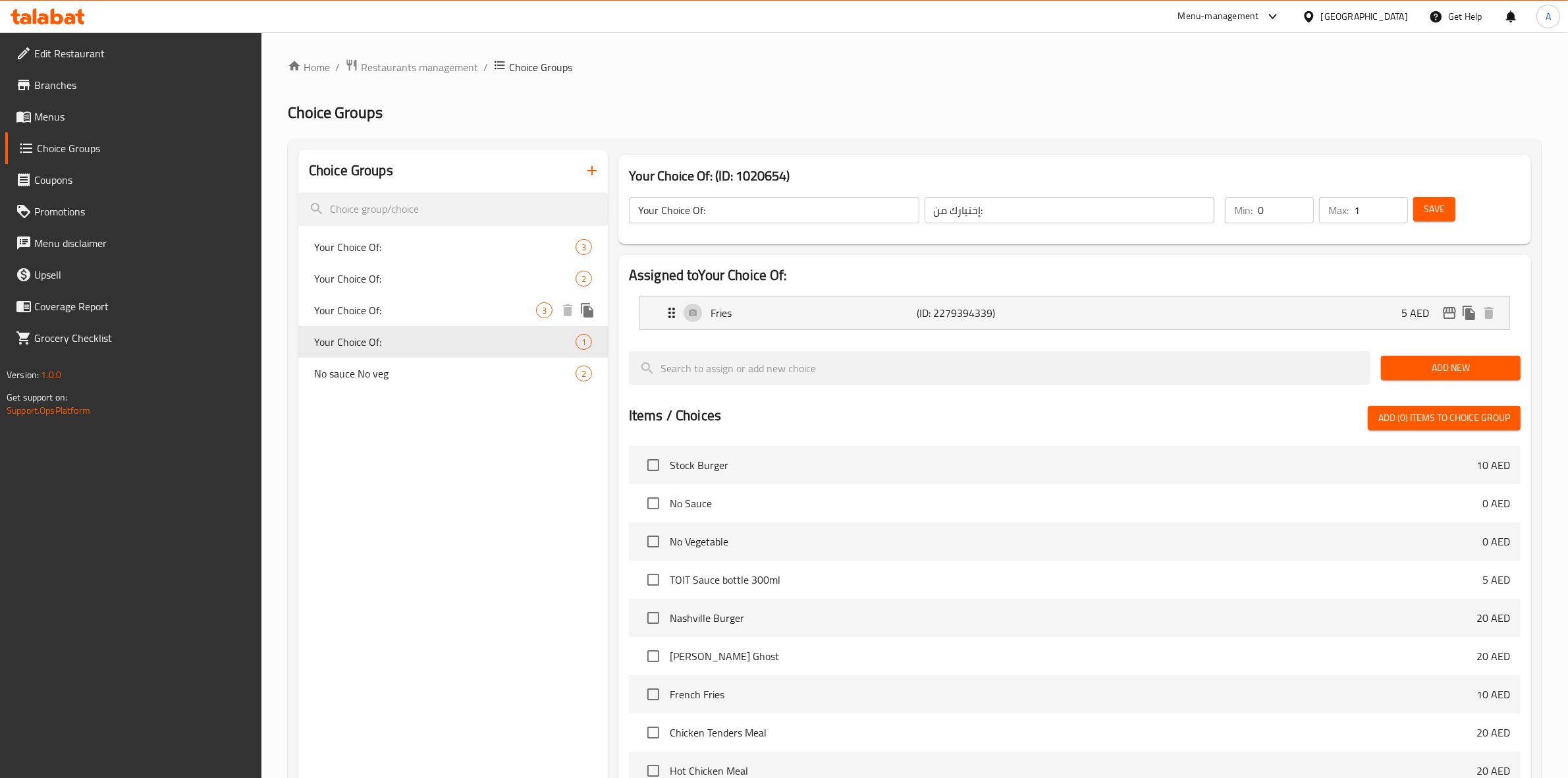
click at [416, 298] on div "Your Choice Of: 3" at bounding box center [453, 310] width 310 height 32
type input "Your Choice Of:"
type input "اختيارك من:"
type input "1"
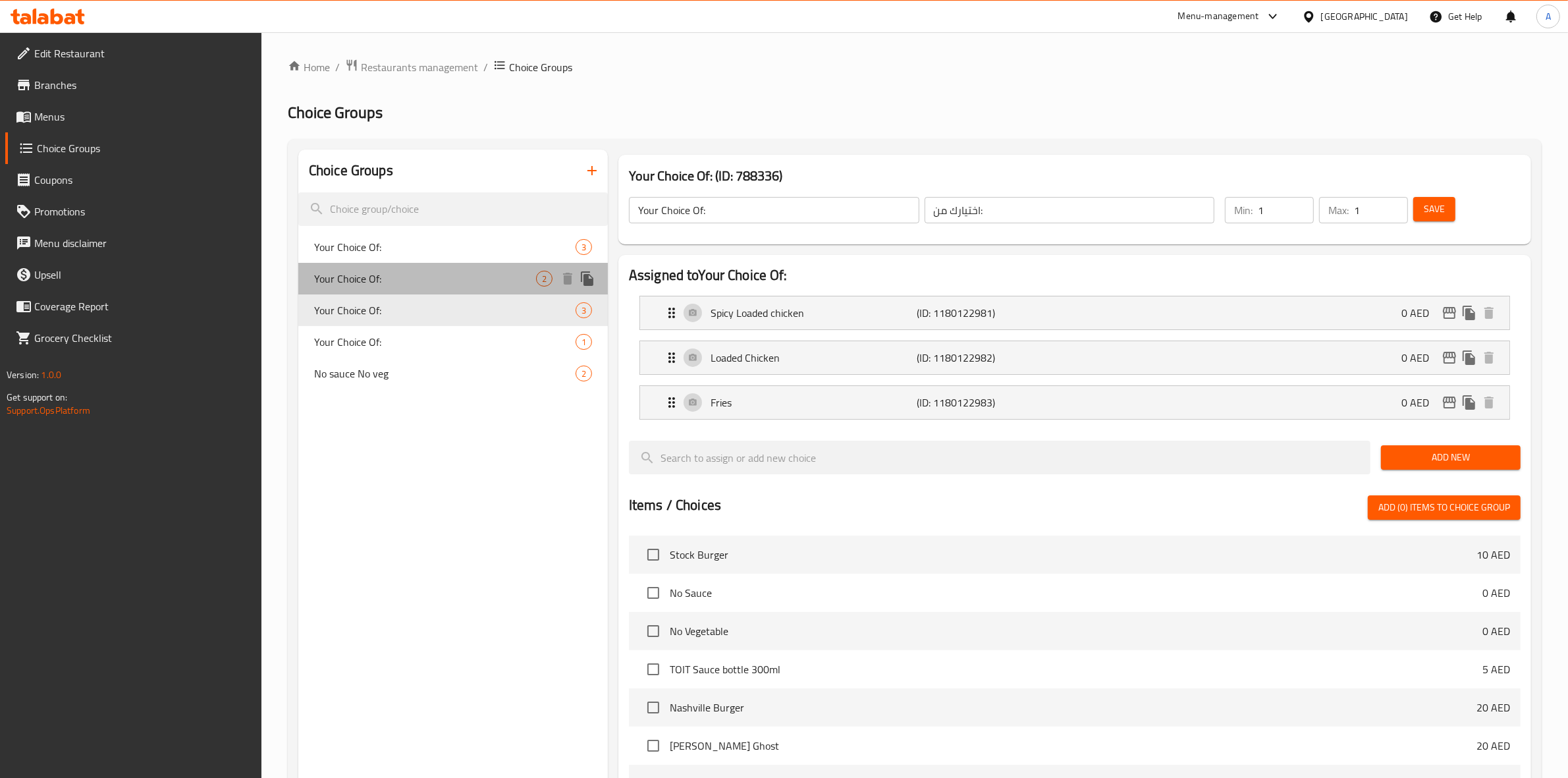
click at [407, 264] on div "Your Choice Of: 2" at bounding box center [453, 279] width 310 height 32
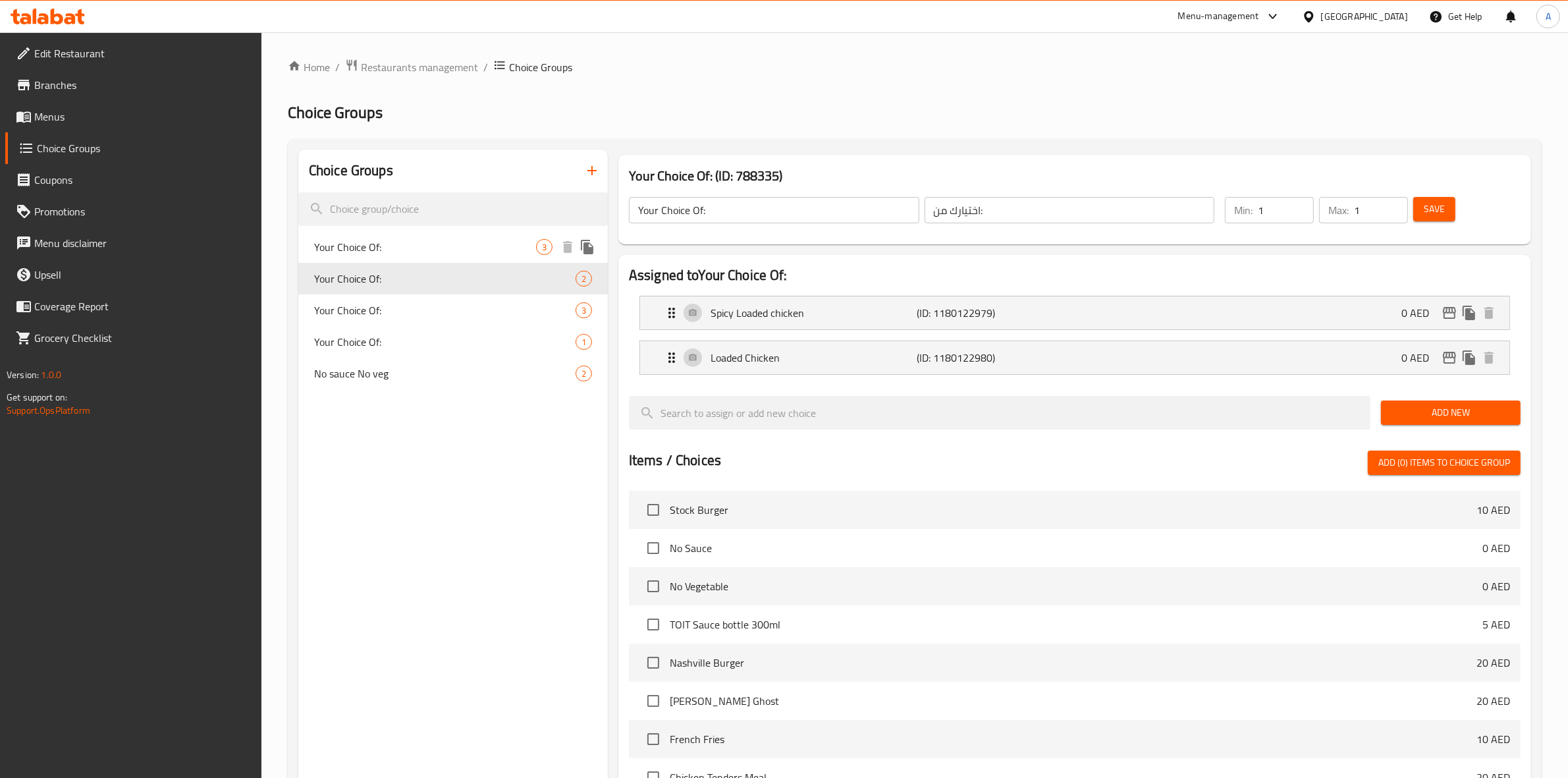
click at [404, 238] on div "Your Choice Of: 3" at bounding box center [453, 247] width 310 height 32
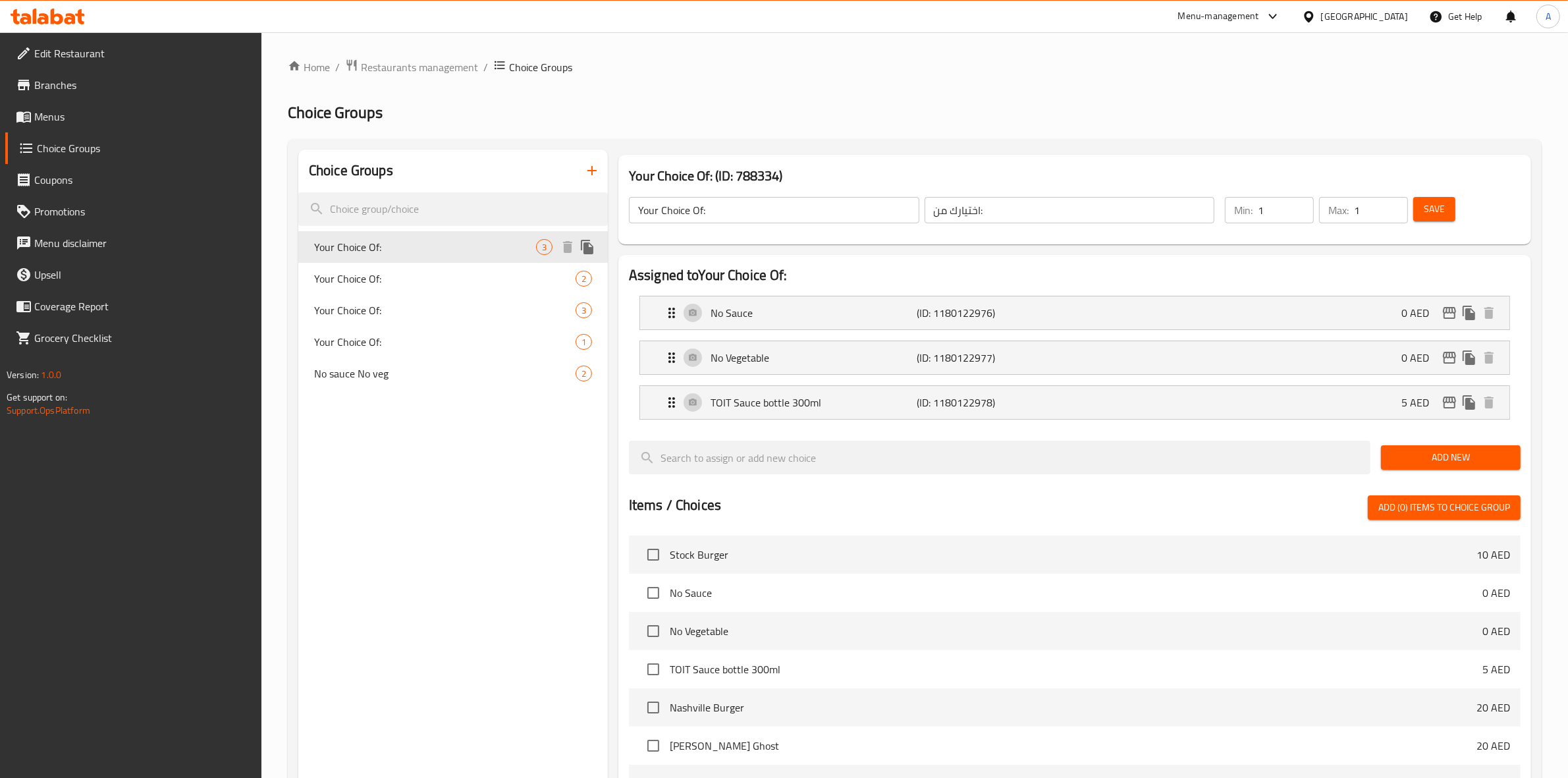
type input "Your Choice Of:"
type input "إختيارك من:"
type input "0"
type input "2"
click at [405, 275] on span "Your Choice Of:" at bounding box center [425, 278] width 222 height 16
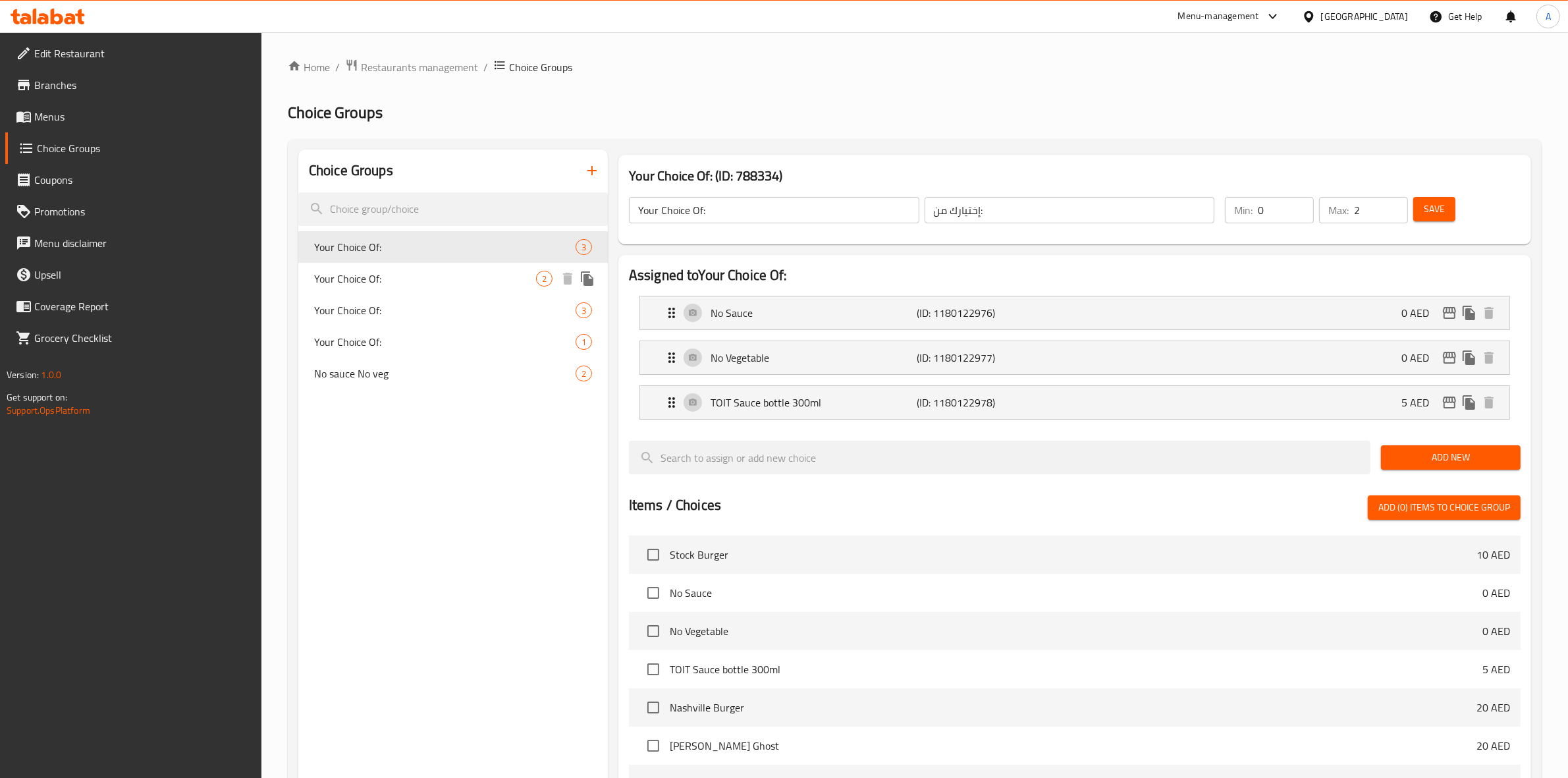
type input "Your Choice Of:"
type input "اختيارك من:"
type input "1"
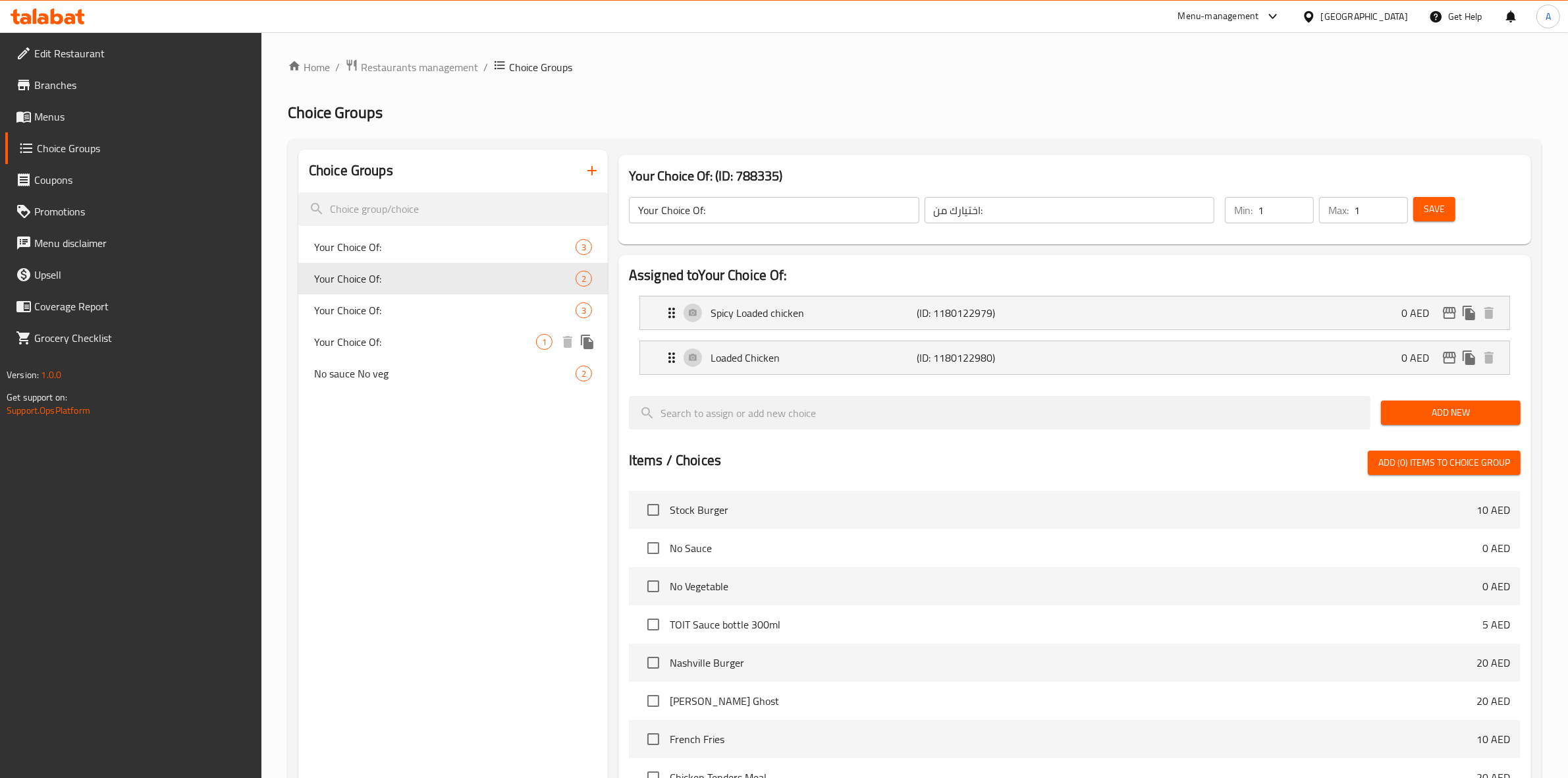
click at [413, 337] on span "Your Choice Of:" at bounding box center [425, 341] width 222 height 16
type input "Your Choice Of:"
type input "إختيارك من:"
type input "0"
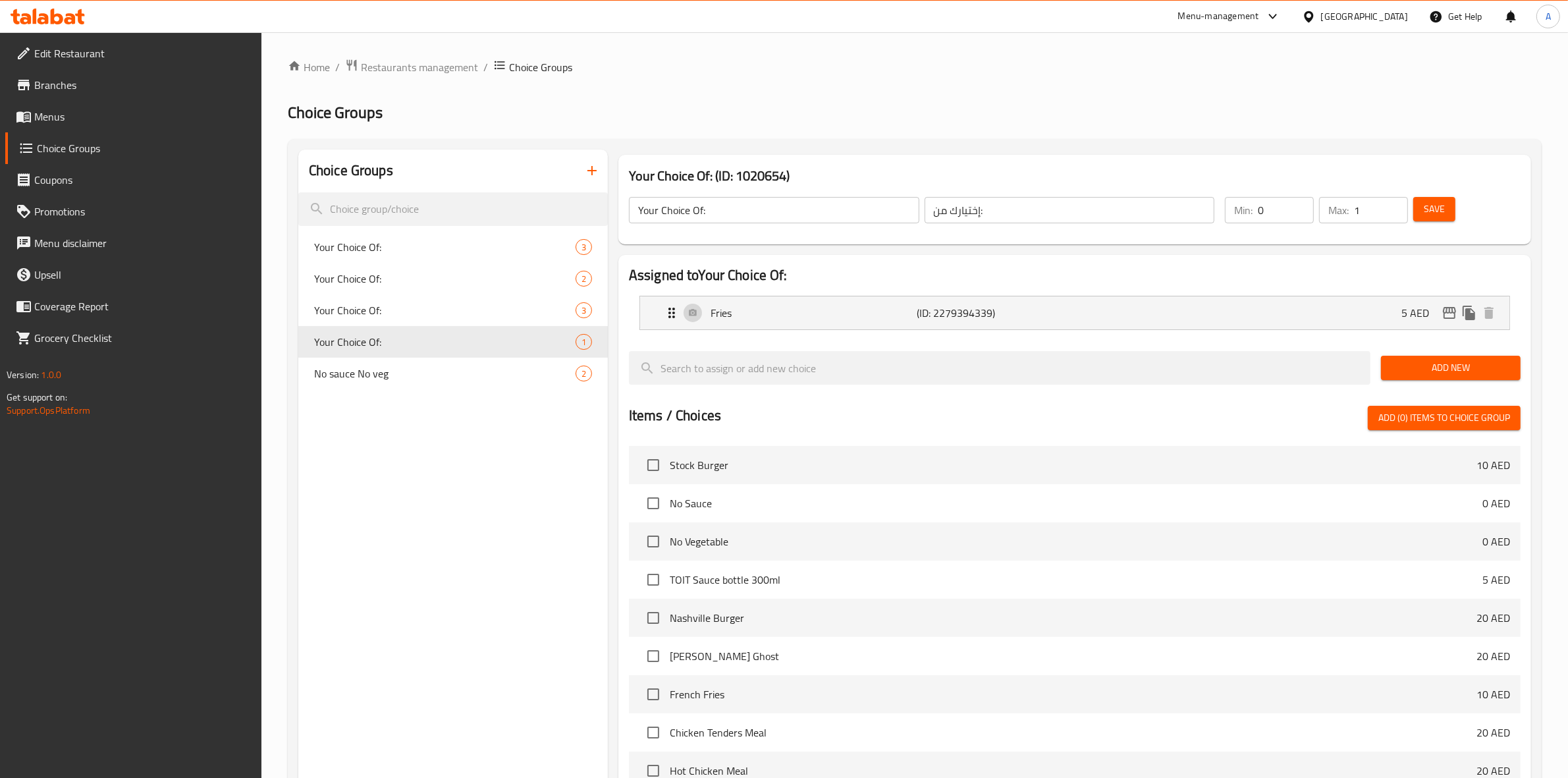
click at [456, 726] on div "Choice Groups Your Choice Of: 3 Your Choice Of: 2 Your Choice Of: 3 Your Choice…" at bounding box center [453, 583] width 310 height 866
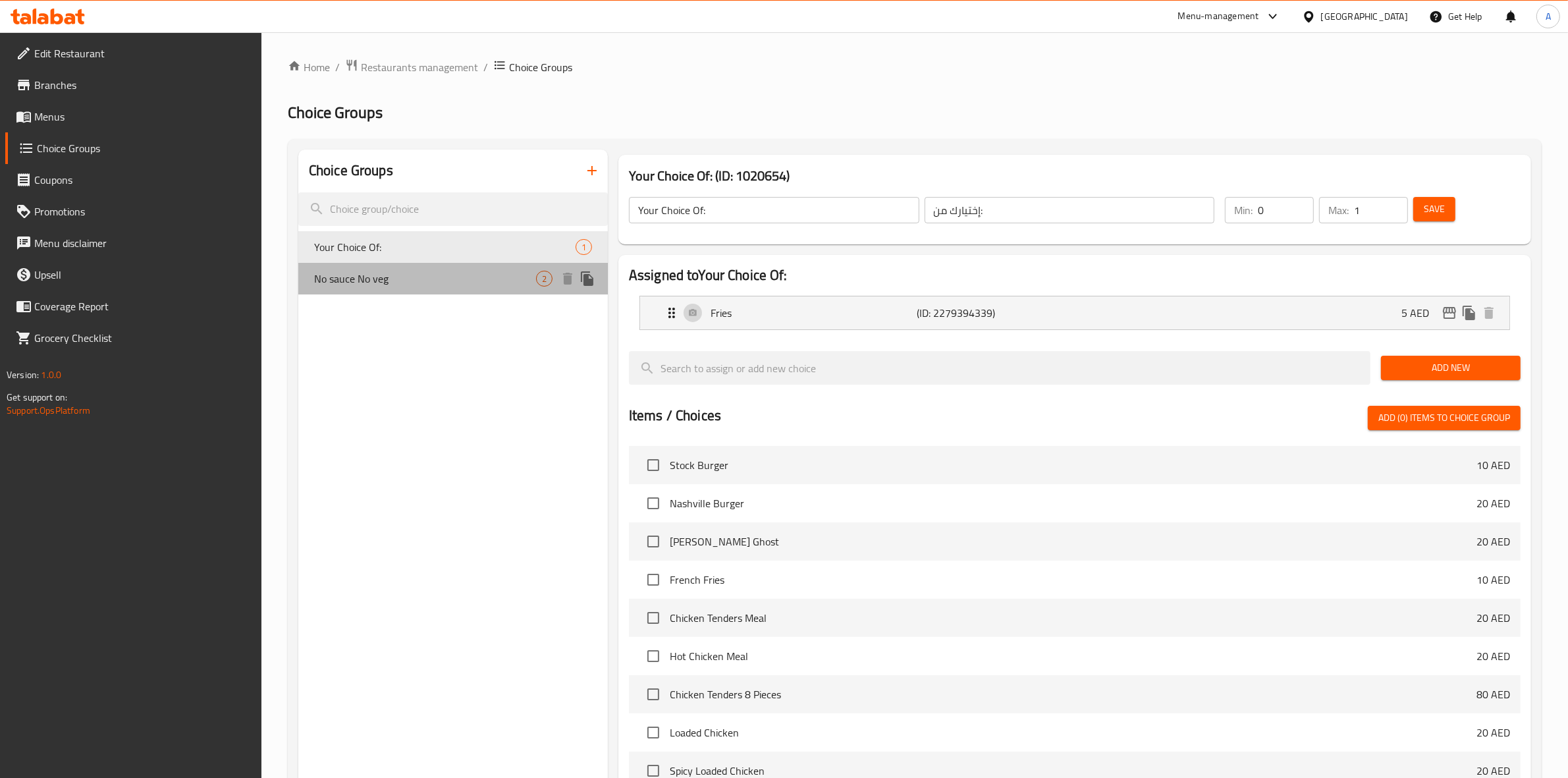
click at [498, 285] on span "No sauce No veg" at bounding box center [425, 278] width 222 height 16
type input "No sauce No veg"
type input "بدون صلصة، بدون خضار"
type input "2"
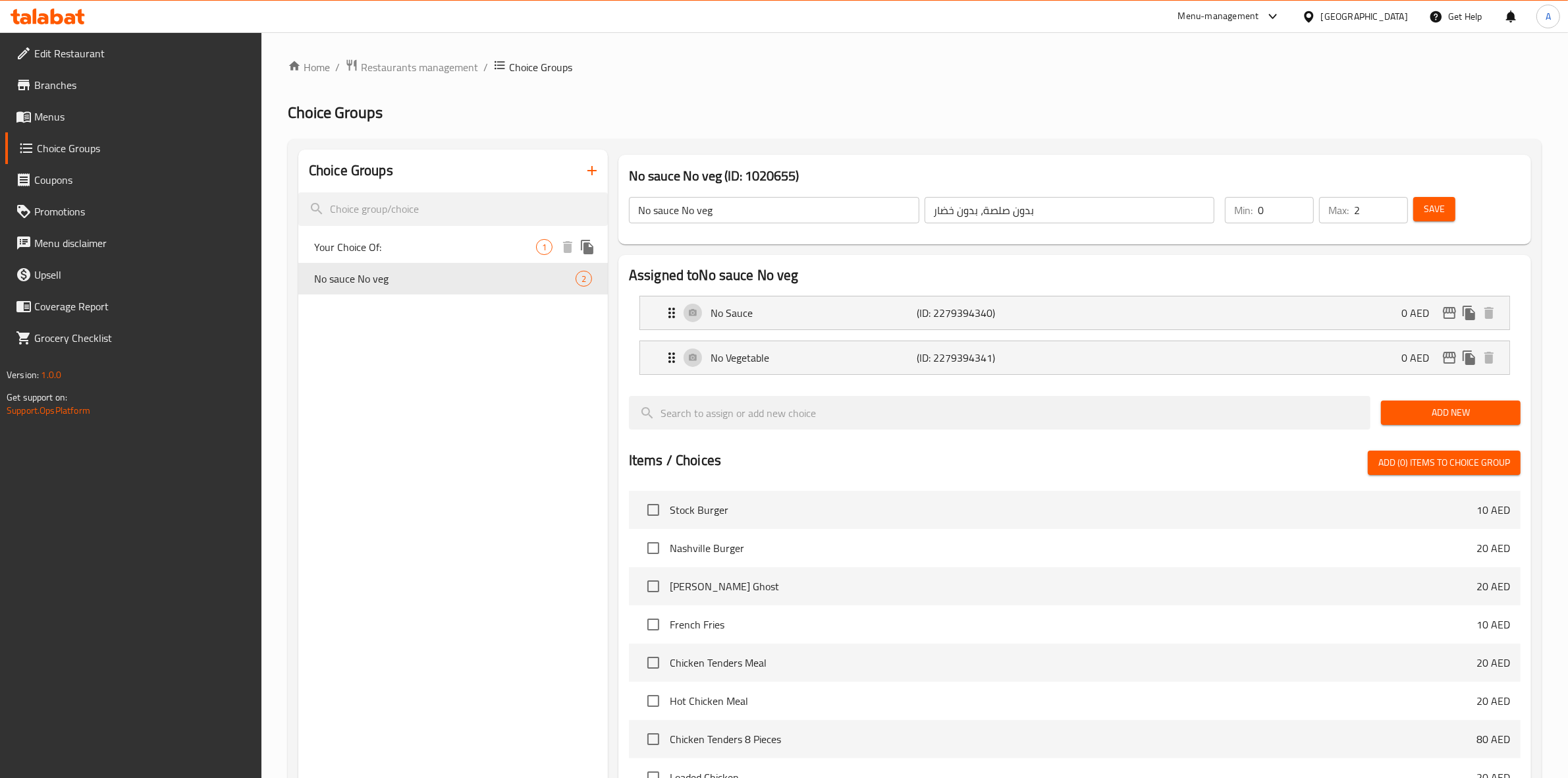
click at [506, 246] on span "Your Choice Of:" at bounding box center [425, 246] width 222 height 16
type input "Your Choice Of:"
type input "إختيارك من:"
type input "1"
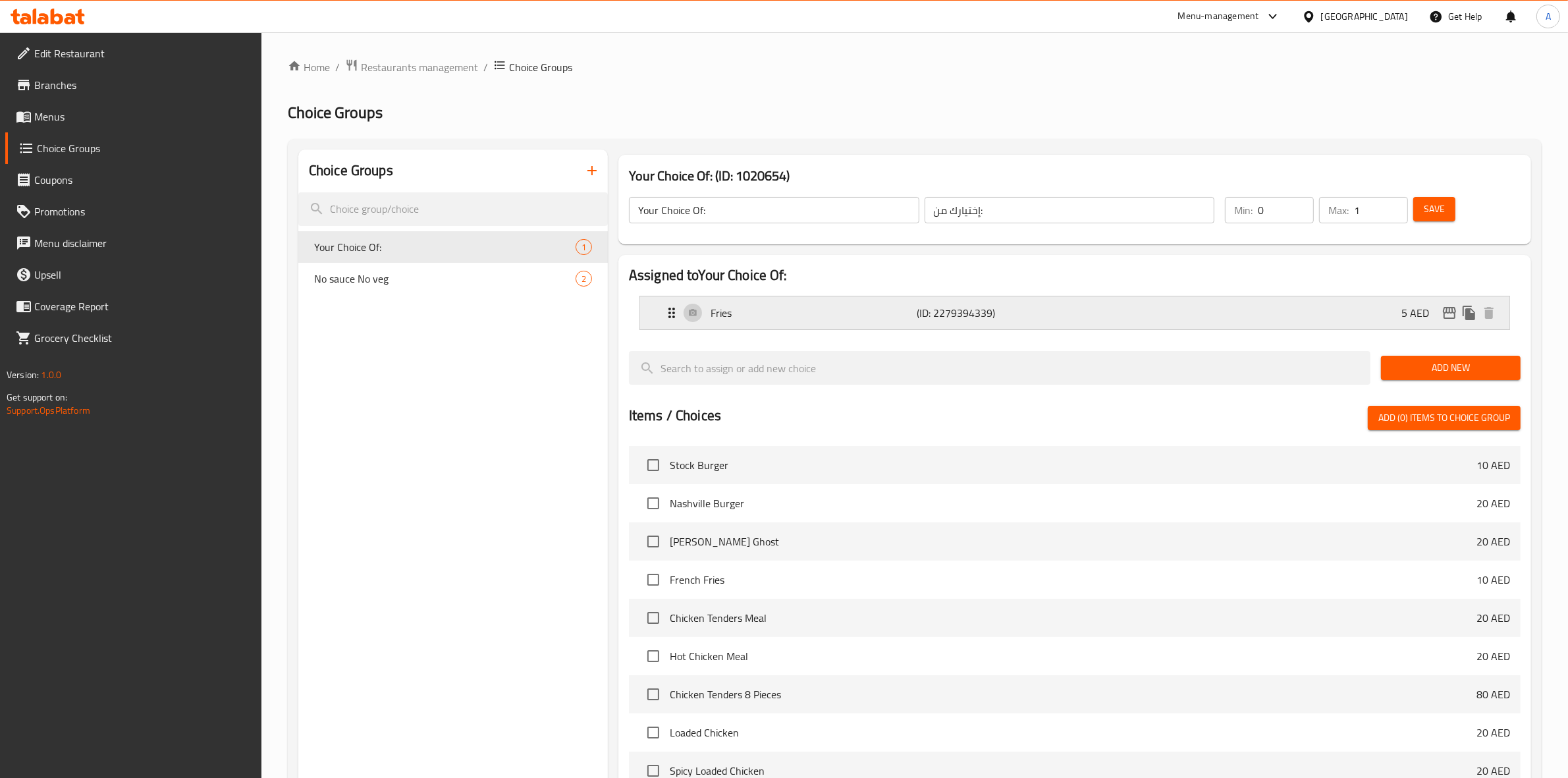
click at [1446, 315] on icon "edit" at bounding box center [1449, 313] width 16 height 16
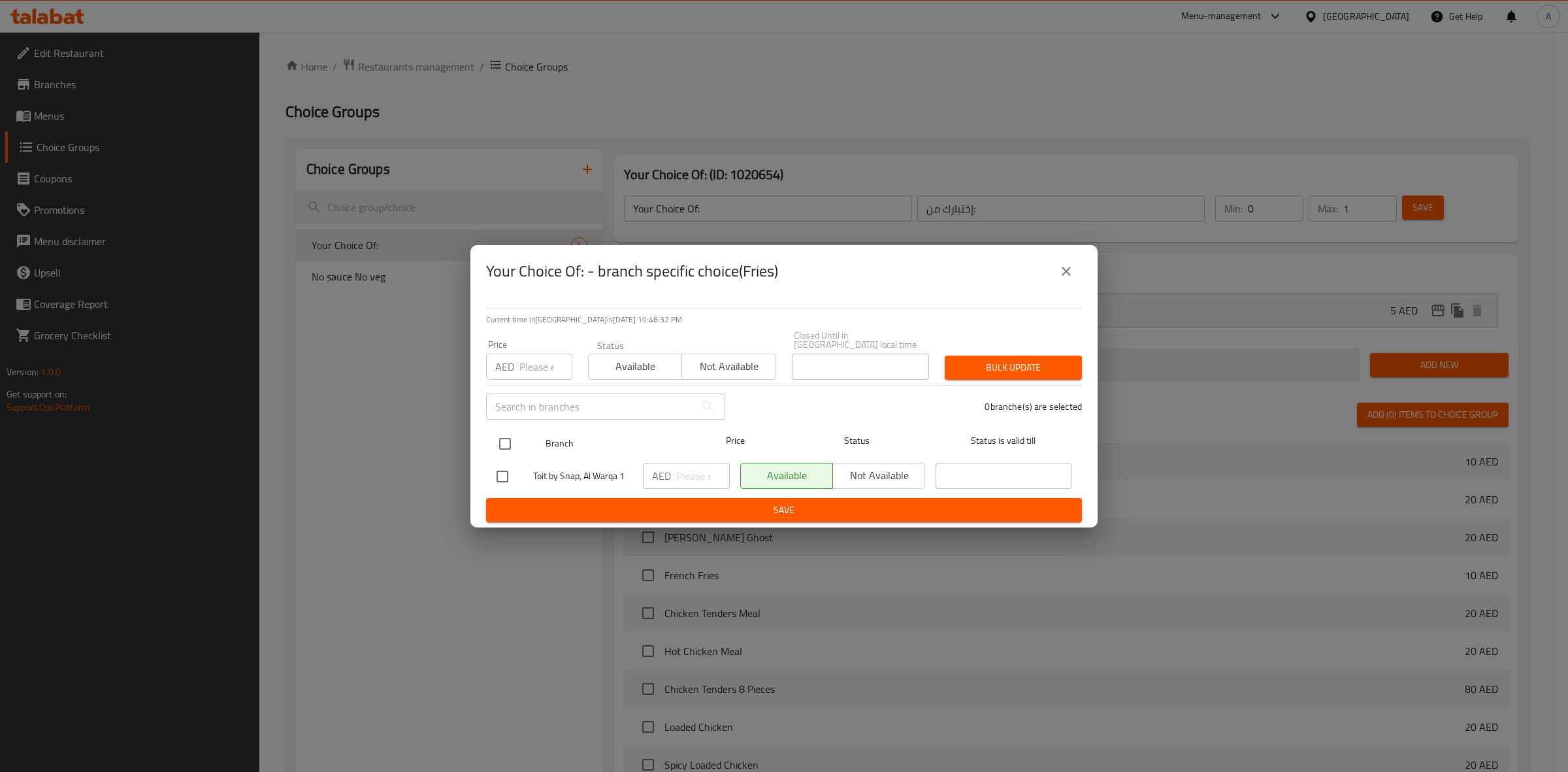
click at [506, 441] on input "checkbox" at bounding box center [505, 443] width 28 height 28
checkbox input "true"
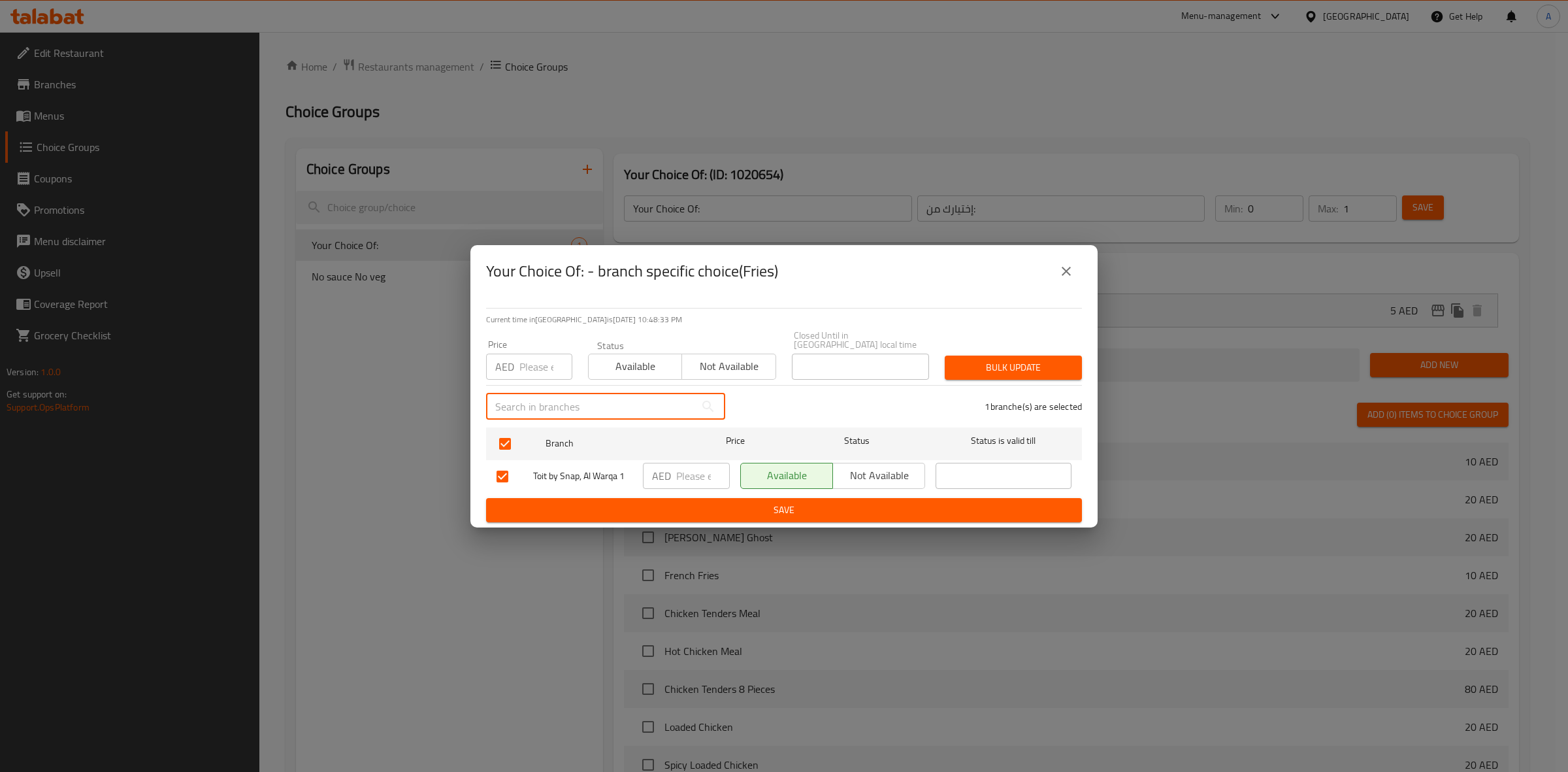
click at [529, 394] on input "text" at bounding box center [591, 406] width 209 height 26
click at [529, 364] on input "number" at bounding box center [545, 366] width 53 height 26
type input "5"
click at [1005, 370] on span "Bulk update" at bounding box center [1014, 368] width 117 height 16
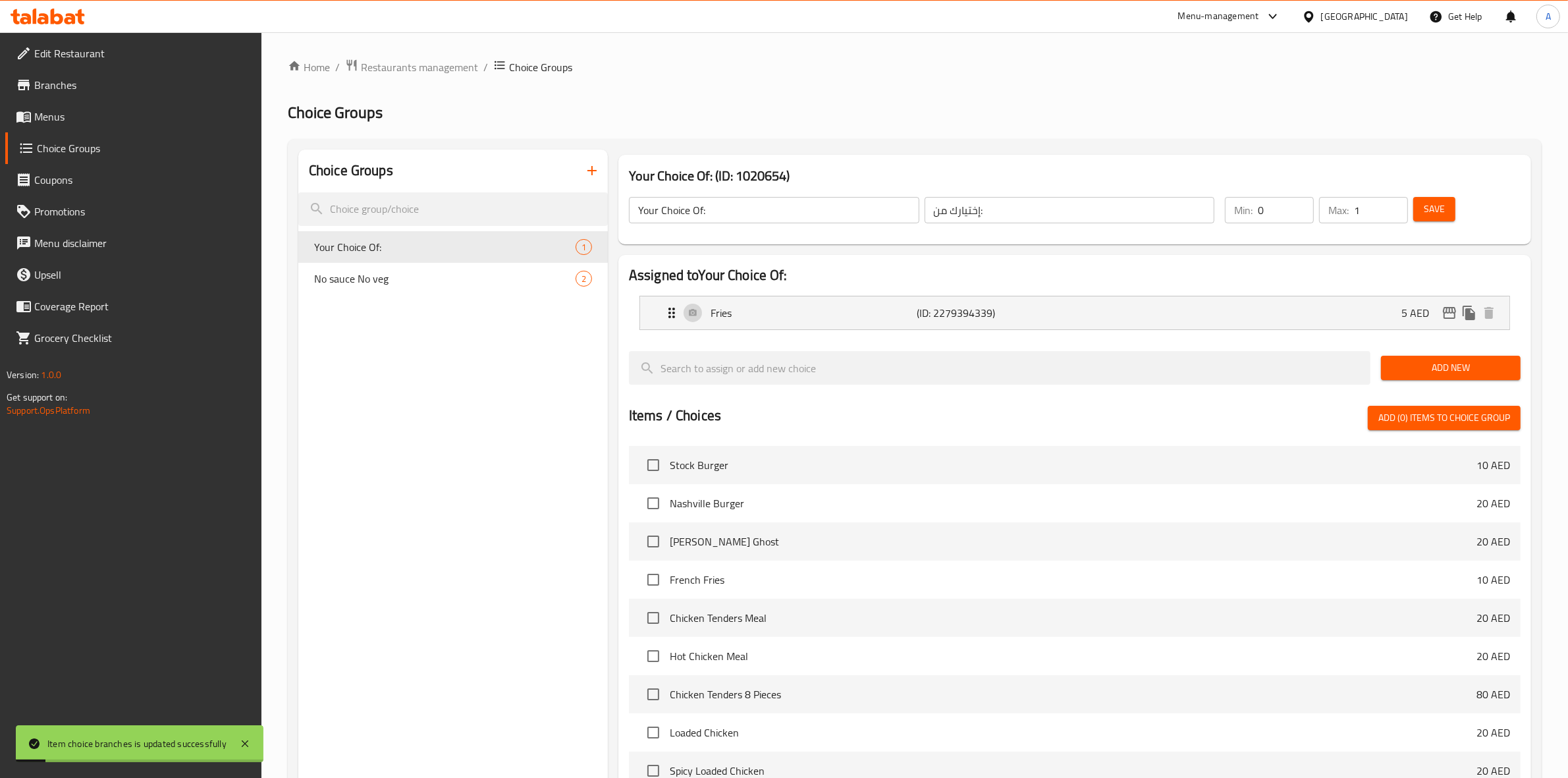
click at [67, 117] on span "Menus" at bounding box center [142, 116] width 218 height 16
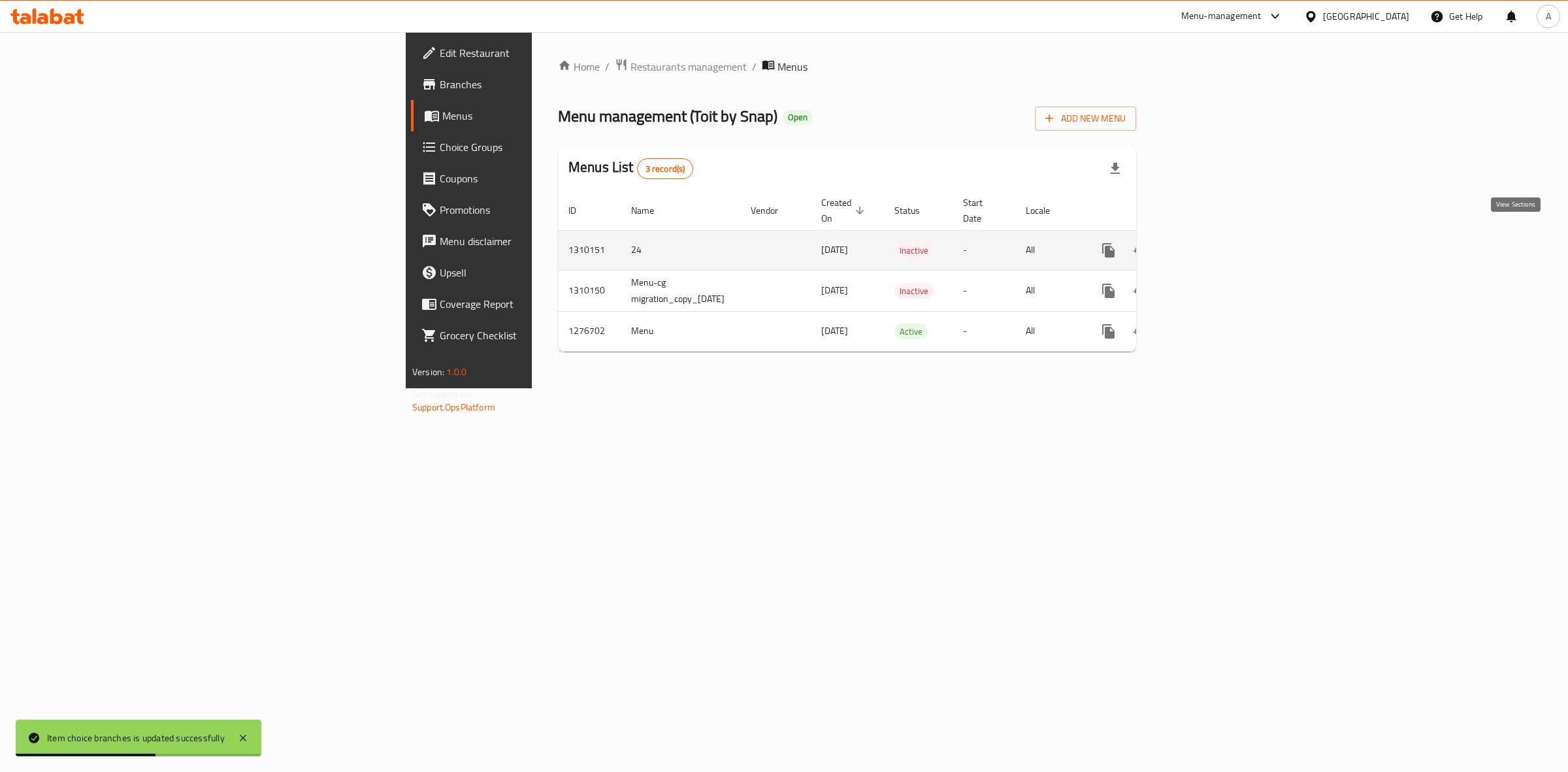
click at [1211, 242] on icon "enhanced table" at bounding box center [1203, 250] width 16 height 16
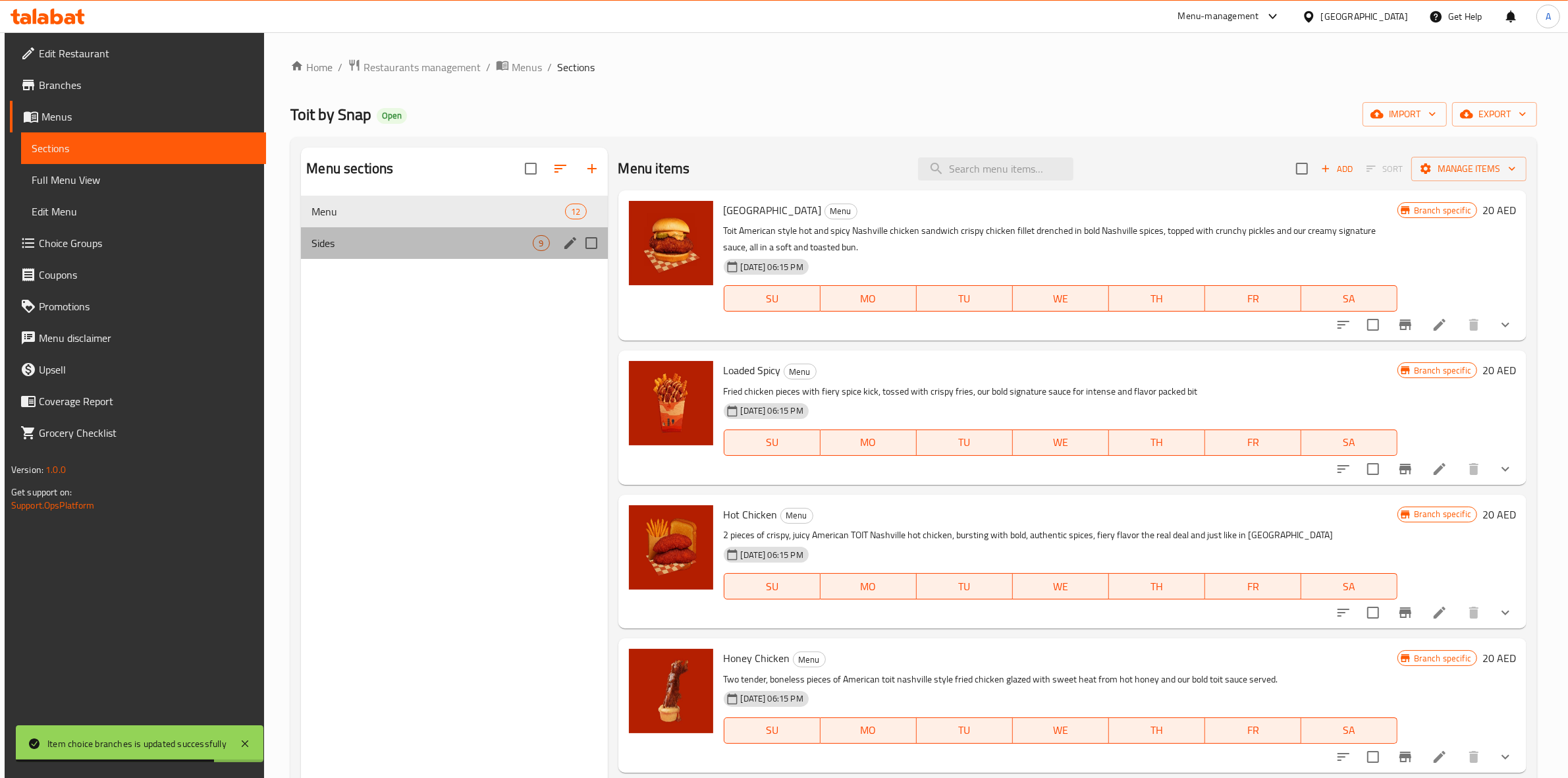
click at [465, 232] on div "Sides 9" at bounding box center [454, 243] width 307 height 32
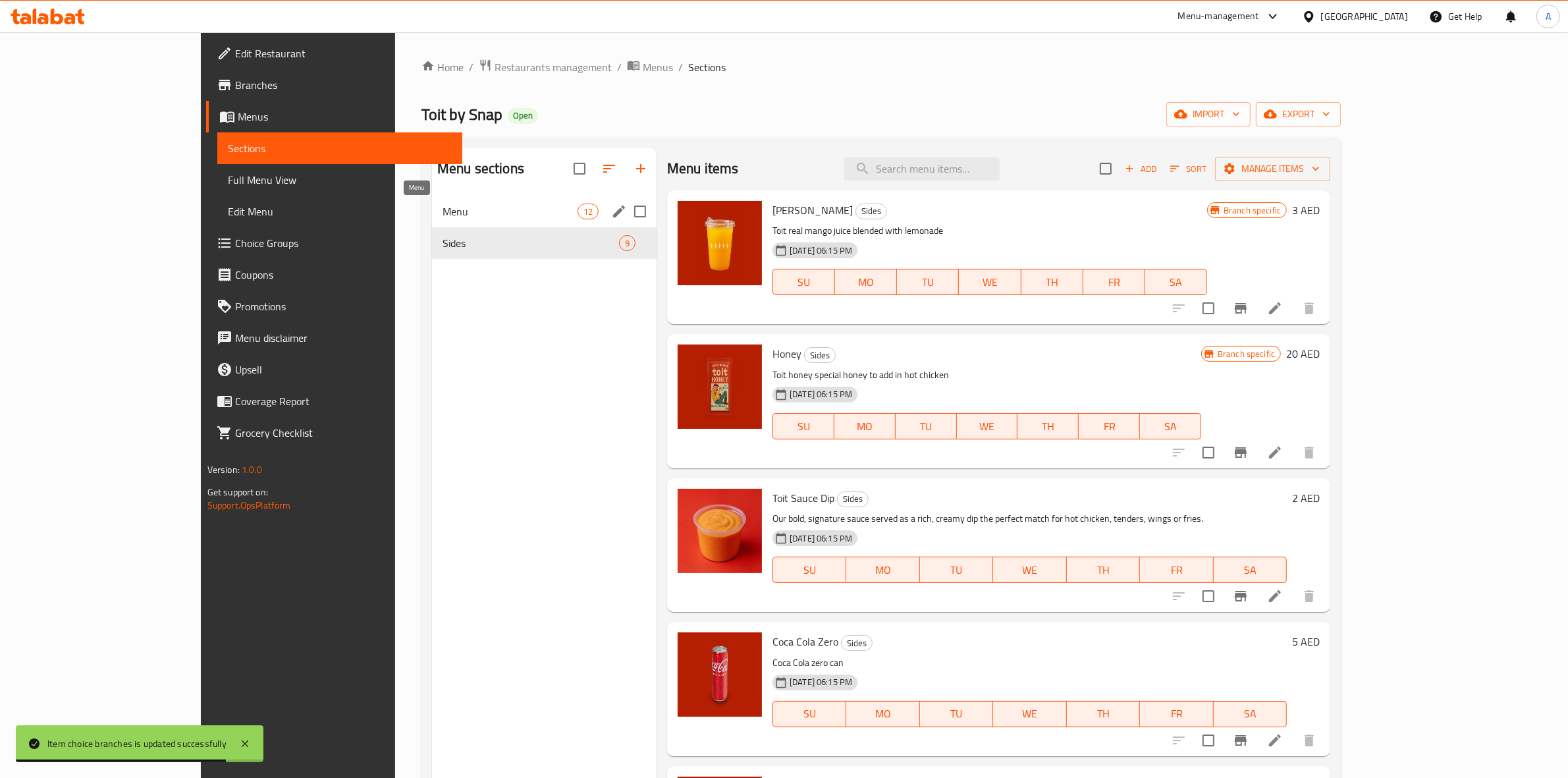
click at [465, 209] on span "Menu" at bounding box center [510, 211] width 135 height 16
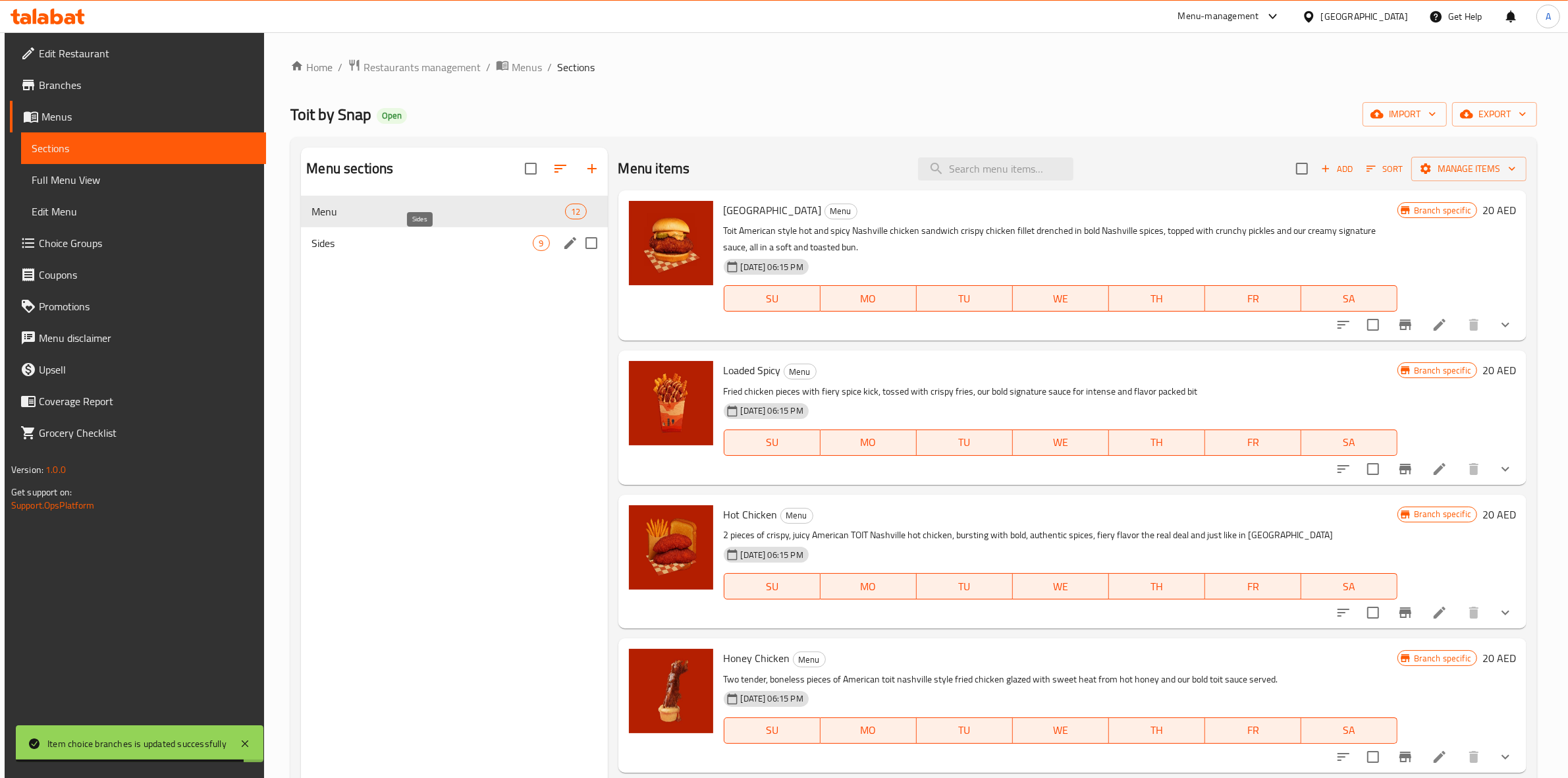
click at [456, 237] on span "Sides" at bounding box center [423, 243] width 221 height 16
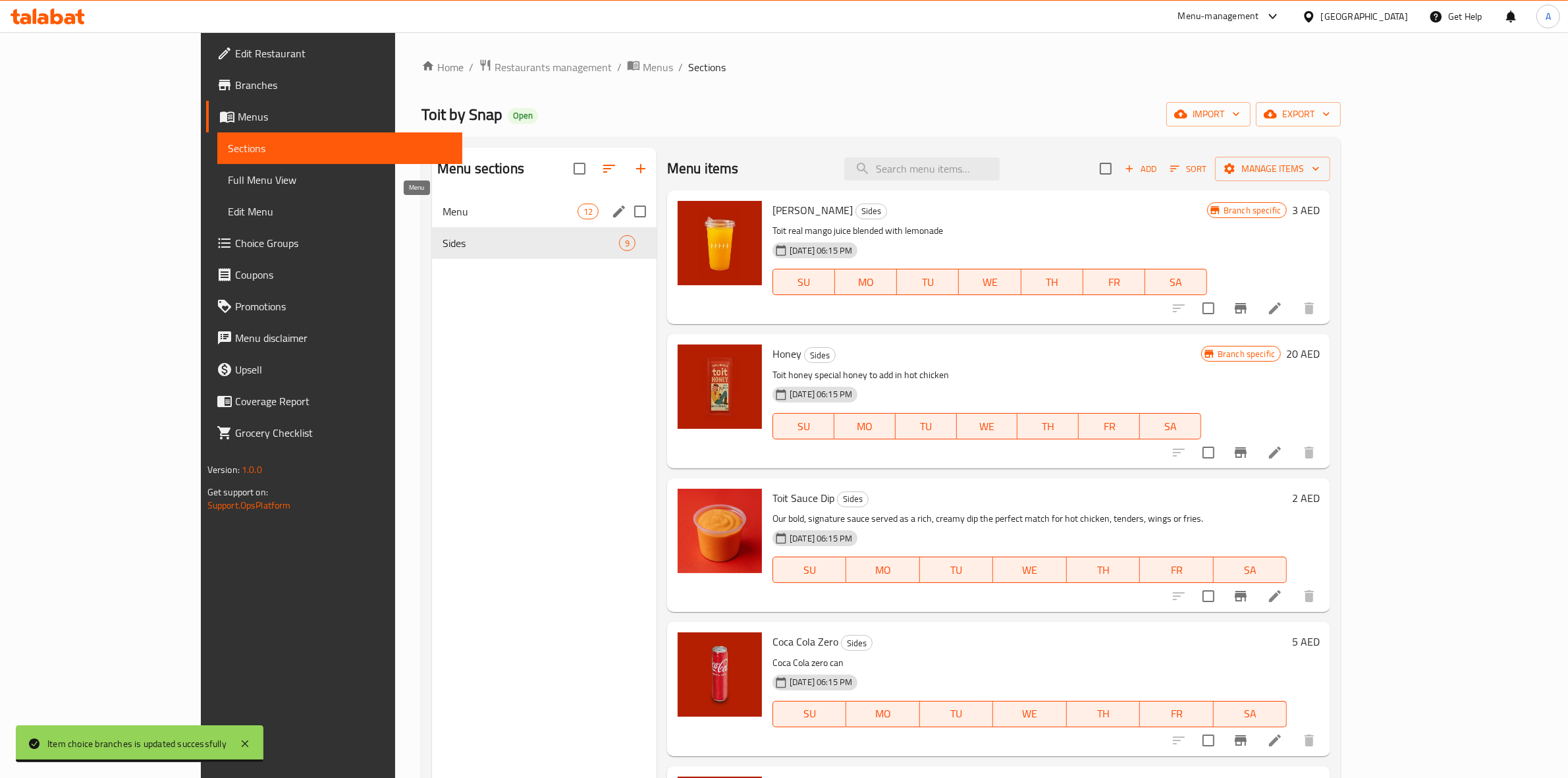
click at [469, 218] on span "Menu" at bounding box center [510, 211] width 135 height 16
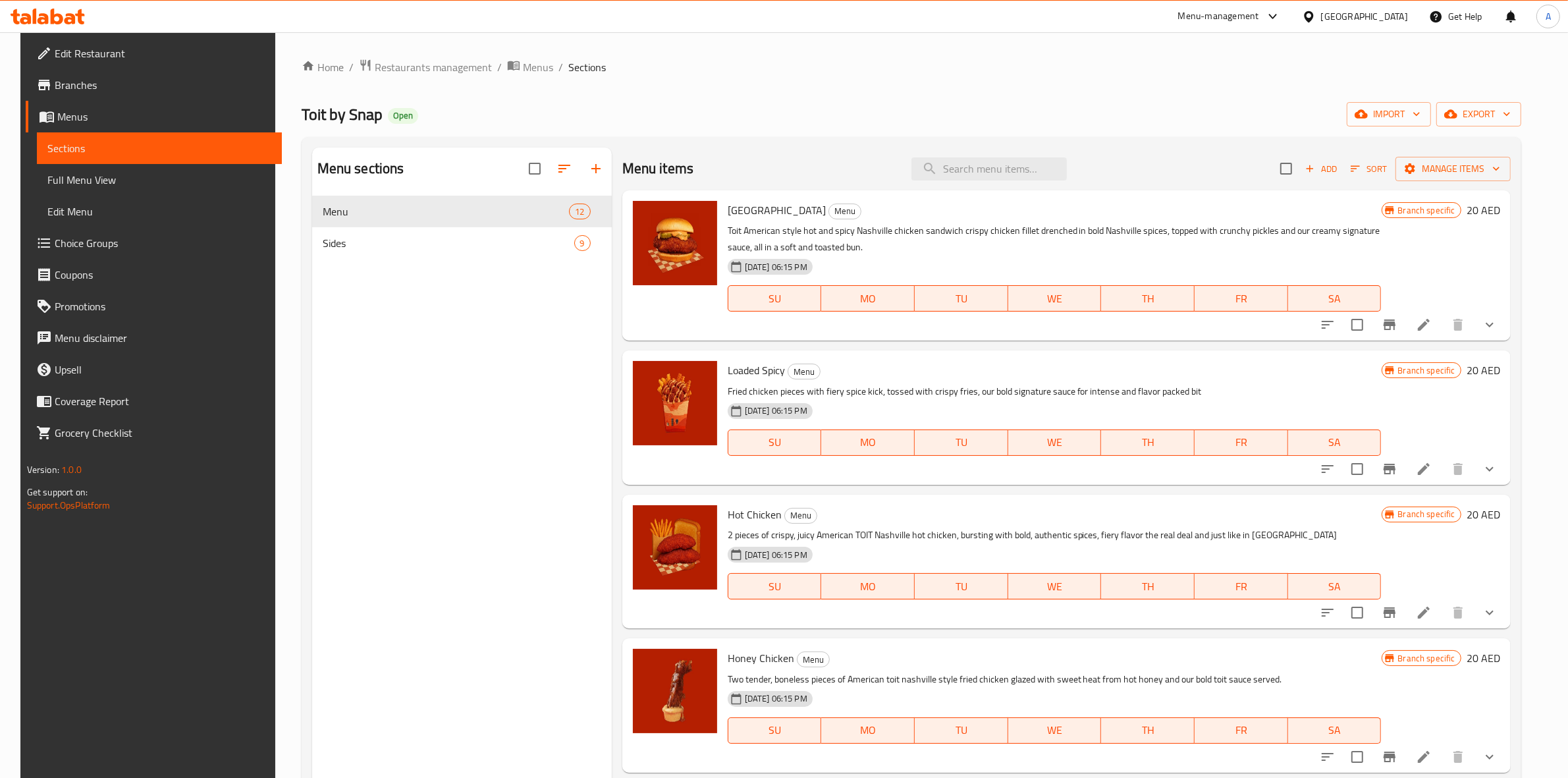
click at [459, 346] on div "Menu sections Menu 12 Sides 9" at bounding box center [462, 536] width 300 height 778
click at [523, 71] on span "Menus" at bounding box center [538, 67] width 30 height 16
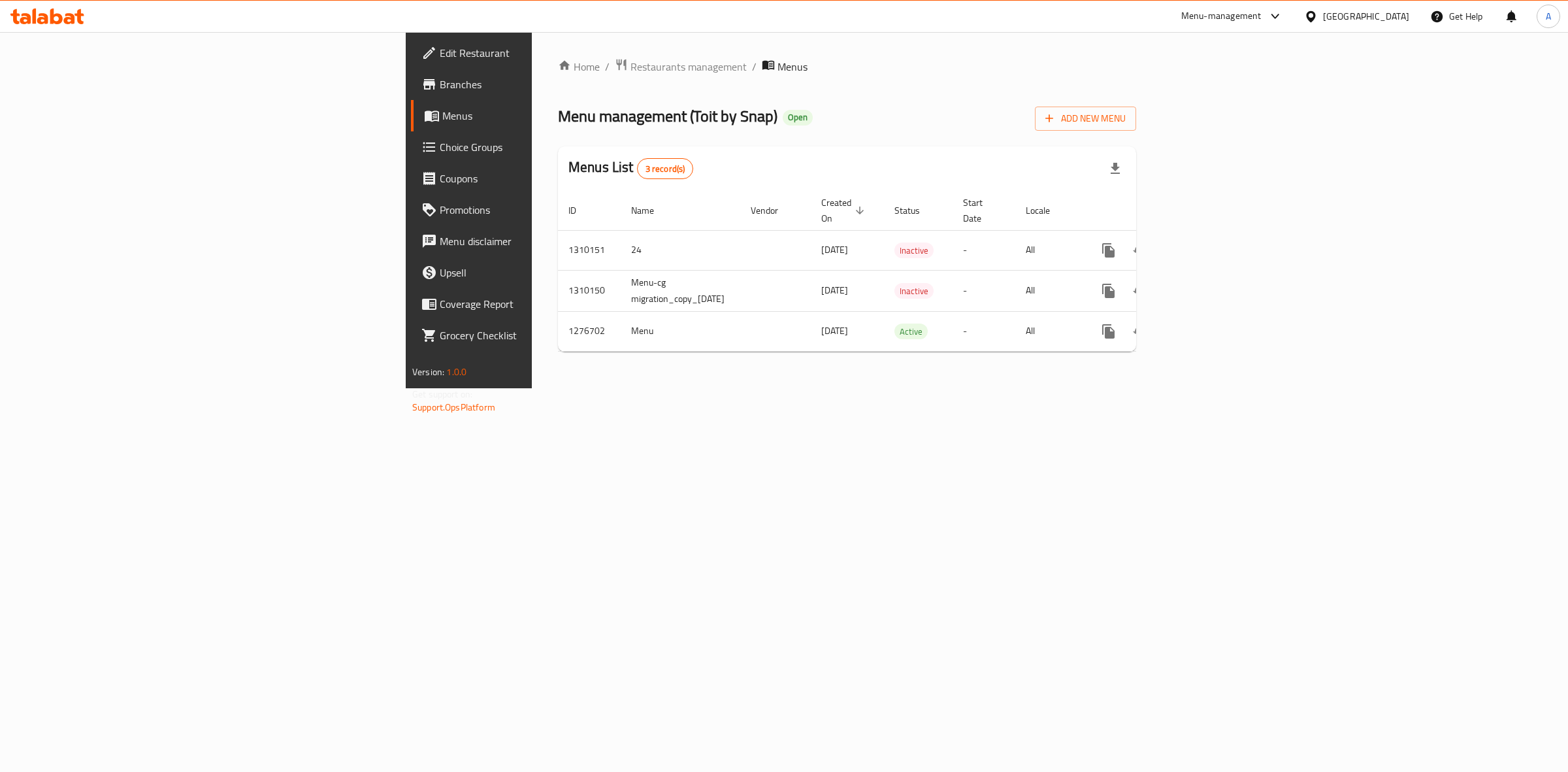
click at [732, 388] on div "Home / Restaurants management / Menus Menu management ( Toit by Snap ) Open Add…" at bounding box center [847, 210] width 630 height 356
click at [1211, 283] on icon "enhanced table" at bounding box center [1203, 291] width 16 height 16
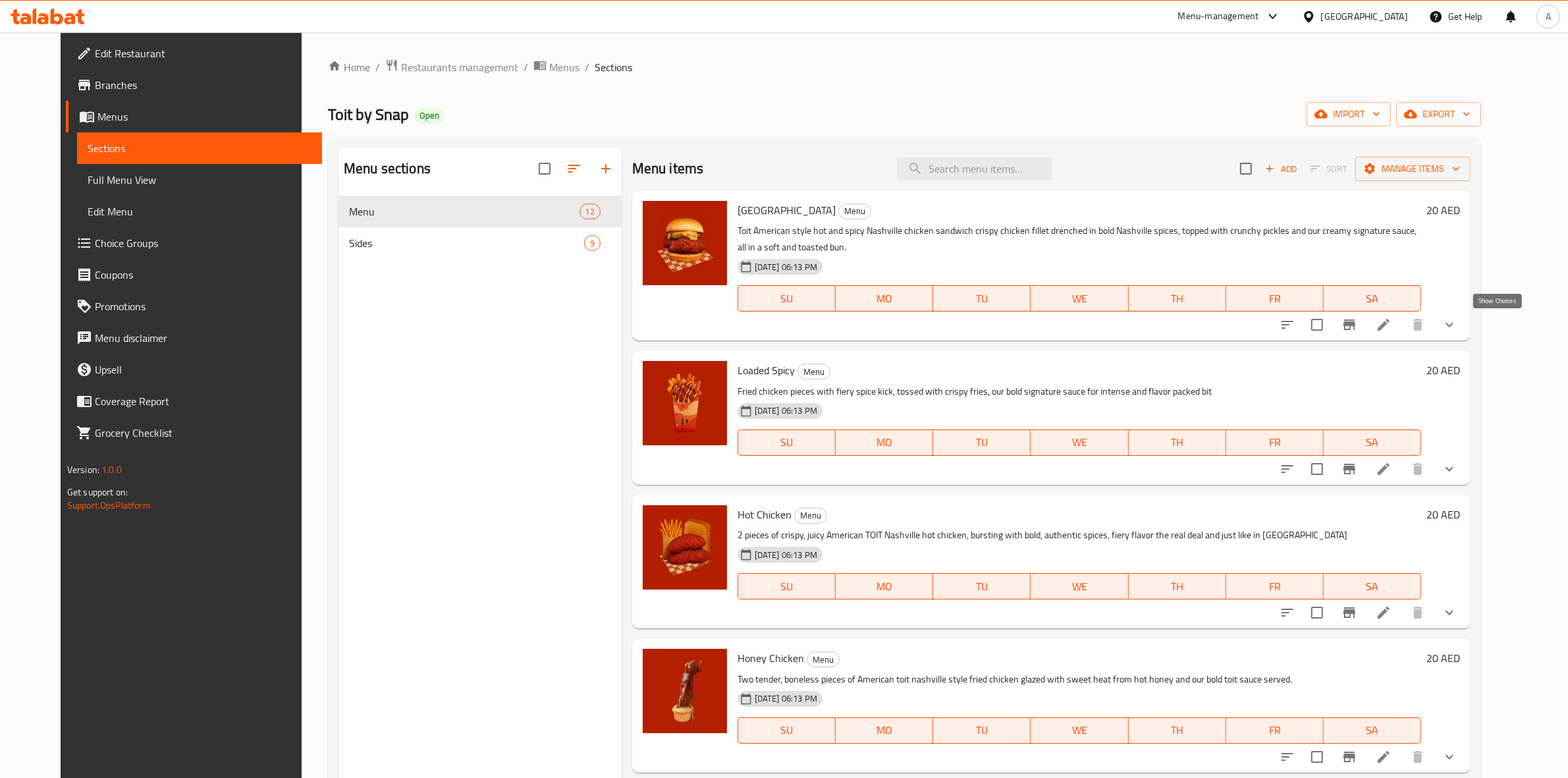
click at [1454, 326] on icon "show more" at bounding box center [1450, 325] width 8 height 5
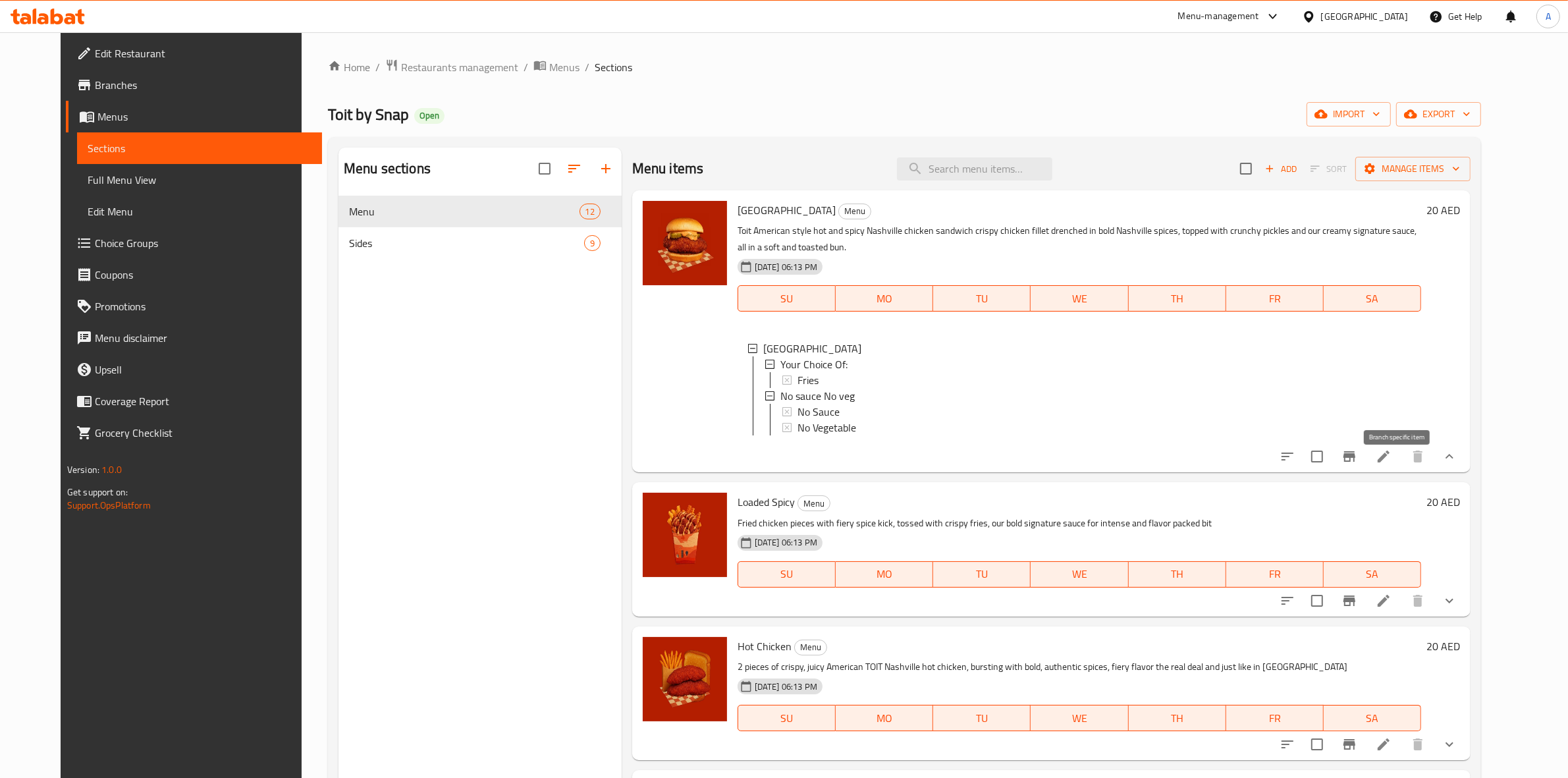
click at [1356, 462] on icon "Branch-specific-item" at bounding box center [1350, 456] width 12 height 11
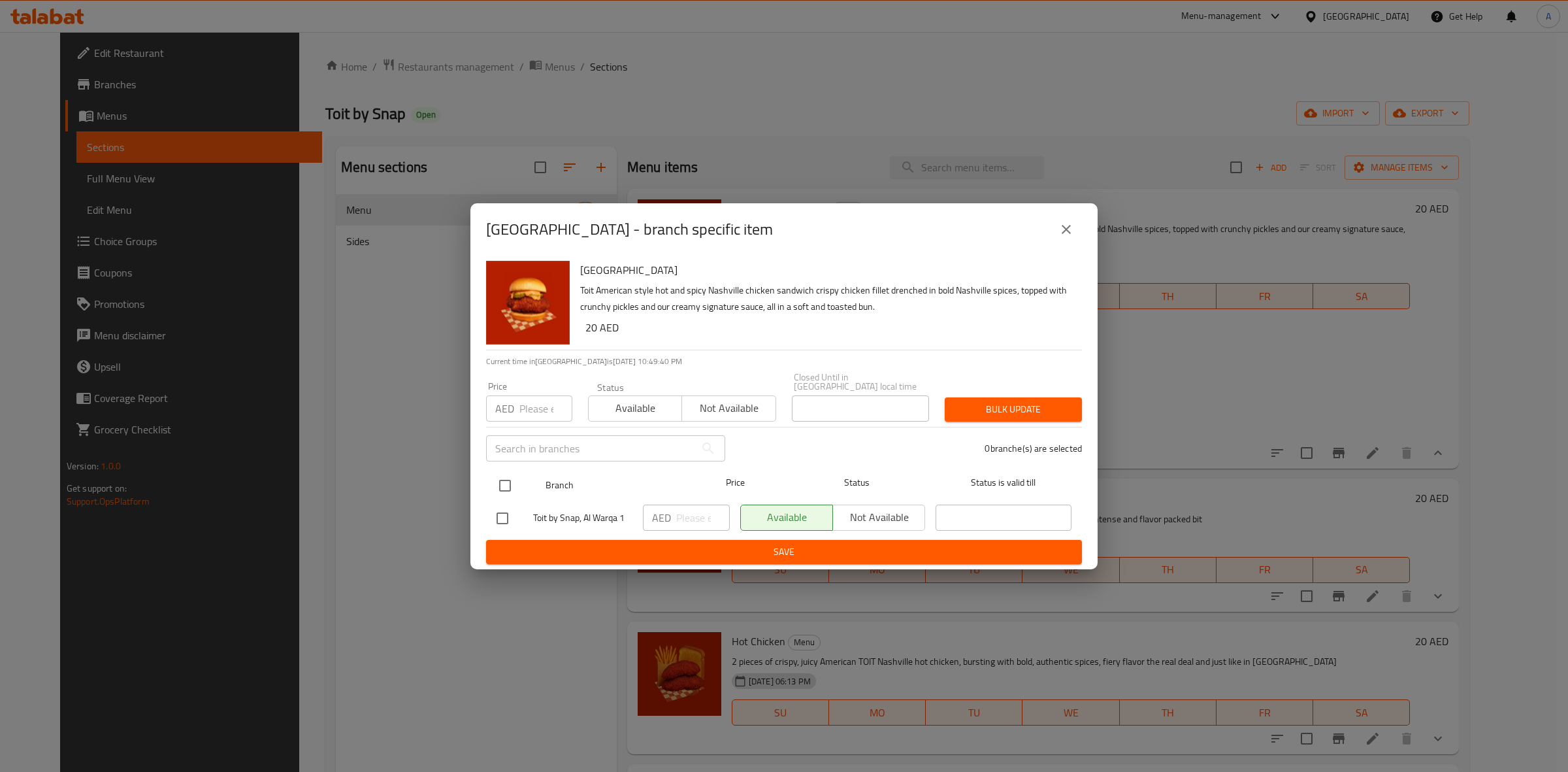
click at [504, 482] on input "checkbox" at bounding box center [505, 485] width 28 height 28
checkbox input "true"
click at [530, 413] on input "number" at bounding box center [545, 408] width 53 height 26
type input "19"
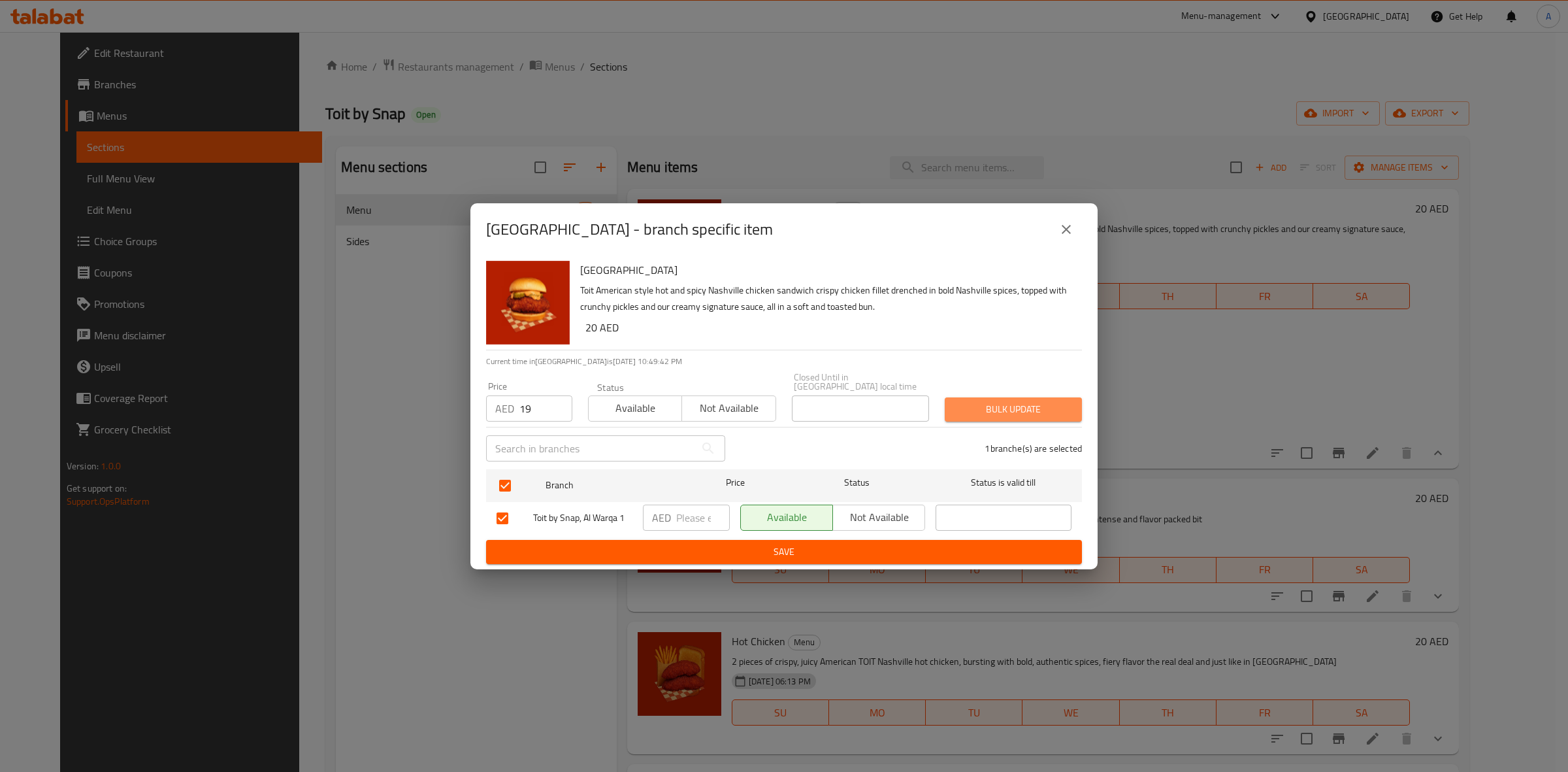
click at [1011, 413] on span "Bulk update" at bounding box center [1014, 410] width 117 height 16
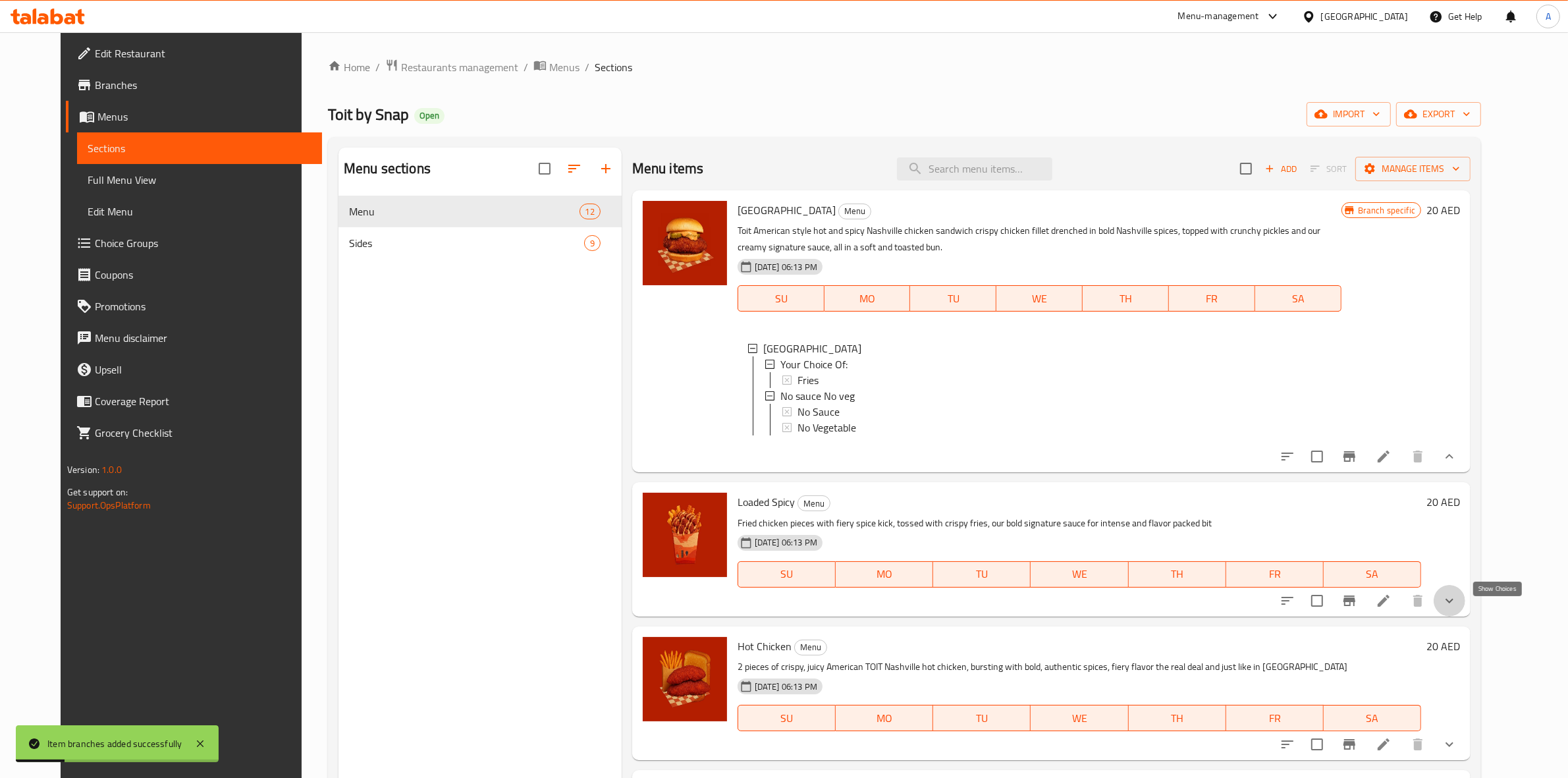
click at [1457, 607] on icon "show more" at bounding box center [1449, 600] width 16 height 16
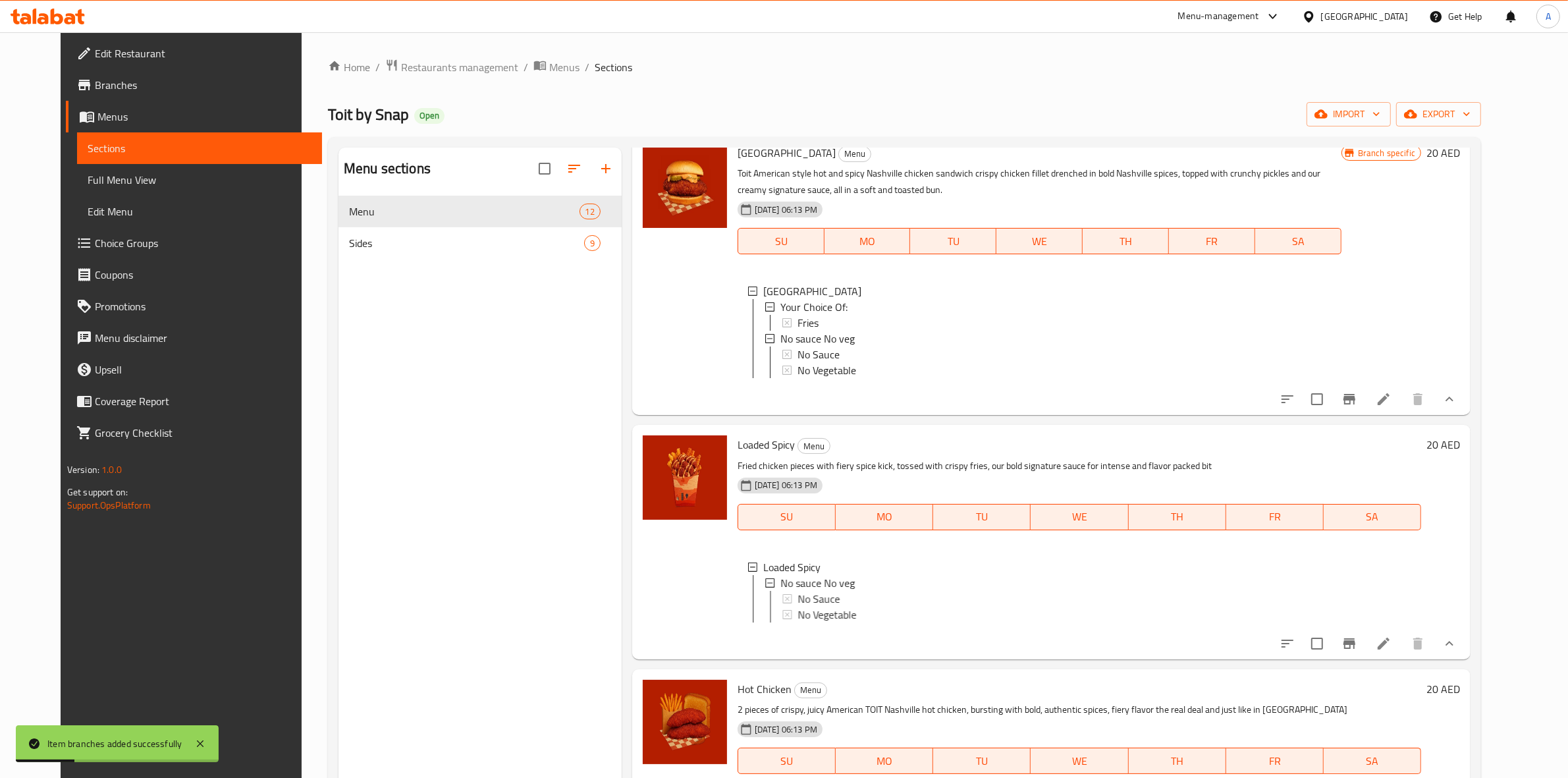
scroll to position [82, 0]
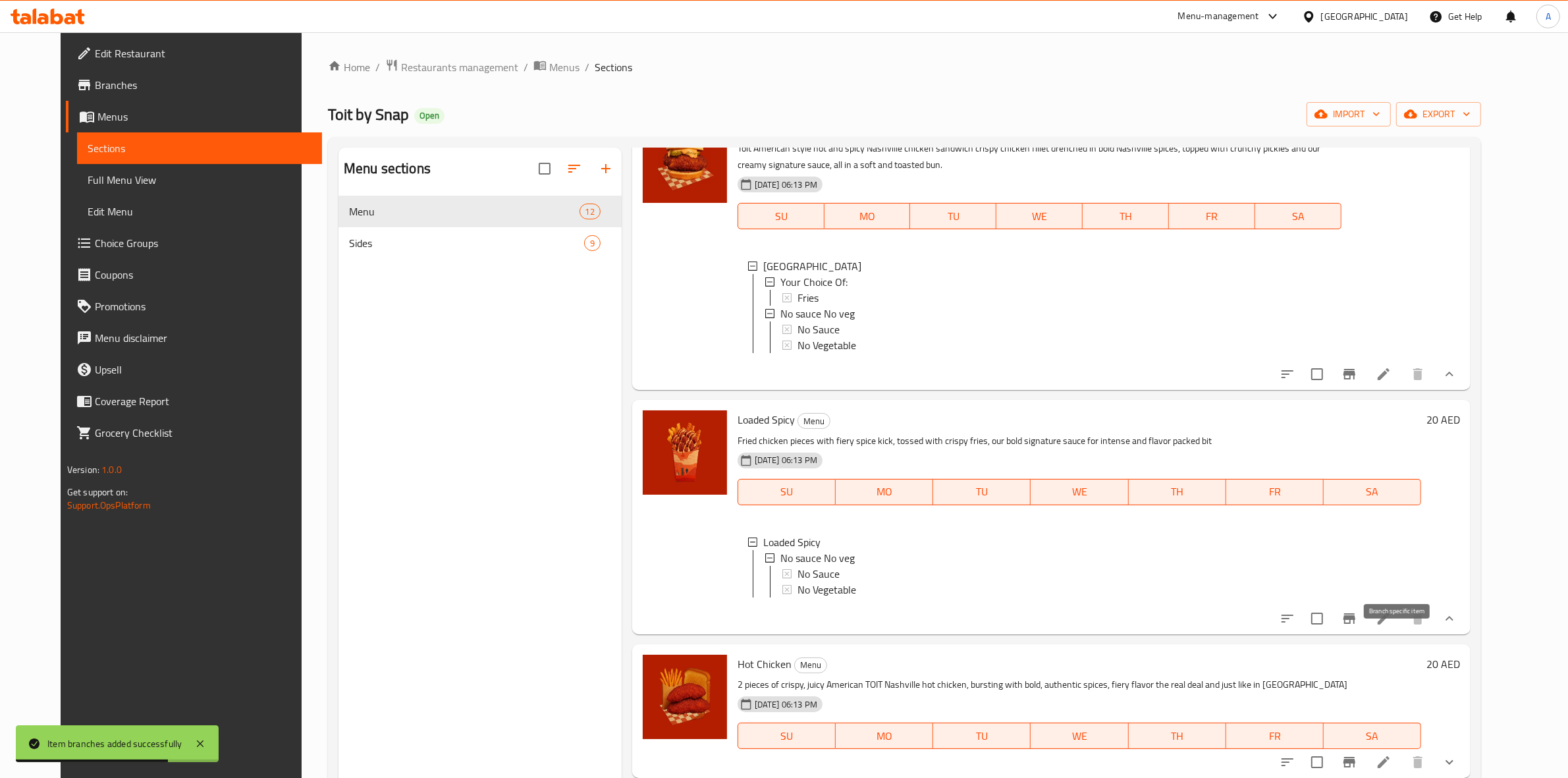
click at [1357, 627] on icon "Branch-specific-item" at bounding box center [1349, 618] width 16 height 16
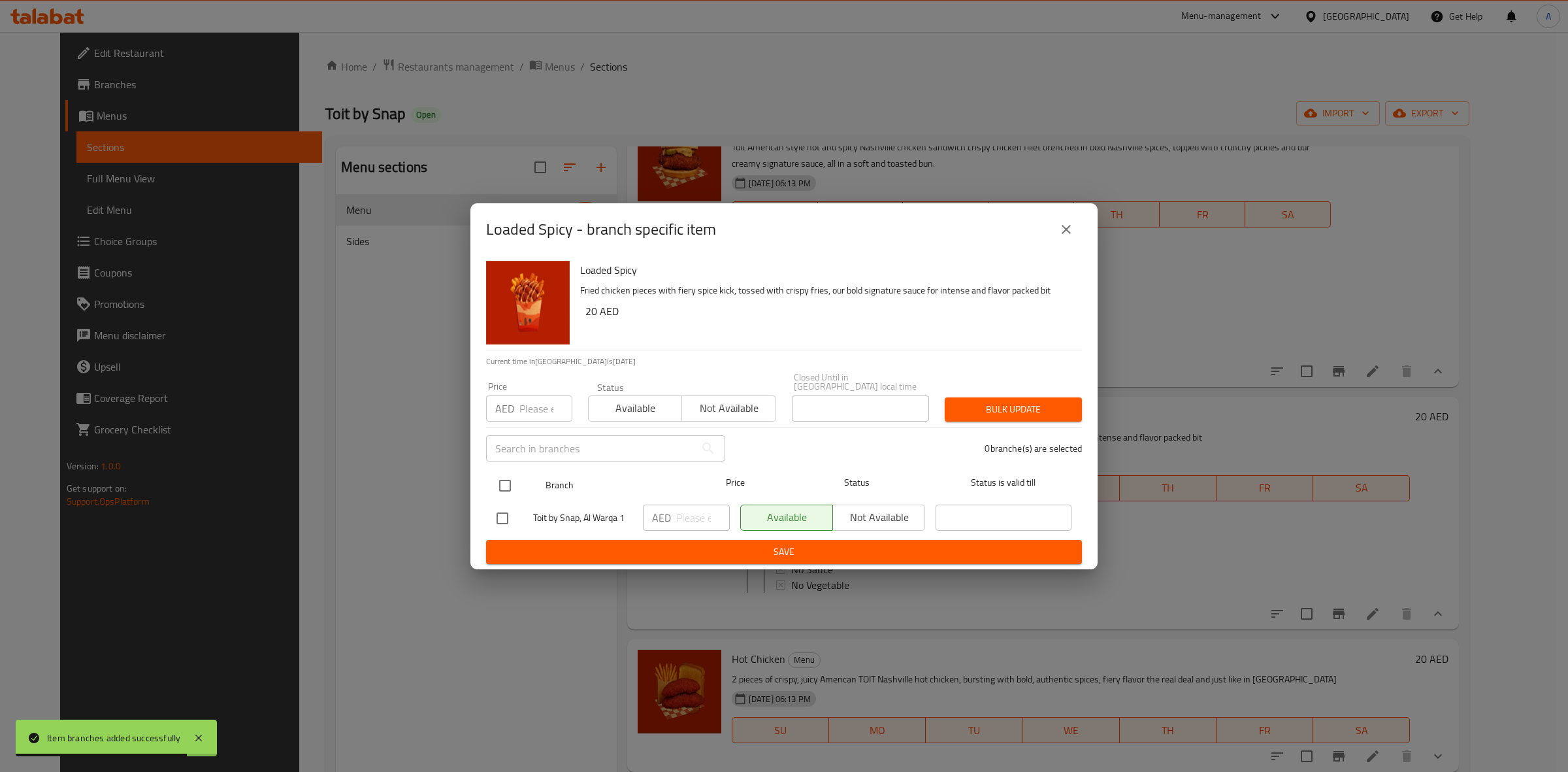
click at [505, 479] on input "checkbox" at bounding box center [505, 485] width 28 height 28
checkbox input "true"
click at [523, 412] on input "number" at bounding box center [545, 408] width 53 height 26
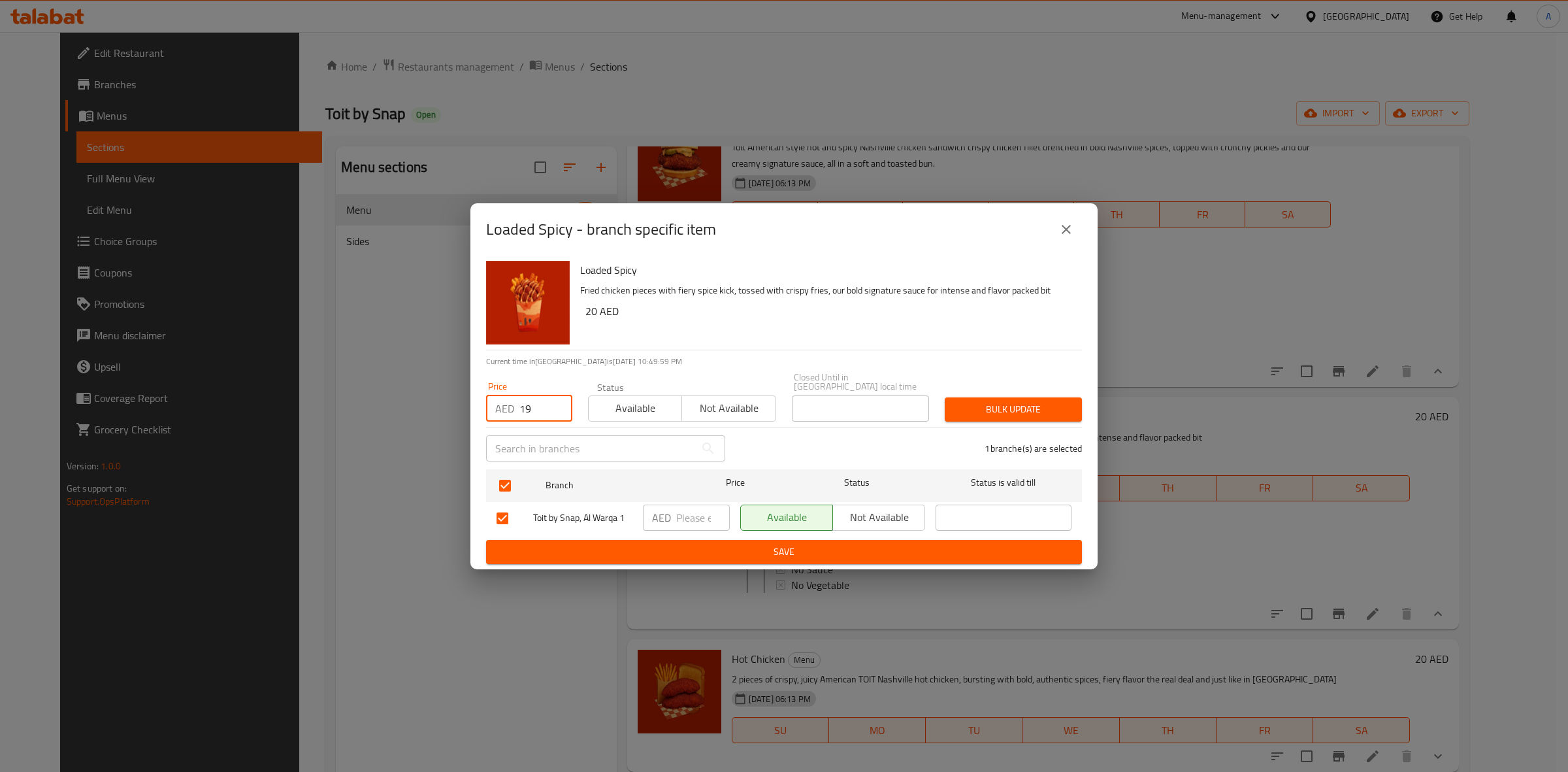
type input "19"
click at [1011, 415] on span "Bulk update" at bounding box center [1014, 410] width 117 height 16
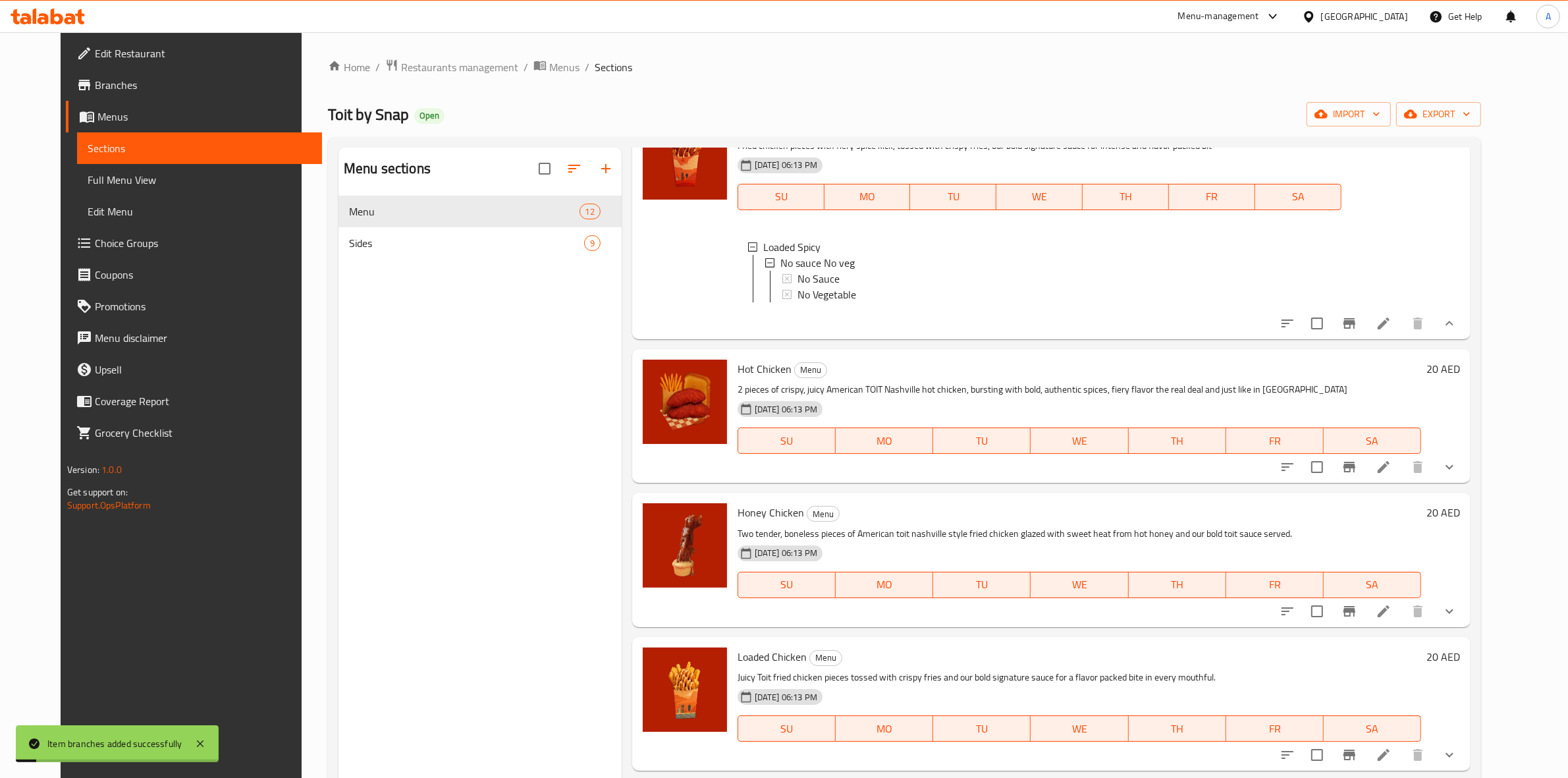
scroll to position [412, 0]
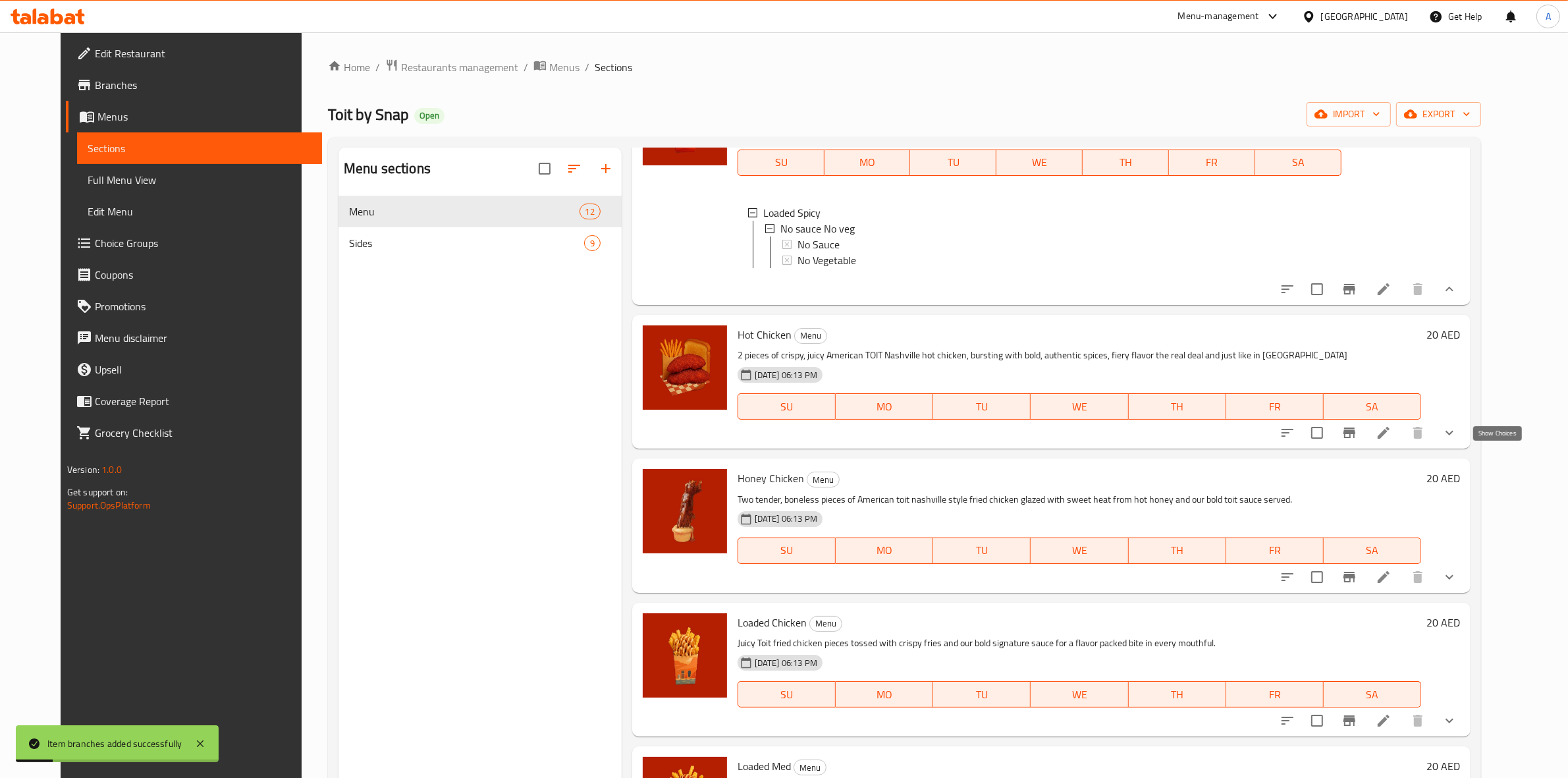
click at [1457, 441] on icon "show more" at bounding box center [1449, 432] width 16 height 16
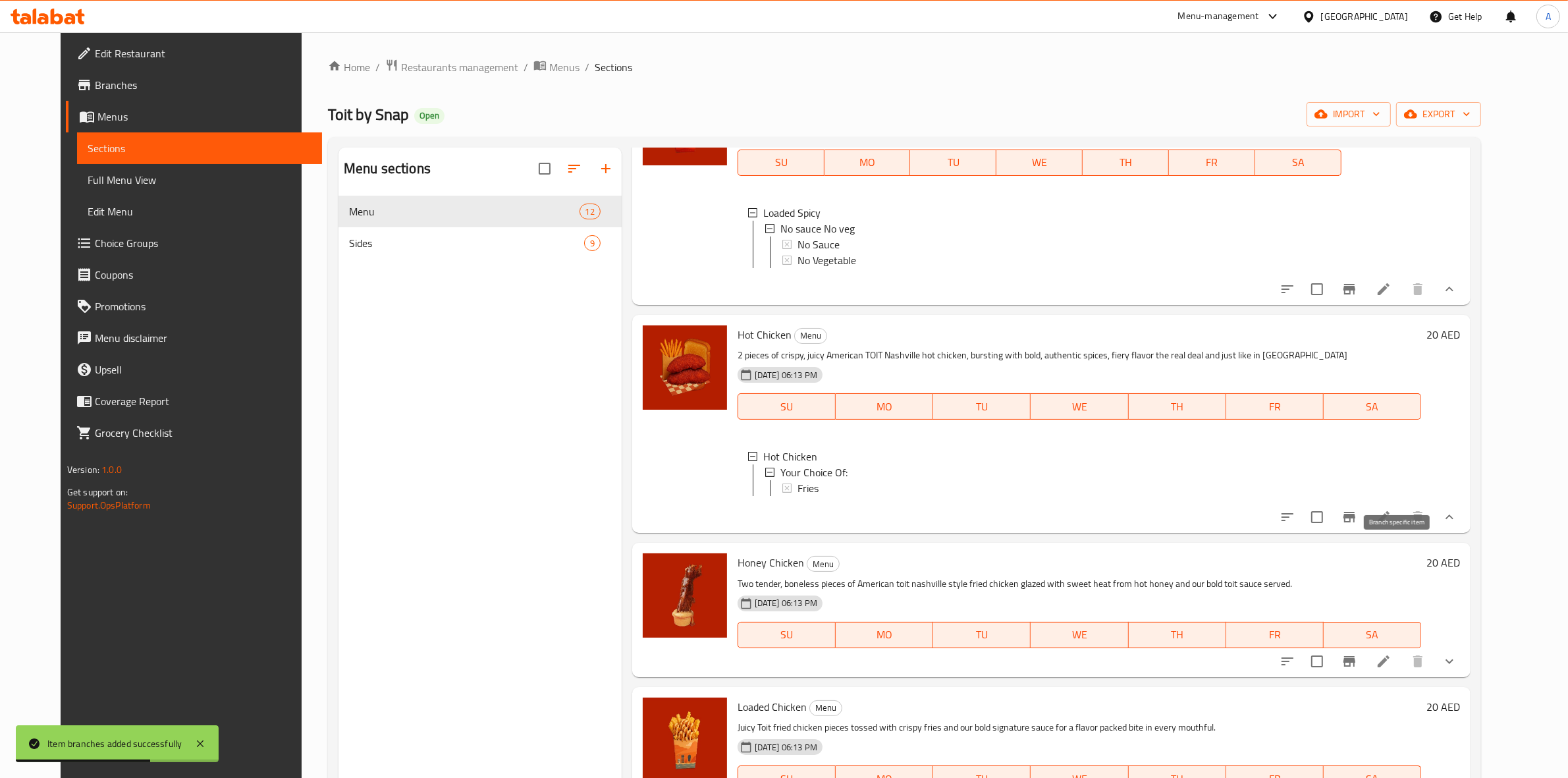
click at [1356, 523] on icon "Branch-specific-item" at bounding box center [1350, 517] width 12 height 11
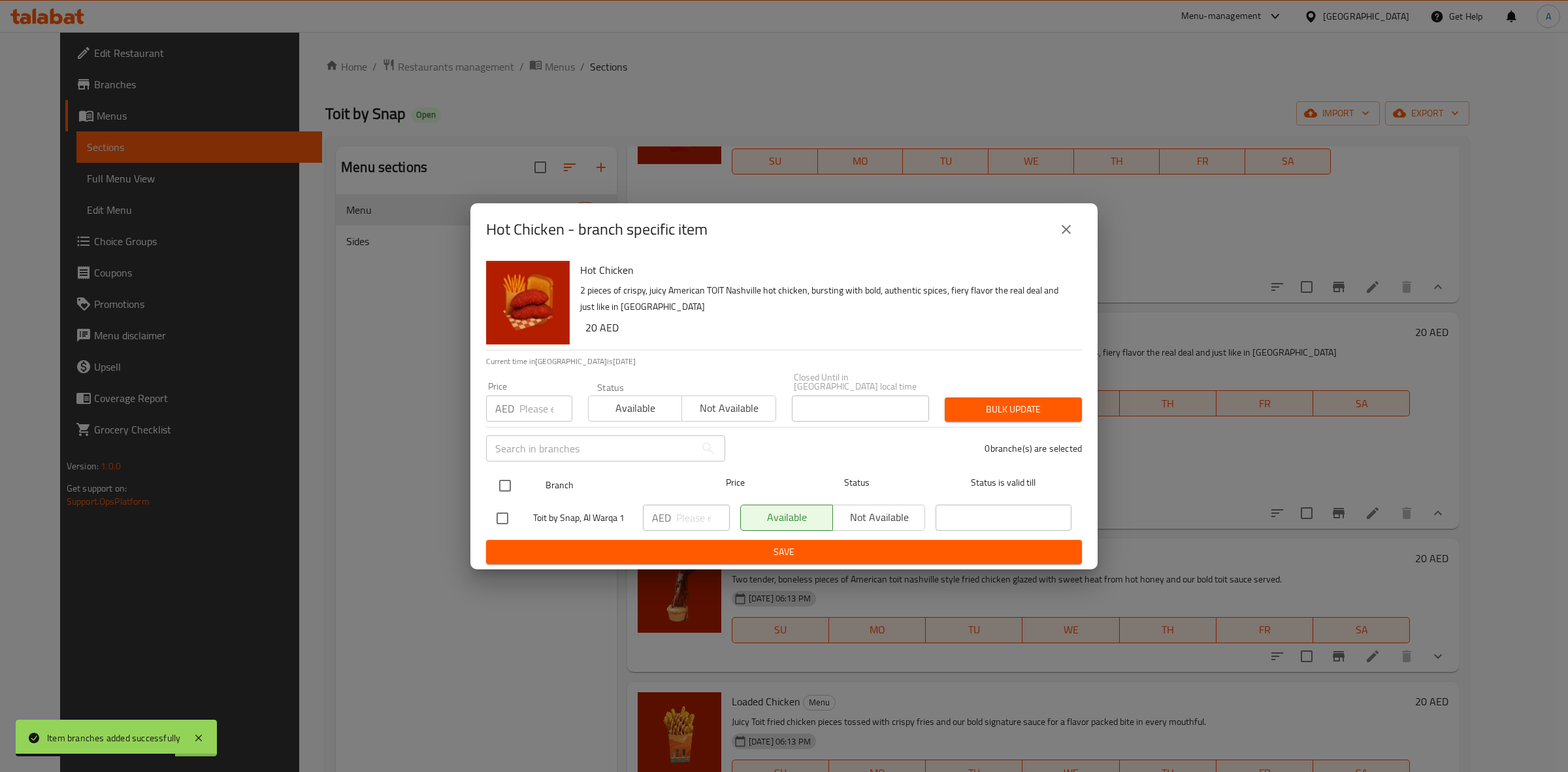
click at [502, 488] on input "checkbox" at bounding box center [505, 485] width 28 height 28
checkbox input "true"
click at [530, 416] on input "number" at bounding box center [545, 408] width 53 height 26
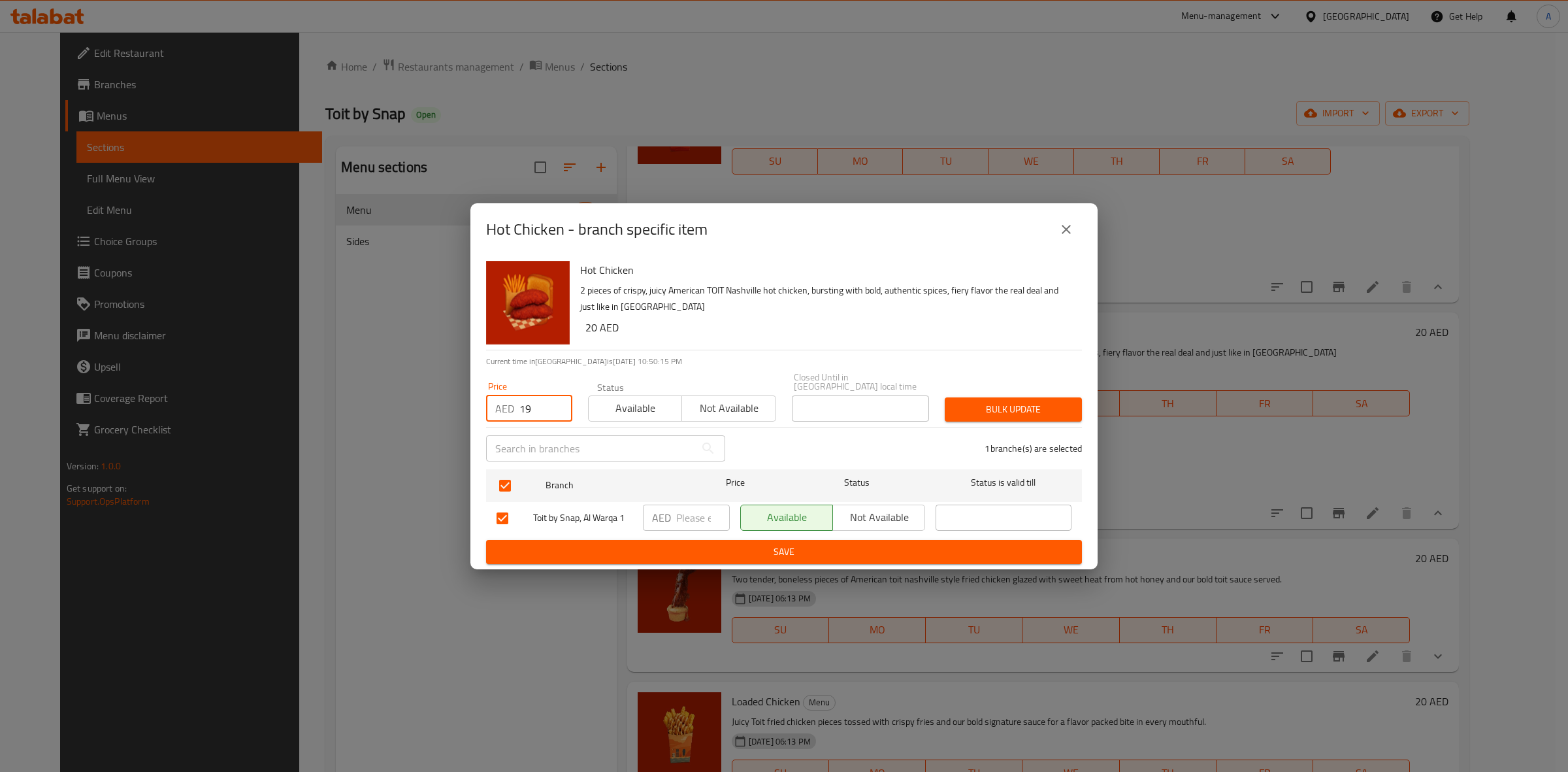
type input "19"
click at [1000, 405] on span "Bulk update" at bounding box center [1014, 410] width 117 height 16
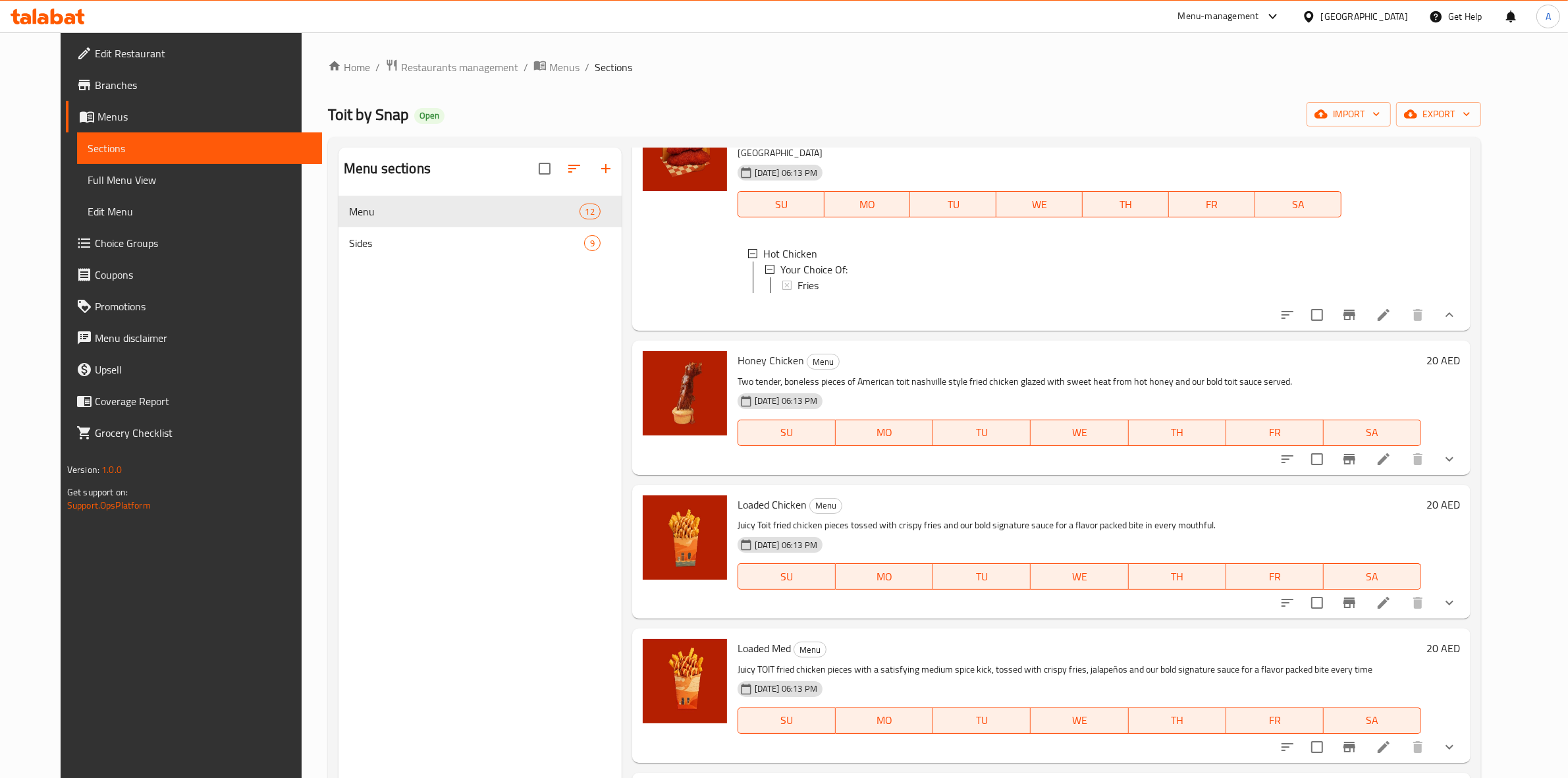
scroll to position [659, 0]
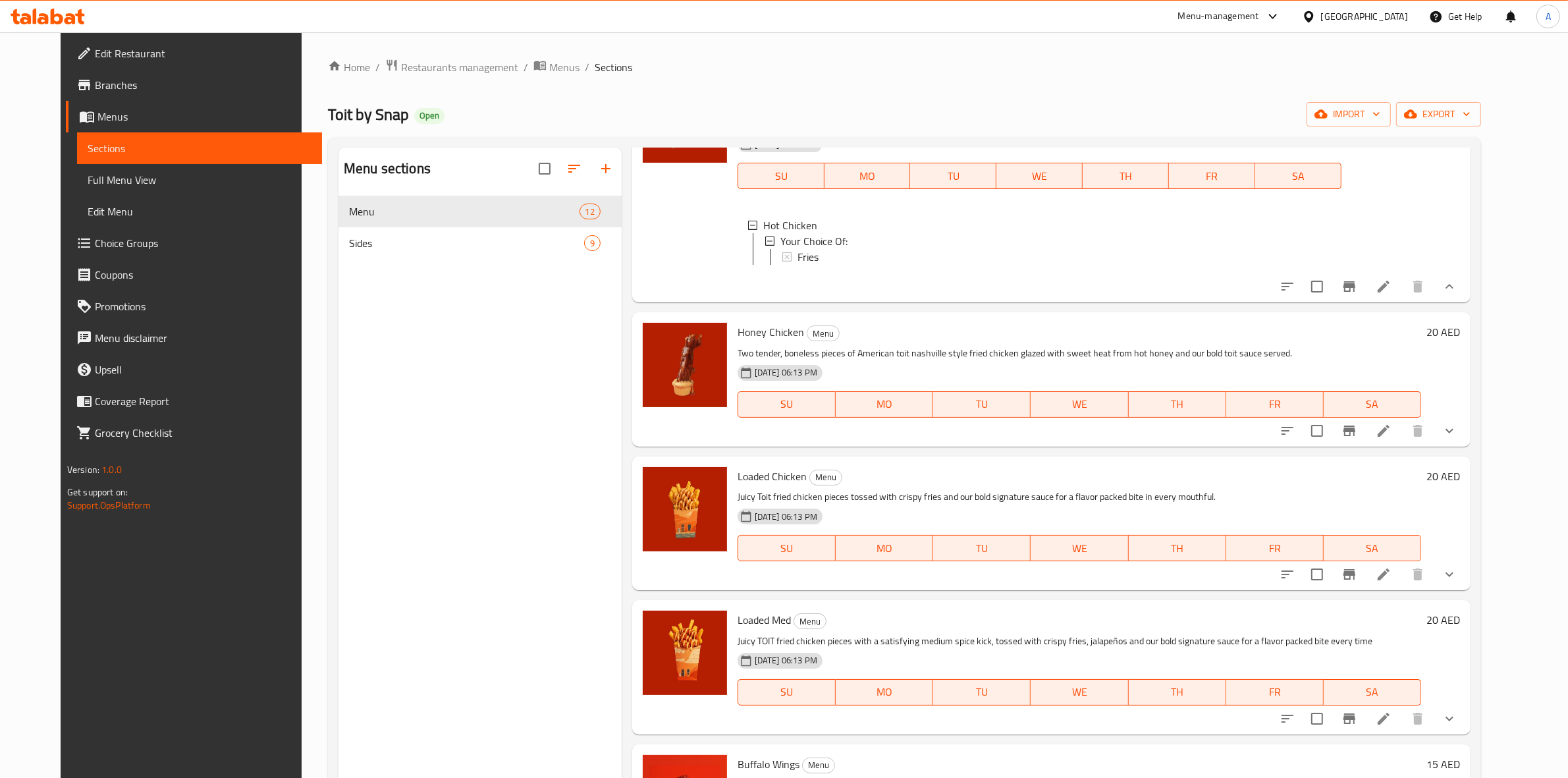
click at [1356, 436] on icon "Branch-specific-item" at bounding box center [1350, 431] width 12 height 11
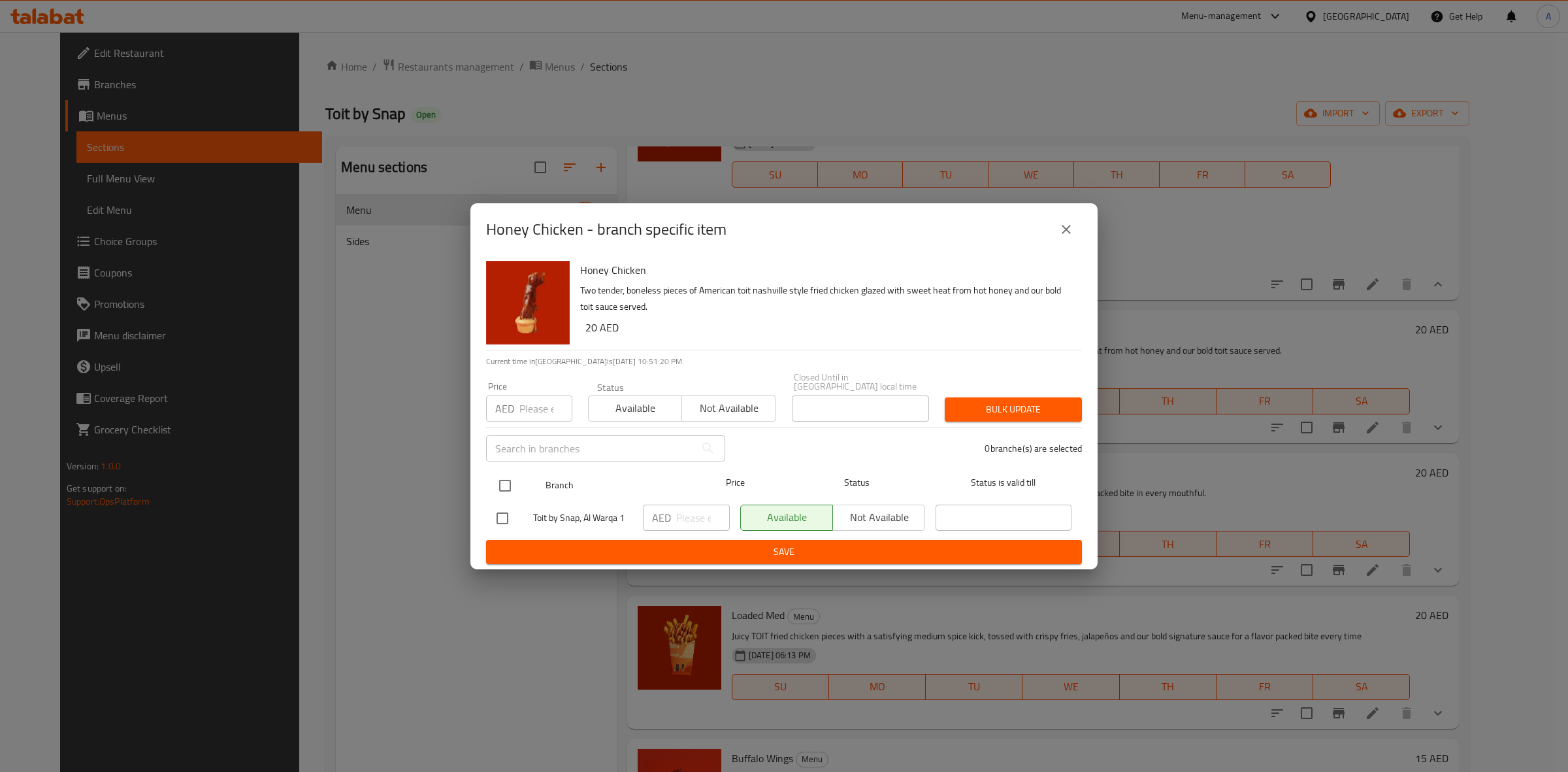
click at [504, 482] on input "checkbox" at bounding box center [505, 485] width 28 height 28
checkbox input "true"
click at [524, 428] on div "​" at bounding box center [605, 448] width 255 height 42
click at [527, 409] on input "number" at bounding box center [545, 408] width 53 height 26
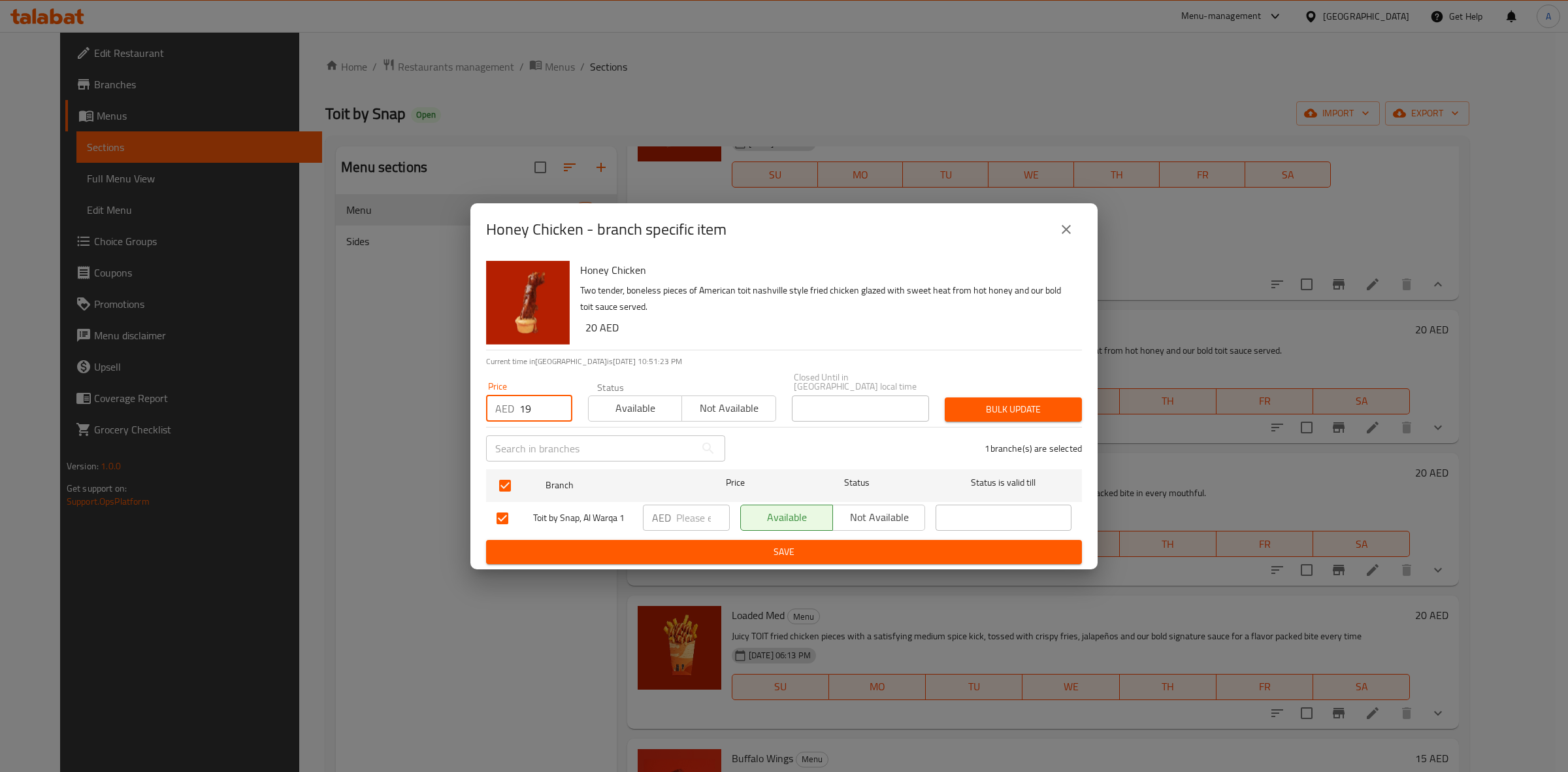
type input "19"
click at [962, 404] on span "Bulk update" at bounding box center [1014, 410] width 117 height 16
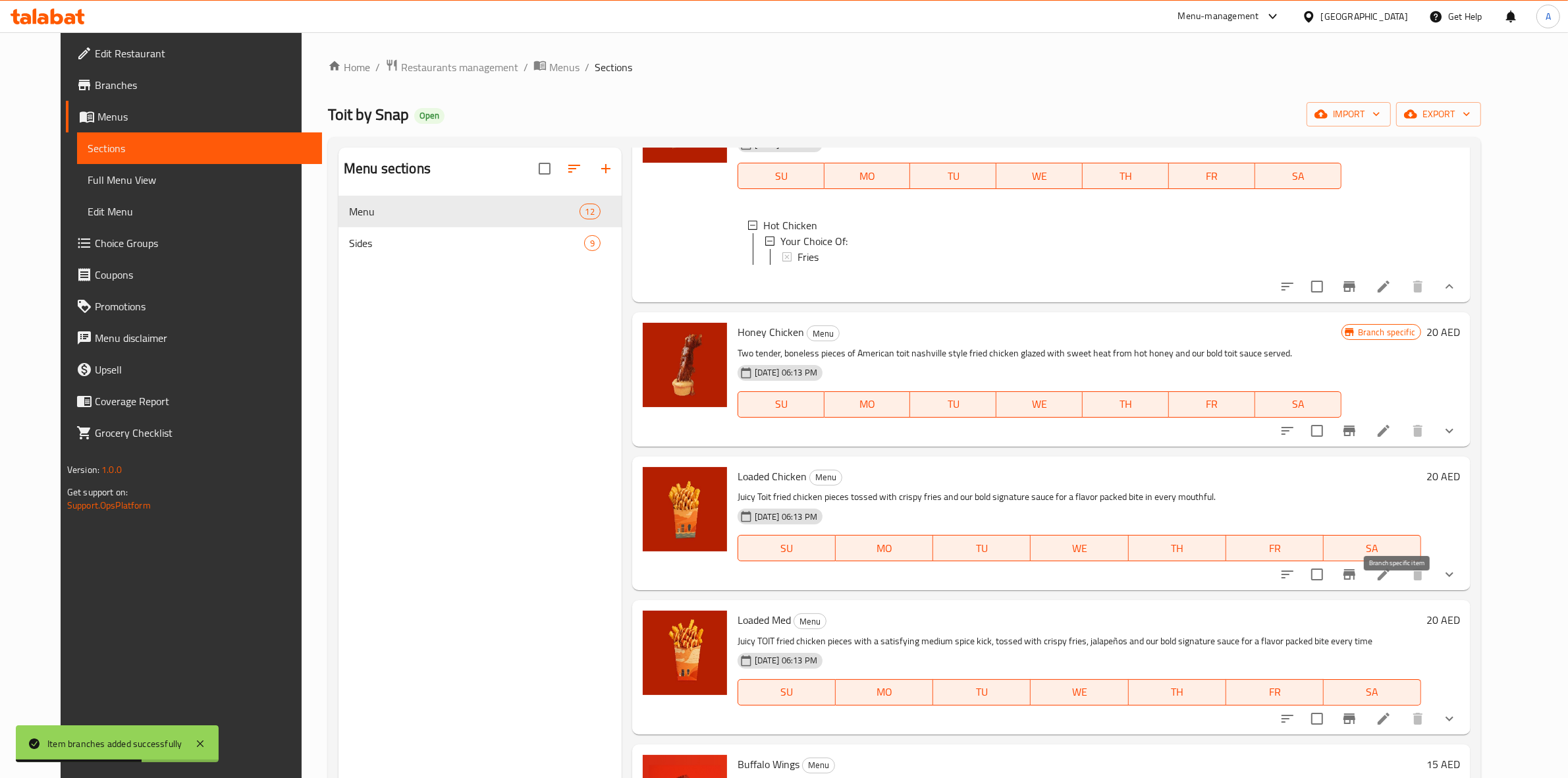
click at [1357, 582] on icon "Branch-specific-item" at bounding box center [1349, 574] width 16 height 16
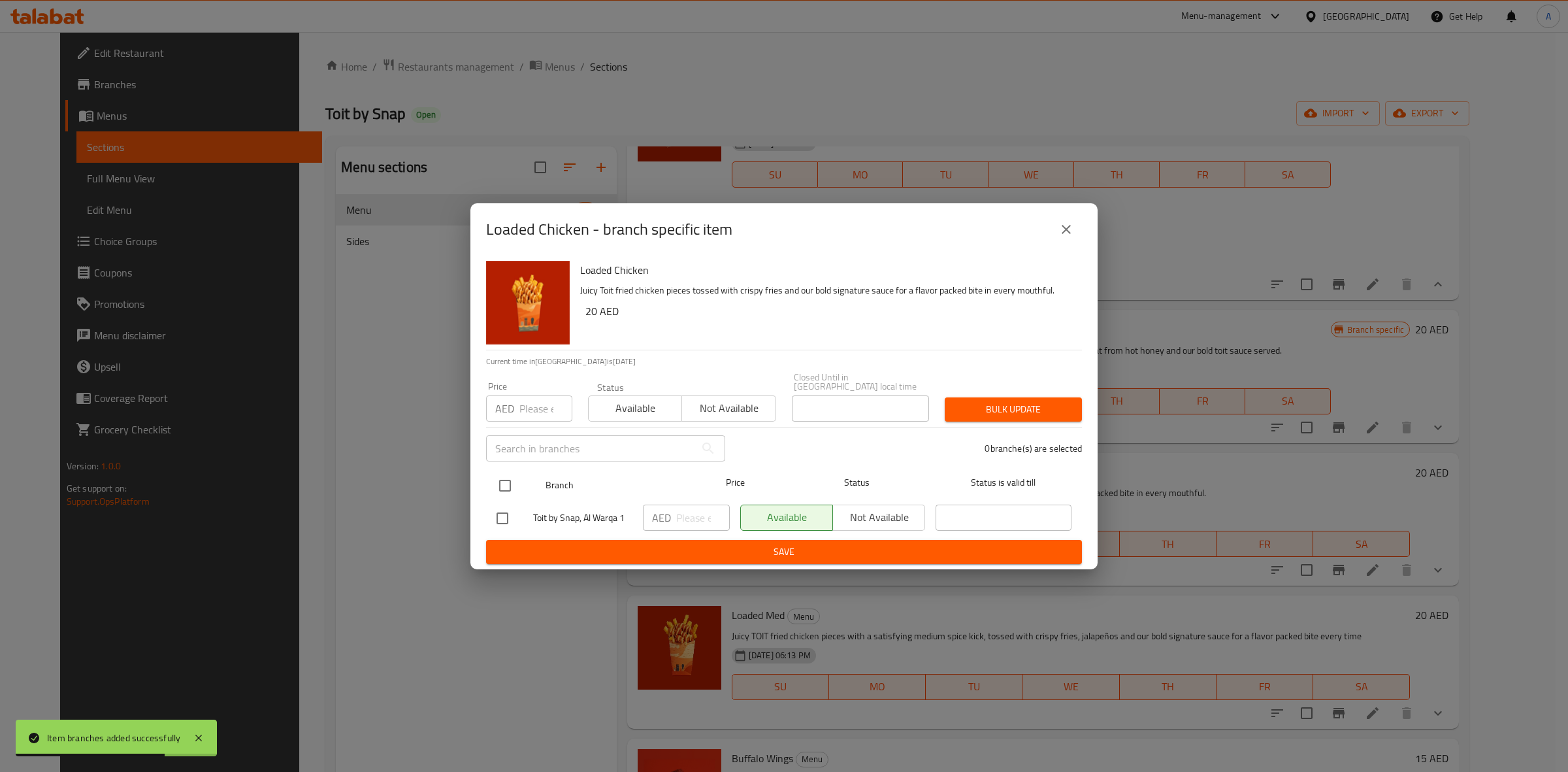
click at [509, 477] on input "checkbox" at bounding box center [505, 485] width 28 height 28
checkbox input "true"
click at [527, 404] on input "number" at bounding box center [545, 408] width 53 height 26
type input "19"
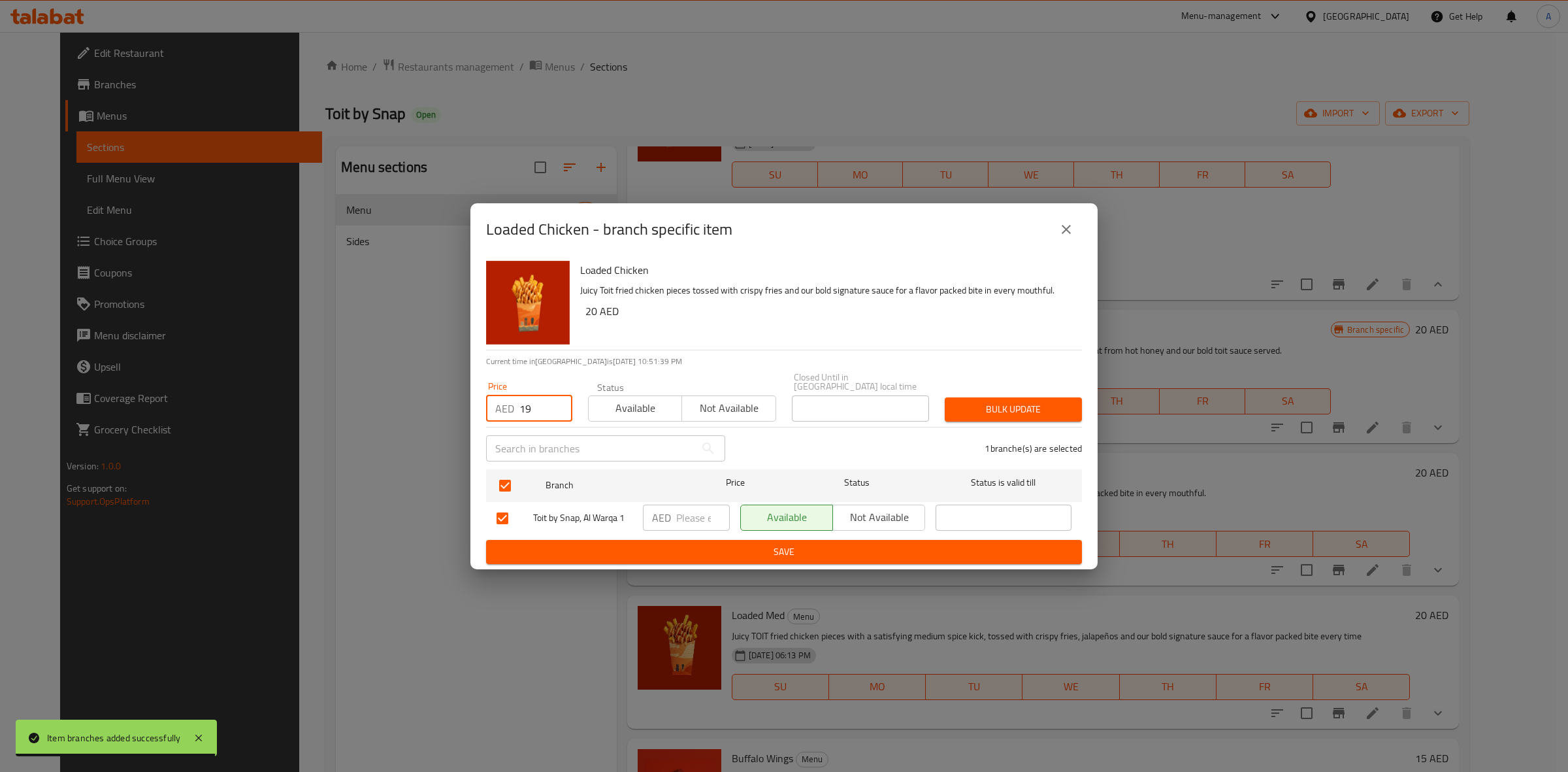
click at [688, 341] on div "Loaded Chicken Juicy Toit fried chicken pieces tossed with crispy fries and our…" at bounding box center [826, 303] width 502 height 94
click at [1006, 406] on span "Bulk update" at bounding box center [1014, 410] width 117 height 16
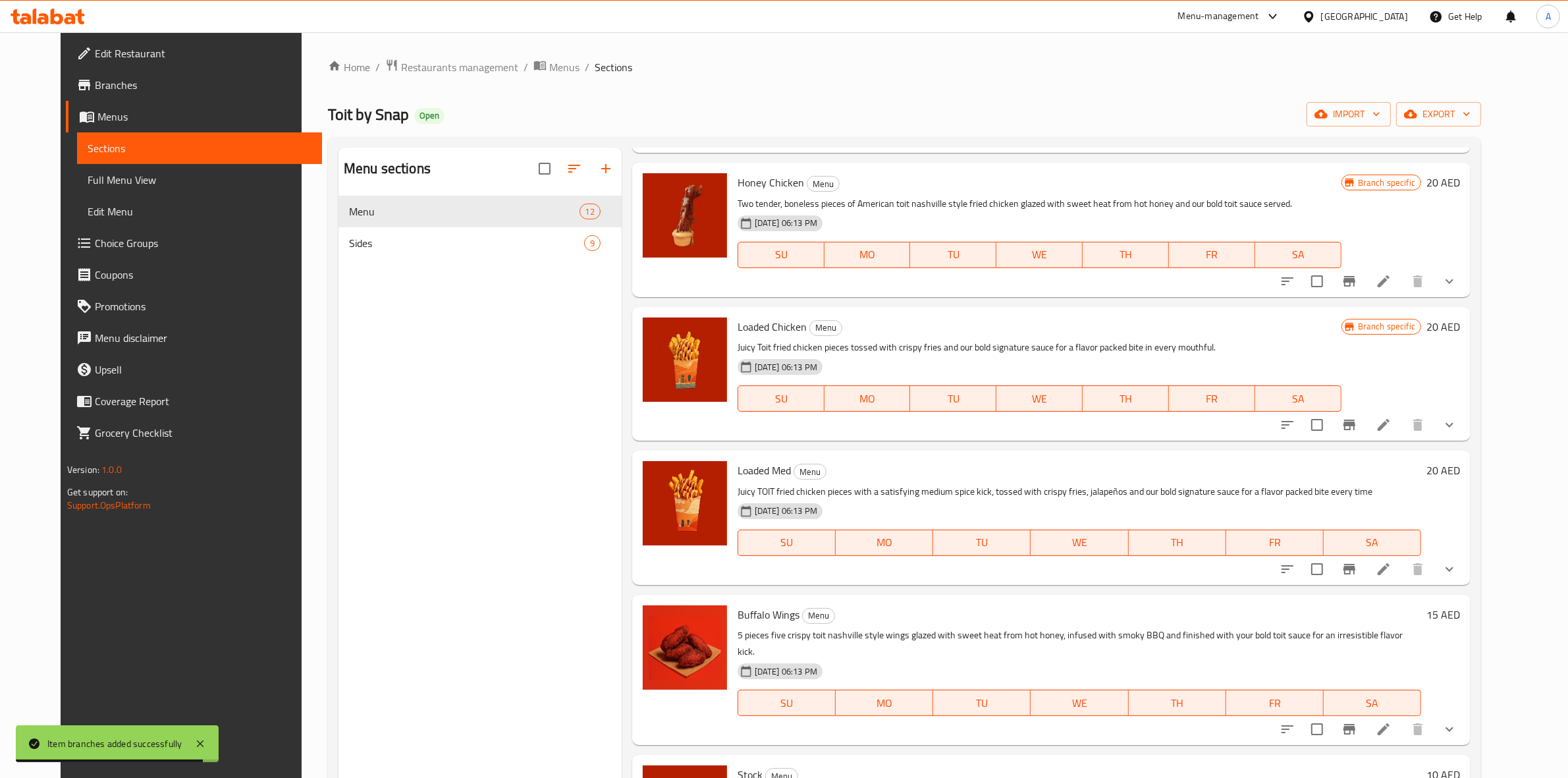
scroll to position [823, 0]
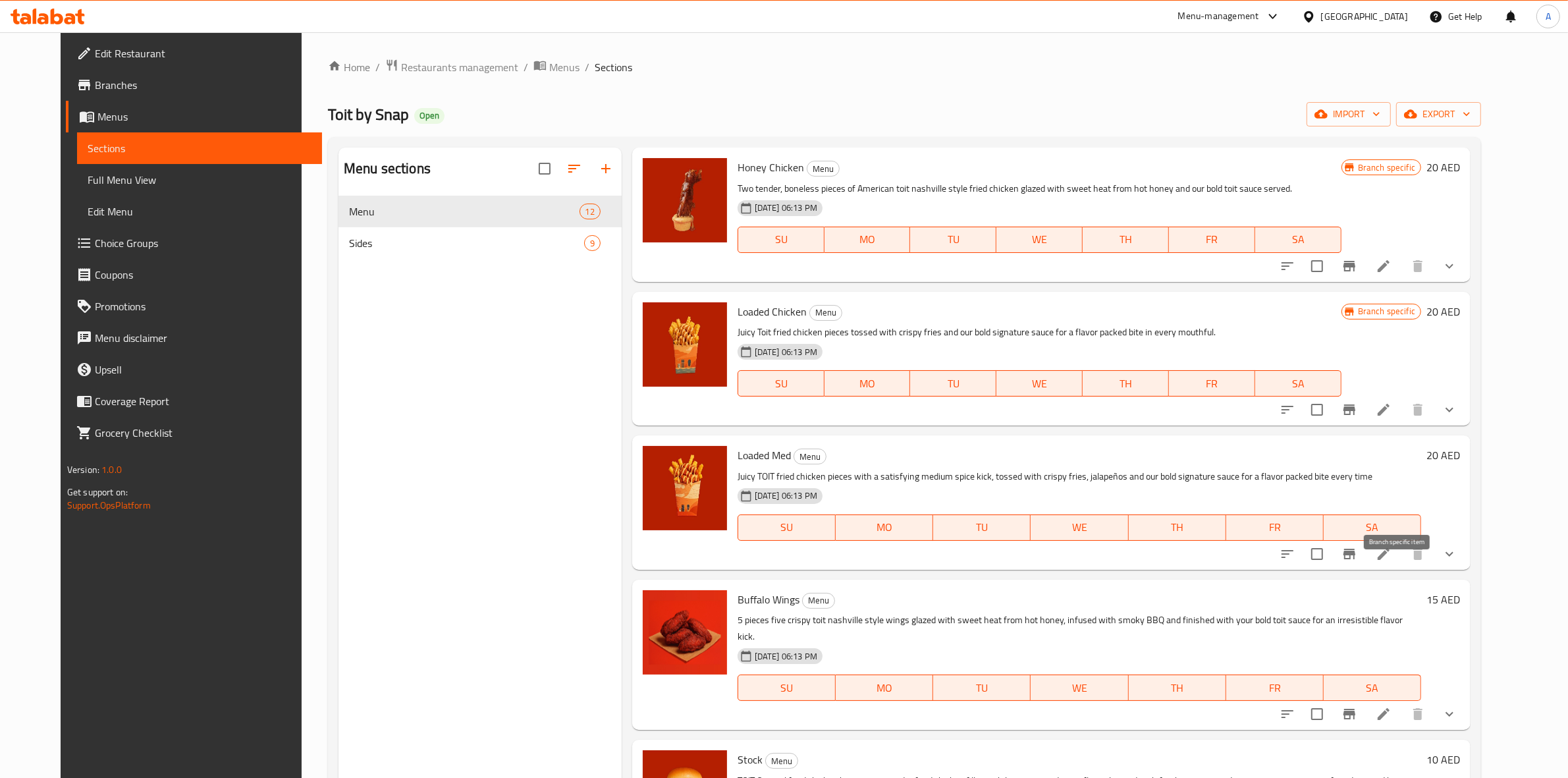
click at [1356, 559] on icon "Branch-specific-item" at bounding box center [1350, 554] width 12 height 11
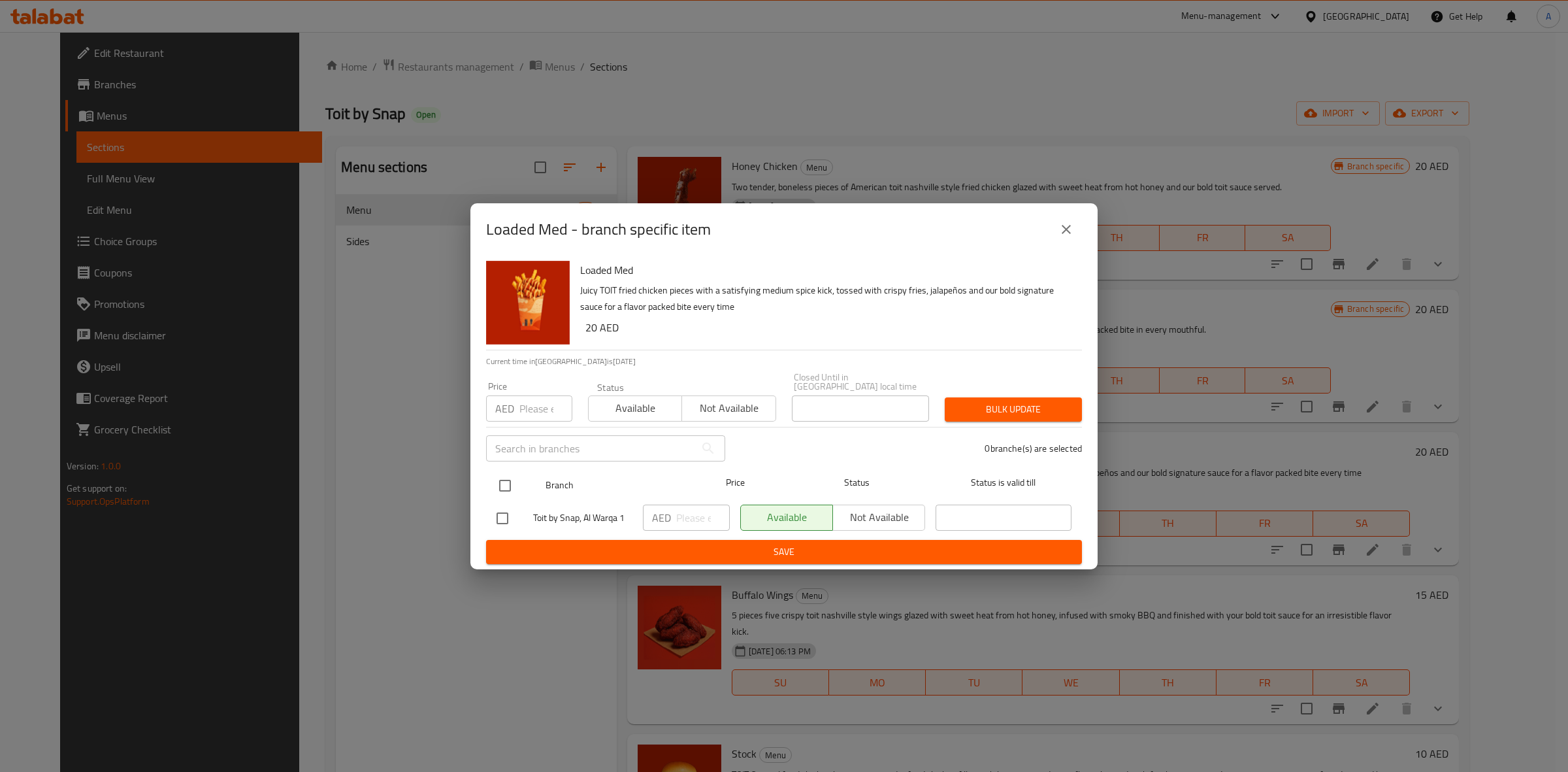
click at [506, 481] on input "checkbox" at bounding box center [505, 485] width 28 height 28
checkbox input "true"
click at [523, 405] on input "number" at bounding box center [545, 408] width 53 height 26
type input "19"
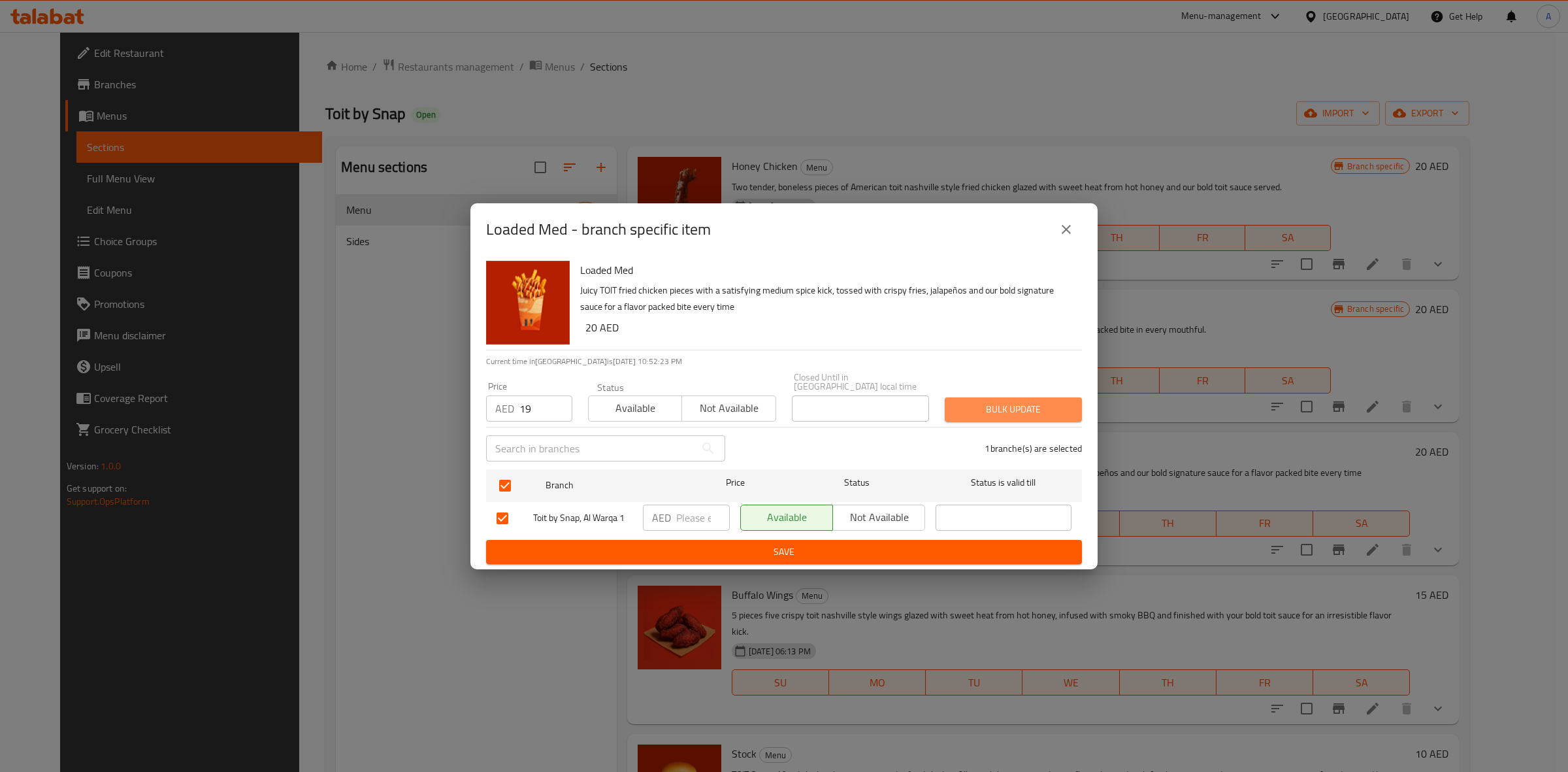
click at [981, 415] on span "Bulk update" at bounding box center [1014, 410] width 117 height 16
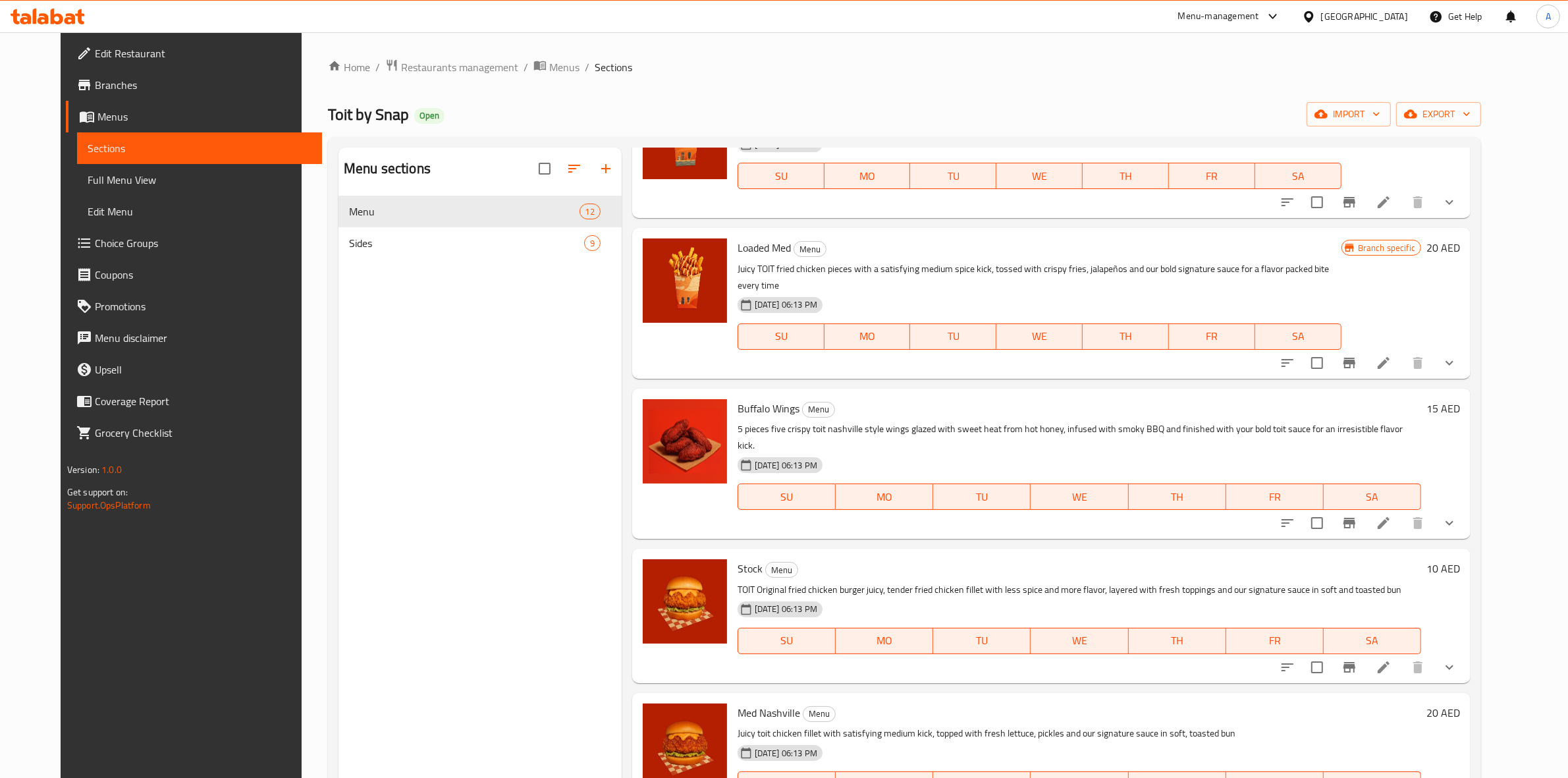
scroll to position [1070, 0]
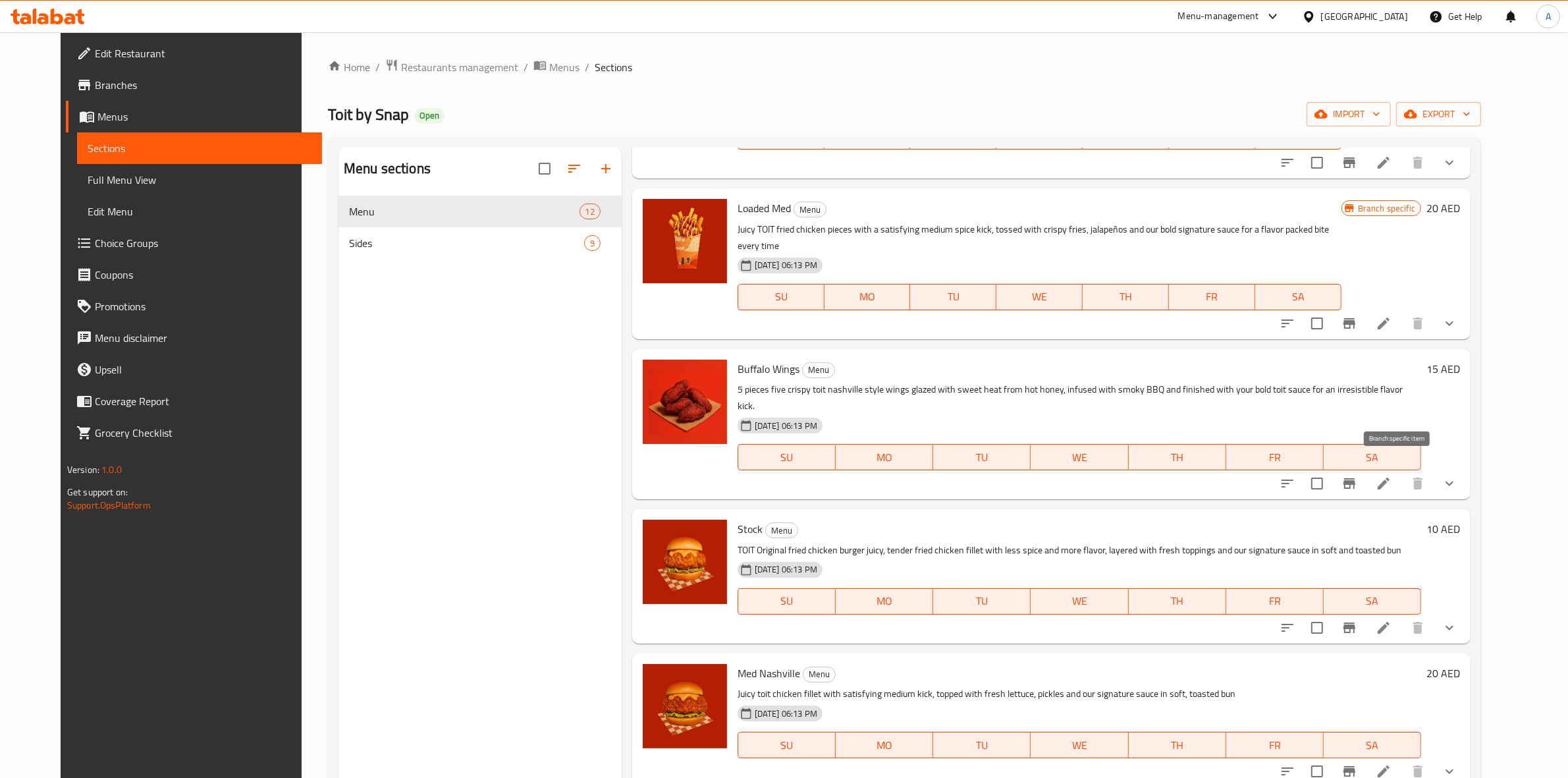
click at [1356, 478] on icon "Branch-specific-item" at bounding box center [1350, 484] width 12 height 11
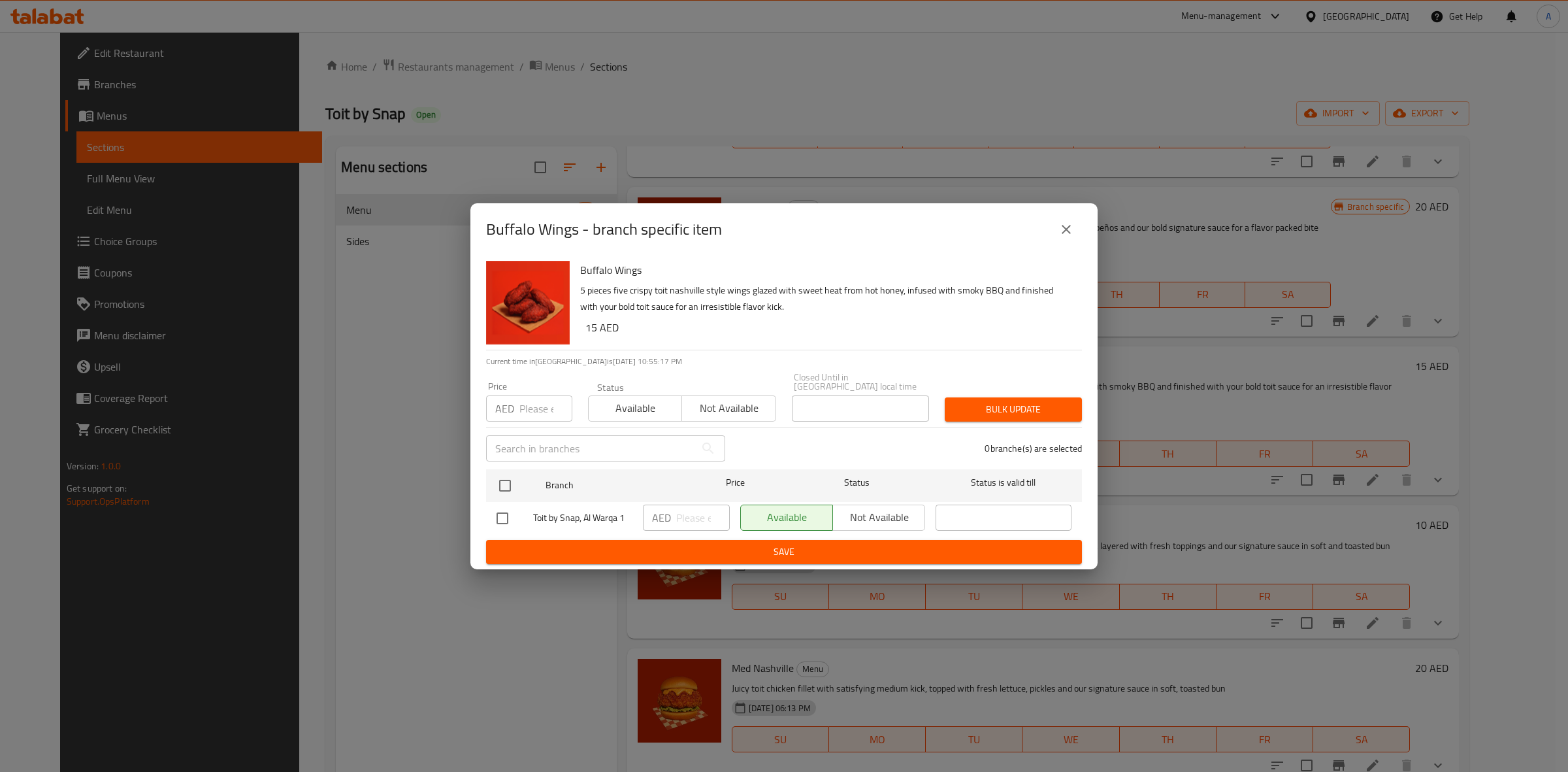
click at [1056, 229] on button "close" at bounding box center [1066, 229] width 31 height 31
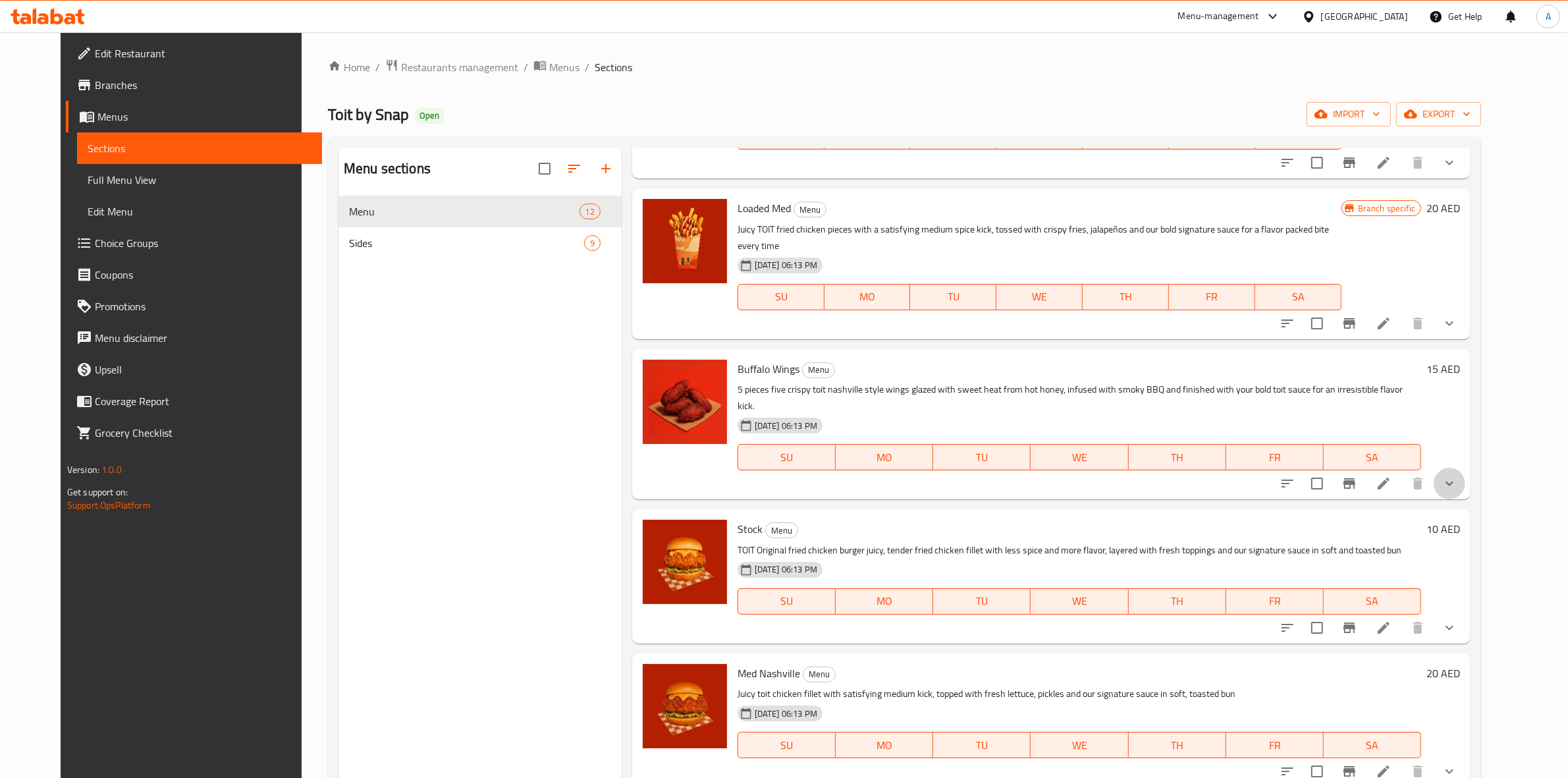
click at [1466, 468] on button "show more" at bounding box center [1450, 484] width 32 height 32
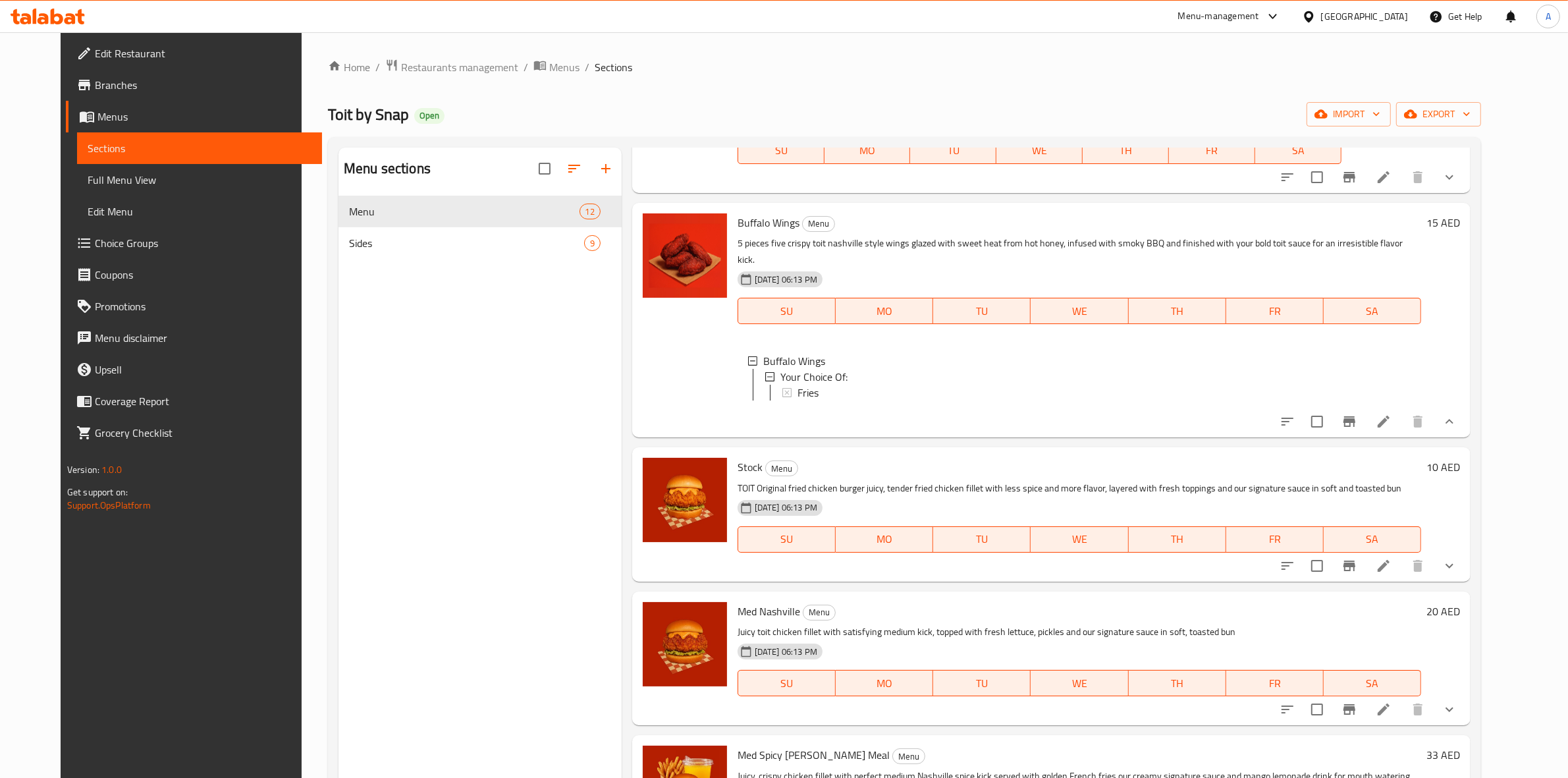
scroll to position [1235, 0]
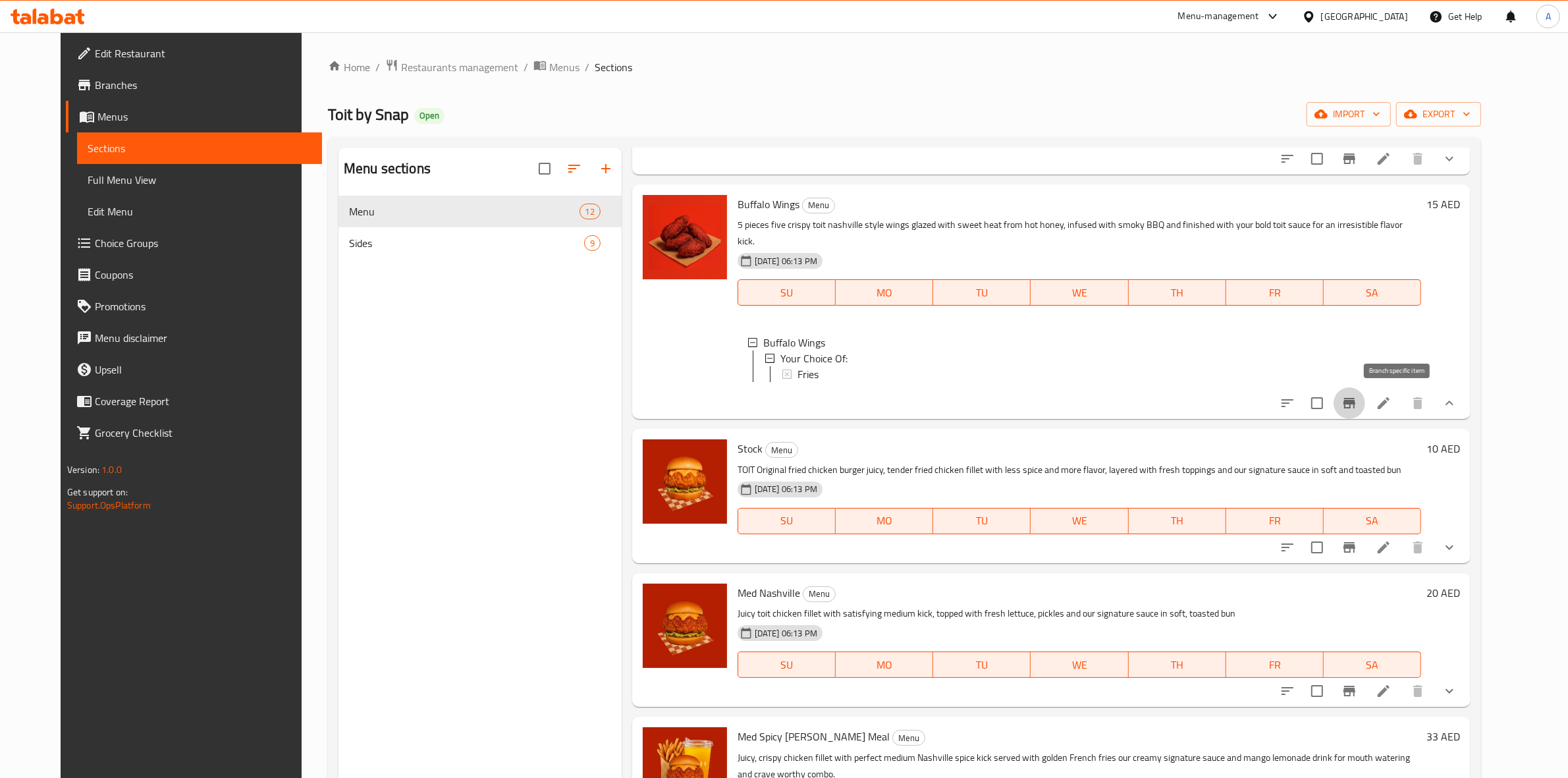
click at [1357, 408] on icon "Branch-specific-item" at bounding box center [1349, 403] width 16 height 16
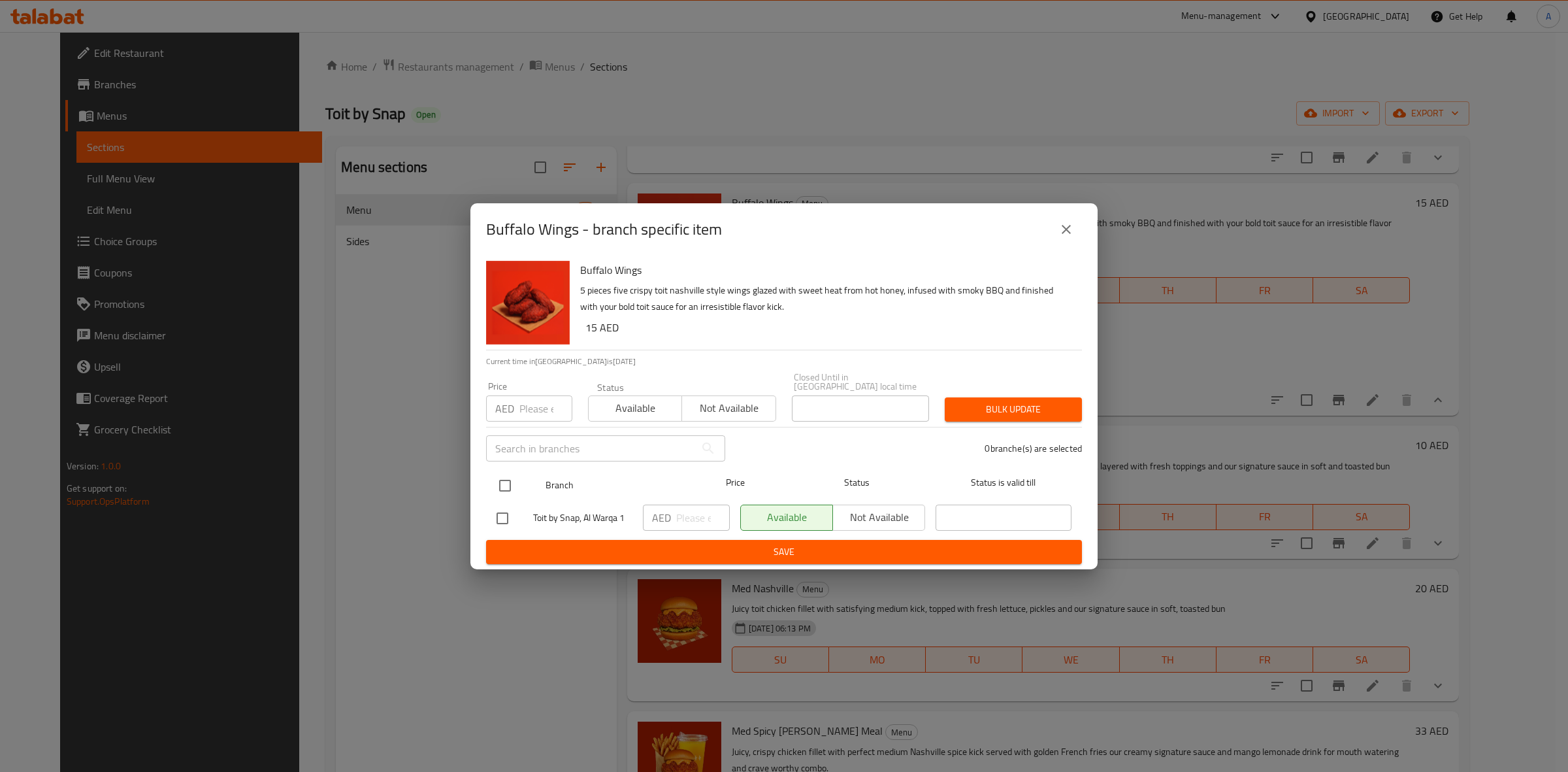
click at [504, 481] on input "checkbox" at bounding box center [505, 485] width 28 height 28
checkbox input "true"
click at [536, 409] on input "number" at bounding box center [545, 408] width 53 height 26
type input "19"
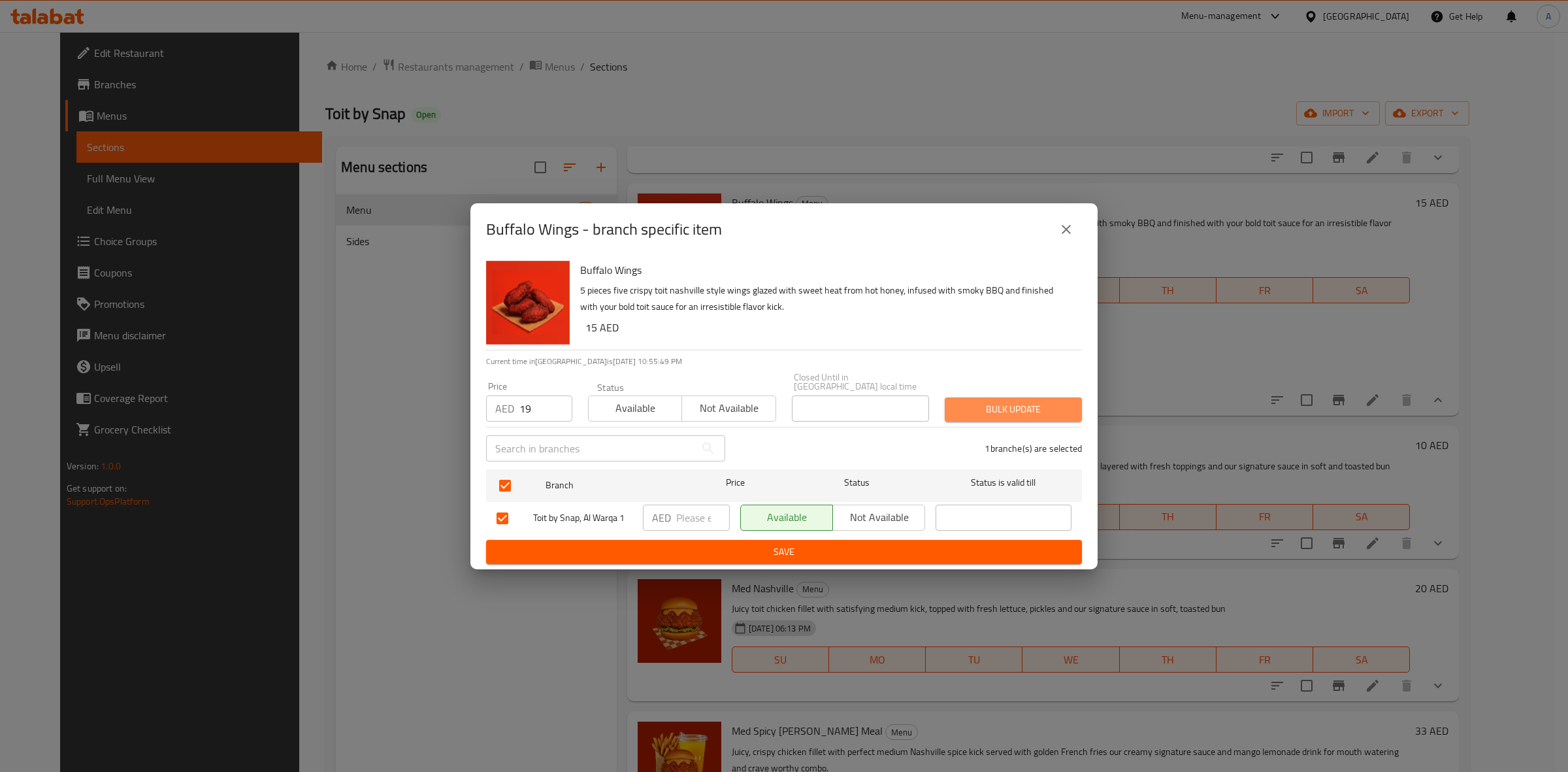
click at [973, 417] on button "Bulk update" at bounding box center [1014, 410] width 137 height 24
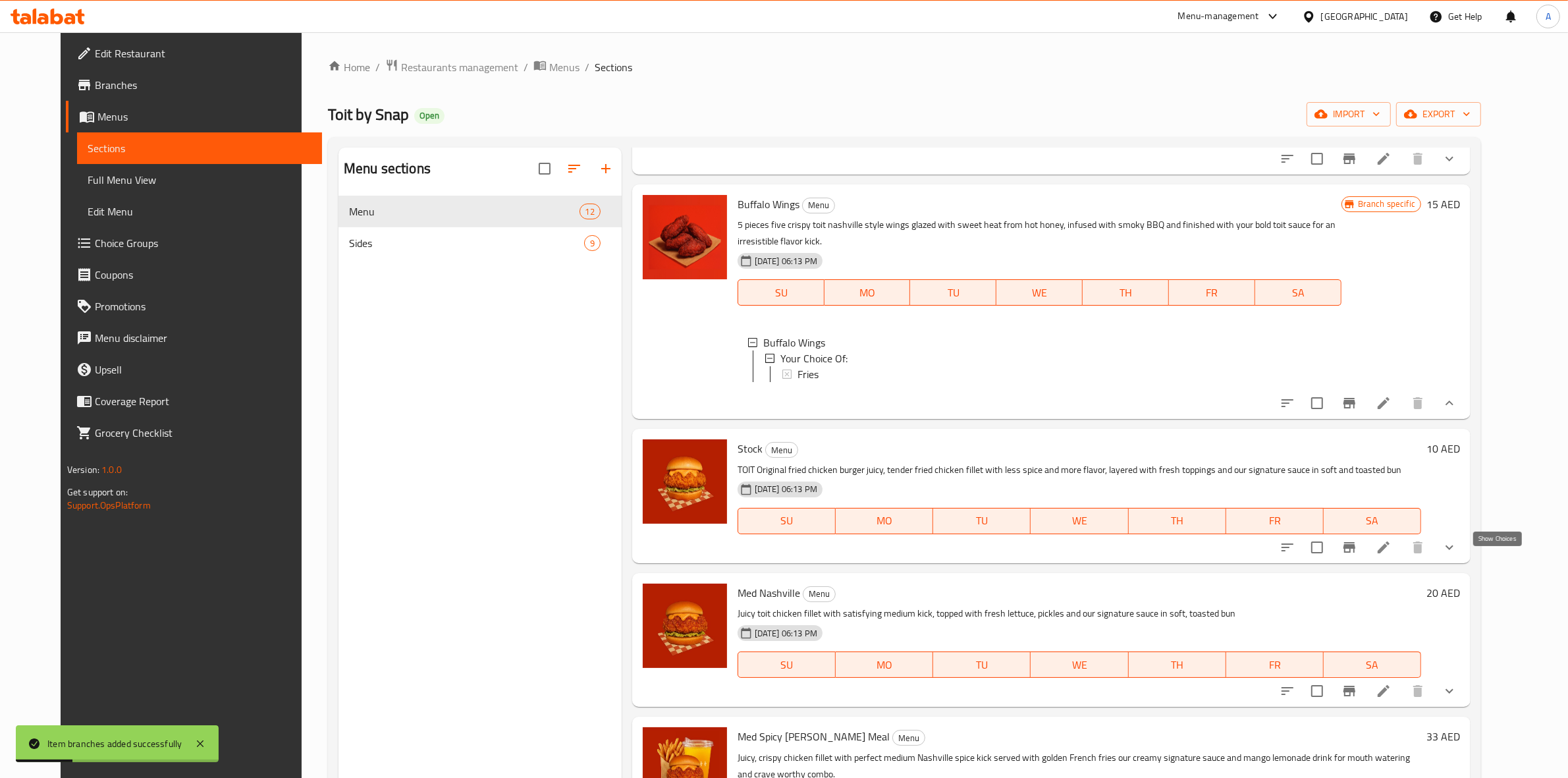
click at [1457, 555] on icon "show more" at bounding box center [1449, 547] width 16 height 16
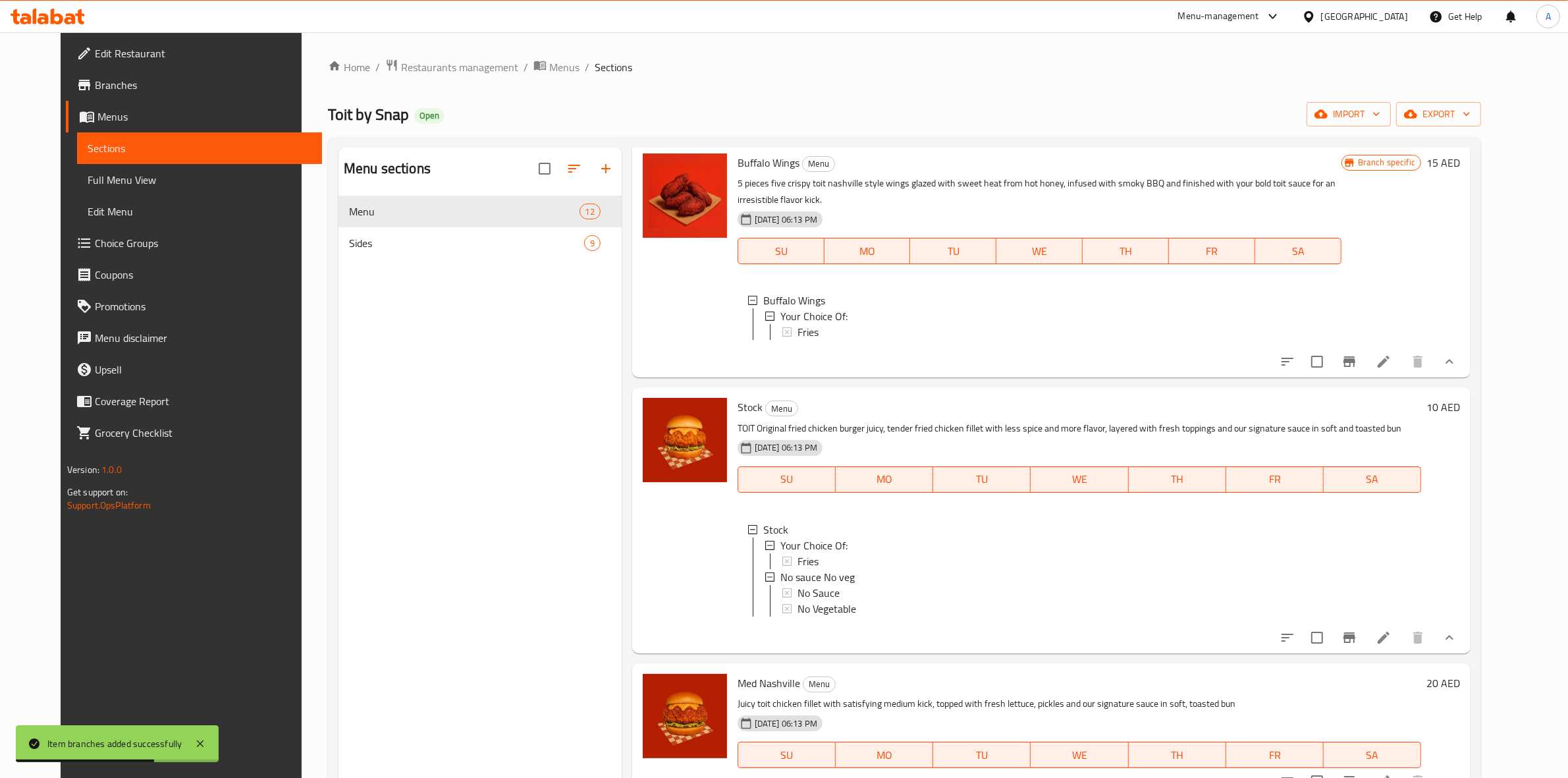
scroll to position [1317, 0]
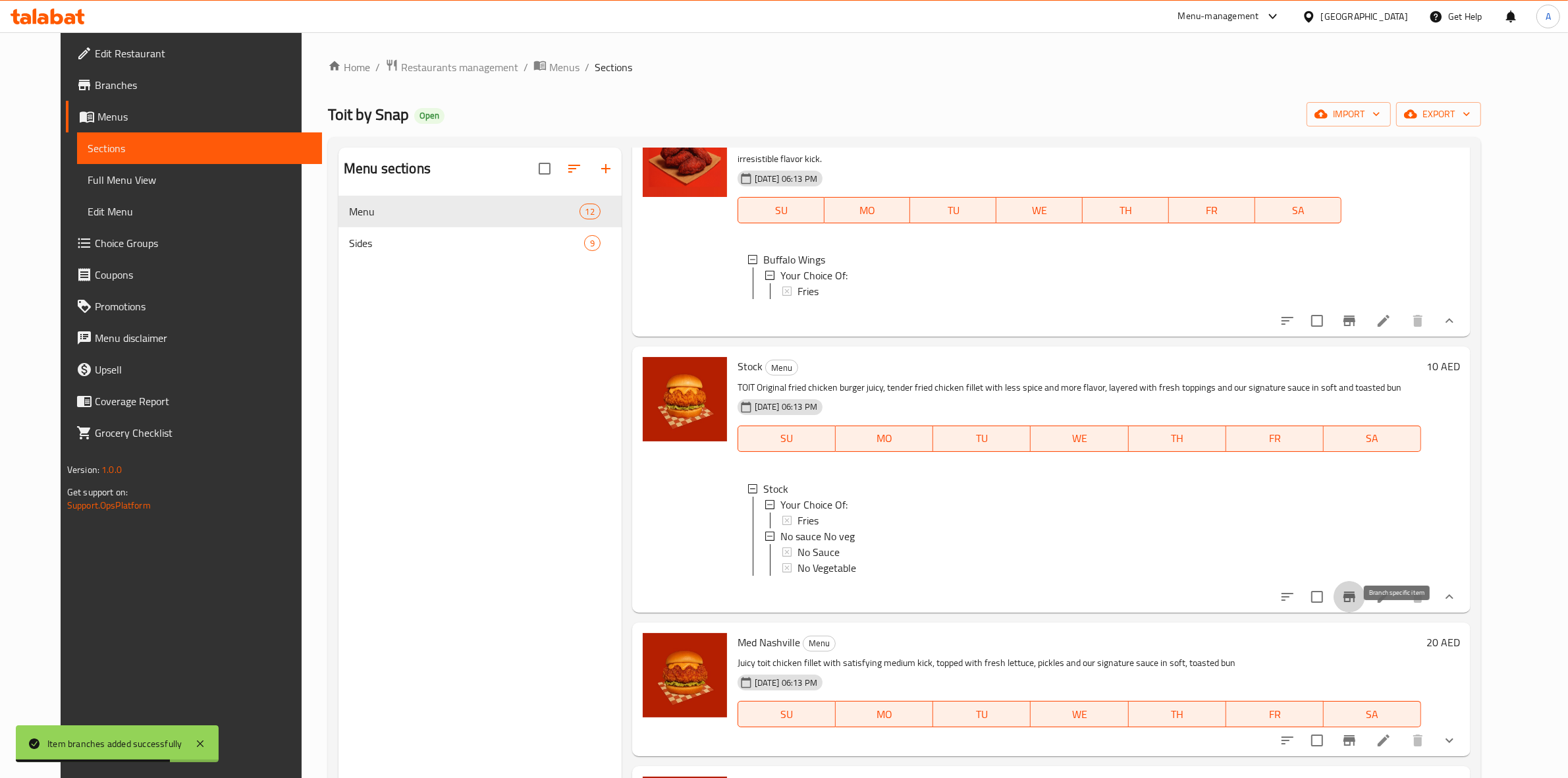
click at [1365, 612] on button "Branch-specific-item" at bounding box center [1350, 596] width 32 height 32
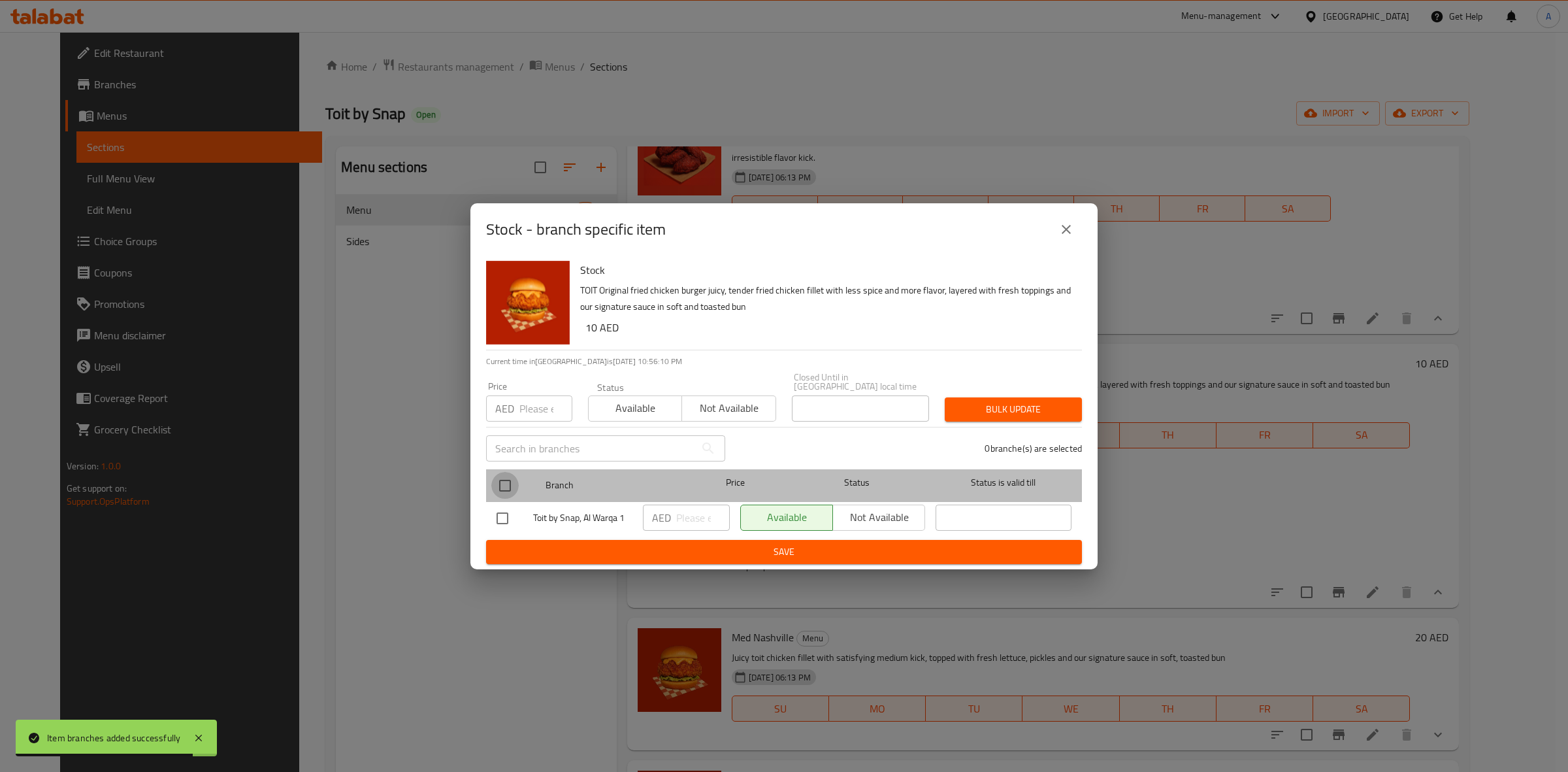
click at [500, 482] on input "checkbox" at bounding box center [505, 485] width 28 height 28
checkbox input "true"
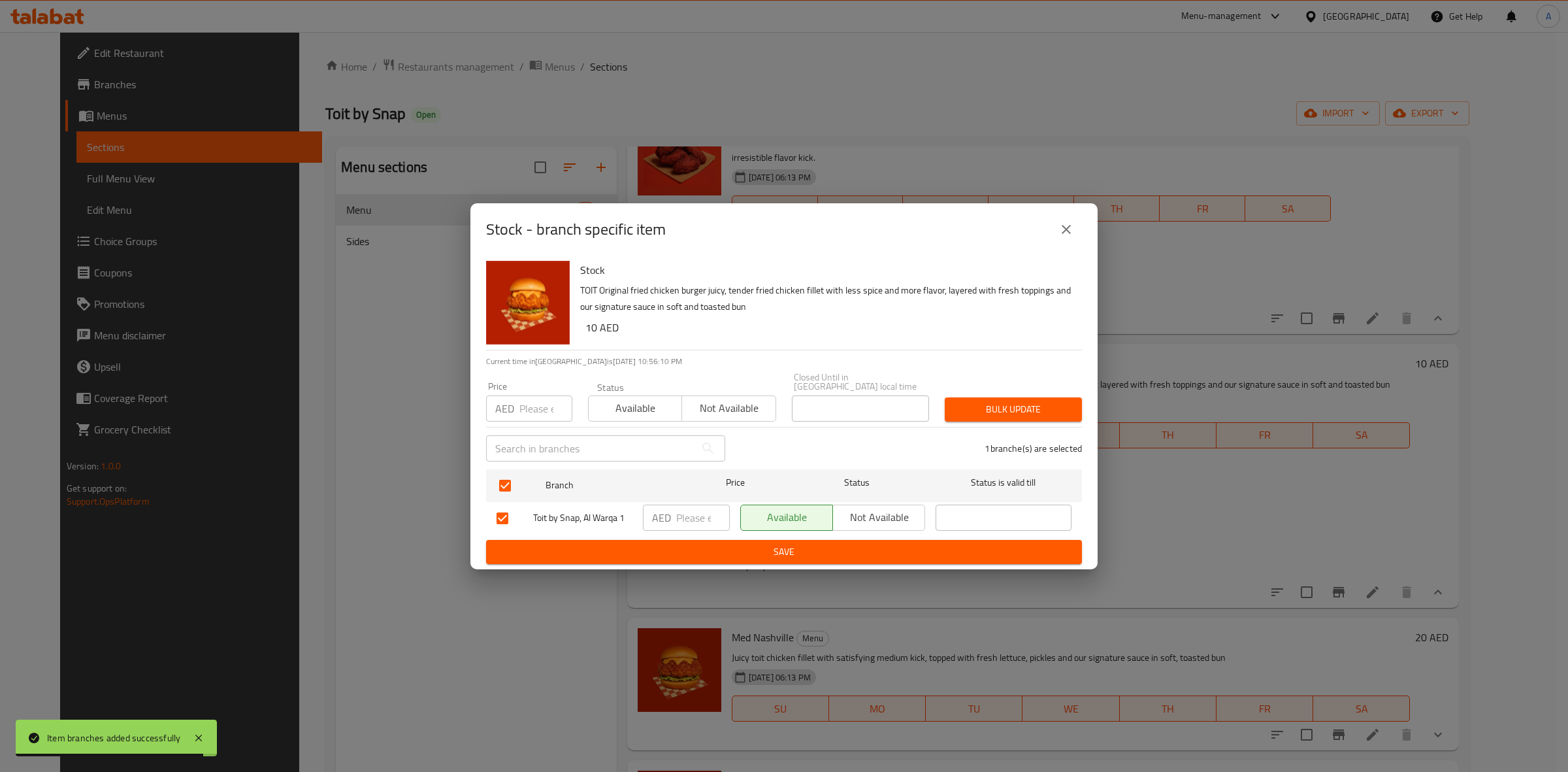
click at [529, 404] on input "number" at bounding box center [545, 408] width 53 height 26
type input "19"
click at [984, 398] on button "Bulk update" at bounding box center [1014, 410] width 137 height 24
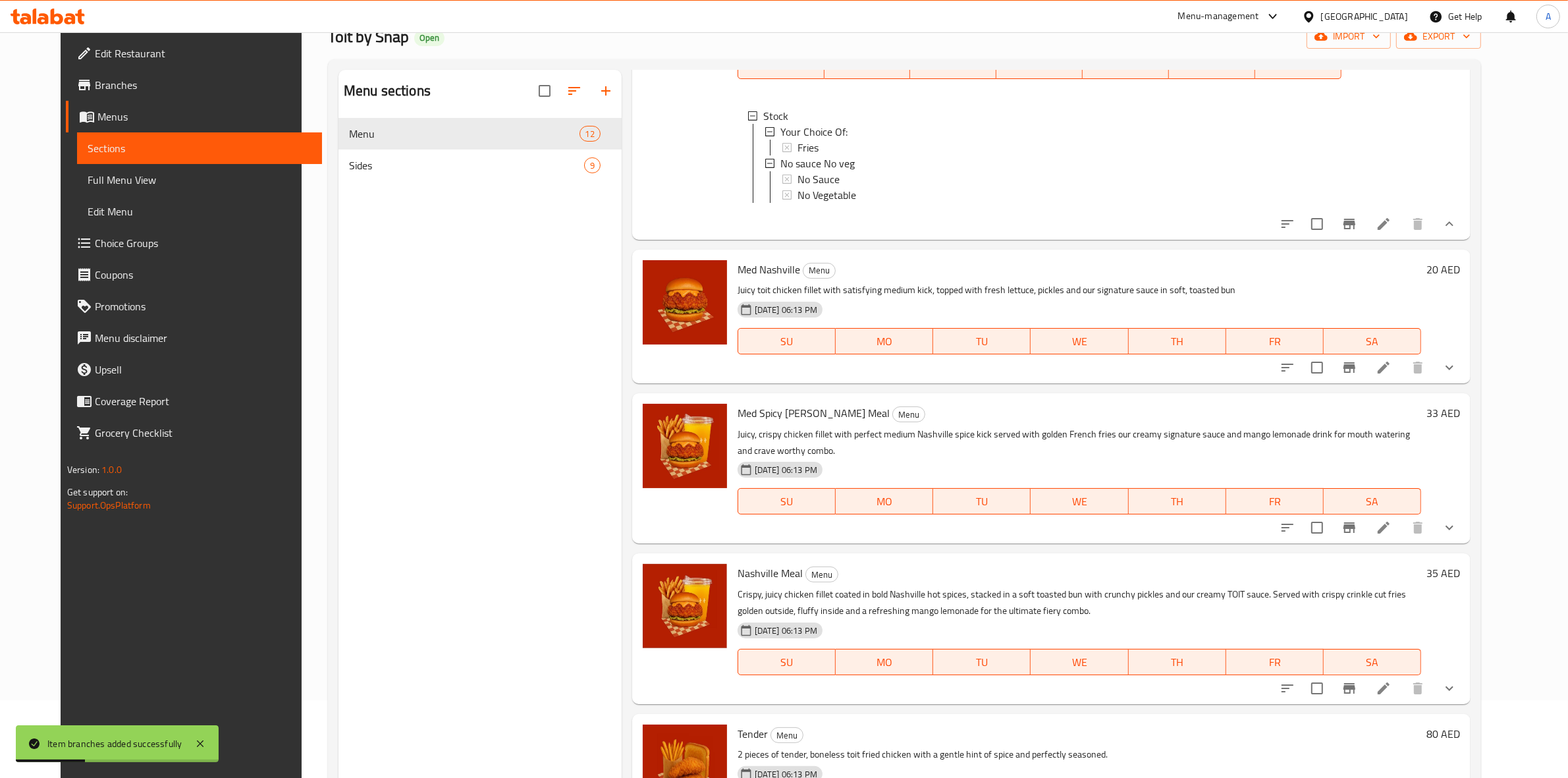
scroll to position [165, 0]
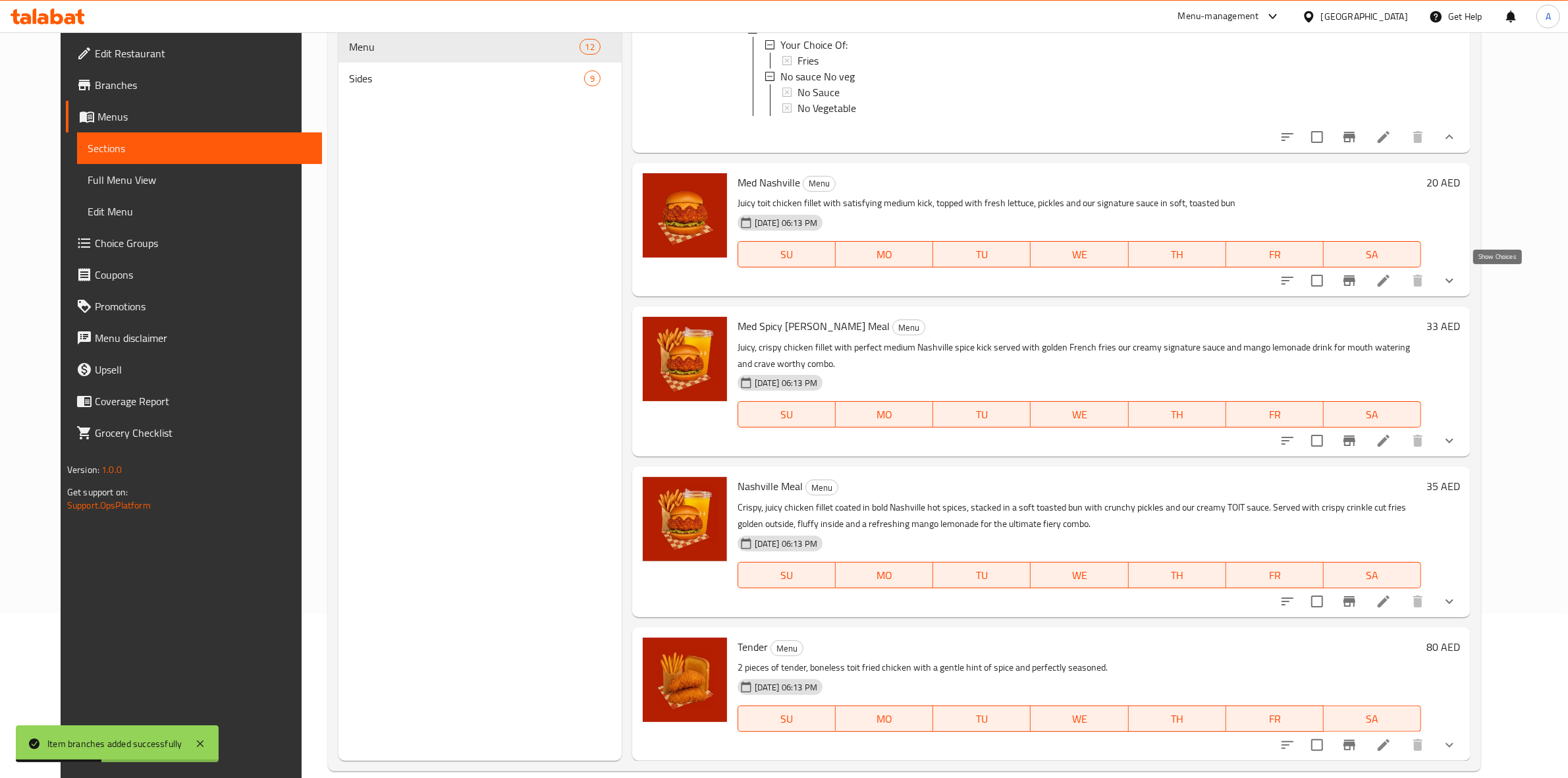
click at [1457, 288] on icon "show more" at bounding box center [1449, 280] width 16 height 16
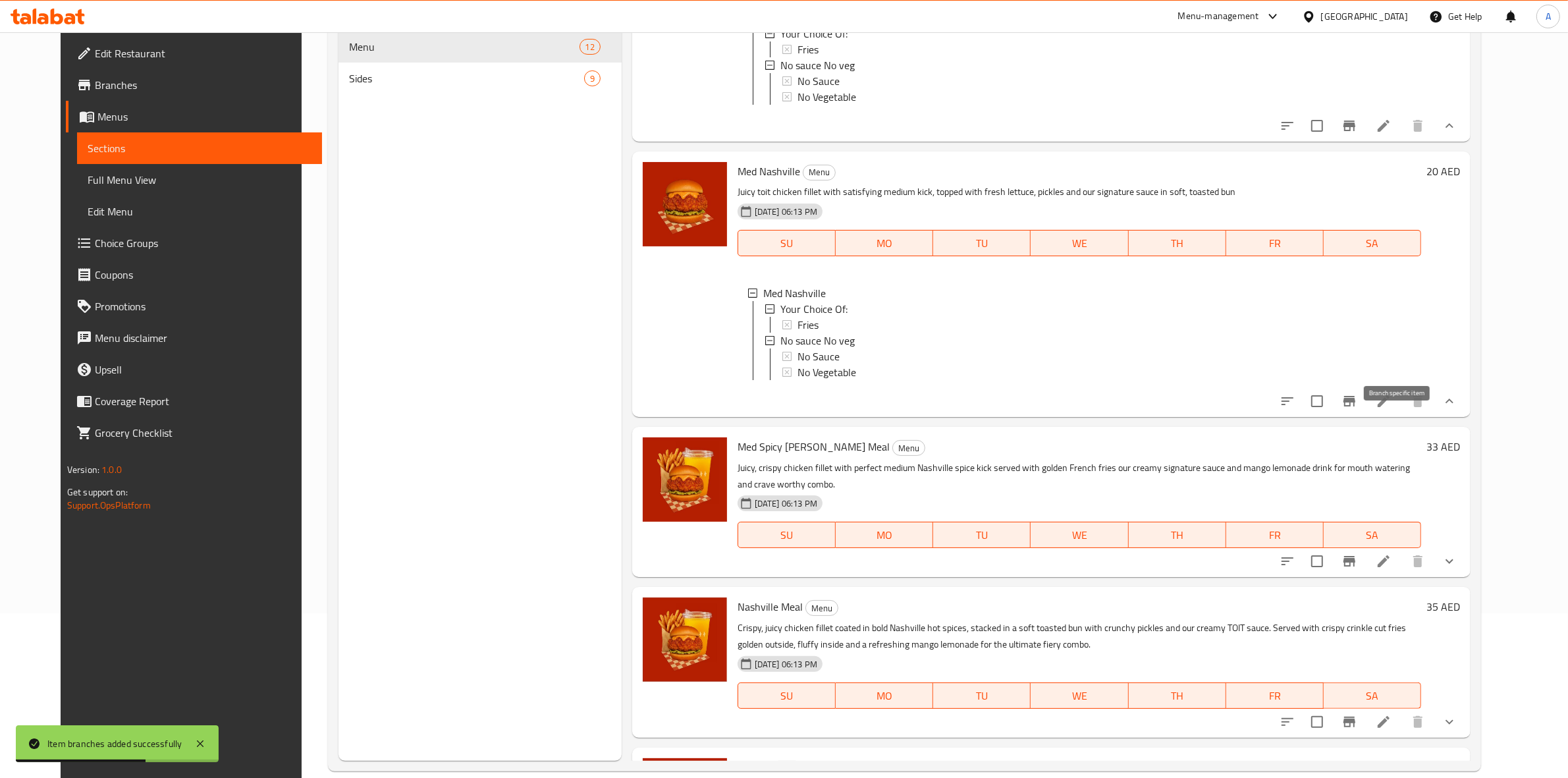
click at [1356, 407] on icon "Branch-specific-item" at bounding box center [1350, 401] width 12 height 11
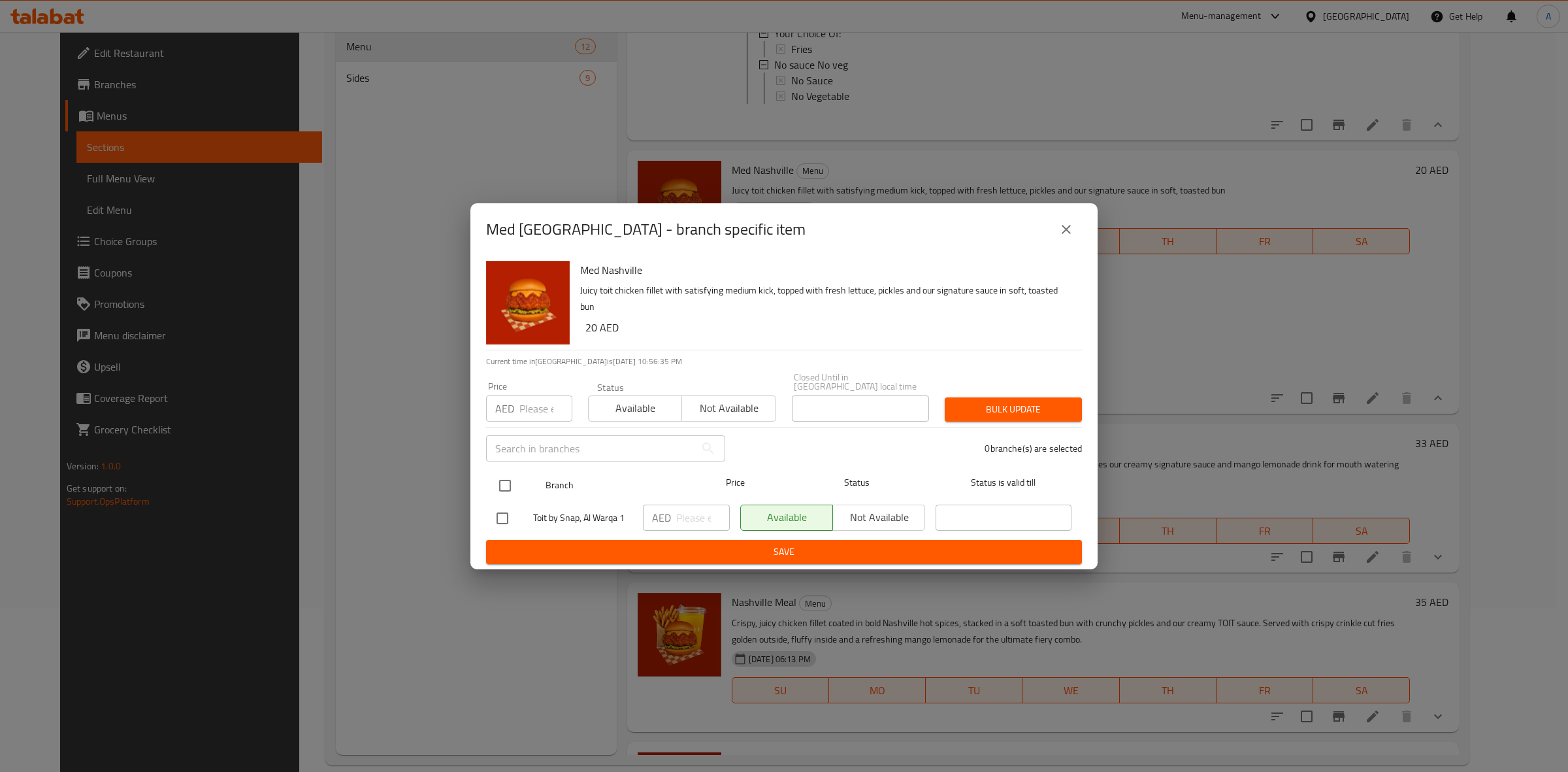
click at [498, 475] on input "checkbox" at bounding box center [505, 485] width 28 height 28
checkbox input "true"
click at [538, 406] on input "number" at bounding box center [545, 408] width 53 height 26
type input "19"
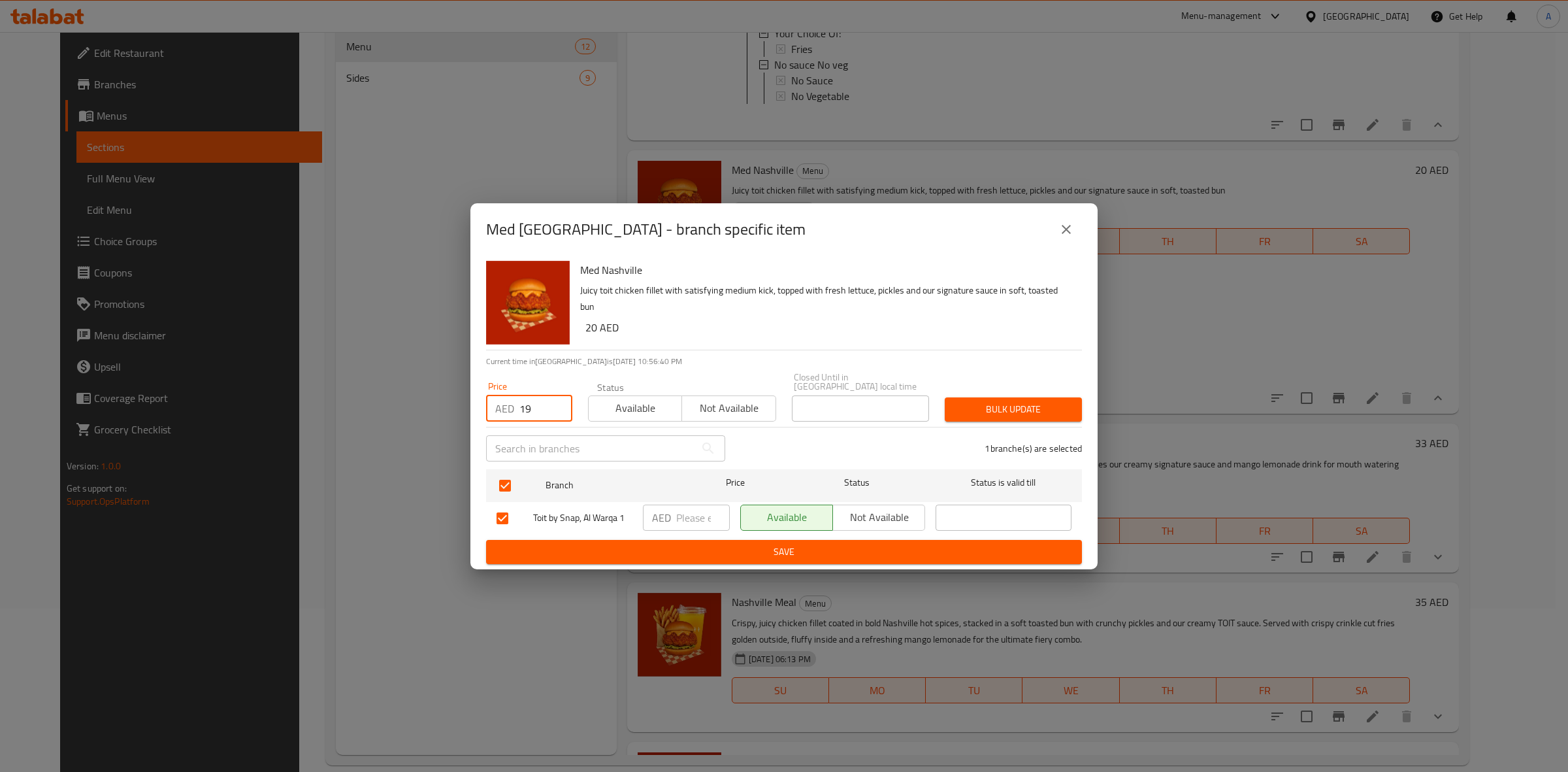
click at [985, 406] on span "Bulk update" at bounding box center [1014, 410] width 117 height 16
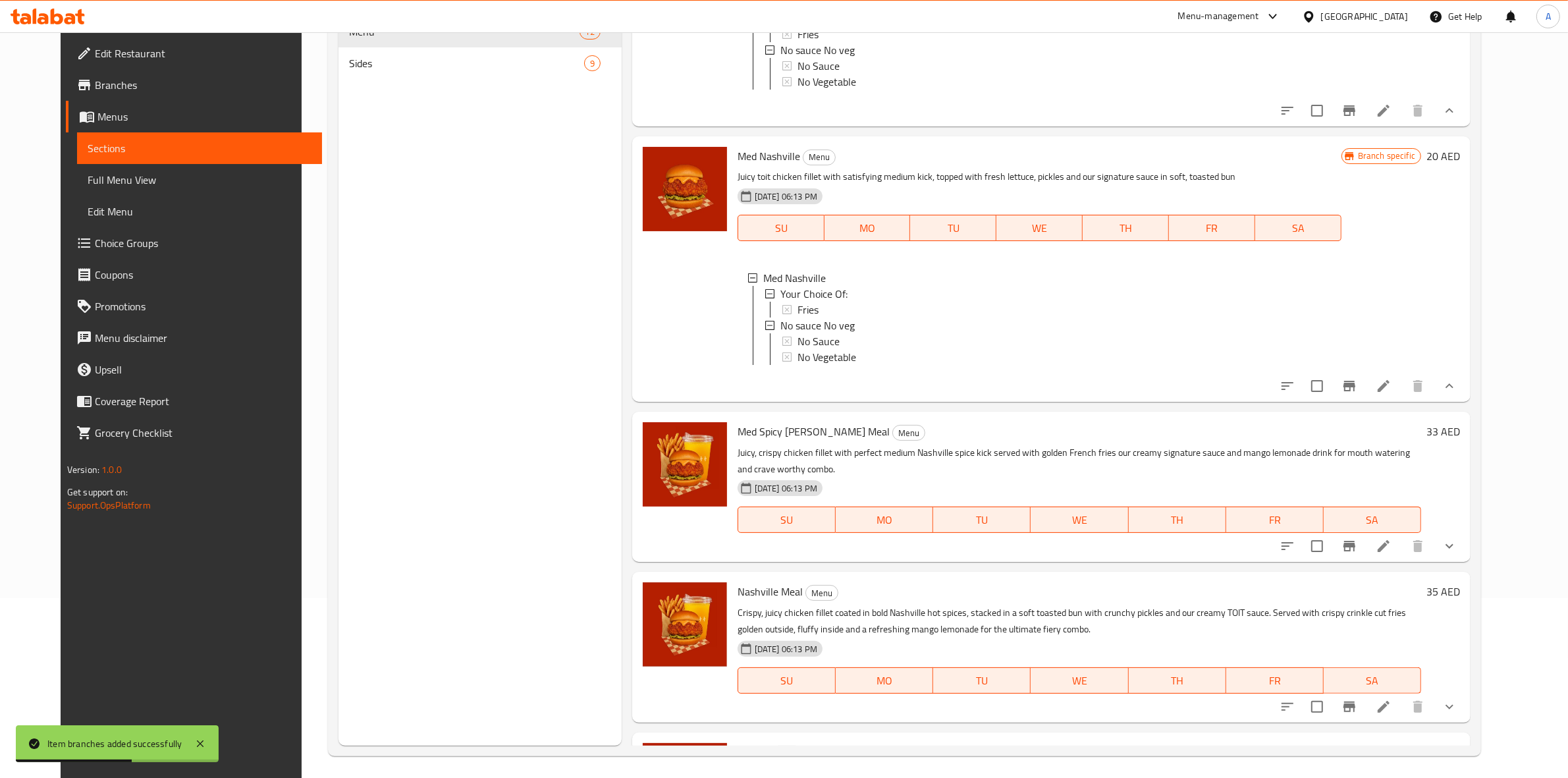
scroll to position [185, 0]
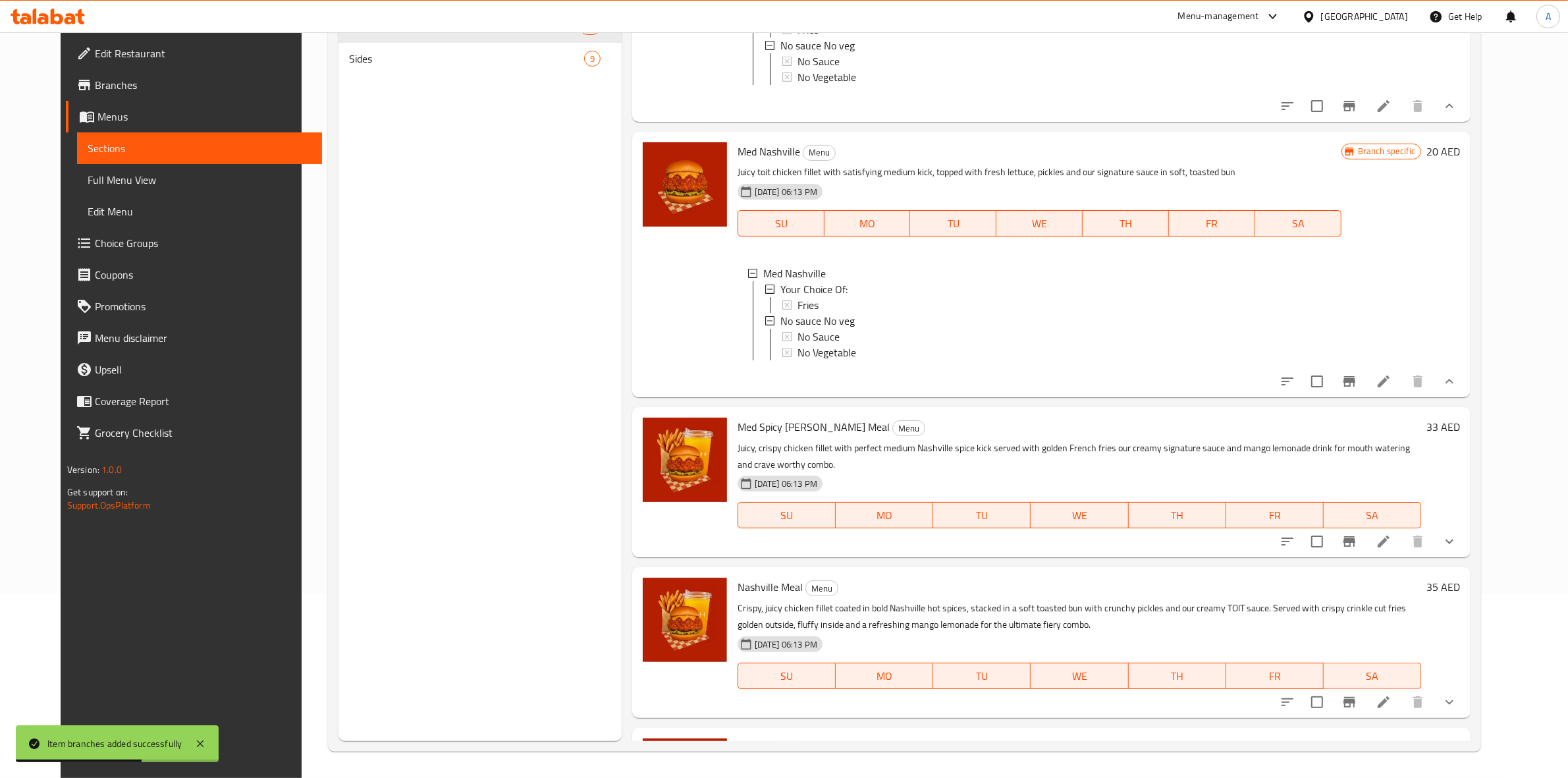
click at [1457, 549] on icon "show more" at bounding box center [1449, 541] width 16 height 16
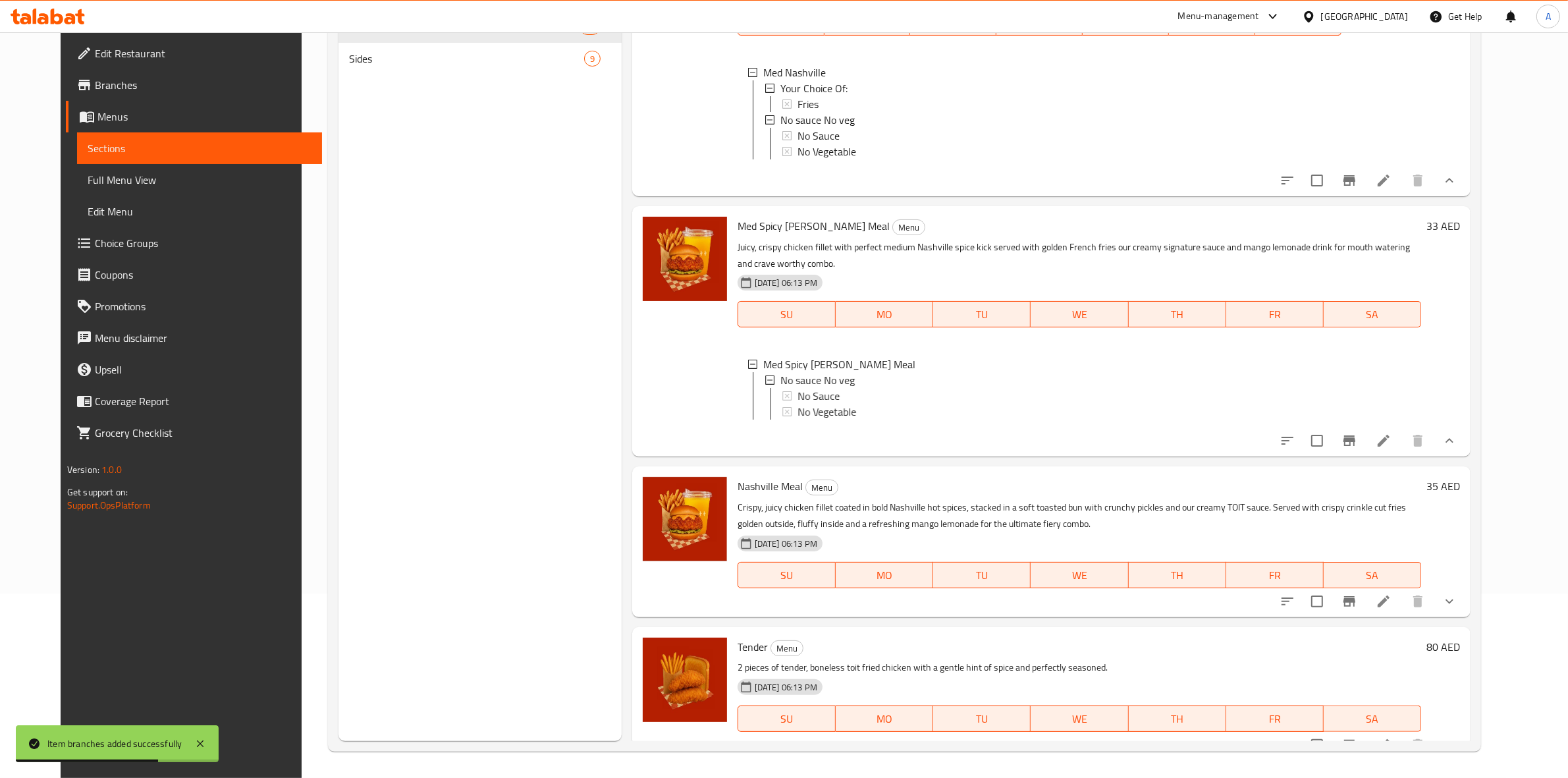
scroll to position [1897, 0]
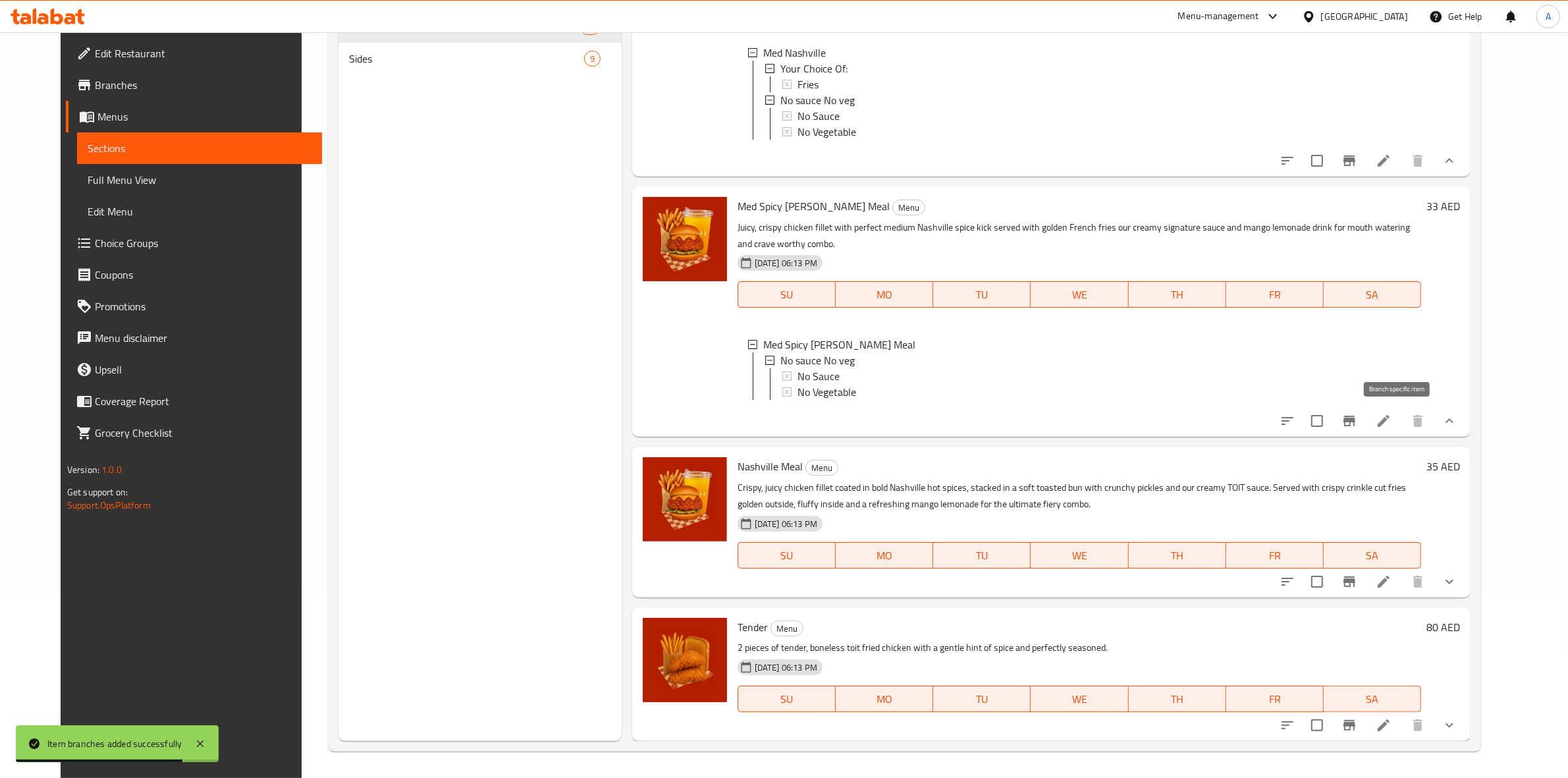
click at [1365, 410] on button "Branch-specific-item" at bounding box center [1350, 421] width 32 height 32
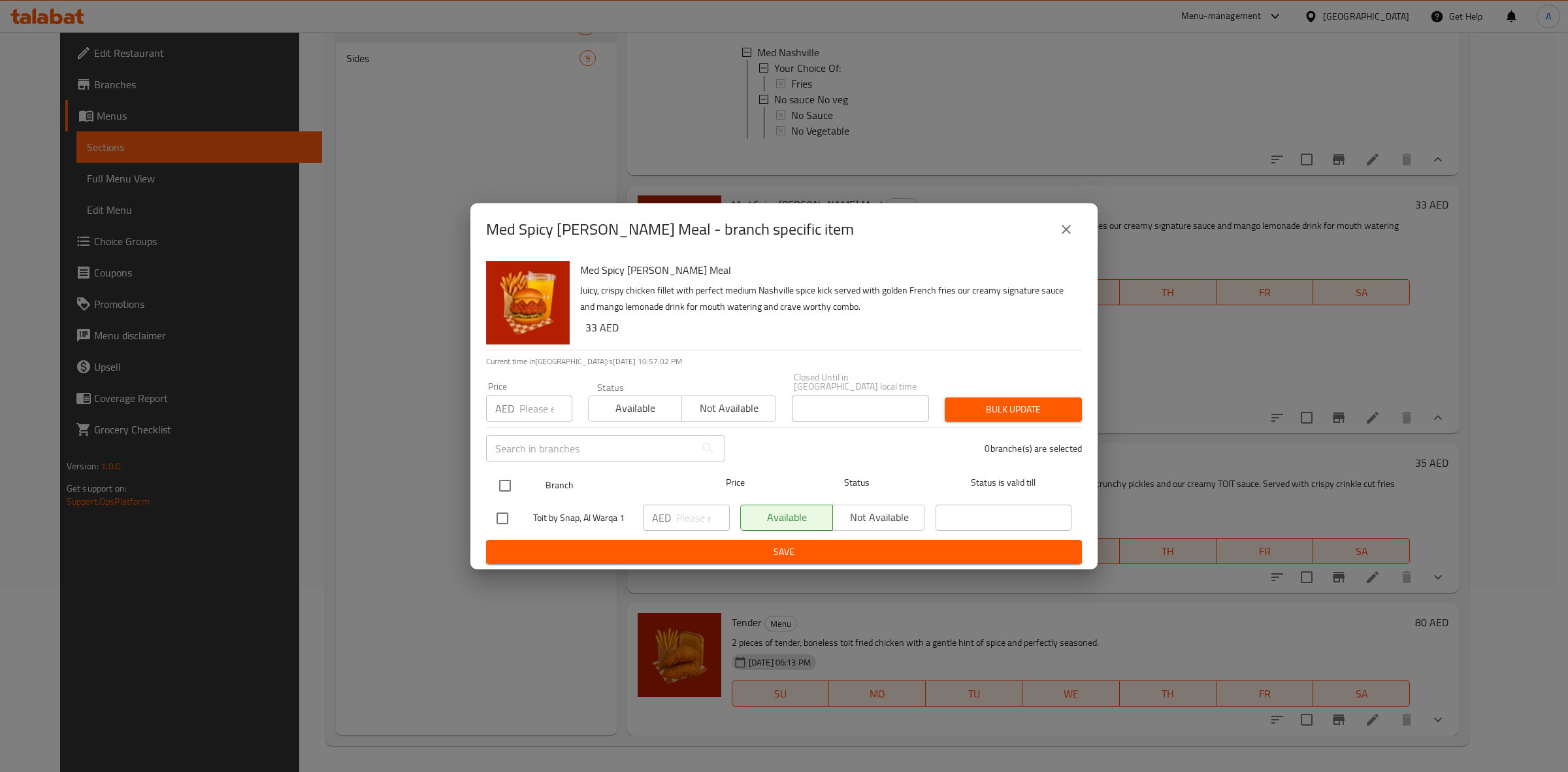
click at [505, 482] on input "checkbox" at bounding box center [505, 485] width 28 height 28
checkbox input "true"
click at [521, 404] on input "number" at bounding box center [545, 408] width 53 height 26
type input "29"
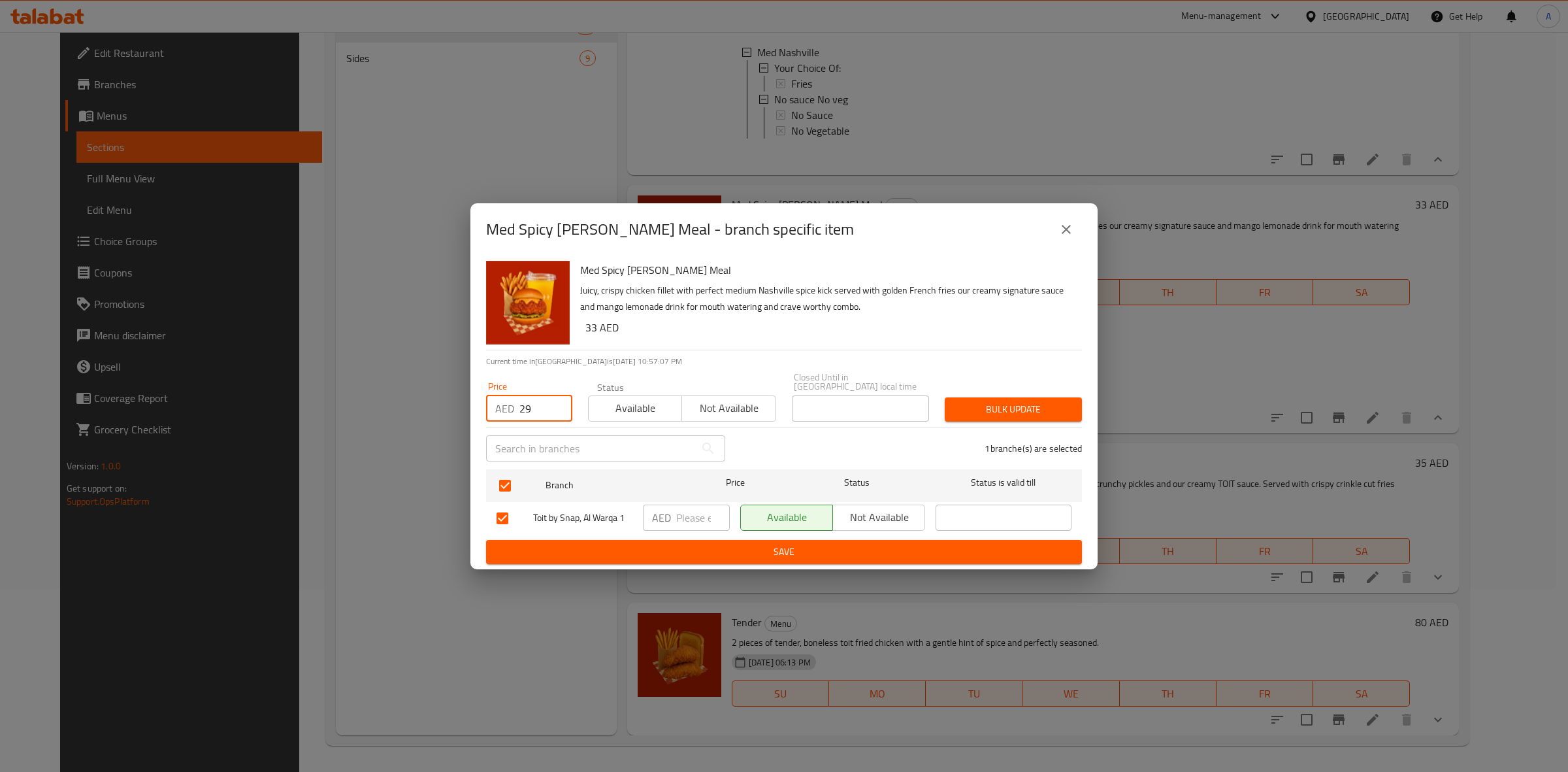
click at [1053, 416] on span "Bulk update" at bounding box center [1014, 410] width 117 height 16
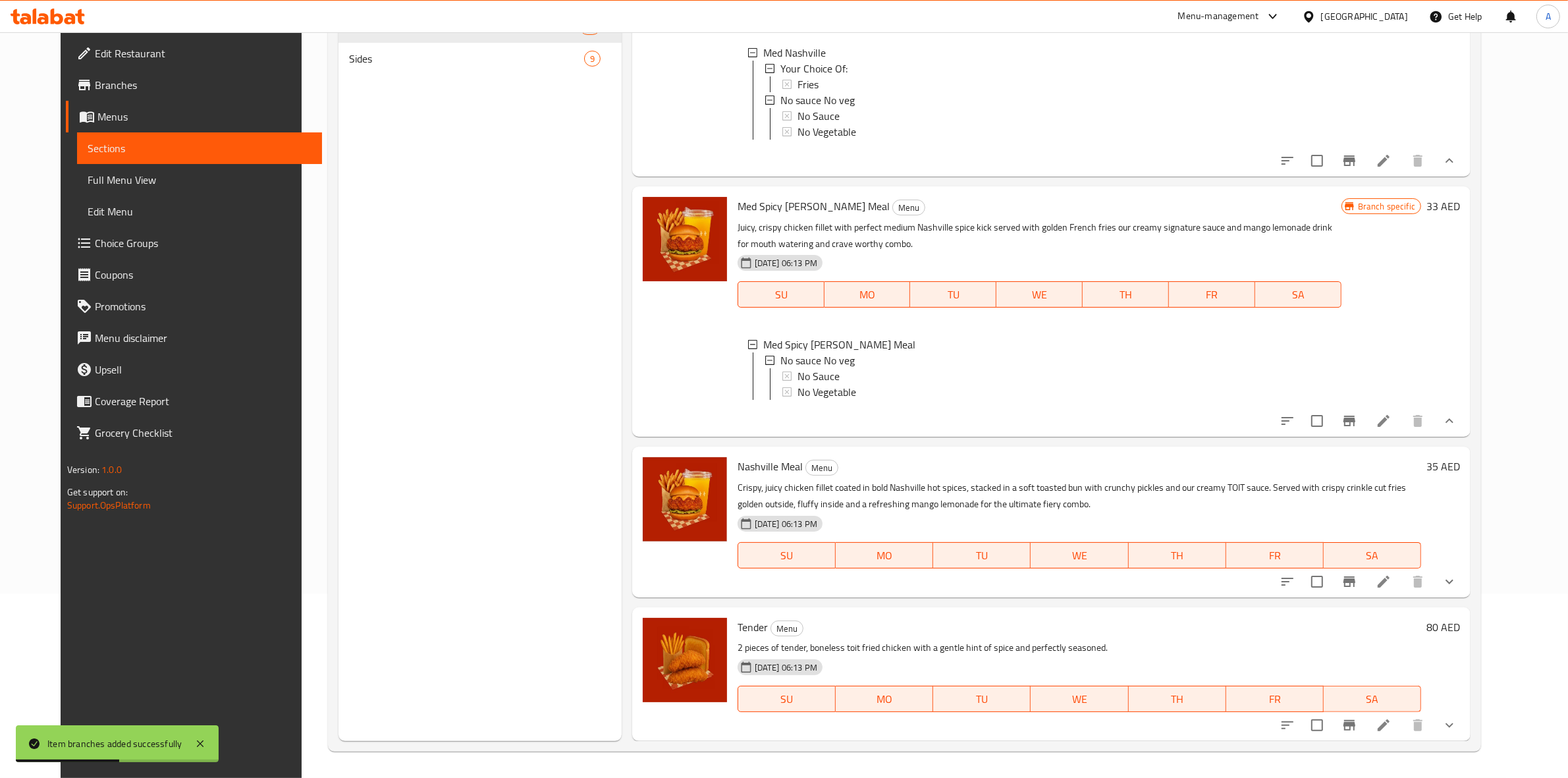
click at [1466, 574] on button "show more" at bounding box center [1450, 581] width 32 height 32
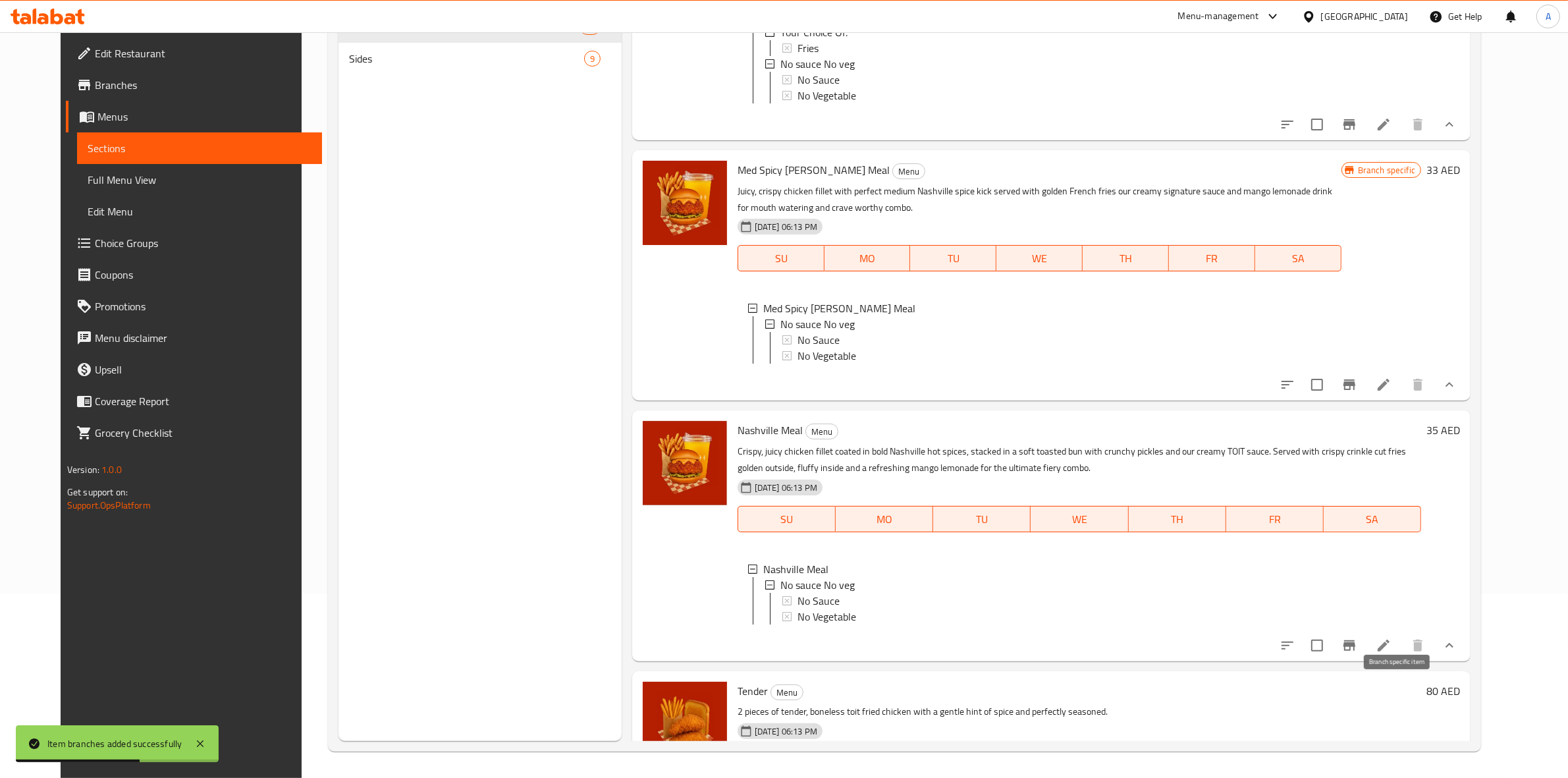
click at [1356, 651] on icon "Branch-specific-item" at bounding box center [1350, 645] width 12 height 11
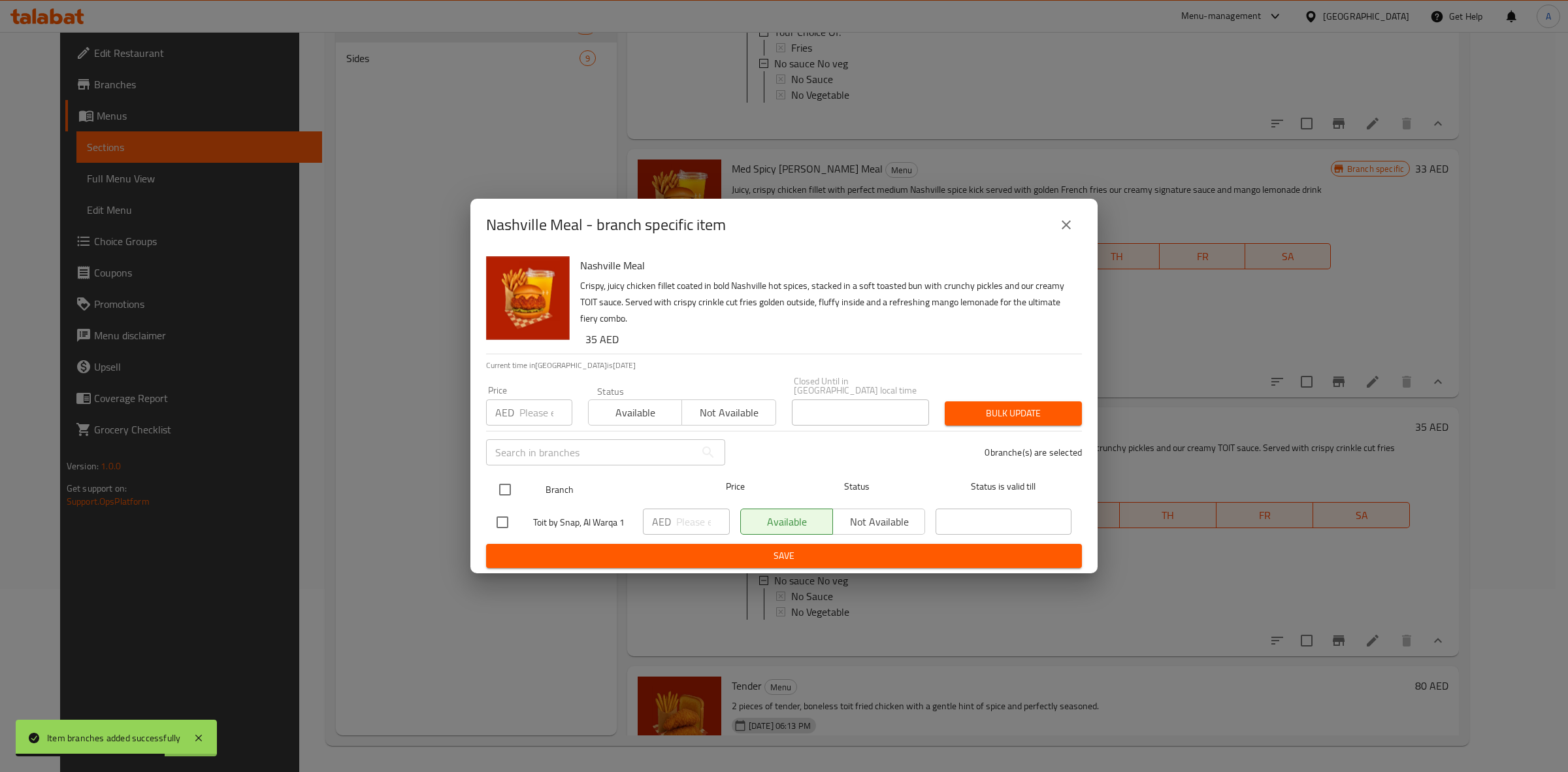
click at [498, 489] on input "checkbox" at bounding box center [505, 490] width 28 height 28
checkbox input "true"
click at [530, 419] on input "number" at bounding box center [545, 412] width 53 height 26
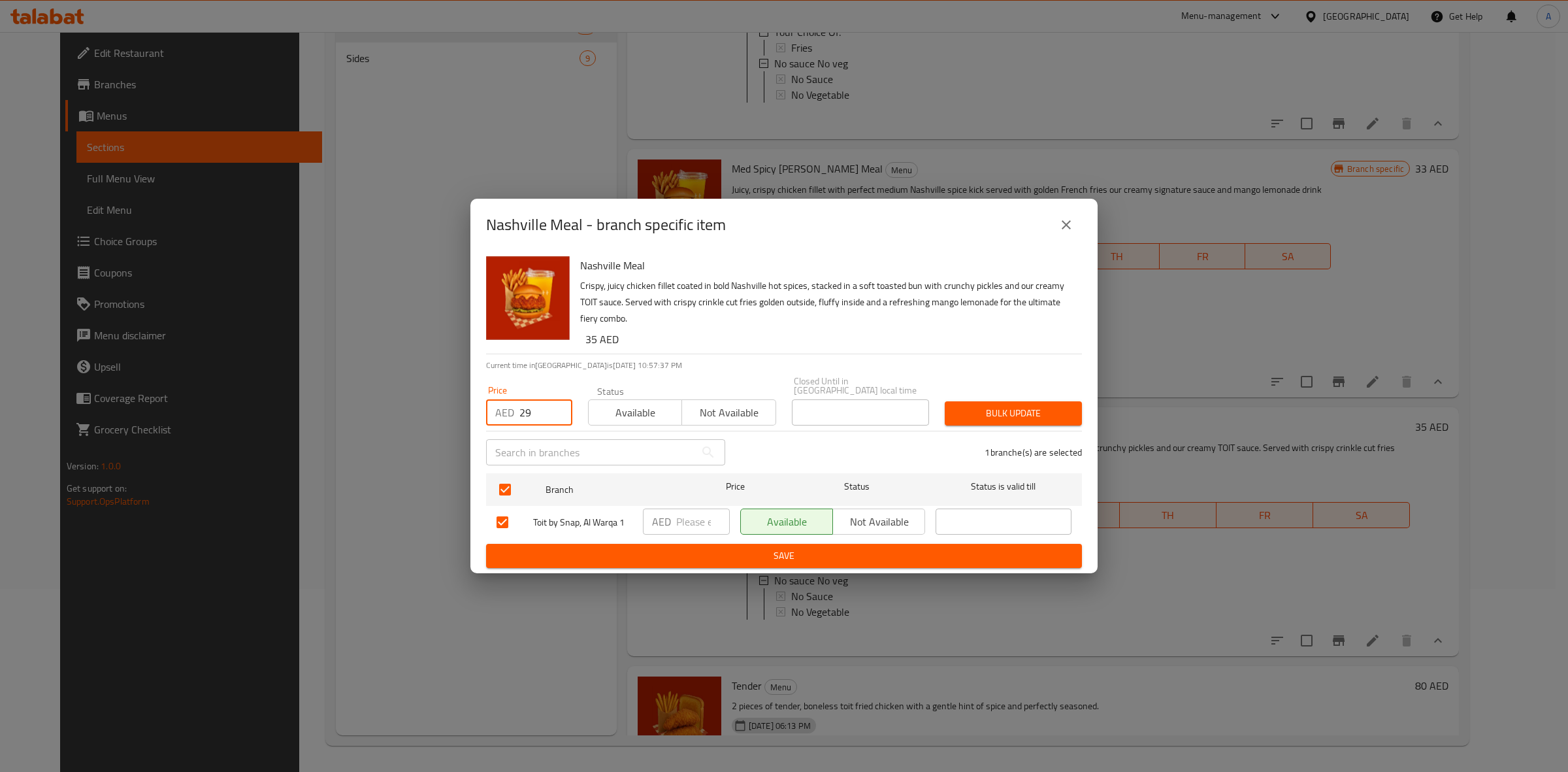
type input "29"
click at [984, 413] on span "Bulk update" at bounding box center [1014, 413] width 117 height 16
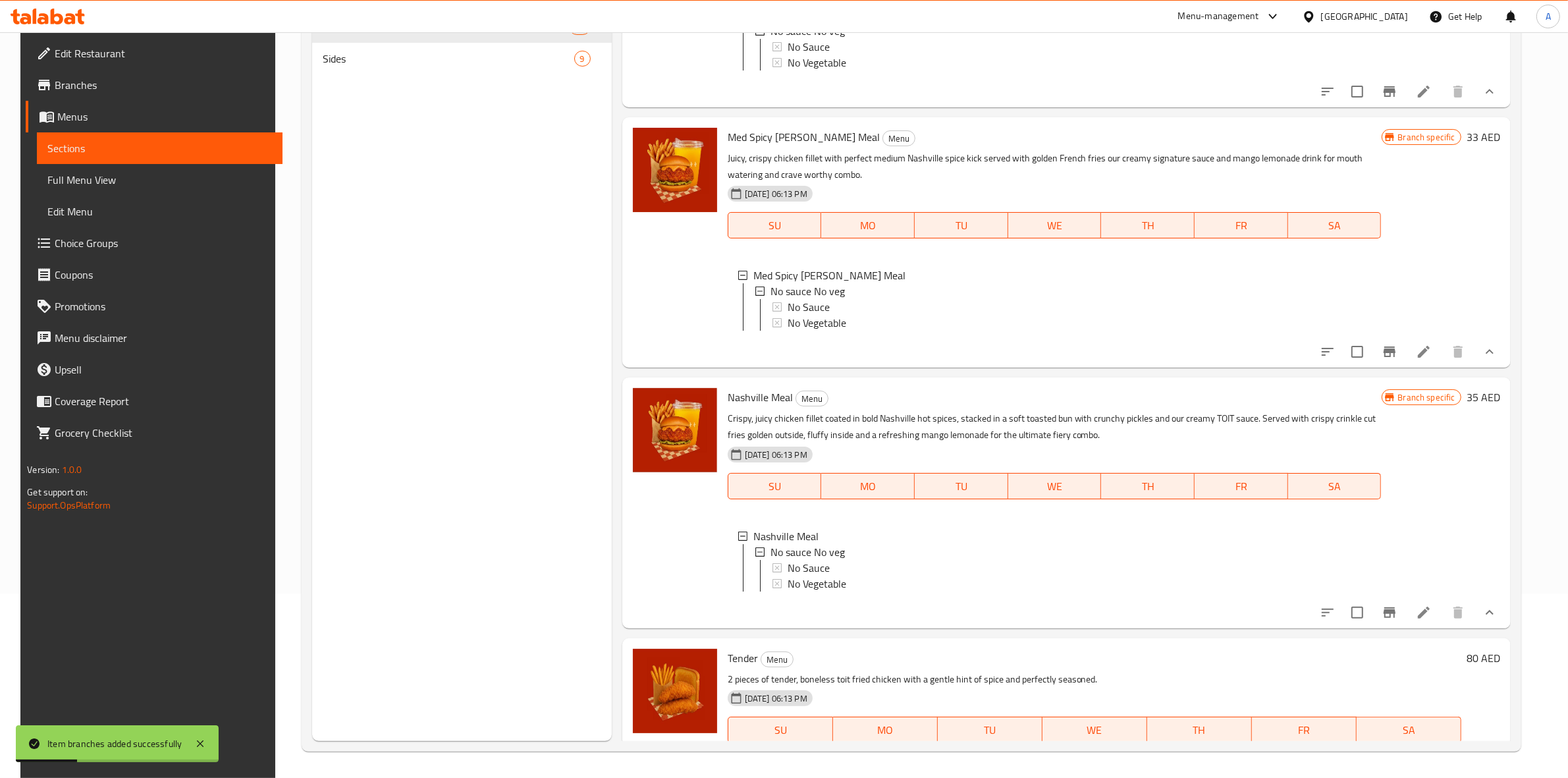
scroll to position [2009, 0]
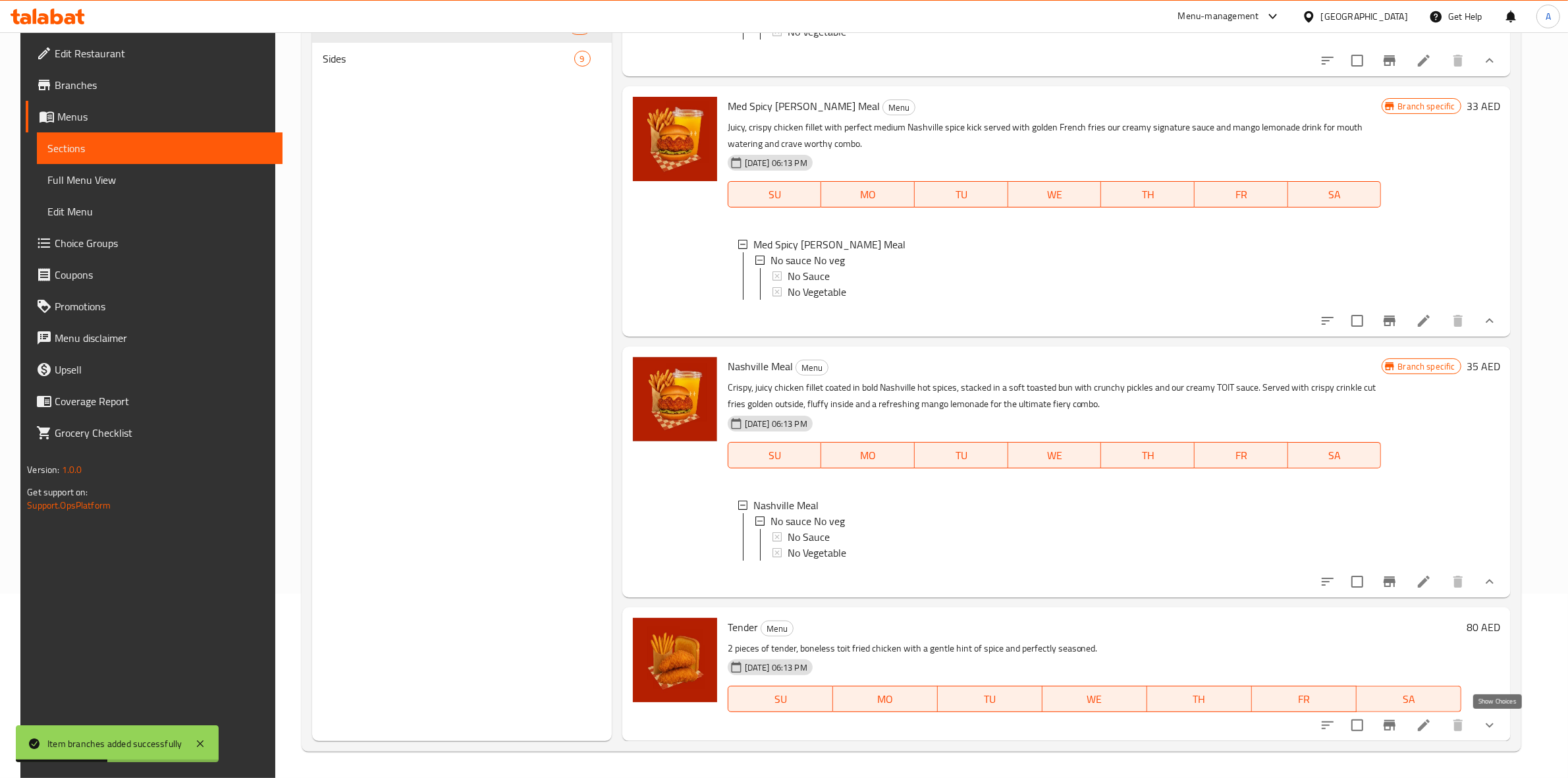
click at [1498, 731] on icon "show more" at bounding box center [1490, 725] width 16 height 16
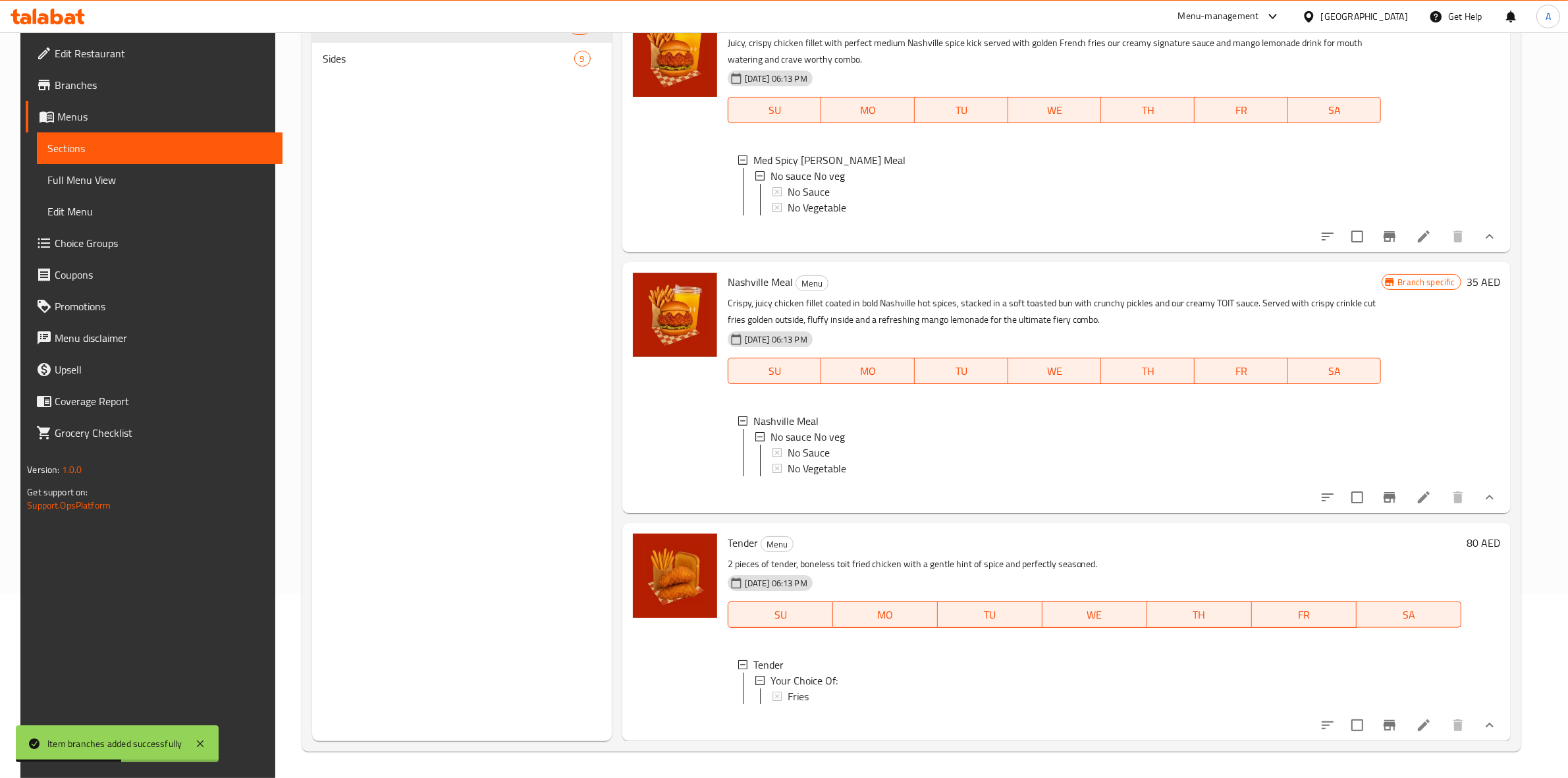
scroll to position [2105, 0]
click at [1391, 730] on icon "Branch-specific-item" at bounding box center [1390, 725] width 16 height 16
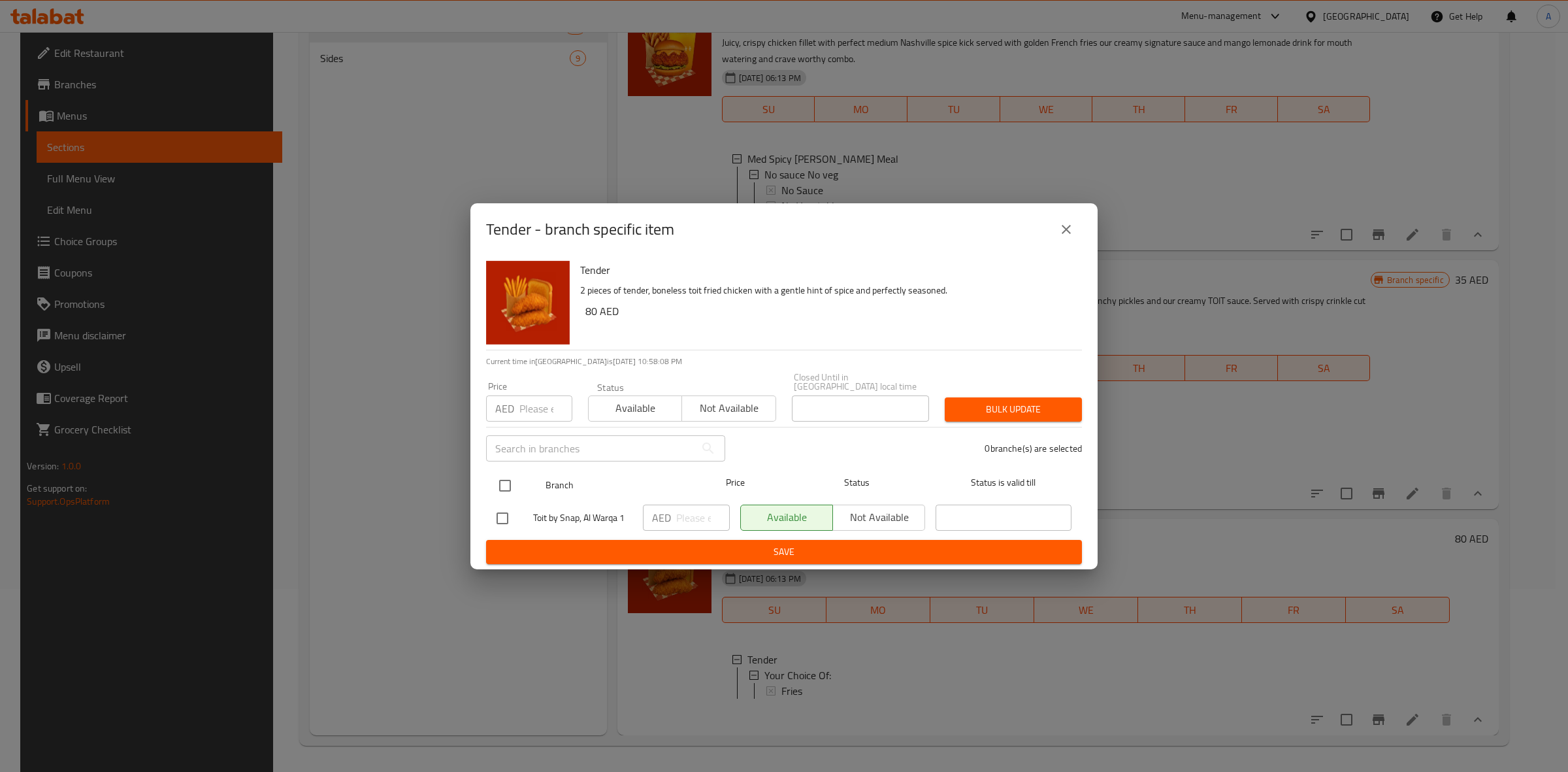
click at [505, 482] on input "checkbox" at bounding box center [505, 485] width 28 height 28
checkbox input "true"
click at [541, 407] on input "number" at bounding box center [545, 408] width 53 height 26
type input "19"
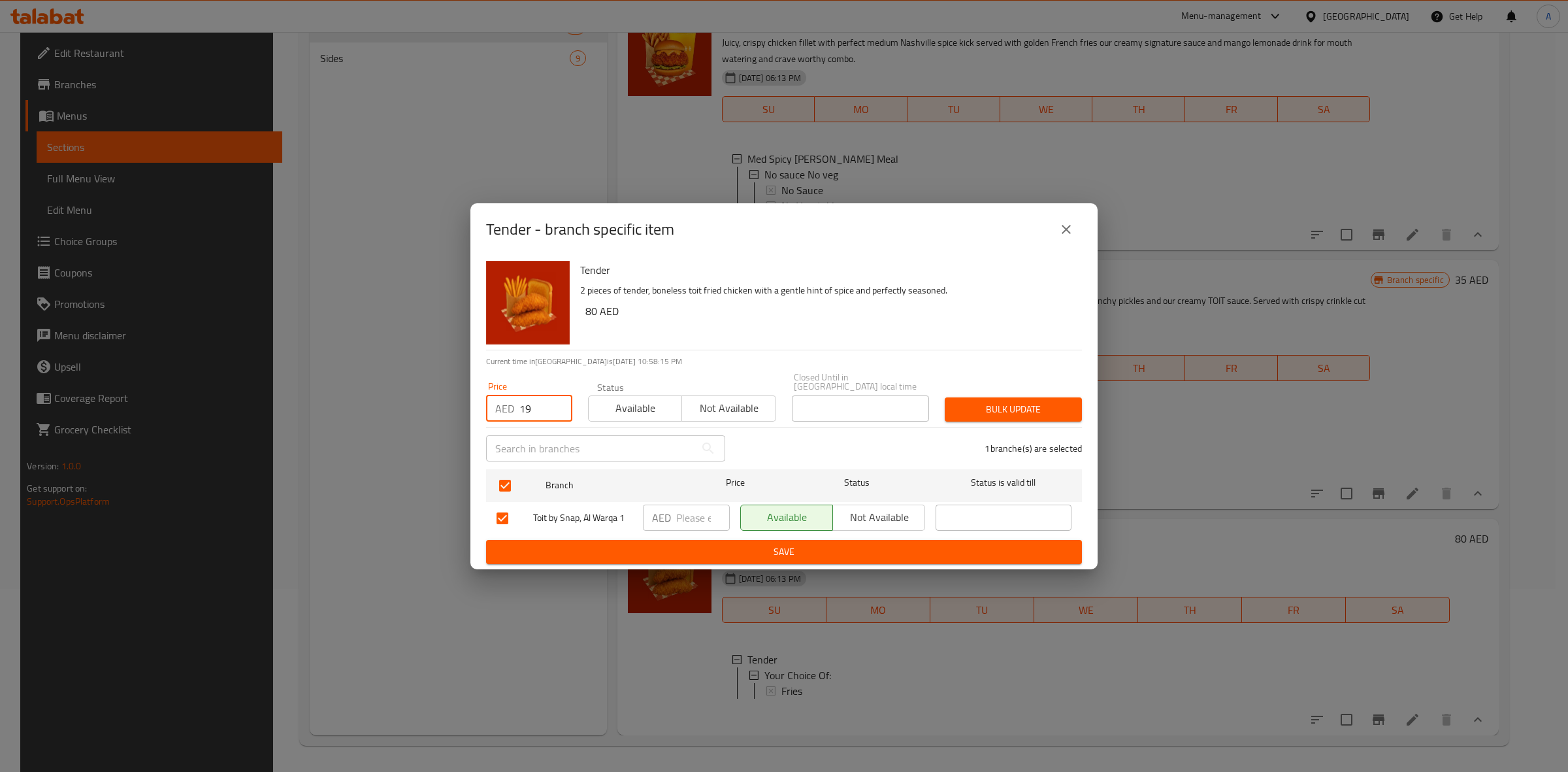
click at [991, 417] on button "Bulk update" at bounding box center [1014, 410] width 137 height 24
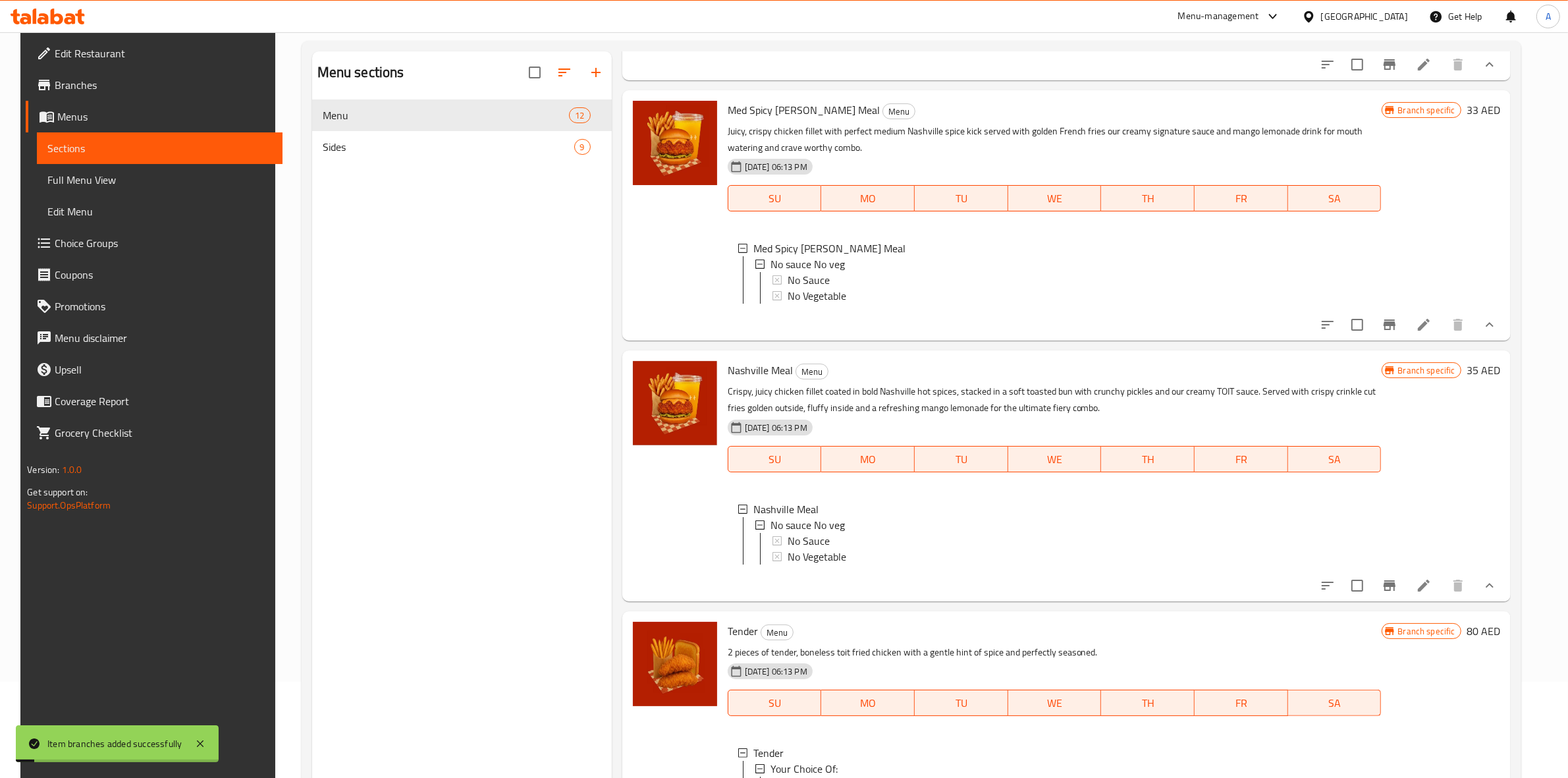
scroll to position [0, 0]
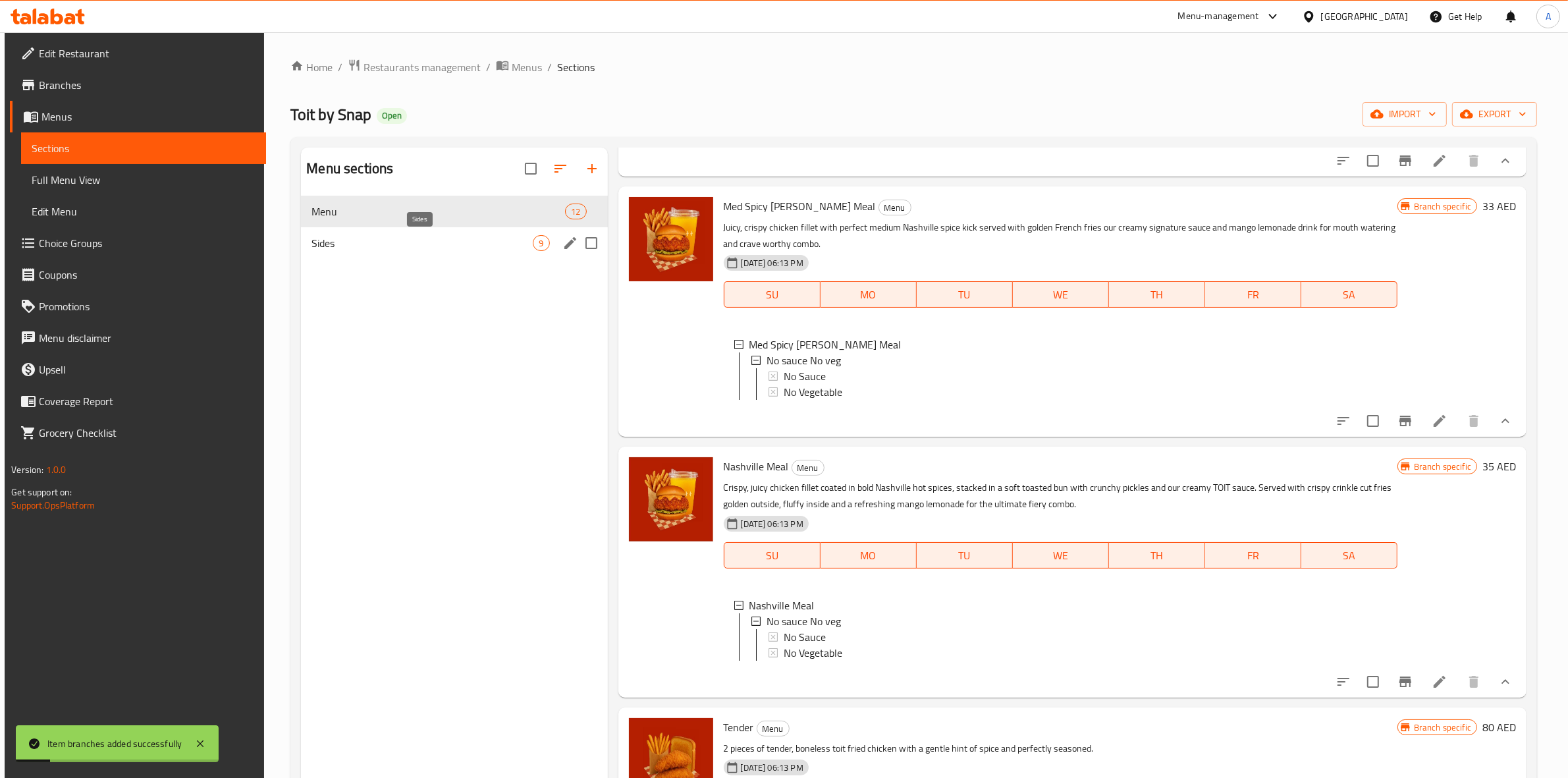
click at [423, 236] on span "Sides" at bounding box center [423, 243] width 221 height 16
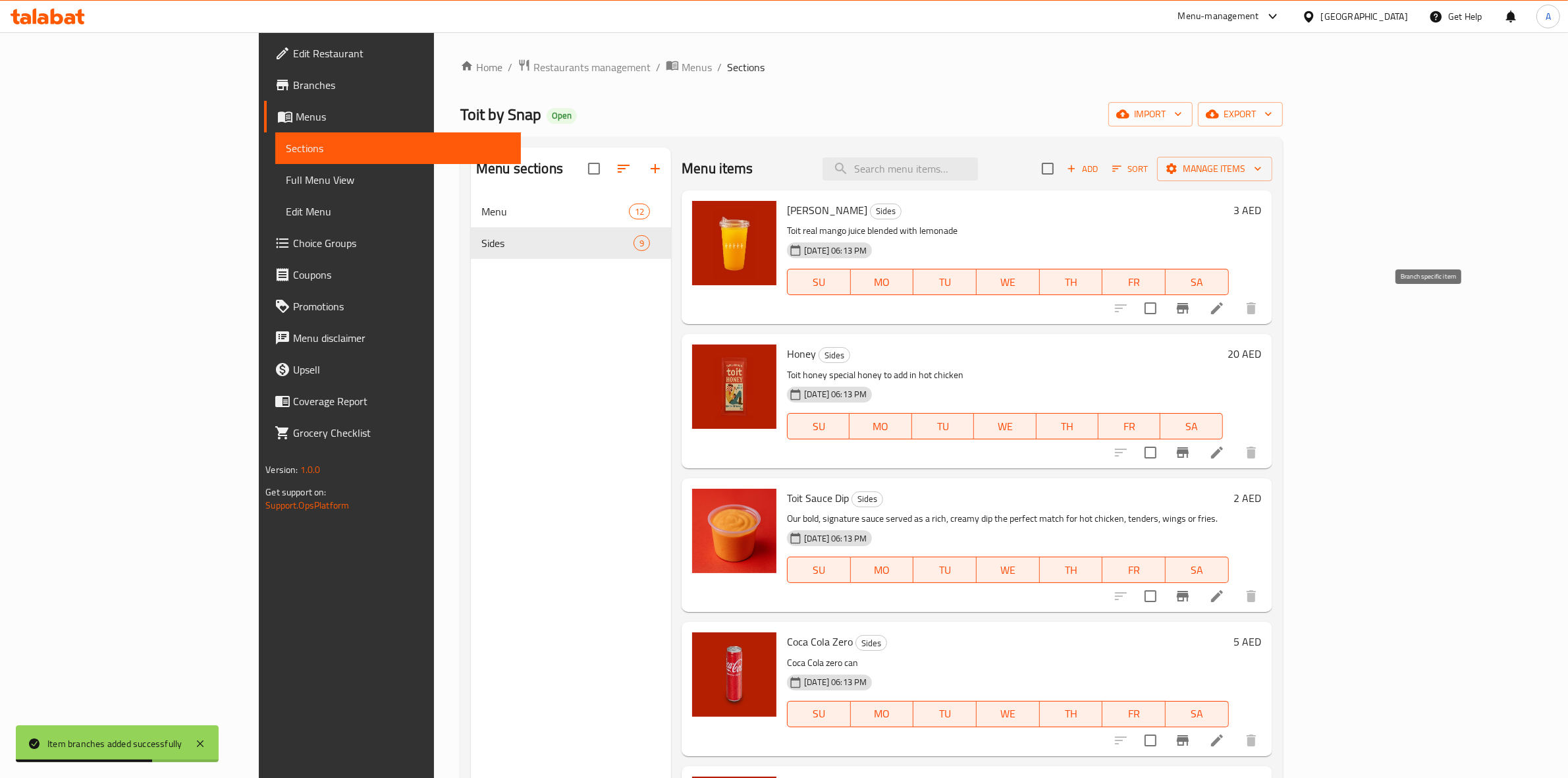
click at [1191, 305] on icon "Branch-specific-item" at bounding box center [1182, 308] width 16 height 16
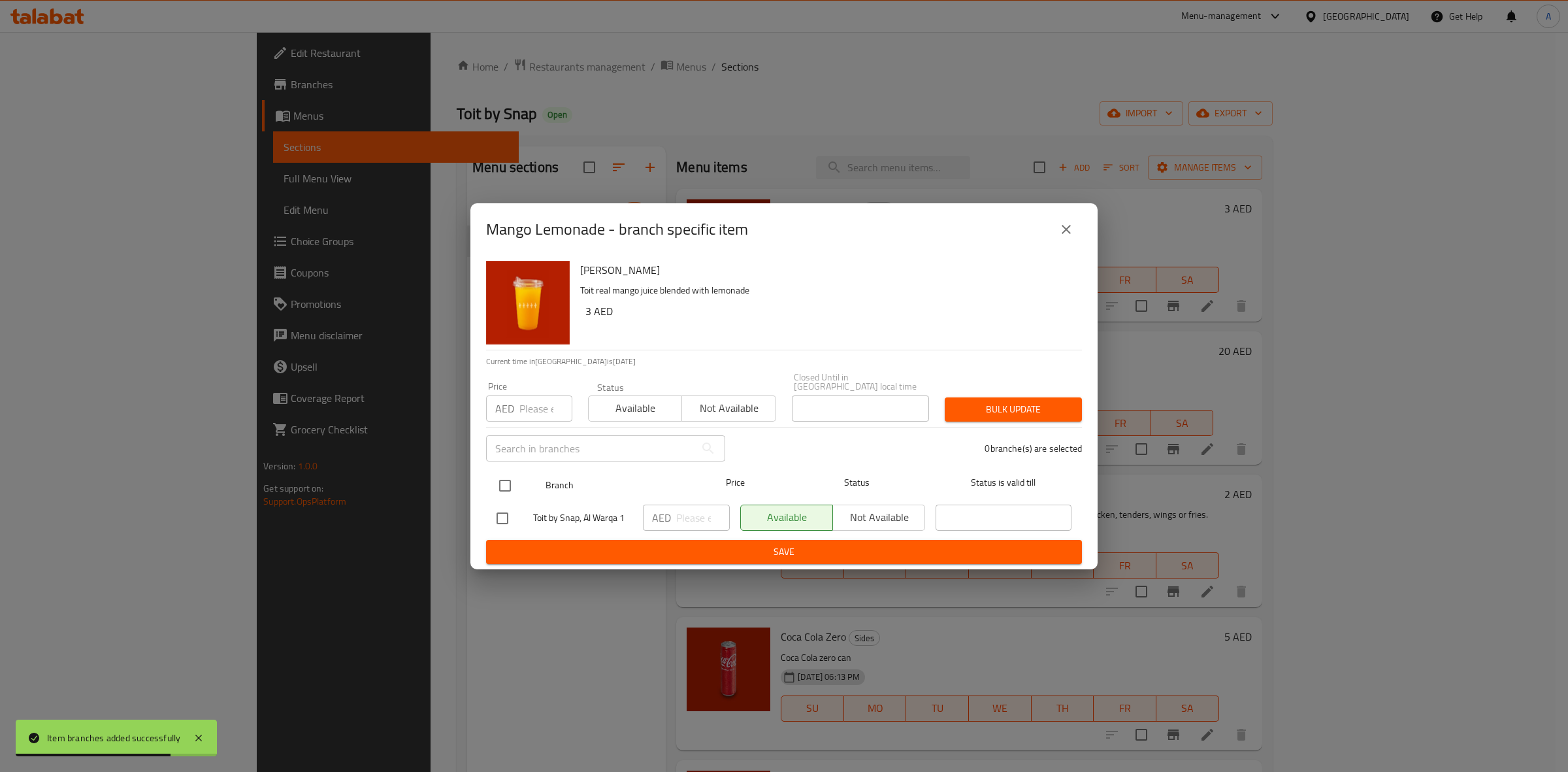
click at [509, 488] on input "checkbox" at bounding box center [505, 485] width 28 height 28
checkbox input "true"
click at [534, 415] on input "number" at bounding box center [545, 408] width 53 height 26
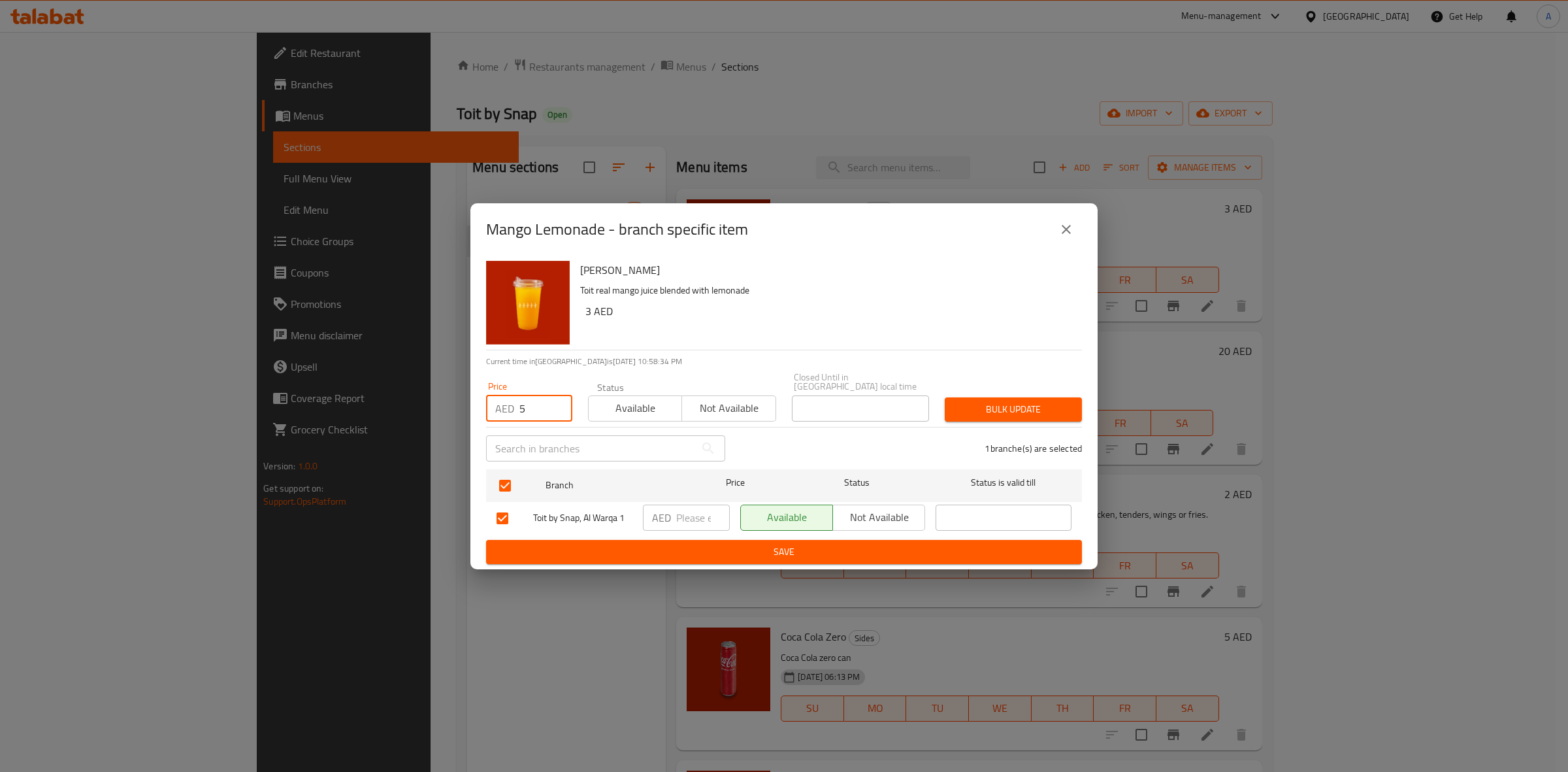
type input "5"
click at [987, 399] on button "Bulk update" at bounding box center [1014, 410] width 137 height 24
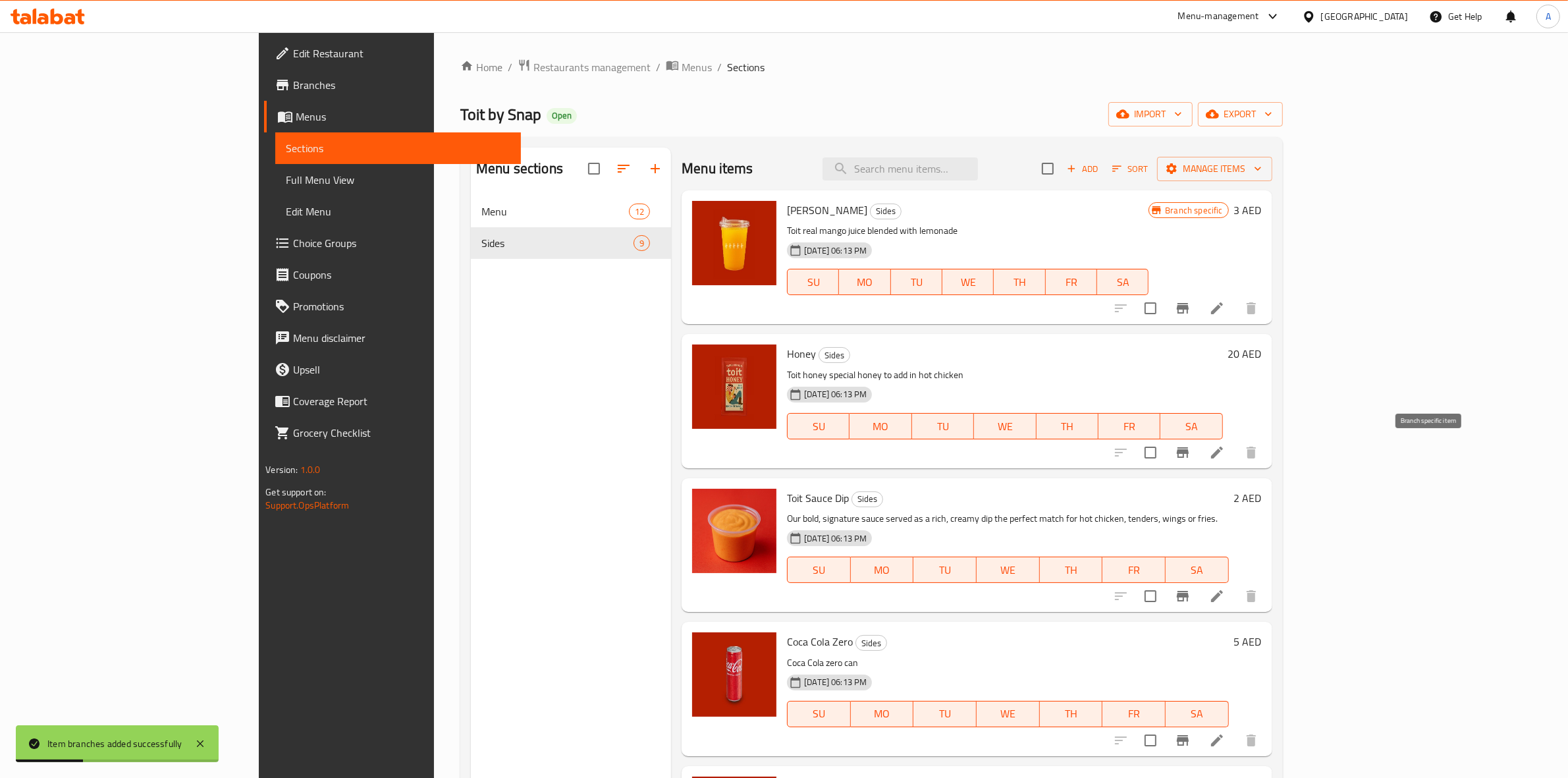
click at [1191, 454] on icon "Branch-specific-item" at bounding box center [1182, 452] width 16 height 16
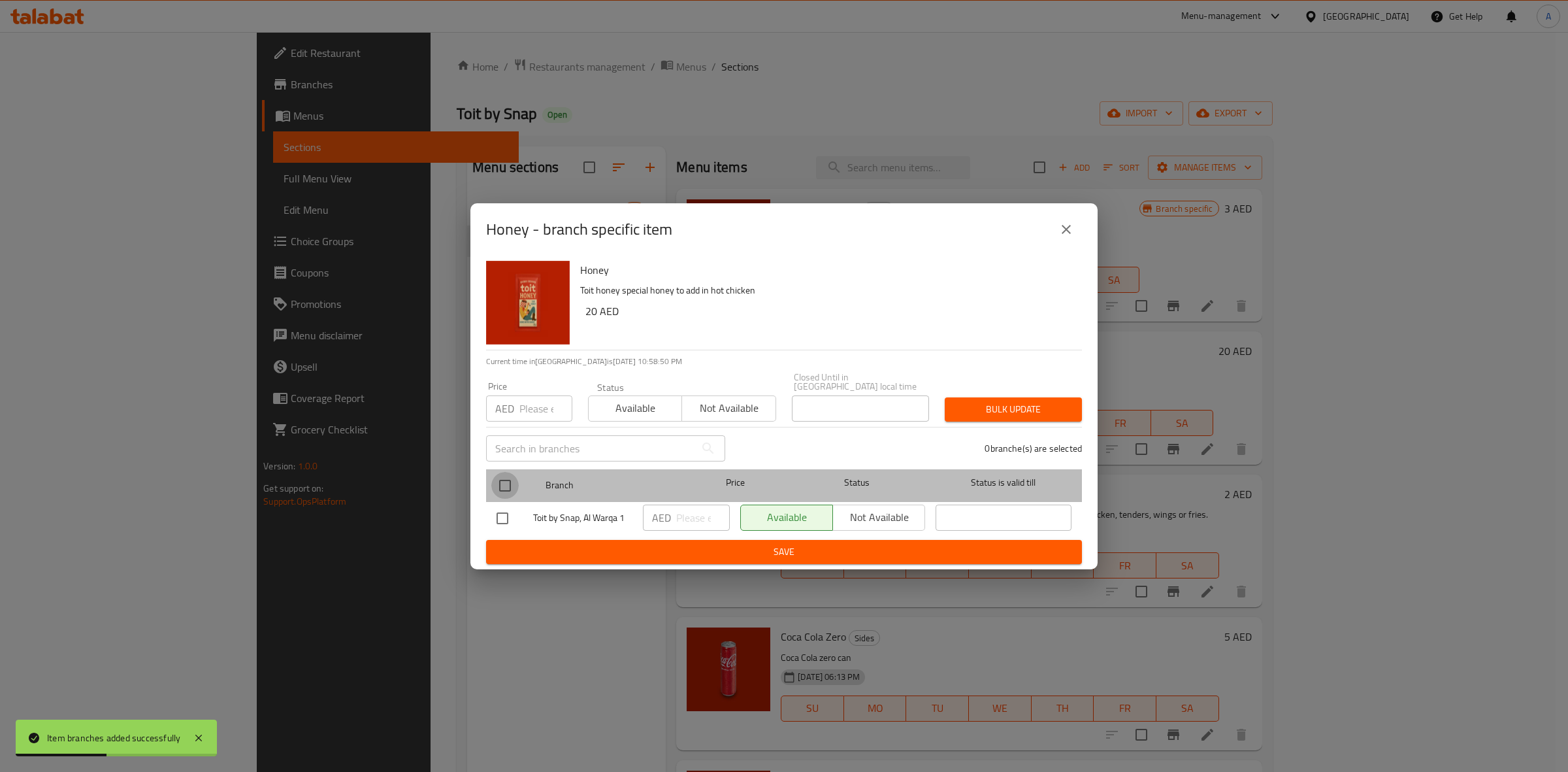
click at [505, 481] on input "checkbox" at bounding box center [505, 485] width 28 height 28
checkbox input "true"
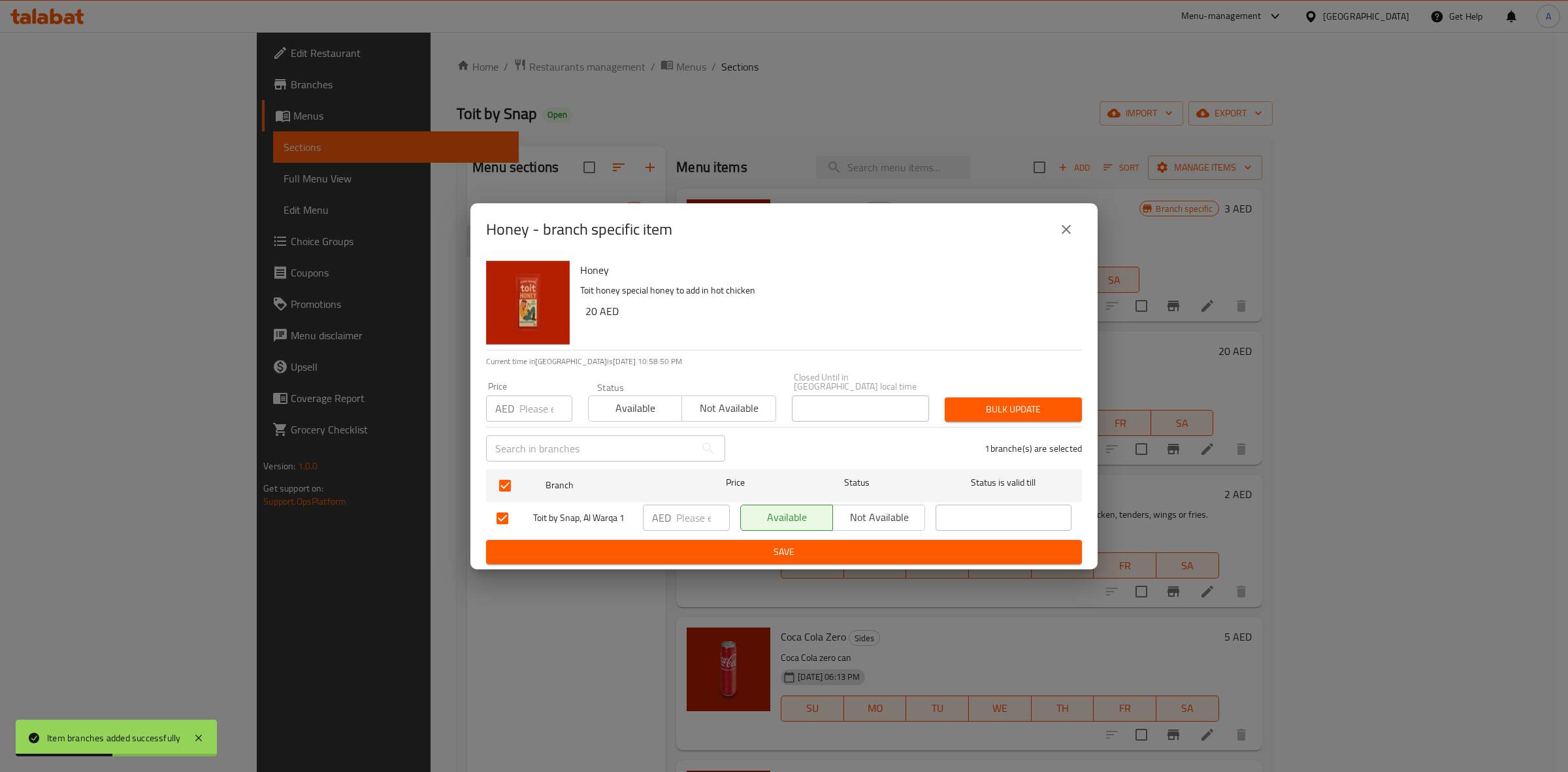
click at [526, 407] on input "number" at bounding box center [545, 408] width 53 height 26
type input "2"
click at [979, 398] on button "Bulk update" at bounding box center [1014, 410] width 137 height 24
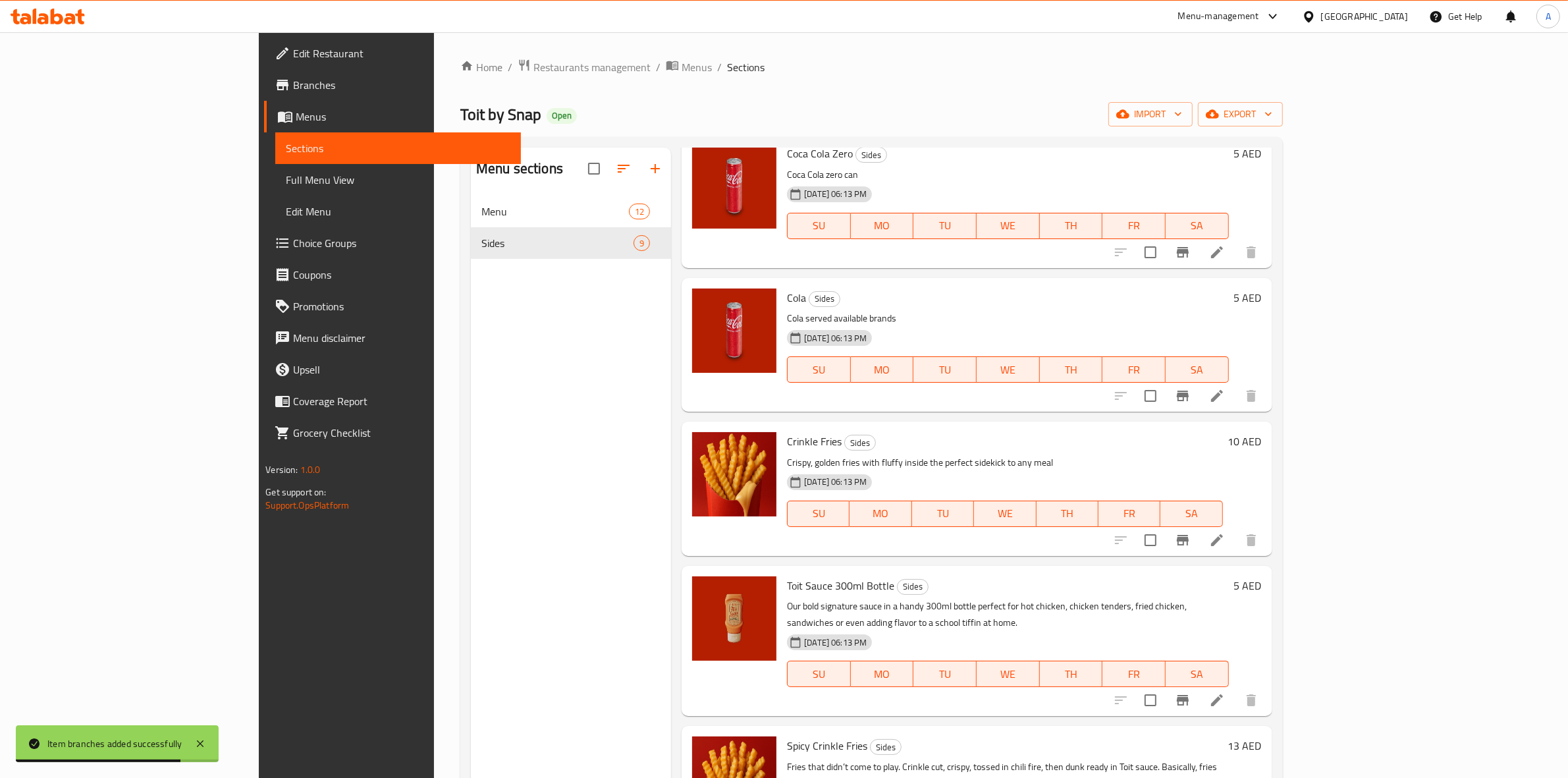
scroll to position [494, 0]
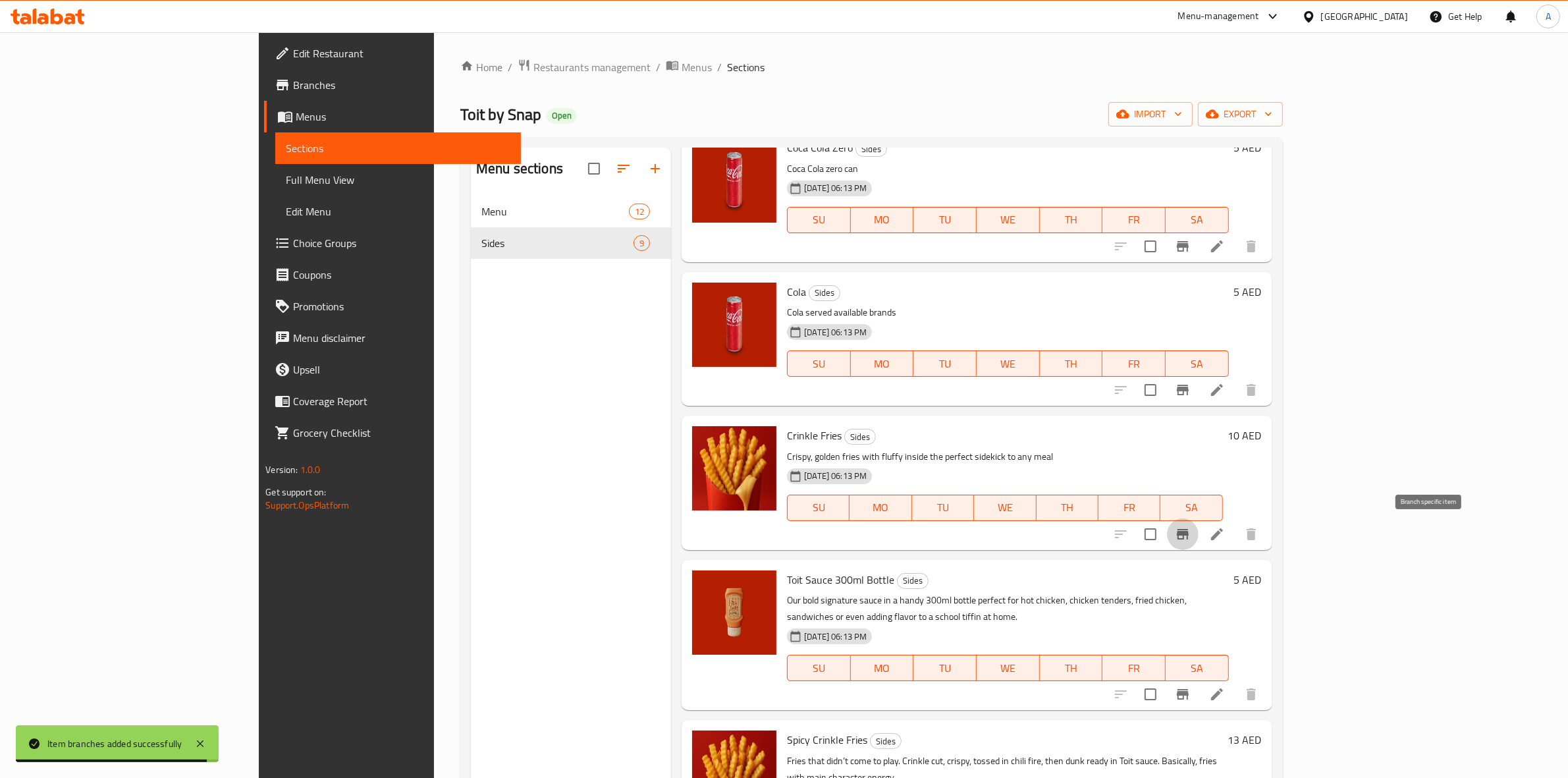
click at [1189, 534] on icon "Branch-specific-item" at bounding box center [1183, 534] width 12 height 11
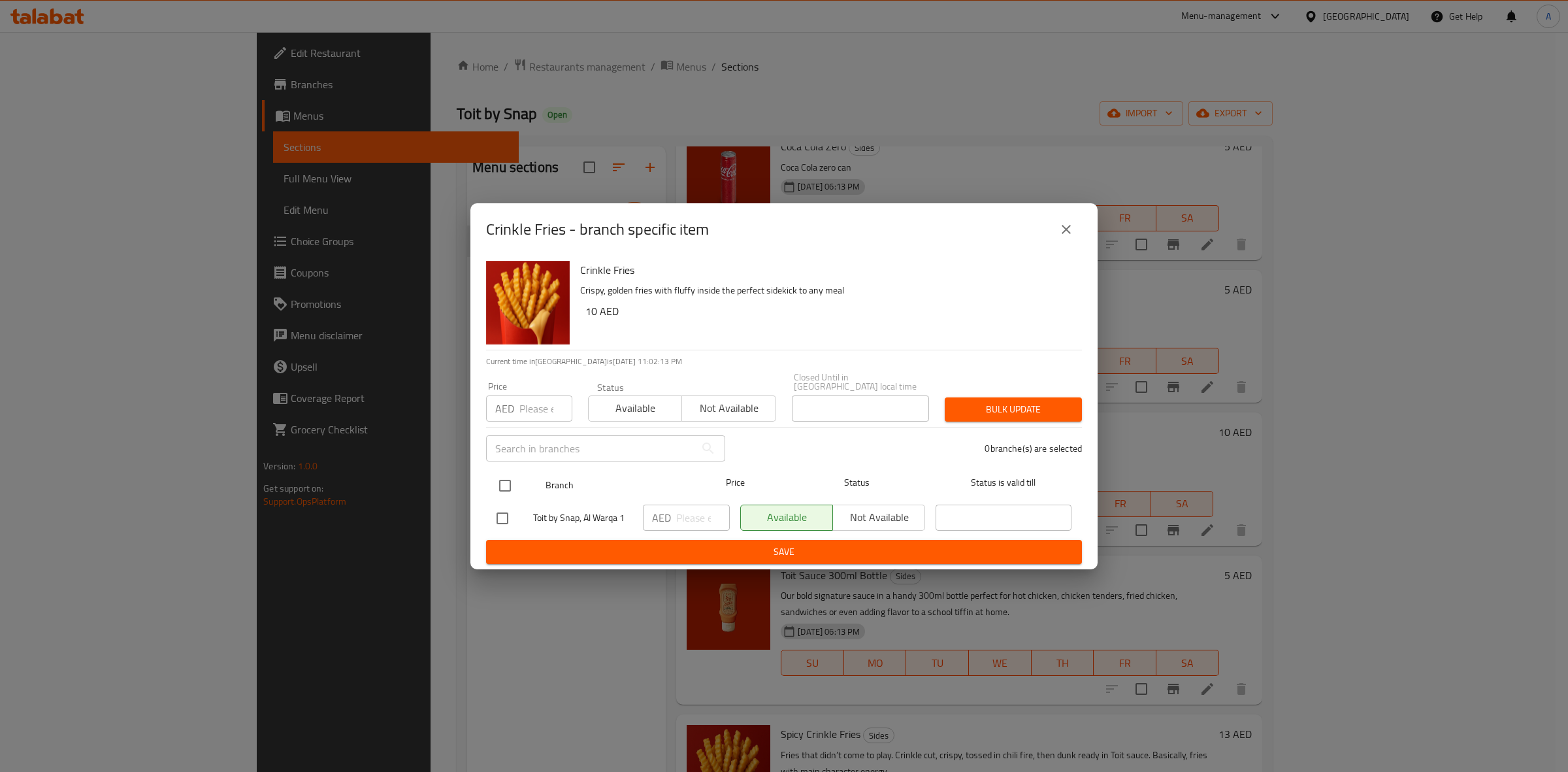
click at [500, 482] on input "checkbox" at bounding box center [505, 485] width 28 height 28
checkbox input "true"
click at [531, 419] on input "number" at bounding box center [545, 408] width 53 height 26
type input "10"
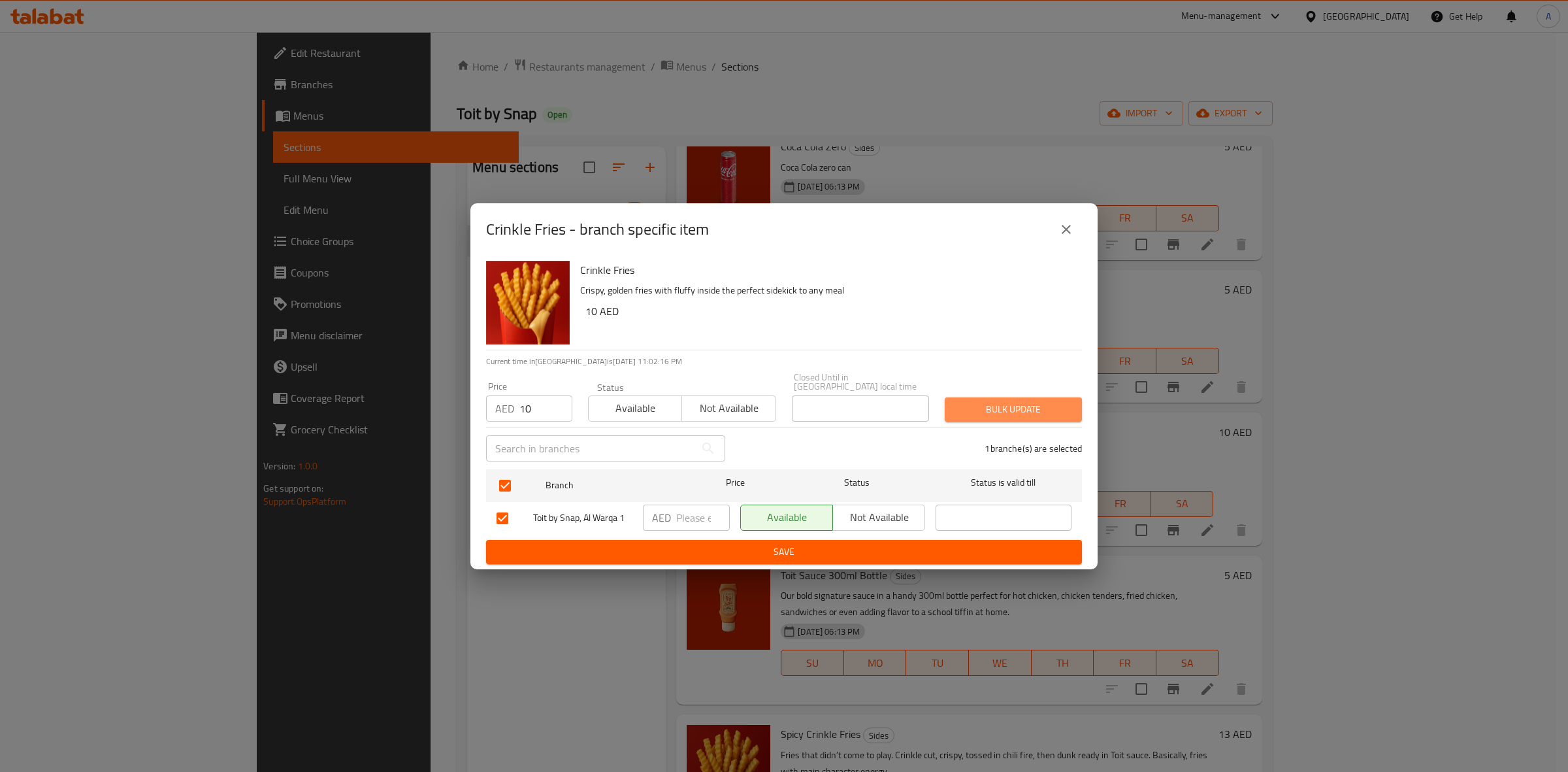
click at [994, 404] on span "Bulk update" at bounding box center [1014, 410] width 117 height 16
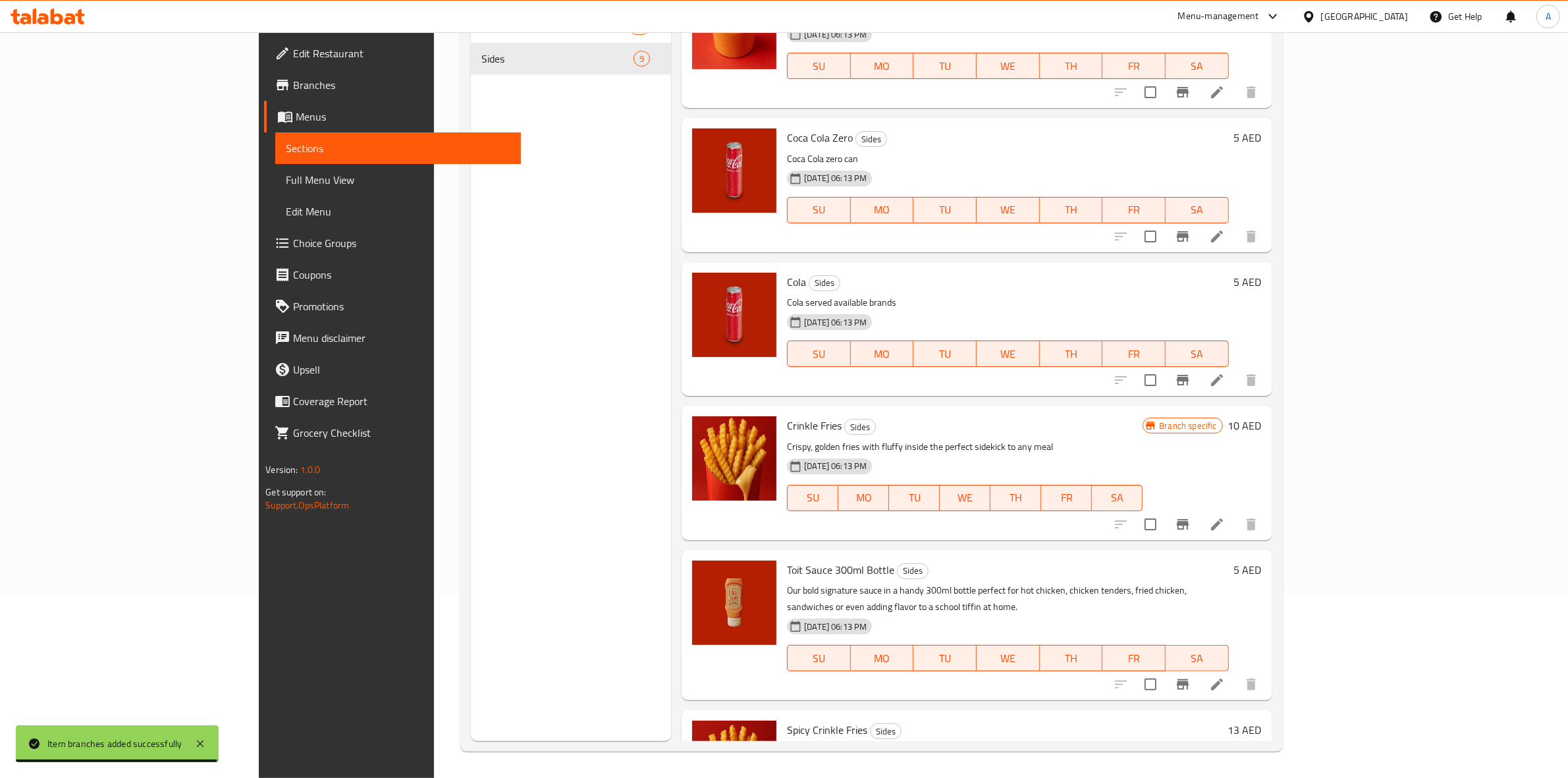
scroll to position [329, 0]
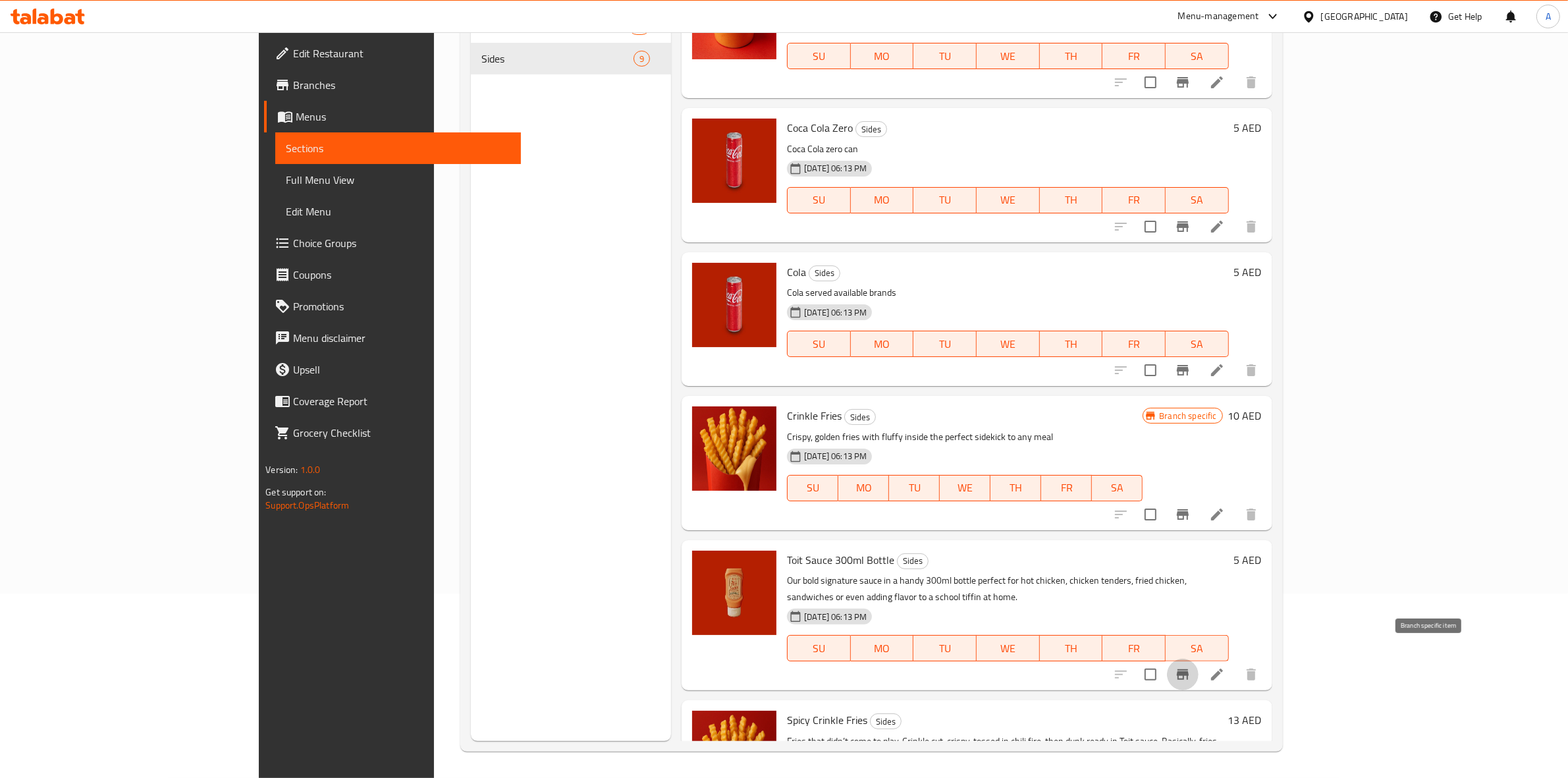
click at [1189, 670] on icon "Branch-specific-item" at bounding box center [1183, 675] width 12 height 11
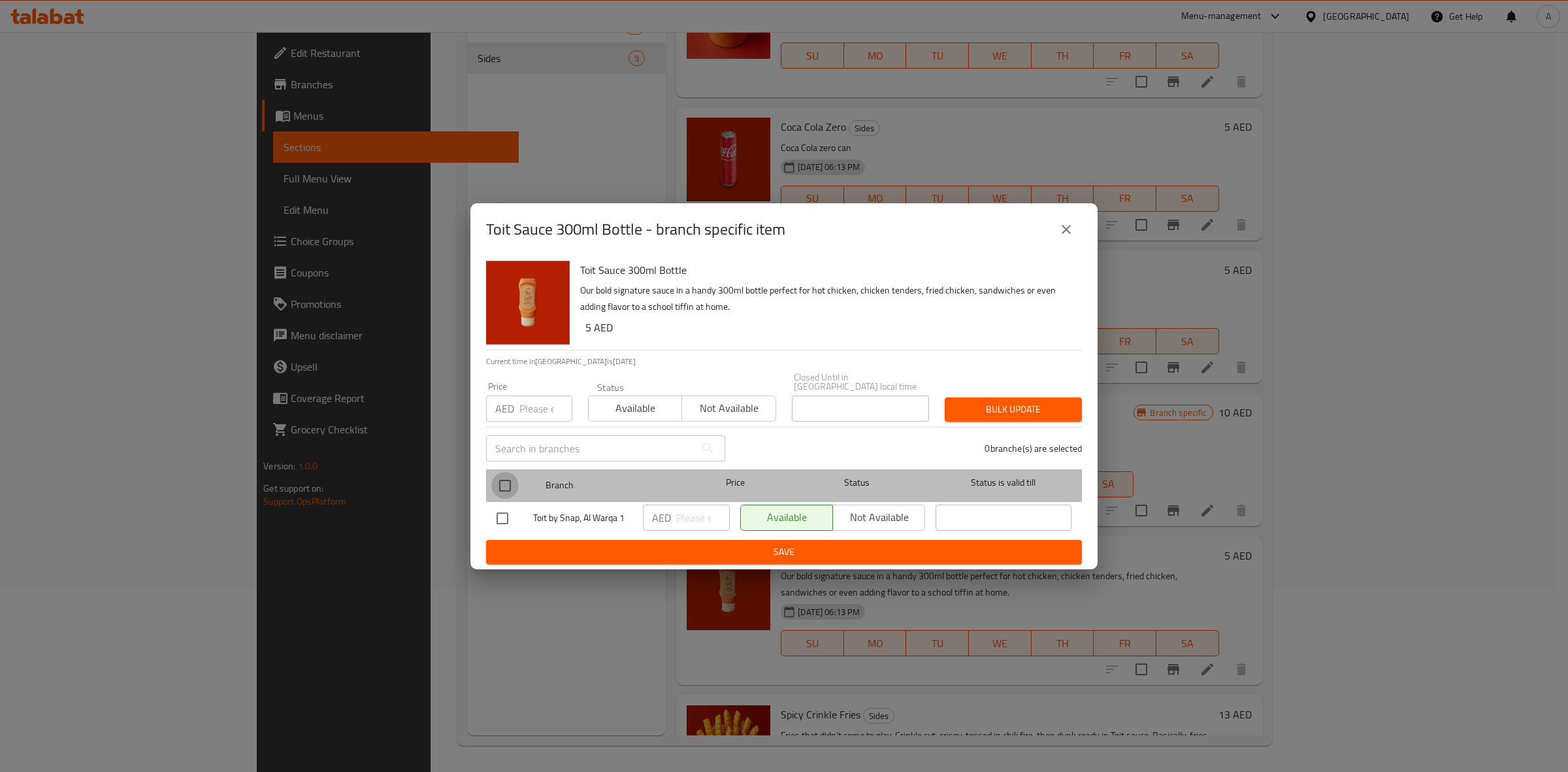
click at [506, 489] on input "checkbox" at bounding box center [505, 485] width 28 height 28
checkbox input "true"
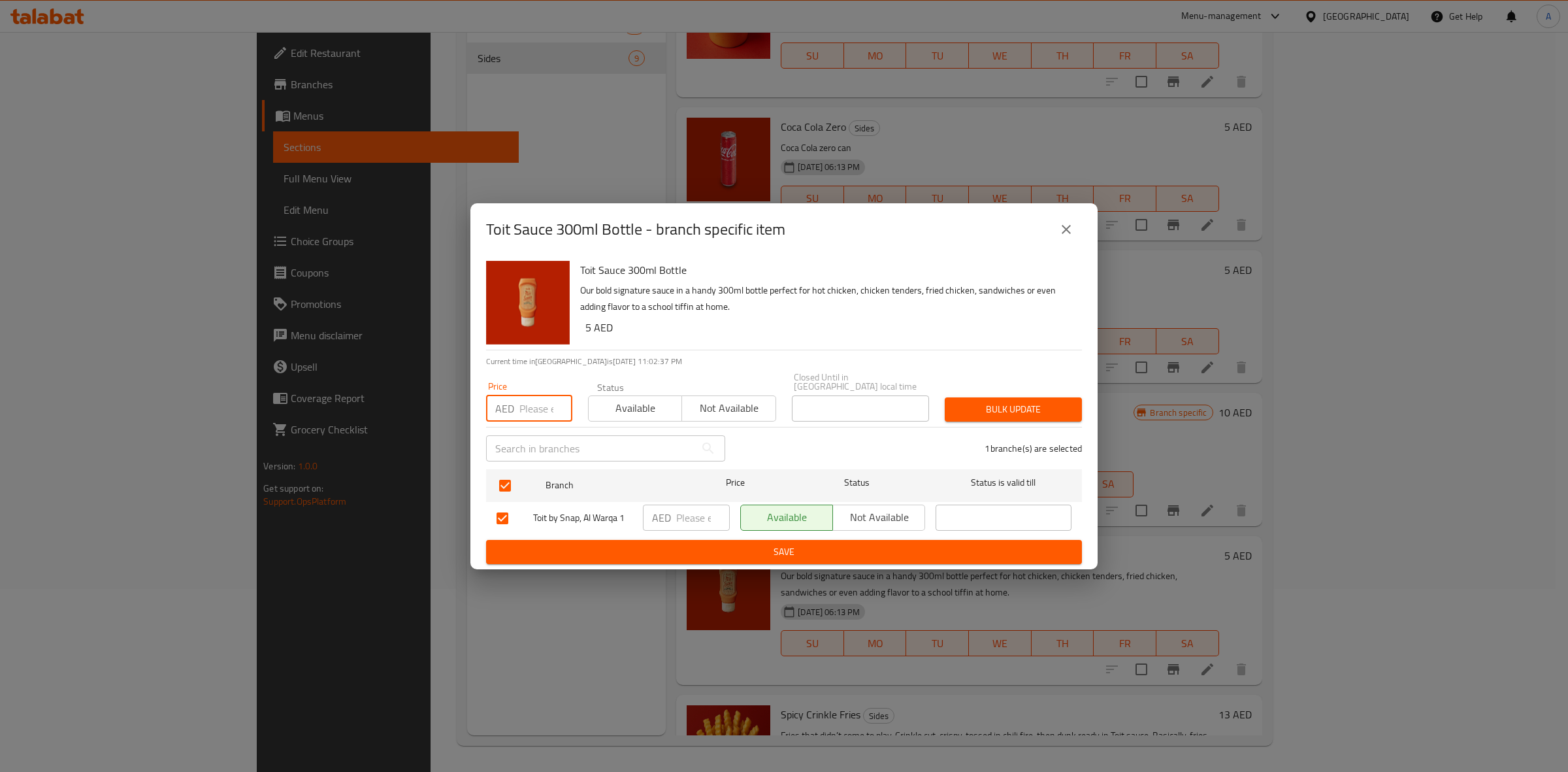
click at [545, 405] on input "number" at bounding box center [545, 408] width 53 height 26
type input "7"
click at [976, 401] on span "Bulk update" at bounding box center [1014, 410] width 117 height 16
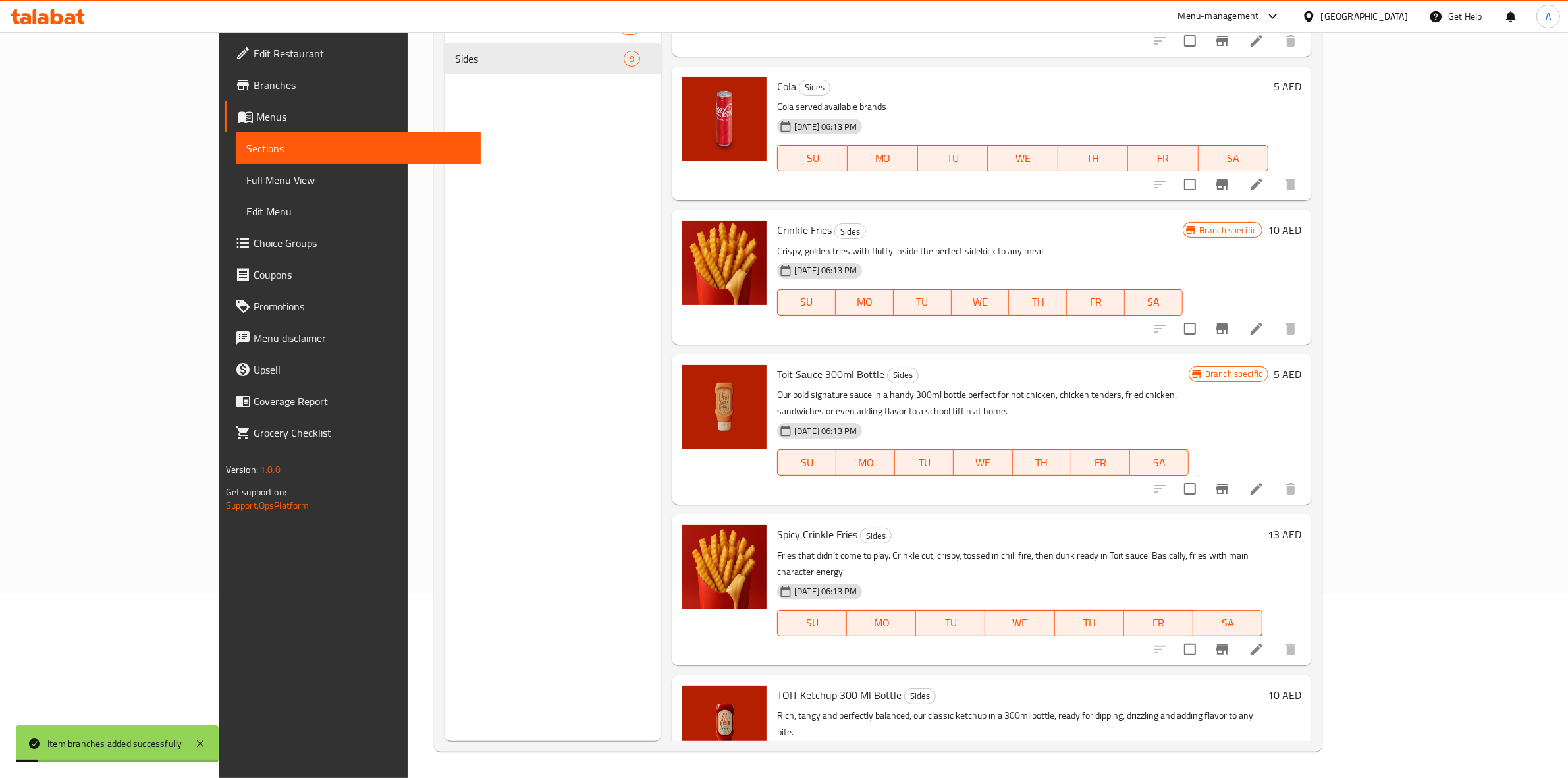
scroll to position [548, 0]
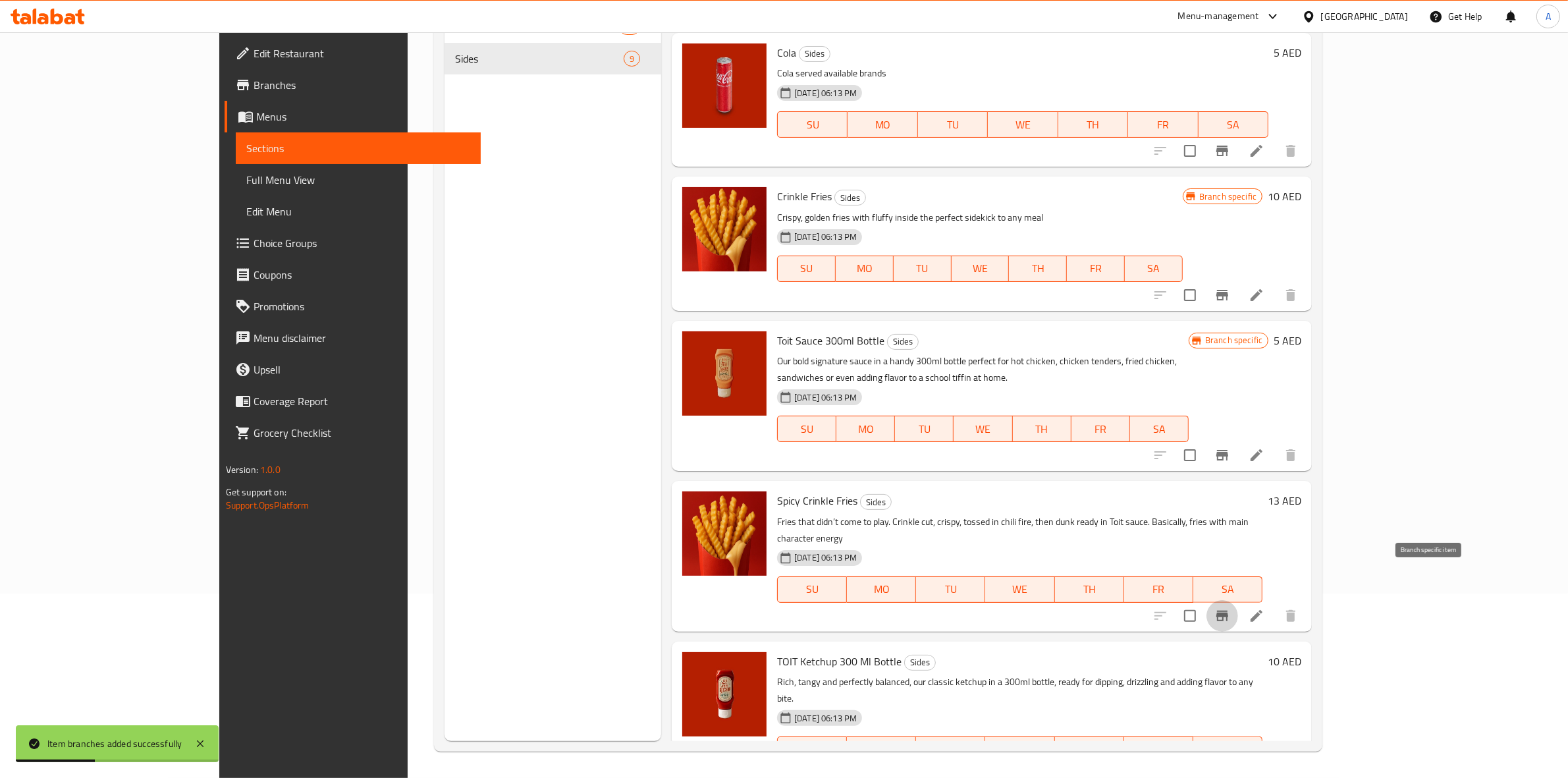
click at [1228, 611] on icon "Branch-specific-item" at bounding box center [1222, 616] width 12 height 11
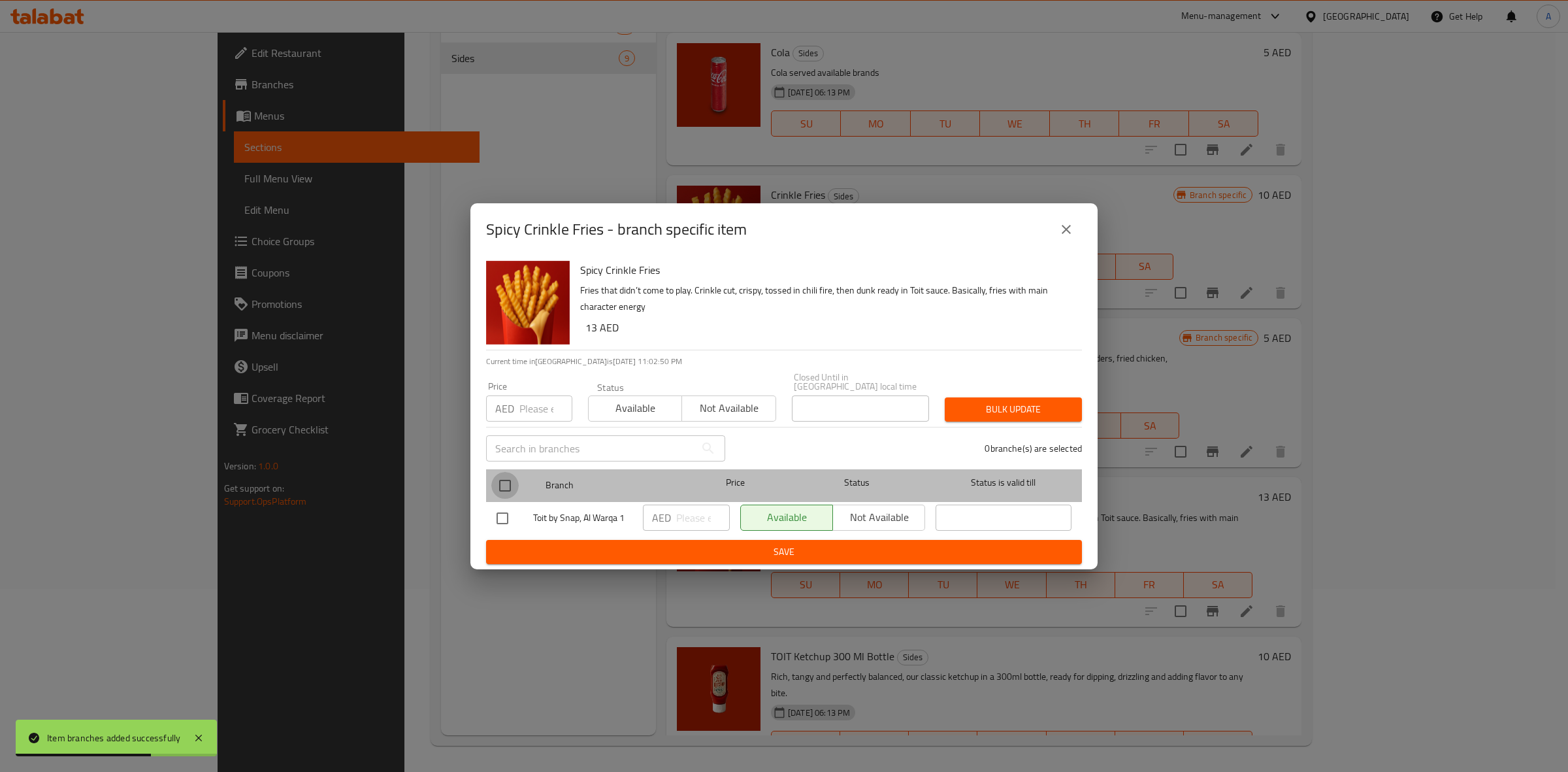
click at [505, 474] on input "checkbox" at bounding box center [505, 485] width 28 height 28
checkbox input "true"
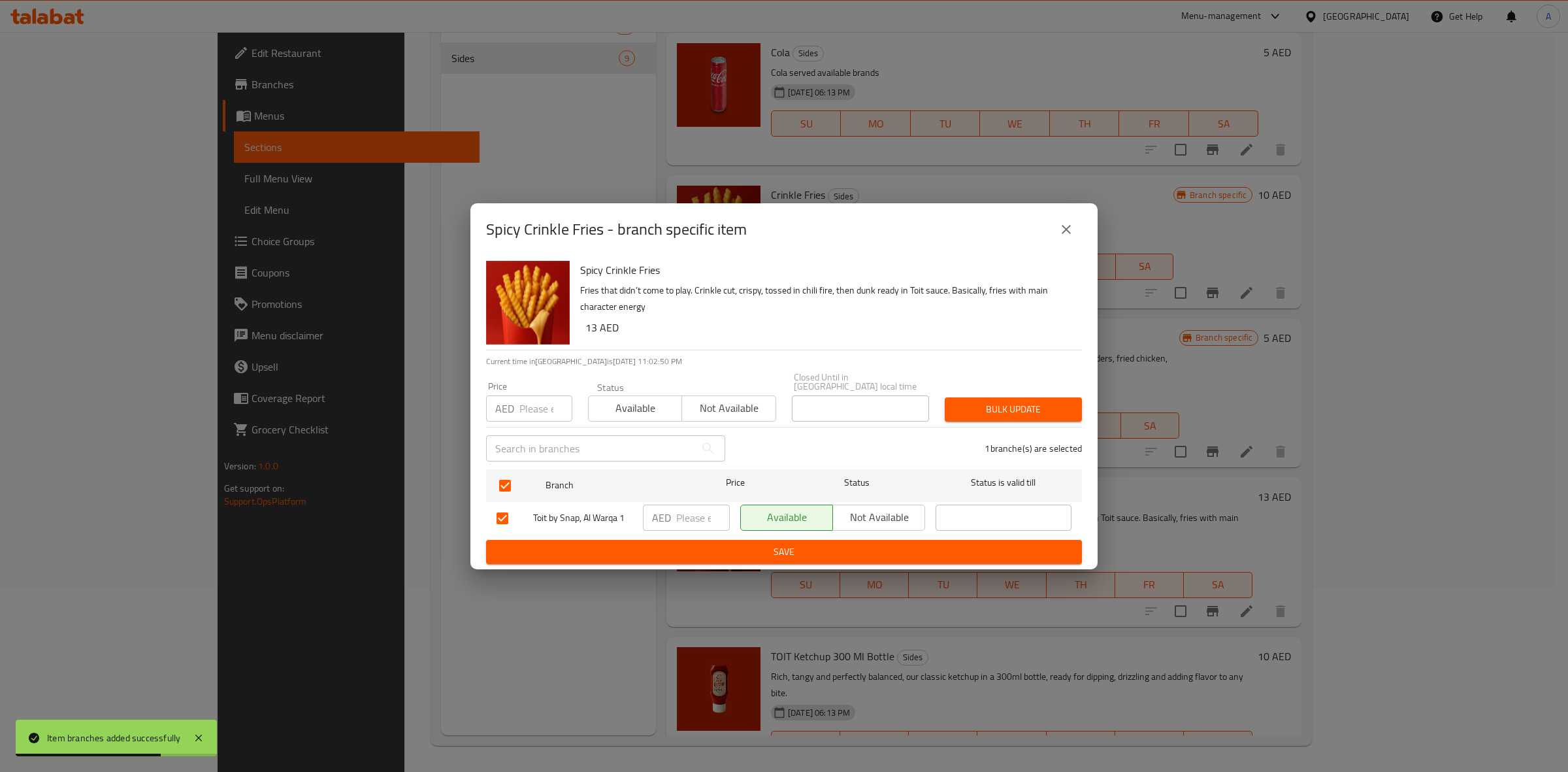
click at [526, 403] on input "number" at bounding box center [545, 408] width 53 height 26
type input "10"
click at [1034, 410] on span "Bulk update" at bounding box center [1014, 410] width 117 height 16
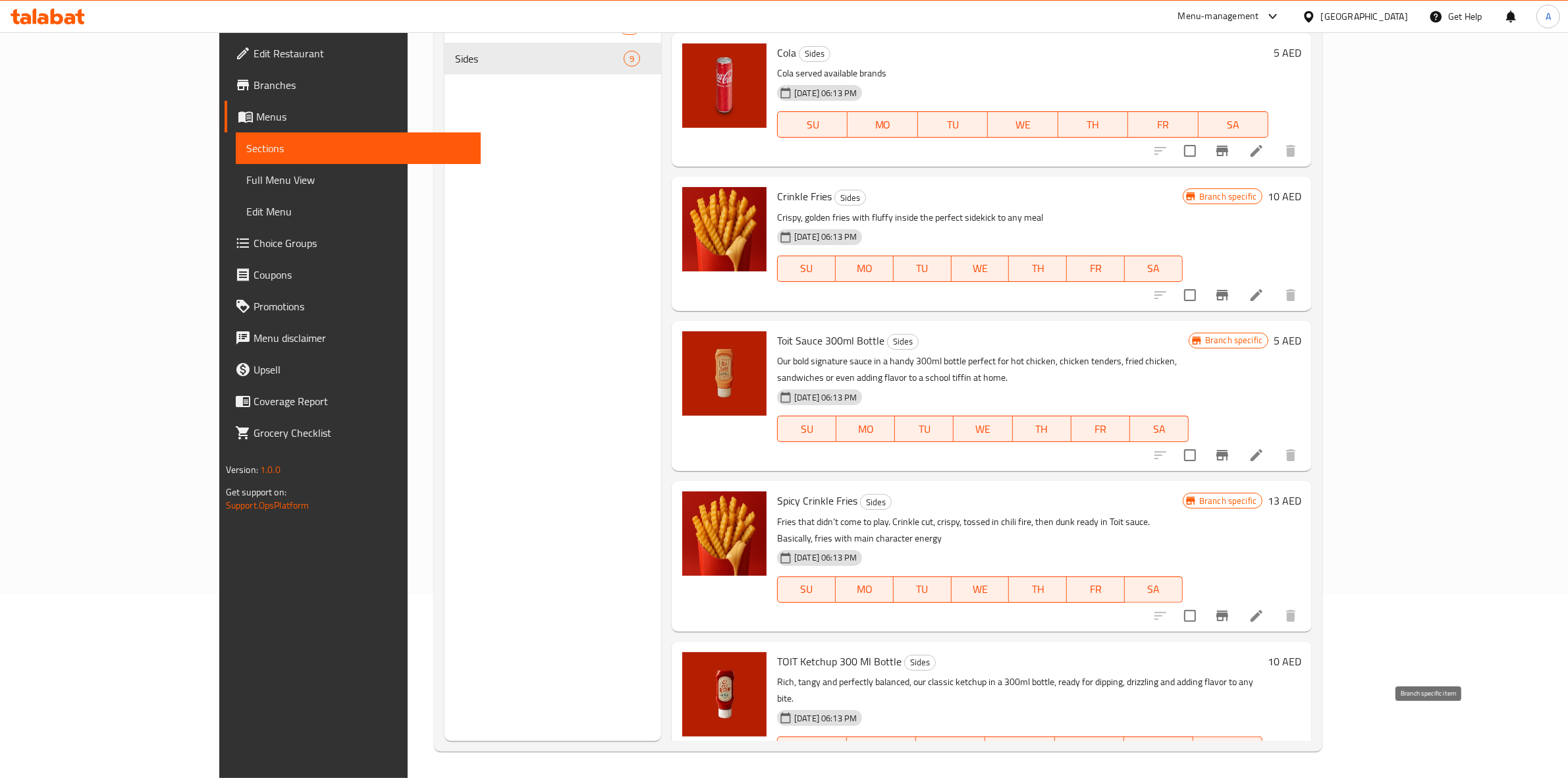
click at [1231, 768] on icon "Branch-specific-item" at bounding box center [1222, 776] width 16 height 16
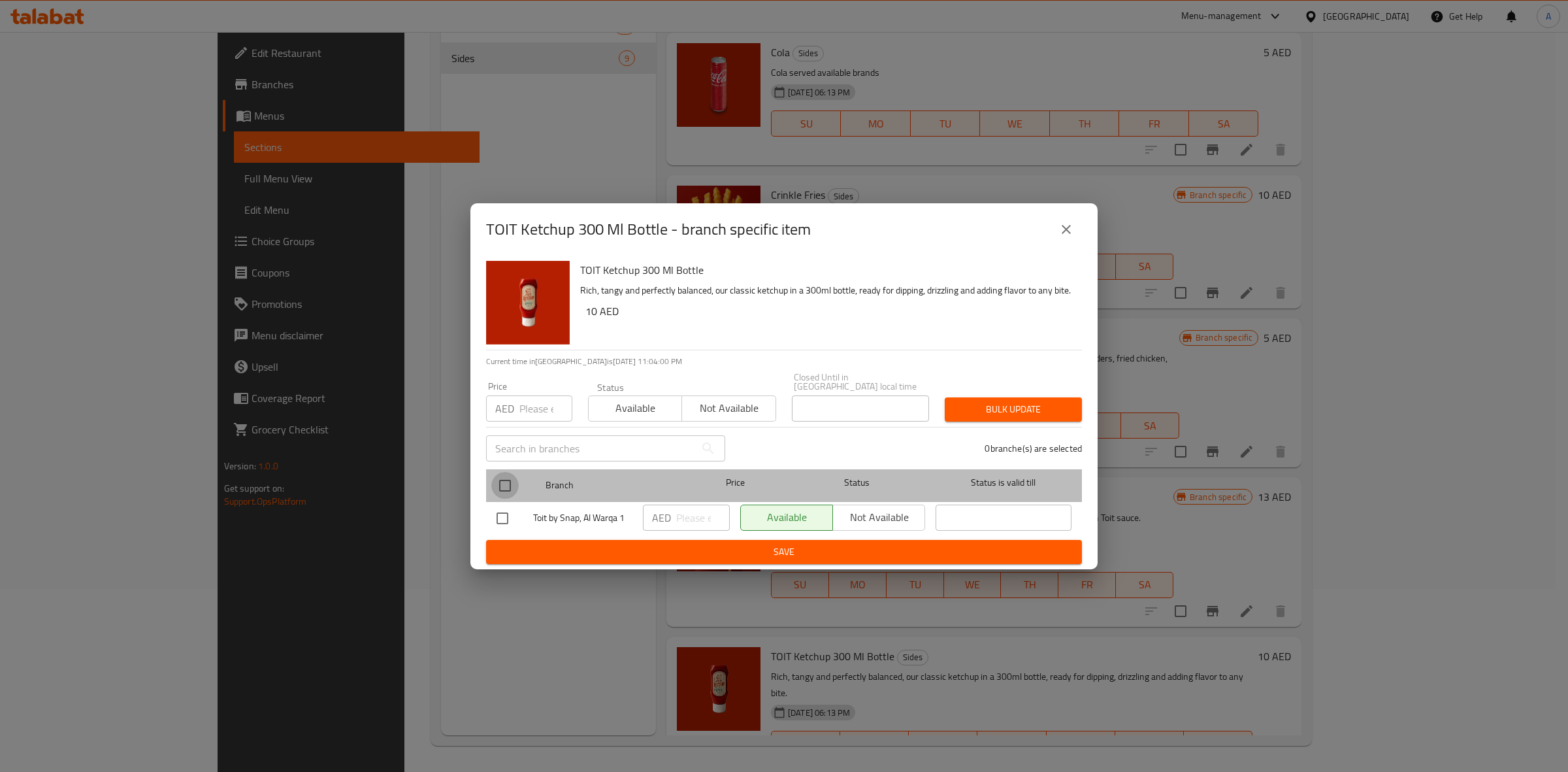
click at [504, 484] on input "checkbox" at bounding box center [505, 485] width 28 height 28
checkbox input "true"
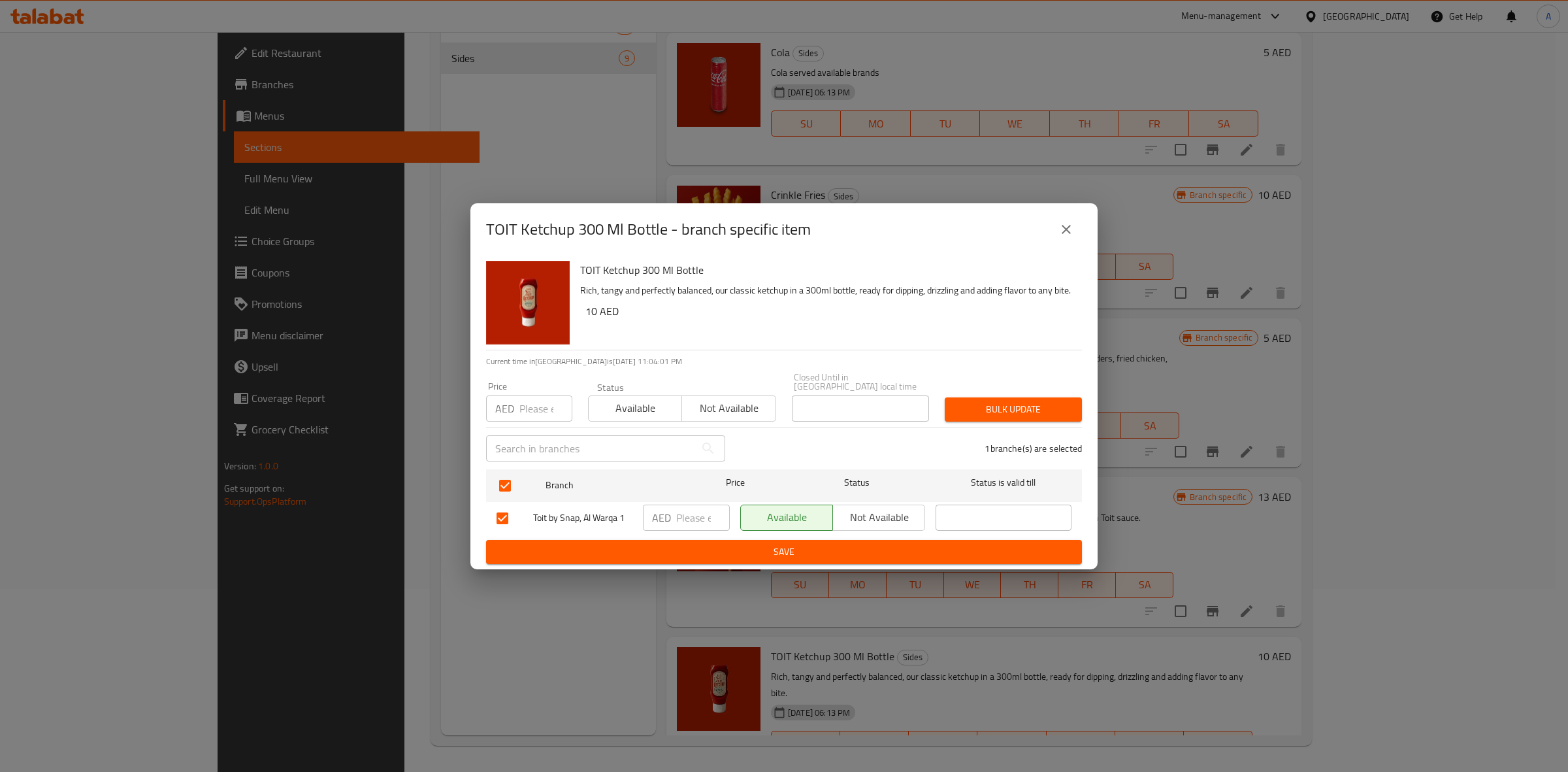
click at [533, 415] on input "number" at bounding box center [545, 408] width 53 height 26
type input "7"
click at [979, 404] on span "Bulk update" at bounding box center [1014, 410] width 117 height 16
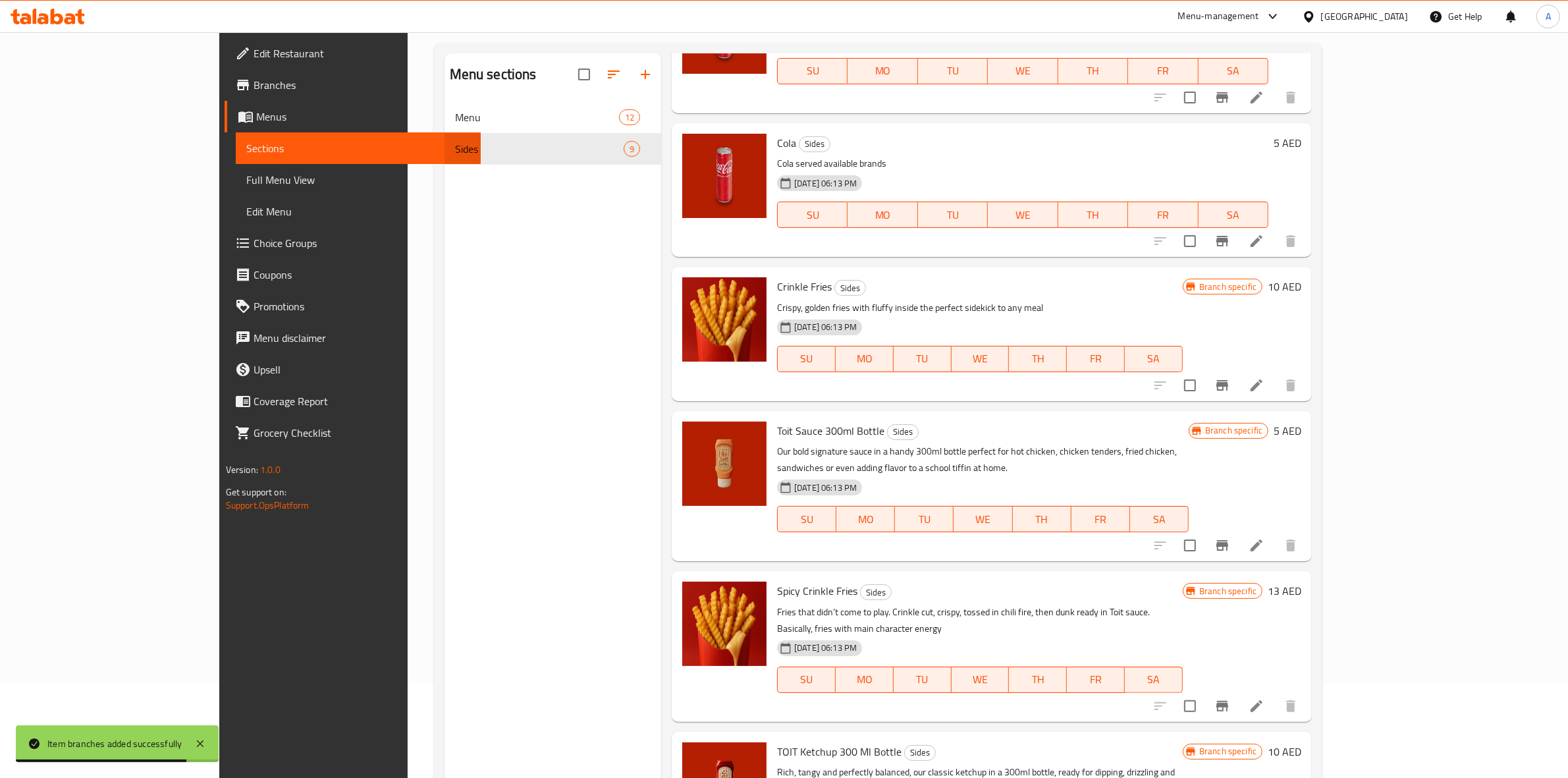
scroll to position [185, 0]
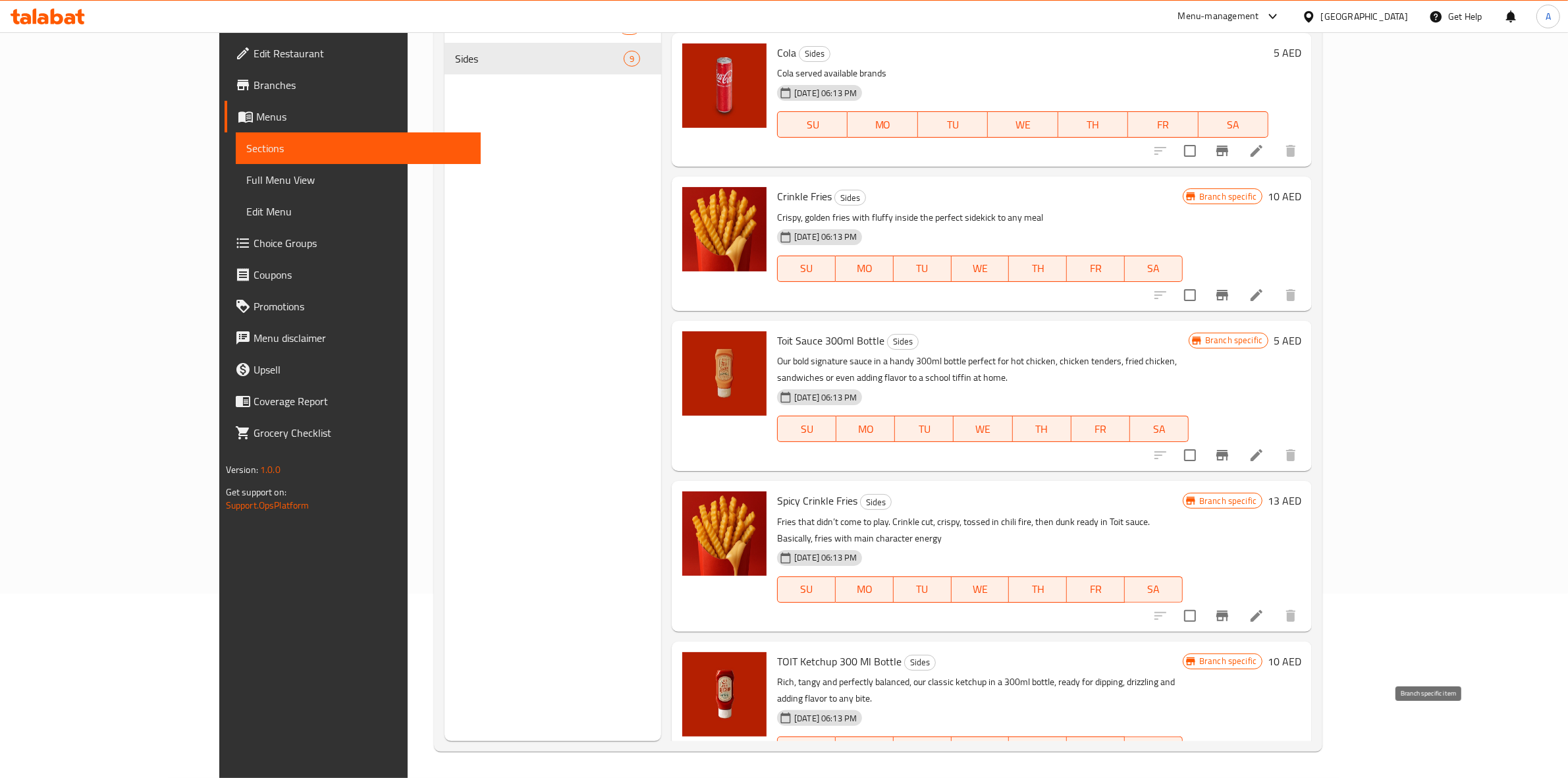
click at [1228, 770] on icon "Branch-specific-item" at bounding box center [1222, 776] width 12 height 11
click at [1231, 608] on icon "Branch-specific-item" at bounding box center [1222, 615] width 16 height 16
click at [1231, 447] on icon "Branch-specific-item" at bounding box center [1222, 455] width 16 height 16
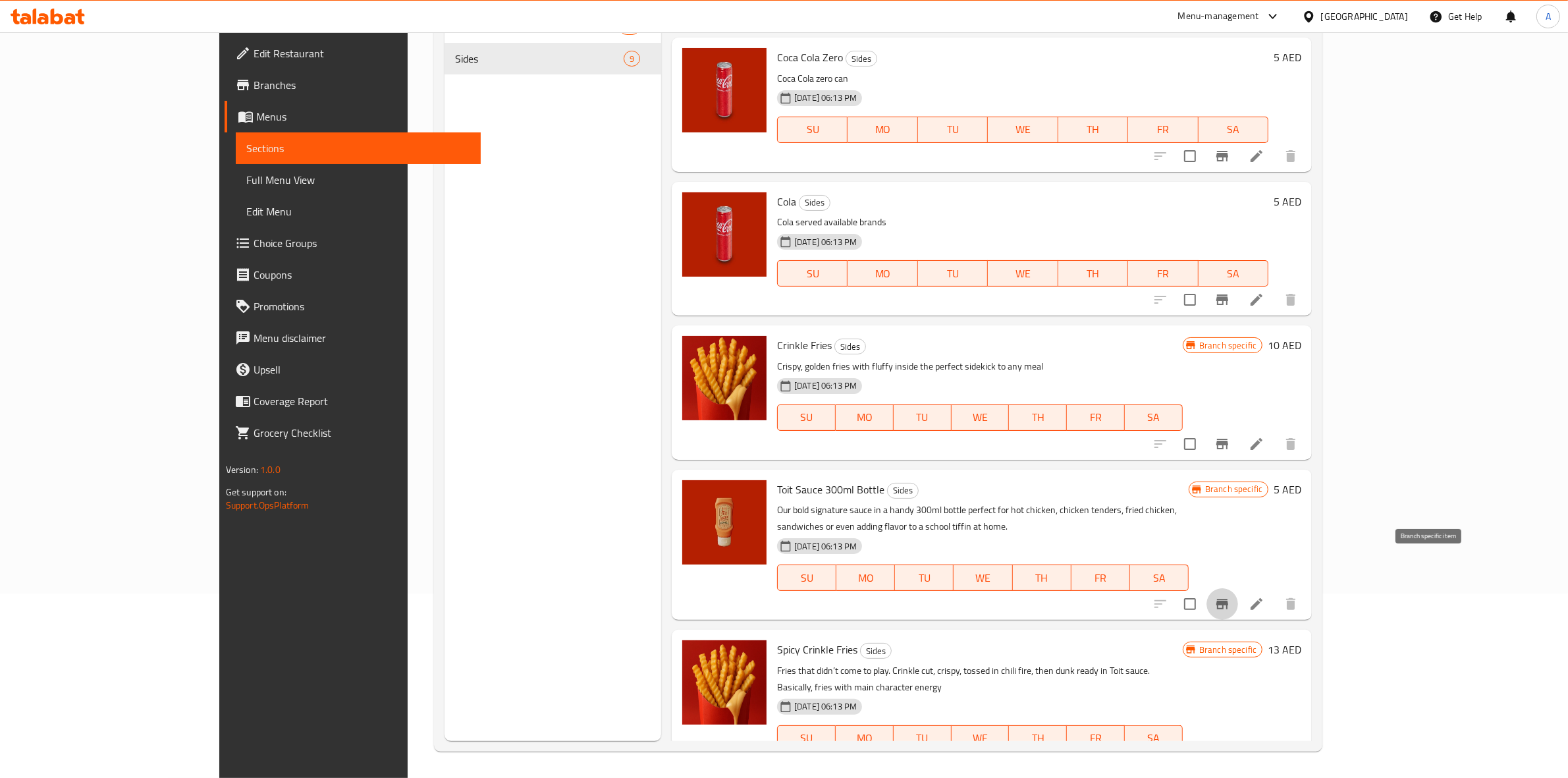
scroll to position [384, 0]
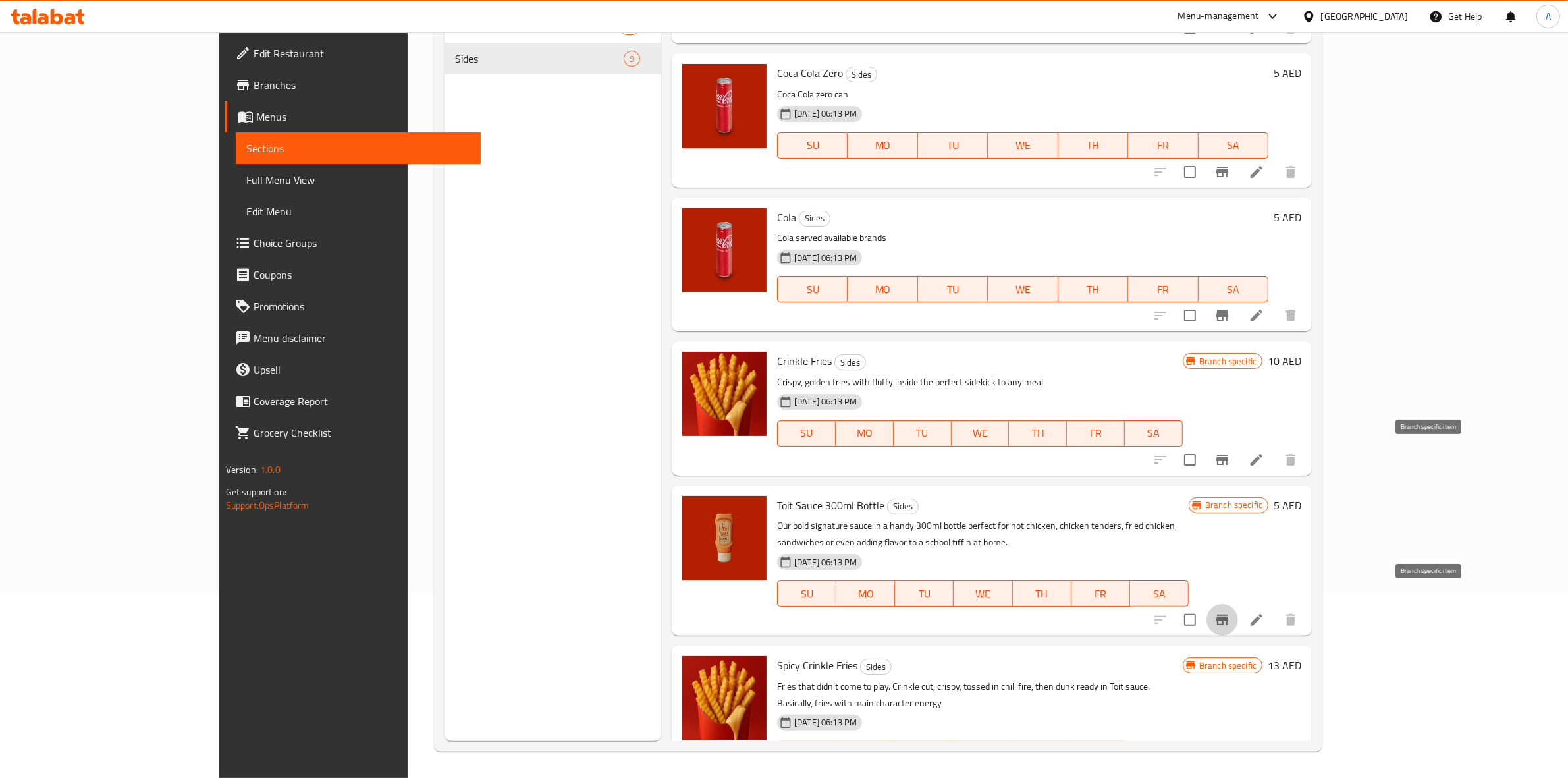
click at [1228, 463] on icon "Branch-specific-item" at bounding box center [1222, 459] width 12 height 11
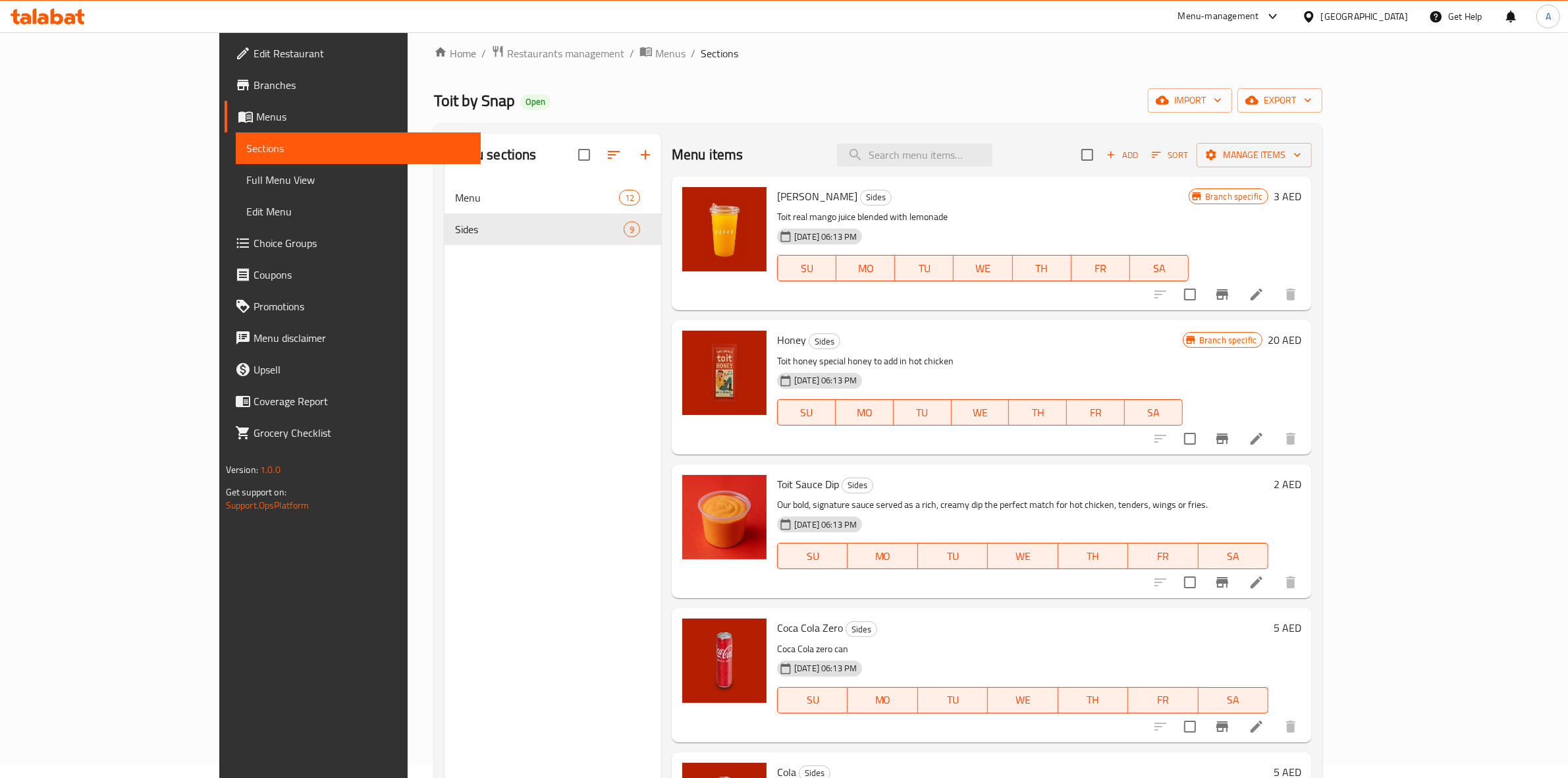
scroll to position [0, 0]
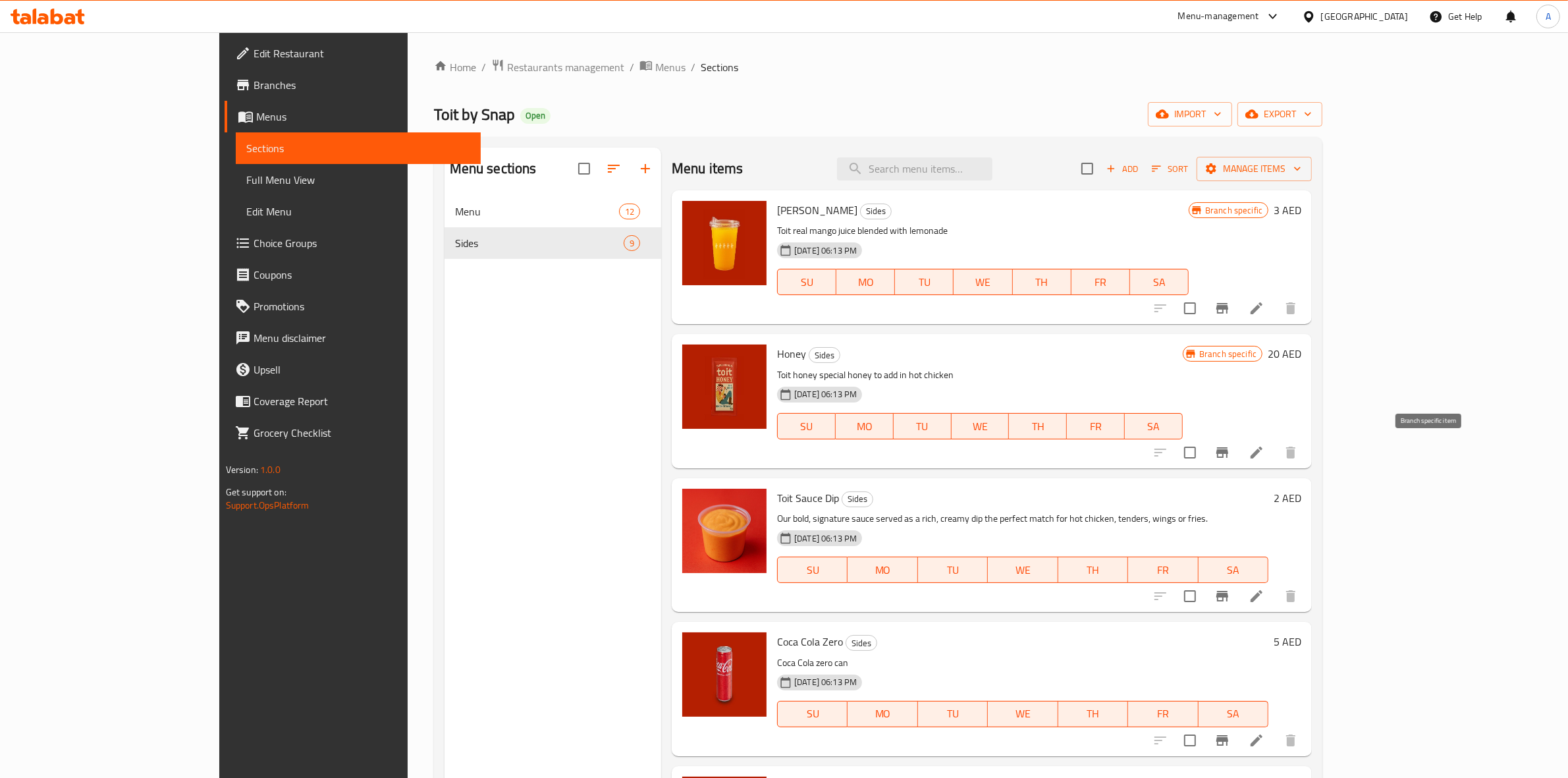
click at [1231, 459] on icon "Branch-specific-item" at bounding box center [1222, 452] width 16 height 16
click at [1231, 308] on icon "Branch-specific-item" at bounding box center [1222, 308] width 16 height 16
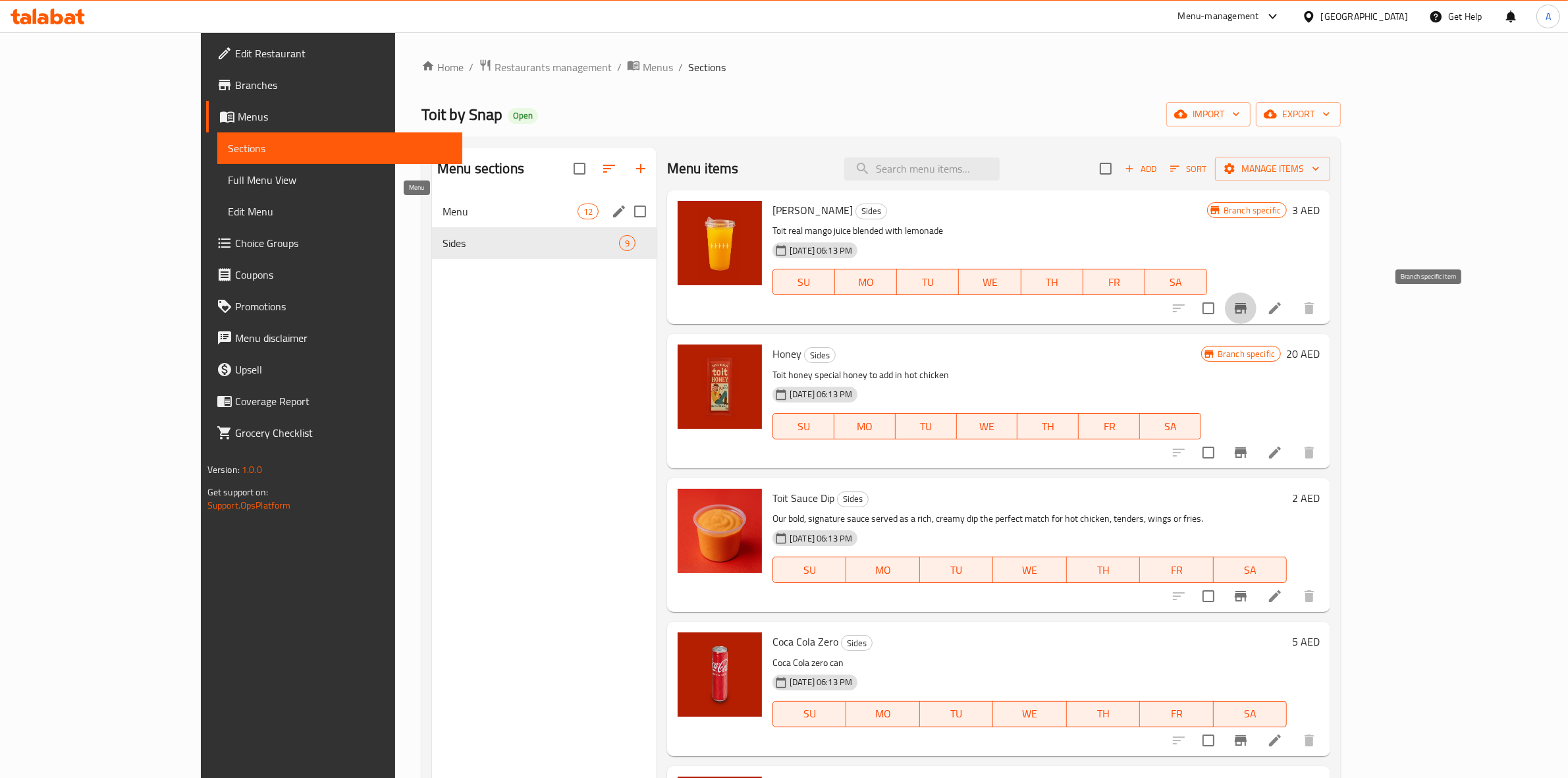
click at [443, 216] on span "Menu" at bounding box center [510, 211] width 135 height 16
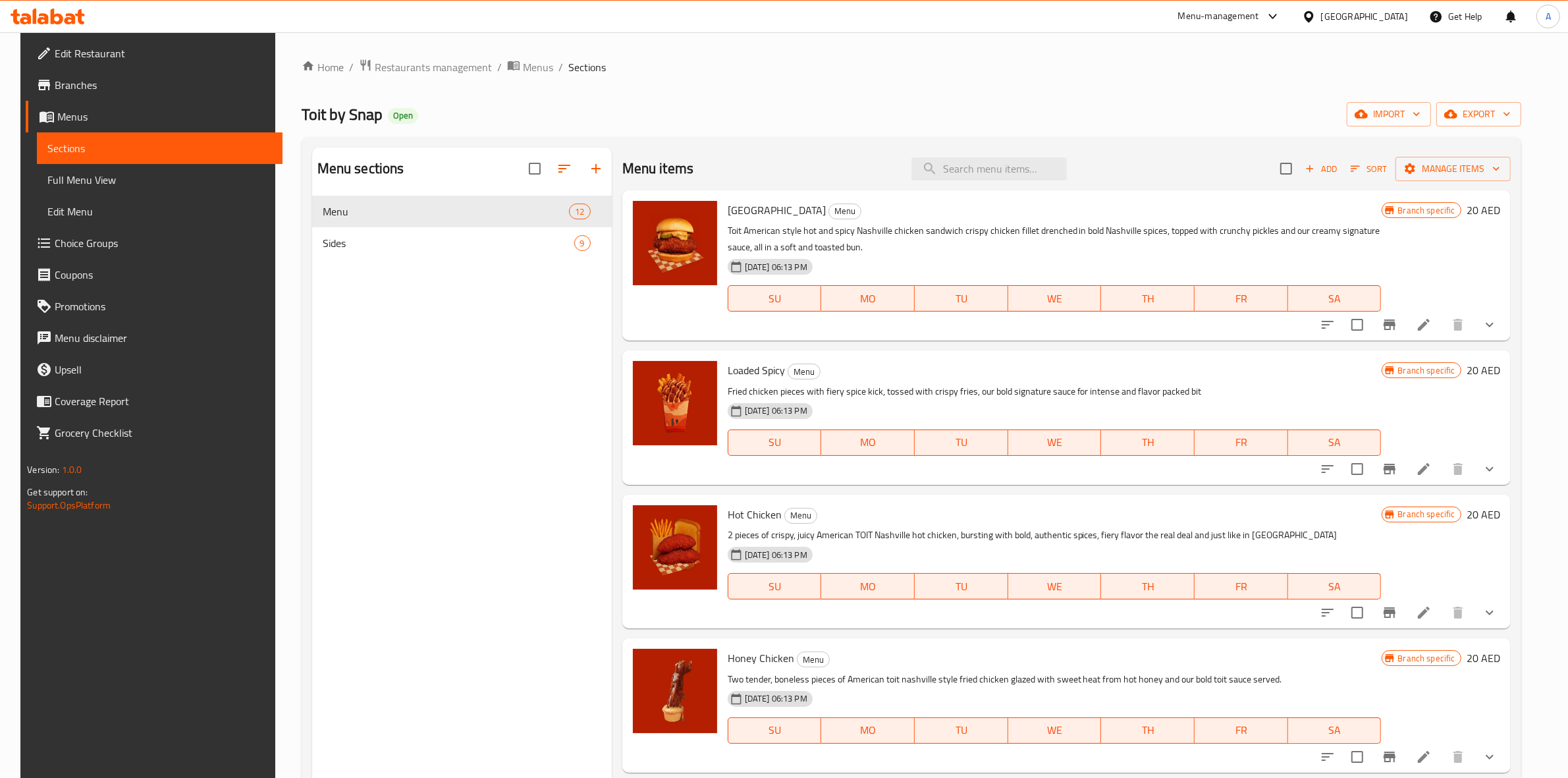
click at [1396, 326] on icon "Branch-specific-item" at bounding box center [1390, 325] width 12 height 11
click at [1392, 465] on icon "Branch-specific-item" at bounding box center [1390, 468] width 16 height 16
click at [1398, 620] on icon "Branch-specific-item" at bounding box center [1390, 612] width 16 height 16
click at [1396, 761] on icon "Branch-specific-item" at bounding box center [1390, 757] width 12 height 11
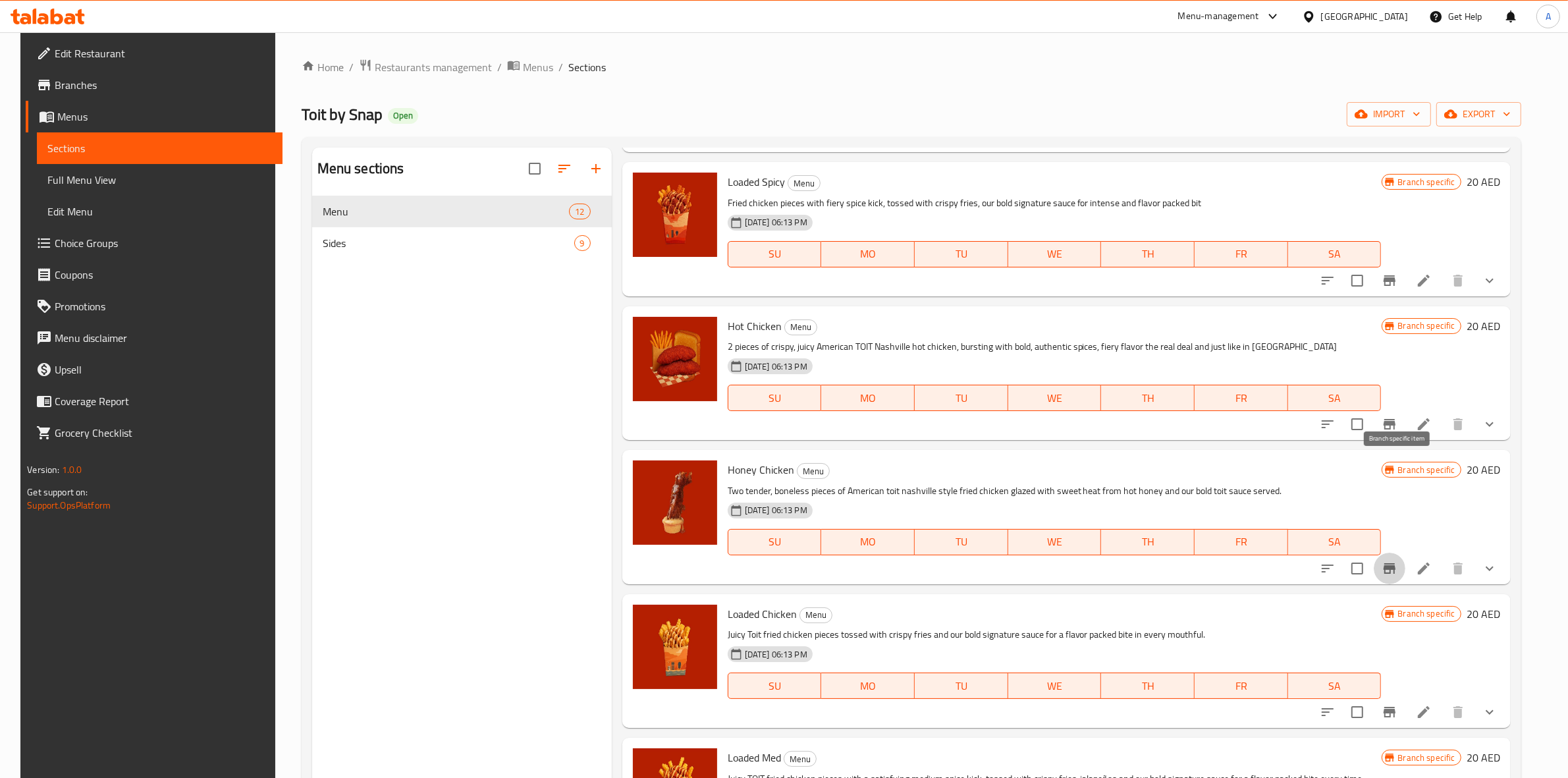
scroll to position [329, 0]
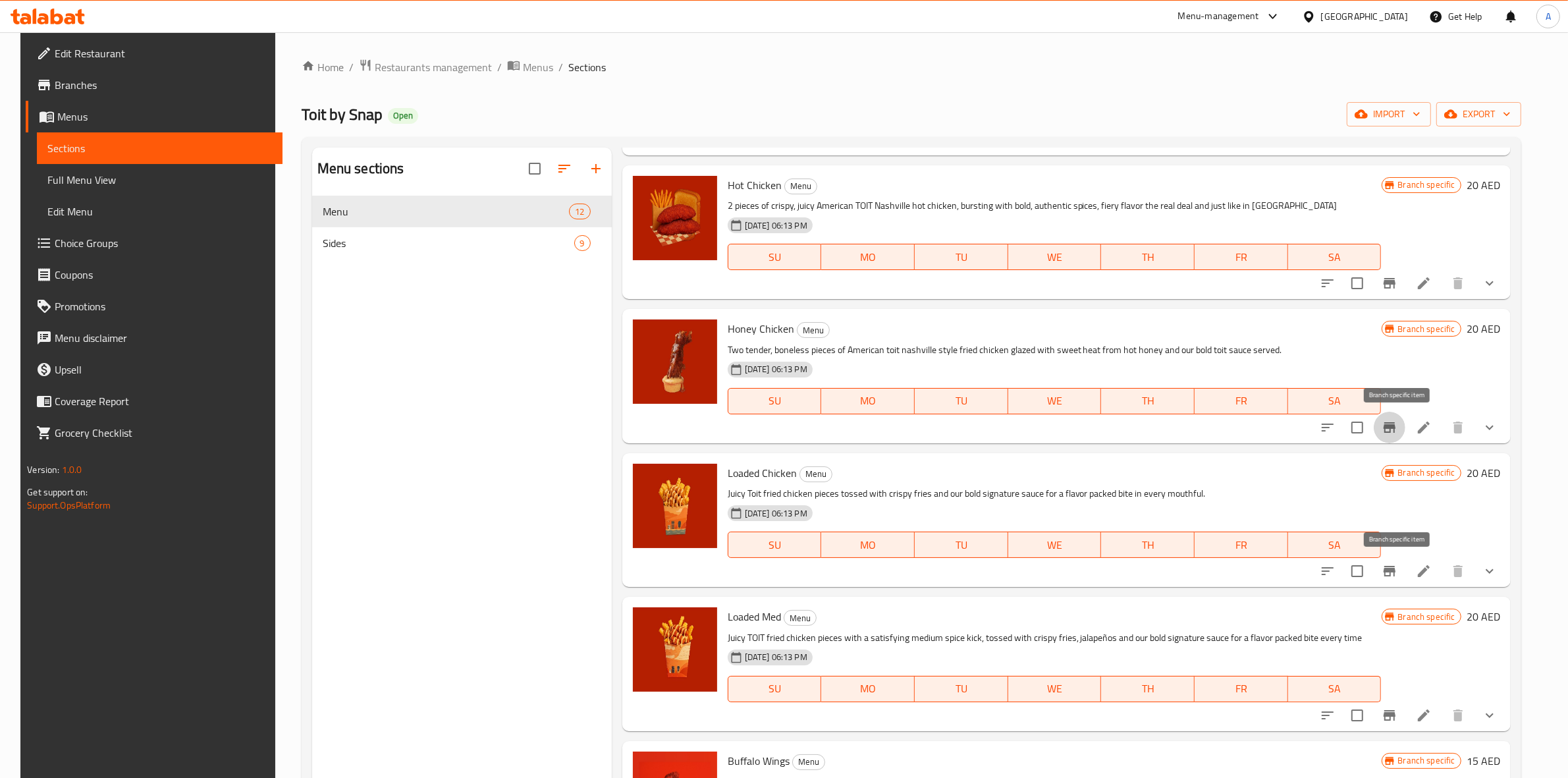
click at [1396, 576] on icon "Branch-specific-item" at bounding box center [1390, 571] width 12 height 11
click at [1398, 722] on icon "Branch-specific-item" at bounding box center [1390, 715] width 16 height 16
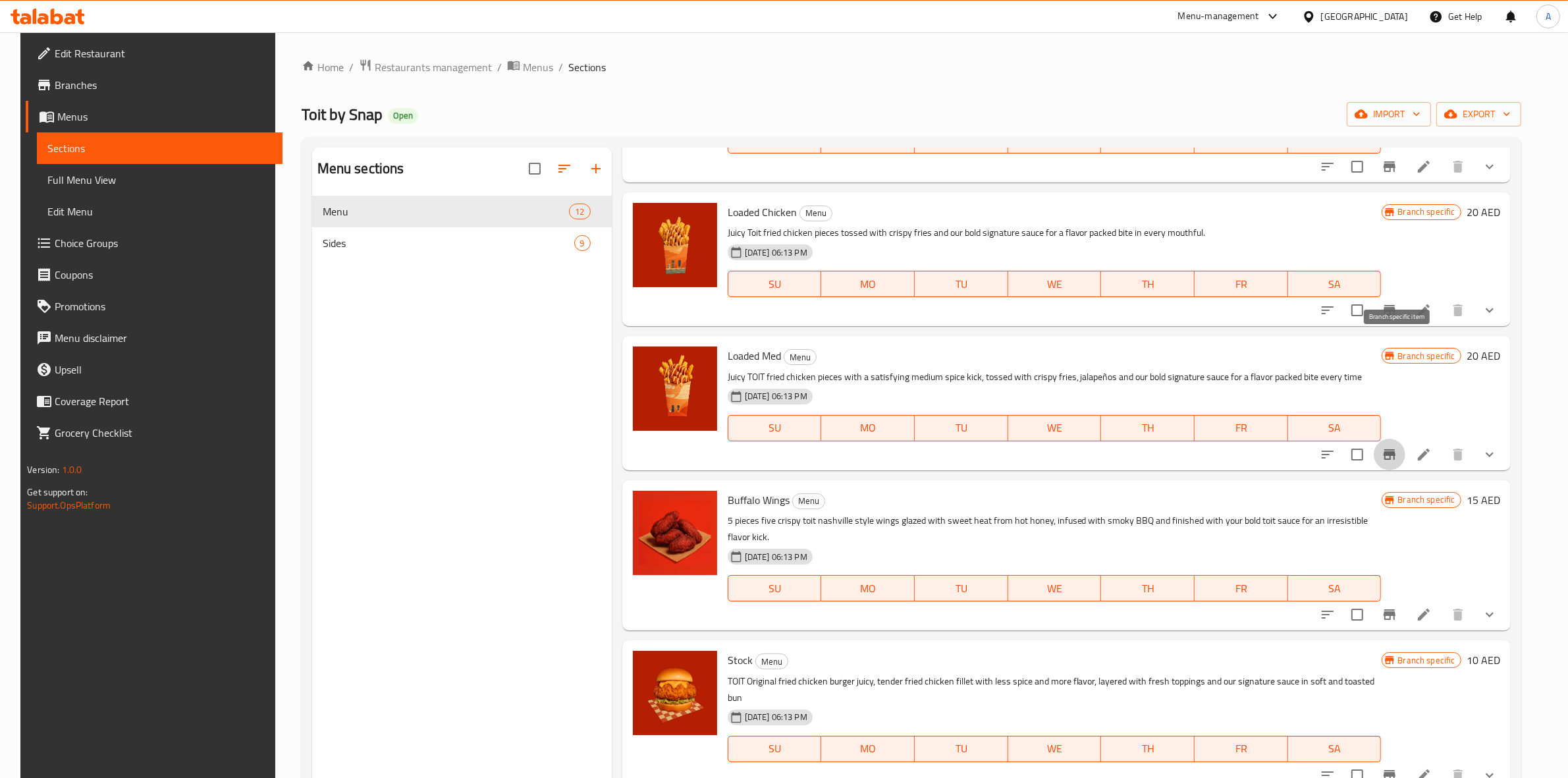
scroll to position [741, 0]
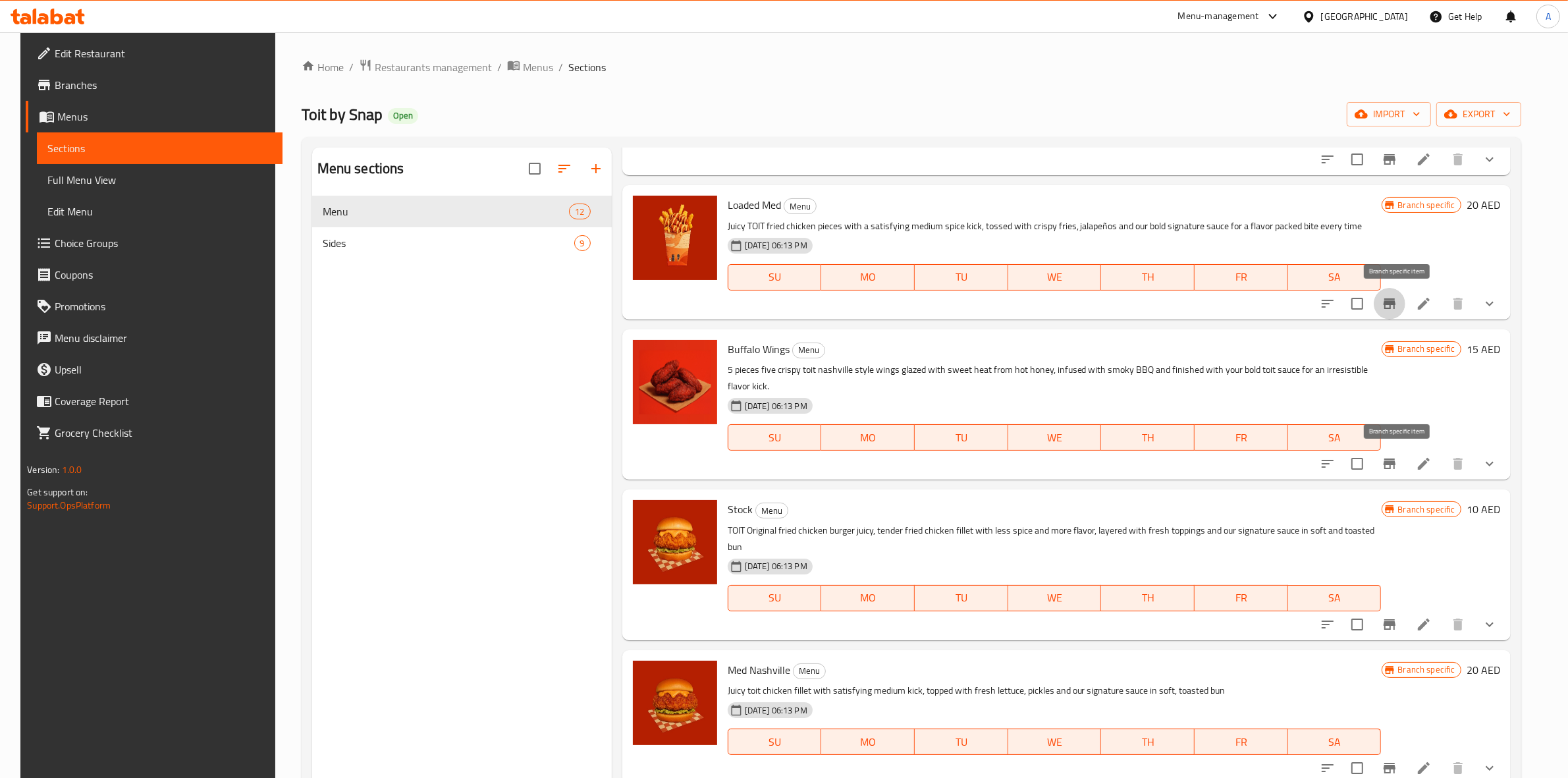
click at [1396, 462] on icon "Branch-specific-item" at bounding box center [1390, 464] width 12 height 11
click at [1394, 617] on icon "Branch-specific-item" at bounding box center [1390, 624] width 16 height 16
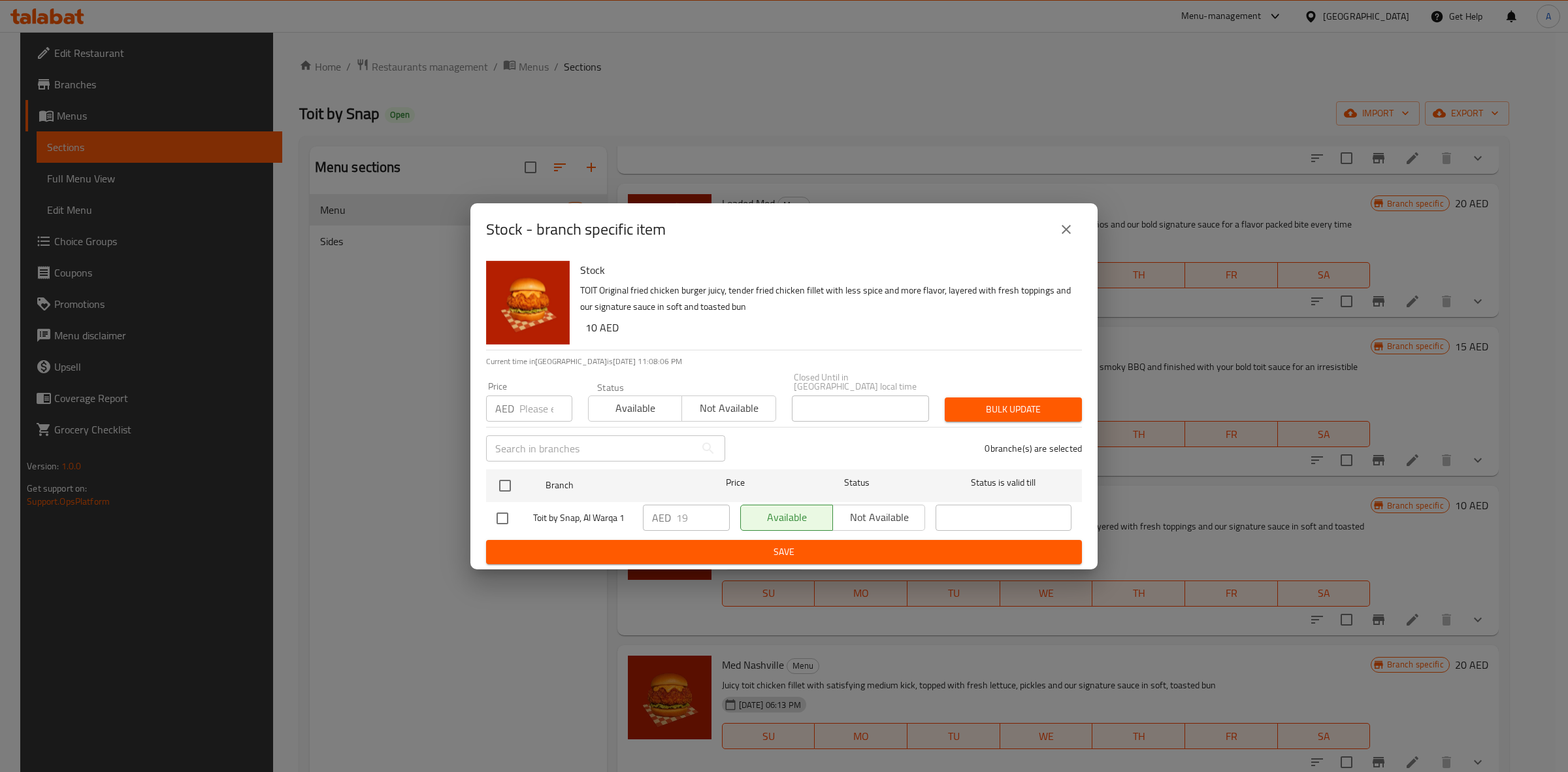
click at [1060, 223] on icon "close" at bounding box center [1066, 229] width 16 height 16
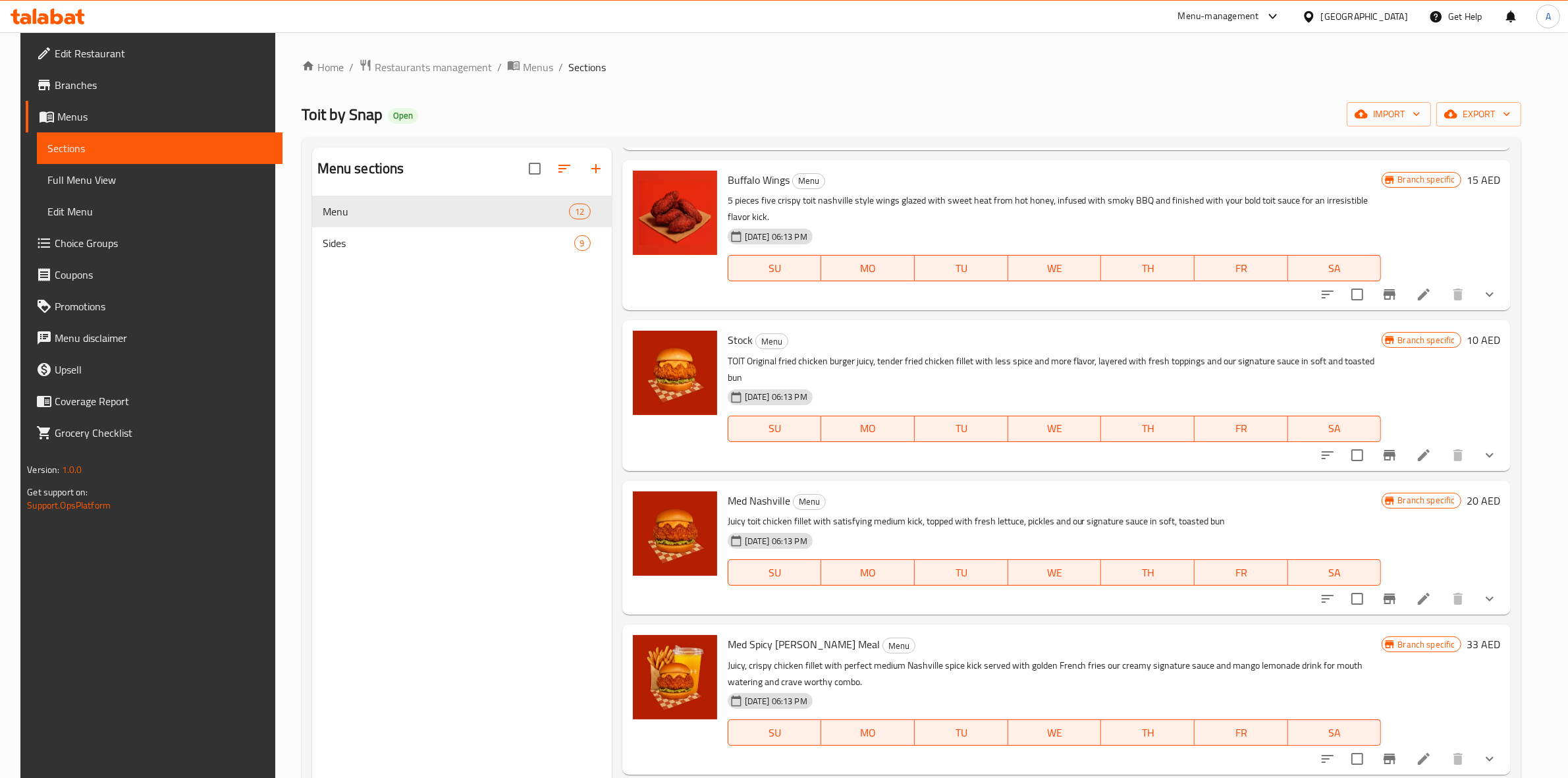
scroll to position [988, 0]
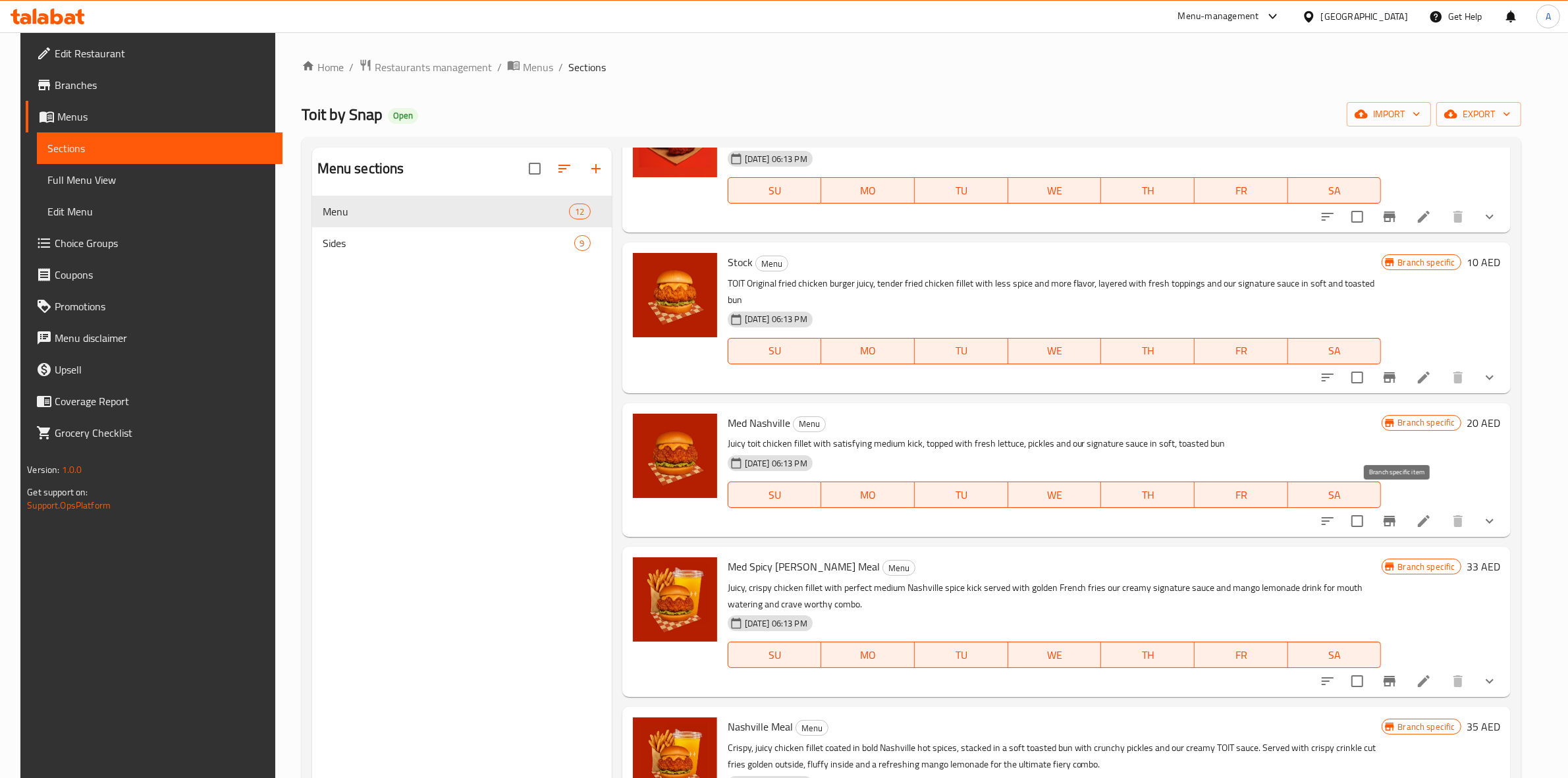
click at [1396, 516] on icon "Branch-specific-item" at bounding box center [1390, 521] width 12 height 11
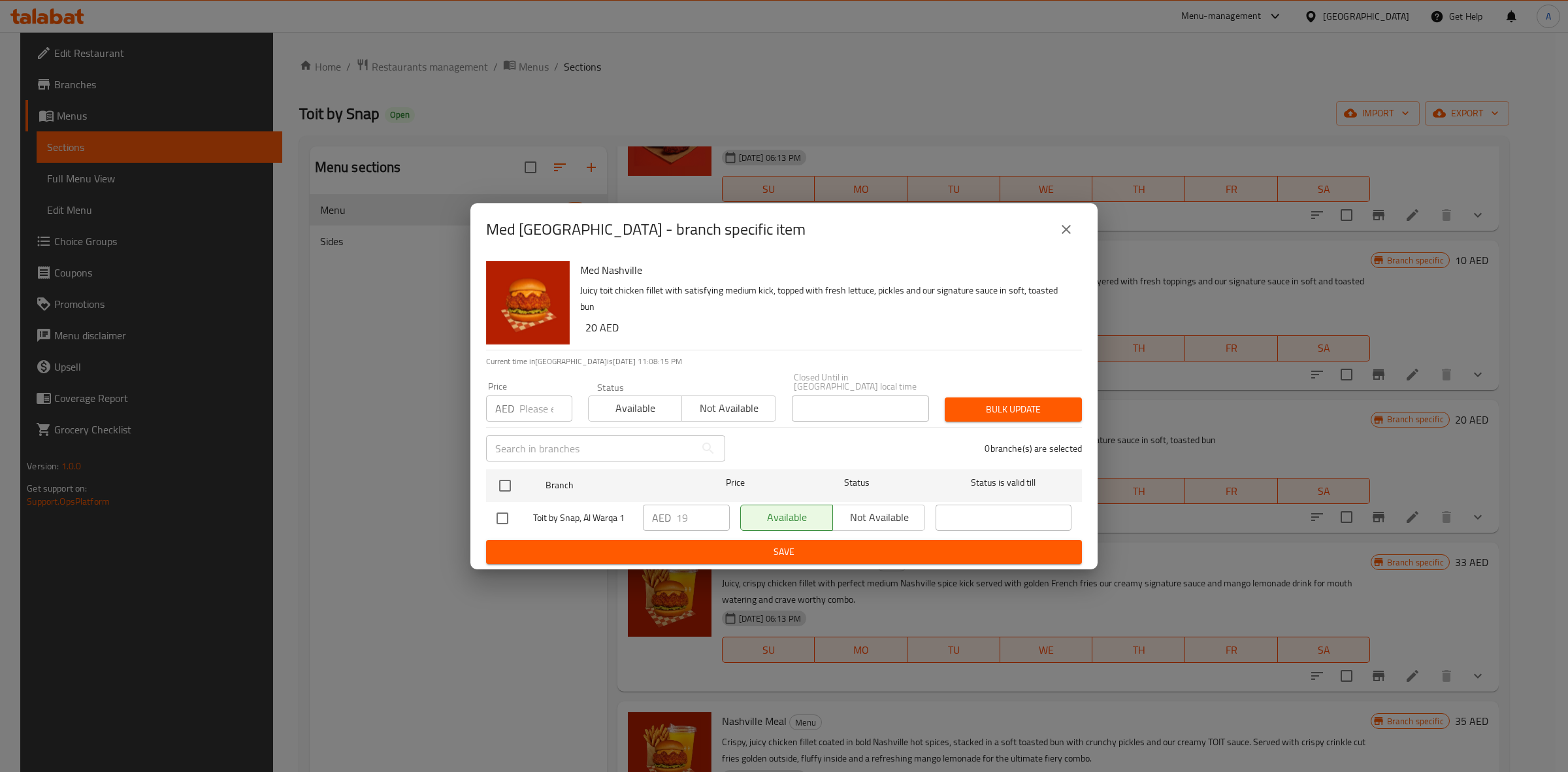
click at [1062, 217] on button "close" at bounding box center [1066, 229] width 31 height 31
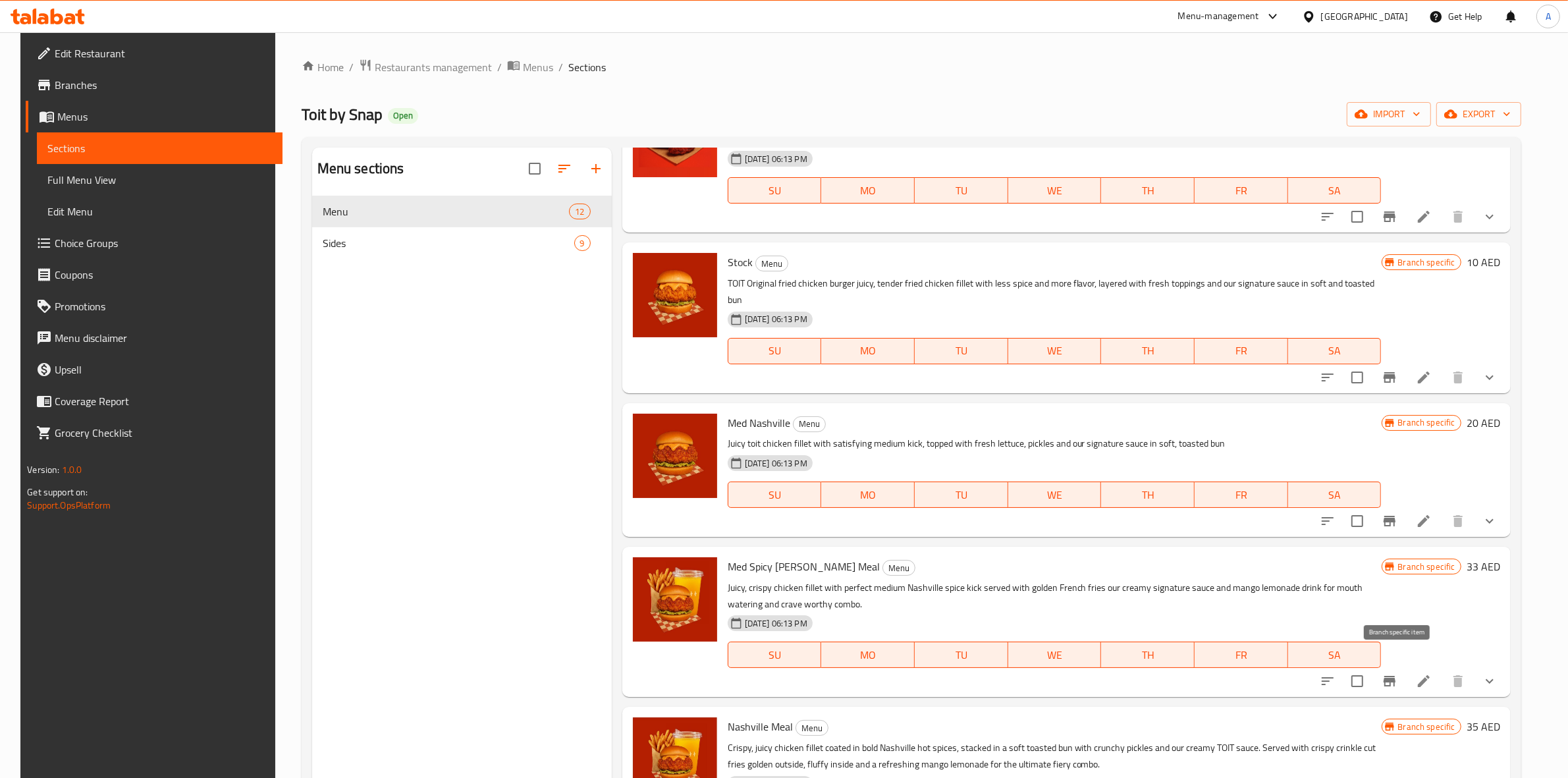
click at [1398, 673] on icon "Branch-specific-item" at bounding box center [1390, 681] width 16 height 16
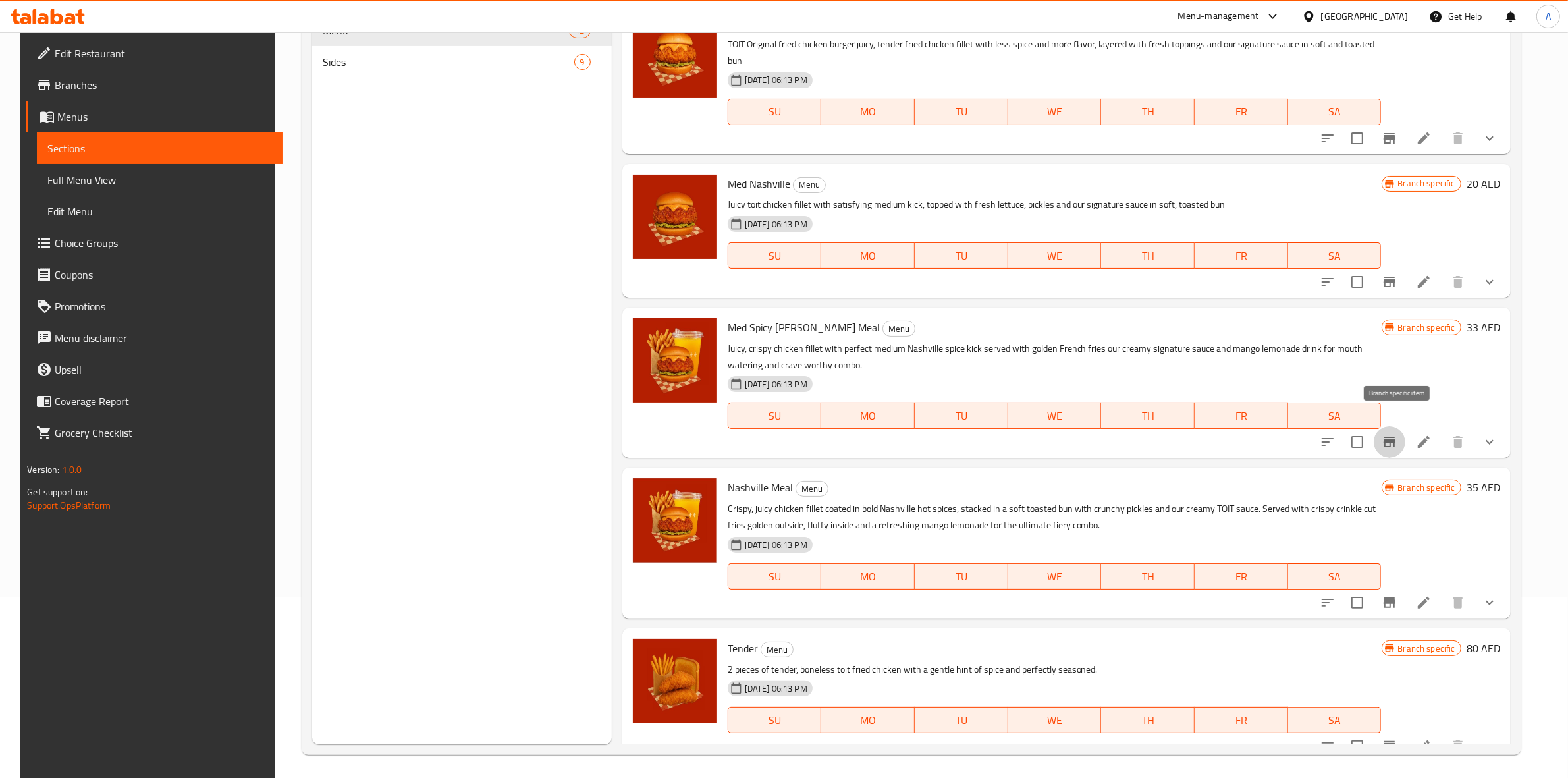
scroll to position [185, 0]
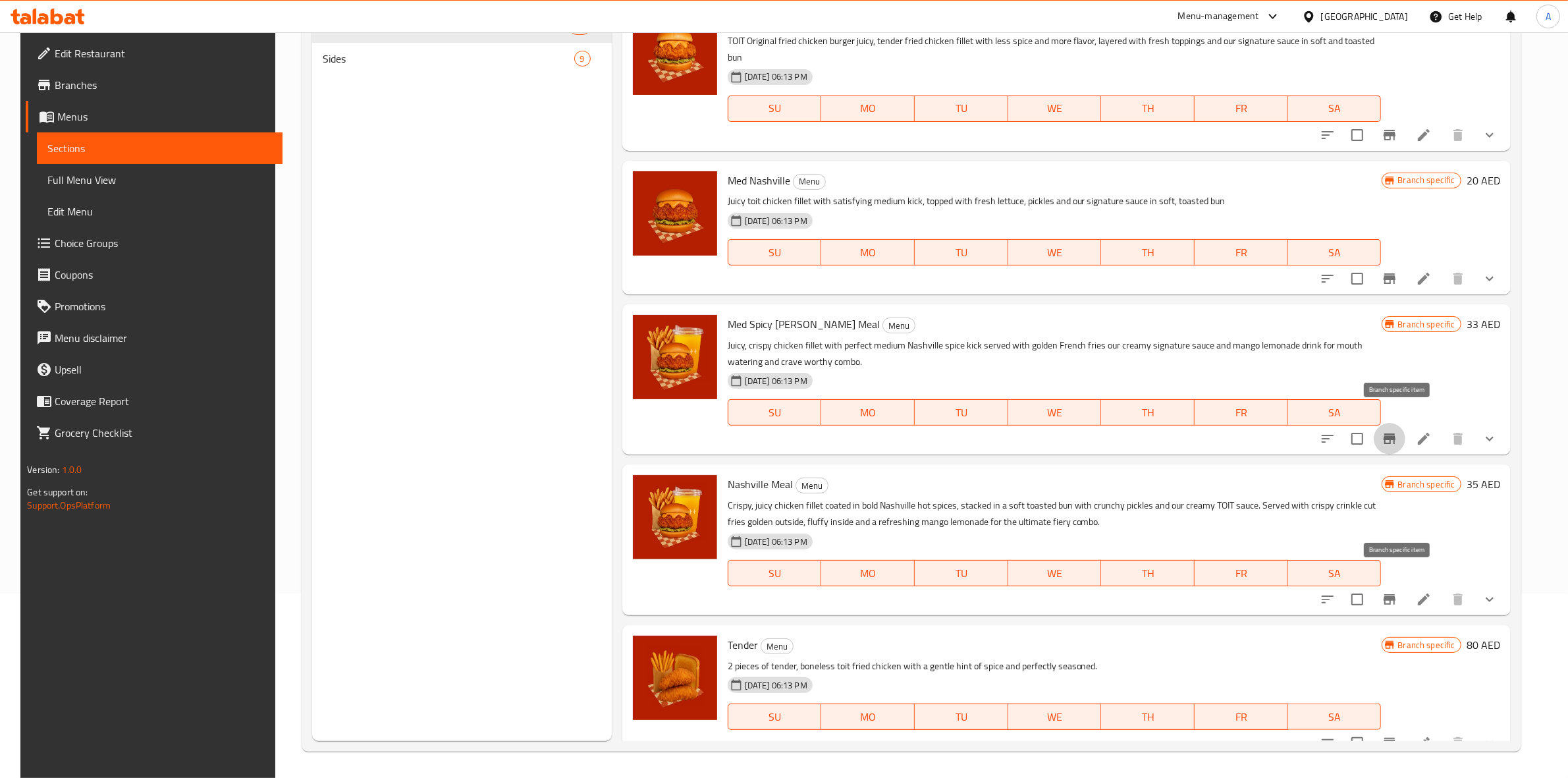
click at [1398, 591] on icon "Branch-specific-item" at bounding box center [1390, 599] width 16 height 16
click at [1391, 735] on icon "Branch-specific-item" at bounding box center [1390, 743] width 16 height 16
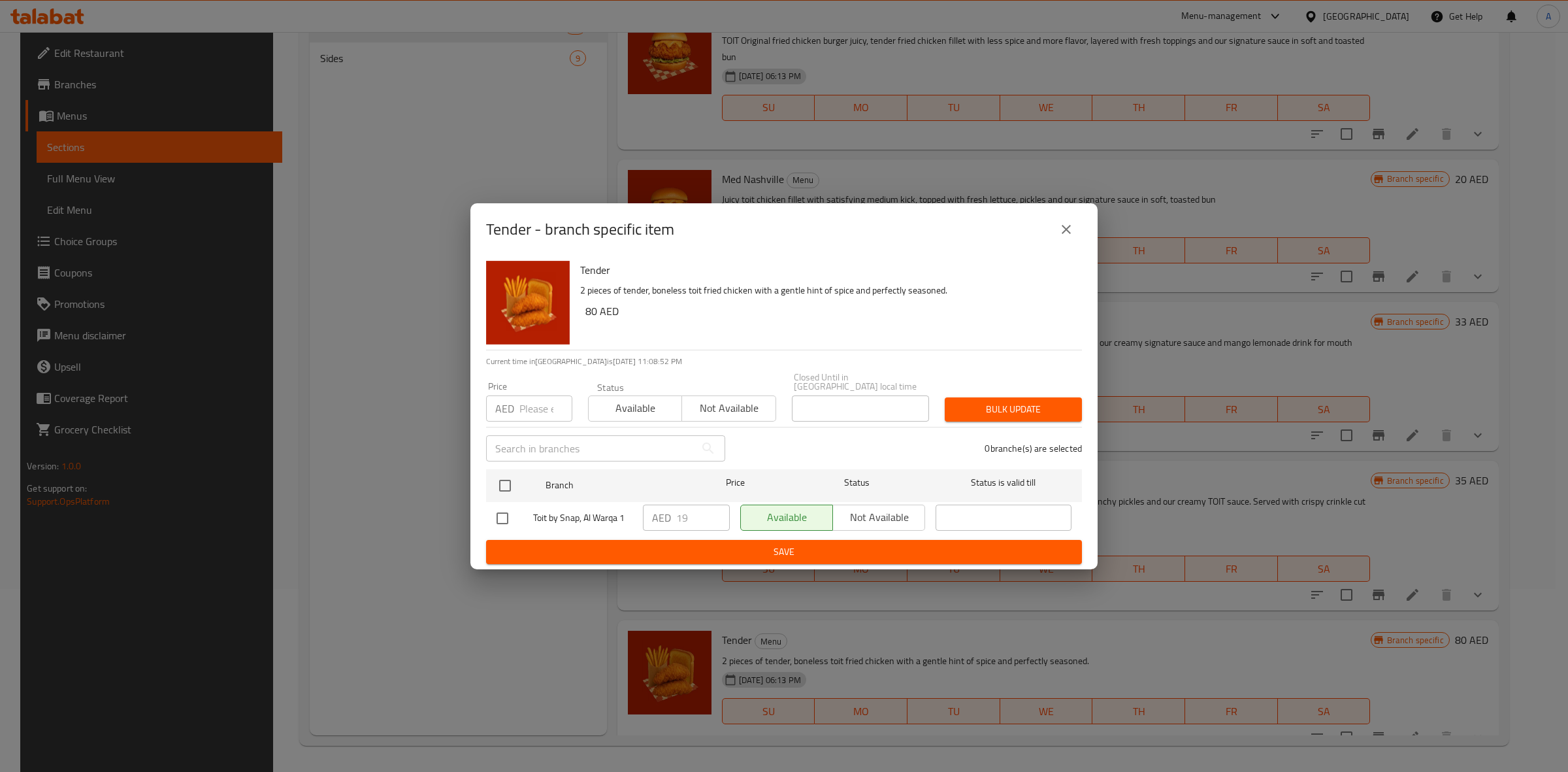
click at [495, 645] on div "Tender - branch specific item Tender 2 pieces of tender, boneless toit fried ch…" at bounding box center [784, 386] width 1568 height 772
click at [1065, 226] on icon "close" at bounding box center [1066, 229] width 16 height 16
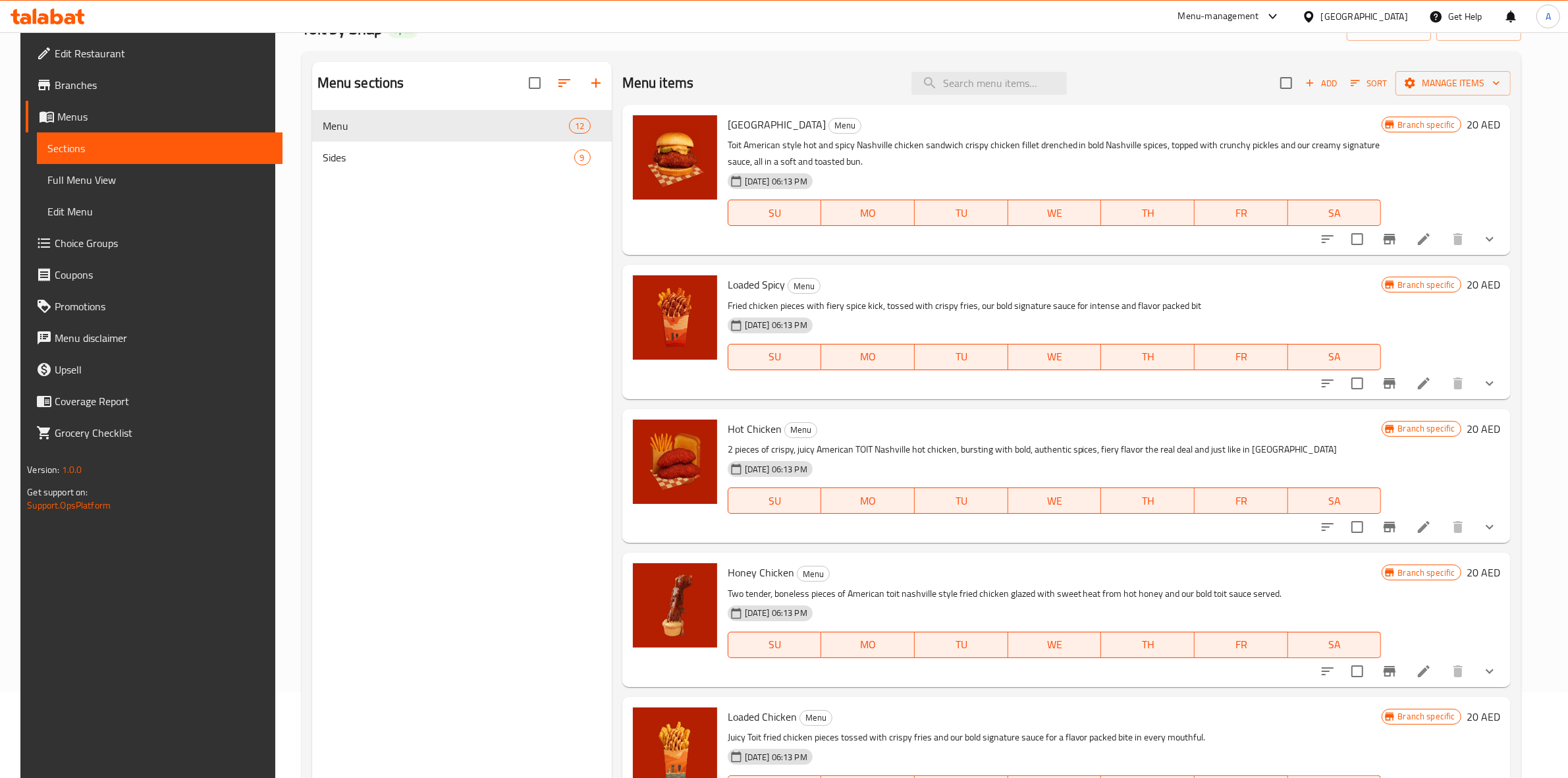
scroll to position [0, 0]
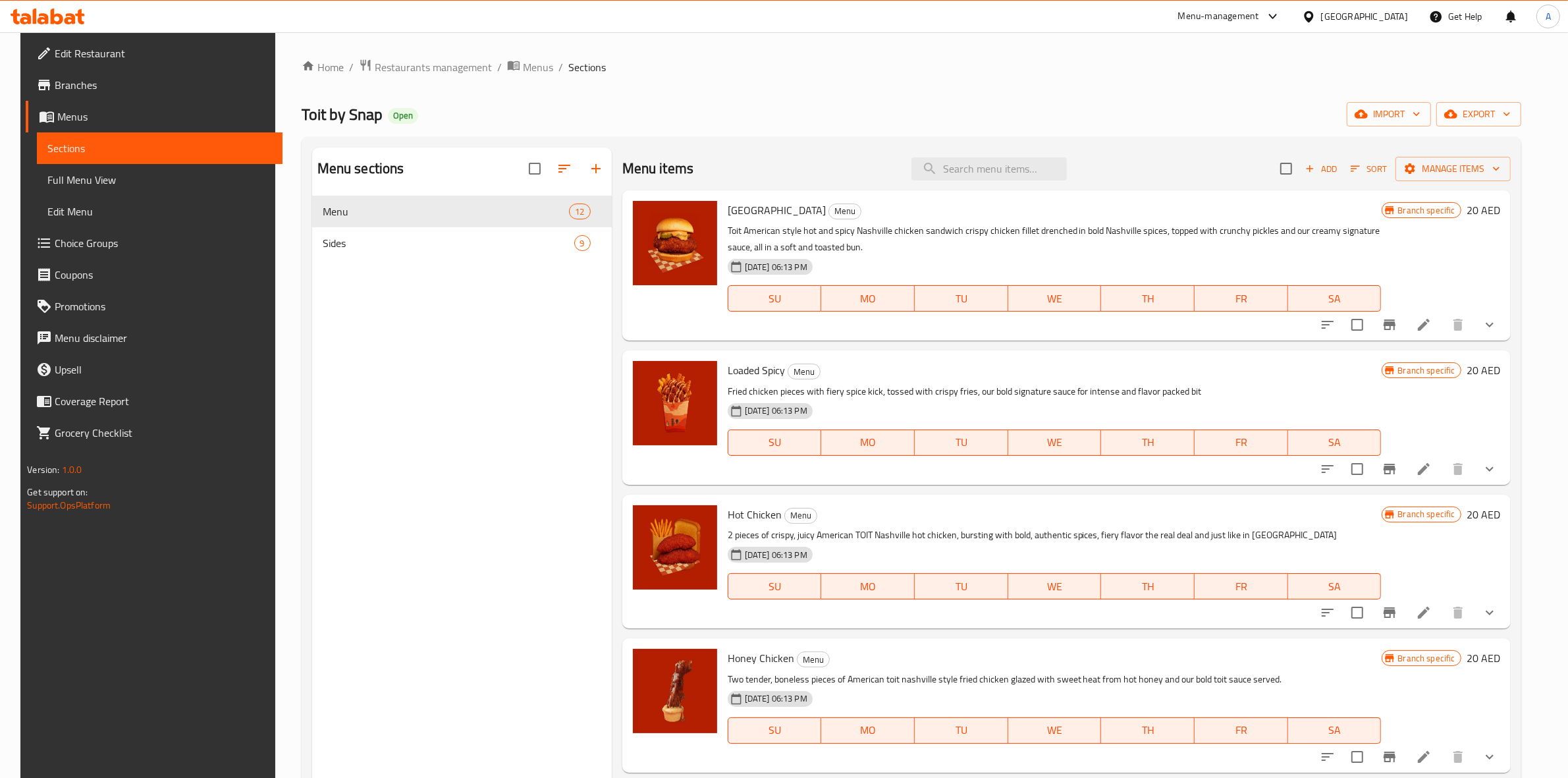
click at [1509, 96] on div "Home / Restaurants management / Menus / Sections Toit by Snap Open import expor…" at bounding box center [912, 497] width 1220 height 877
click at [1509, 111] on span "export" at bounding box center [1478, 114] width 64 height 17
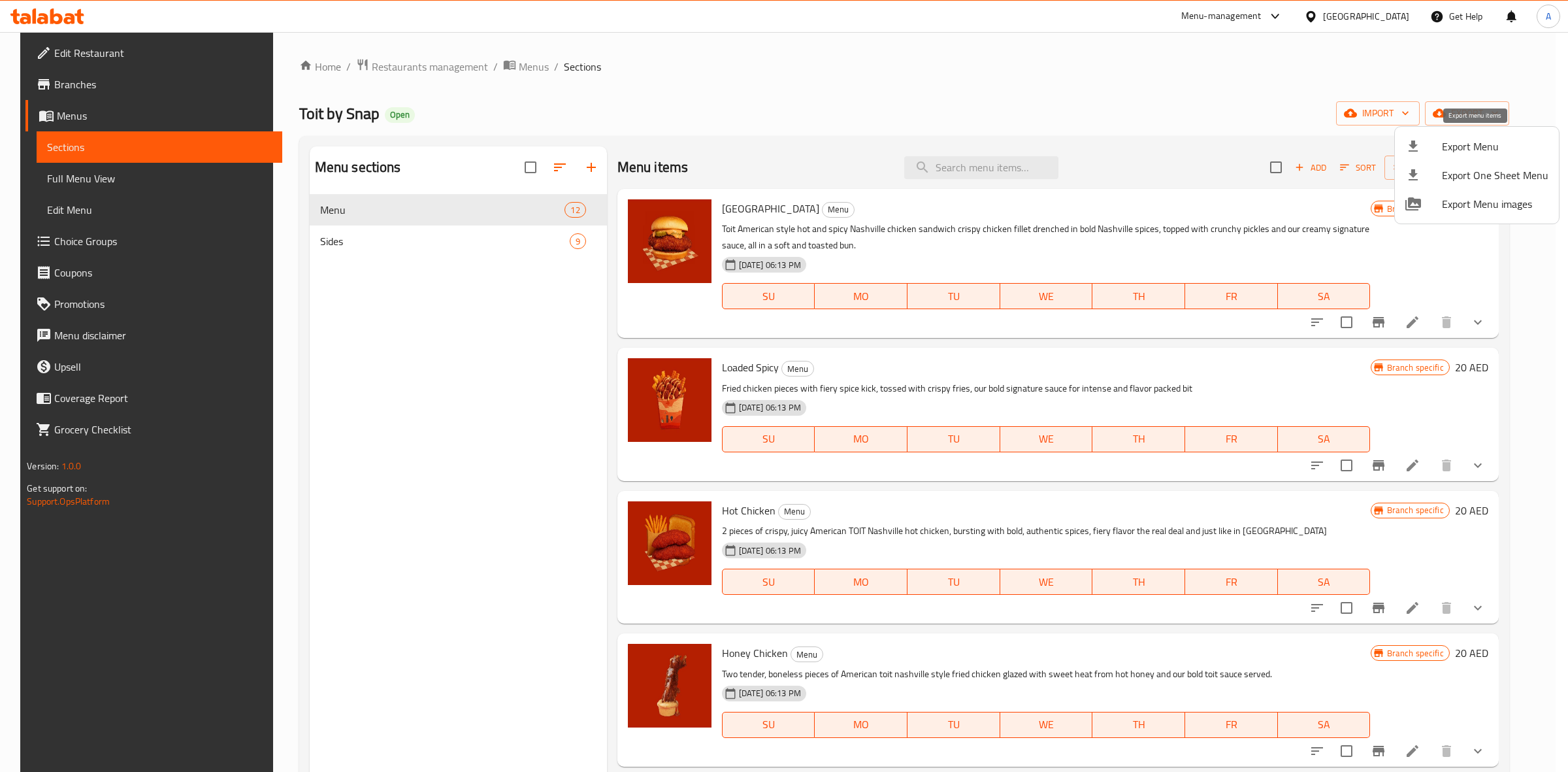
click at [1475, 144] on span "Export Menu" at bounding box center [1495, 146] width 107 height 16
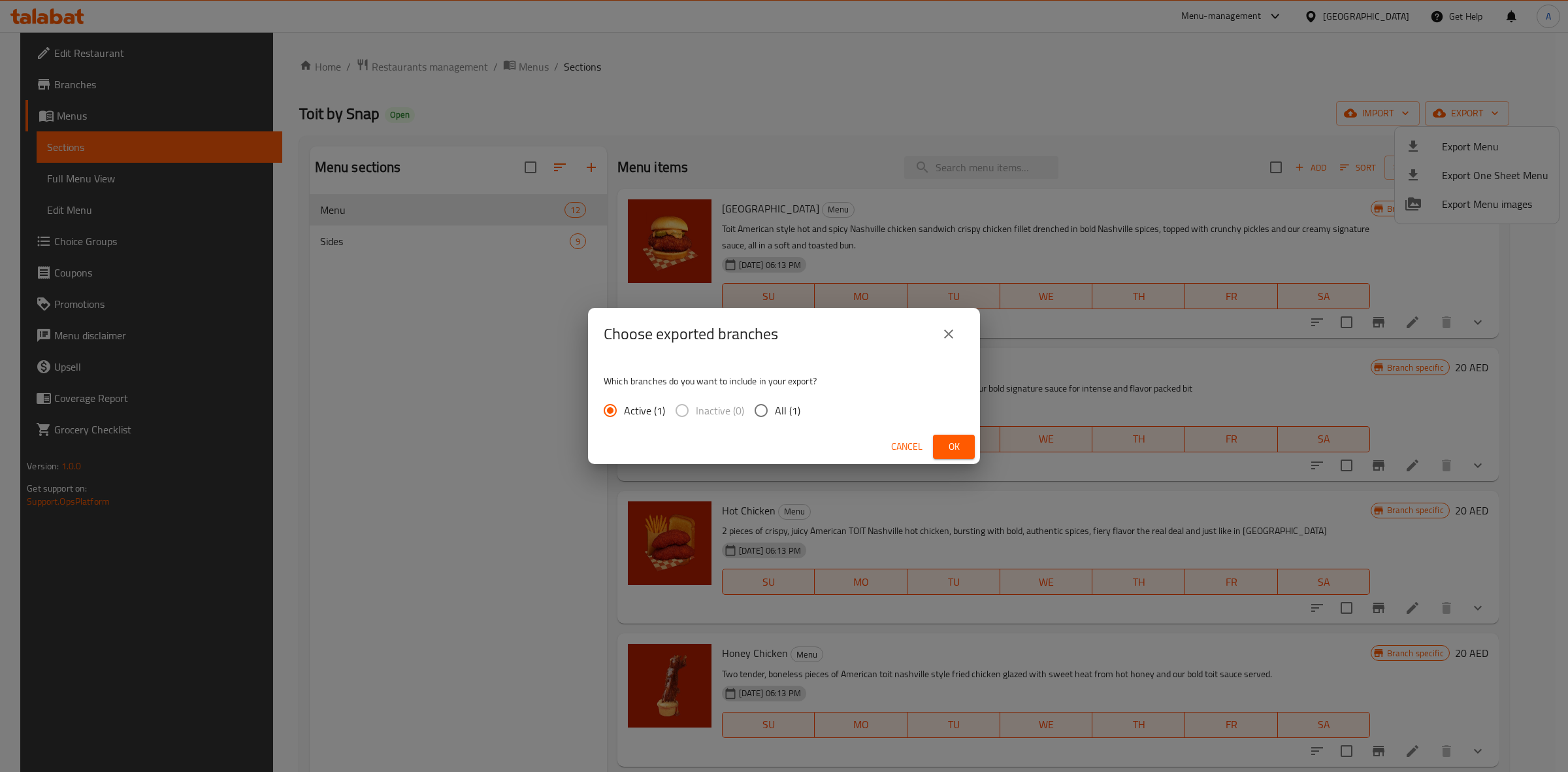
click at [775, 410] on span "All (1)" at bounding box center [787, 410] width 25 height 16
click at [775, 410] on input "All (1)" at bounding box center [760, 410] width 28 height 28
radio input "true"
click at [954, 455] on button "Ok" at bounding box center [954, 447] width 42 height 24
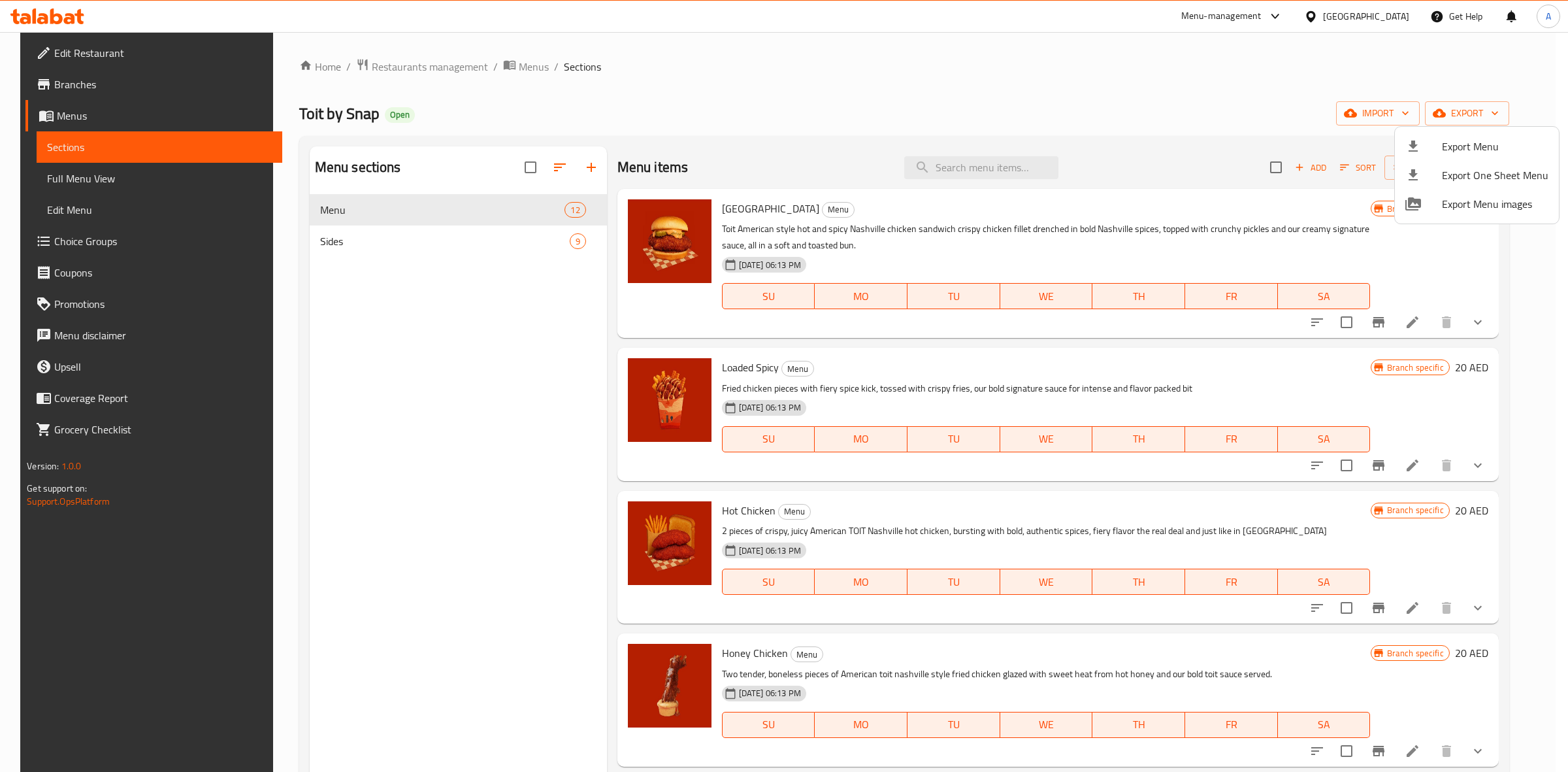
click at [314, 112] on div at bounding box center [784, 386] width 1568 height 772
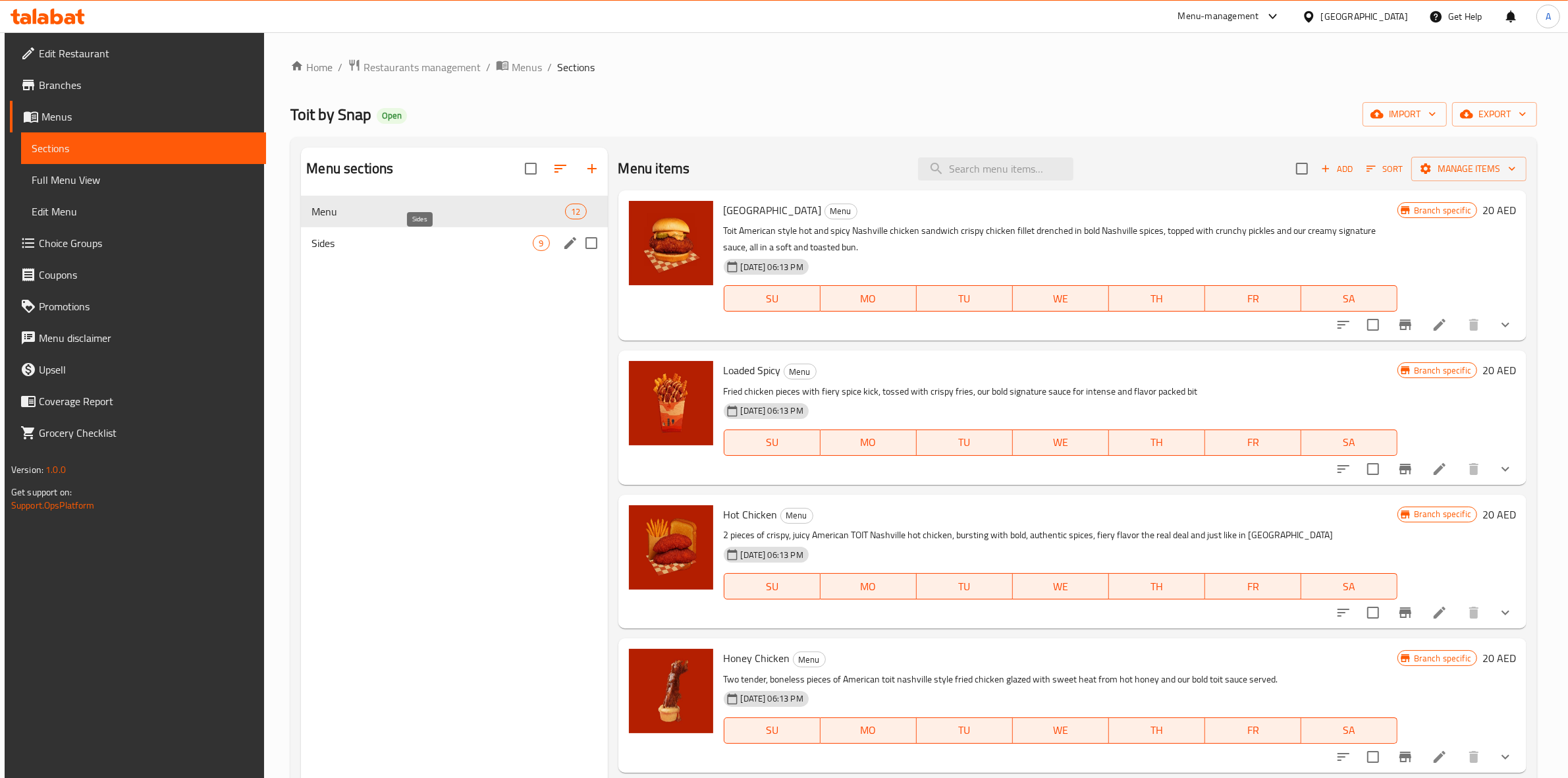
click at [337, 239] on span "Sides" at bounding box center [423, 243] width 221 height 16
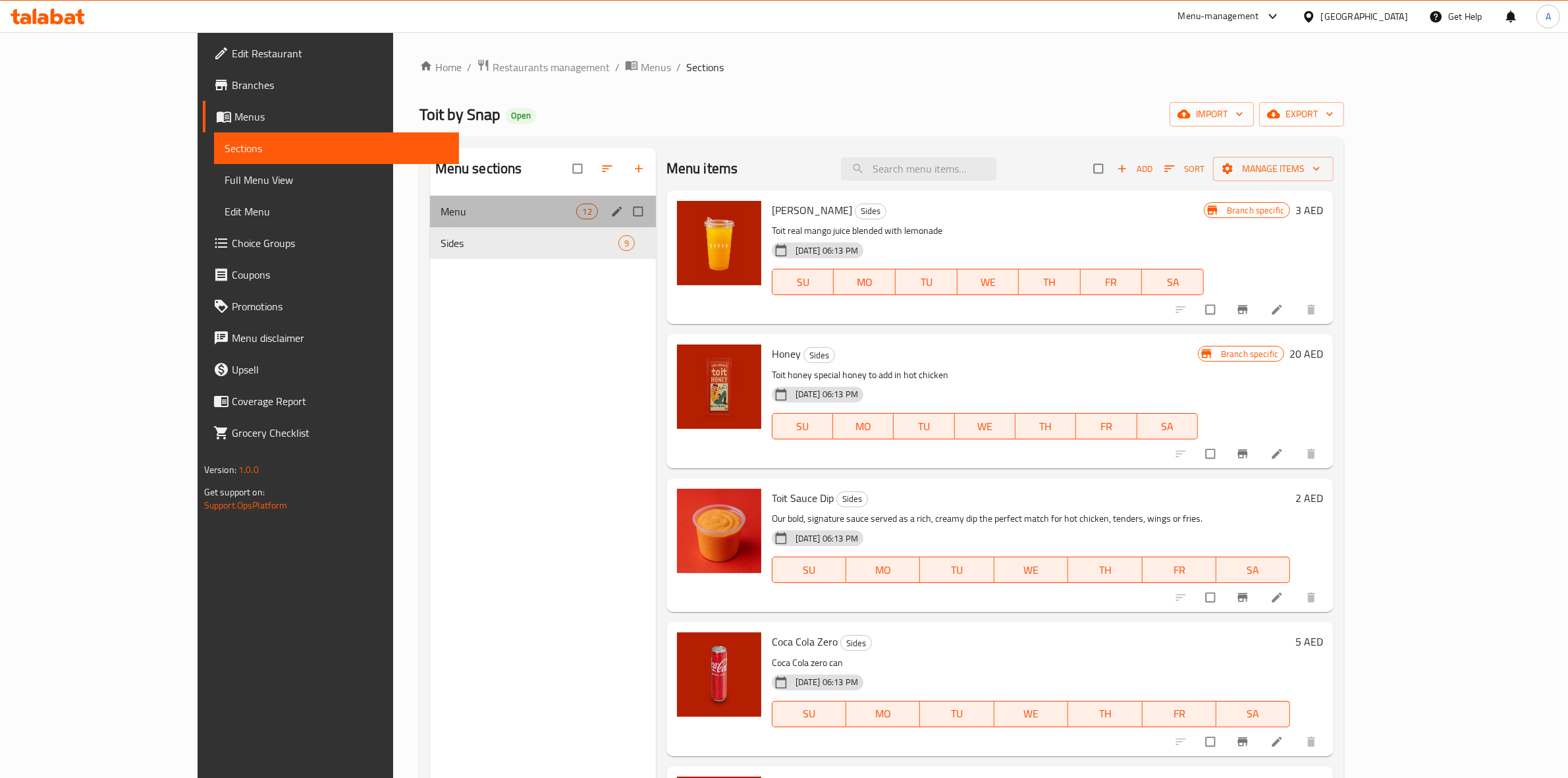
click at [430, 198] on div "Menu 12" at bounding box center [543, 212] width 226 height 32
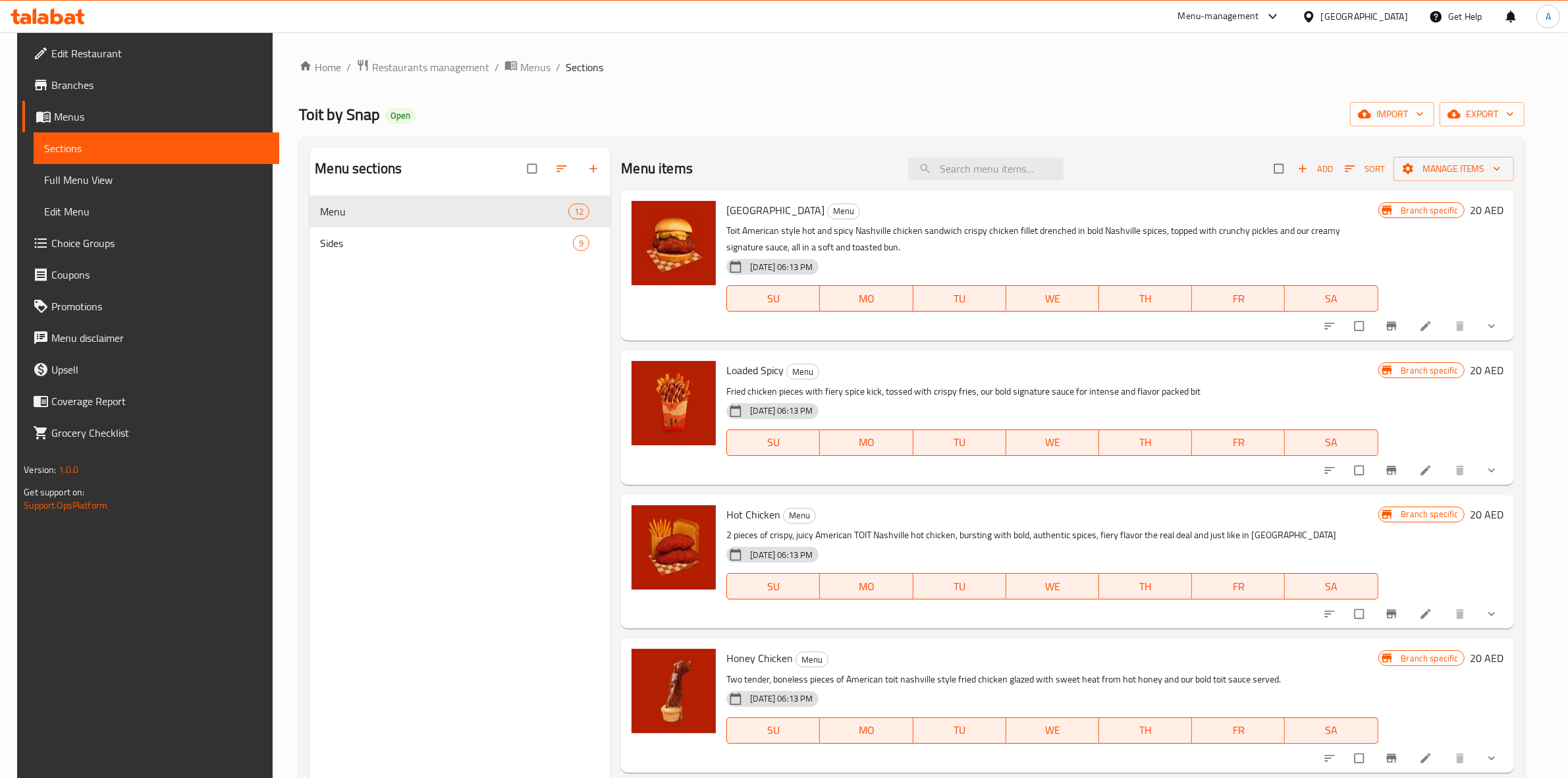
click at [91, 115] on span "Menus" at bounding box center [161, 116] width 215 height 16
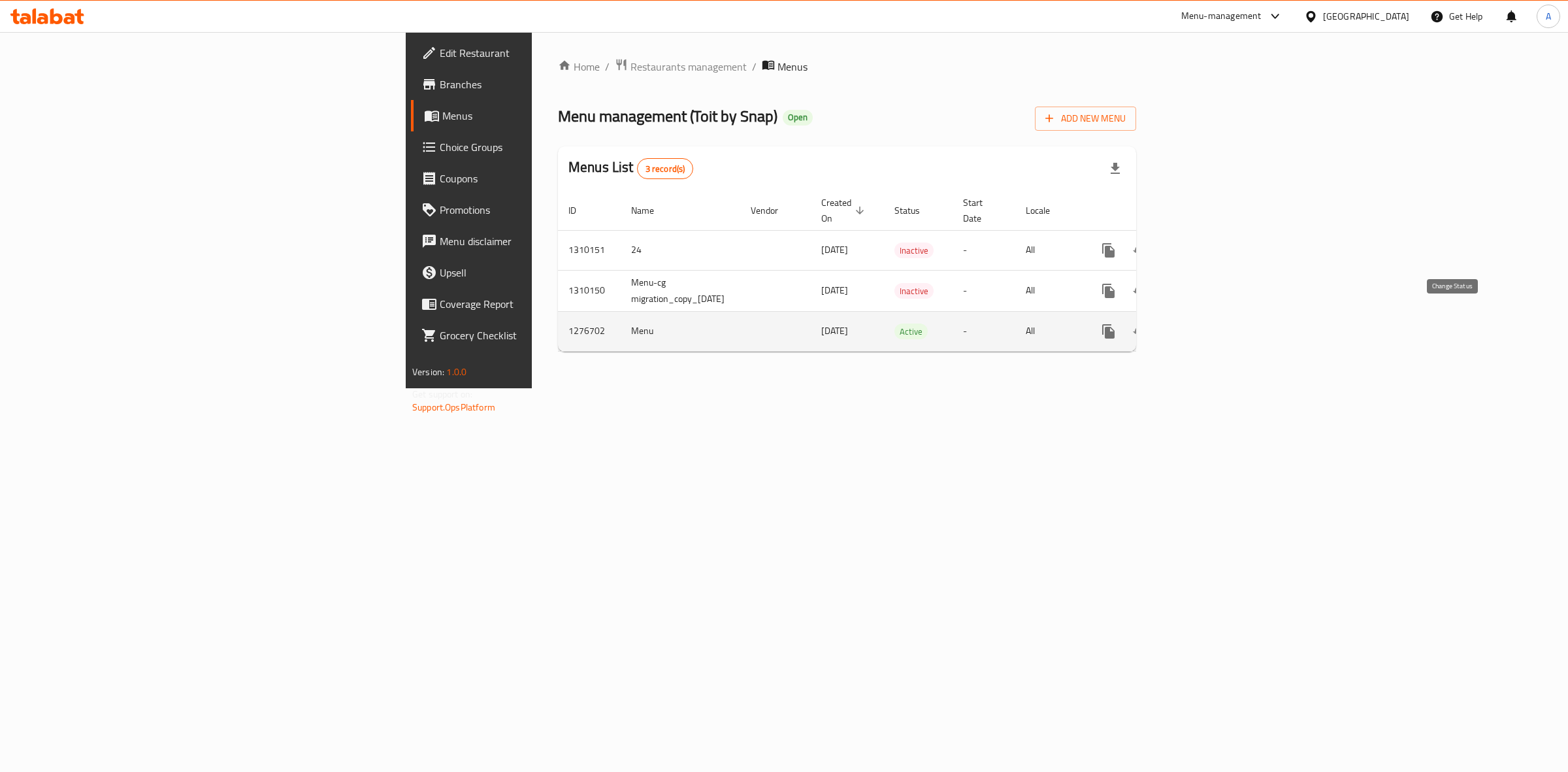
click at [1148, 324] on icon "enhanced table" at bounding box center [1140, 331] width 16 height 16
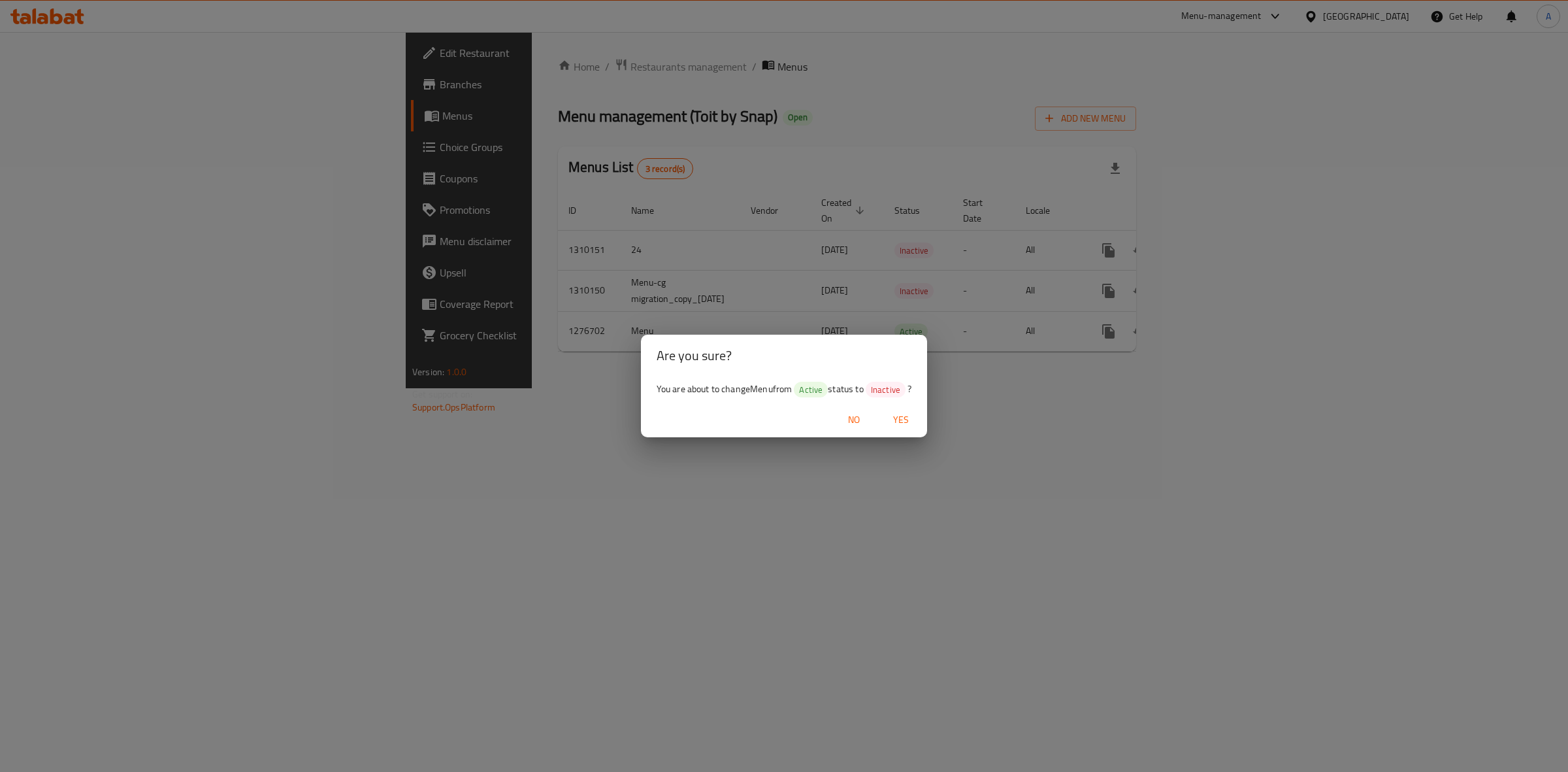
click at [906, 420] on span "Yes" at bounding box center [901, 420] width 31 height 16
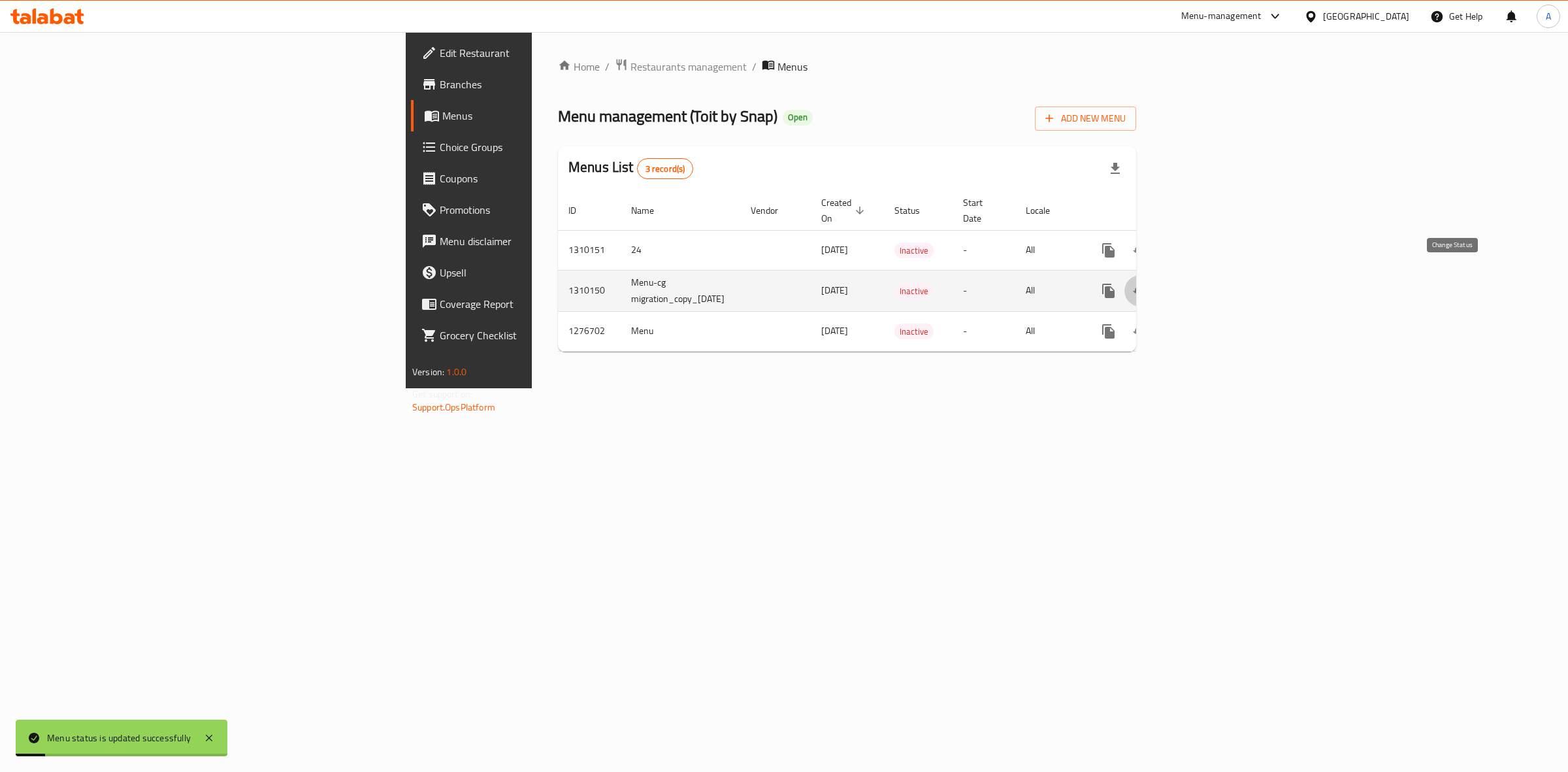
click at [1147, 285] on icon "enhanced table" at bounding box center [1139, 291] width 14 height 10
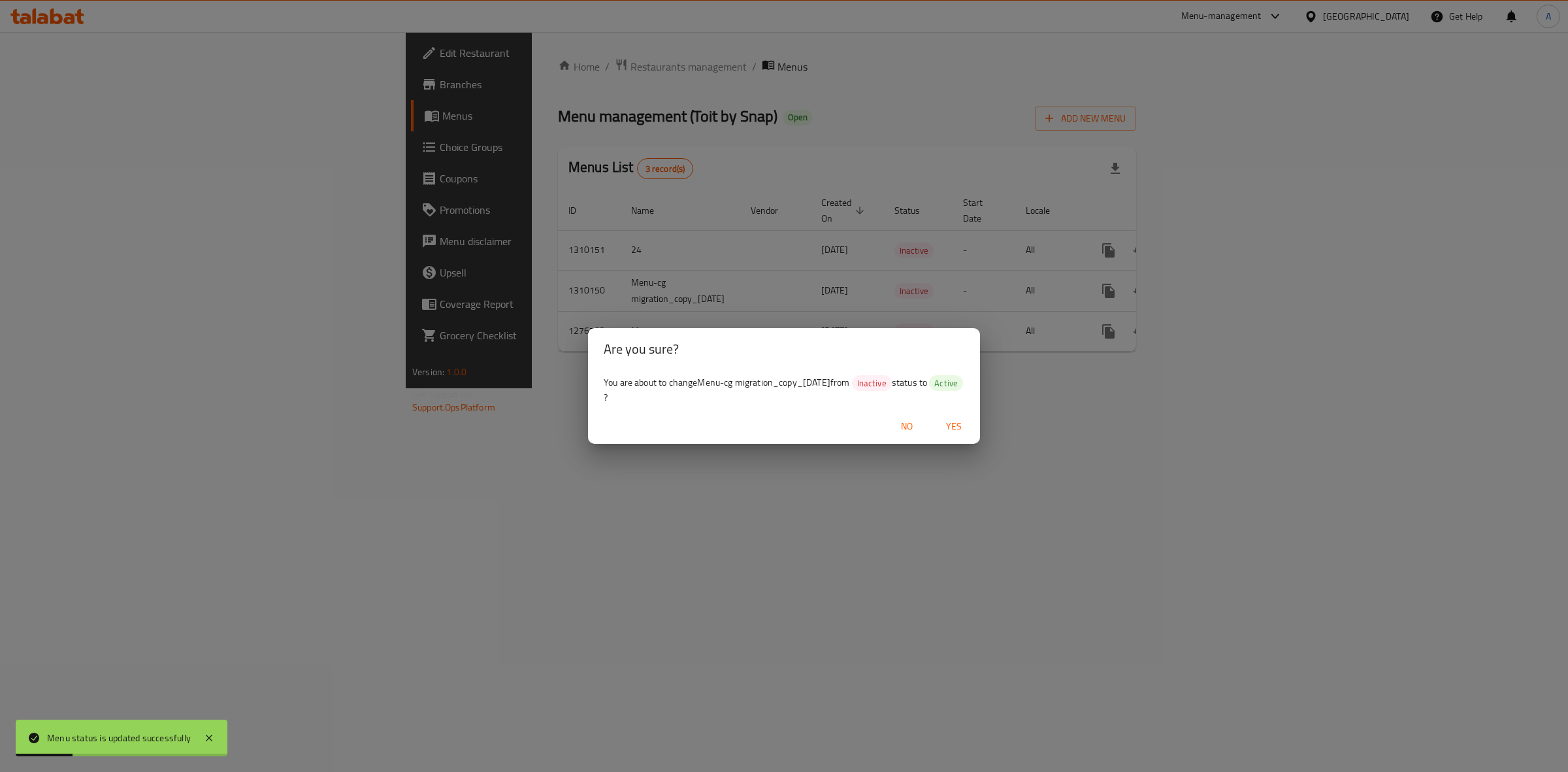
click at [955, 426] on span "Yes" at bounding box center [954, 427] width 31 height 16
